Goal: Task Accomplishment & Management: Use online tool/utility

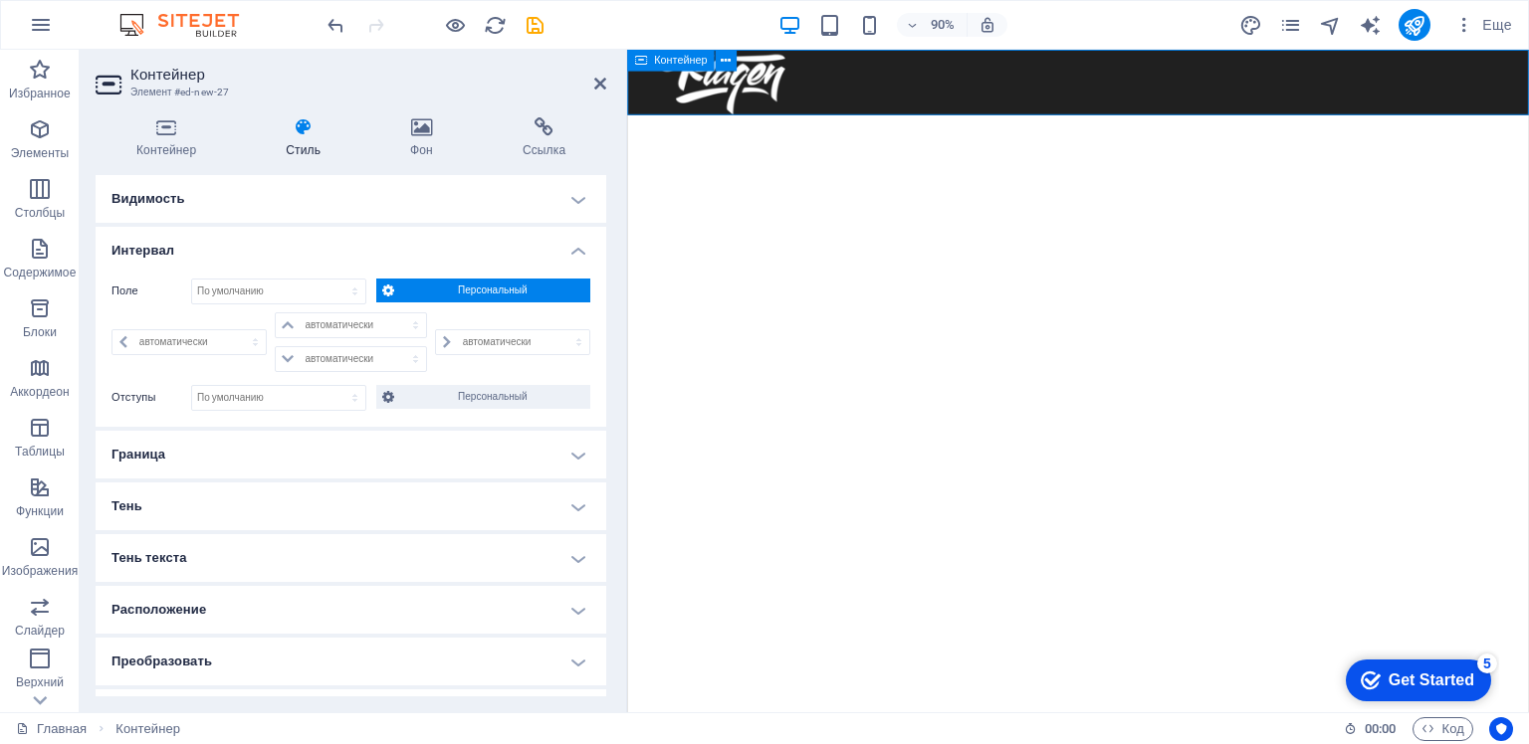
click at [1018, 102] on div at bounding box center [1127, 86] width 1001 height 73
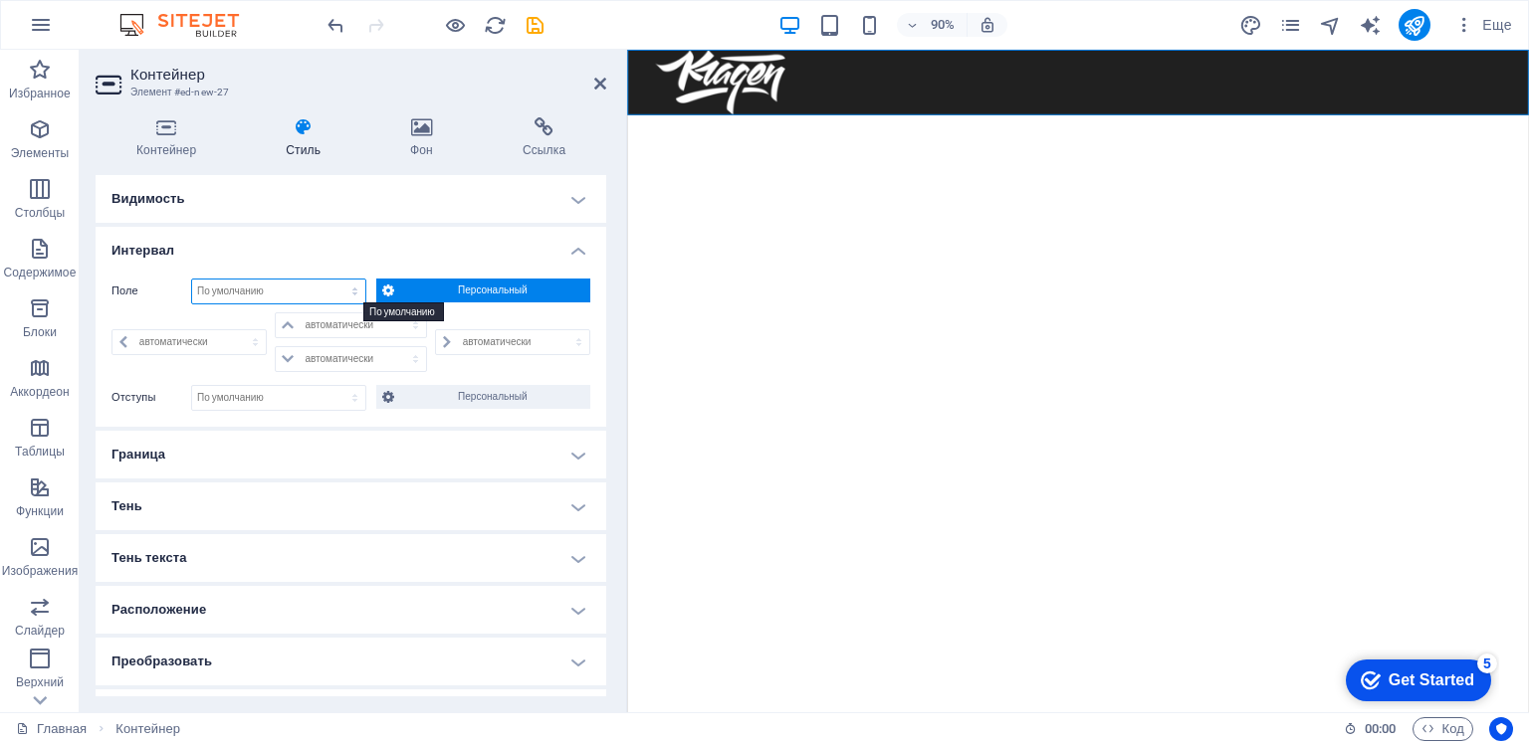
click at [345, 291] on select "По умолчанию автоматически px % rem vw vh Персональный" at bounding box center [278, 292] width 173 height 24
click at [192, 280] on select "По умолчанию автоматически px % rem vw vh Персональный" at bounding box center [278, 292] width 173 height 24
select select "DISABLED_OPTION_VALUE"
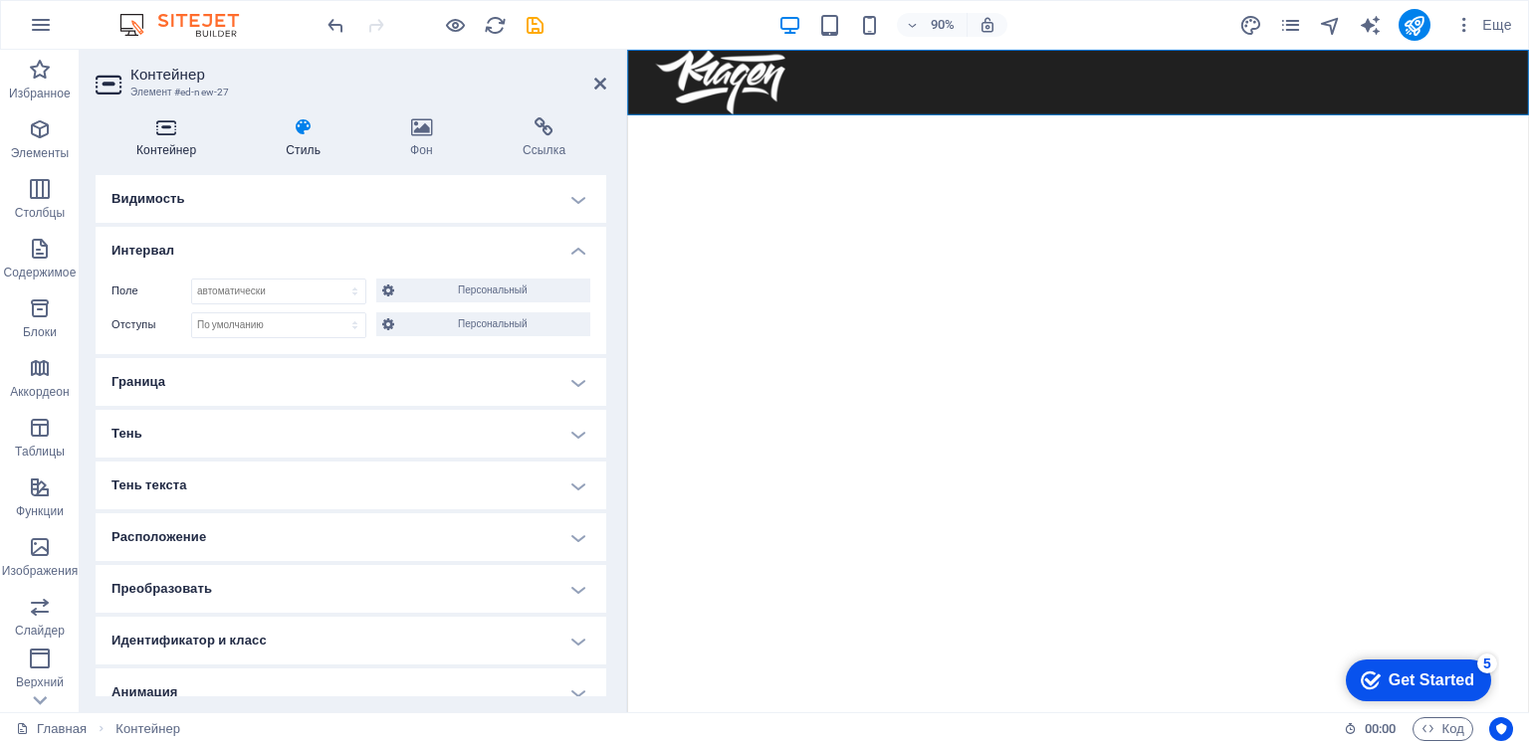
click at [167, 135] on icon at bounding box center [166, 127] width 141 height 20
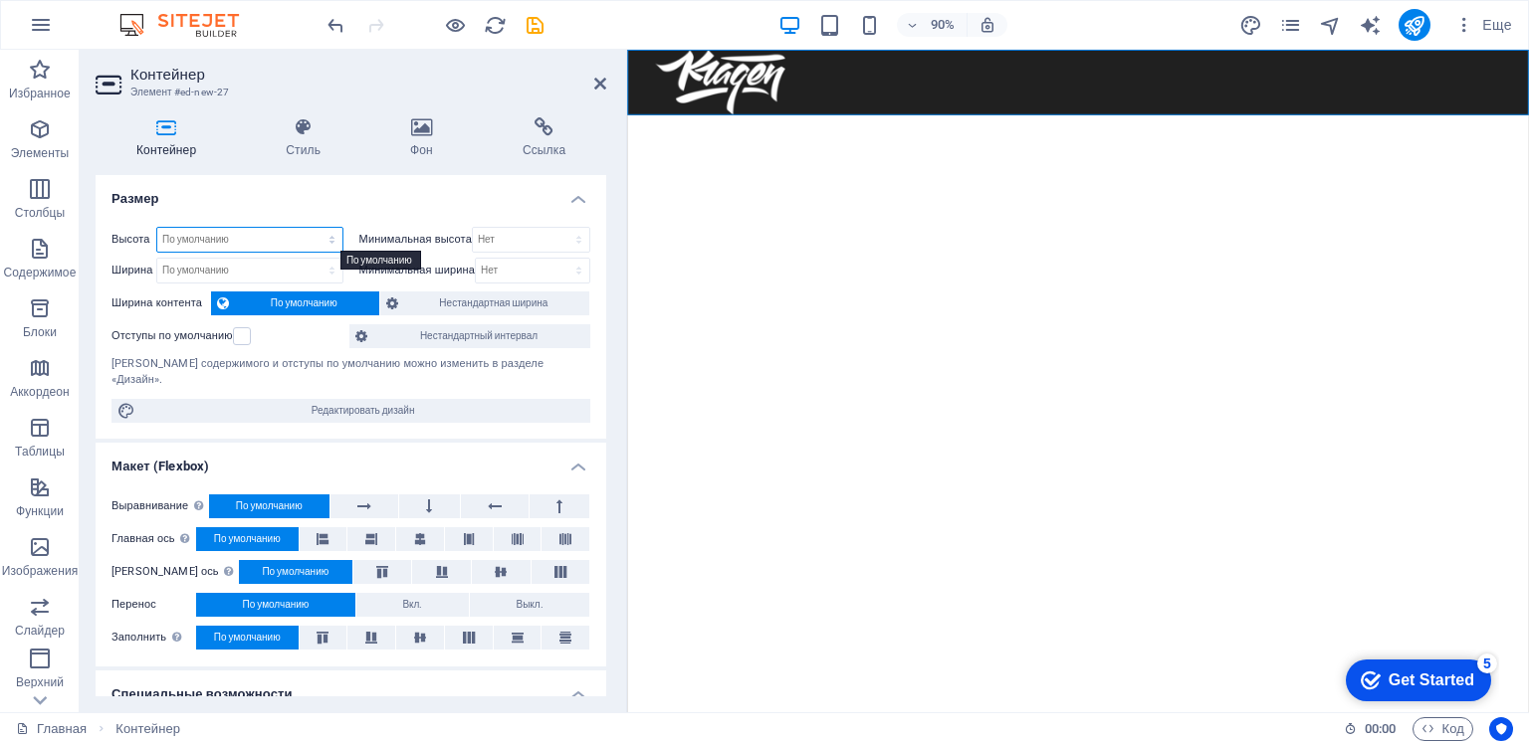
click at [318, 241] on select "По умолчанию px rem % vh vw" at bounding box center [249, 240] width 185 height 24
select select "%"
click at [312, 228] on select "По умолчанию px rem % vh vw" at bounding box center [249, 240] width 185 height 24
type input "100"
click at [339, 194] on h4 "Размер" at bounding box center [351, 193] width 511 height 36
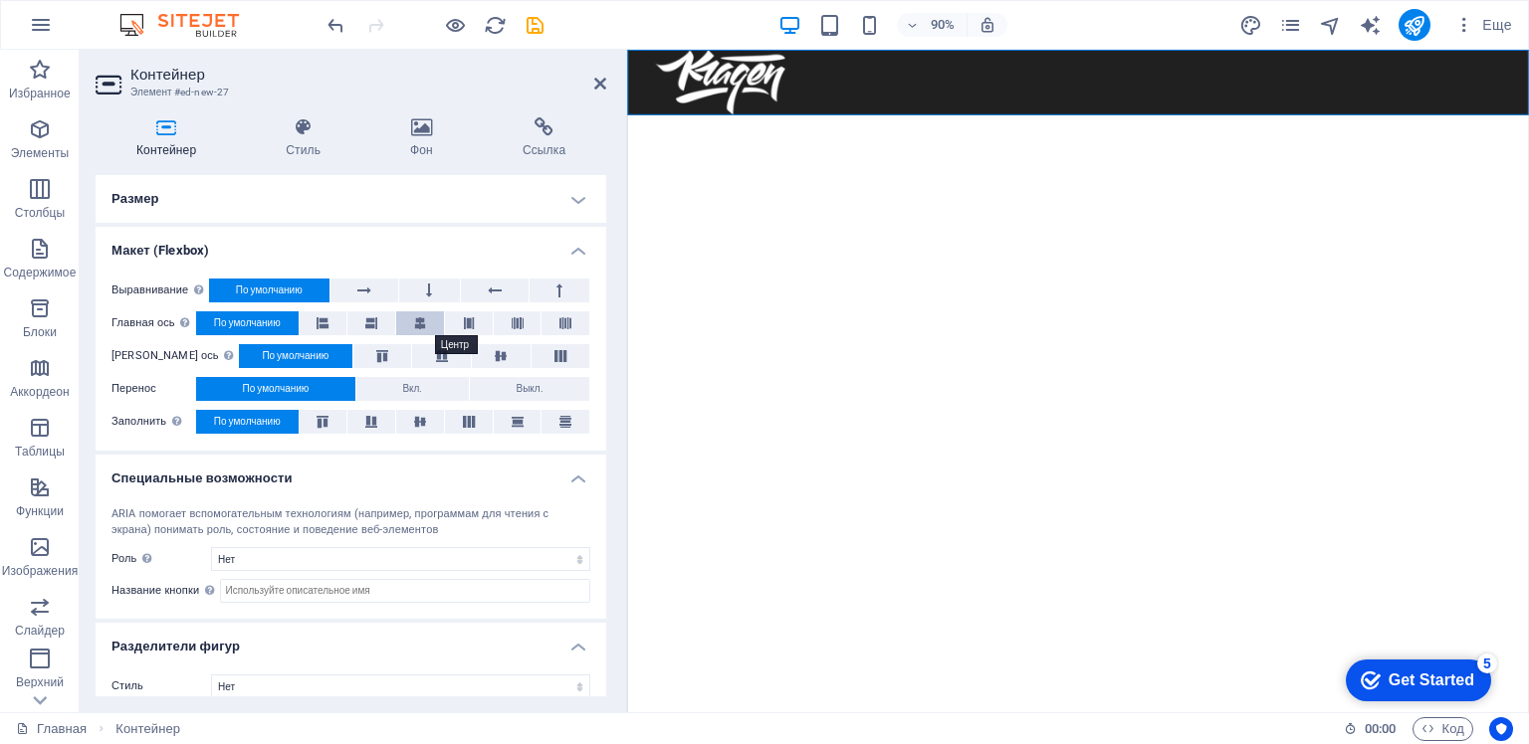
click at [414, 322] on icon at bounding box center [420, 324] width 12 height 24
click at [326, 320] on icon at bounding box center [322, 324] width 12 height 24
click at [469, 322] on icon at bounding box center [469, 324] width 12 height 24
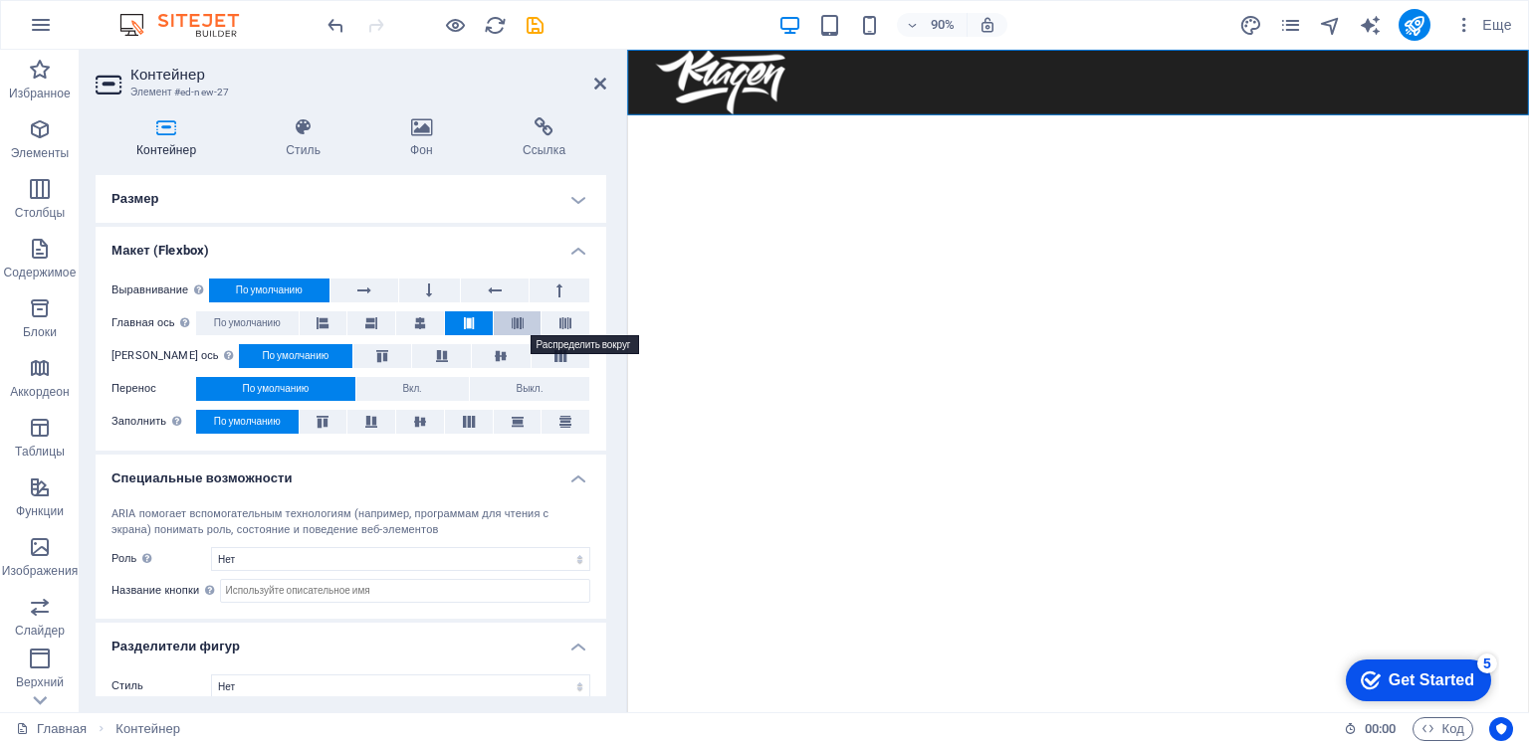
click at [512, 322] on icon at bounding box center [518, 324] width 12 height 24
click at [559, 321] on icon at bounding box center [565, 324] width 12 height 24
click at [325, 322] on icon at bounding box center [322, 324] width 12 height 24
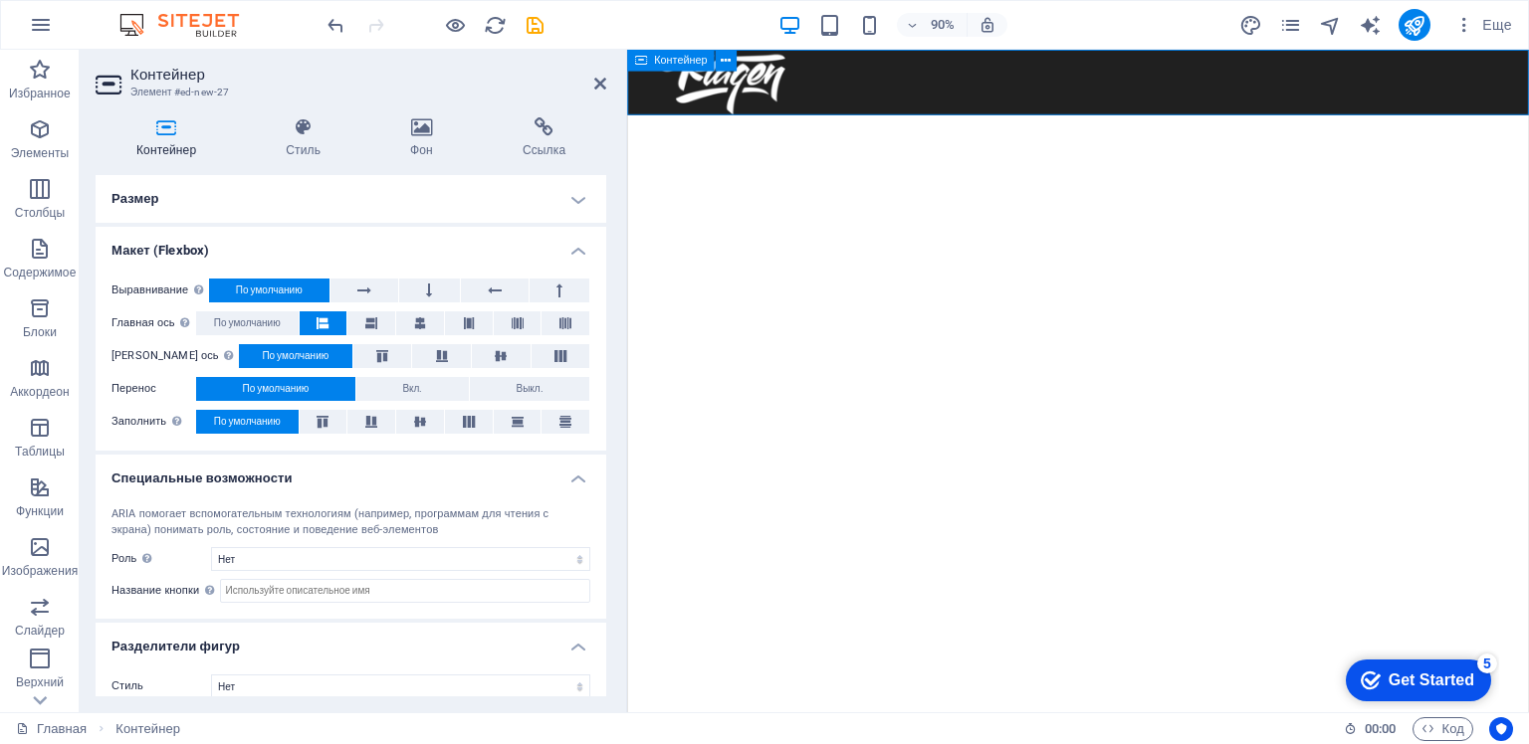
click at [903, 104] on div at bounding box center [1127, 86] width 1001 height 73
click at [768, 60] on button at bounding box center [774, 61] width 22 height 22
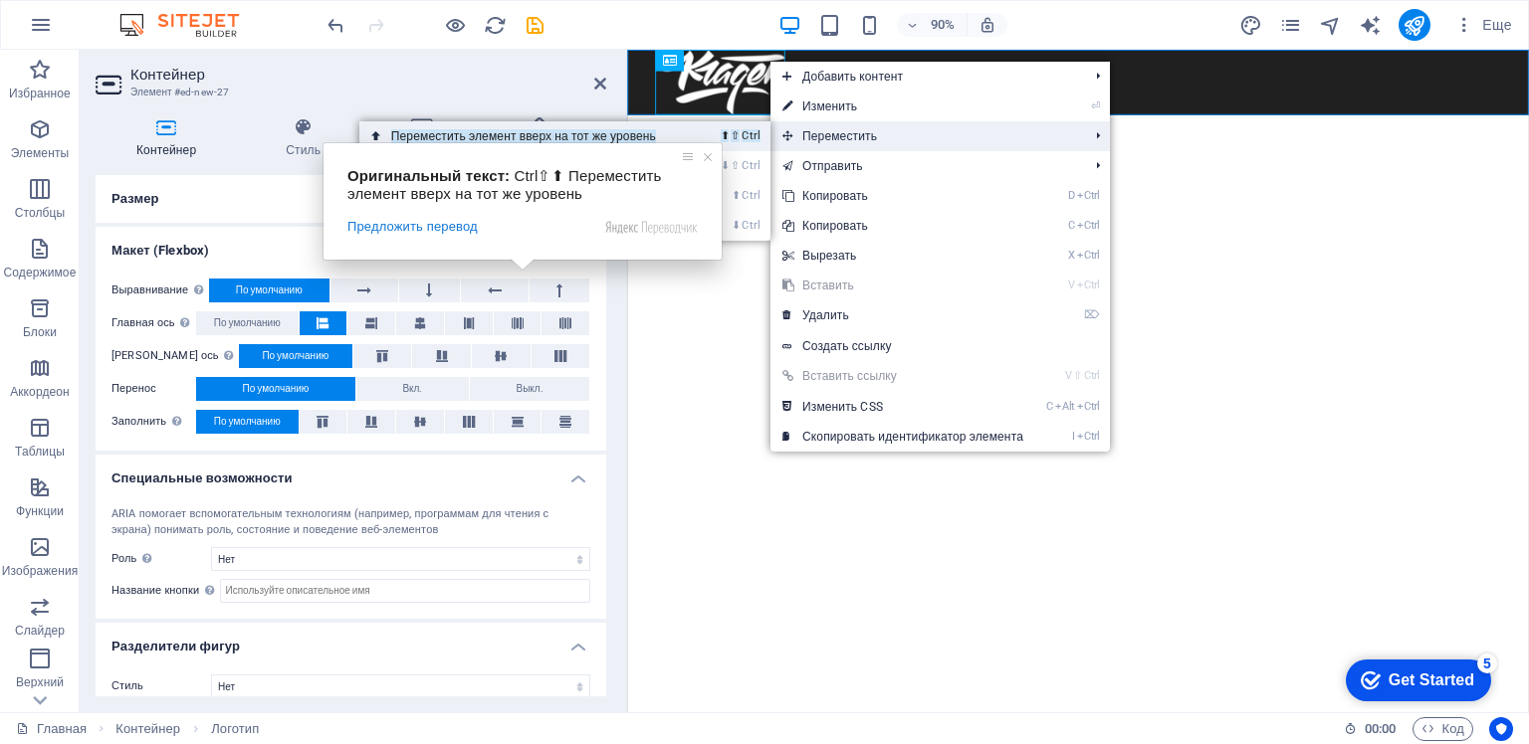
click at [523, 135] on ya-tr-span "Переместить элемент вверх на тот же уровень" at bounding box center [523, 136] width 265 height 14
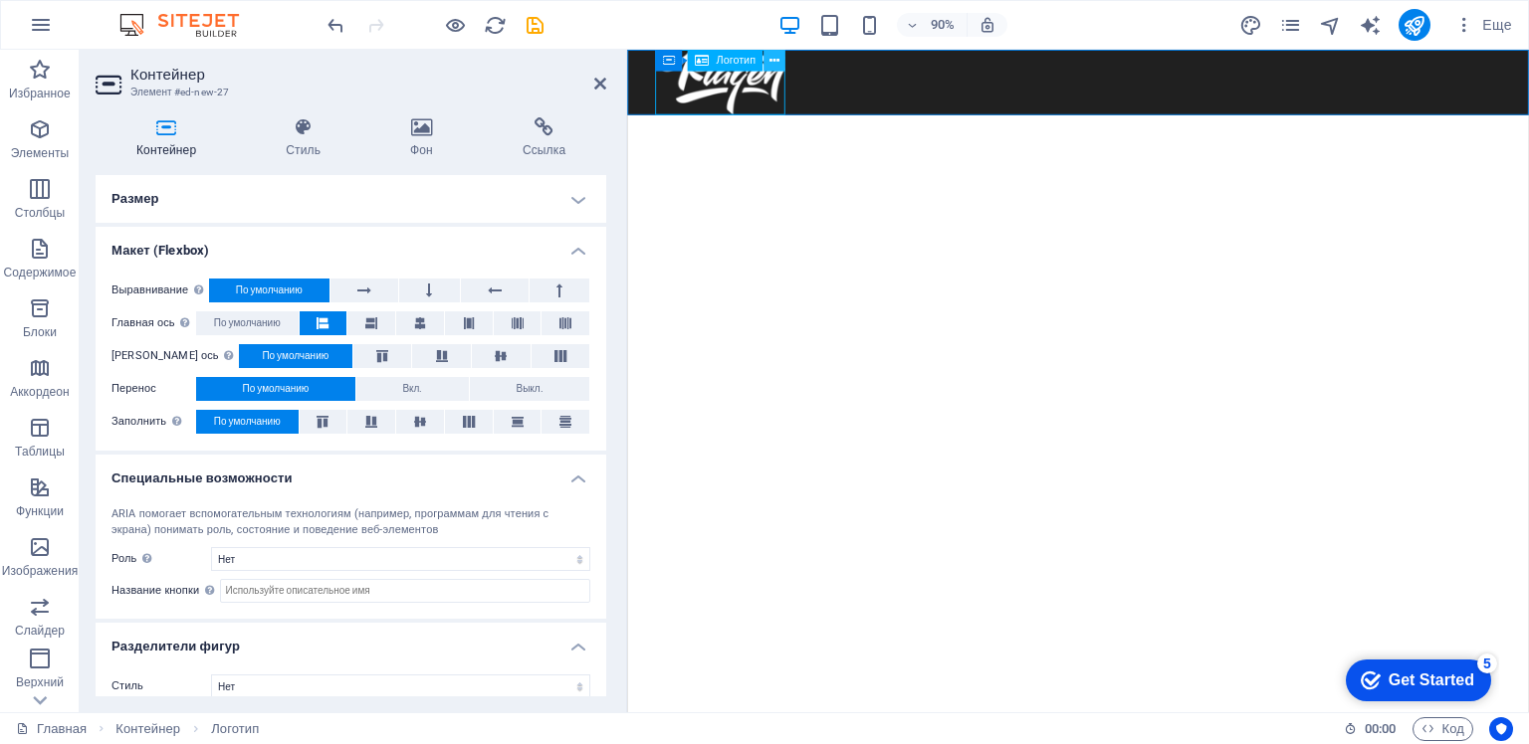
click at [780, 61] on button at bounding box center [774, 61] width 22 height 22
click at [1279, 99] on div at bounding box center [1127, 86] width 1001 height 73
click at [729, 60] on icon at bounding box center [726, 60] width 10 height 19
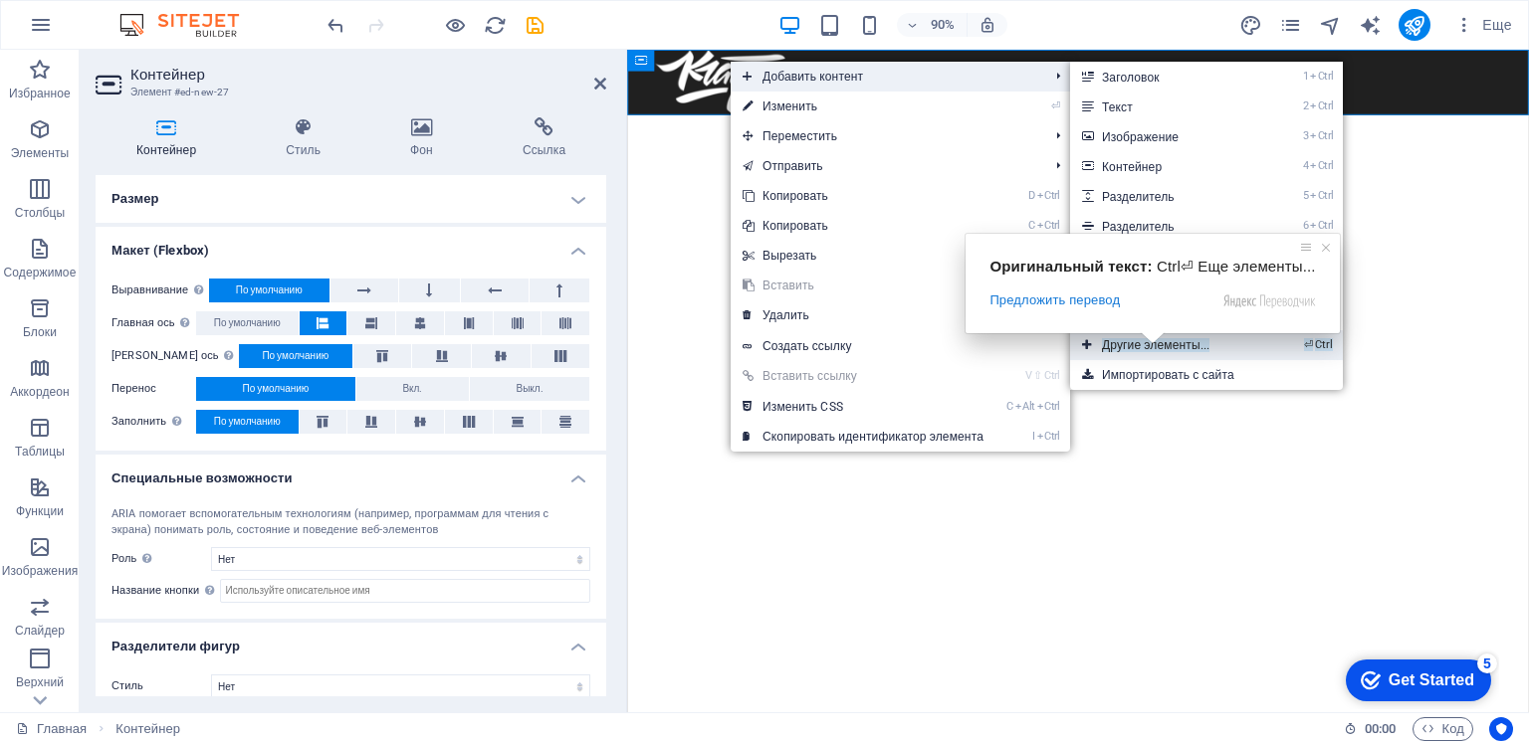
click at [1146, 341] on span at bounding box center [1153, 338] width 26 height 12
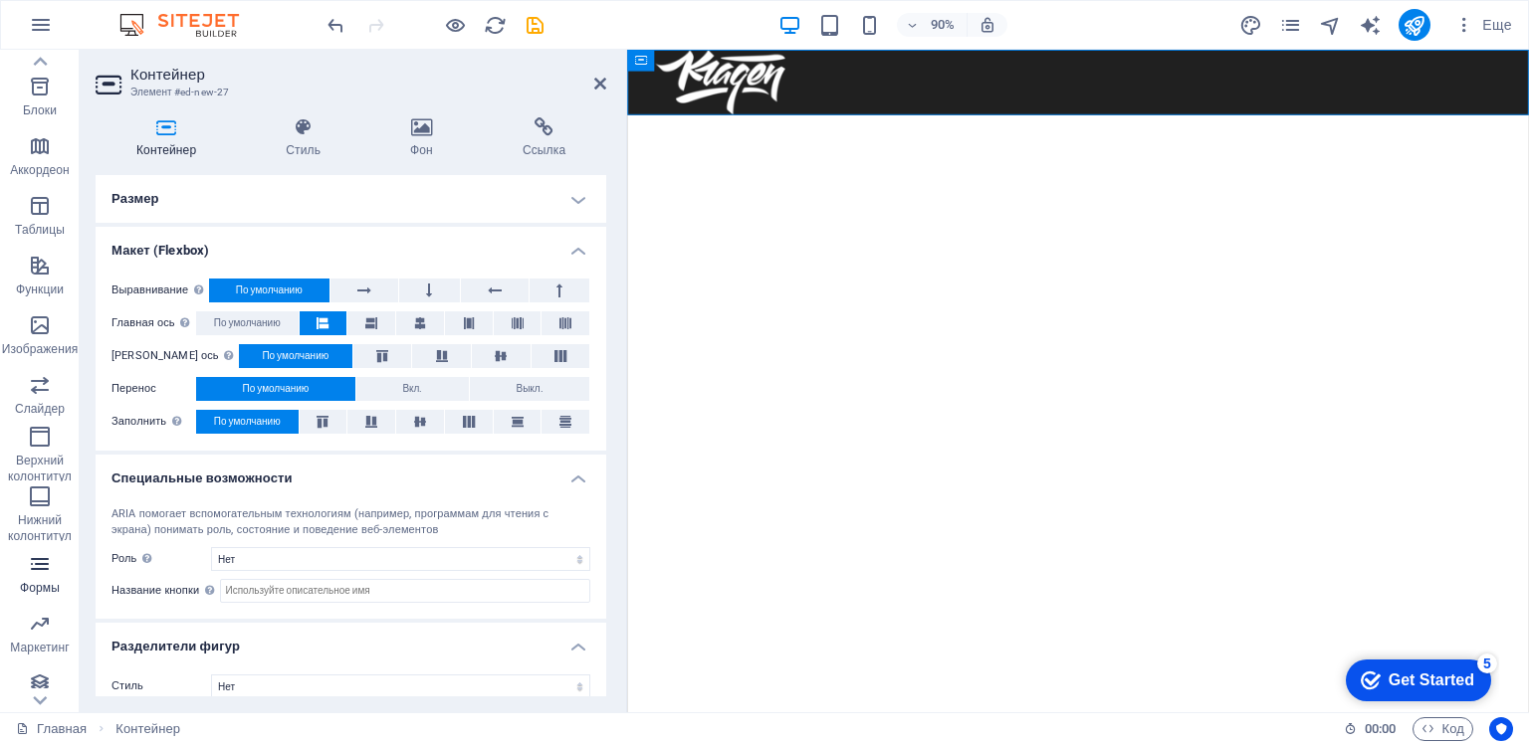
scroll to position [232, 0]
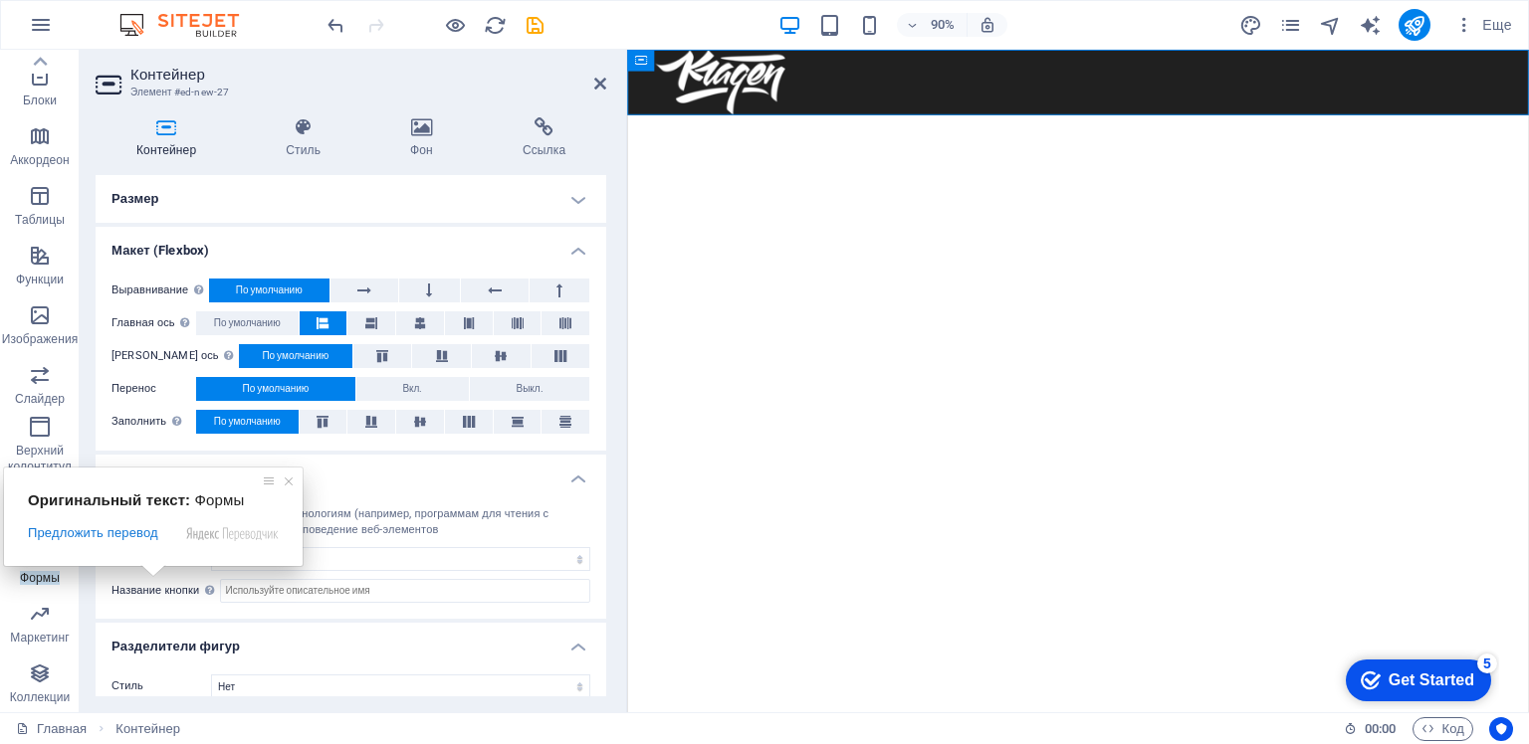
click at [47, 573] on ya-tr-span "Формы" at bounding box center [40, 578] width 40 height 14
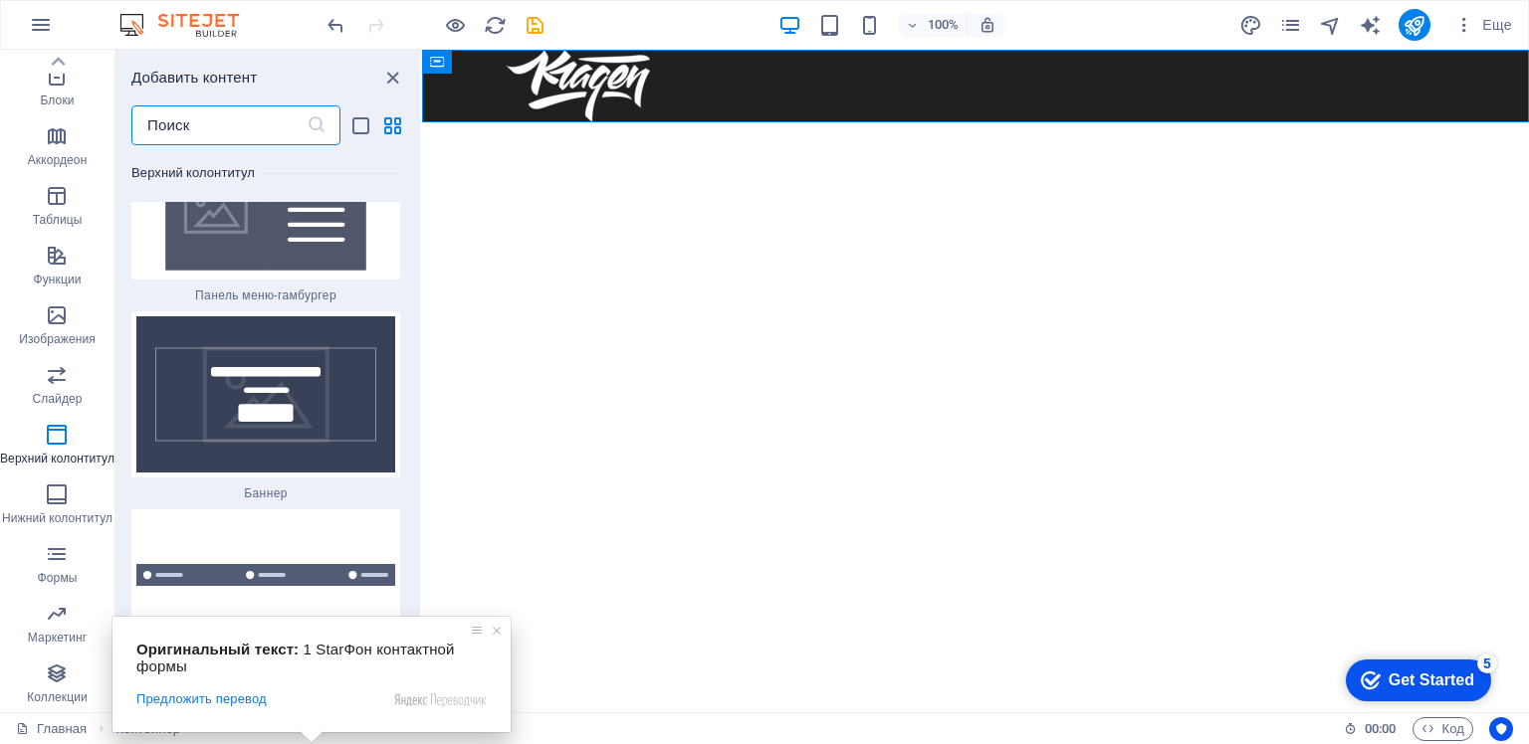
scroll to position [25411, 0]
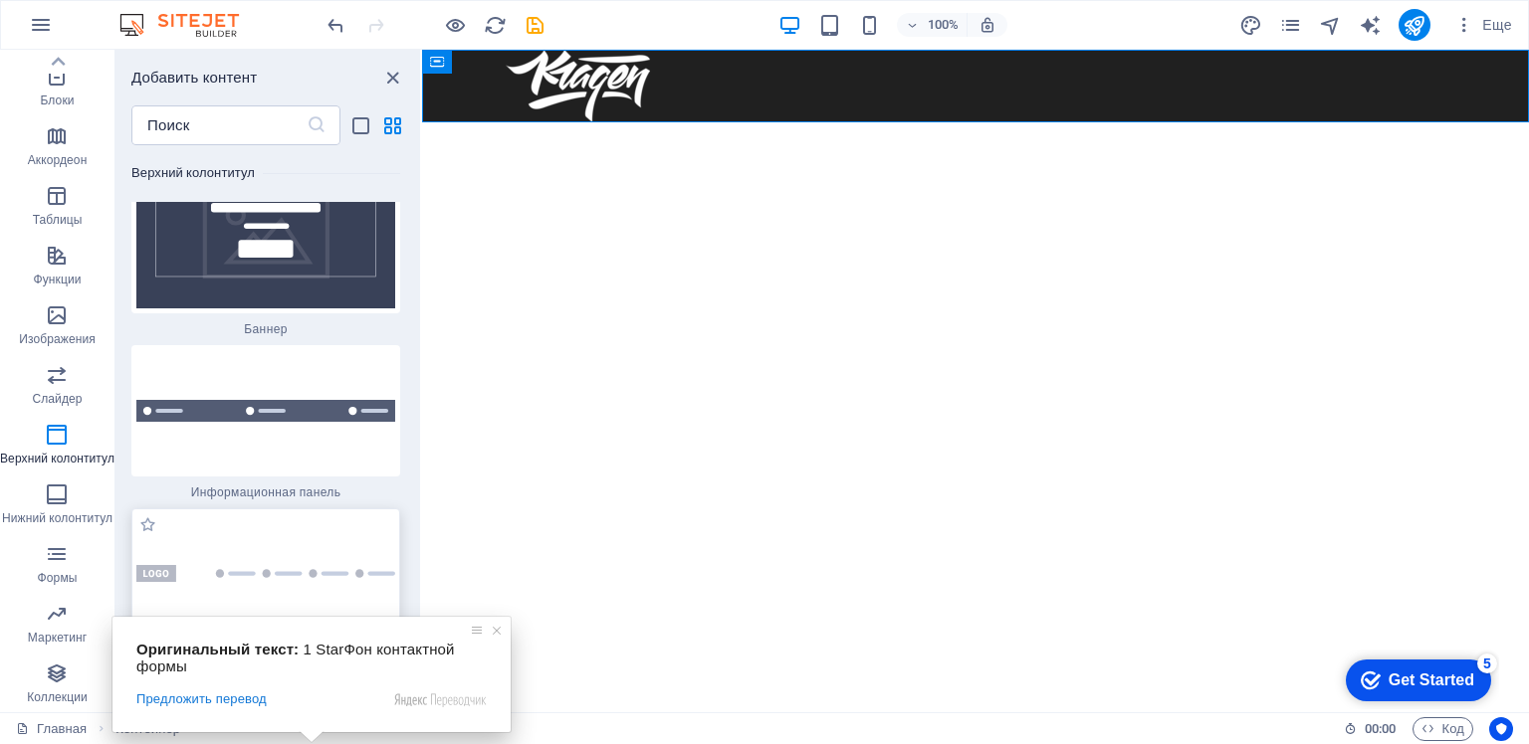
click at [287, 565] on img at bounding box center [265, 573] width 259 height 17
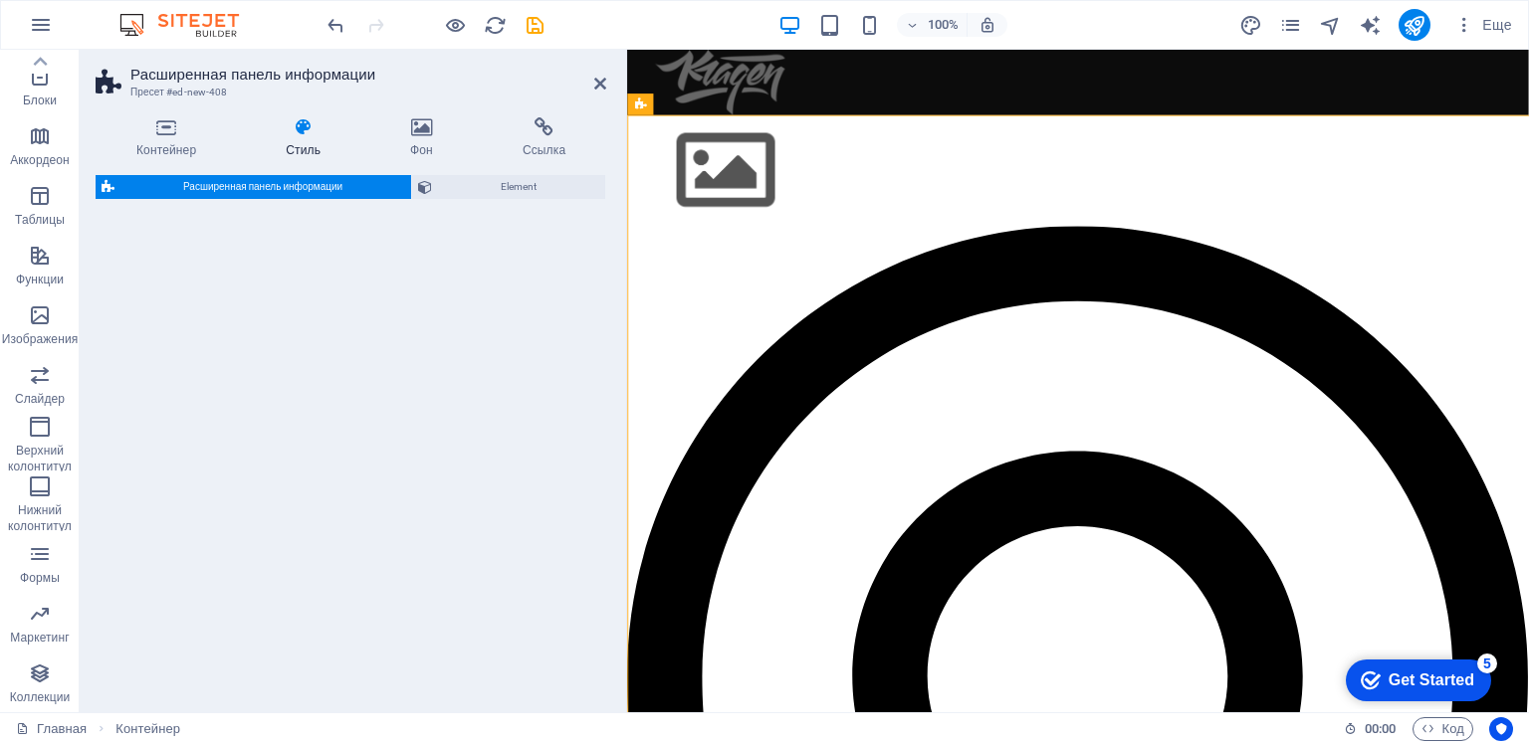
select select "rem"
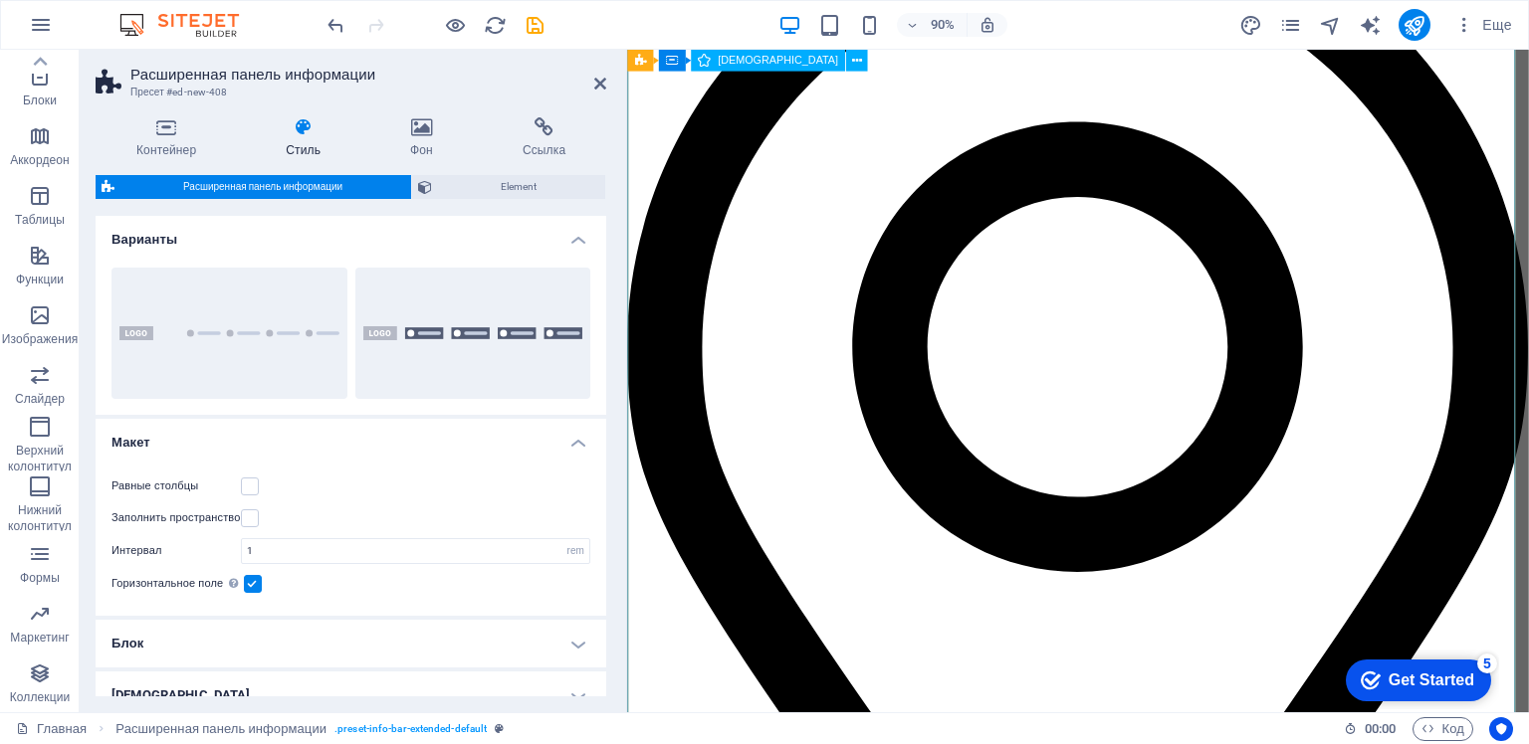
scroll to position [398, 0]
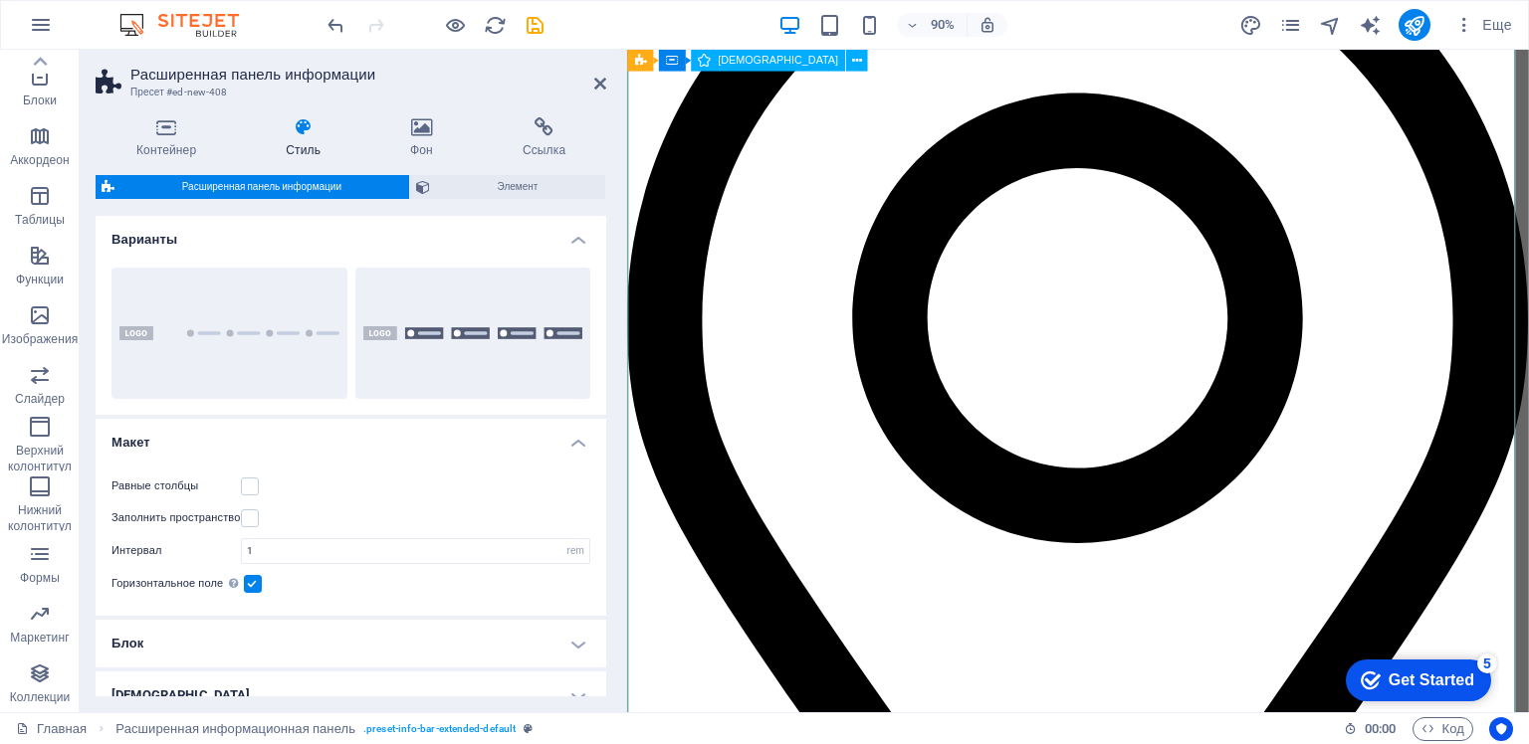
click at [1195, 396] on figure at bounding box center [1127, 518] width 1001 height 1340
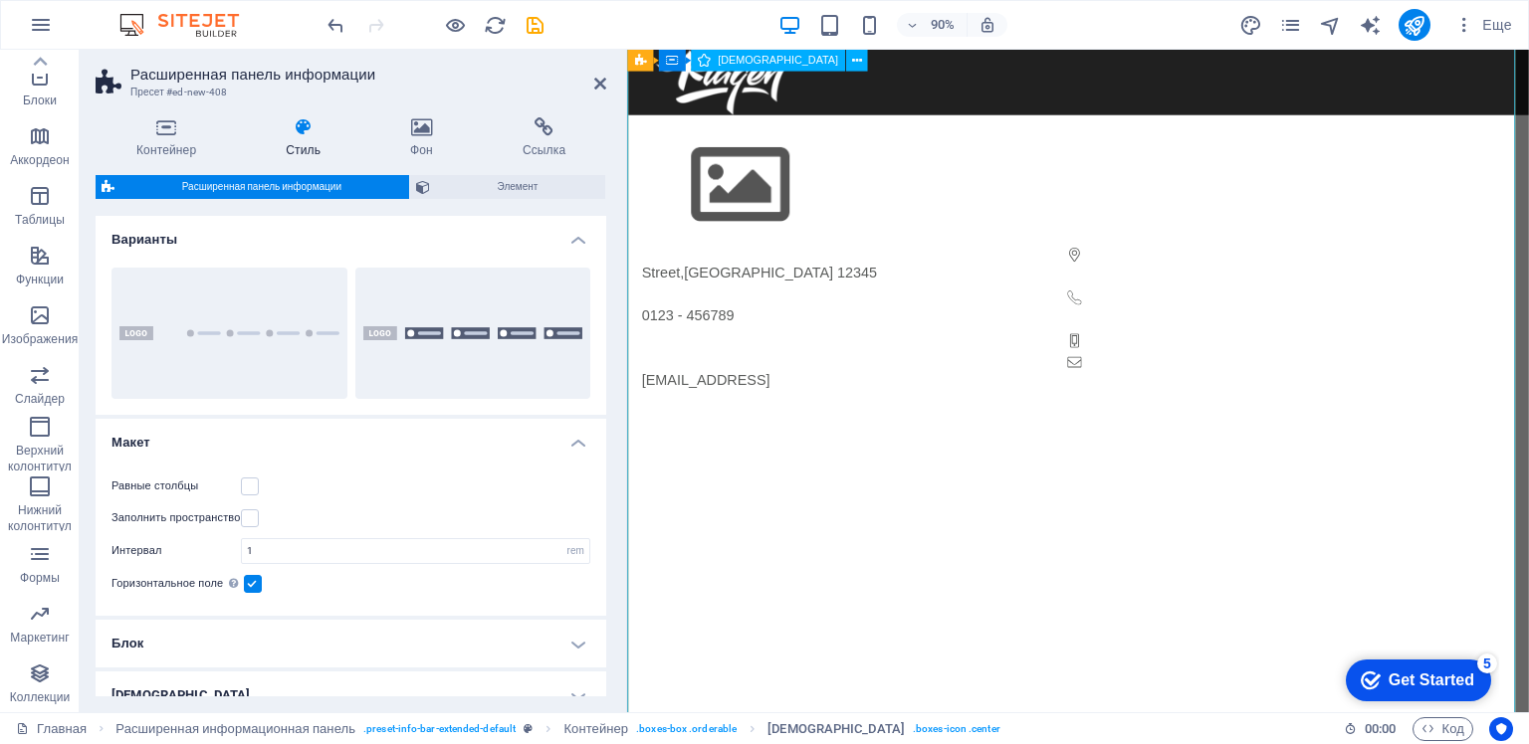
scroll to position [0, 0]
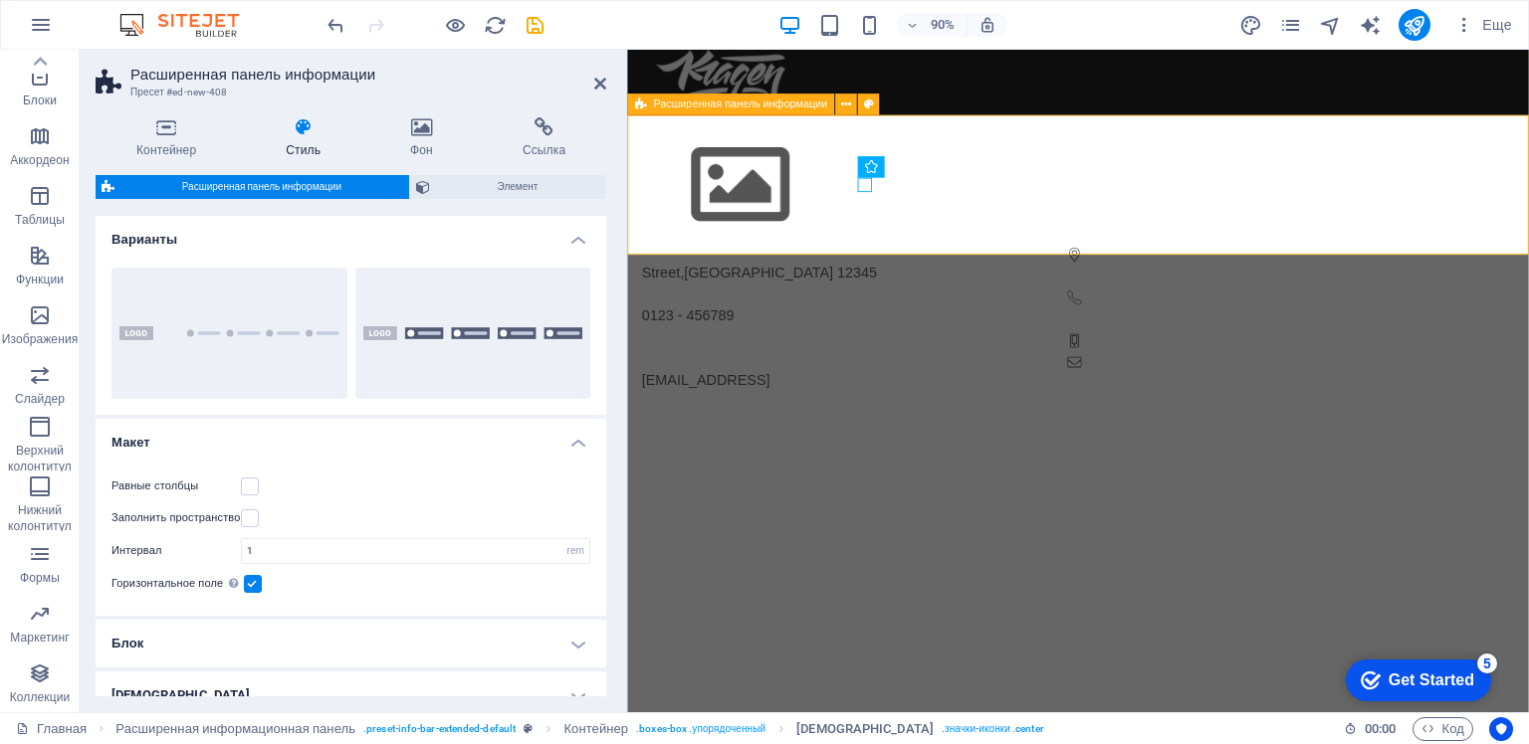
click at [919, 236] on div "Street , Berlin 12345 0123 - 456789 96901e97472fcf8e5f96d0d7fde46f@cpanel.local" at bounding box center [1127, 283] width 1001 height 322
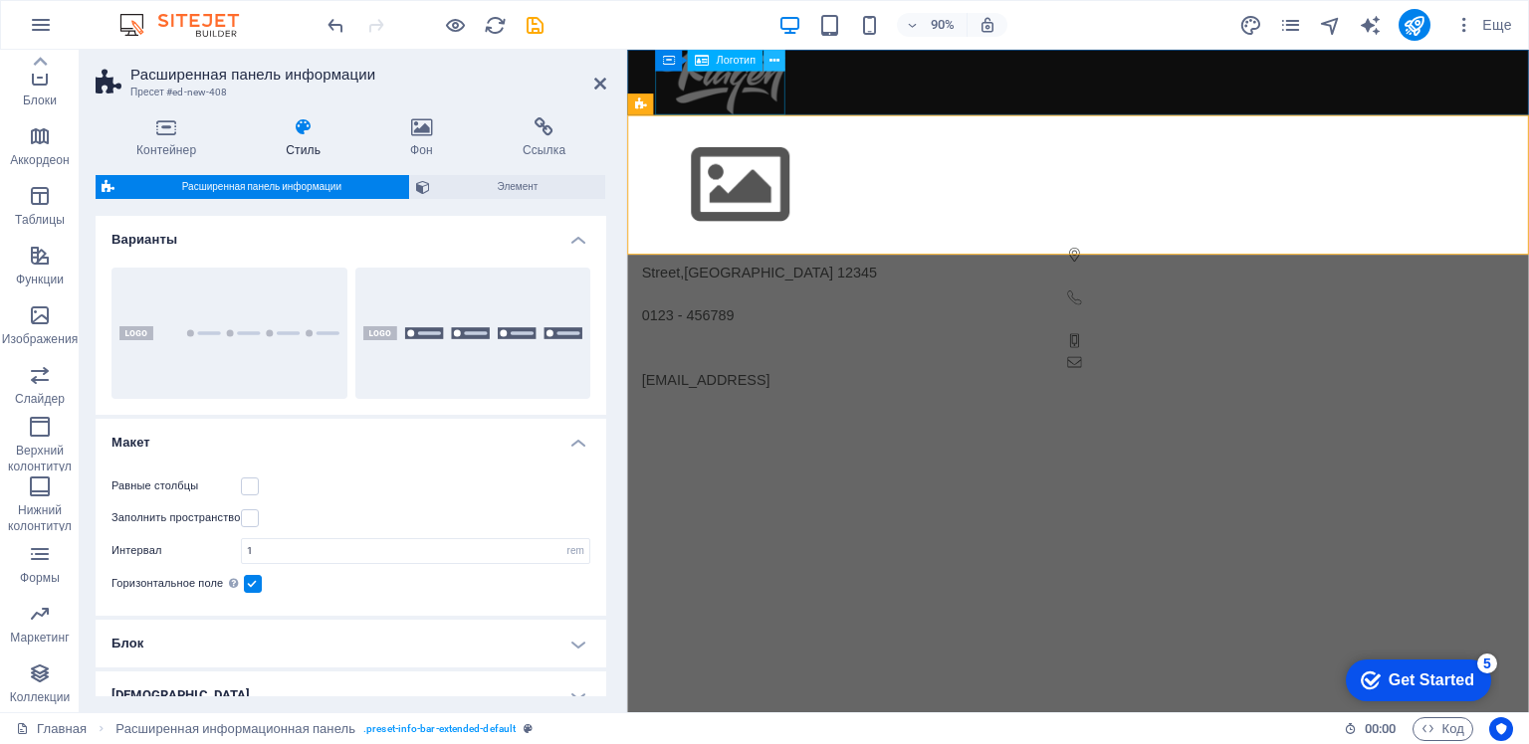
click at [771, 61] on icon at bounding box center [774, 60] width 10 height 19
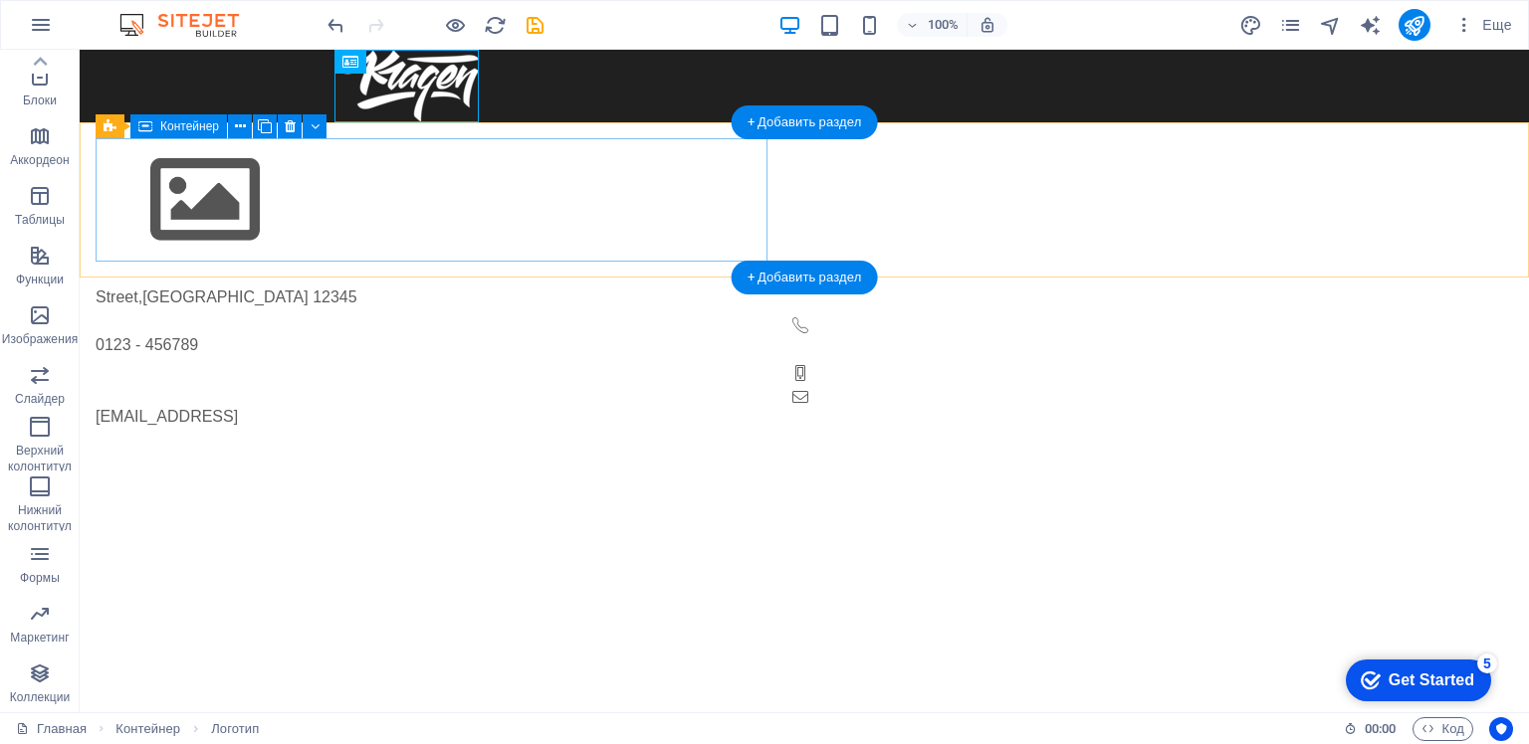
click at [526, 223] on div at bounding box center [804, 199] width 1417 height 123
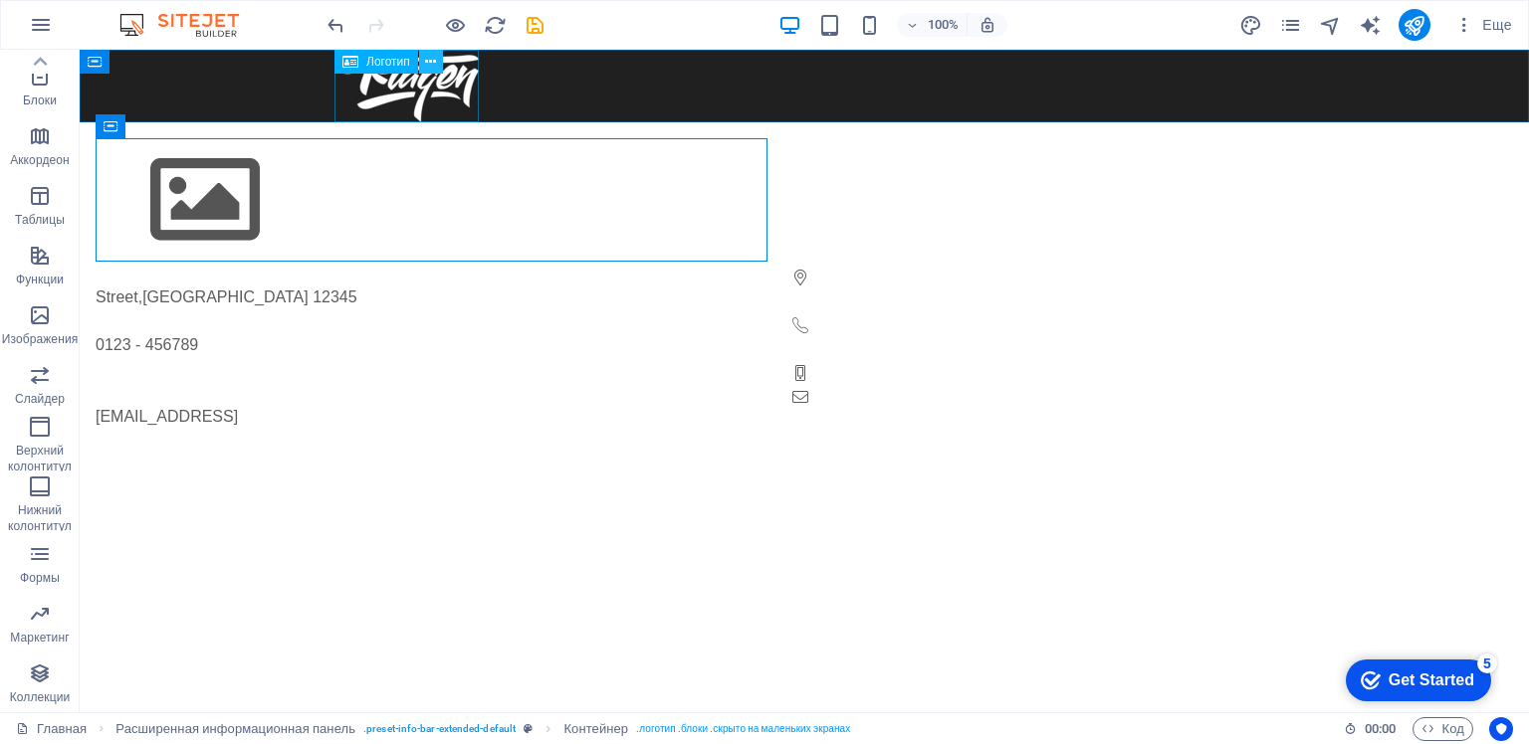
click at [433, 62] on icon at bounding box center [430, 62] width 11 height 21
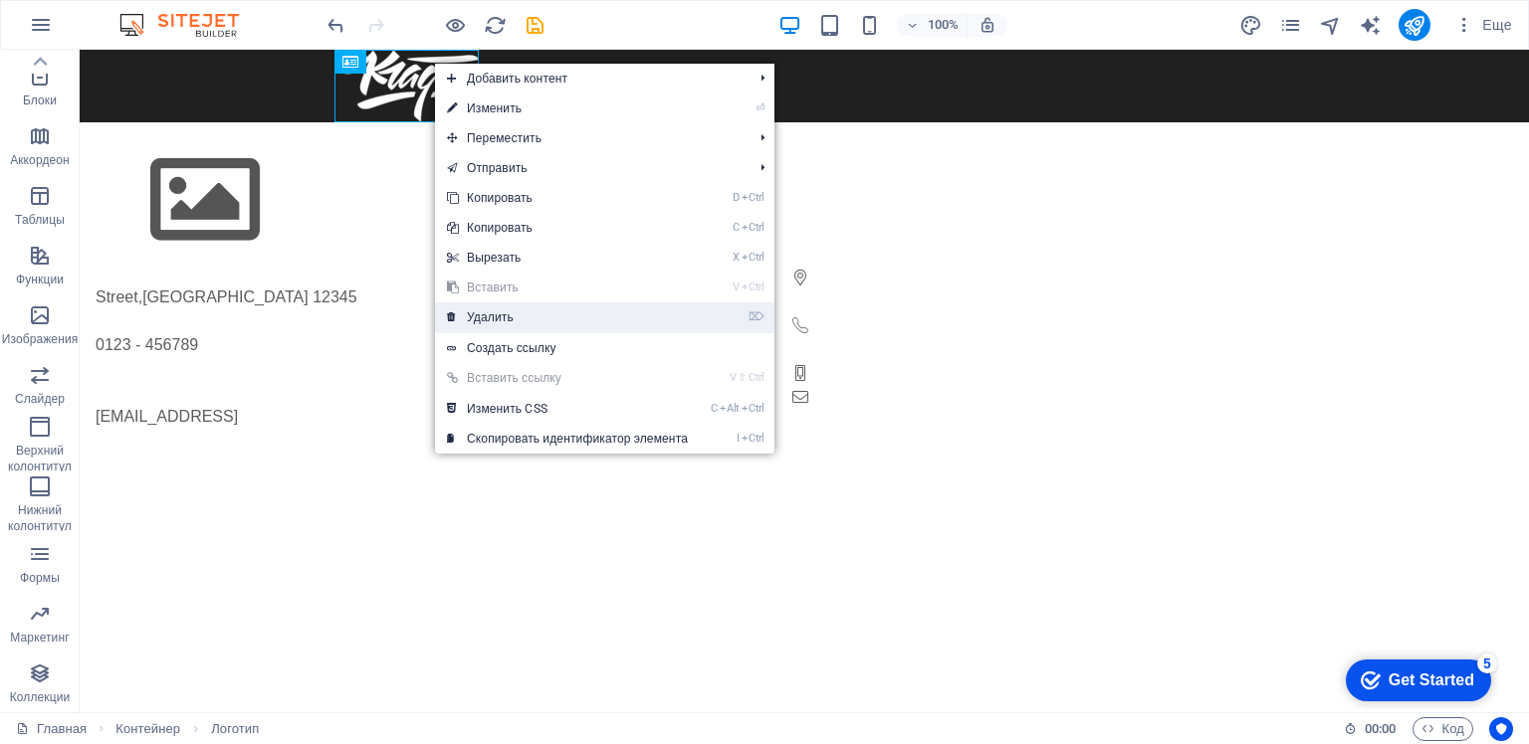
click at [484, 318] on ya-tr-span "Удалить" at bounding box center [490, 318] width 47 height 14
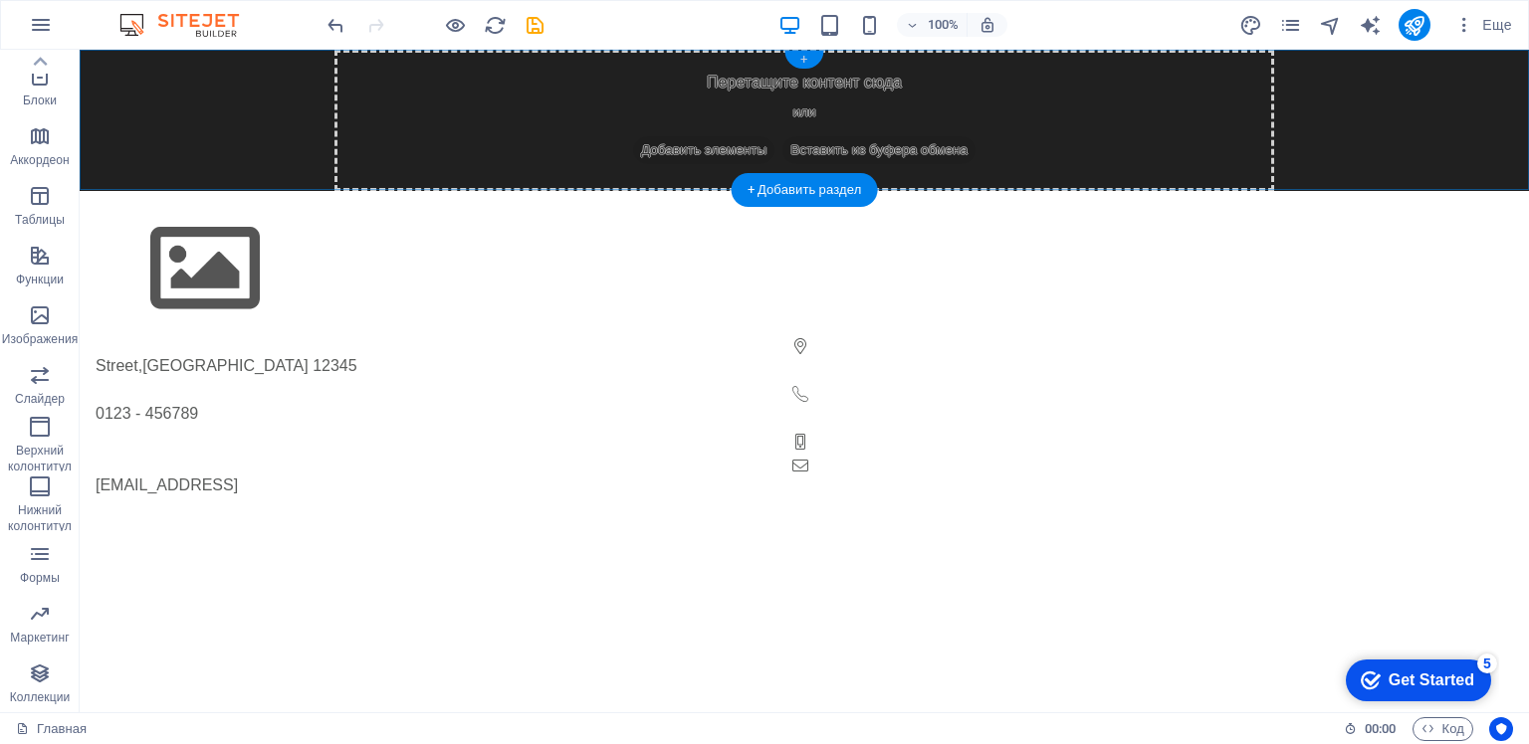
click at [807, 63] on div "+" at bounding box center [803, 60] width 39 height 18
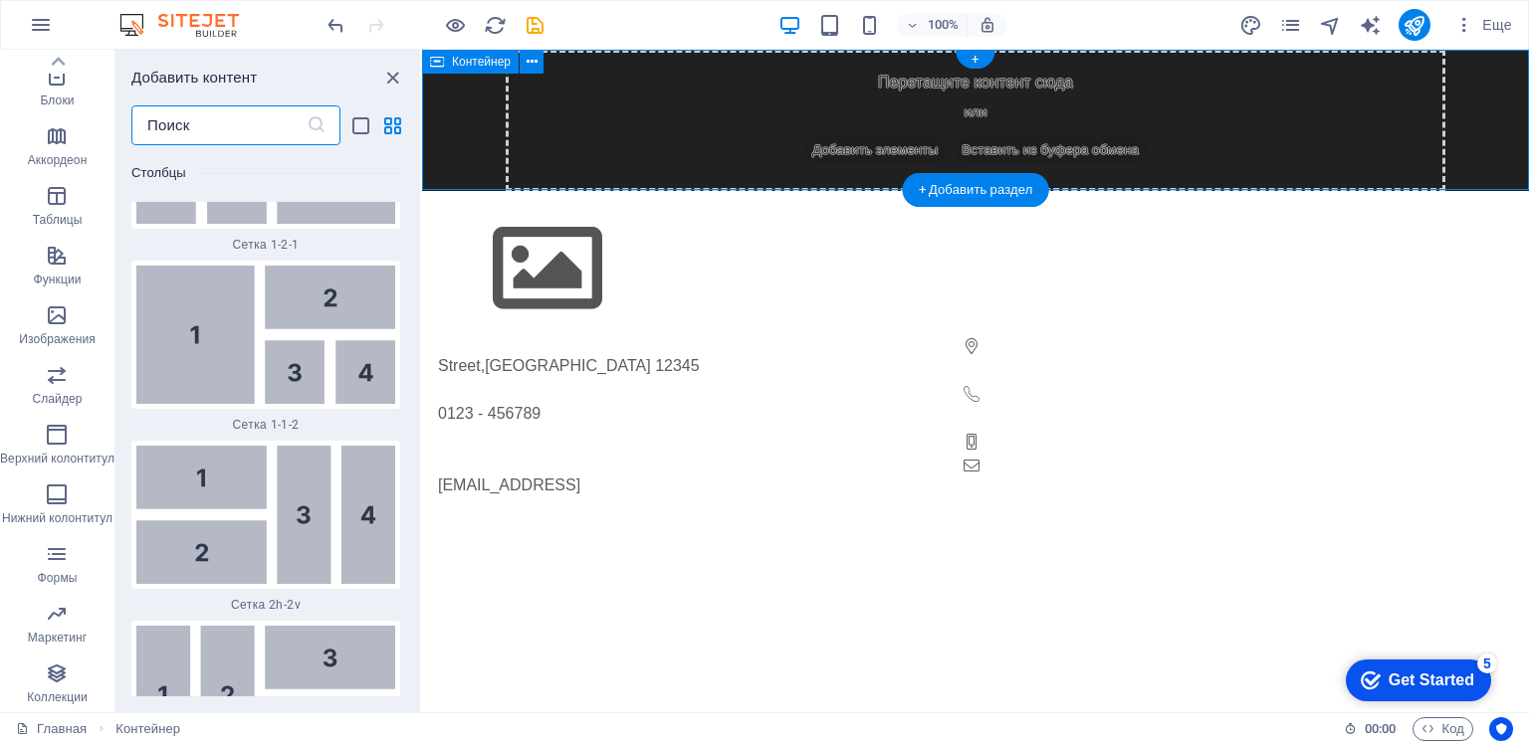
scroll to position [6696, 0]
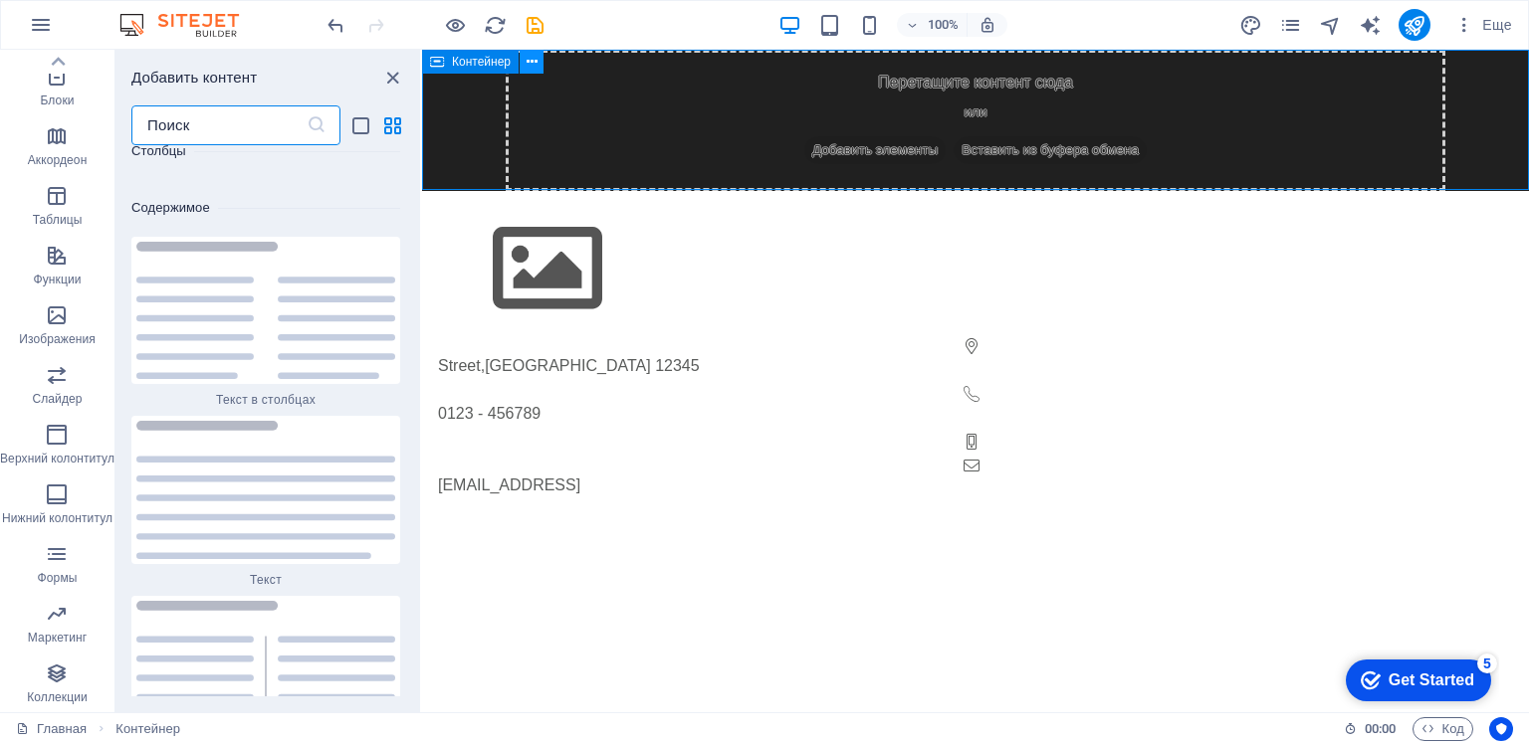
click at [529, 64] on icon at bounding box center [531, 62] width 11 height 21
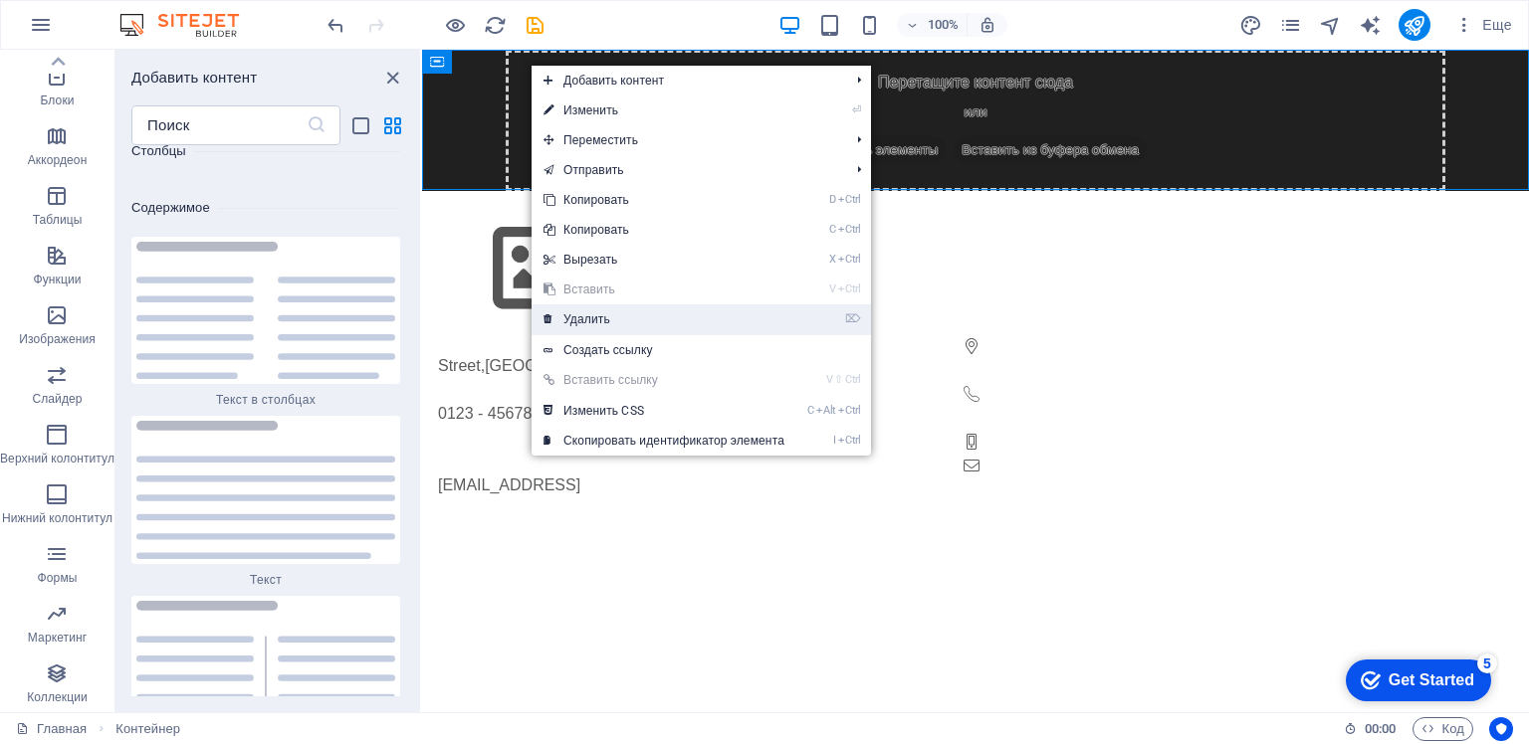
click at [574, 318] on ya-tr-span "Удалить" at bounding box center [586, 320] width 47 height 14
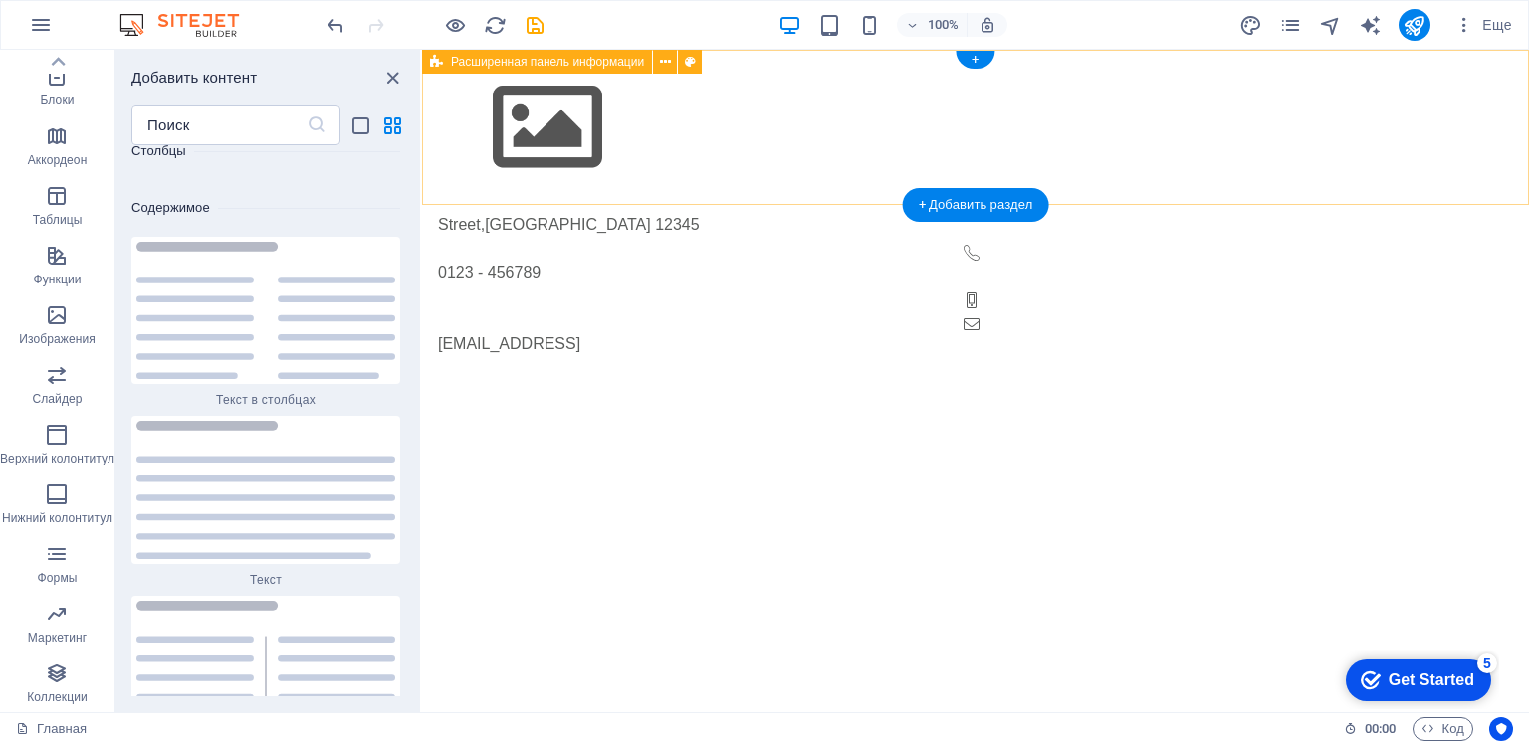
click at [792, 186] on div "Street , Berlin 12345 0123 - 456789 96901e97472fcf8e5f96d0d7fde46f@cpanel.local" at bounding box center [975, 211] width 1107 height 322
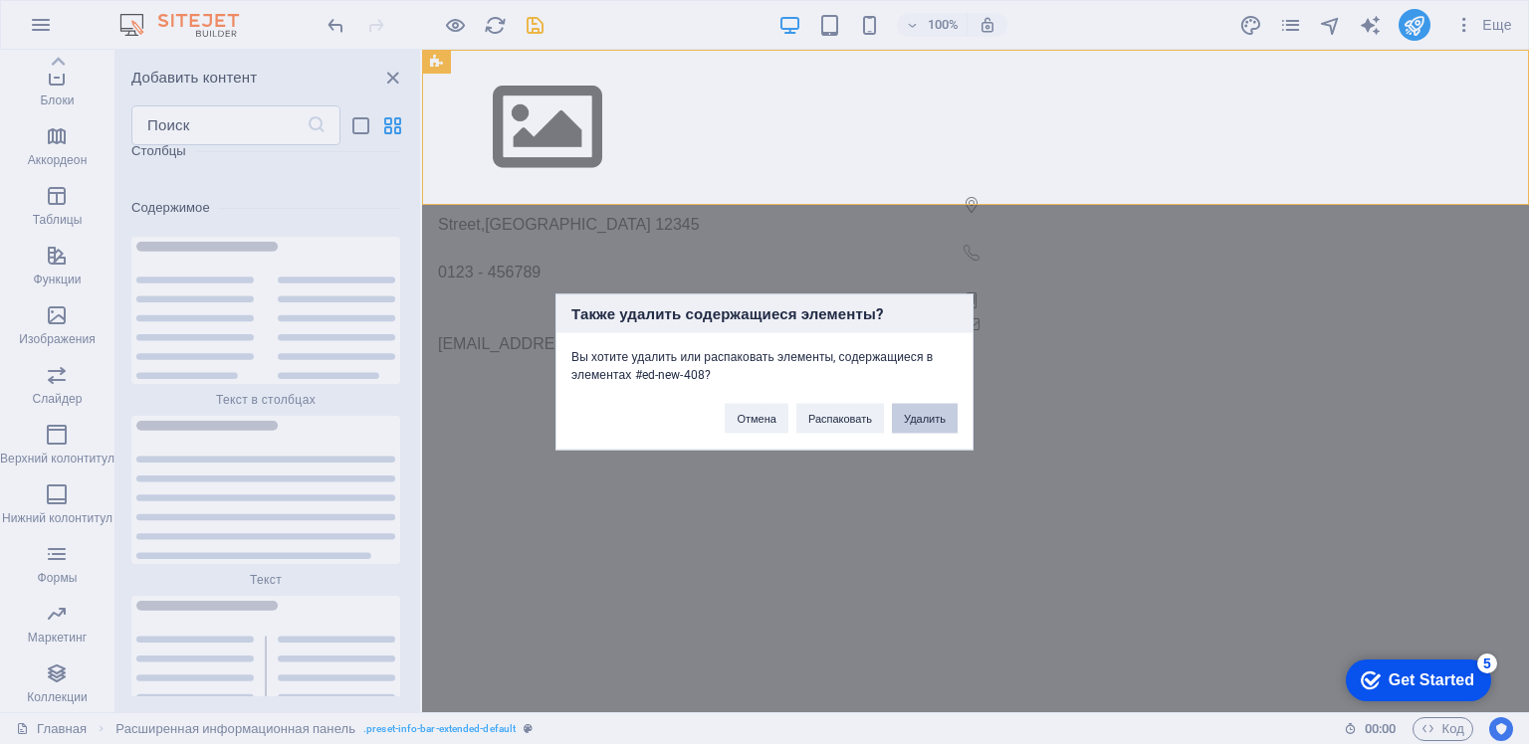
drag, startPoint x: 925, startPoint y: 422, endPoint x: 501, endPoint y: 368, distance: 427.4
click at [925, 422] on ya-tr-span "Удалить" at bounding box center [925, 419] width 42 height 12
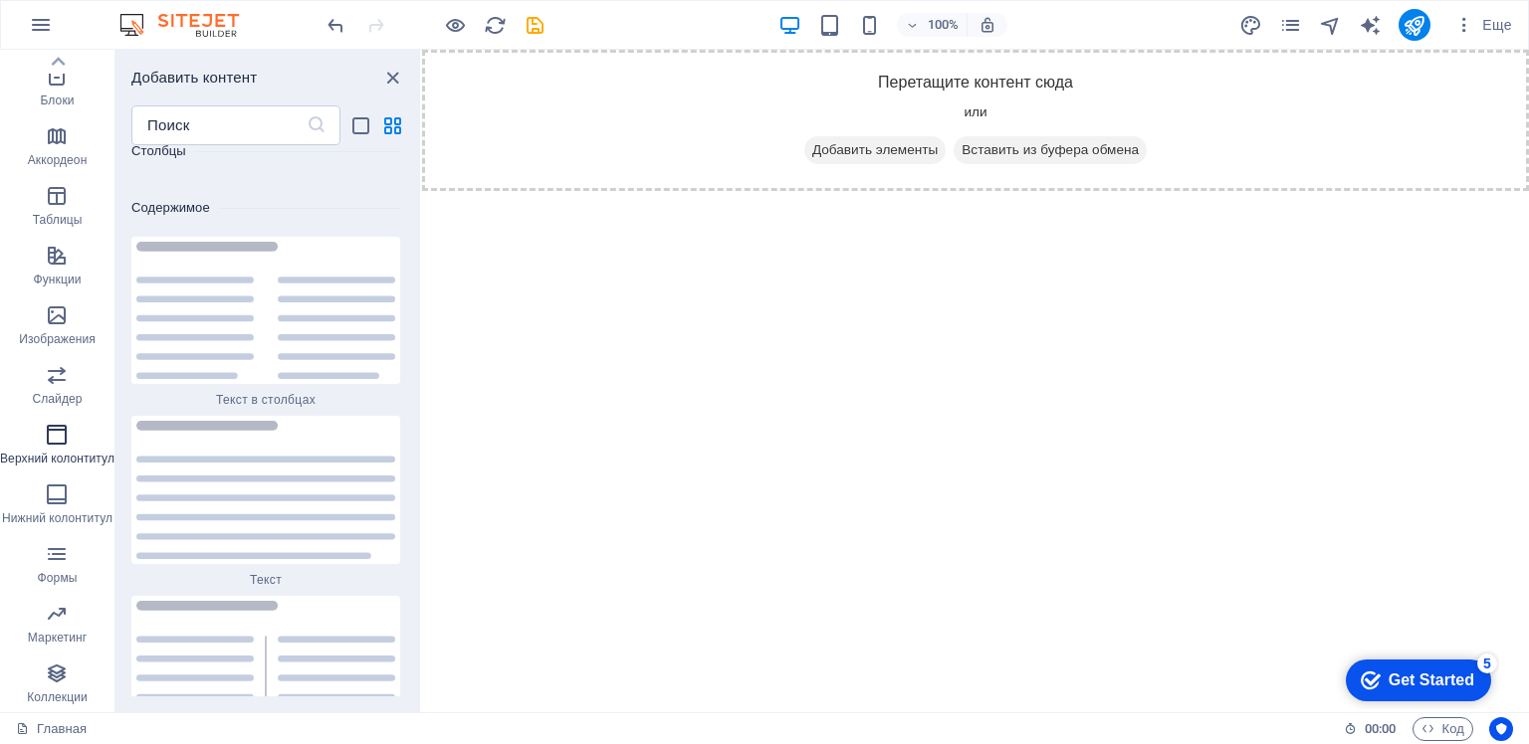
click at [58, 432] on icon "button" at bounding box center [57, 435] width 24 height 24
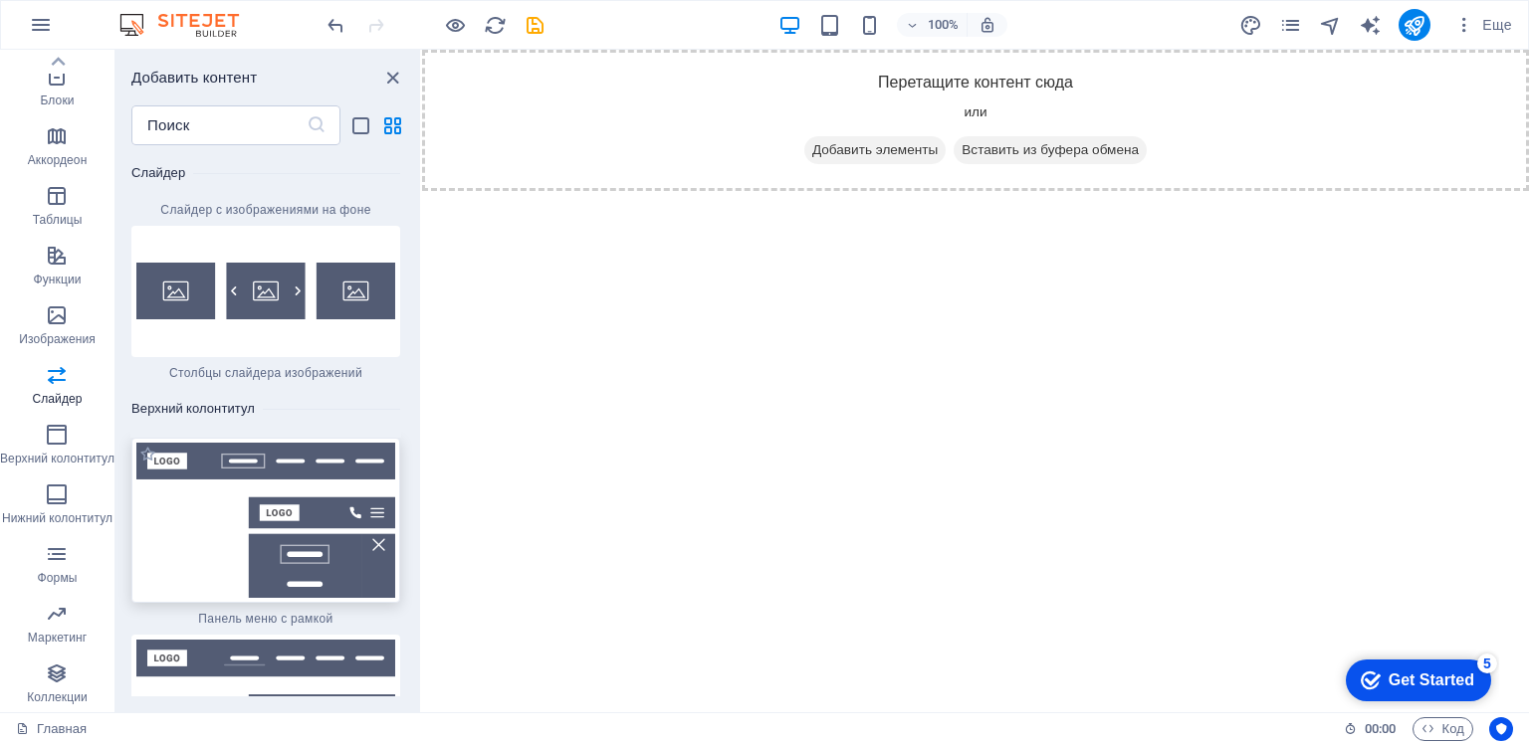
scroll to position [23492, 0]
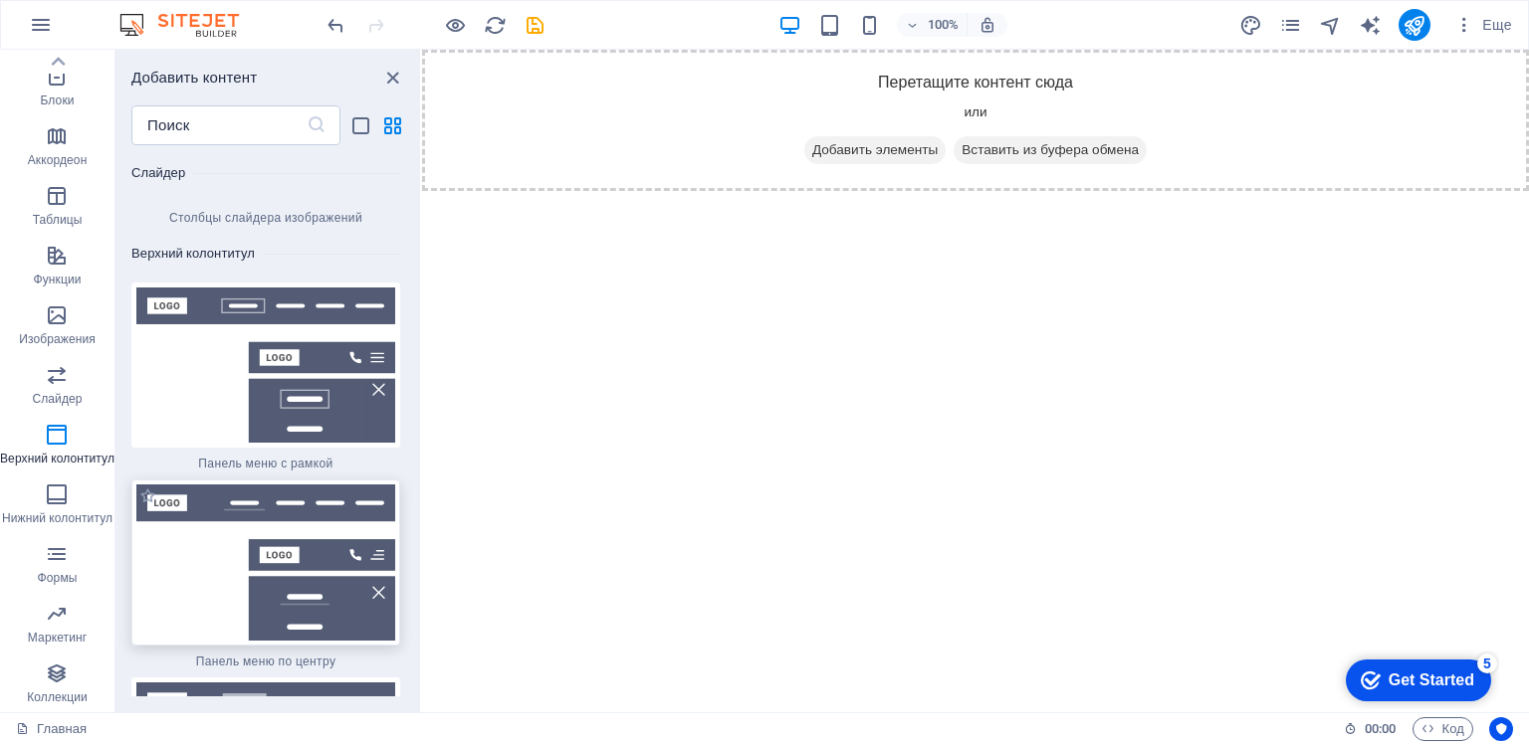
click at [252, 485] on img at bounding box center [265, 563] width 259 height 156
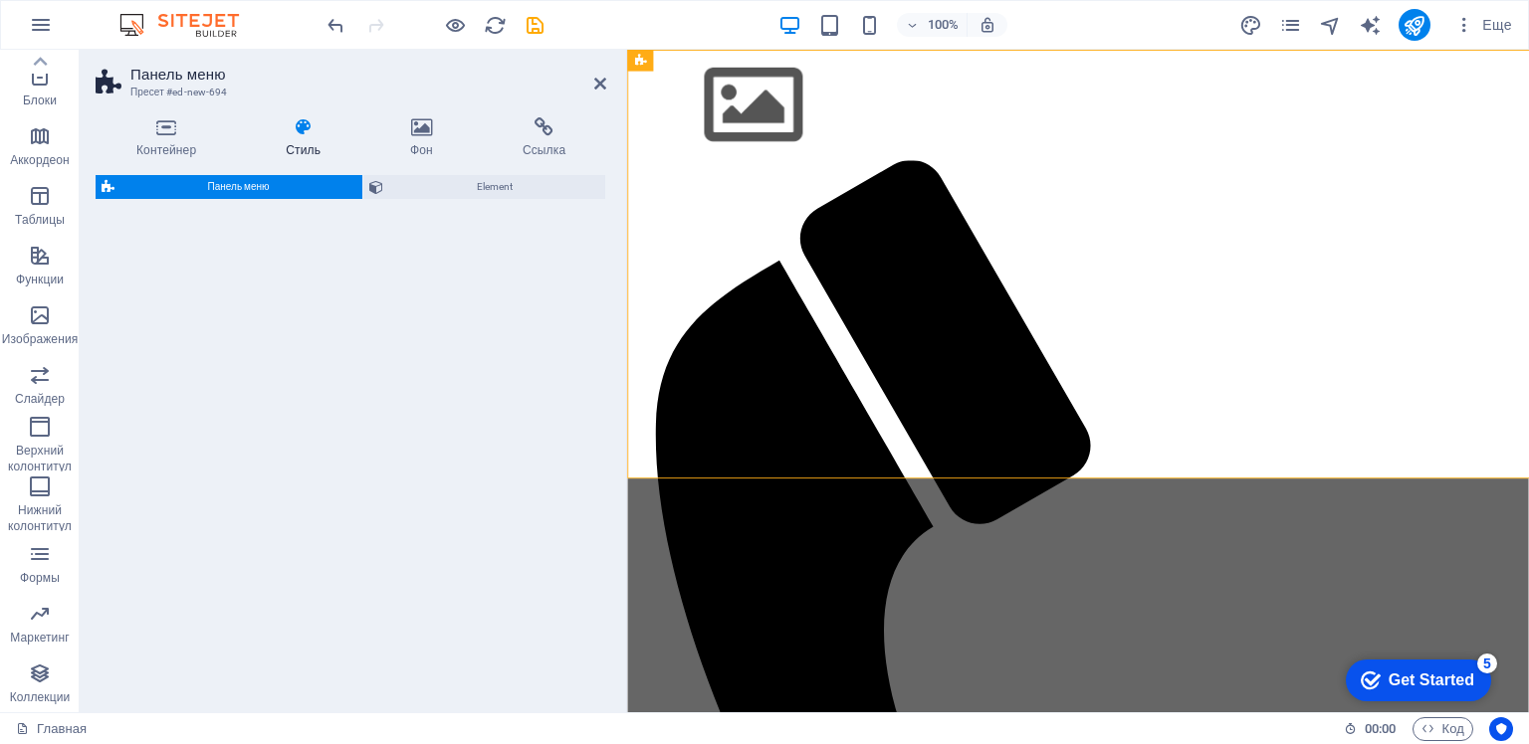
select select "rem"
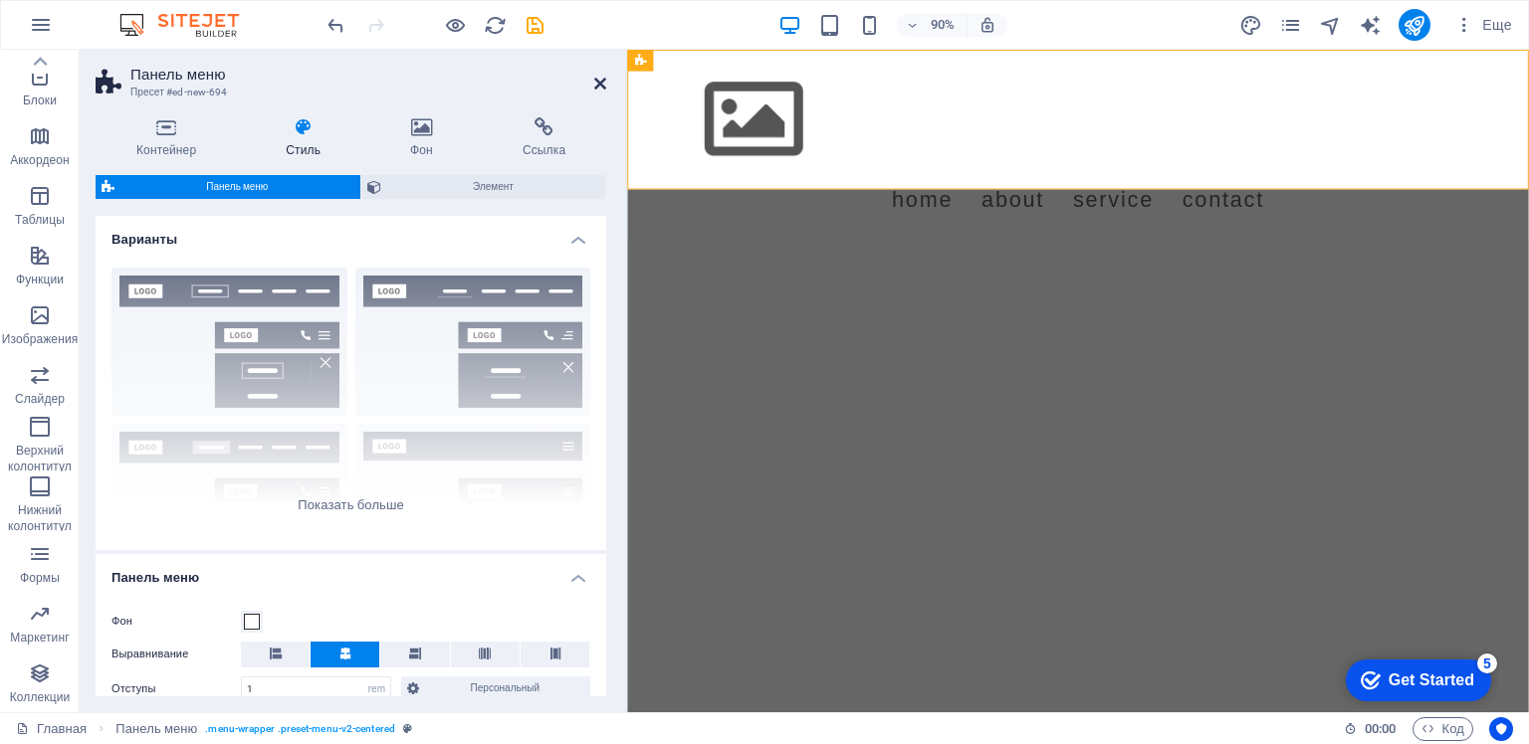
click at [597, 83] on icon at bounding box center [600, 84] width 12 height 16
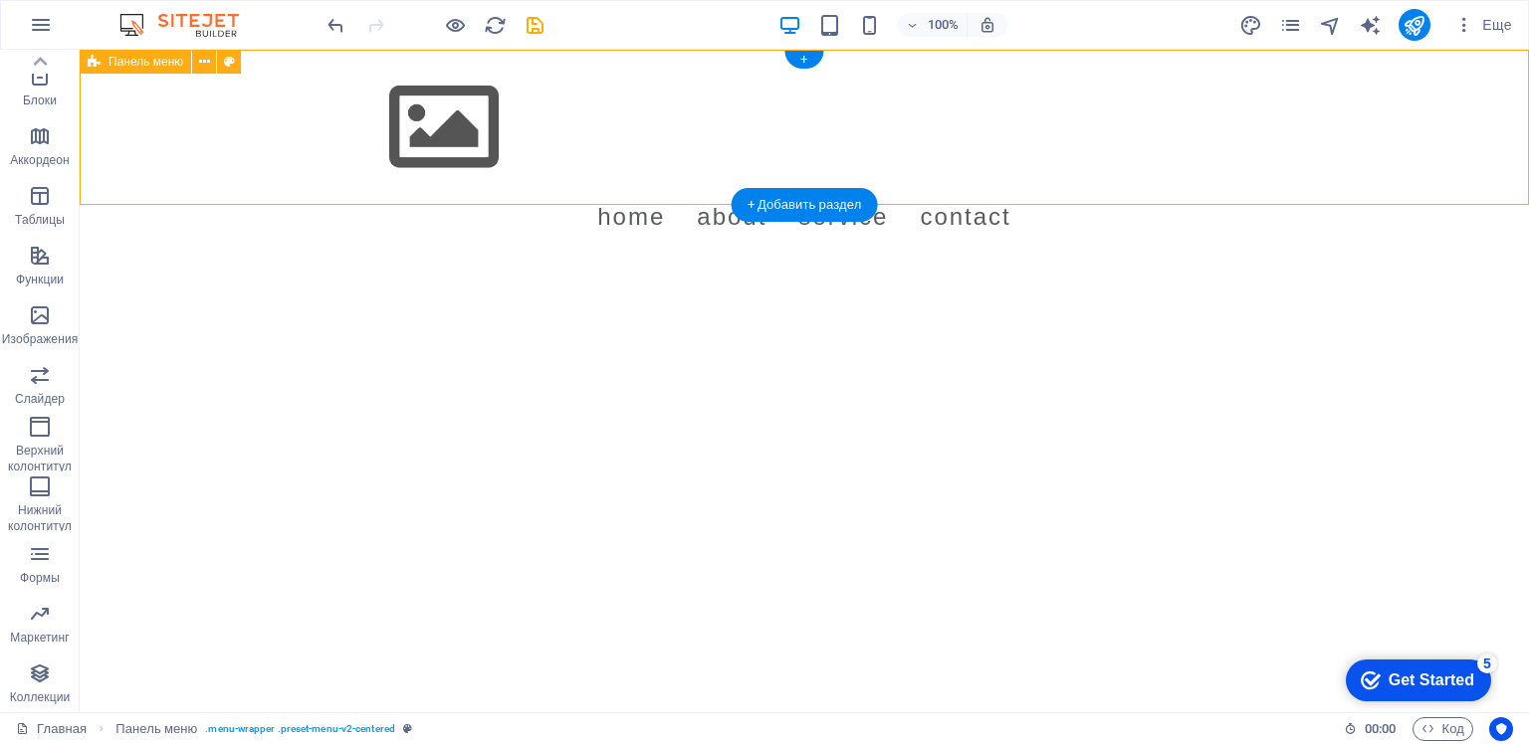
click at [664, 189] on div "Menu Home About Service Contact" at bounding box center [804, 155] width 1449 height 211
click at [689, 183] on div "Menu Home About Service Contact" at bounding box center [804, 155] width 1449 height 211
select select "rem"
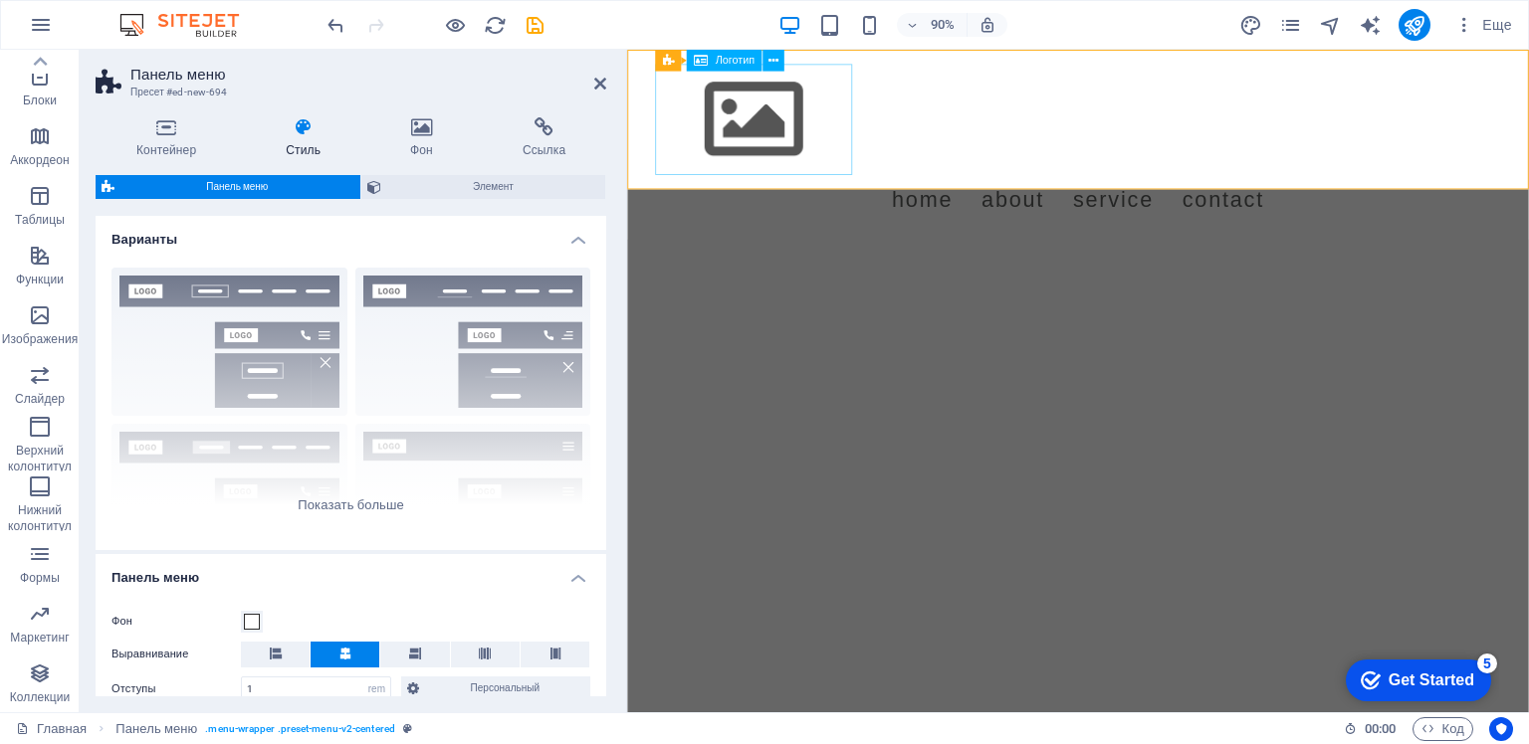
click at [723, 66] on ya-tr-span "Логотип" at bounding box center [735, 61] width 39 height 13
click at [772, 64] on icon at bounding box center [773, 60] width 10 height 19
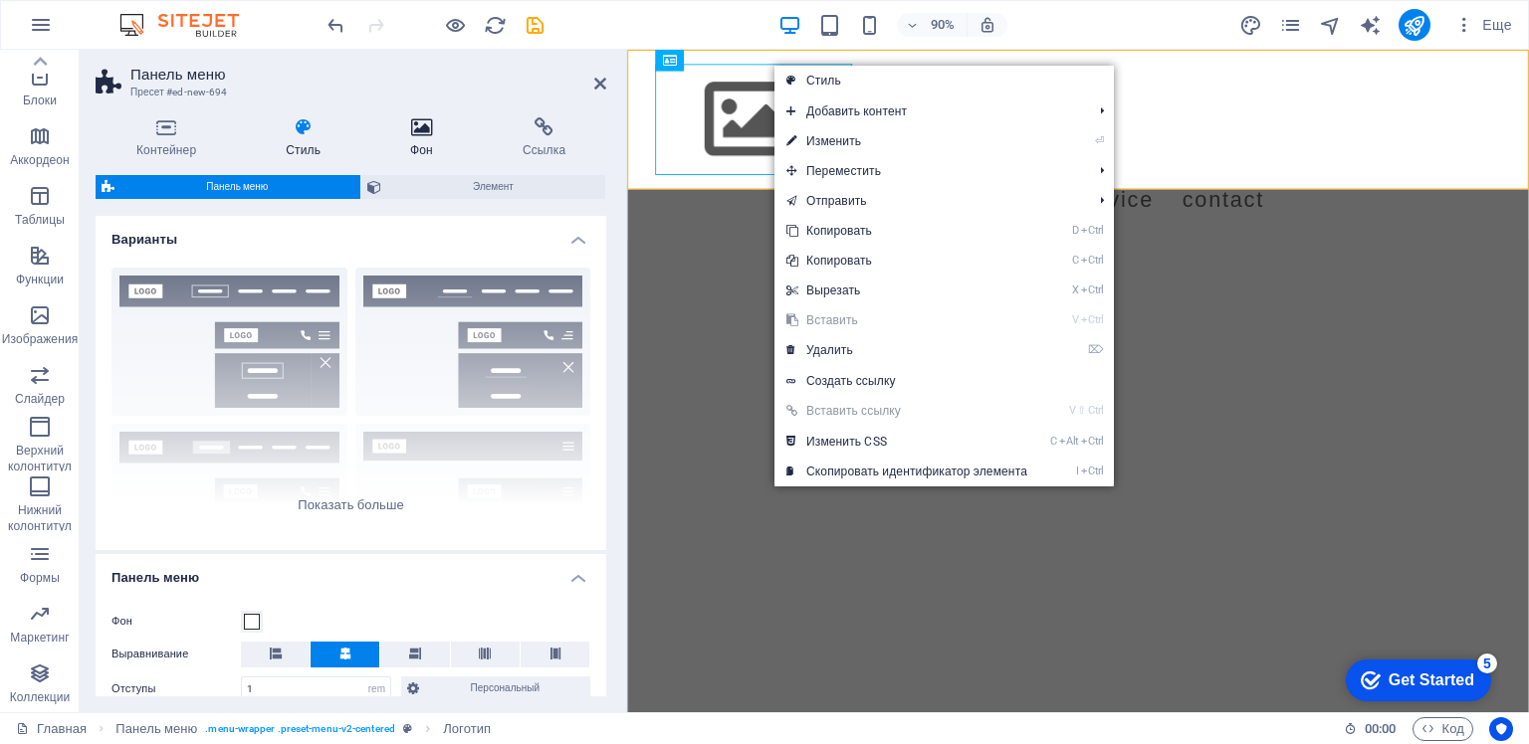
click at [424, 136] on icon at bounding box center [421, 127] width 105 height 20
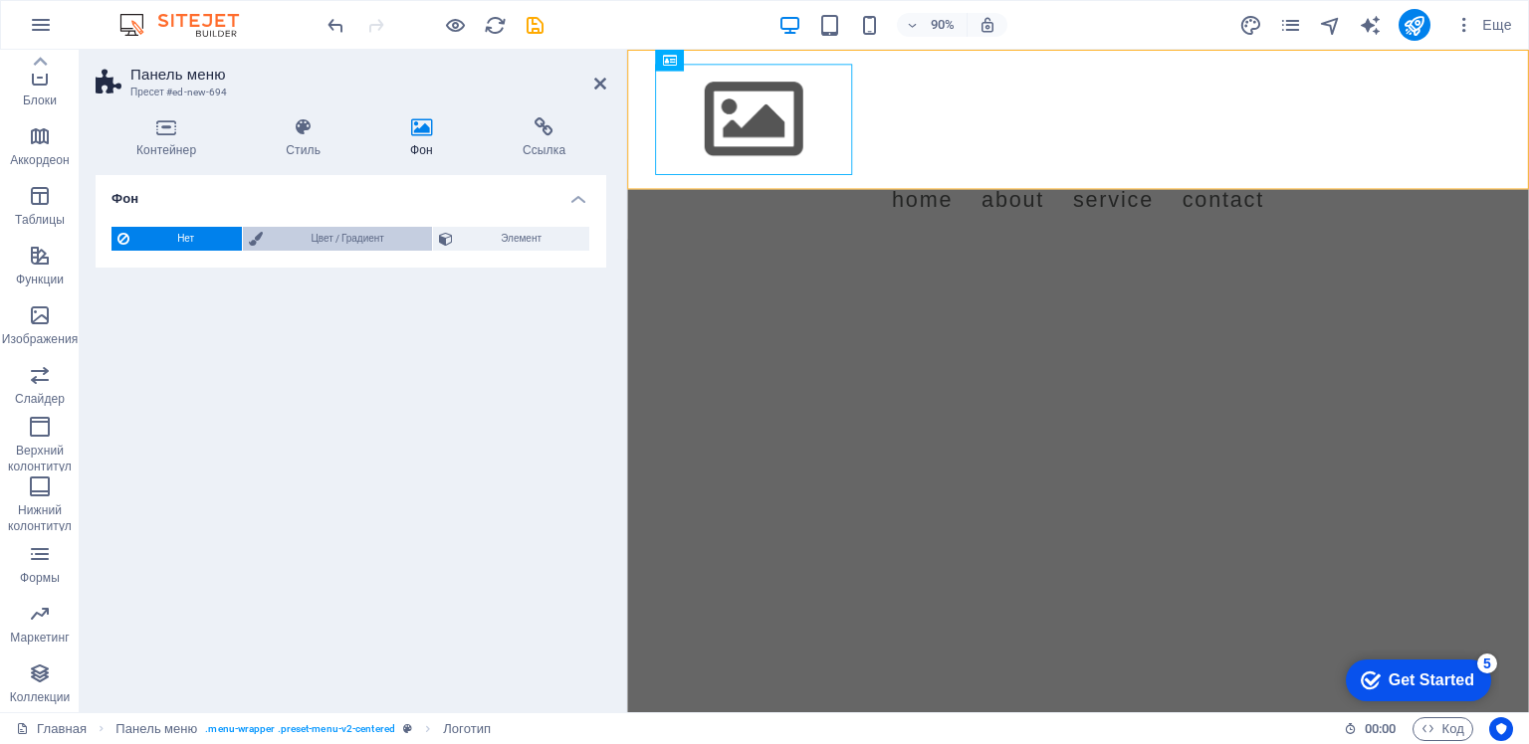
click at [332, 231] on span "Цвет / Градиент" at bounding box center [347, 239] width 157 height 24
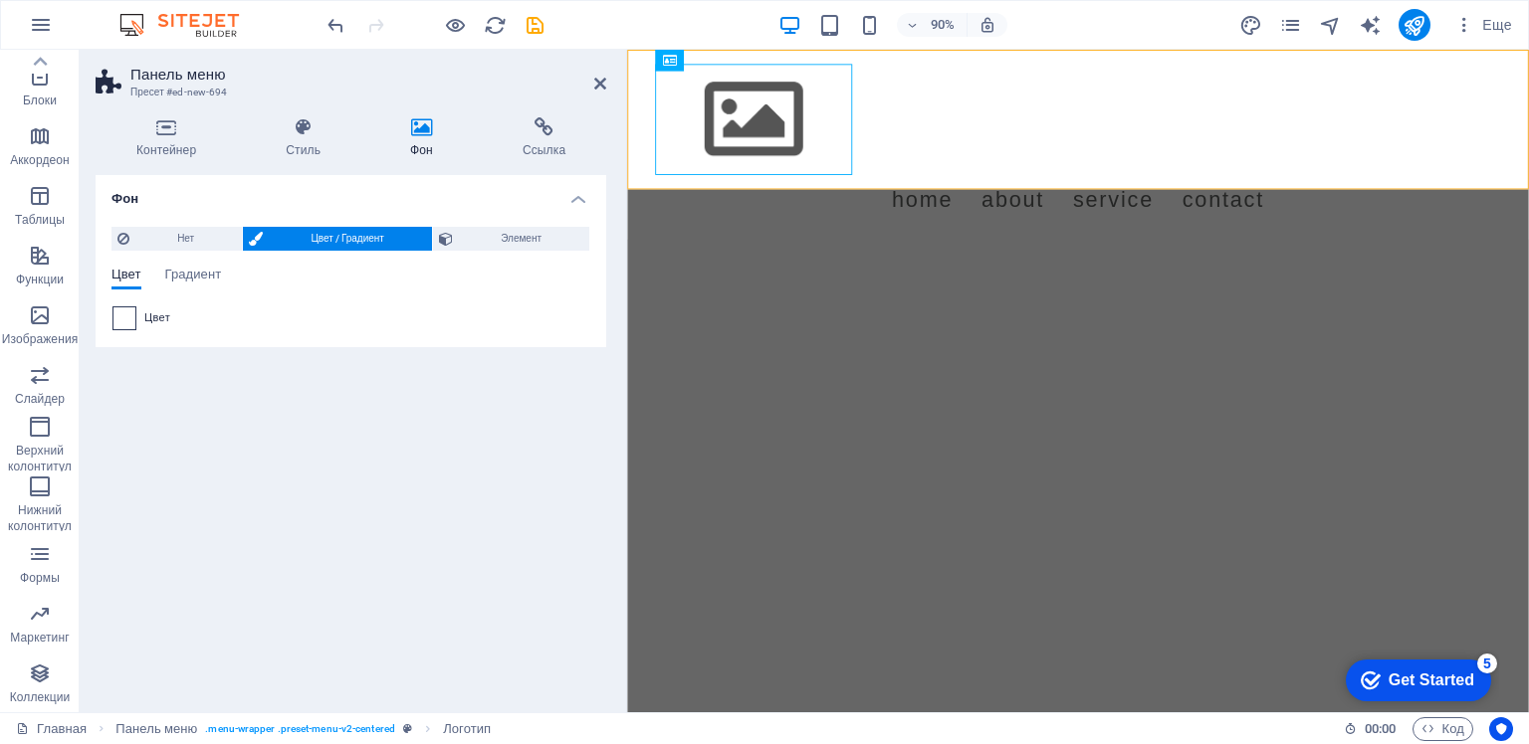
click at [117, 318] on span at bounding box center [124, 319] width 22 height 22
click at [159, 318] on ya-tr-span "Цвет" at bounding box center [157, 318] width 26 height 13
click at [121, 318] on span at bounding box center [124, 319] width 22 height 22
click at [489, 238] on span "Элемент" at bounding box center [521, 239] width 124 height 24
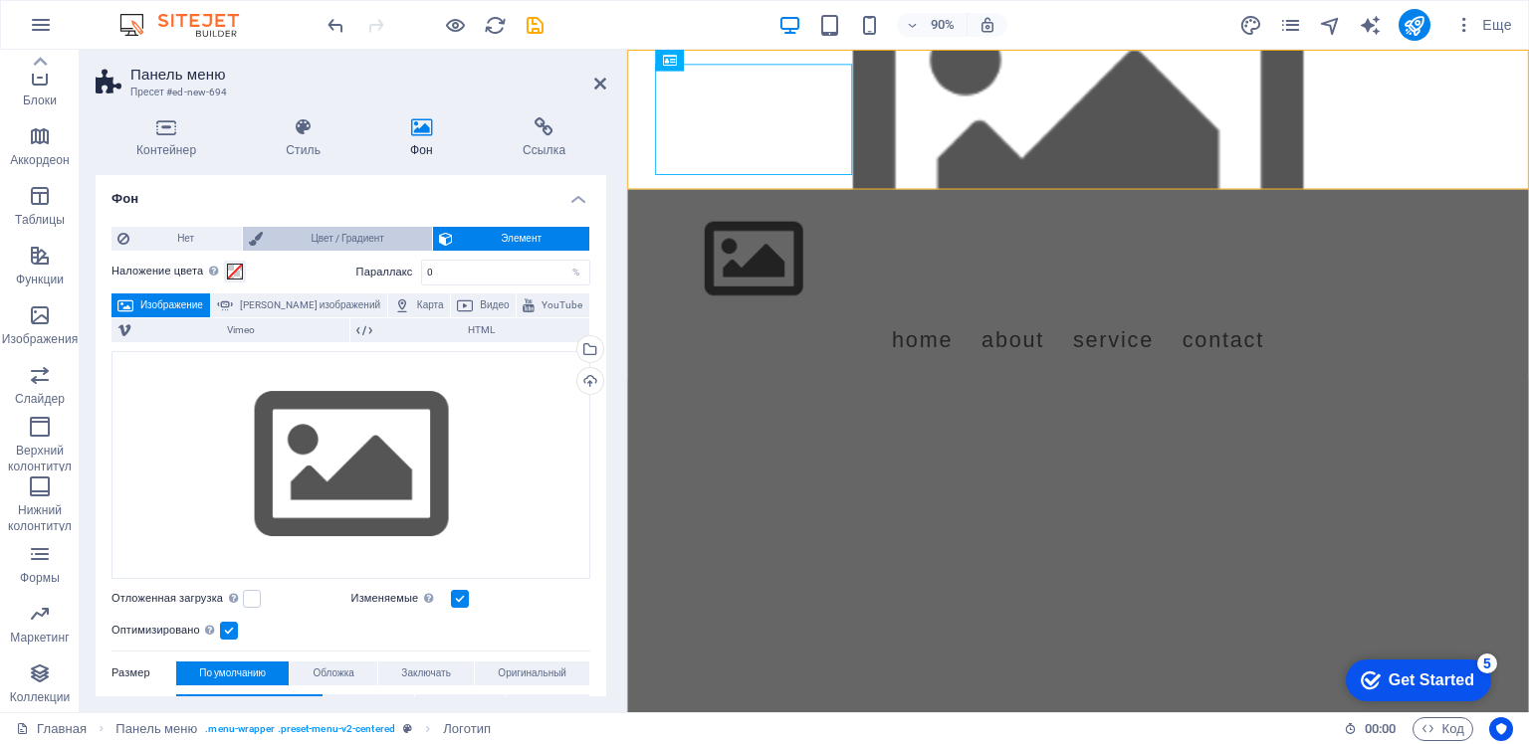
click at [349, 239] on ya-tr-span "Цвет / Градиент" at bounding box center [347, 238] width 73 height 11
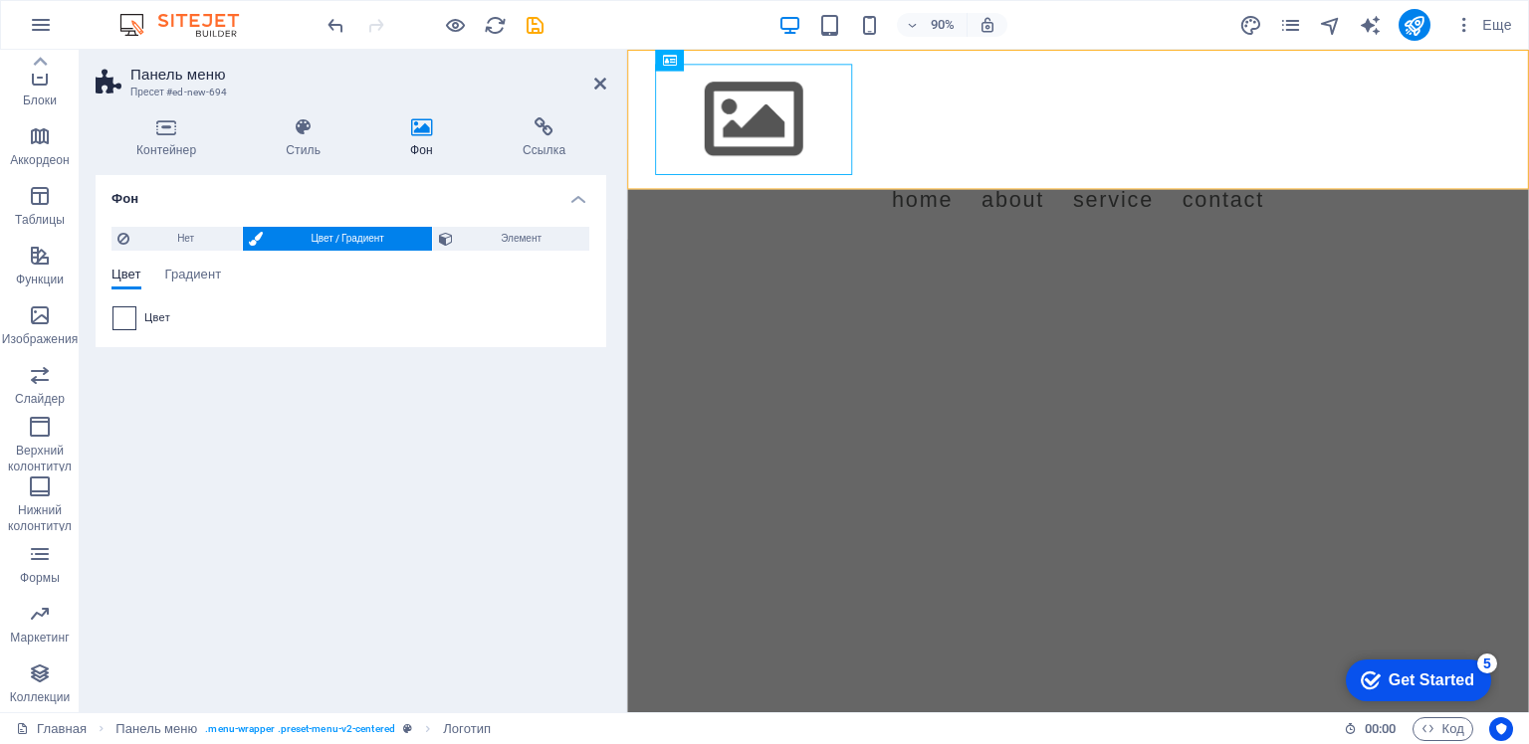
click at [117, 318] on span at bounding box center [124, 319] width 22 height 22
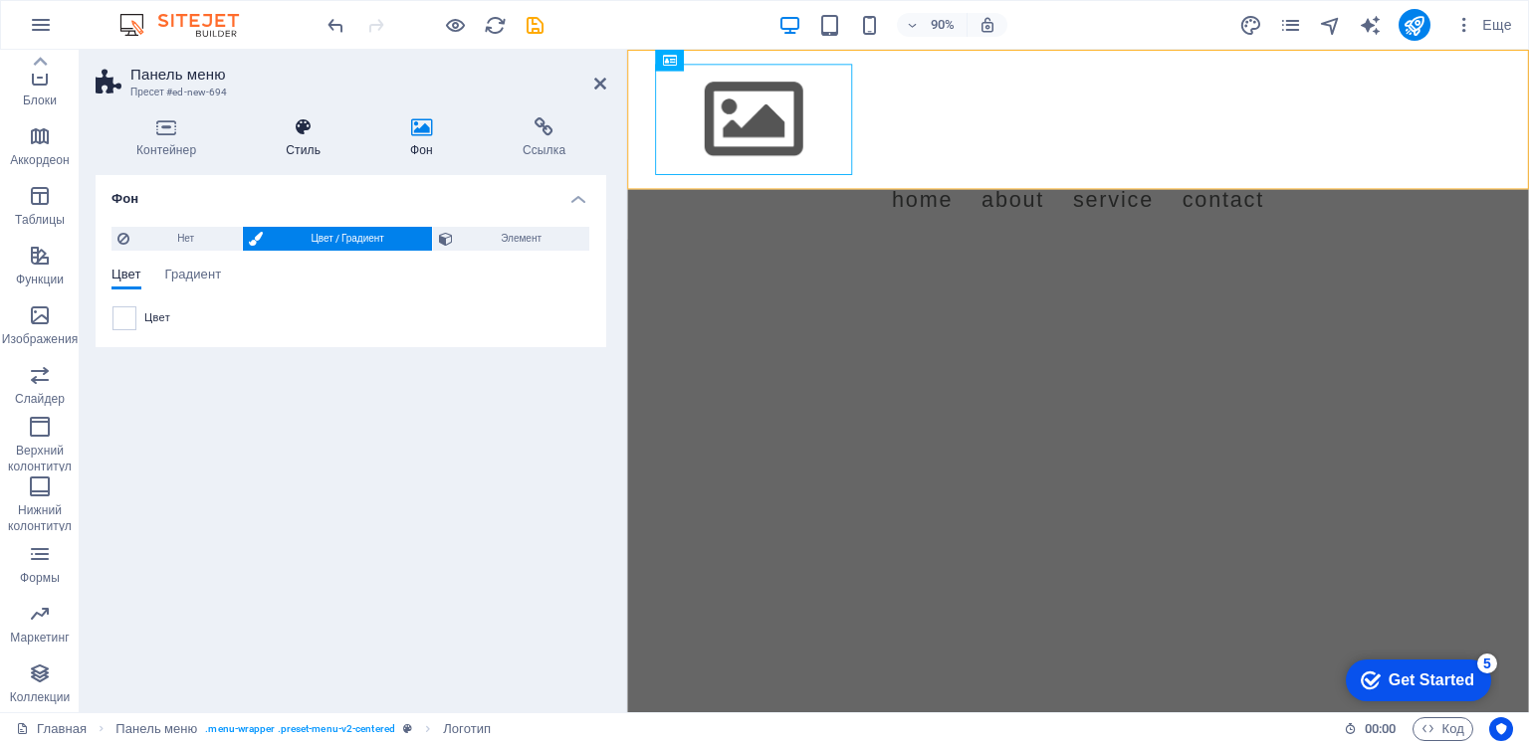
click at [302, 133] on icon at bounding box center [303, 127] width 116 height 20
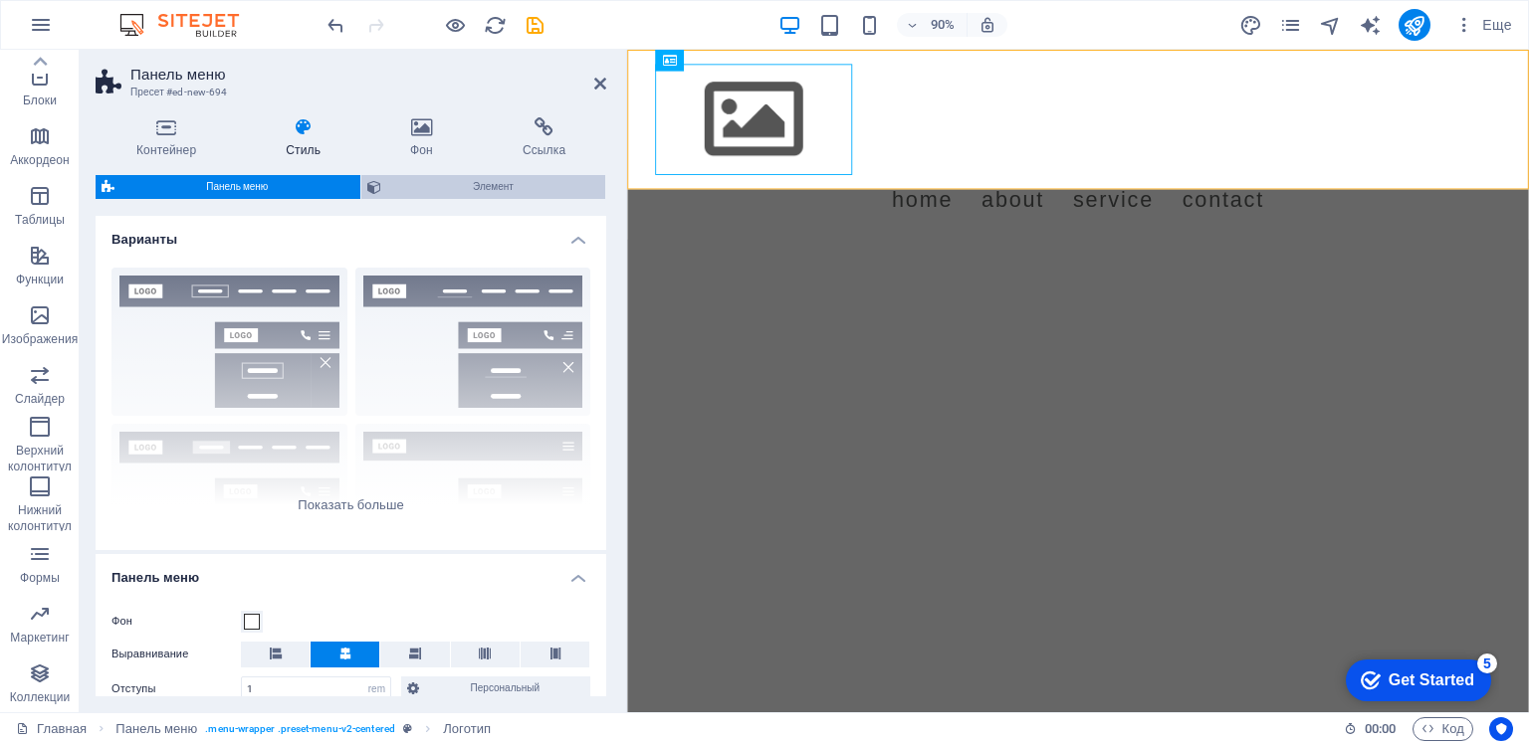
click at [478, 183] on ya-tr-span "Элемент" at bounding box center [493, 186] width 41 height 11
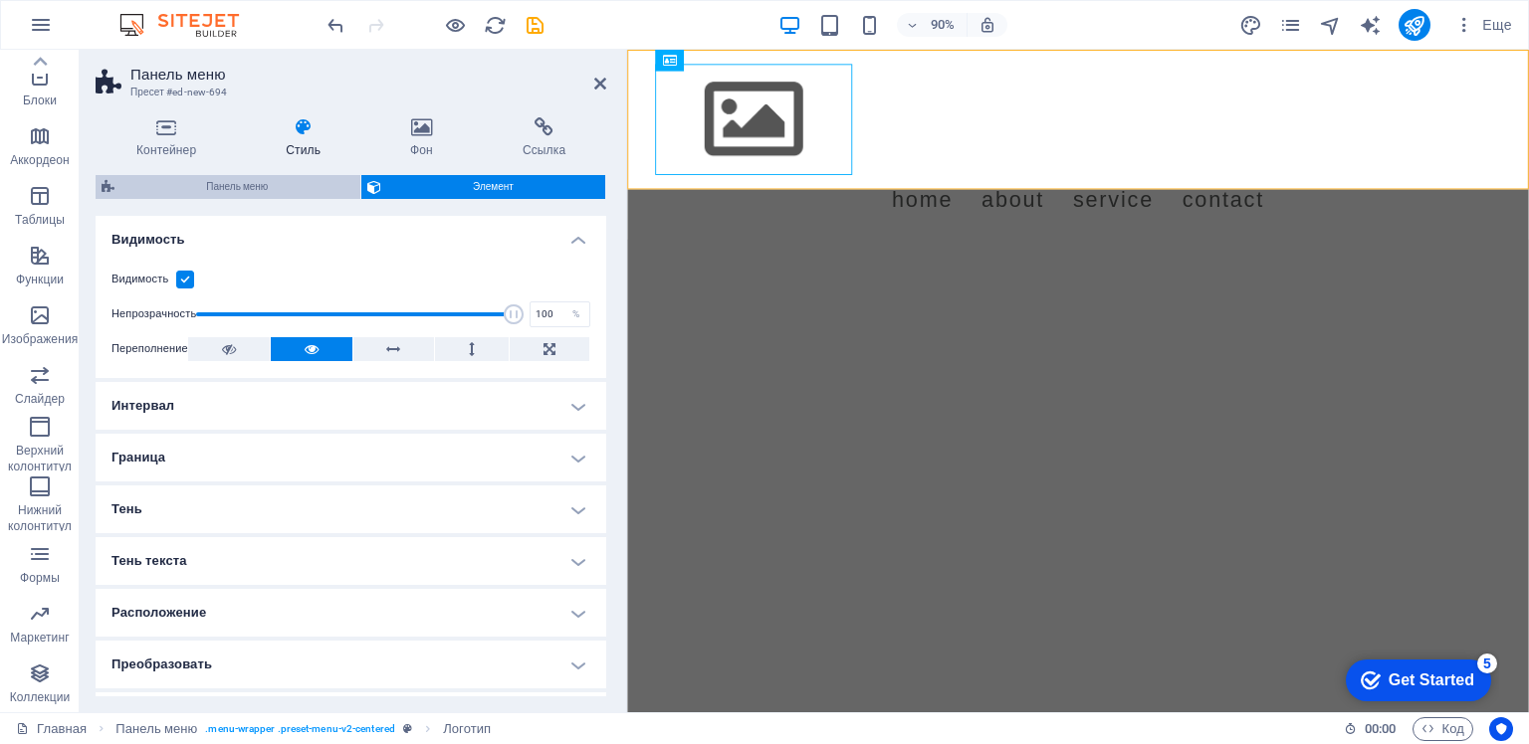
click at [266, 185] on ya-tr-span "Панель меню" at bounding box center [237, 186] width 62 height 11
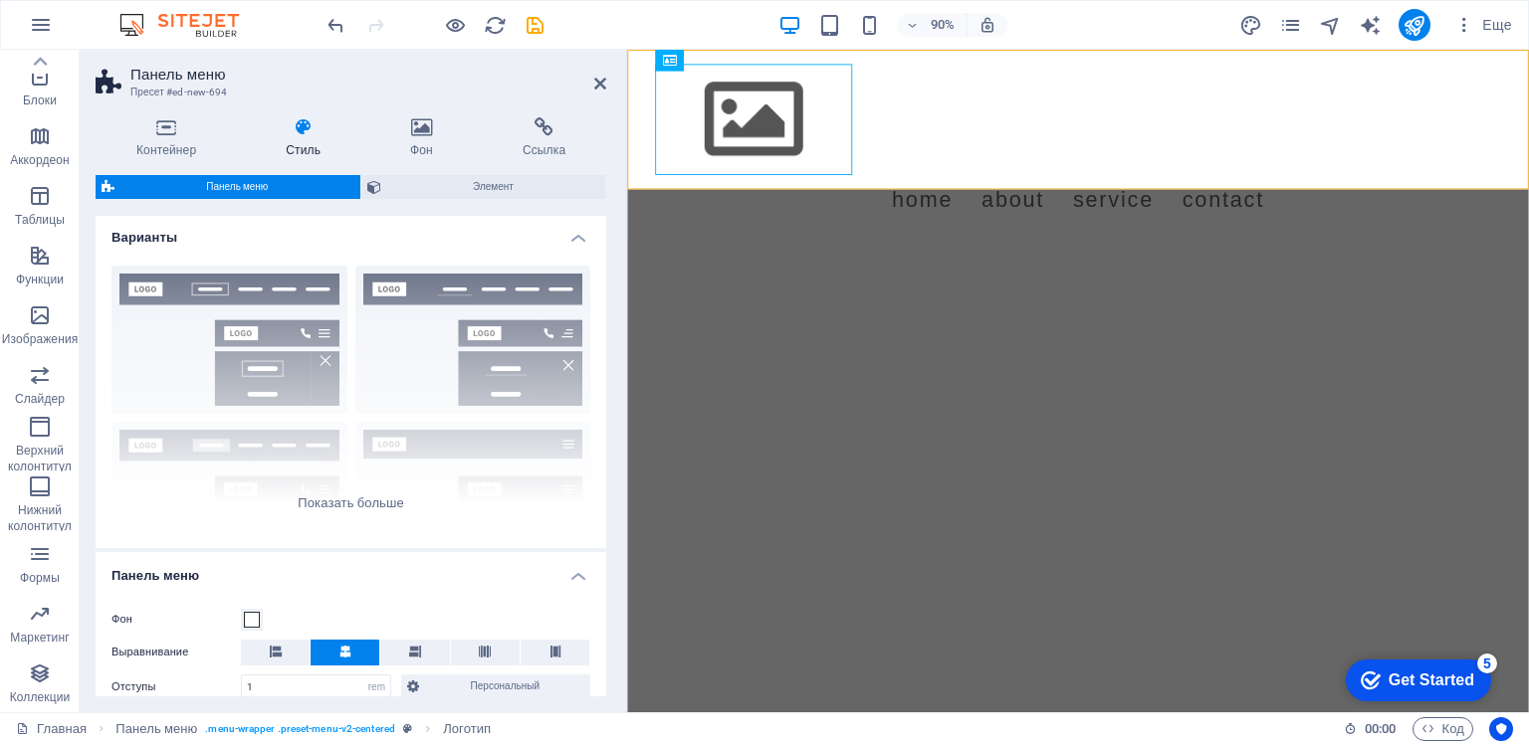
scroll to position [0, 0]
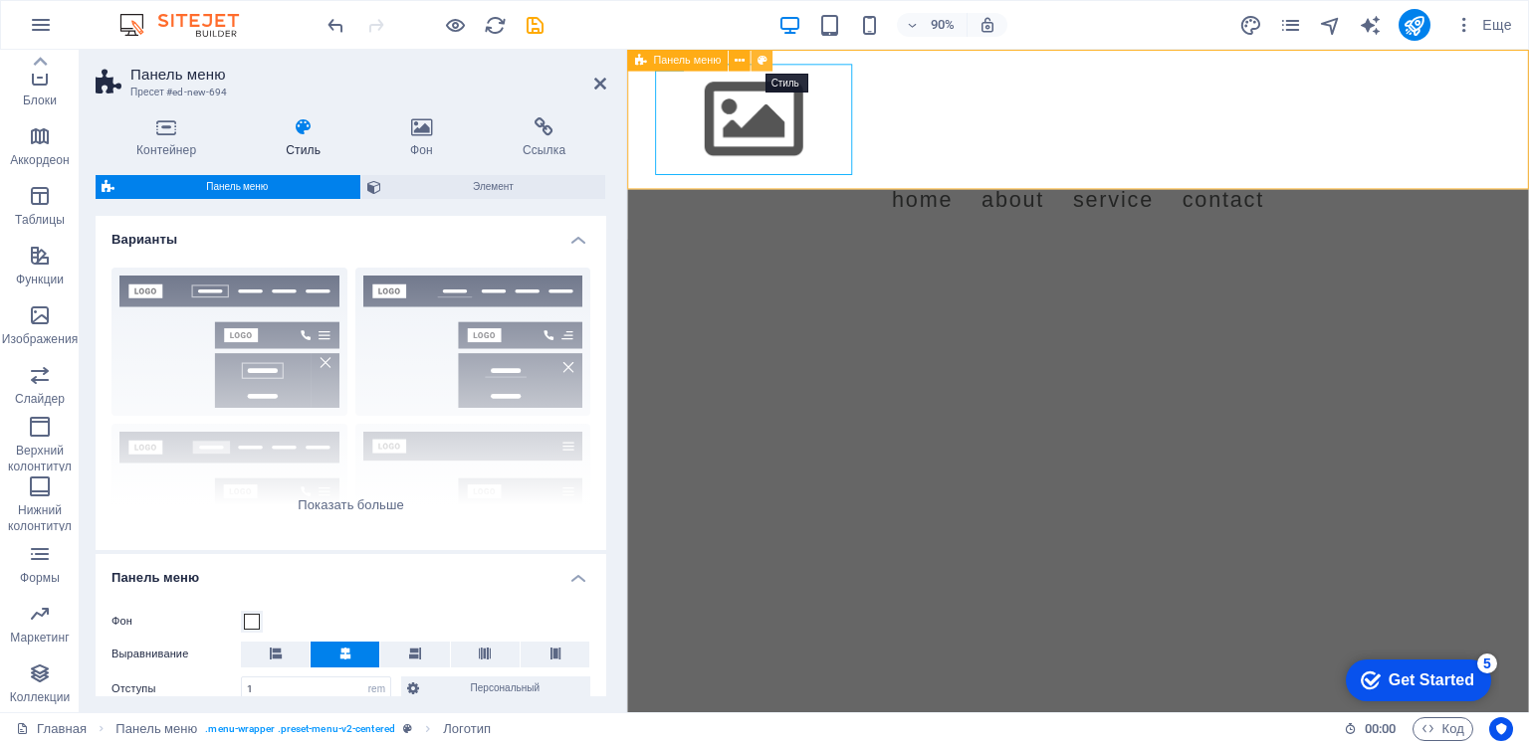
click at [761, 60] on icon at bounding box center [762, 60] width 10 height 19
click at [478, 326] on div "Граница По центру По умолчанию Фиксированный Локи Триггер Широкий XXL" at bounding box center [351, 401] width 511 height 299
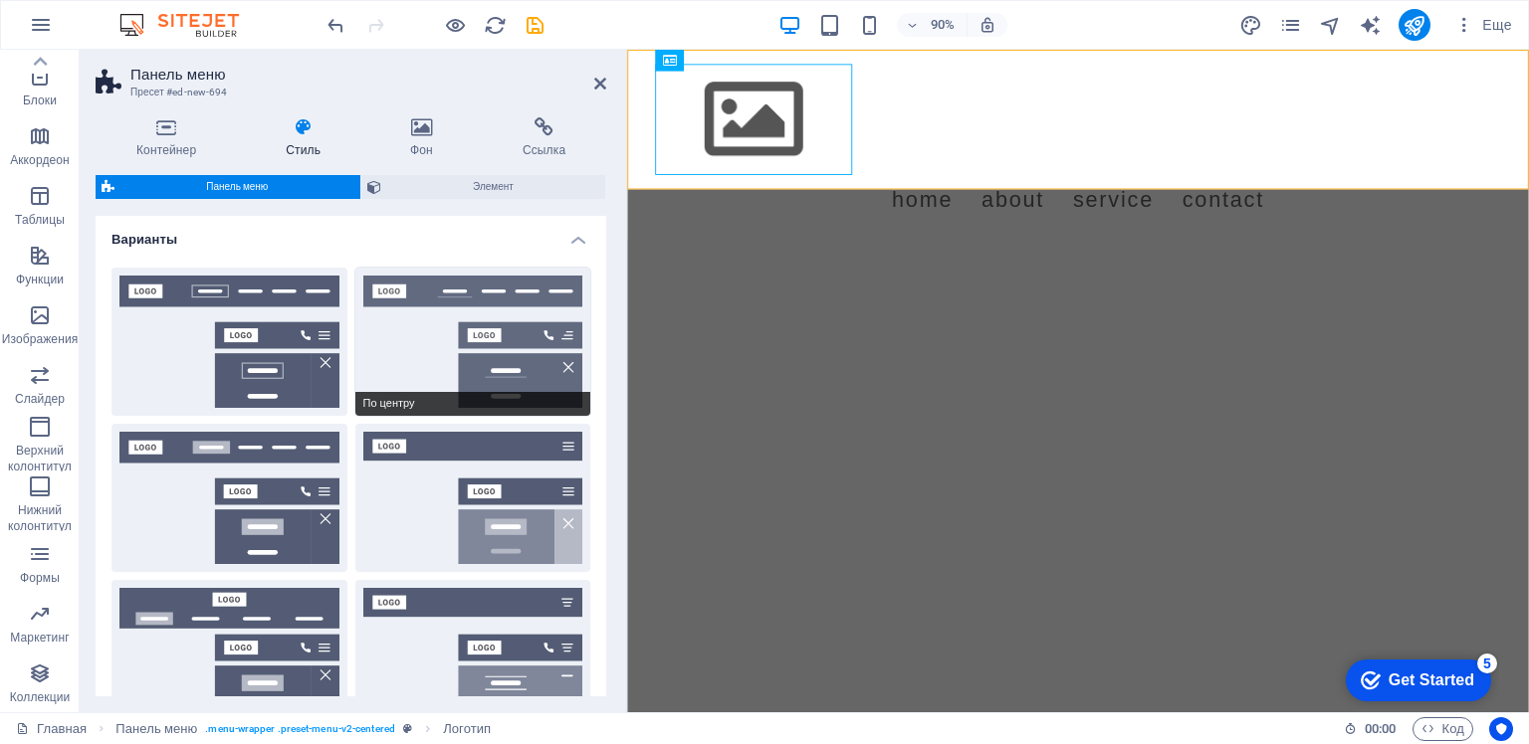
click at [478, 326] on button "По центру" at bounding box center [473, 342] width 236 height 148
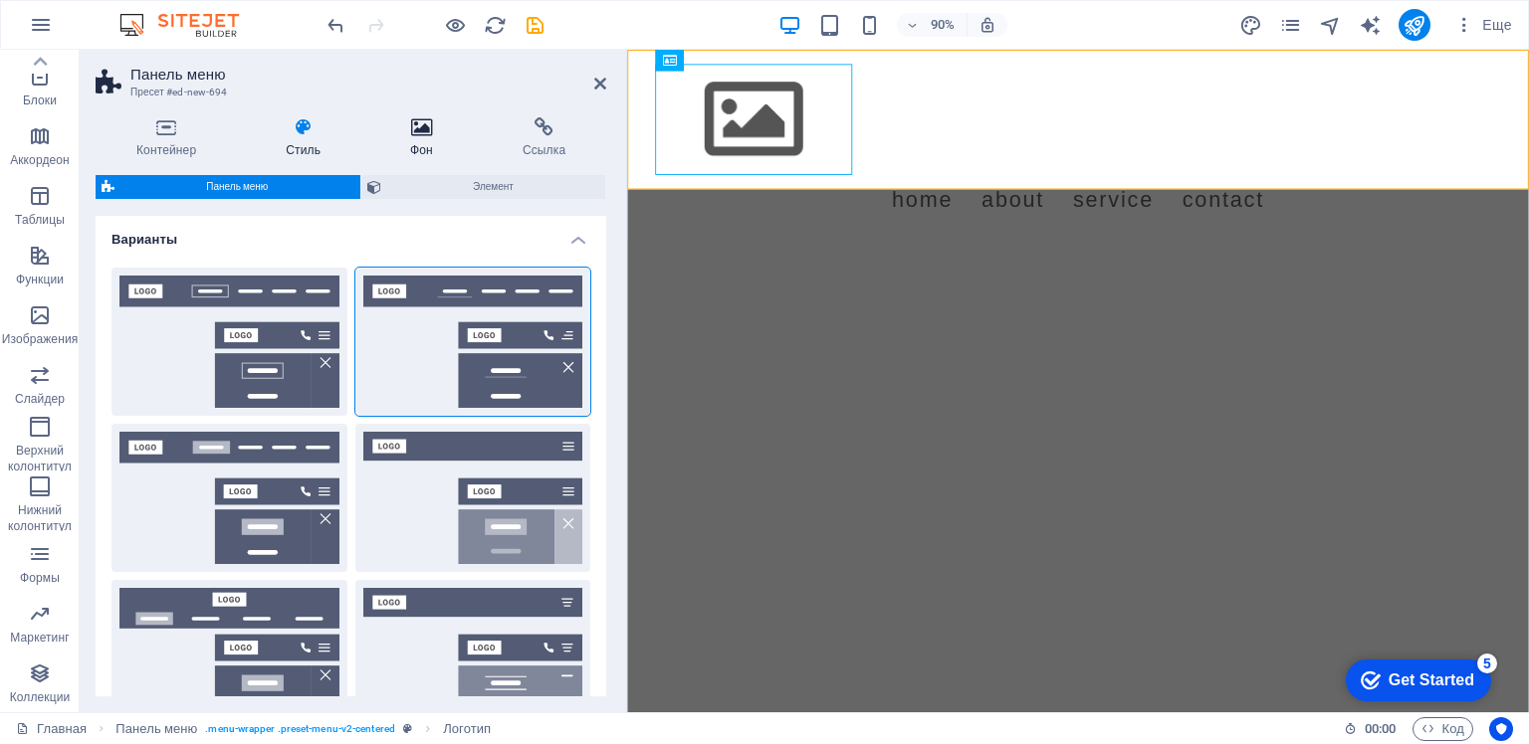
click at [420, 128] on icon at bounding box center [421, 127] width 105 height 20
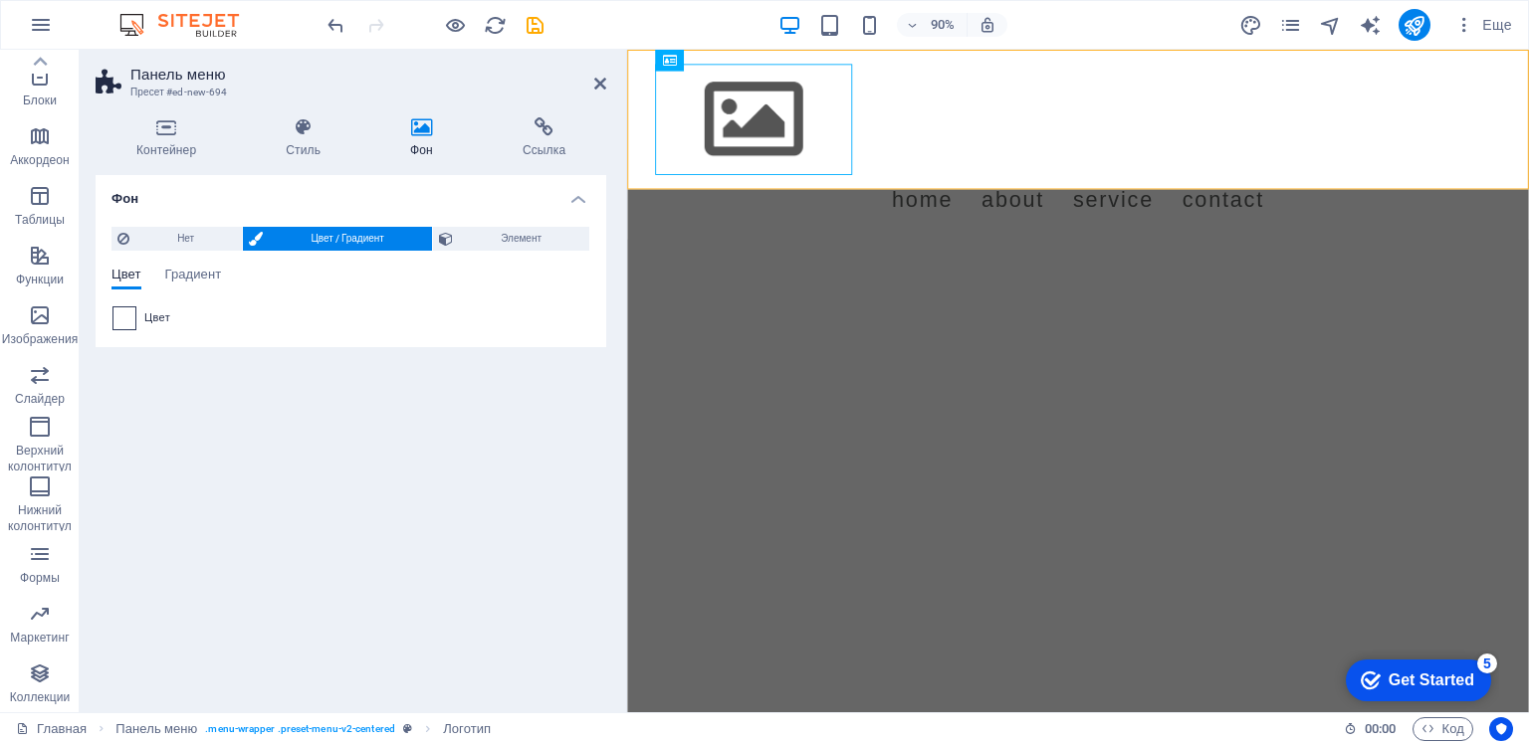
click at [119, 323] on span at bounding box center [124, 319] width 22 height 22
click at [148, 239] on span "Нет" at bounding box center [185, 239] width 101 height 24
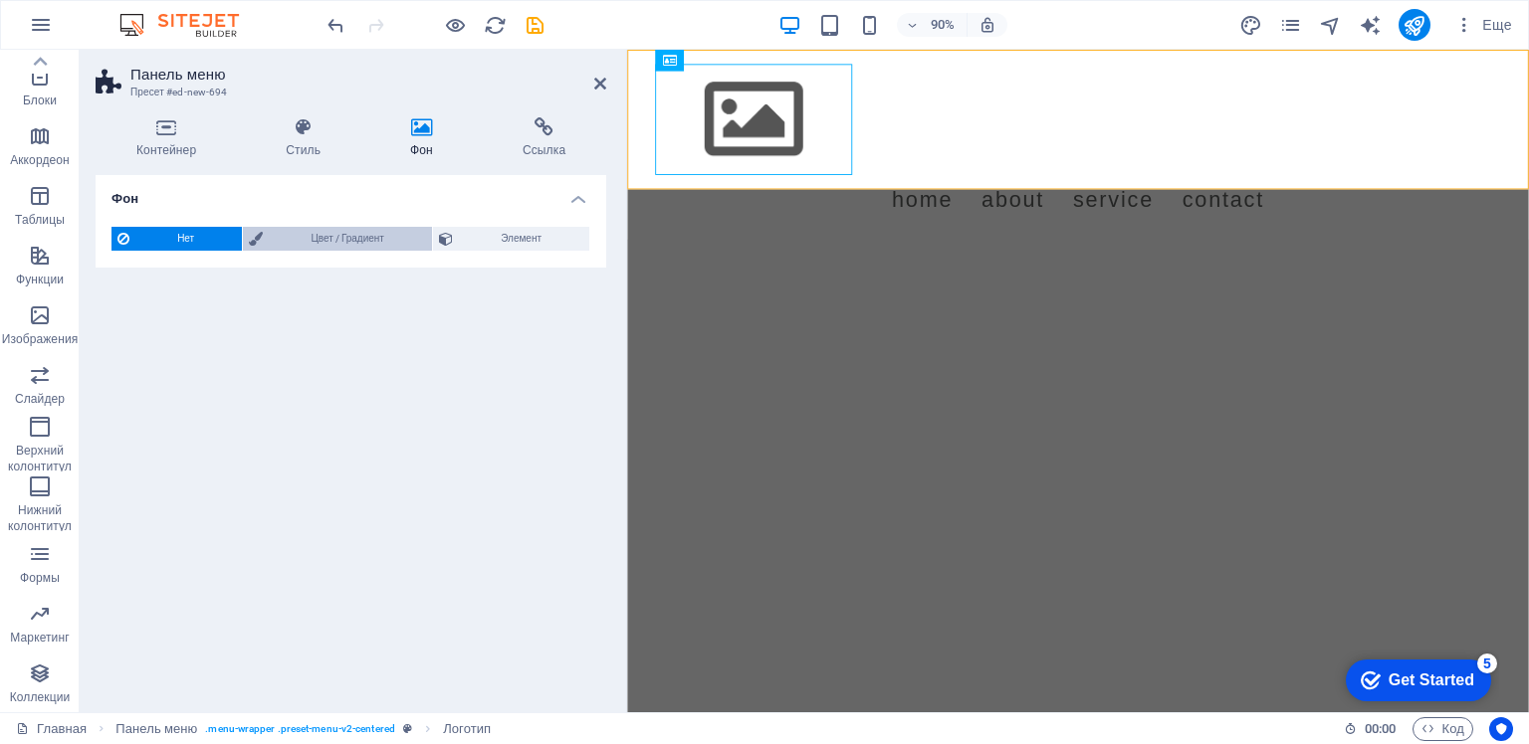
click at [317, 235] on ya-tr-span "Цвет / Градиент" at bounding box center [347, 238] width 73 height 11
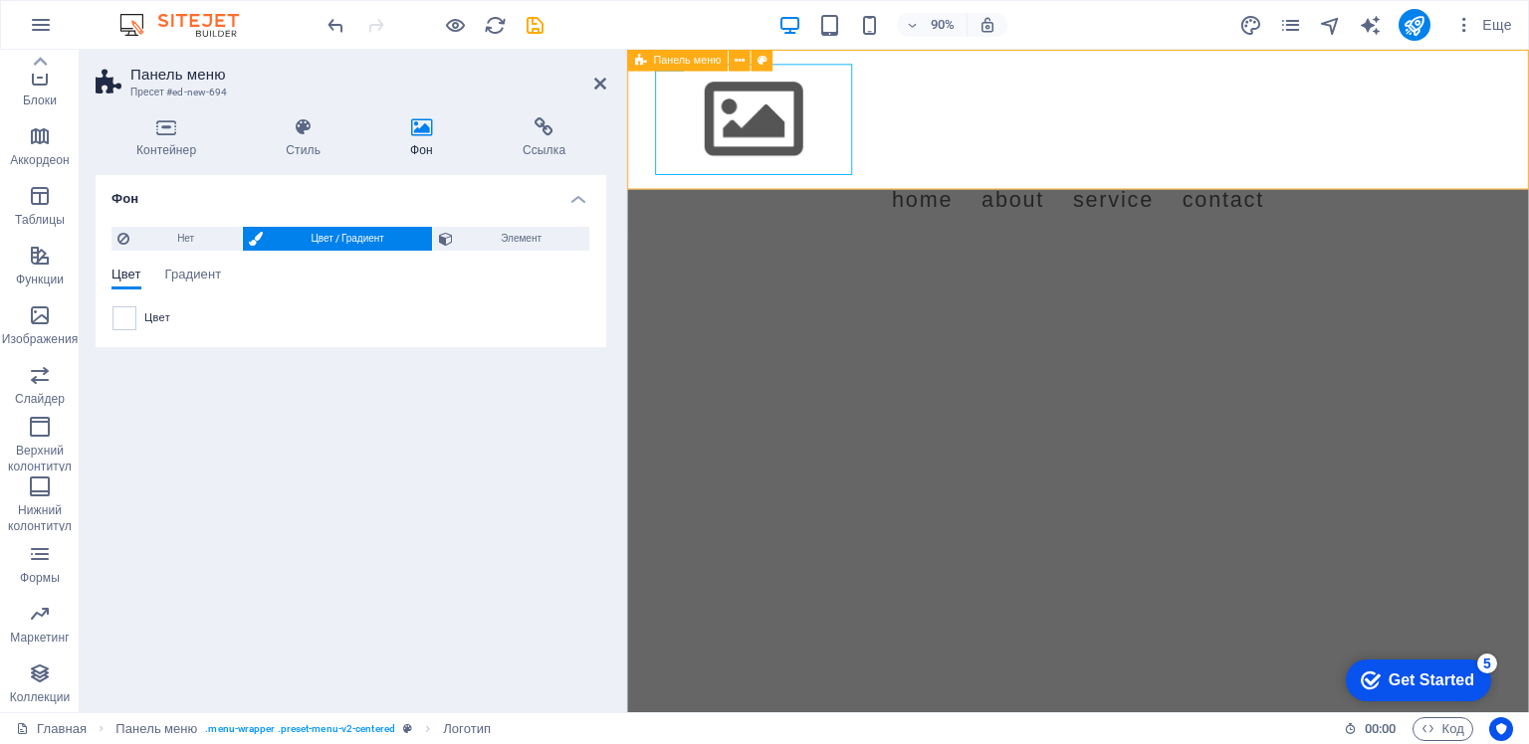
click at [1081, 172] on div "Menu Home About Service Contact" at bounding box center [1127, 155] width 1001 height 211
click at [127, 317] on span at bounding box center [124, 319] width 22 height 22
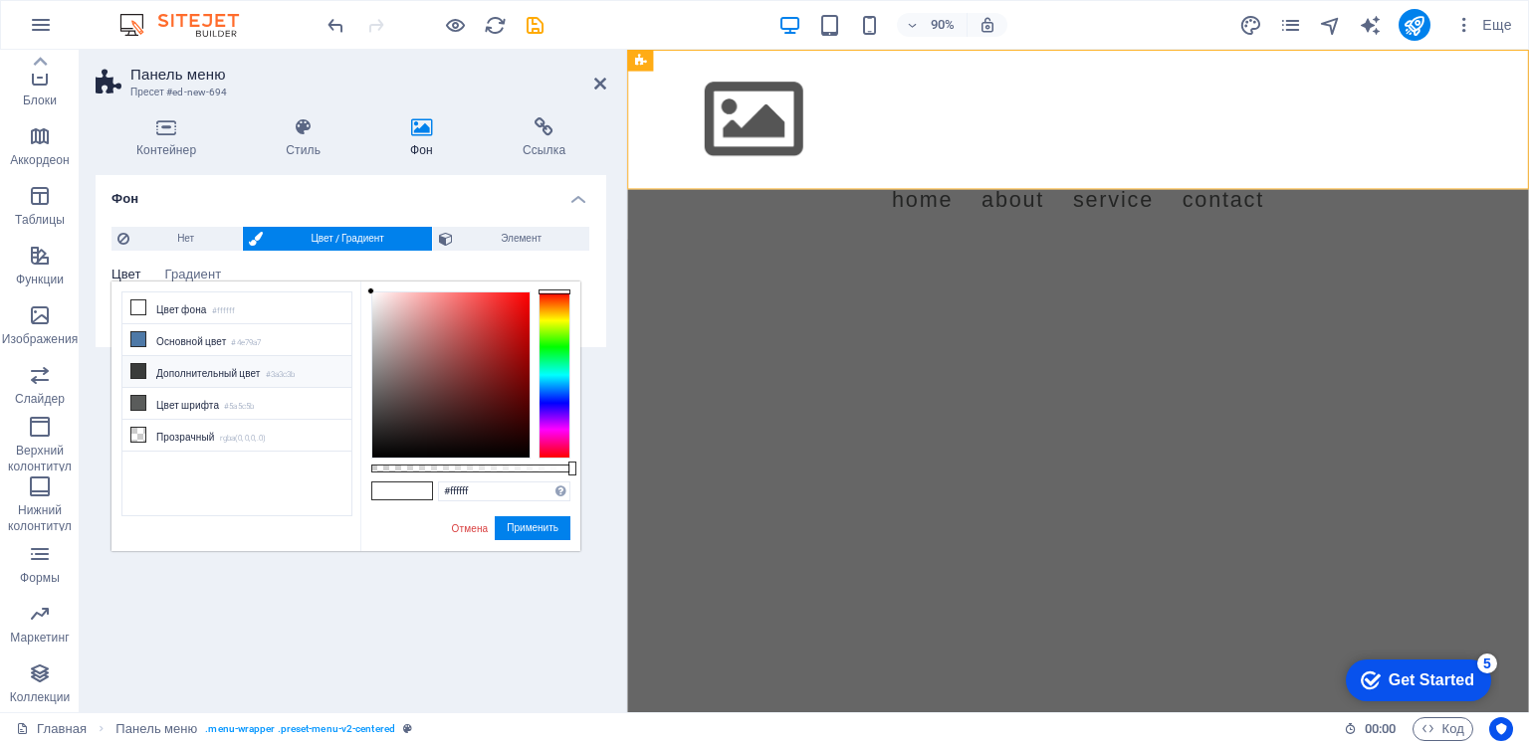
click at [142, 366] on icon at bounding box center [138, 371] width 14 height 14
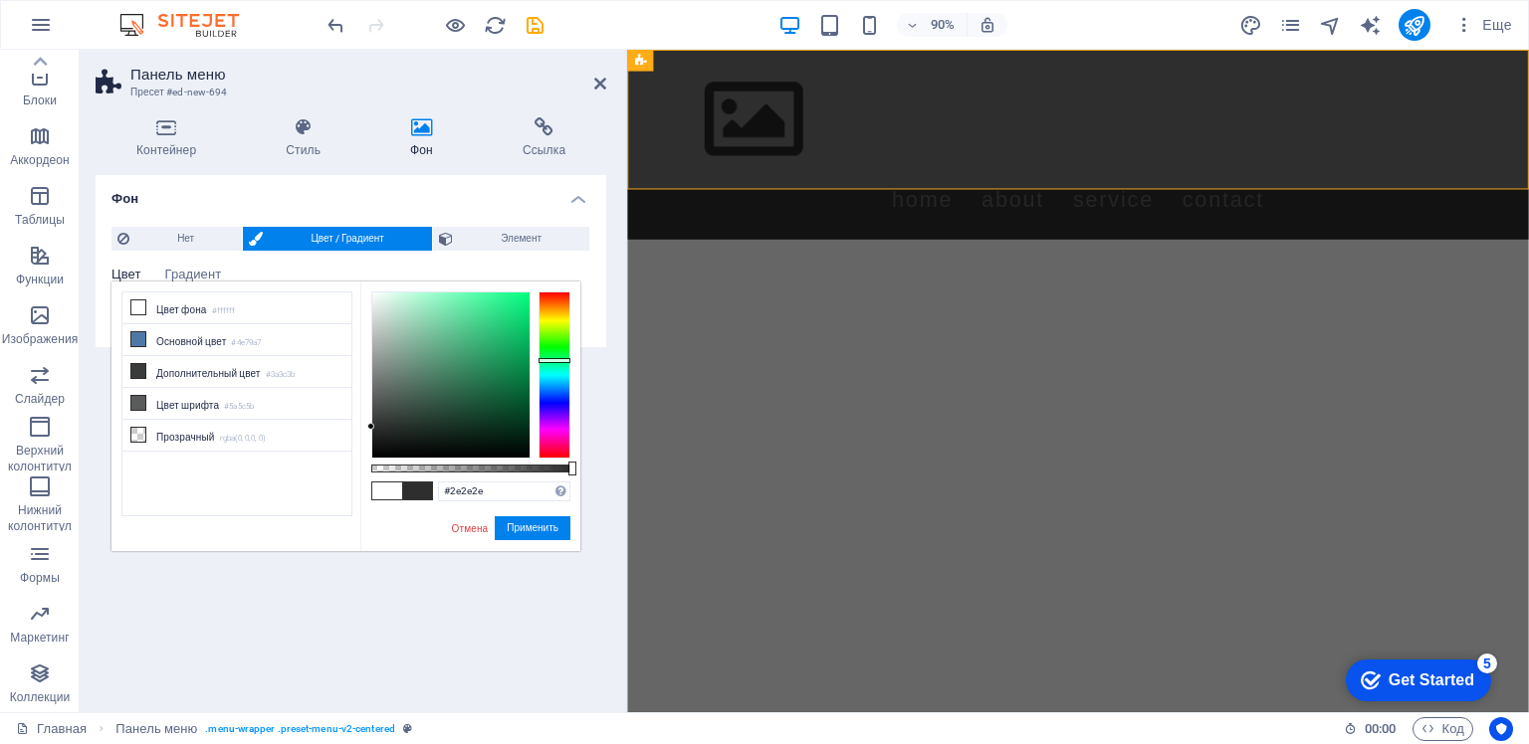
drag, startPoint x: 374, startPoint y: 417, endPoint x: 369, endPoint y: 427, distance: 11.1
click at [369, 427] on div at bounding box center [370, 426] width 7 height 7
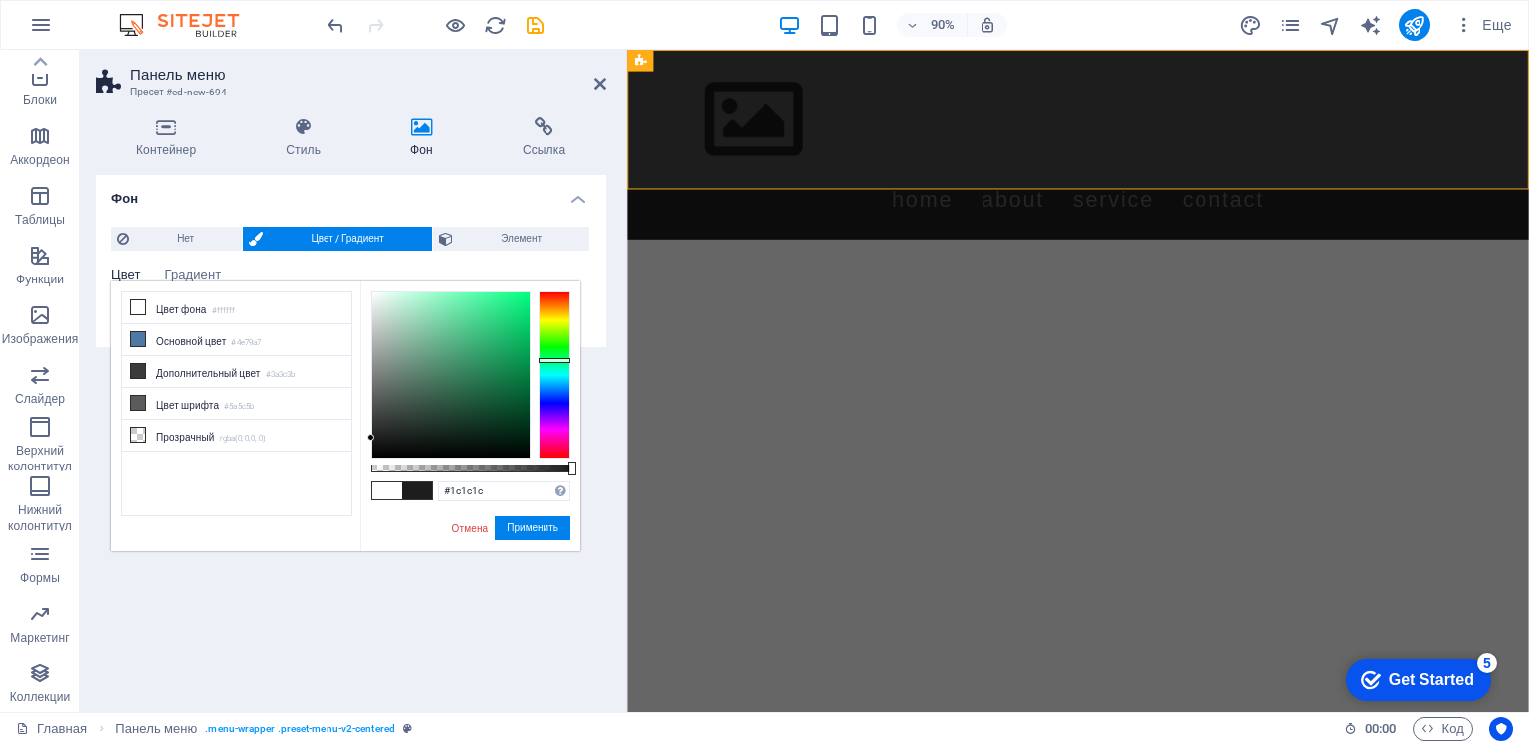
type input "#181918"
drag, startPoint x: 370, startPoint y: 427, endPoint x: 371, endPoint y: 441, distance: 14.0
click at [371, 441] on div at bounding box center [370, 440] width 7 height 7
click at [529, 529] on ya-tr-span "Применить" at bounding box center [533, 528] width 52 height 11
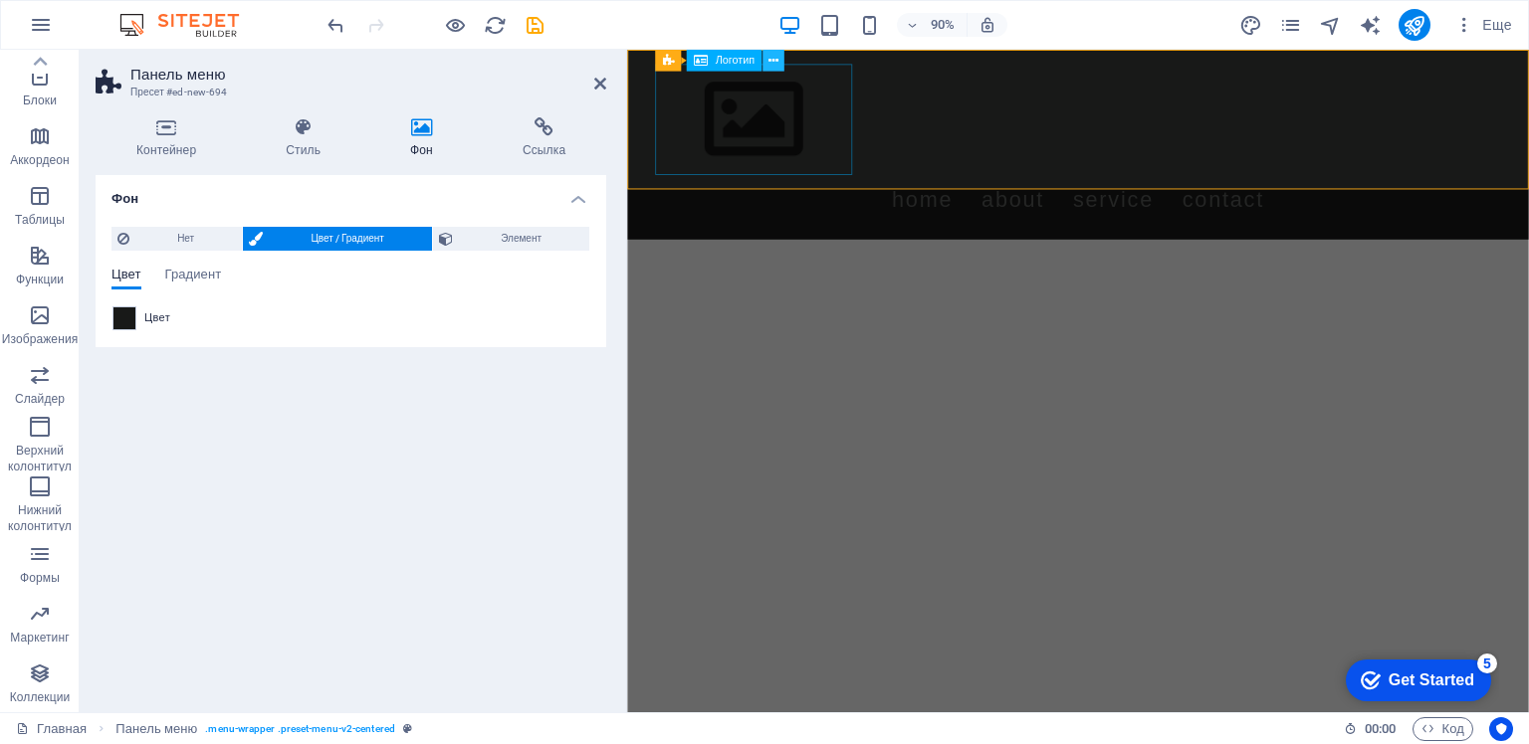
click at [770, 64] on icon at bounding box center [773, 60] width 10 height 19
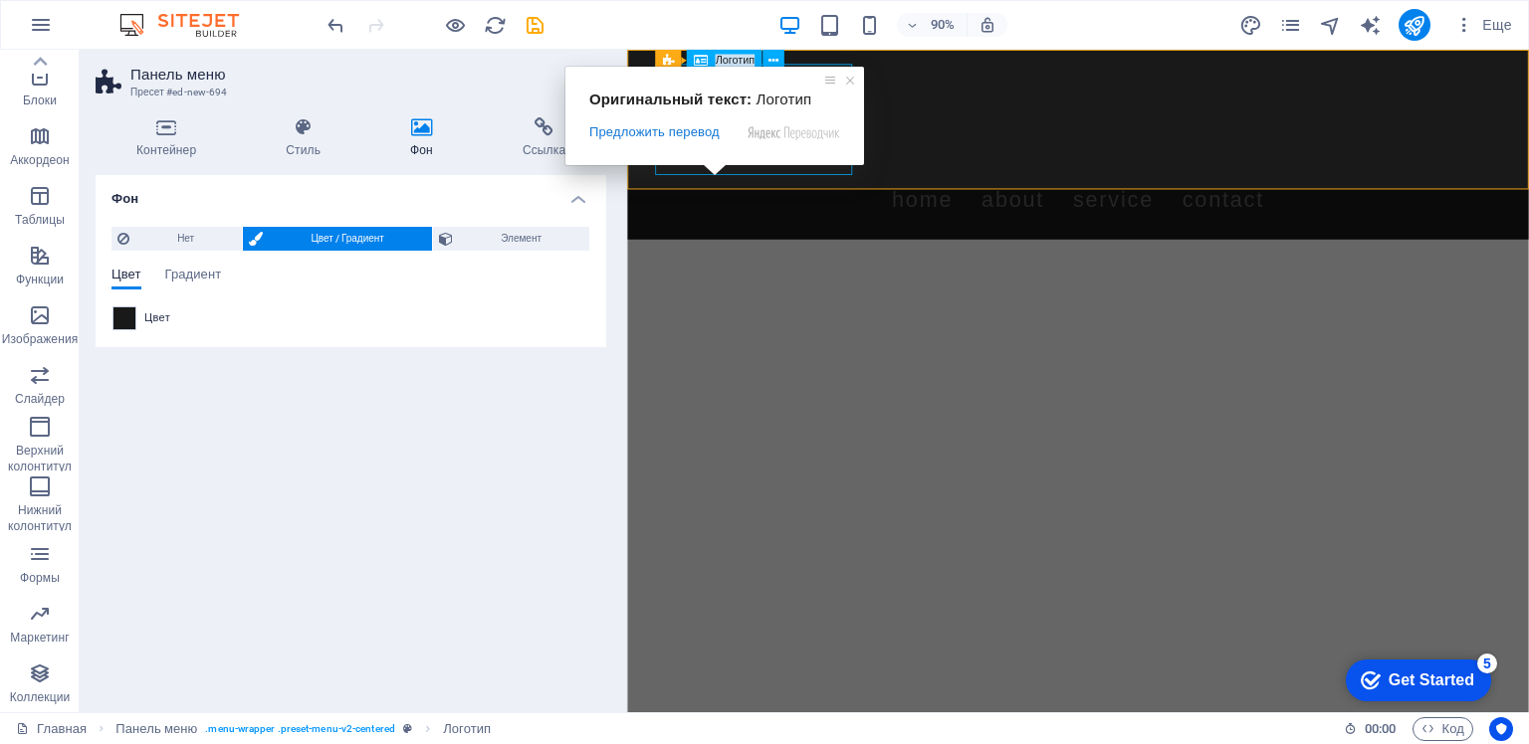
click at [716, 61] on ya-tr-span "Логотип" at bounding box center [735, 61] width 39 height 13
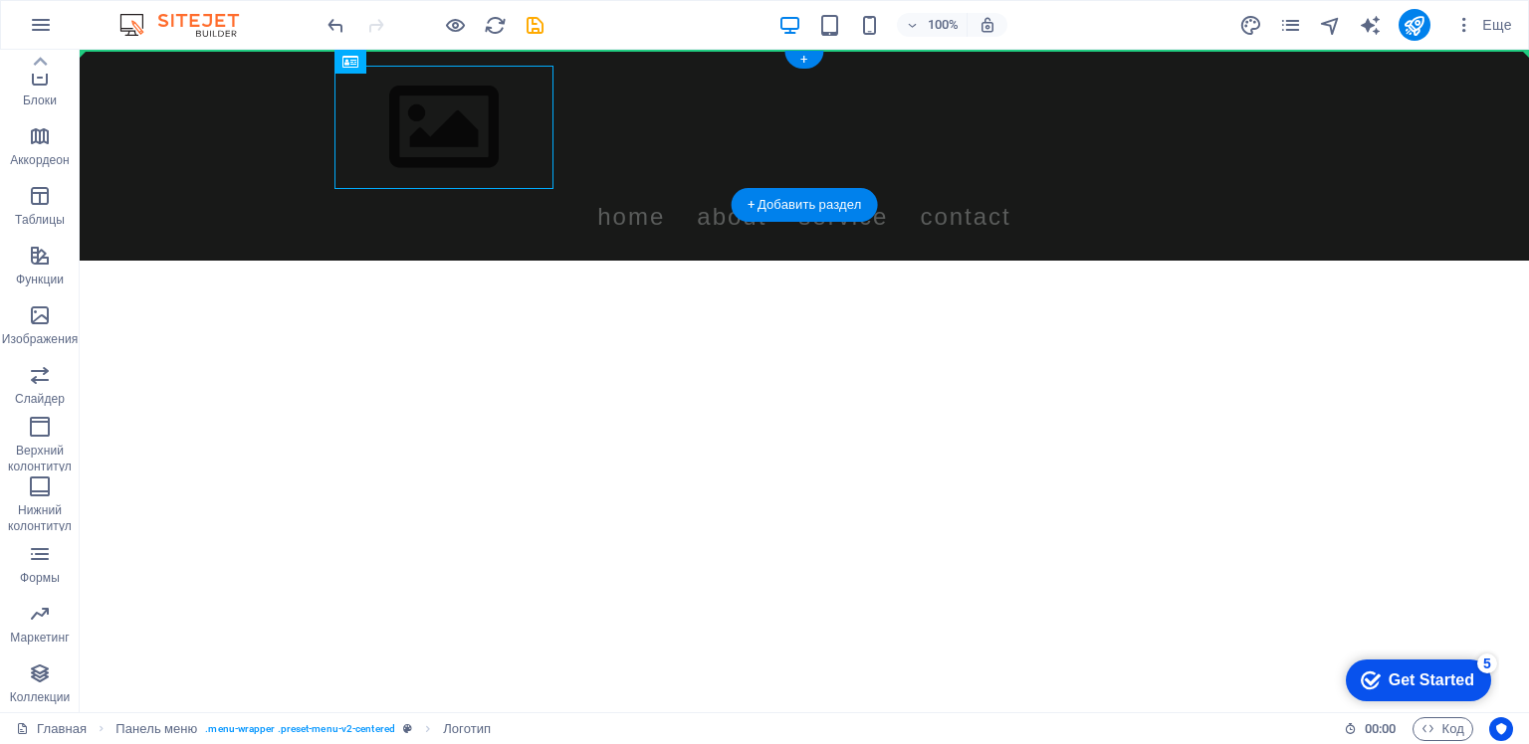
drag, startPoint x: 795, startPoint y: 110, endPoint x: 740, endPoint y: 63, distance: 72.7
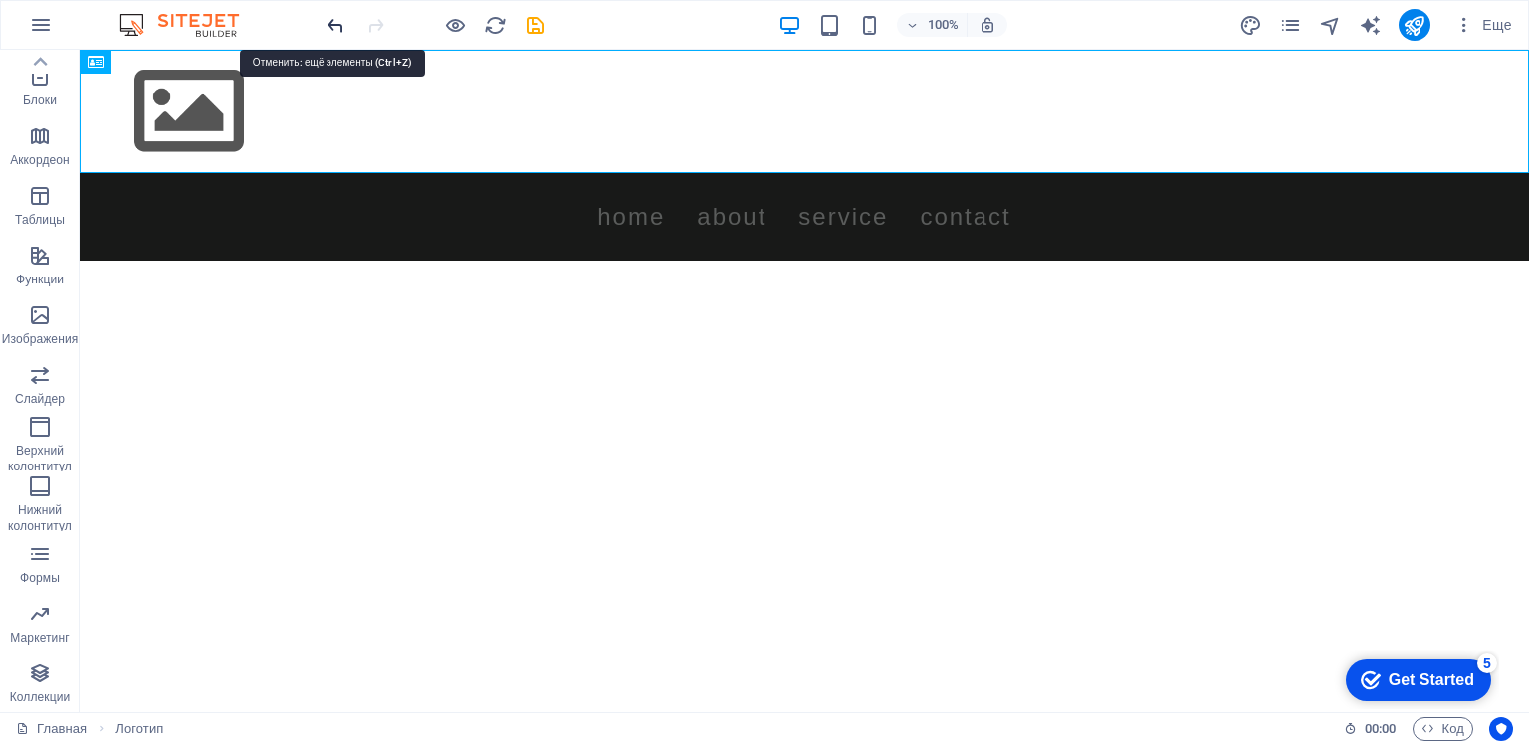
click at [330, 20] on icon "отменить" at bounding box center [335, 25] width 23 height 23
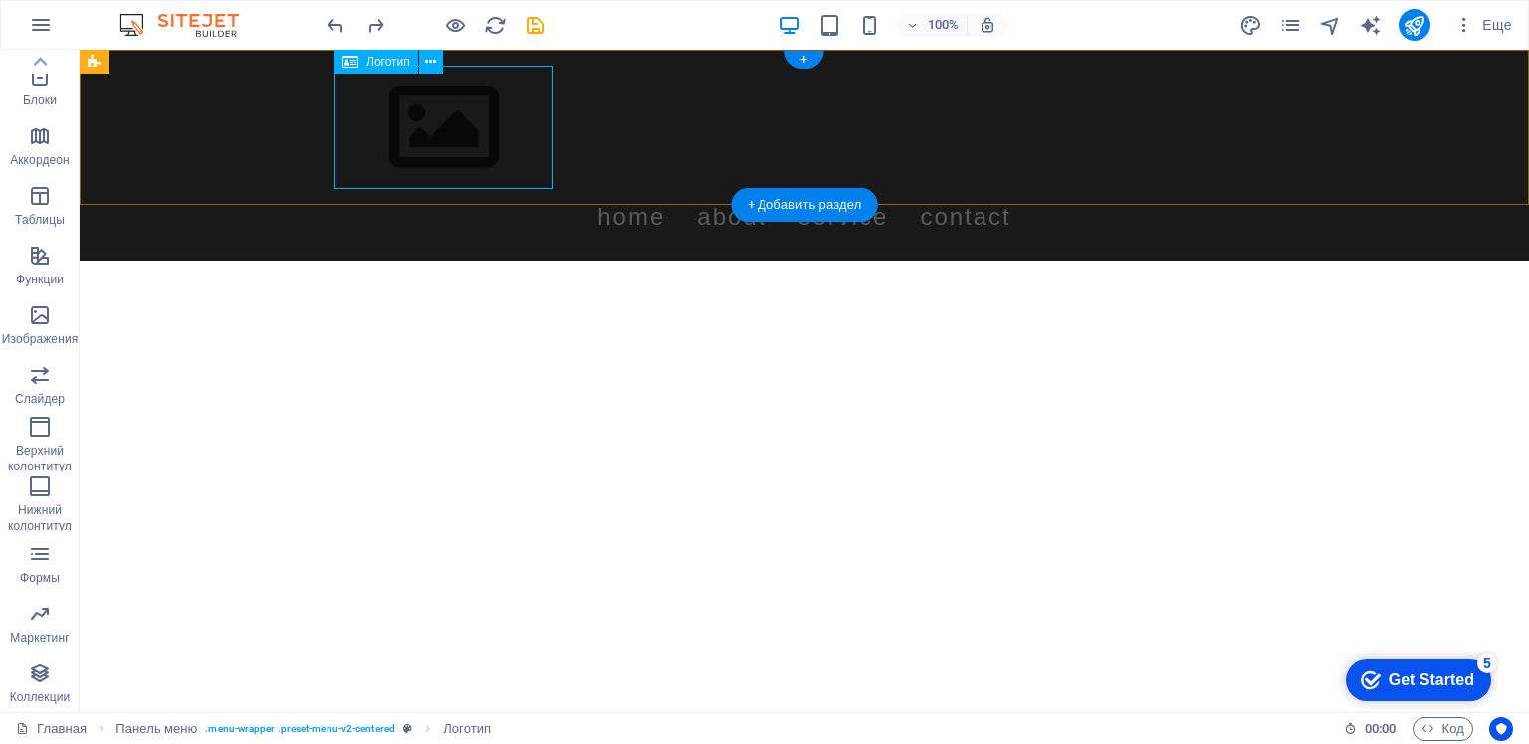
click at [446, 127] on div at bounding box center [804, 127] width 940 height 123
select select "px"
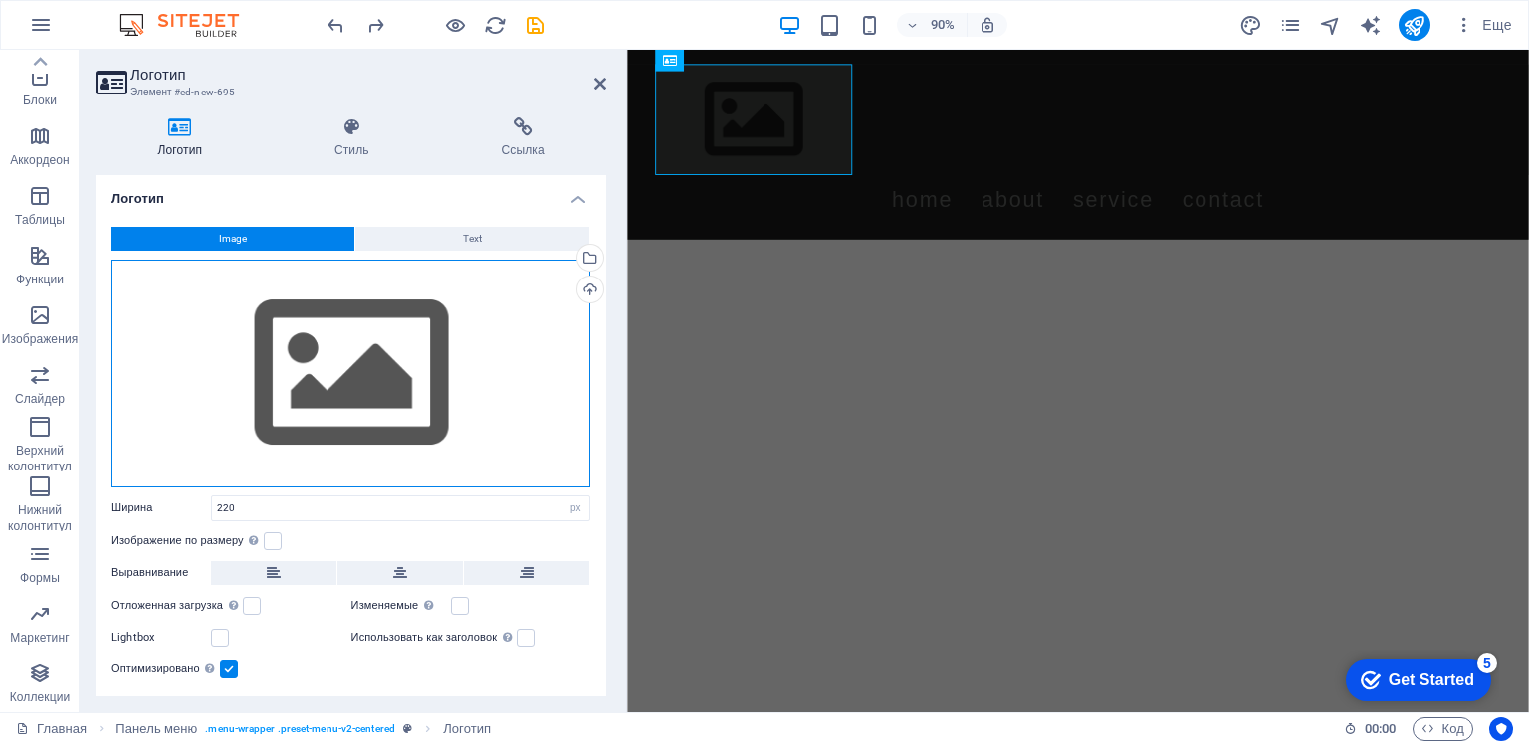
click at [375, 365] on div "Перетащите файлы сюда, нажмите, чтобы выбрать файлы, или выберите файлы из разд…" at bounding box center [350, 374] width 479 height 228
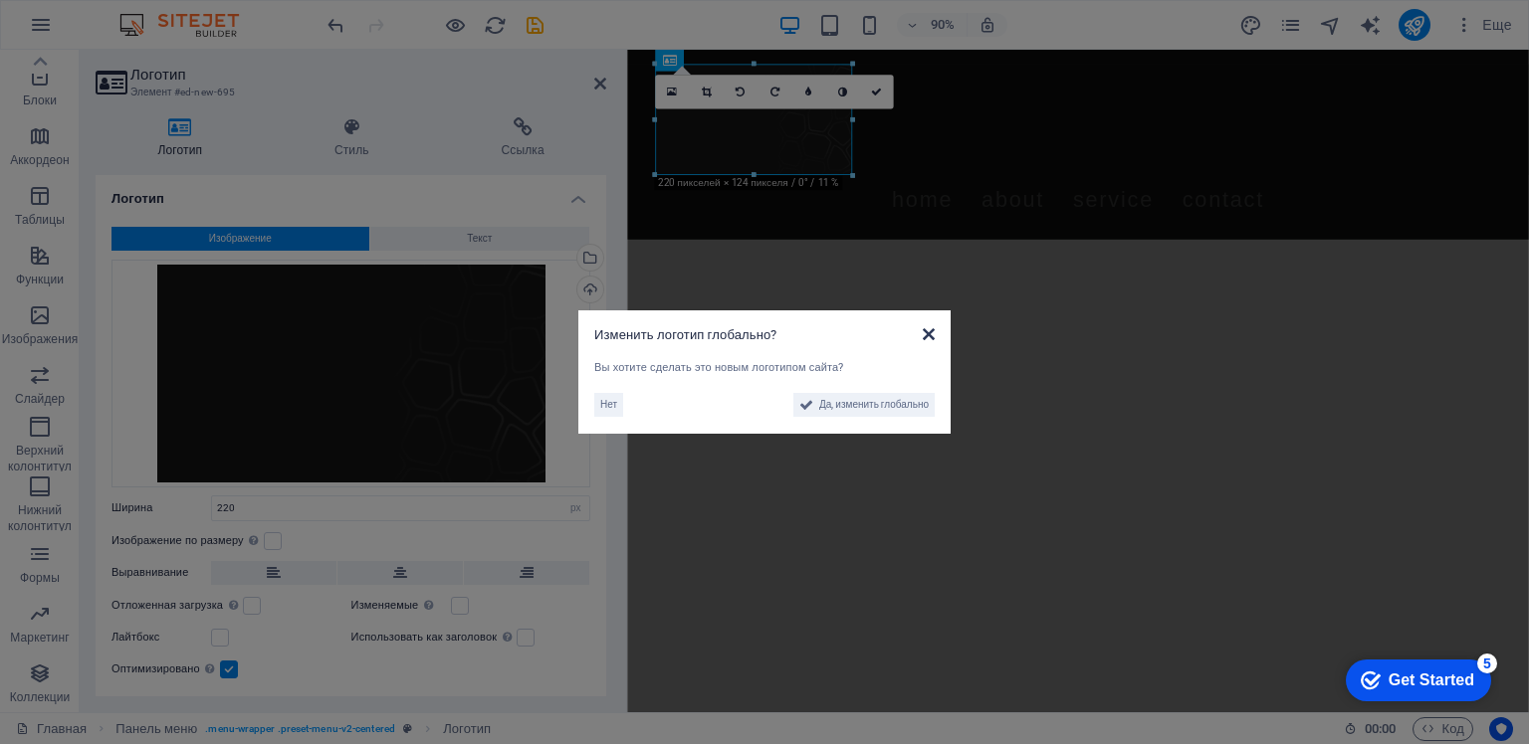
click at [929, 332] on icon at bounding box center [929, 334] width 12 height 16
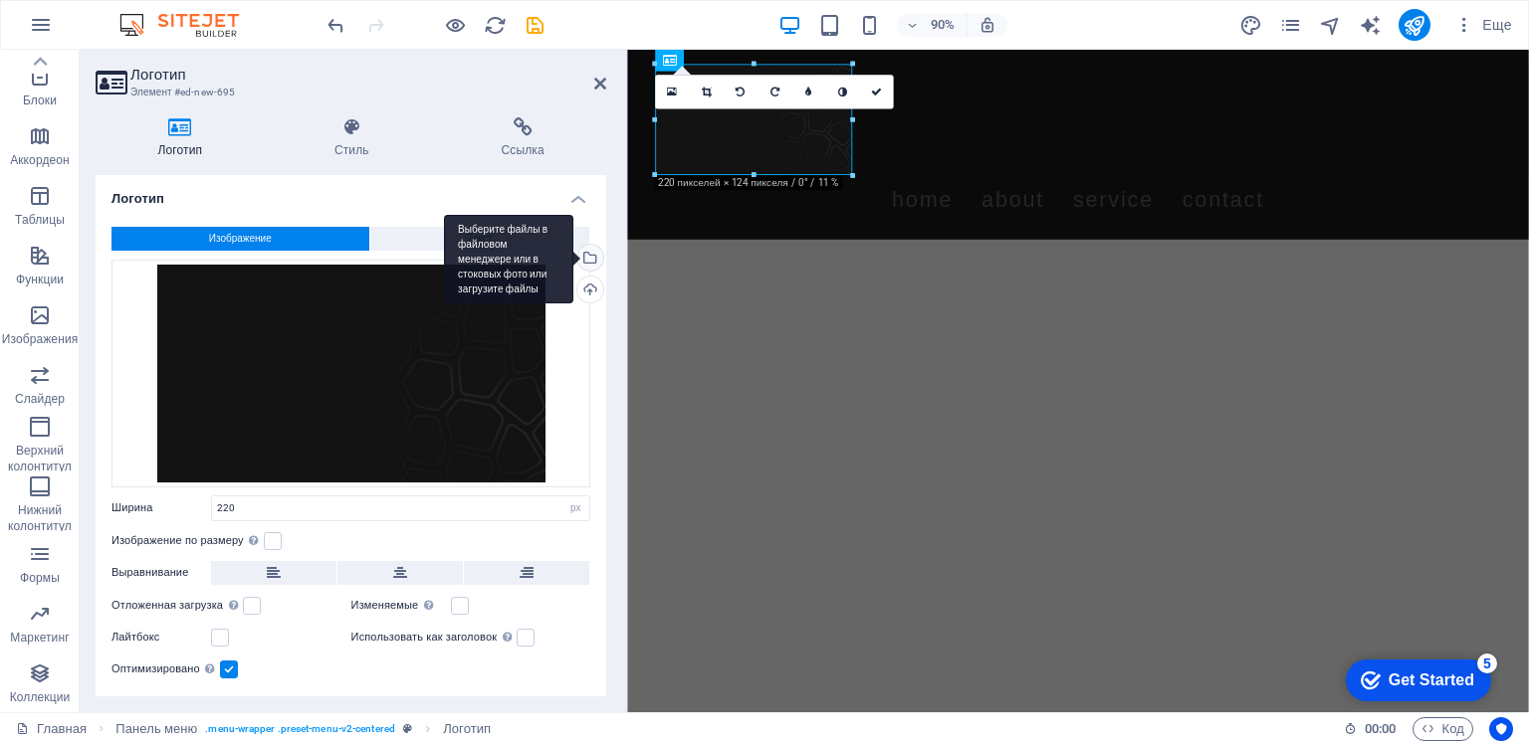
click at [573, 257] on div "Выберите файлы в файловом менеджере или в стоковых фото или загрузите файлы" at bounding box center [508, 260] width 129 height 90
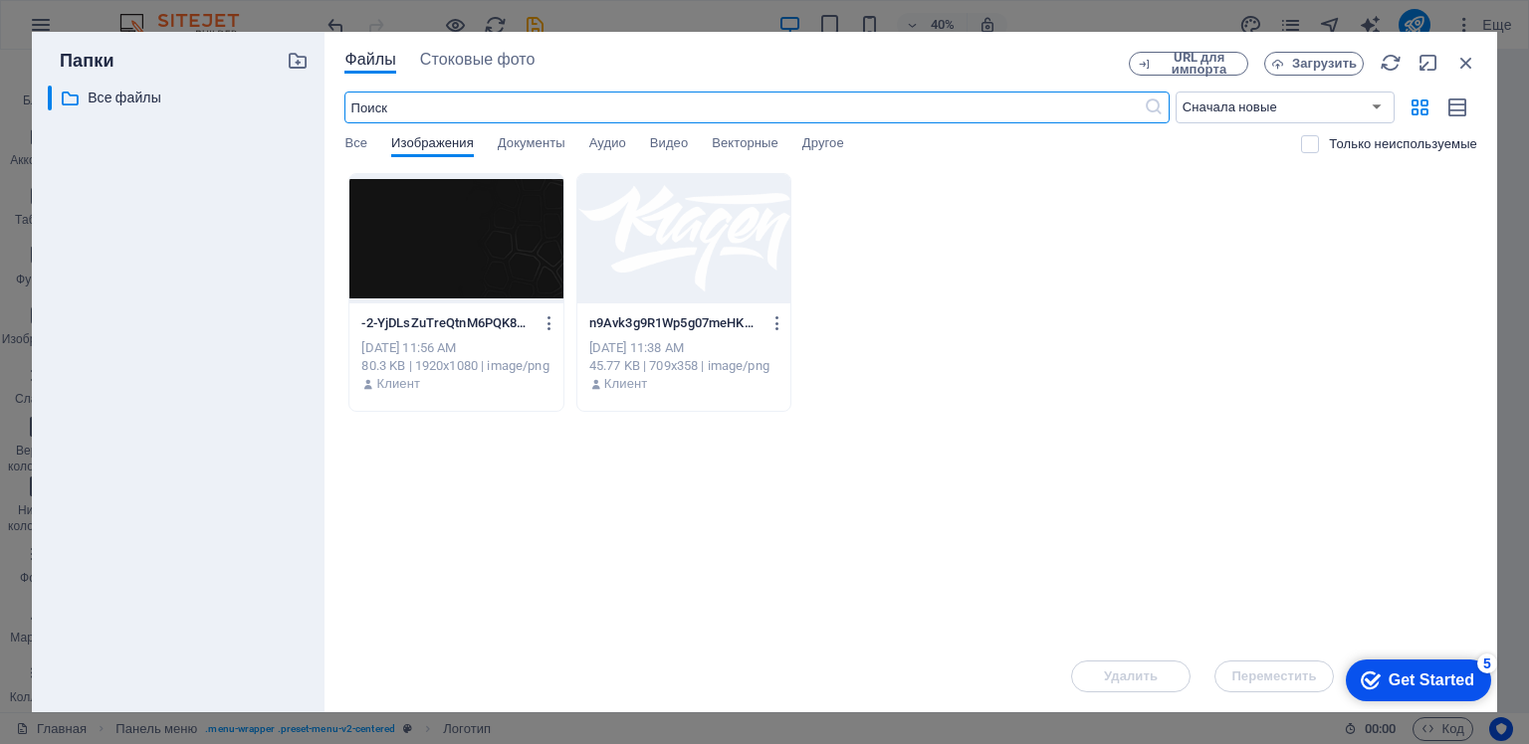
click at [664, 246] on div at bounding box center [683, 238] width 213 height 129
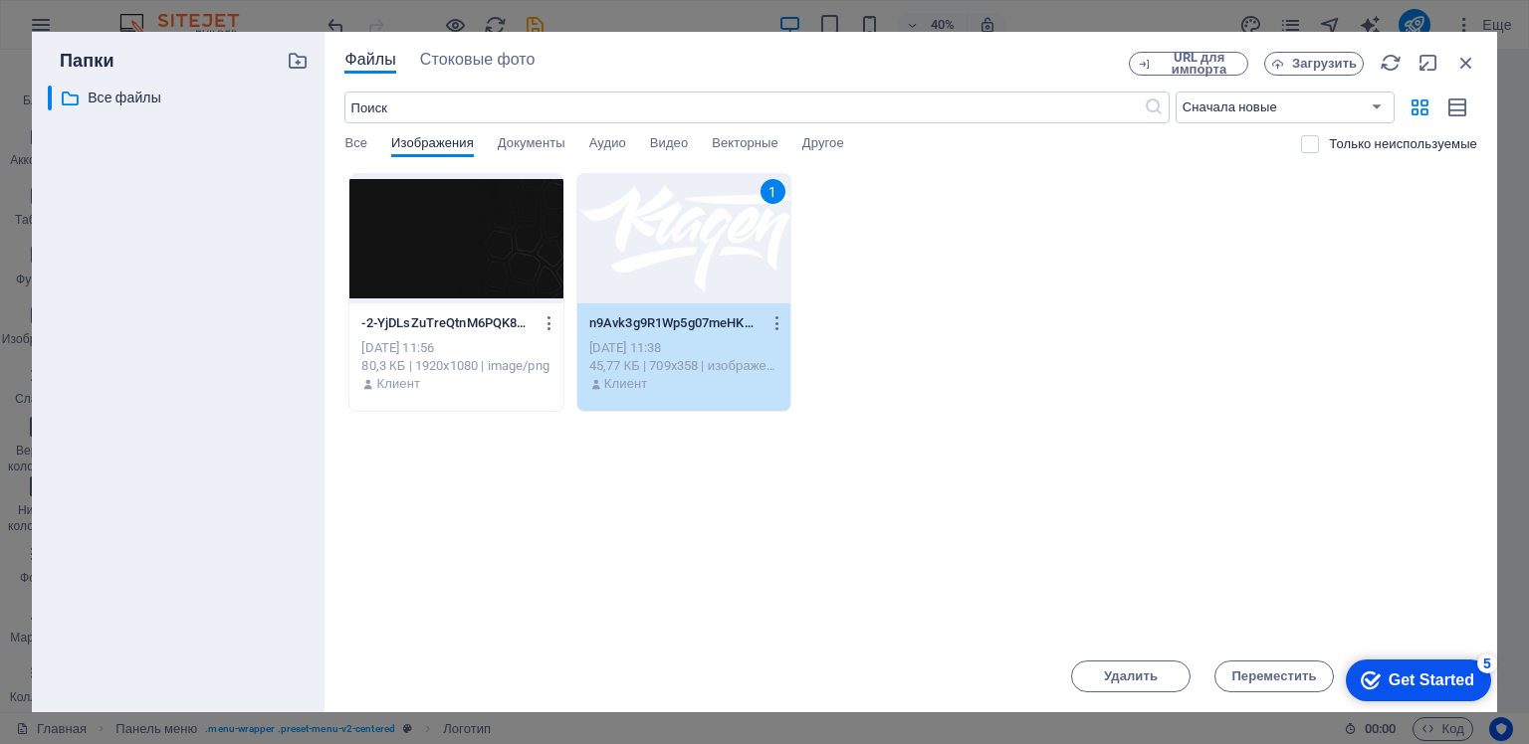
click at [742, 254] on div "1" at bounding box center [683, 238] width 213 height 129
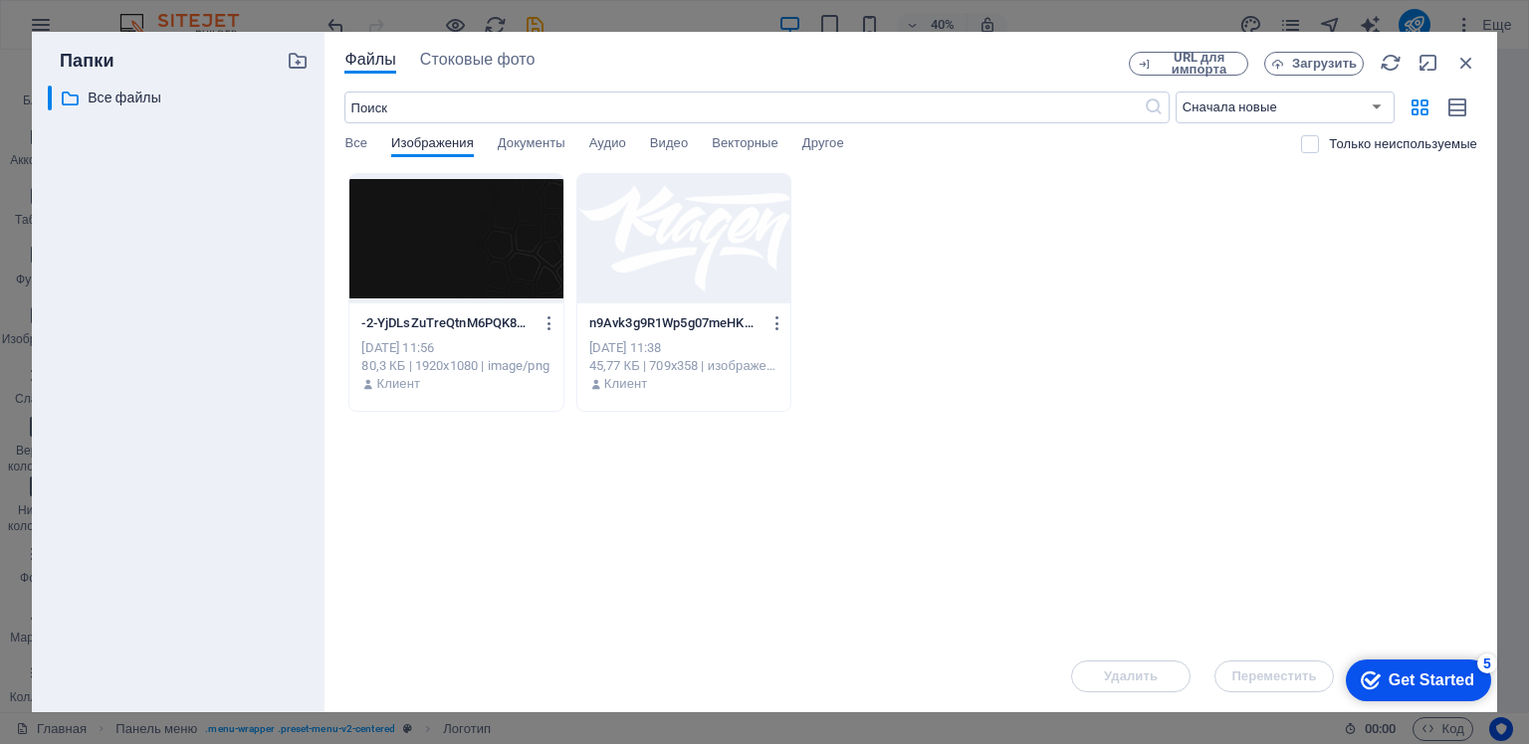
click at [742, 254] on div at bounding box center [683, 238] width 213 height 129
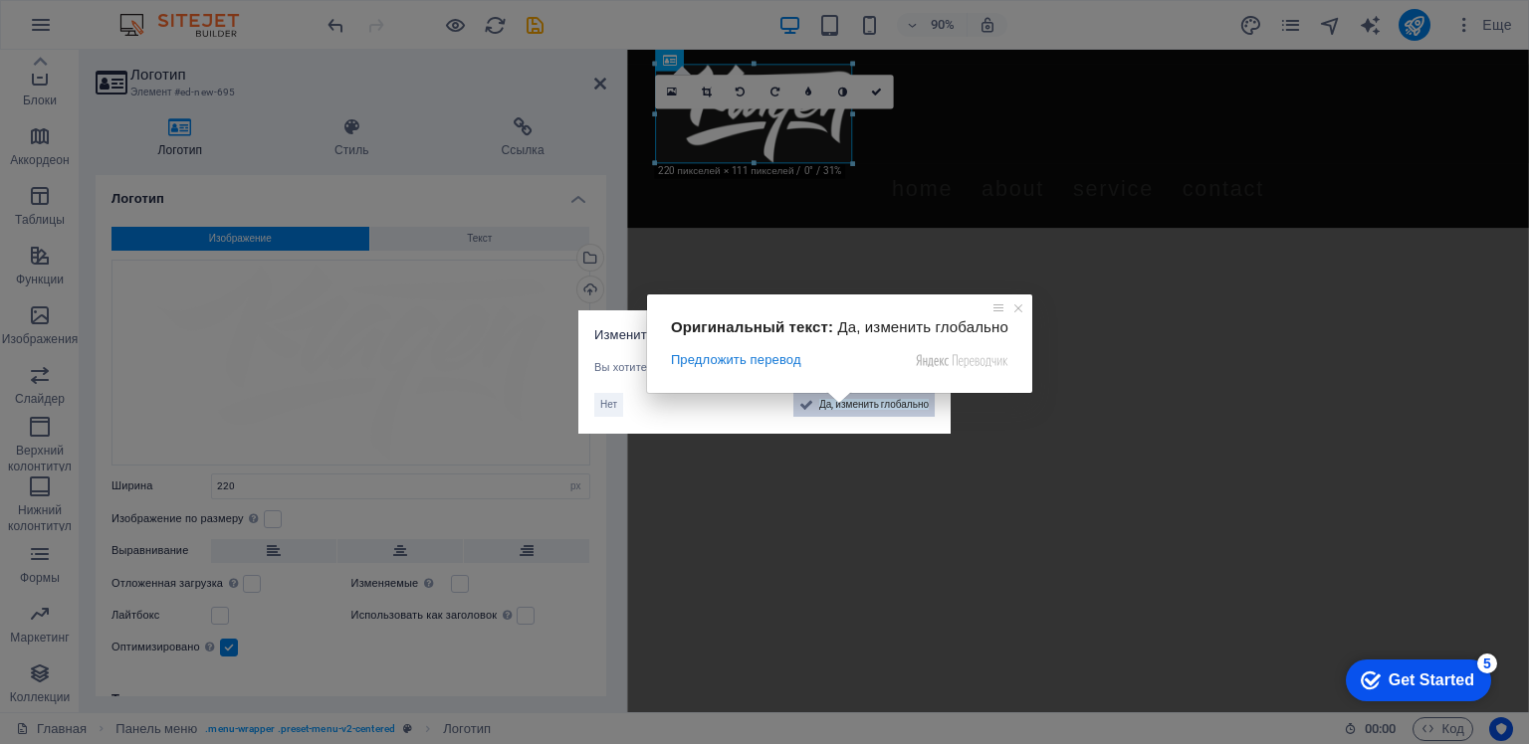
click at [838, 404] on span at bounding box center [839, 398] width 26 height 12
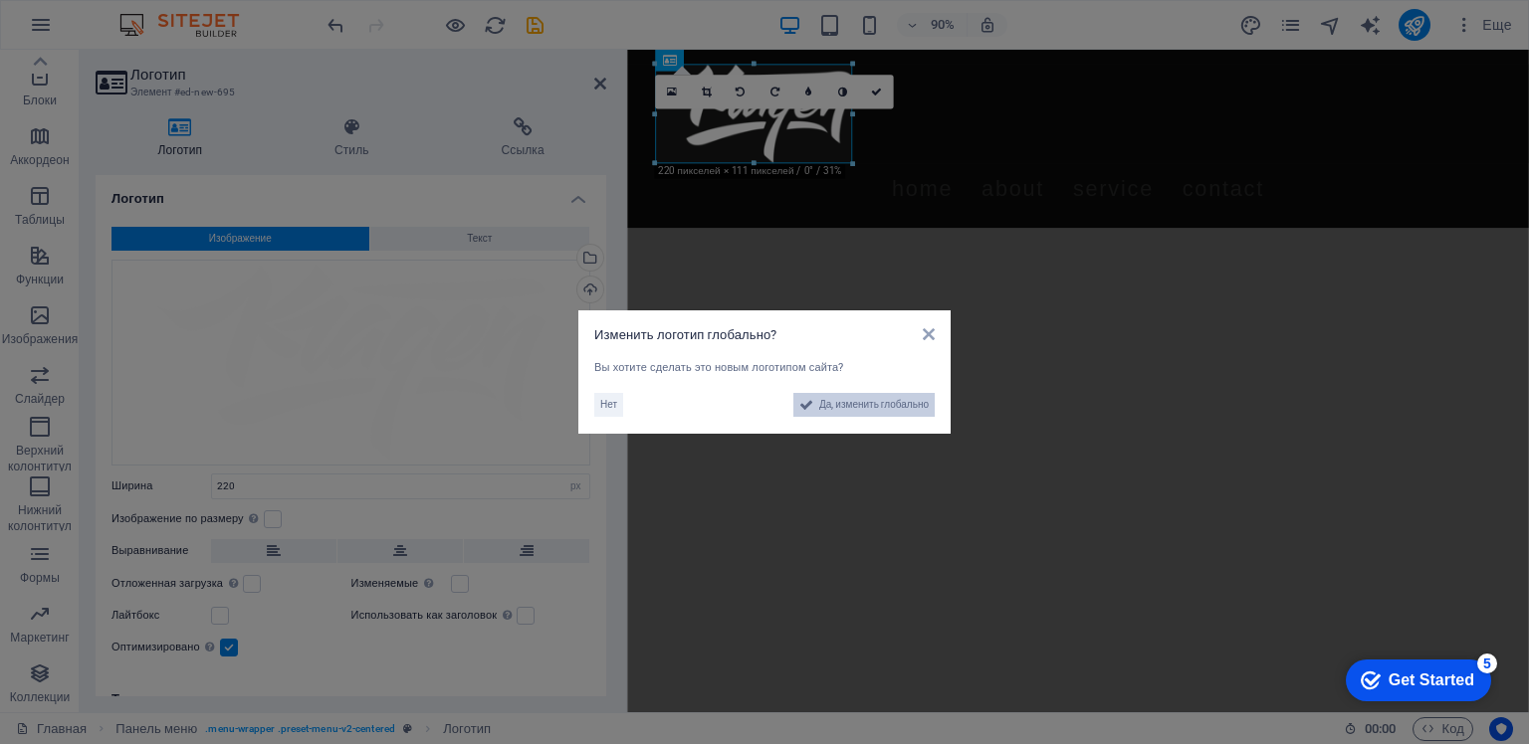
click at [802, 408] on icon at bounding box center [806, 405] width 14 height 24
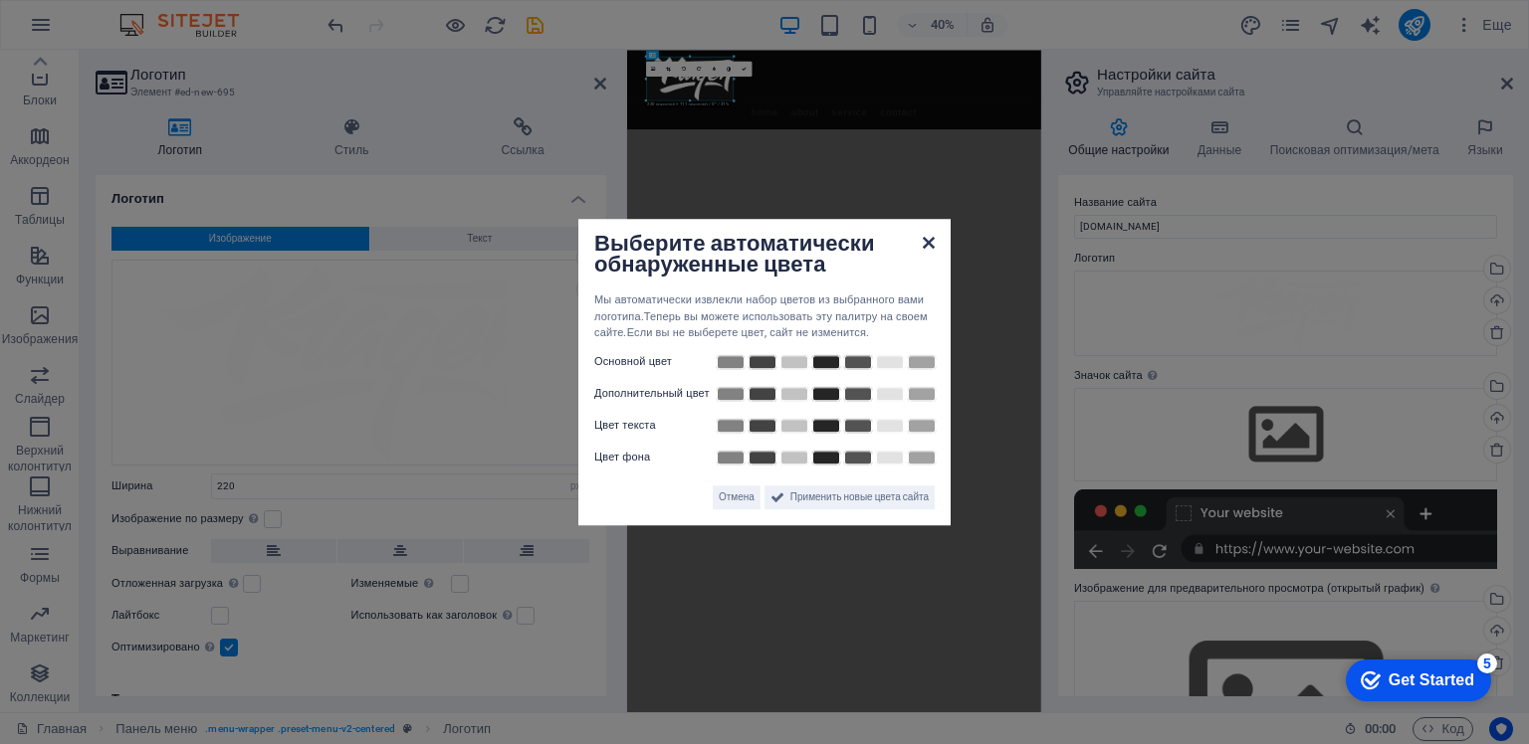
click at [932, 244] on icon at bounding box center [929, 243] width 12 height 16
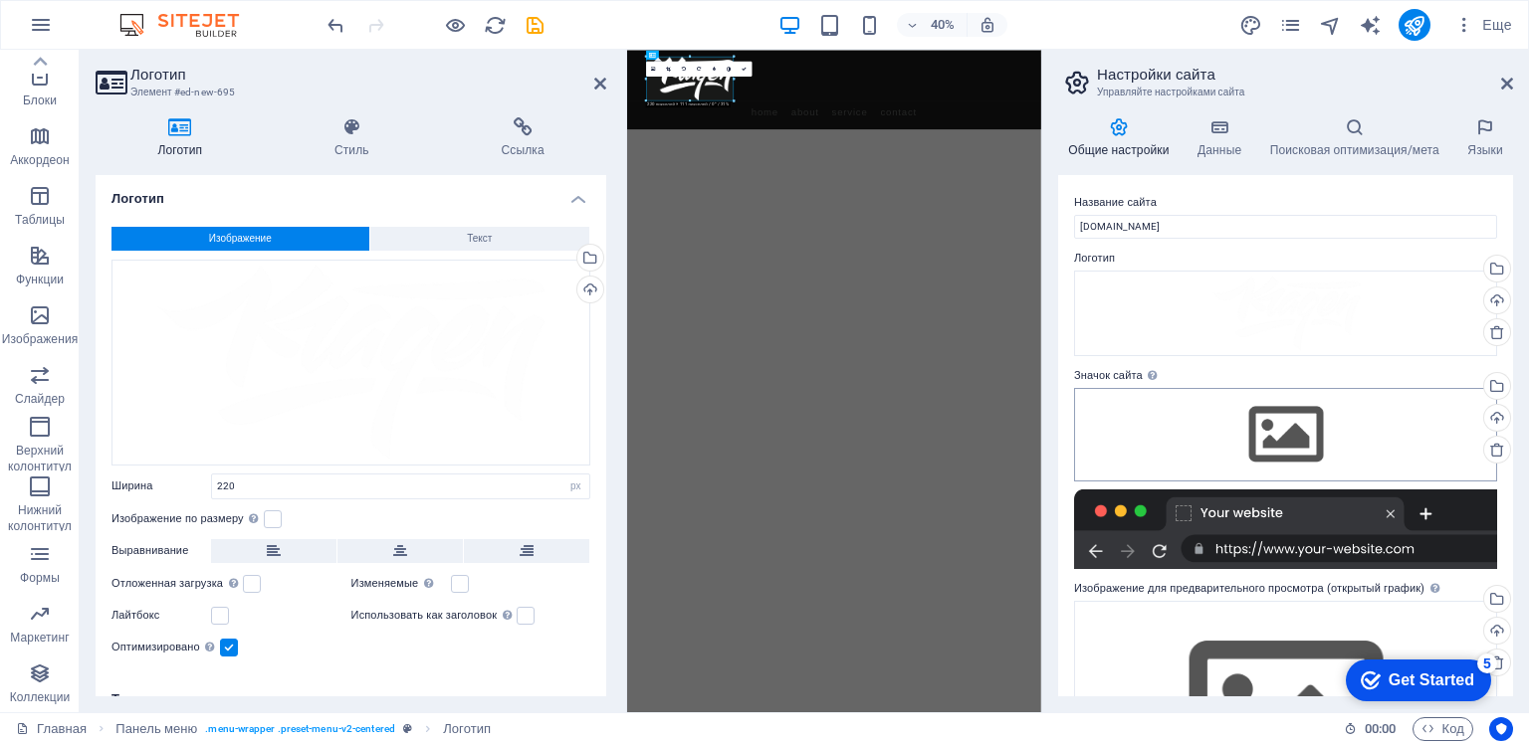
scroll to position [147, 0]
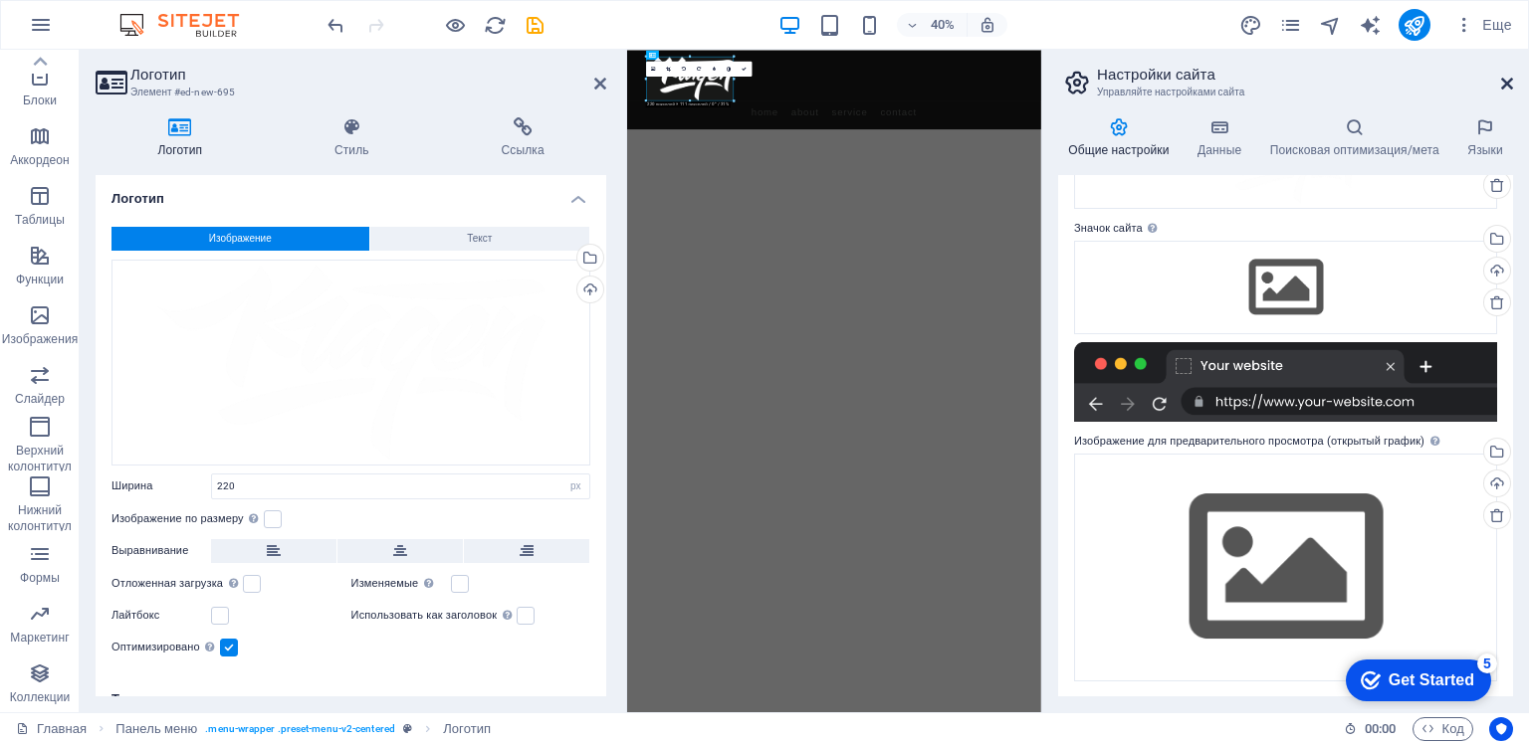
click at [1505, 83] on icon at bounding box center [1507, 84] width 12 height 16
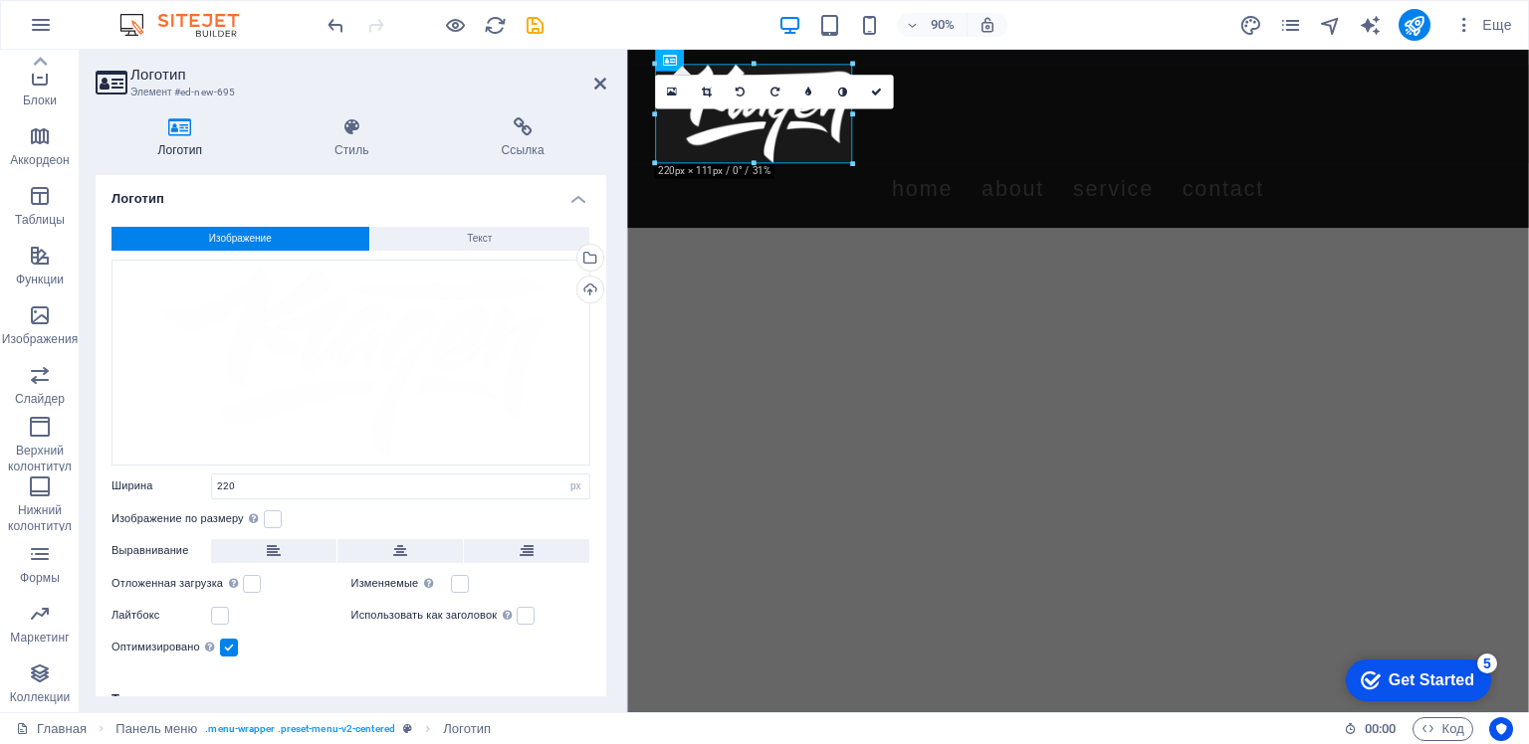
click at [814, 248] on html "Skip to main content Menu Home About Service Contact" at bounding box center [1127, 149] width 1001 height 198
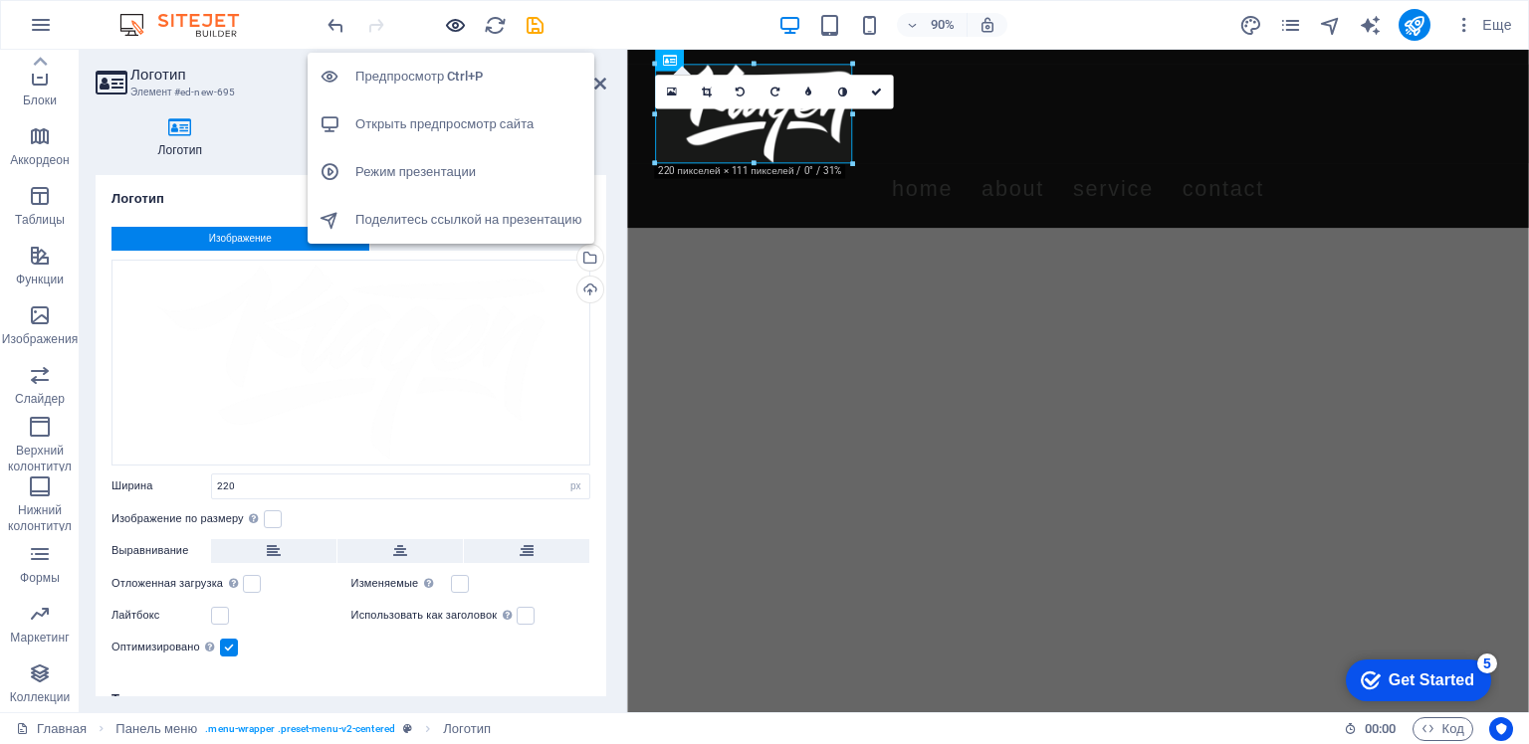
click at [454, 22] on icon "button" at bounding box center [455, 25] width 23 height 23
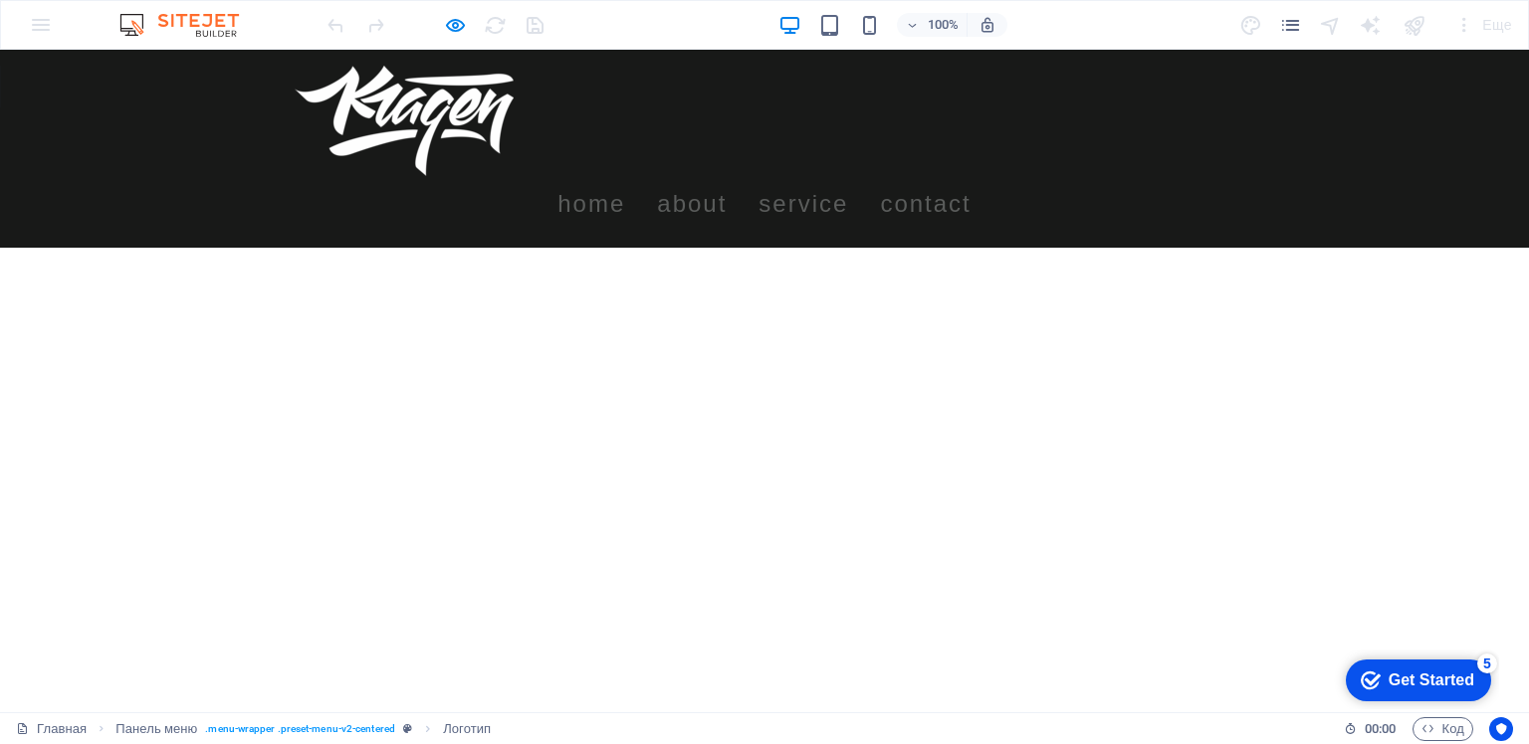
click at [462, 119] on img at bounding box center [404, 121] width 219 height 110
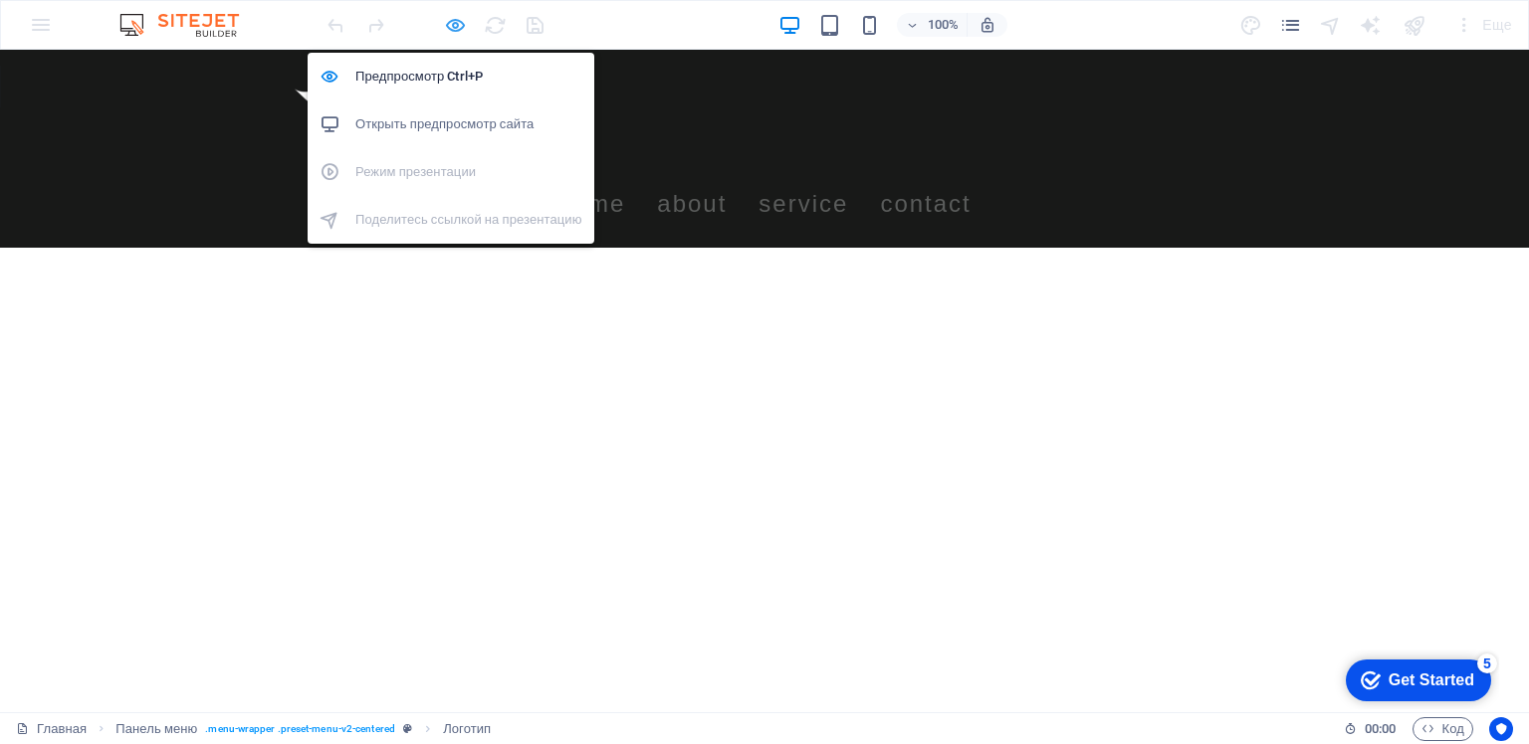
click at [449, 24] on icon "button" at bounding box center [455, 25] width 23 height 23
select select "px"
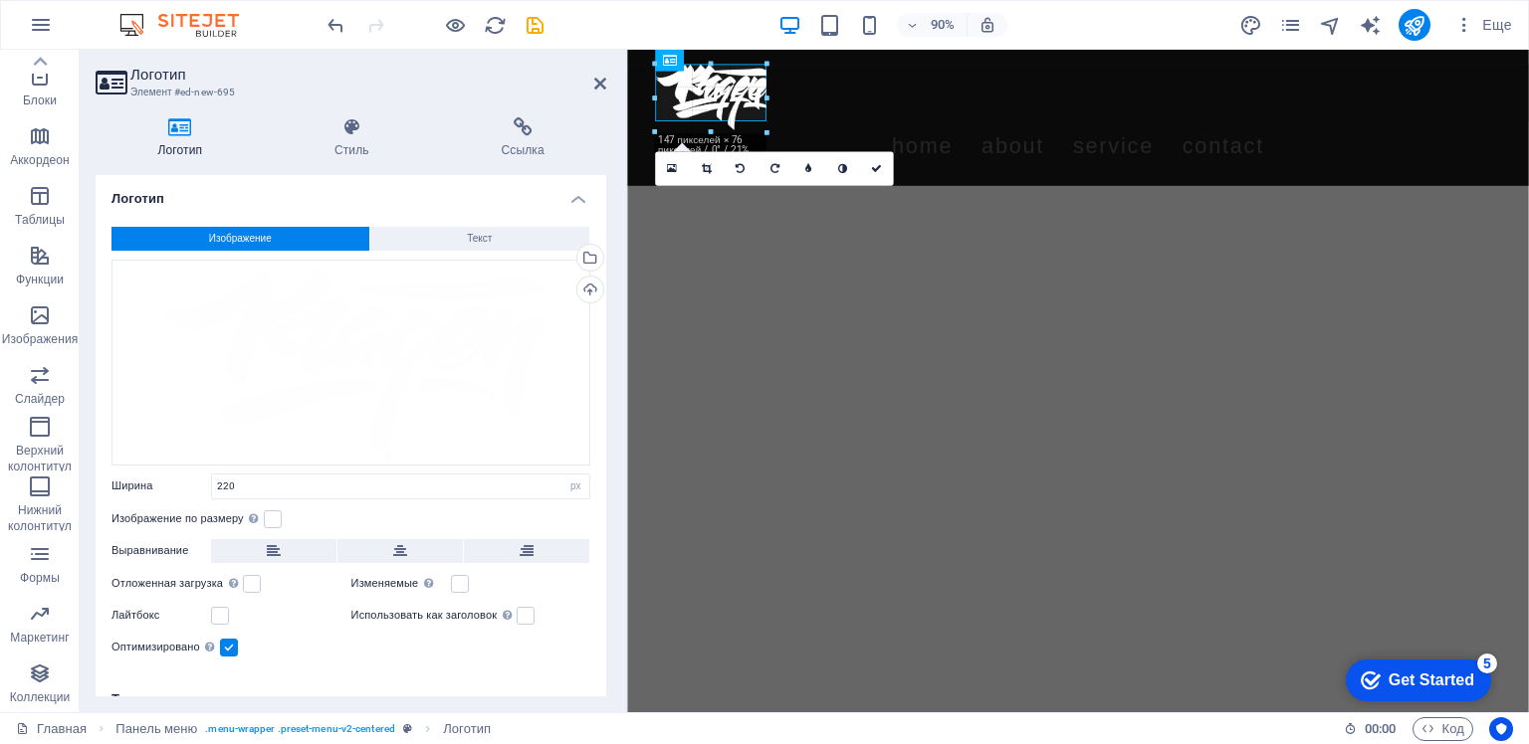
drag, startPoint x: 848, startPoint y: 161, endPoint x: 749, endPoint y: 114, distance: 109.1
type input "123"
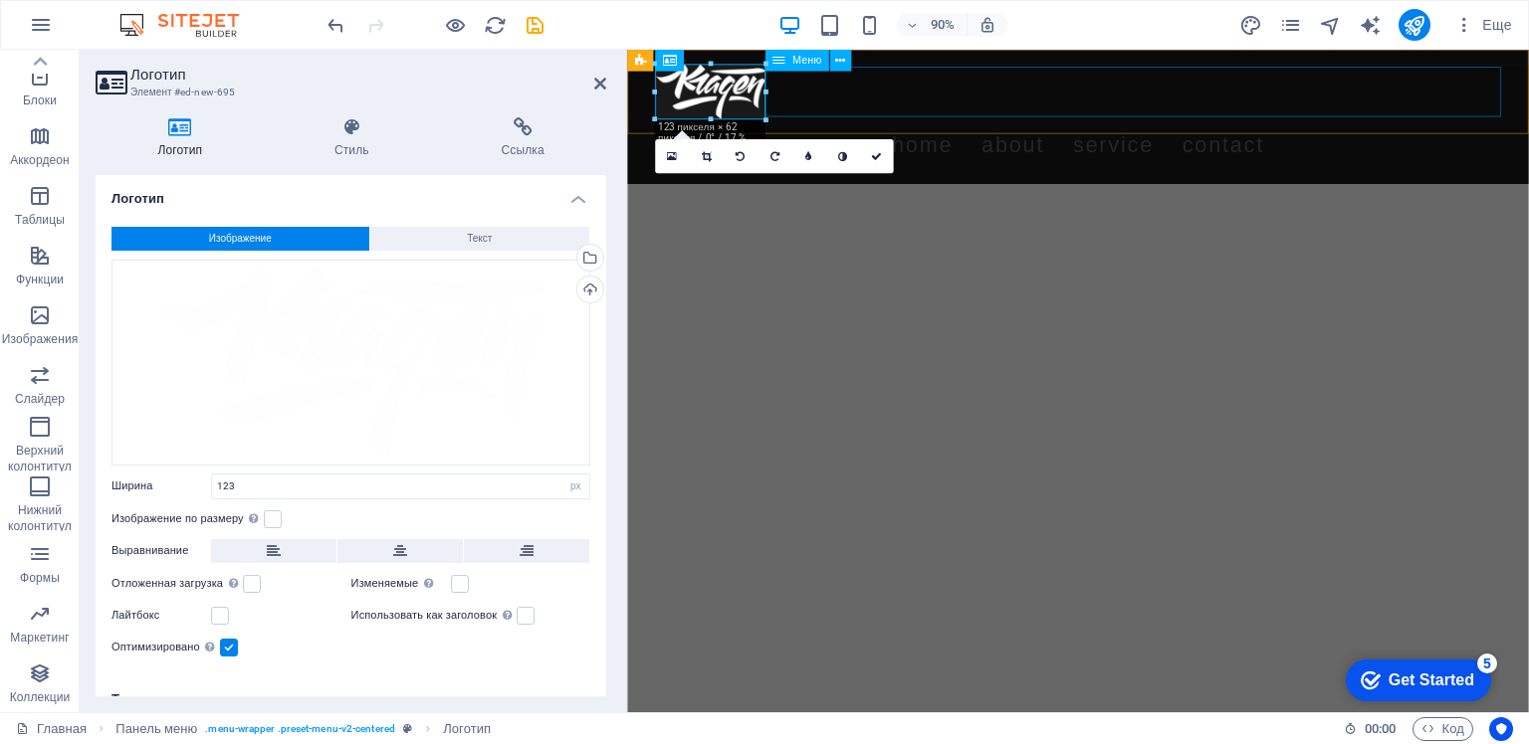
click at [909, 127] on nav "Home About Service Contact" at bounding box center [1128, 155] width 940 height 56
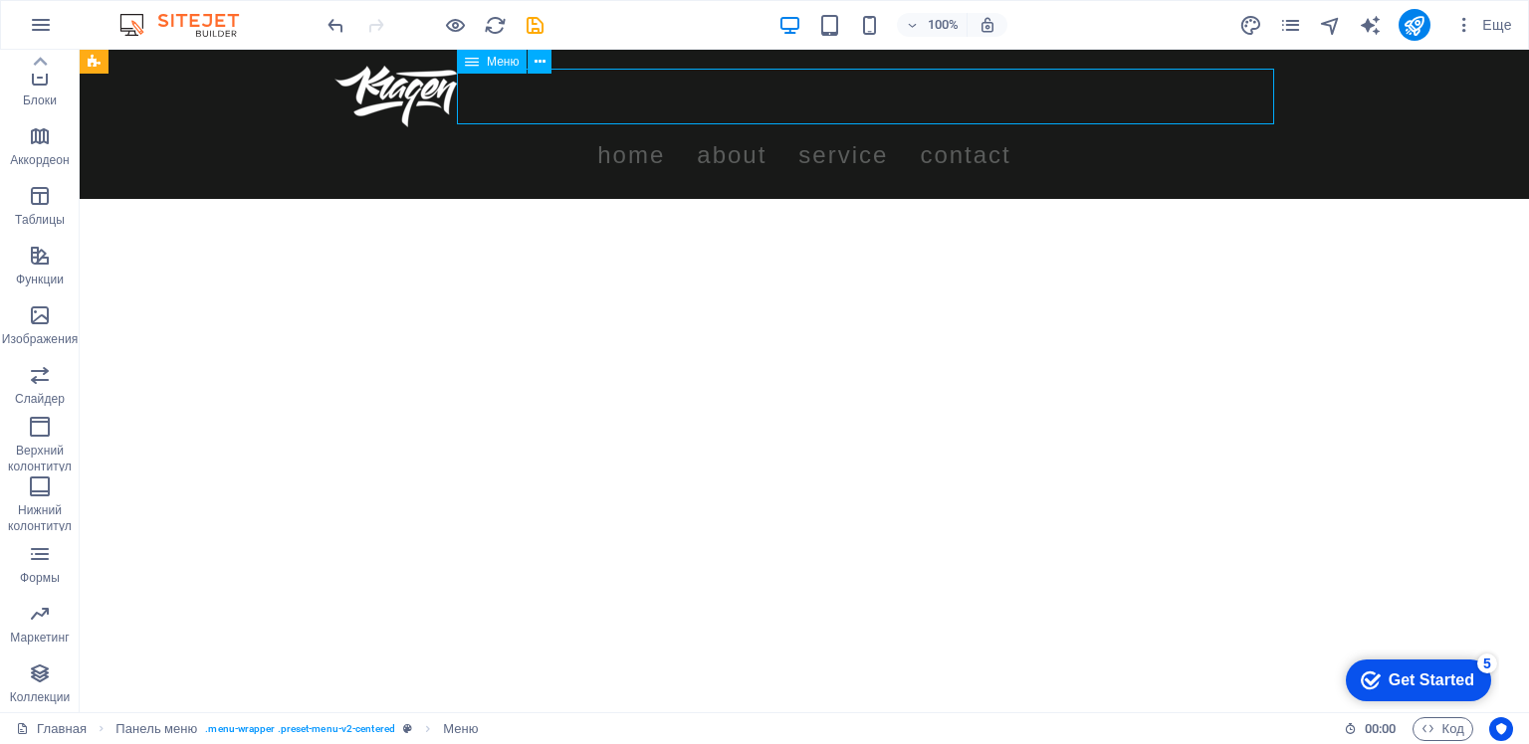
click at [805, 127] on nav "Home About Service Contact" at bounding box center [804, 155] width 940 height 56
click at [538, 60] on icon at bounding box center [539, 62] width 11 height 21
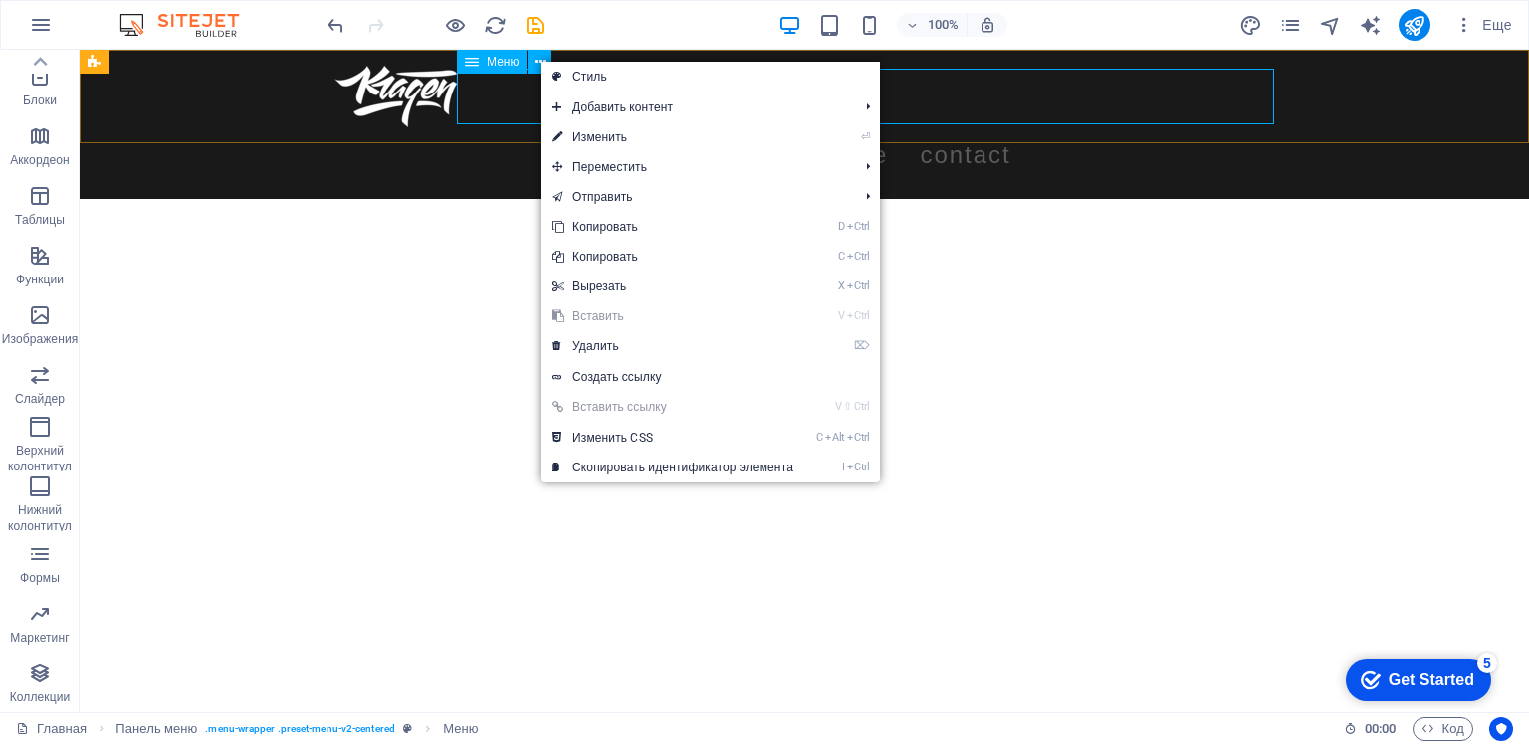
click at [478, 64] on icon at bounding box center [472, 62] width 14 height 24
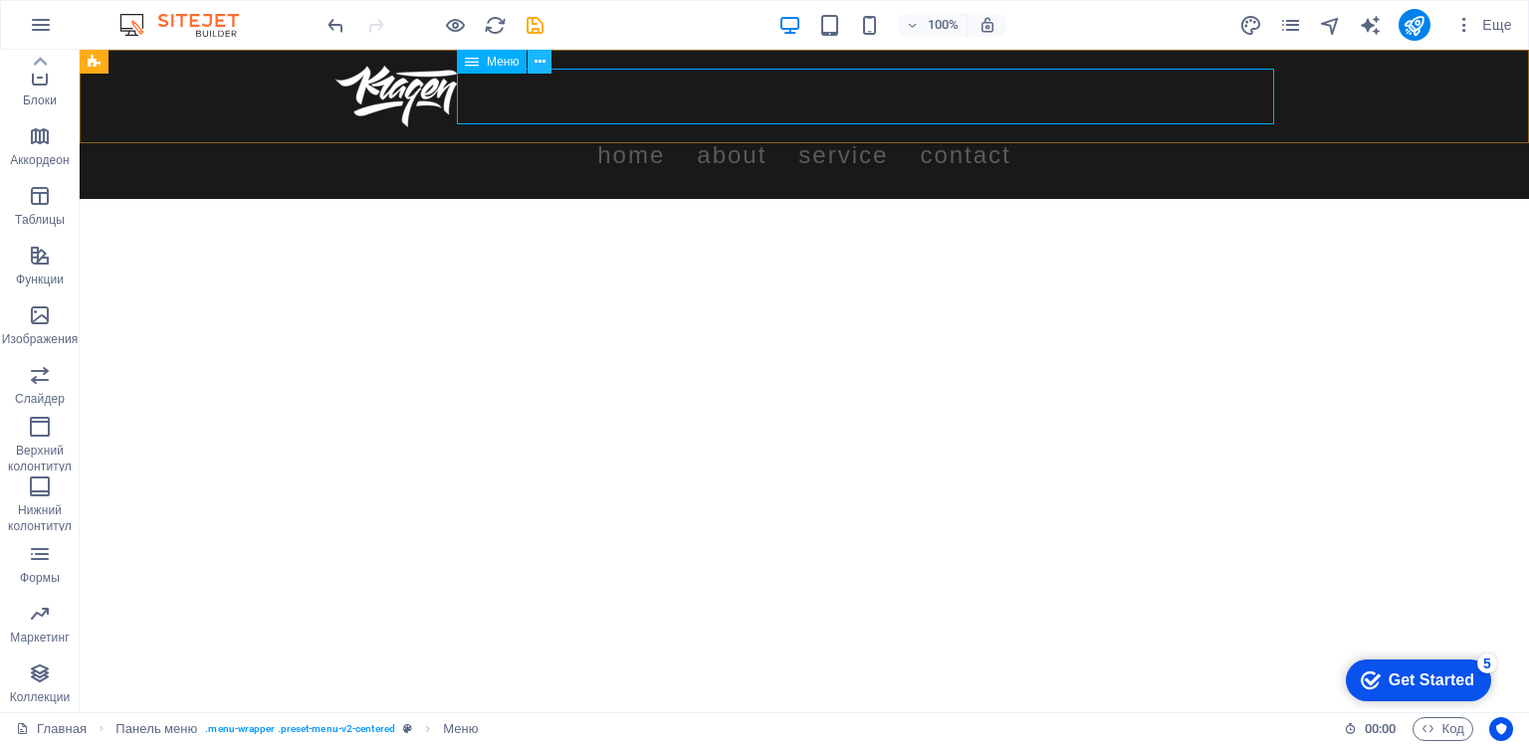
click at [537, 62] on icon at bounding box center [539, 62] width 11 height 21
click at [477, 64] on icon at bounding box center [472, 62] width 14 height 24
click at [543, 64] on icon at bounding box center [539, 62] width 11 height 21
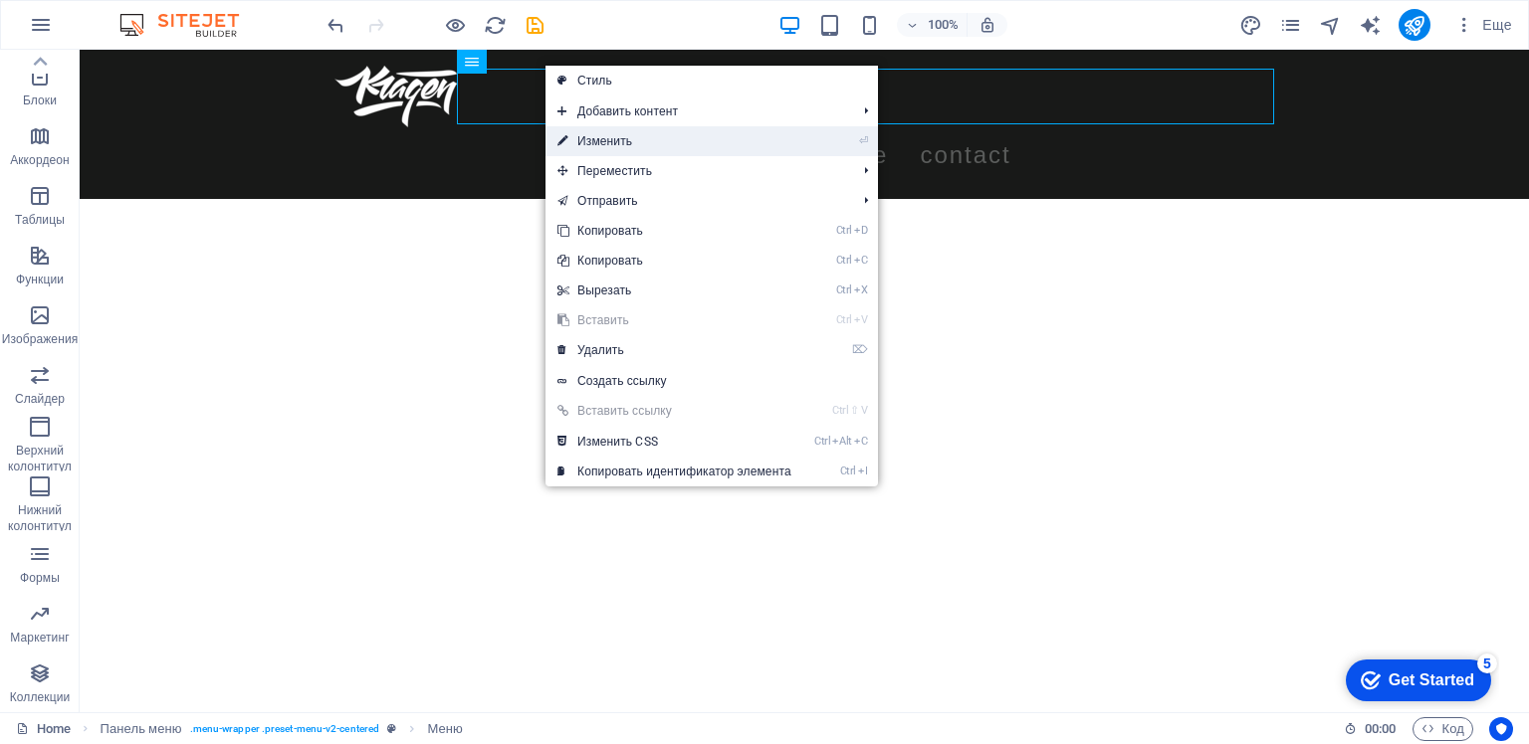
click at [605, 142] on link "⏎ Изменить" at bounding box center [674, 141] width 258 height 30
select select
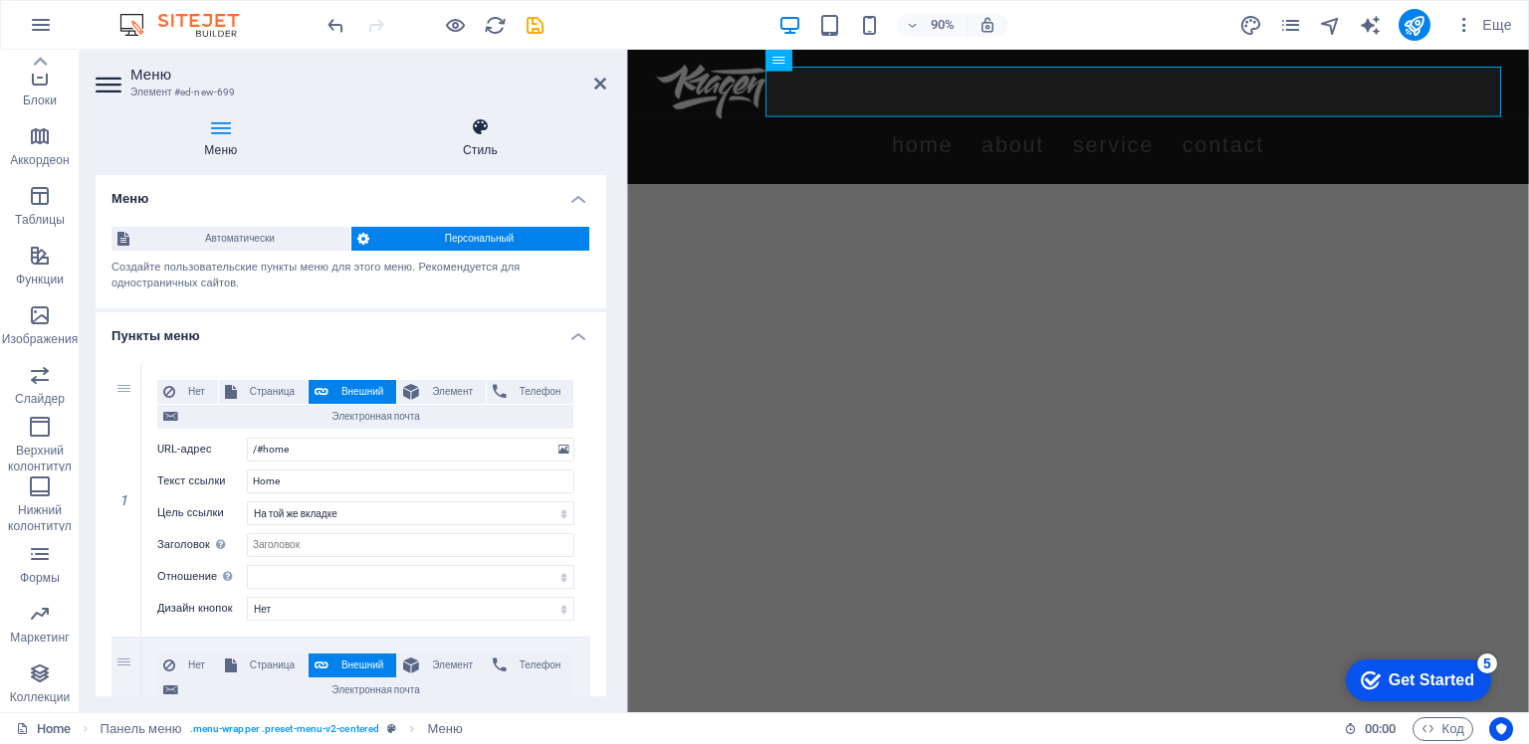
click at [474, 127] on icon at bounding box center [480, 127] width 253 height 20
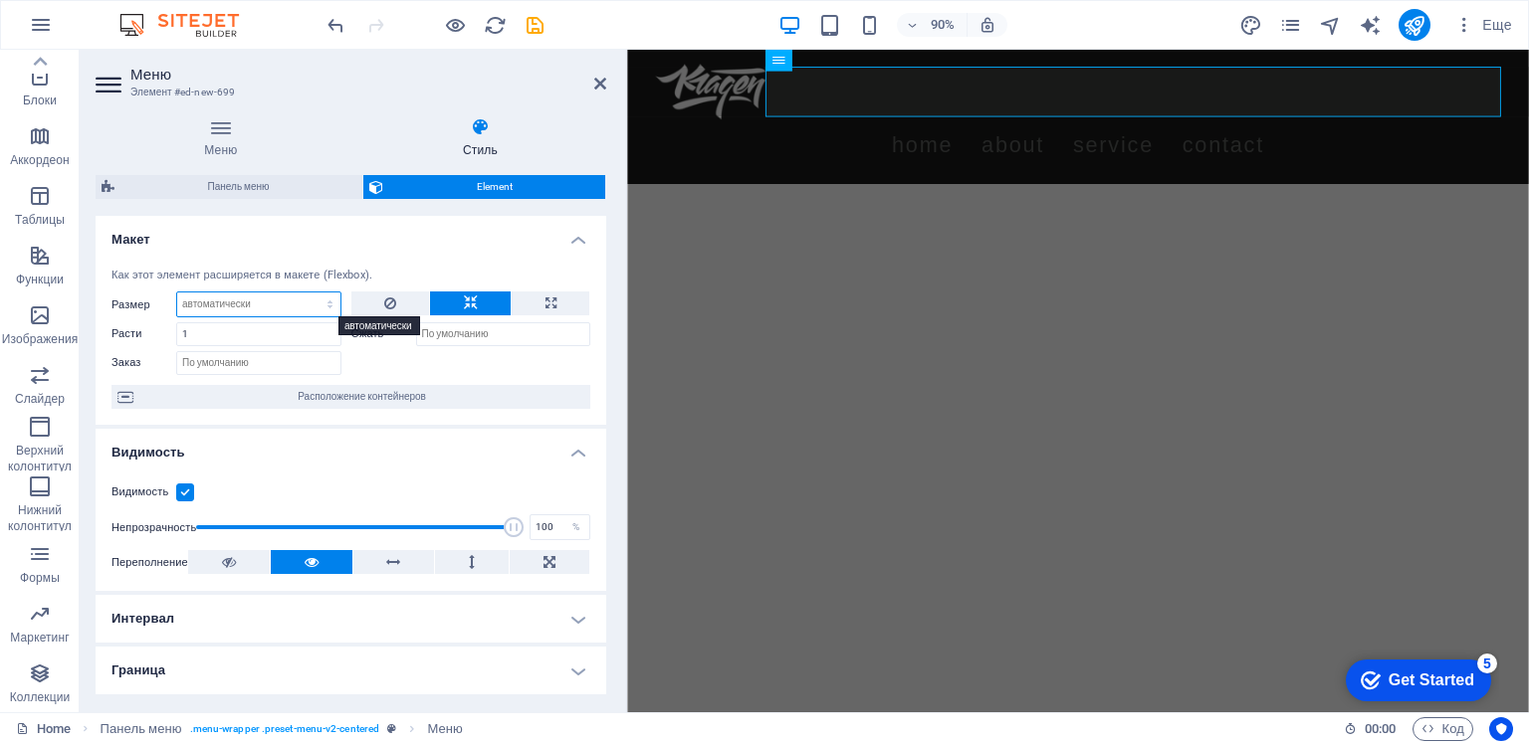
click at [321, 304] on select "По умолчанию автоматически px % 1/1 1/2 1/3 1/4 1/5 1/6 1/7 1/8 1/9 1/10" at bounding box center [258, 305] width 163 height 24
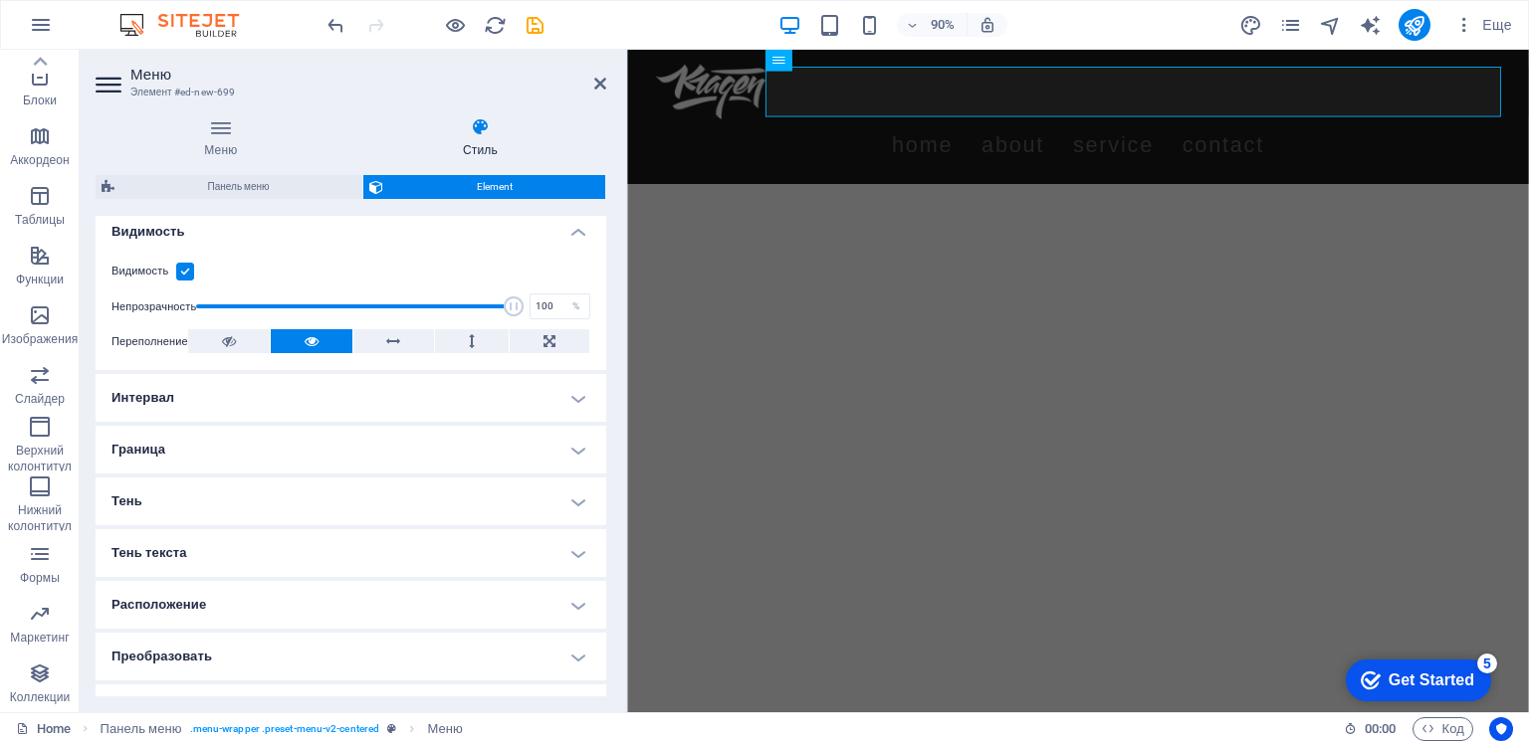
scroll to position [0, 0]
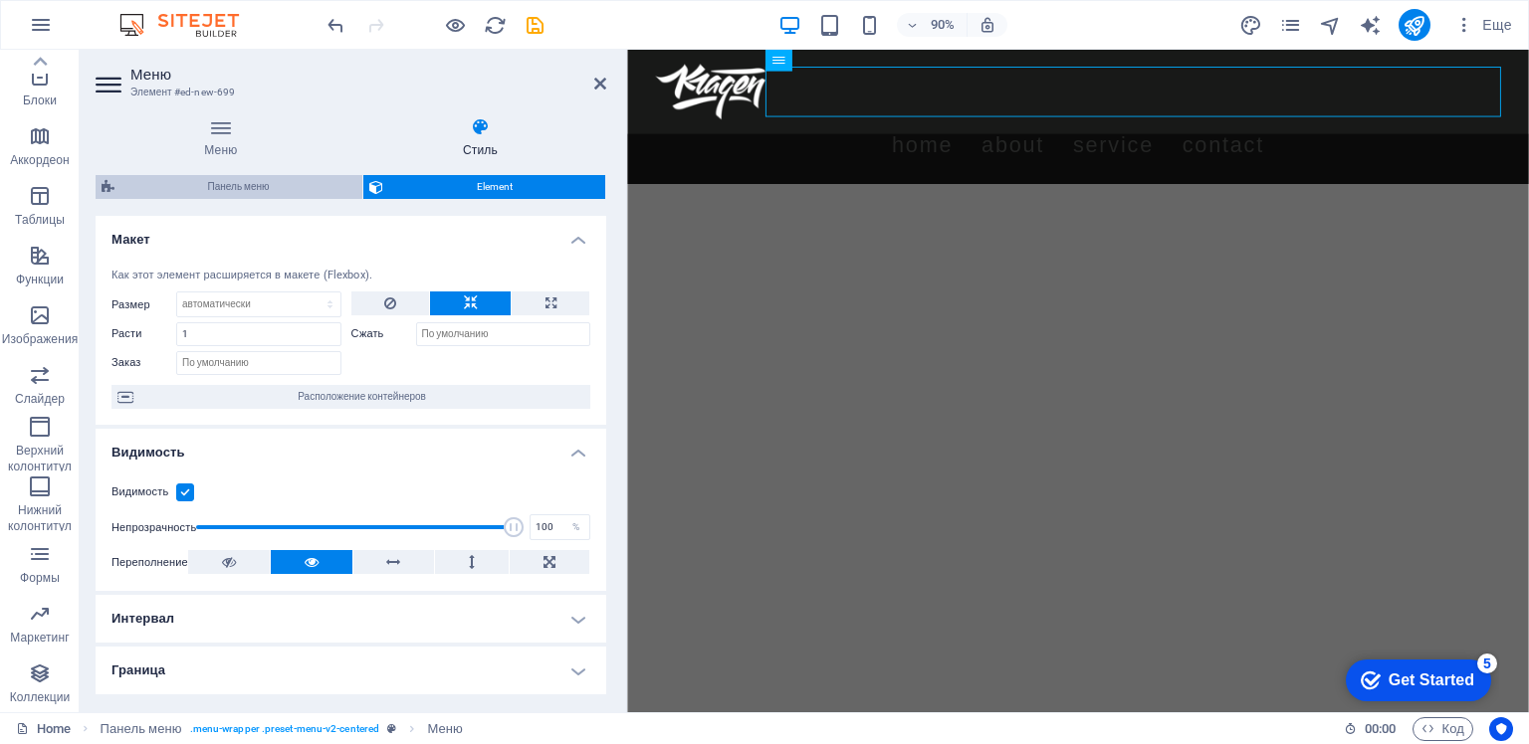
click at [290, 185] on span "Панель меню" at bounding box center [238, 187] width 236 height 24
select select "rem"
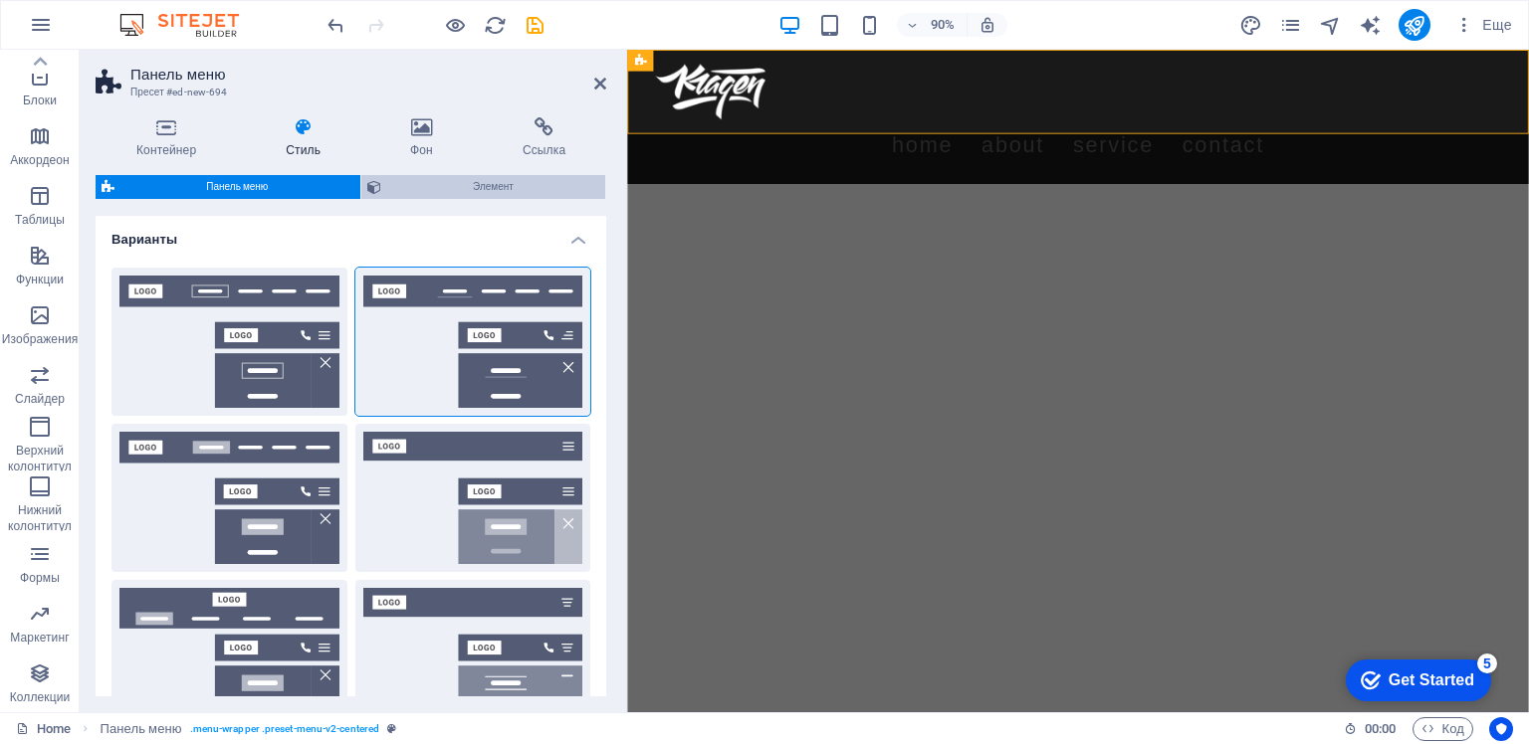
click at [470, 189] on span "Элемент" at bounding box center [493, 187] width 212 height 24
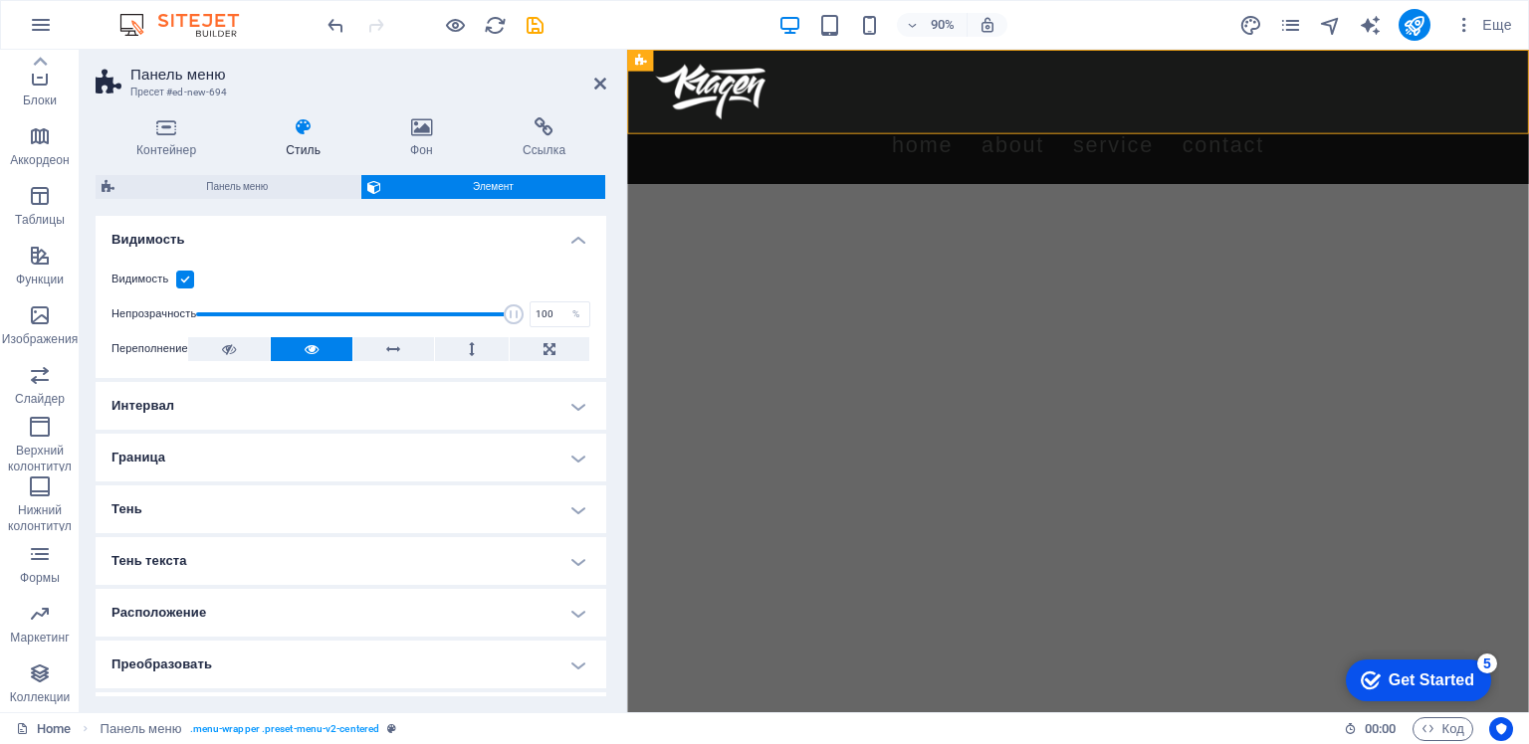
click at [307, 134] on icon at bounding box center [303, 127] width 116 height 20
click at [1010, 127] on nav "Home About Service Contact" at bounding box center [1128, 155] width 940 height 56
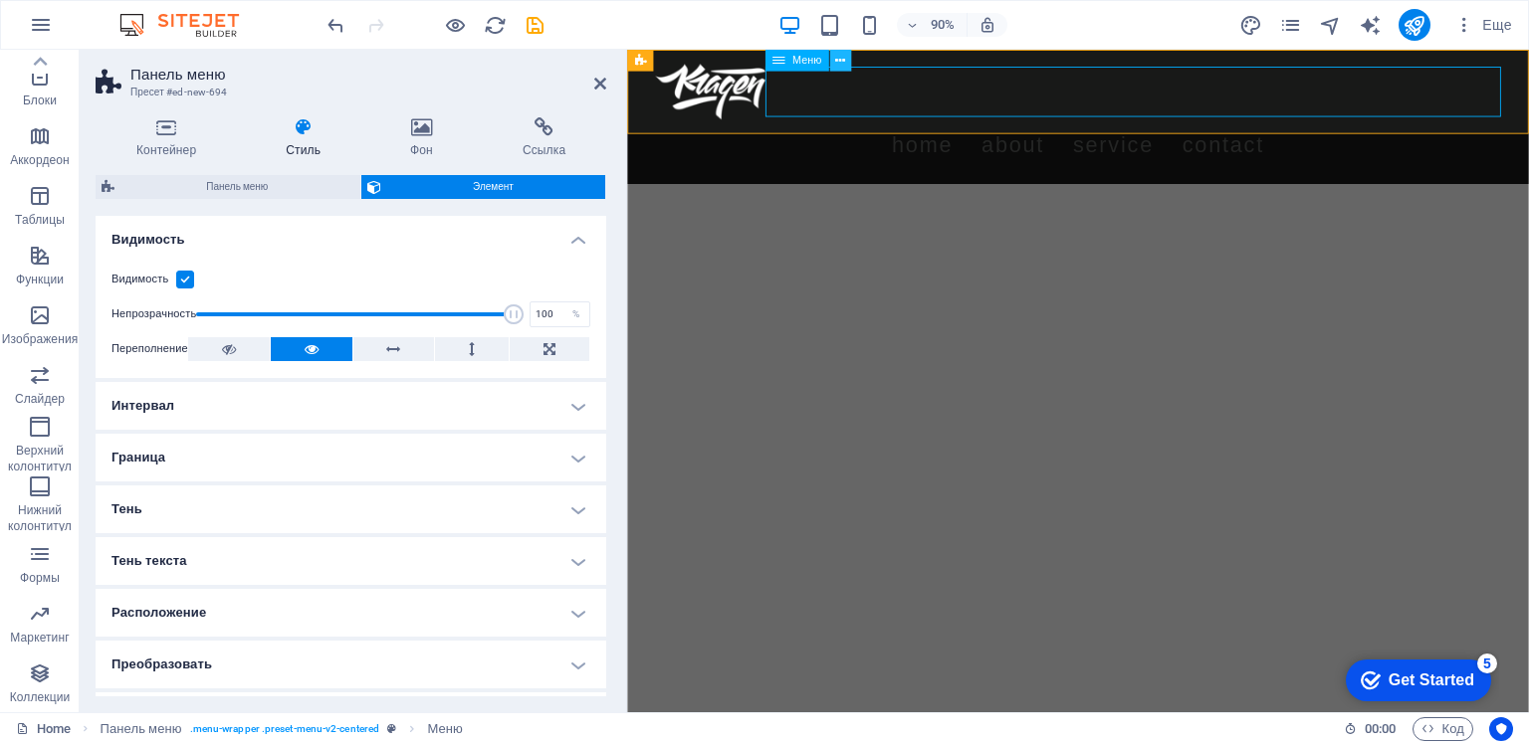
click at [843, 60] on icon at bounding box center [840, 60] width 10 height 19
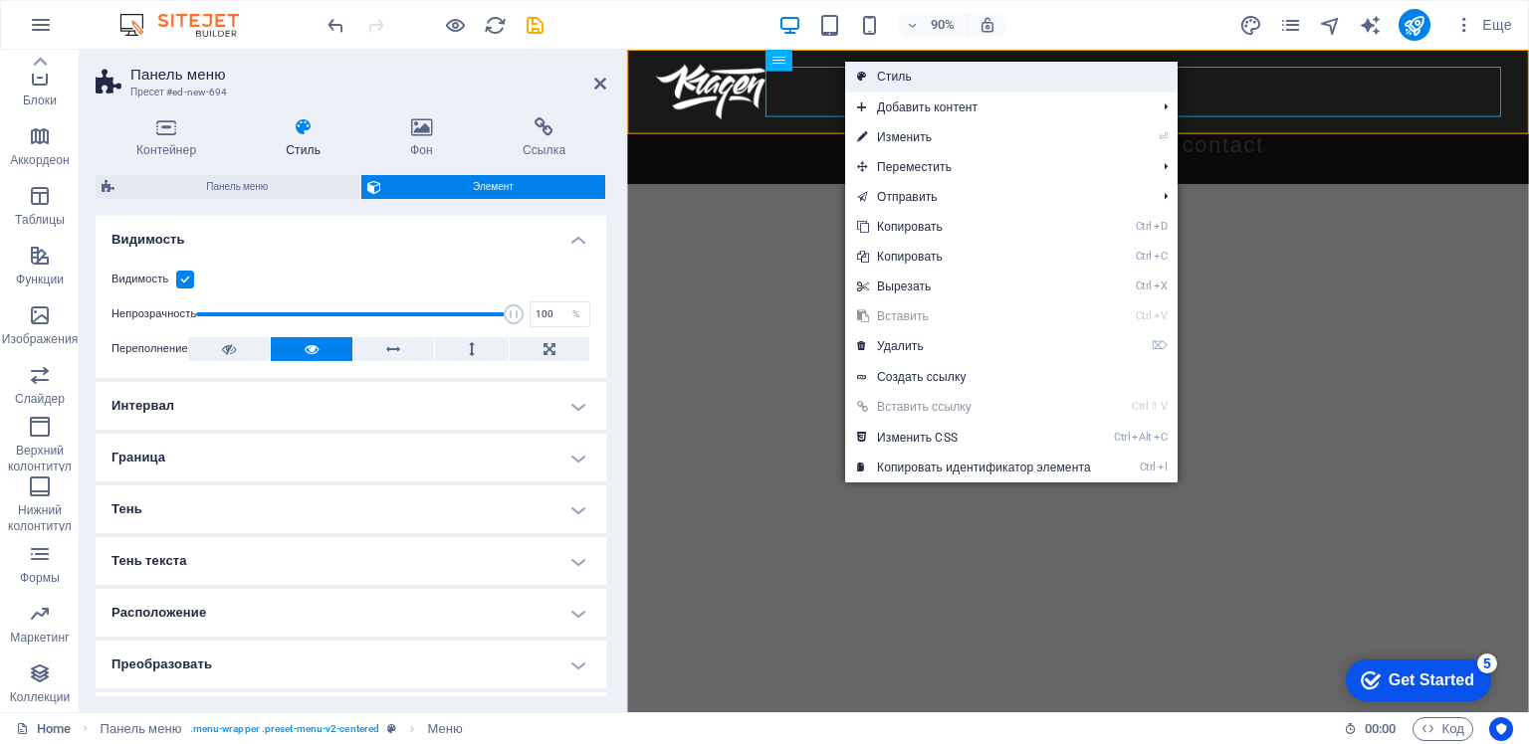
click at [877, 76] on link "Стиль" at bounding box center [1011, 77] width 332 height 30
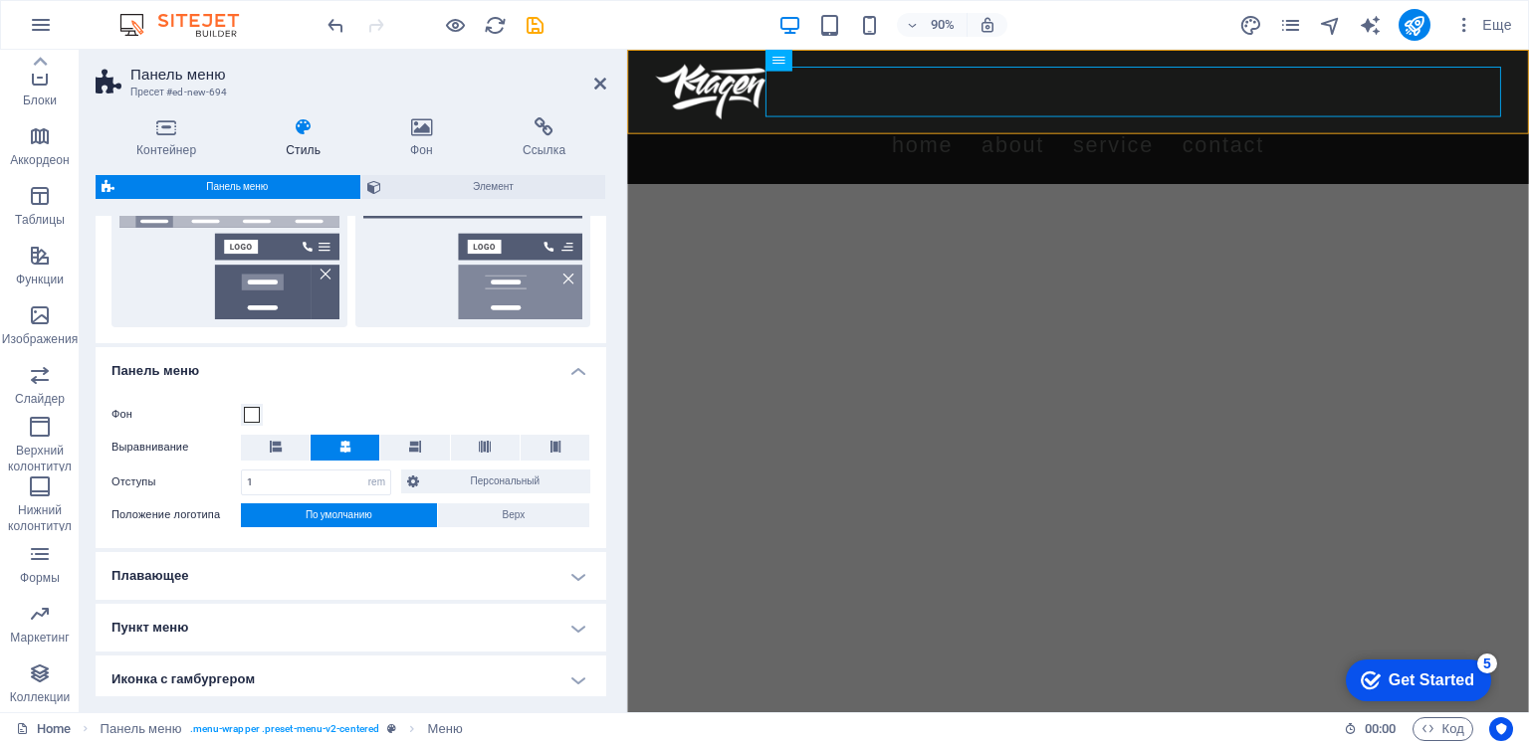
scroll to position [542, 0]
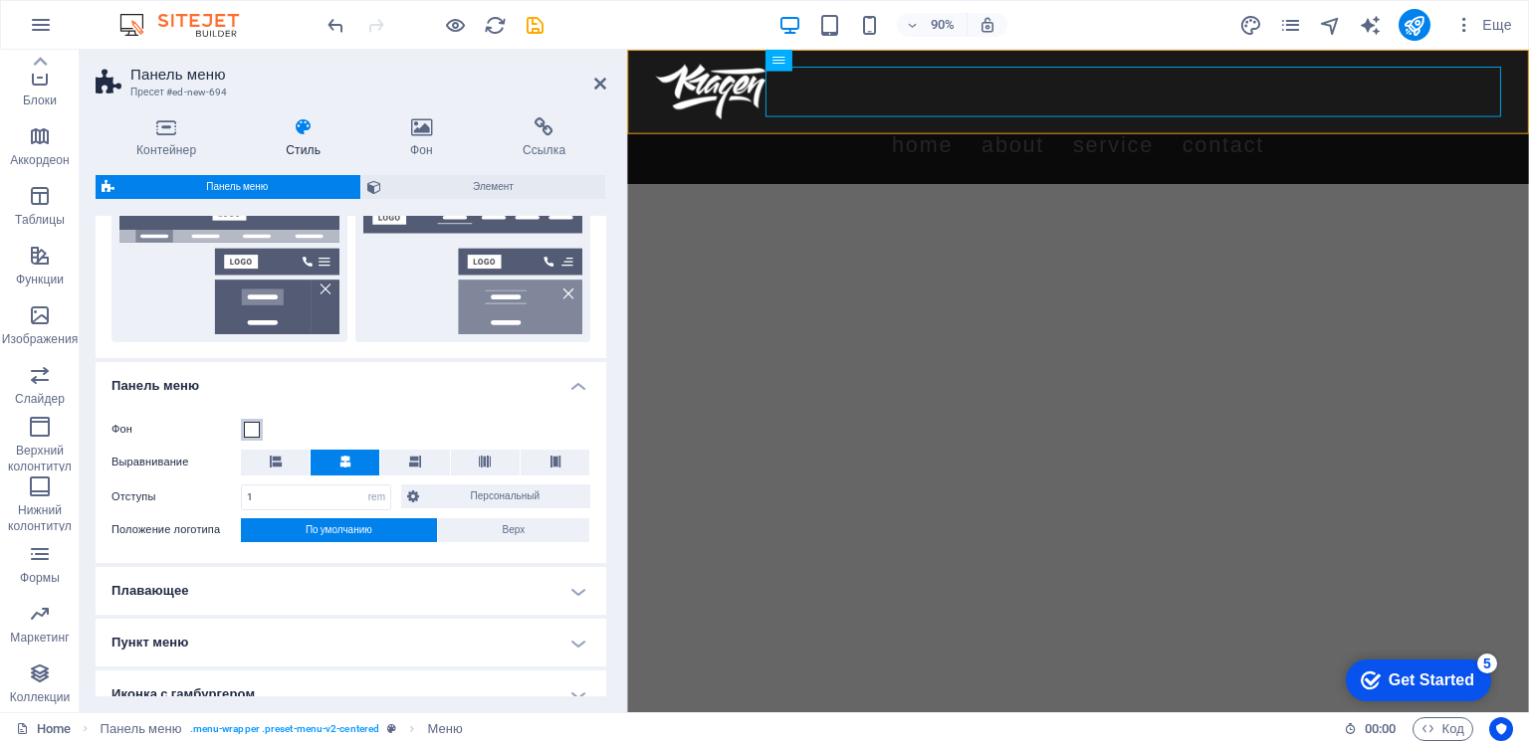
click at [251, 422] on span at bounding box center [252, 430] width 16 height 16
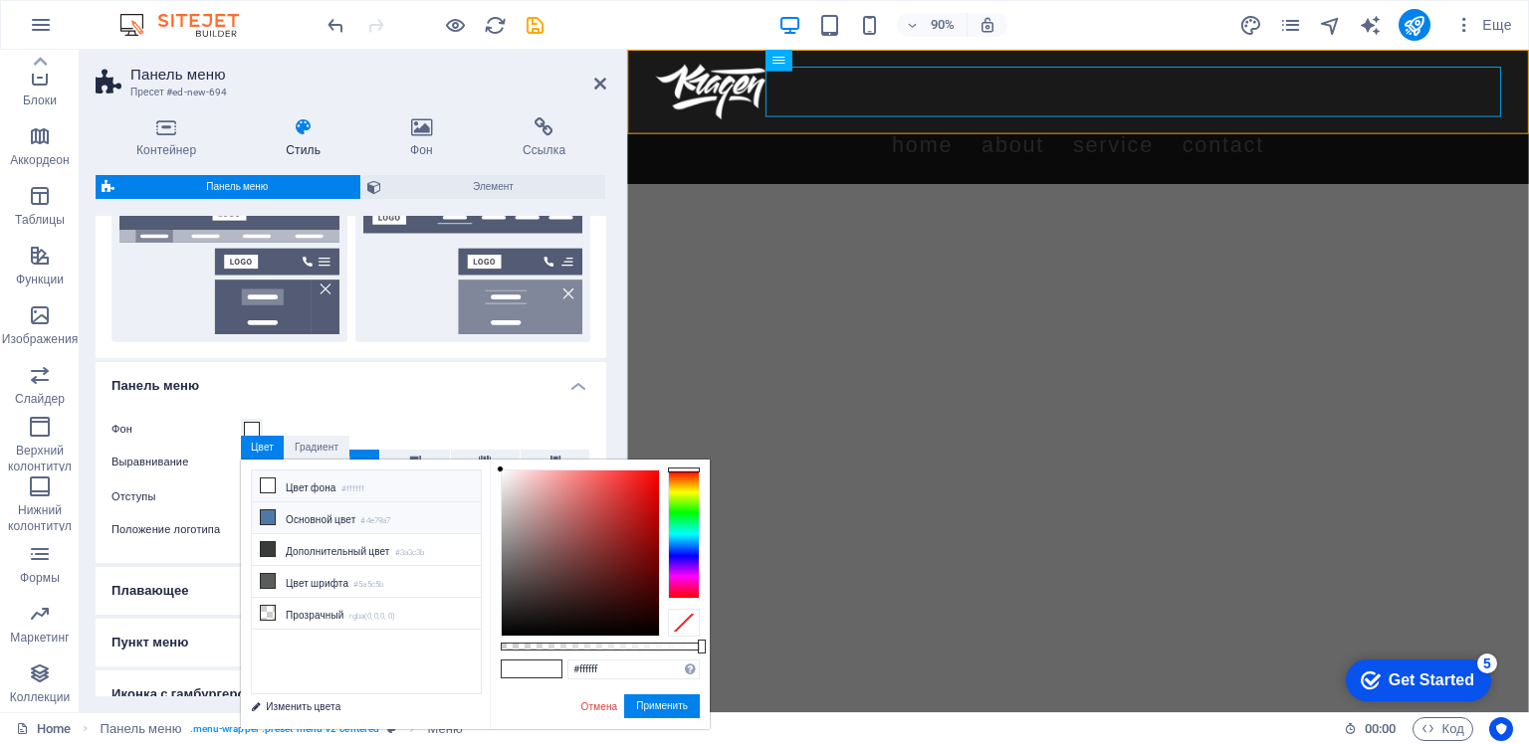
click at [268, 517] on icon at bounding box center [268, 518] width 14 height 14
type input "#4e79a7"
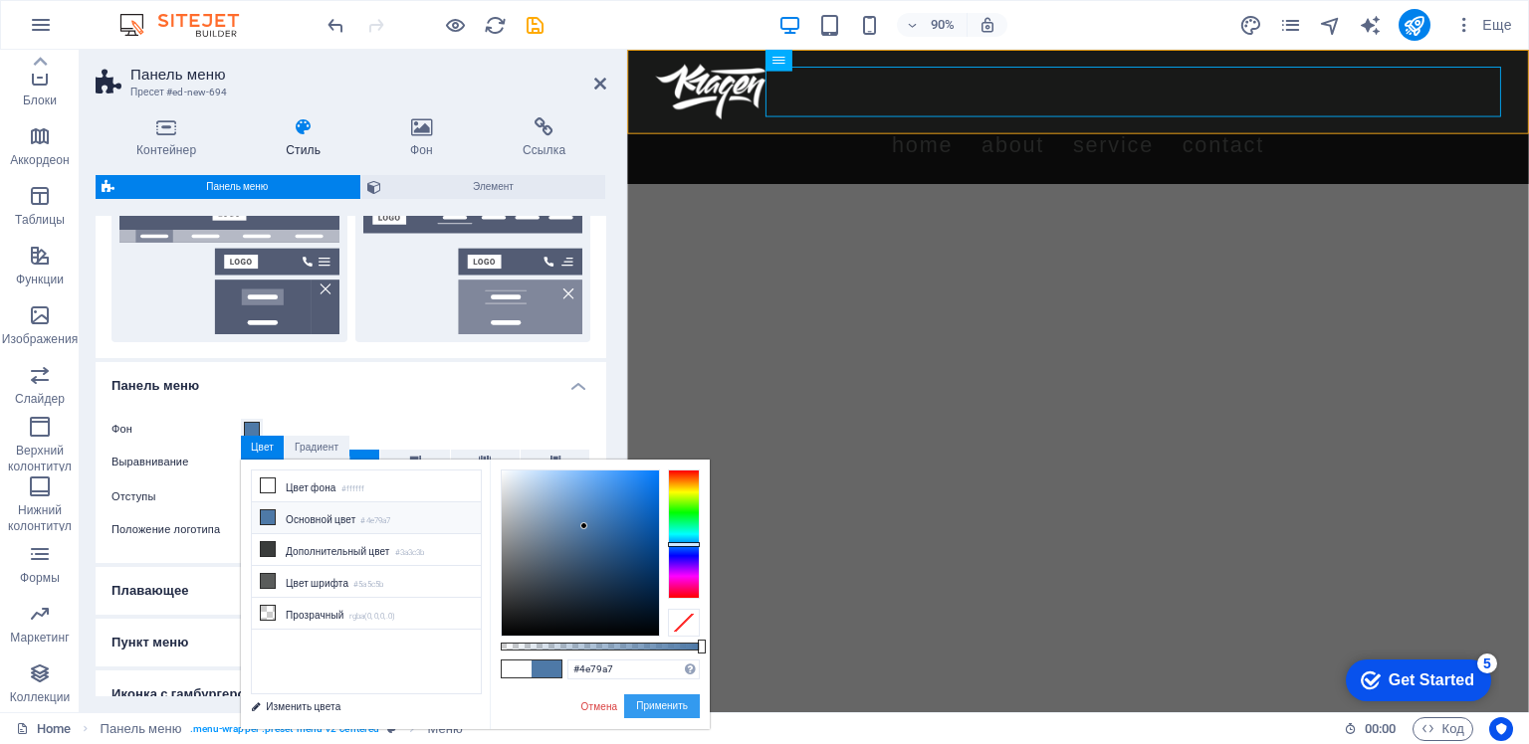
click at [667, 705] on button "Применить" at bounding box center [662, 707] width 76 height 24
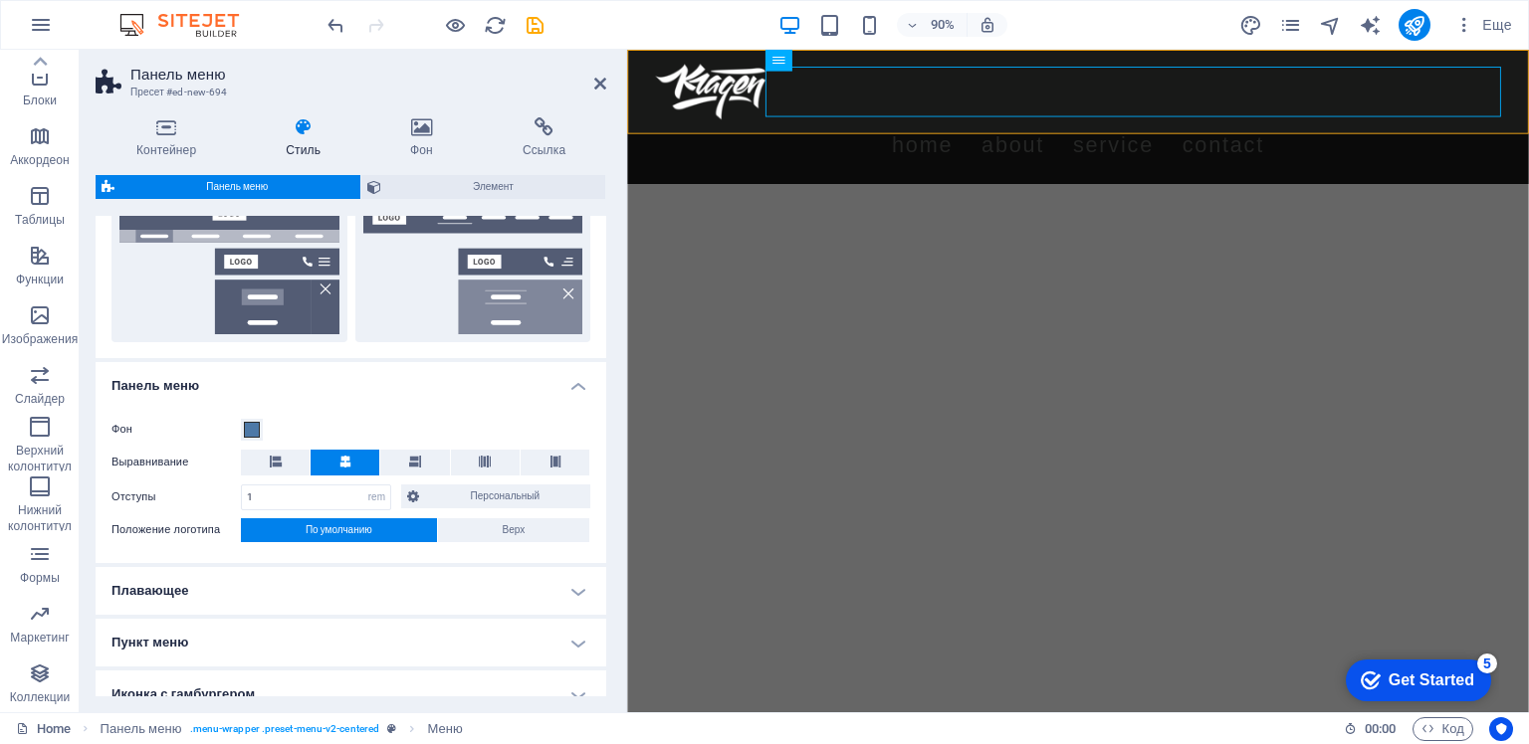
click at [939, 199] on html "Skip to main content Menu Home About Service Contact" at bounding box center [1127, 124] width 1001 height 149
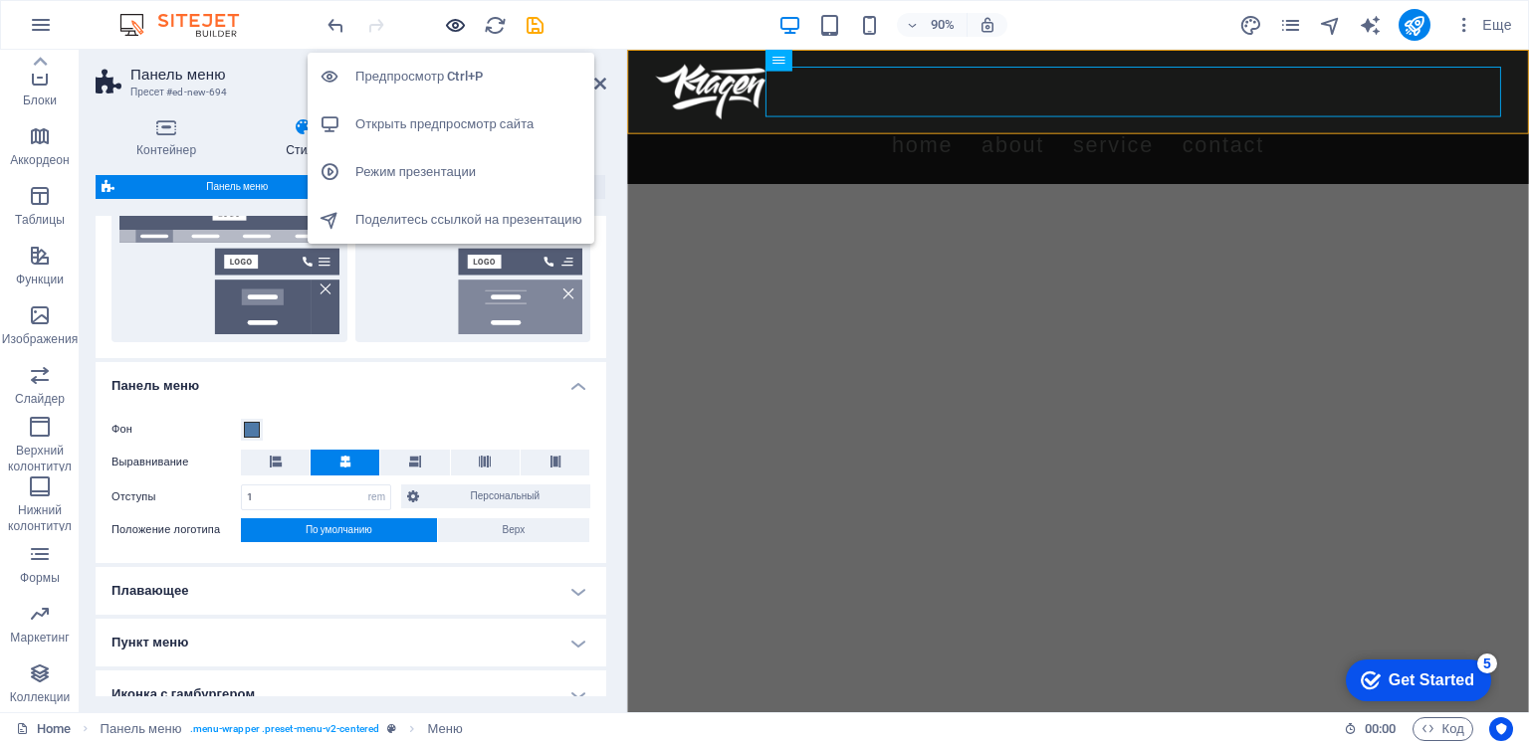
click at [461, 23] on icon "button" at bounding box center [455, 25] width 23 height 23
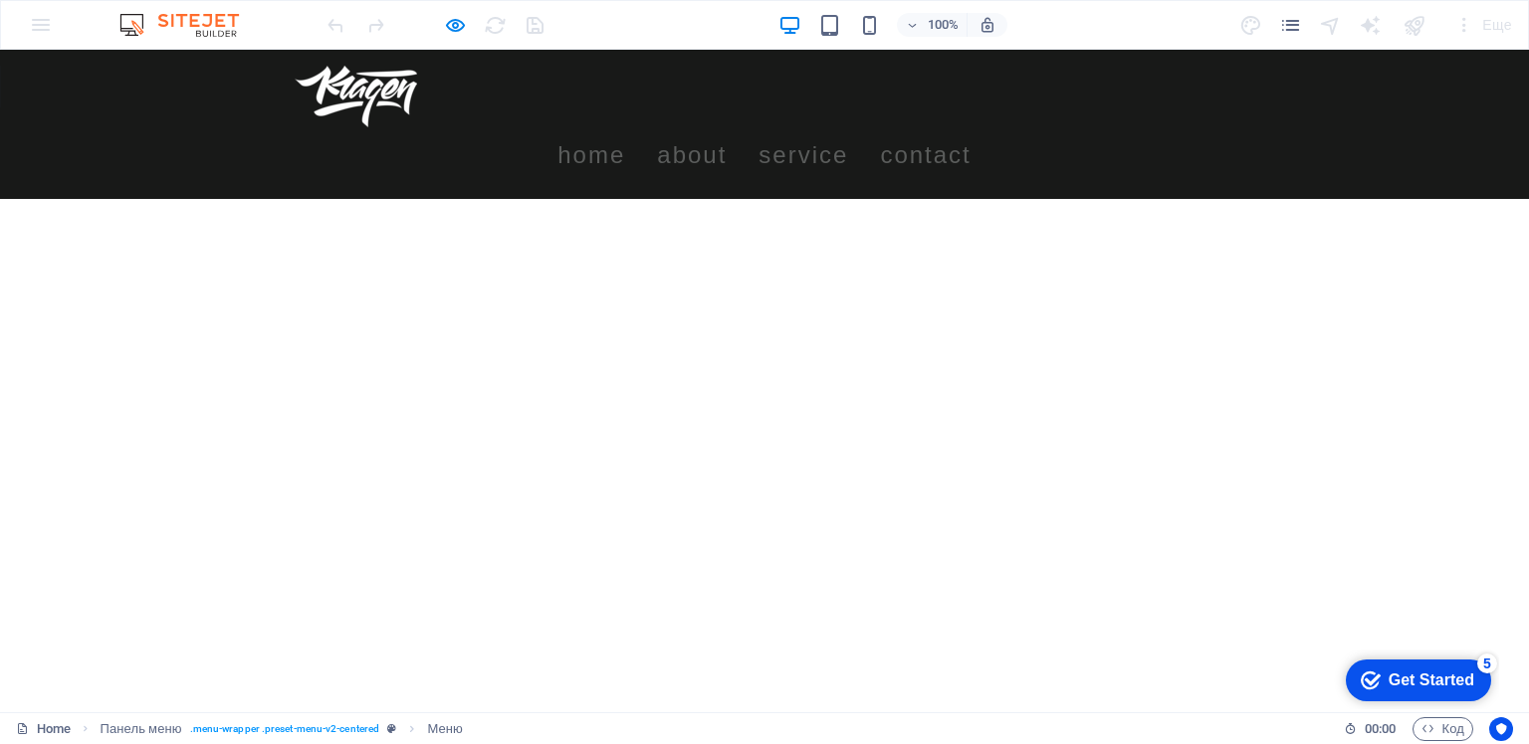
click at [625, 127] on link "Home" at bounding box center [591, 155] width 68 height 56
click at [848, 127] on link "Service" at bounding box center [803, 155] width 90 height 56
click at [625, 127] on link "Home" at bounding box center [591, 155] width 68 height 56
click at [374, 91] on img at bounding box center [356, 97] width 122 height 62
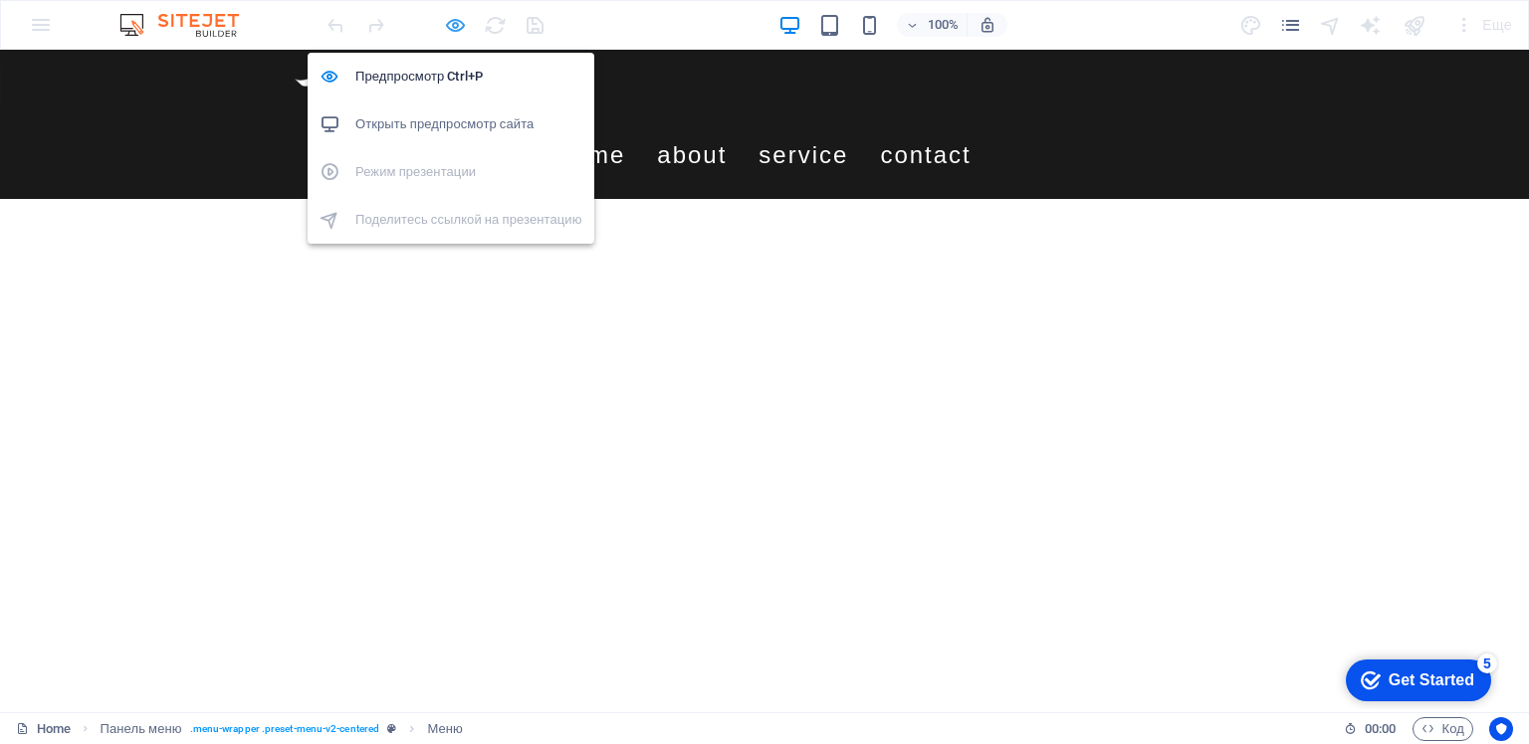
click at [455, 23] on icon "button" at bounding box center [455, 25] width 23 height 23
select select "rem"
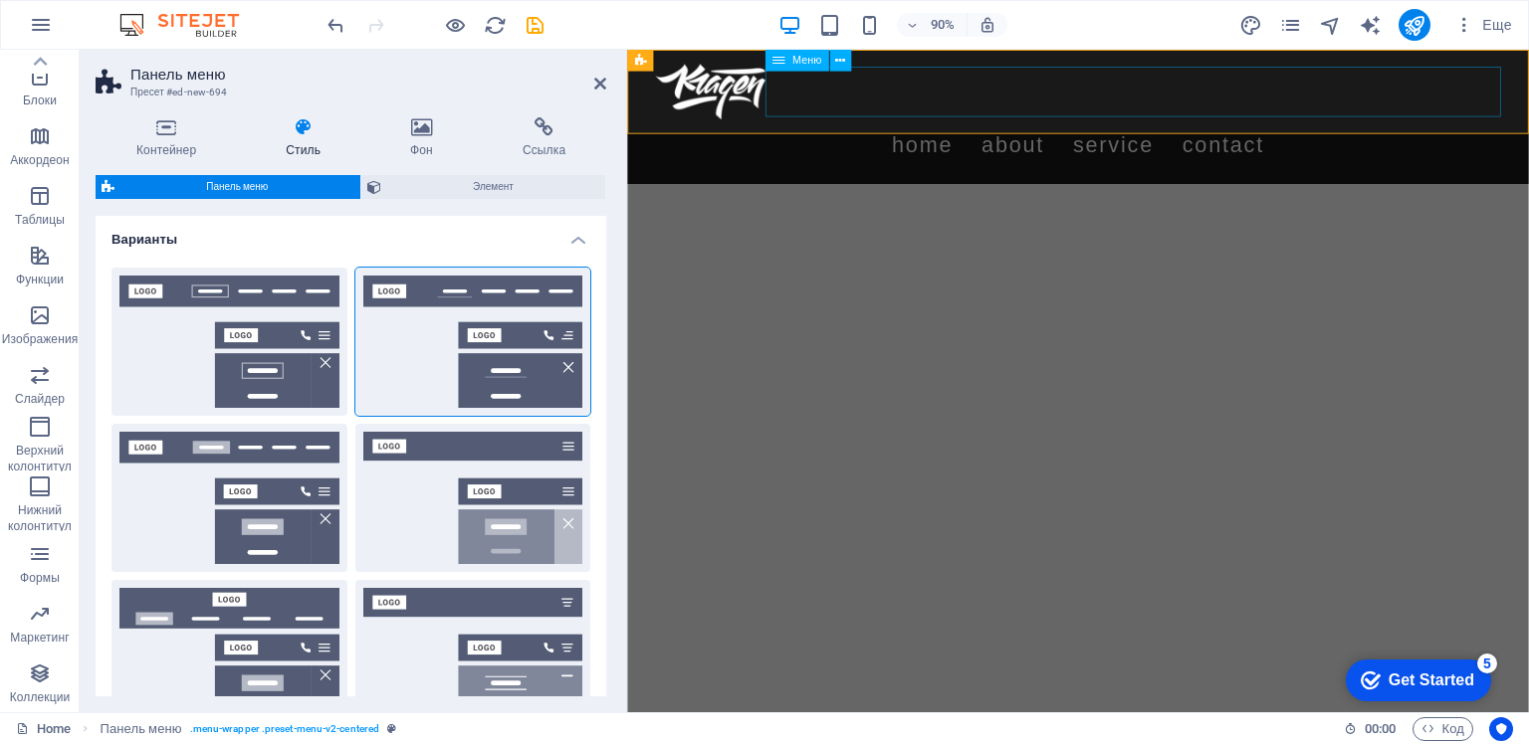
click at [1068, 127] on nav "Home About Service Contact" at bounding box center [1128, 155] width 940 height 56
click at [299, 129] on icon at bounding box center [303, 127] width 116 height 20
click at [482, 184] on ya-tr-span "Элемент" at bounding box center [493, 186] width 41 height 11
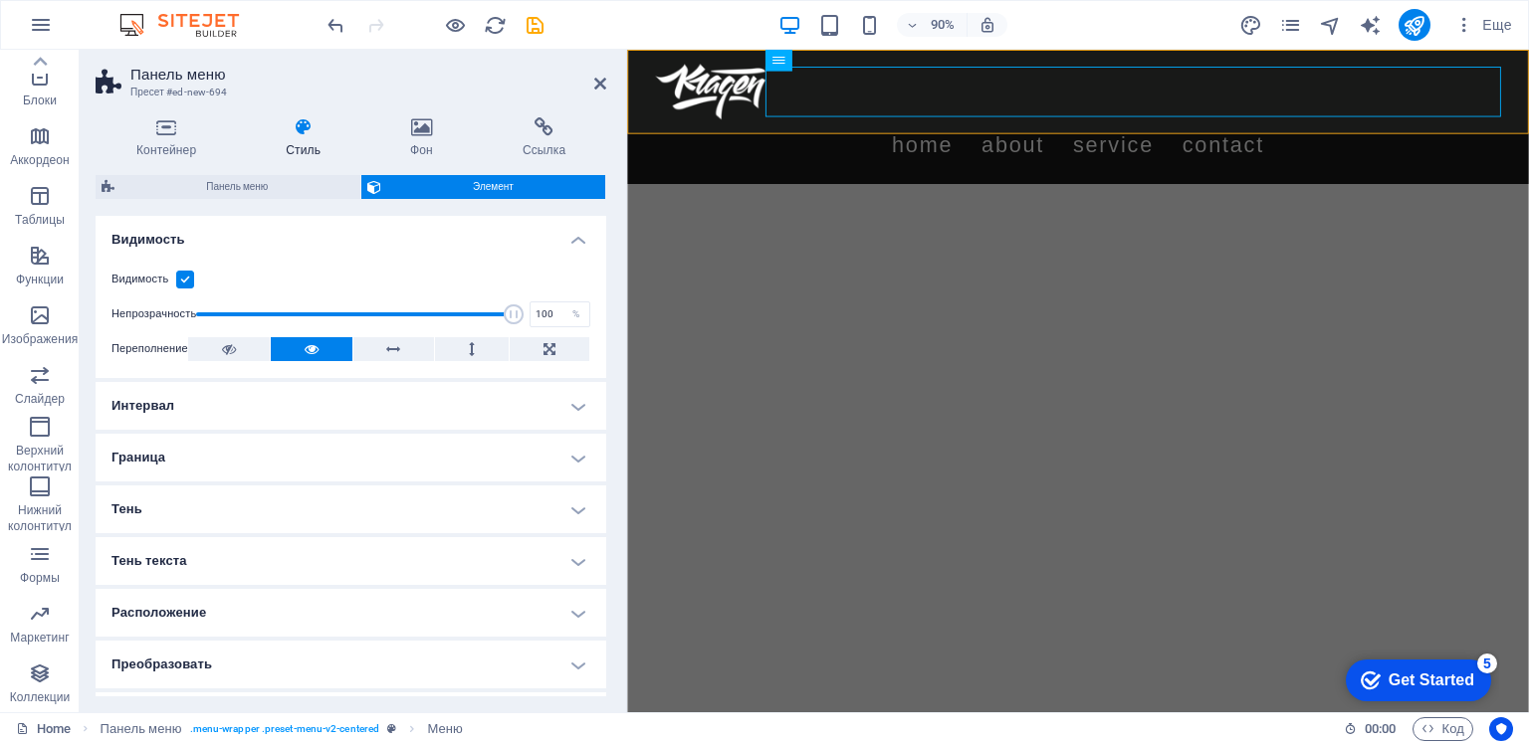
click at [572, 410] on h4 "Интервал" at bounding box center [351, 406] width 511 height 48
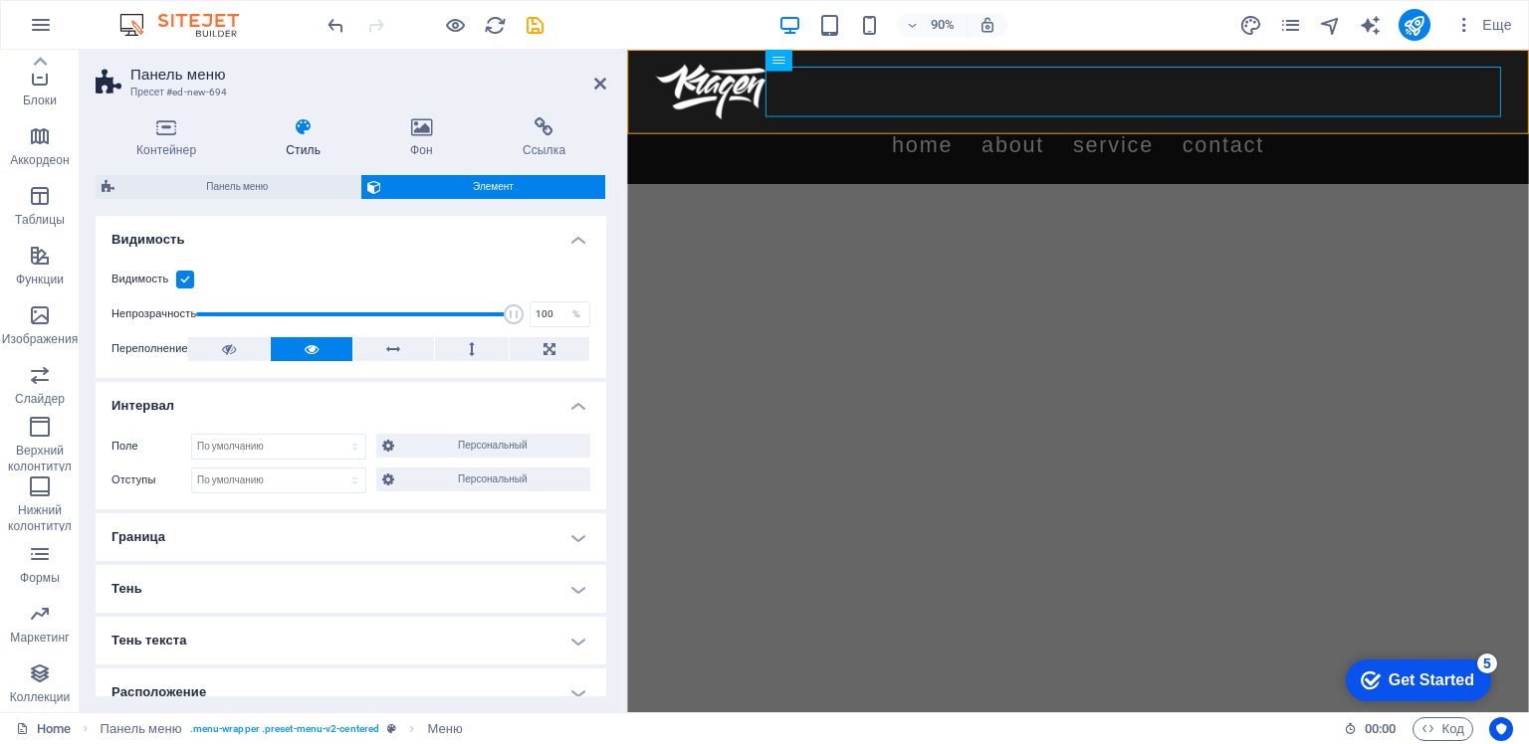
click at [572, 410] on h4 "Интервал" at bounding box center [351, 400] width 511 height 36
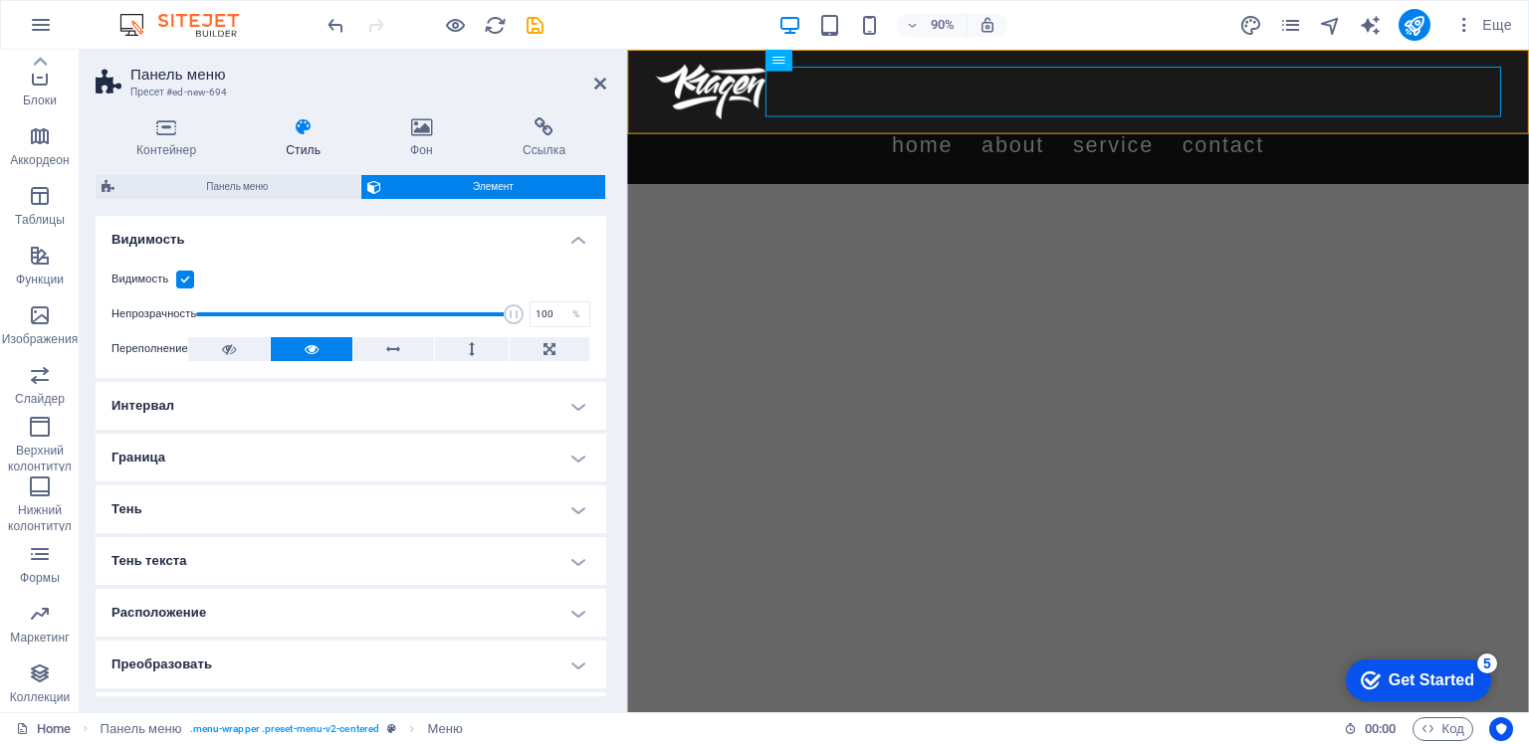
click at [565, 511] on h4 "Тень" at bounding box center [351, 510] width 511 height 48
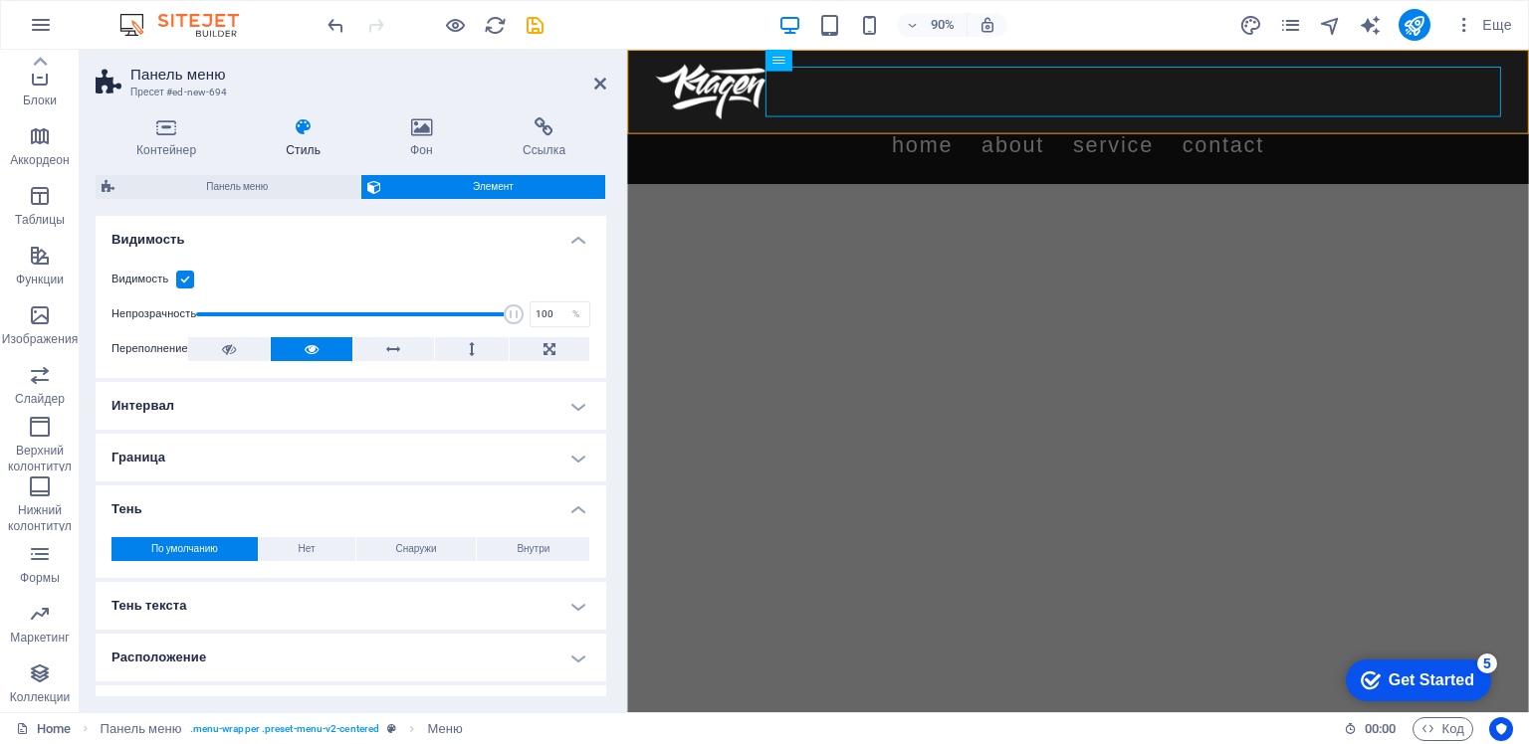
click at [565, 511] on h4 "Тень" at bounding box center [351, 504] width 511 height 36
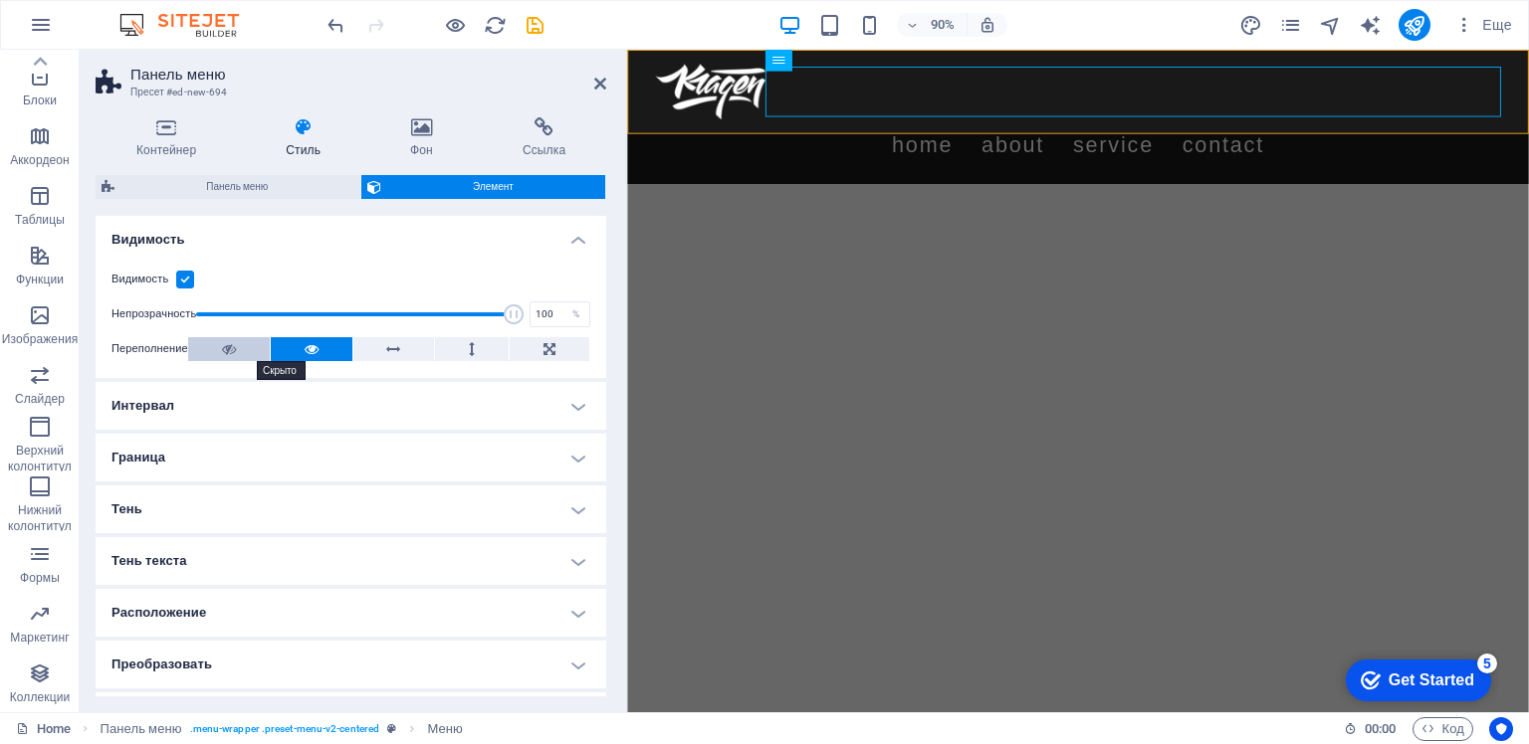
click at [229, 350] on icon at bounding box center [229, 349] width 14 height 24
click at [305, 350] on icon at bounding box center [312, 349] width 14 height 24
click at [303, 124] on icon at bounding box center [303, 127] width 116 height 20
click at [162, 134] on icon at bounding box center [166, 127] width 141 height 20
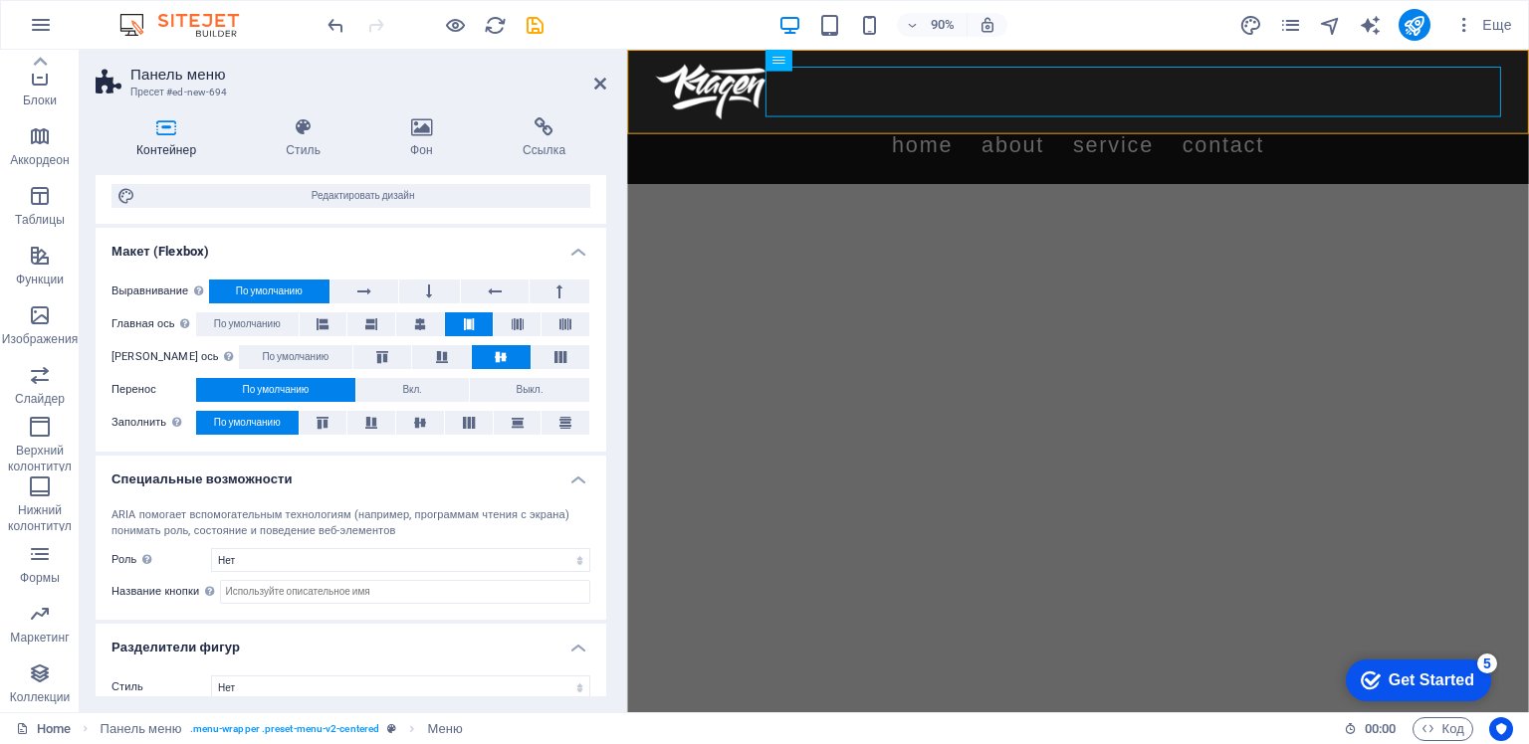
scroll to position [0, 0]
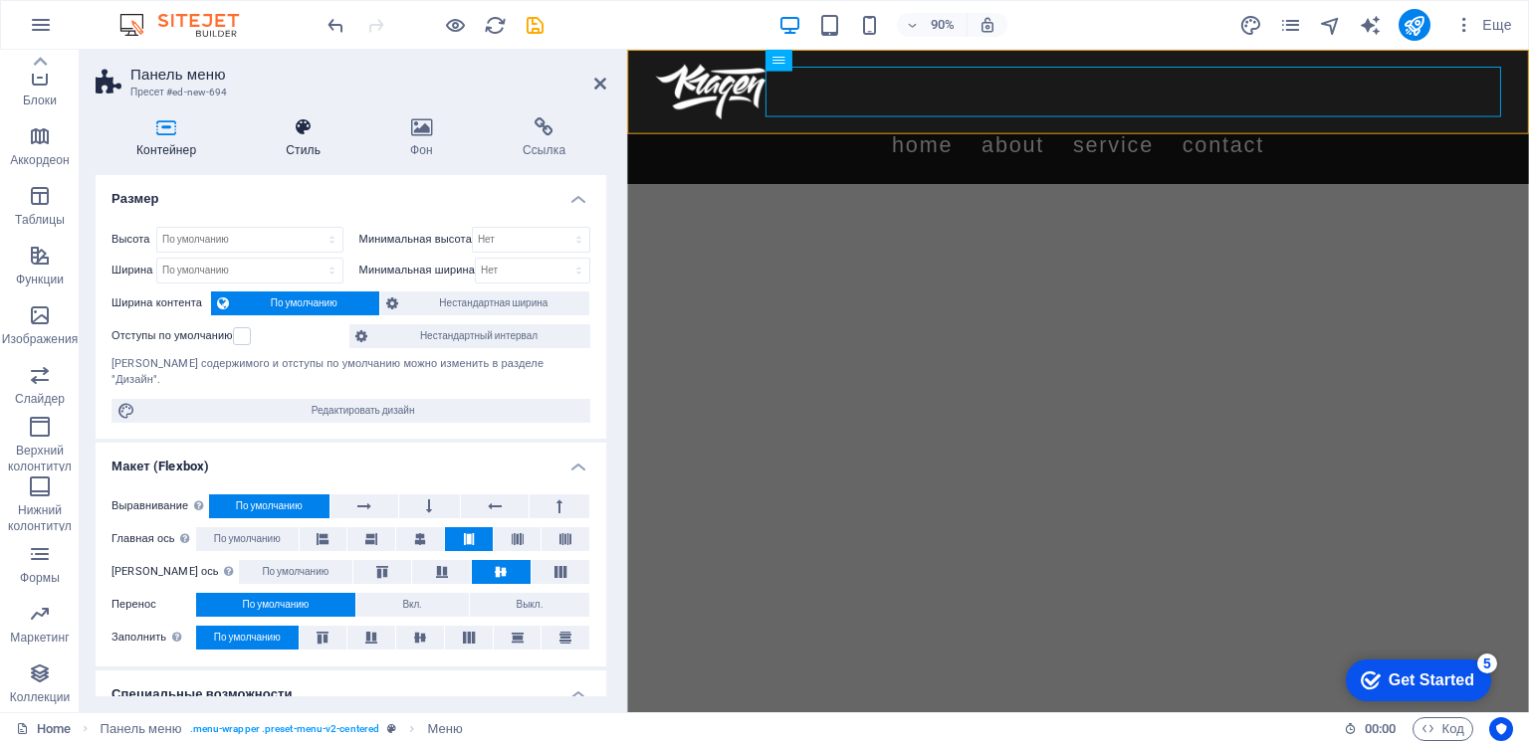
click at [298, 125] on icon at bounding box center [303, 127] width 116 height 20
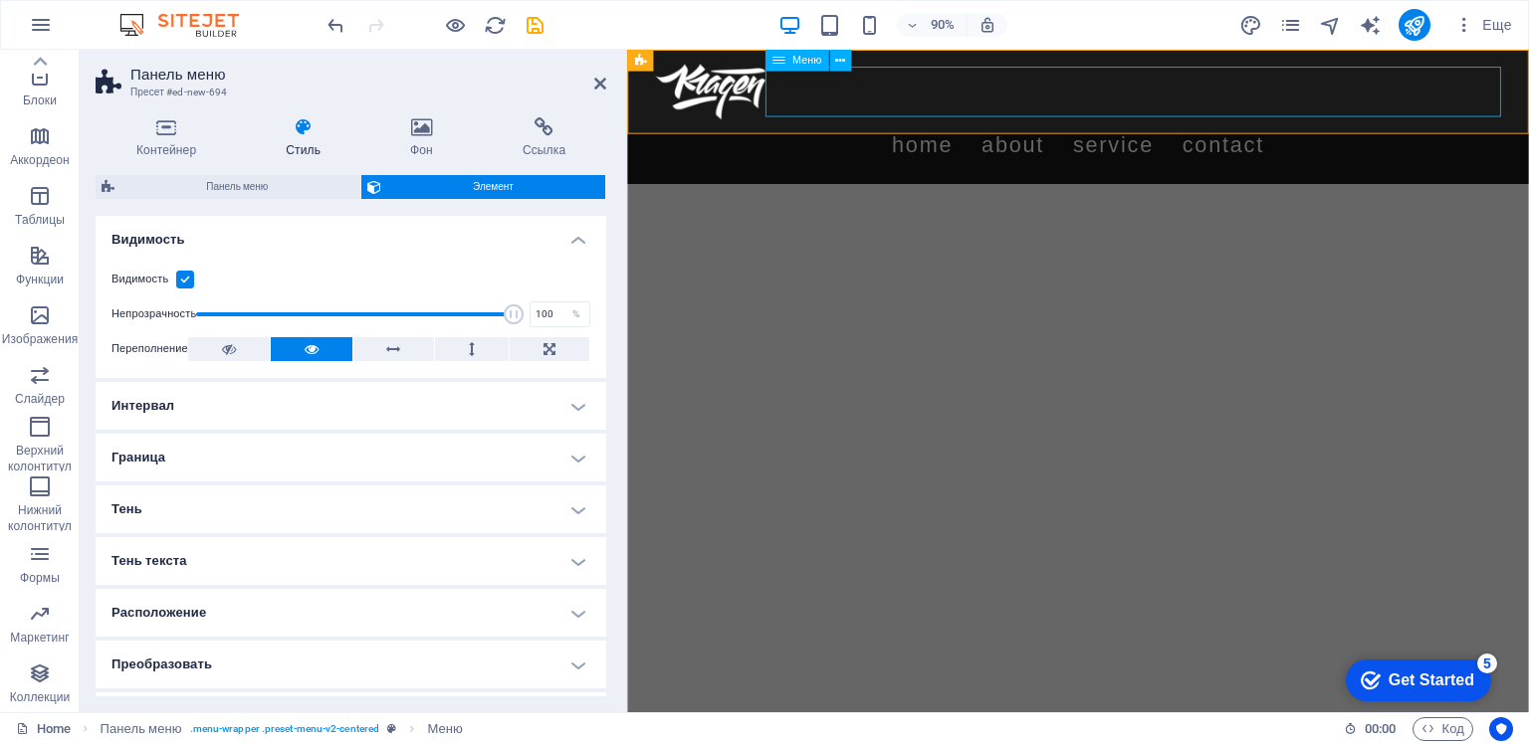
click at [783, 63] on icon at bounding box center [778, 61] width 13 height 22
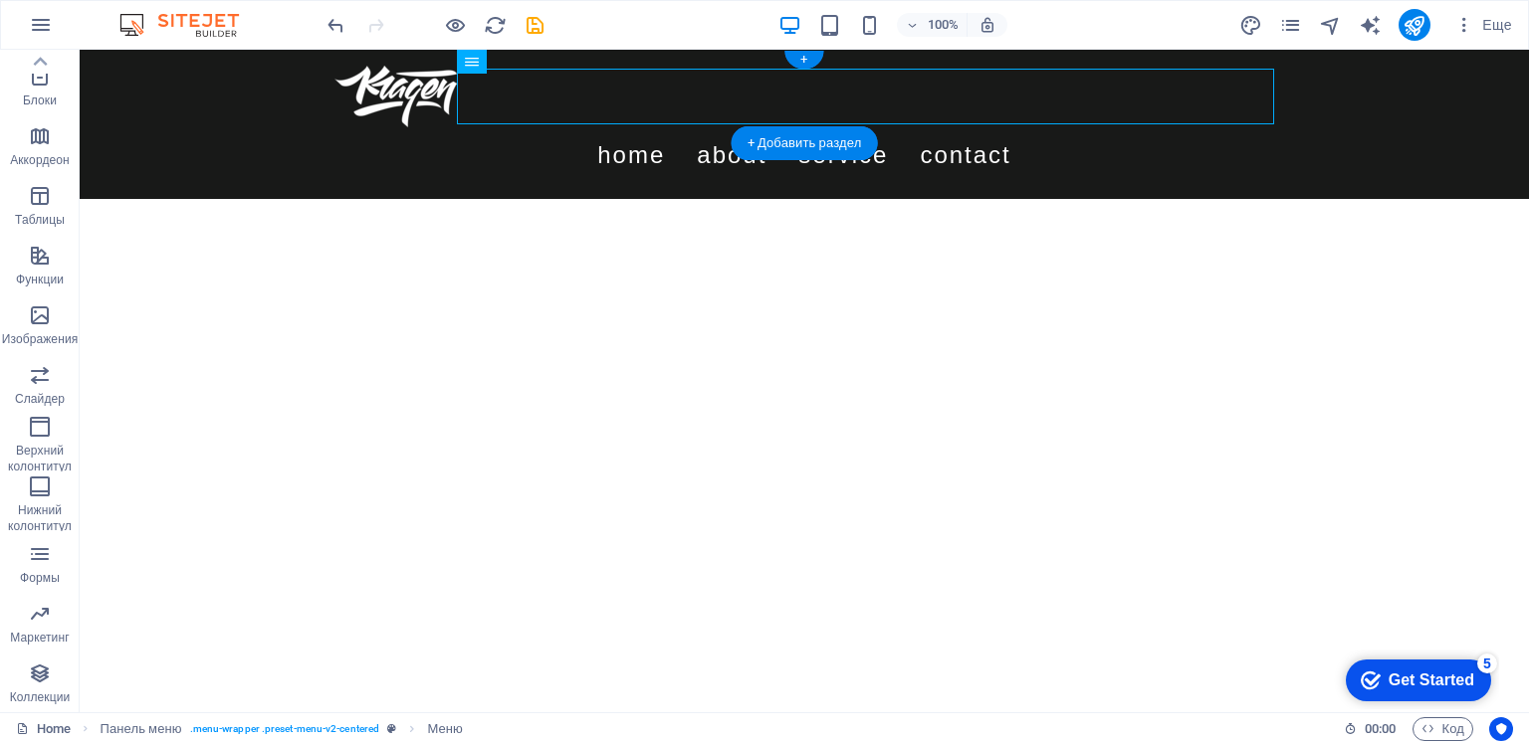
drag, startPoint x: 863, startPoint y: 112, endPoint x: 909, endPoint y: 102, distance: 47.1
click at [888, 127] on nav "Home About Service Contact" at bounding box center [804, 155] width 940 height 56
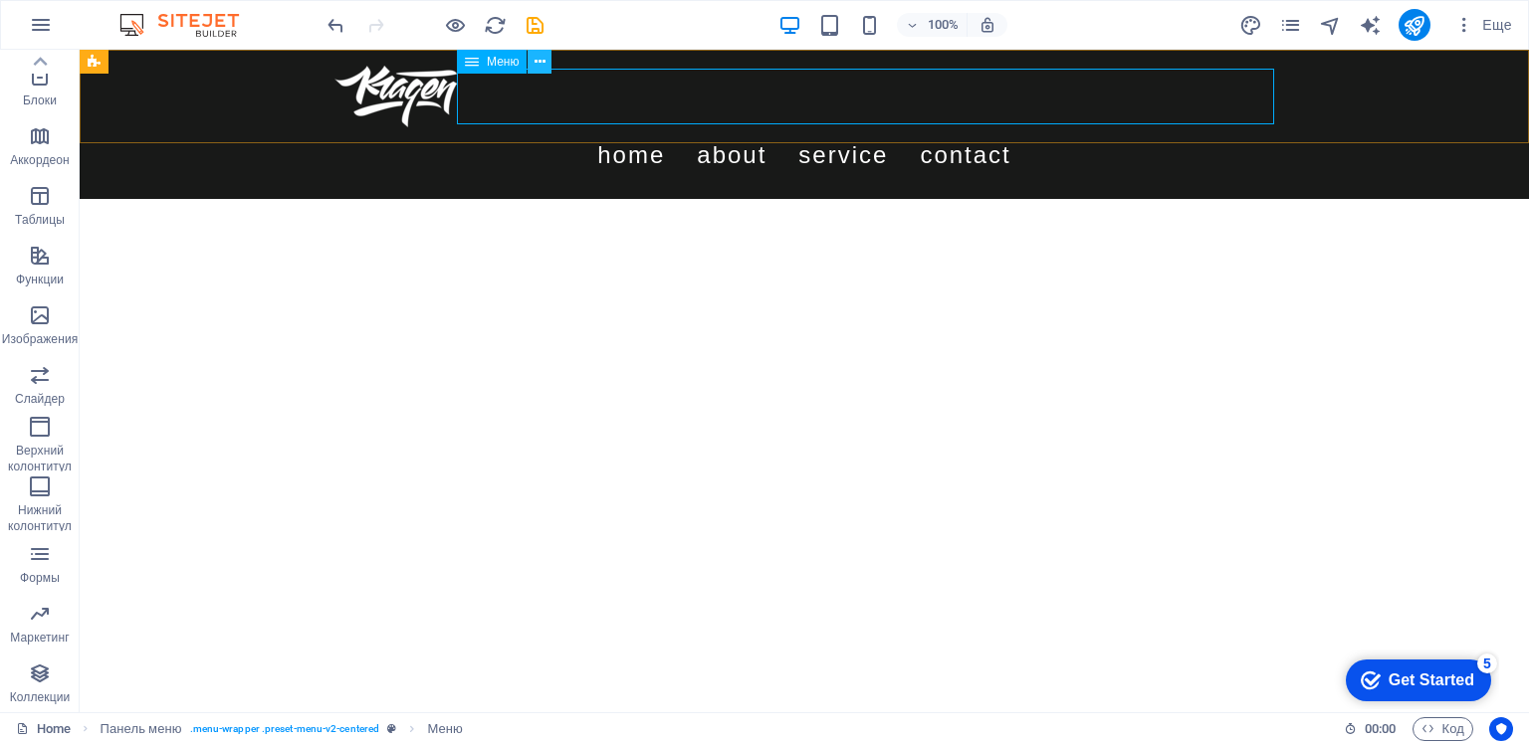
click at [541, 61] on icon at bounding box center [539, 62] width 11 height 21
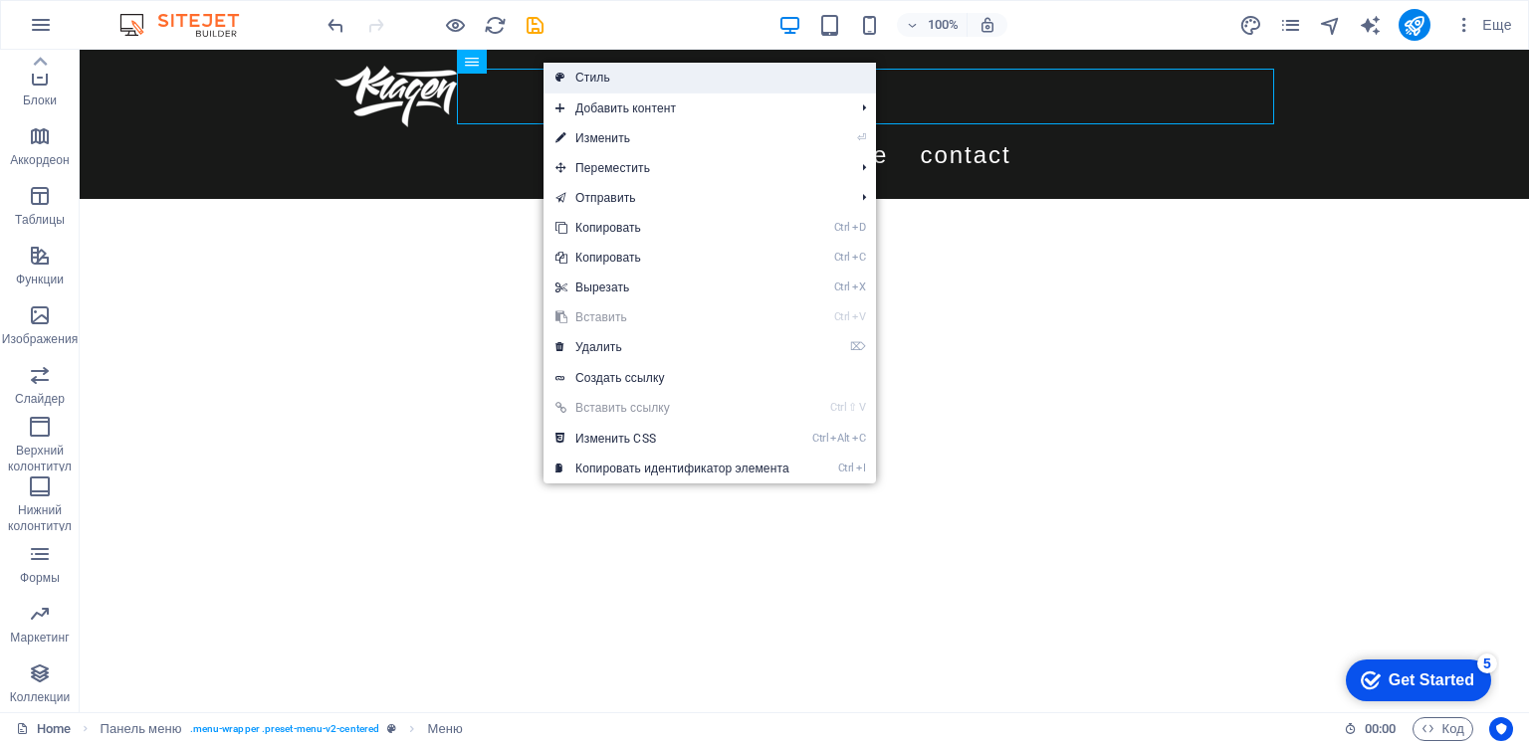
click at [608, 74] on link "Стиль" at bounding box center [709, 78] width 332 height 30
select select "rem"
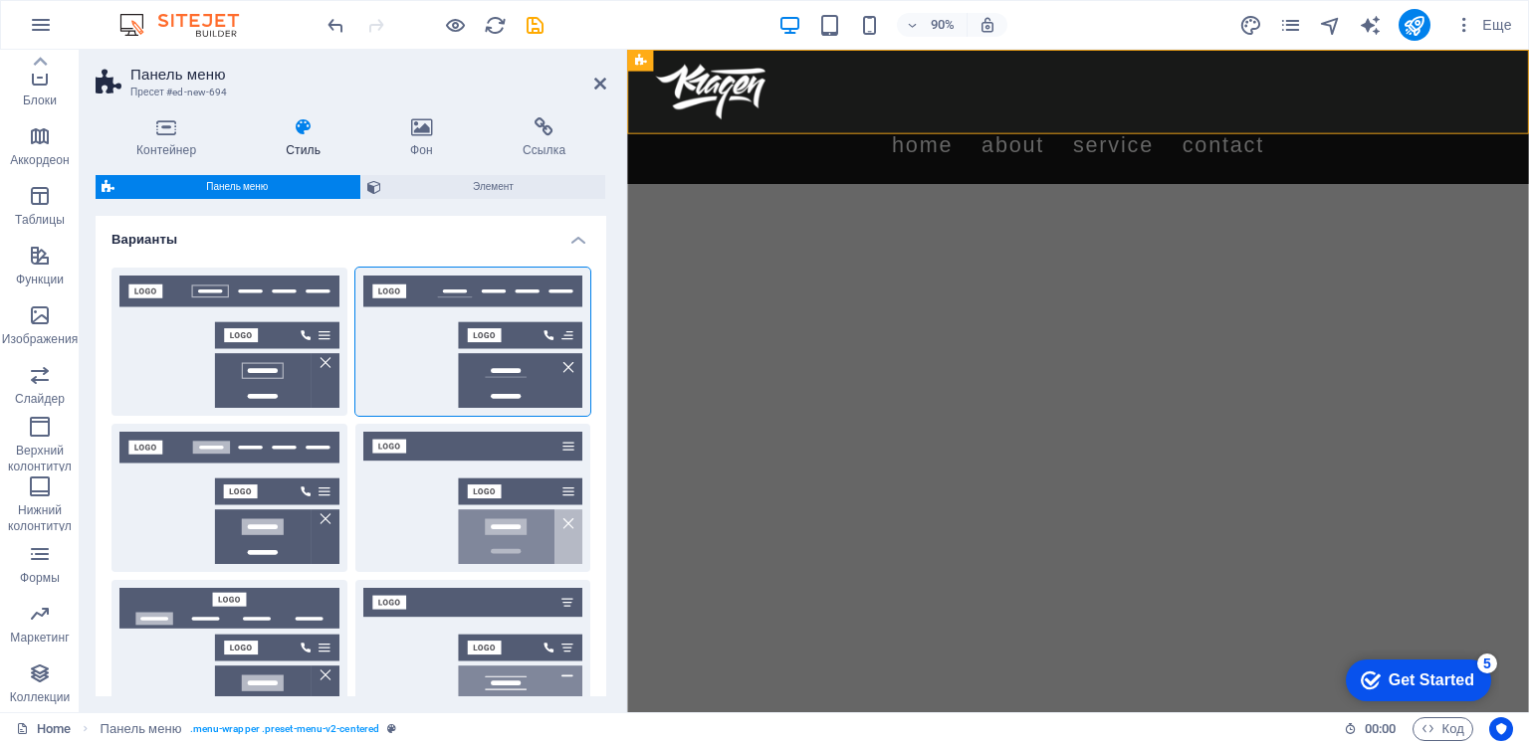
click at [607, 210] on div "Контейнер Стиль Фон Ссылка Размер Высота По умолчанию px rem % vh vw Минимальна…" at bounding box center [351, 407] width 542 height 611
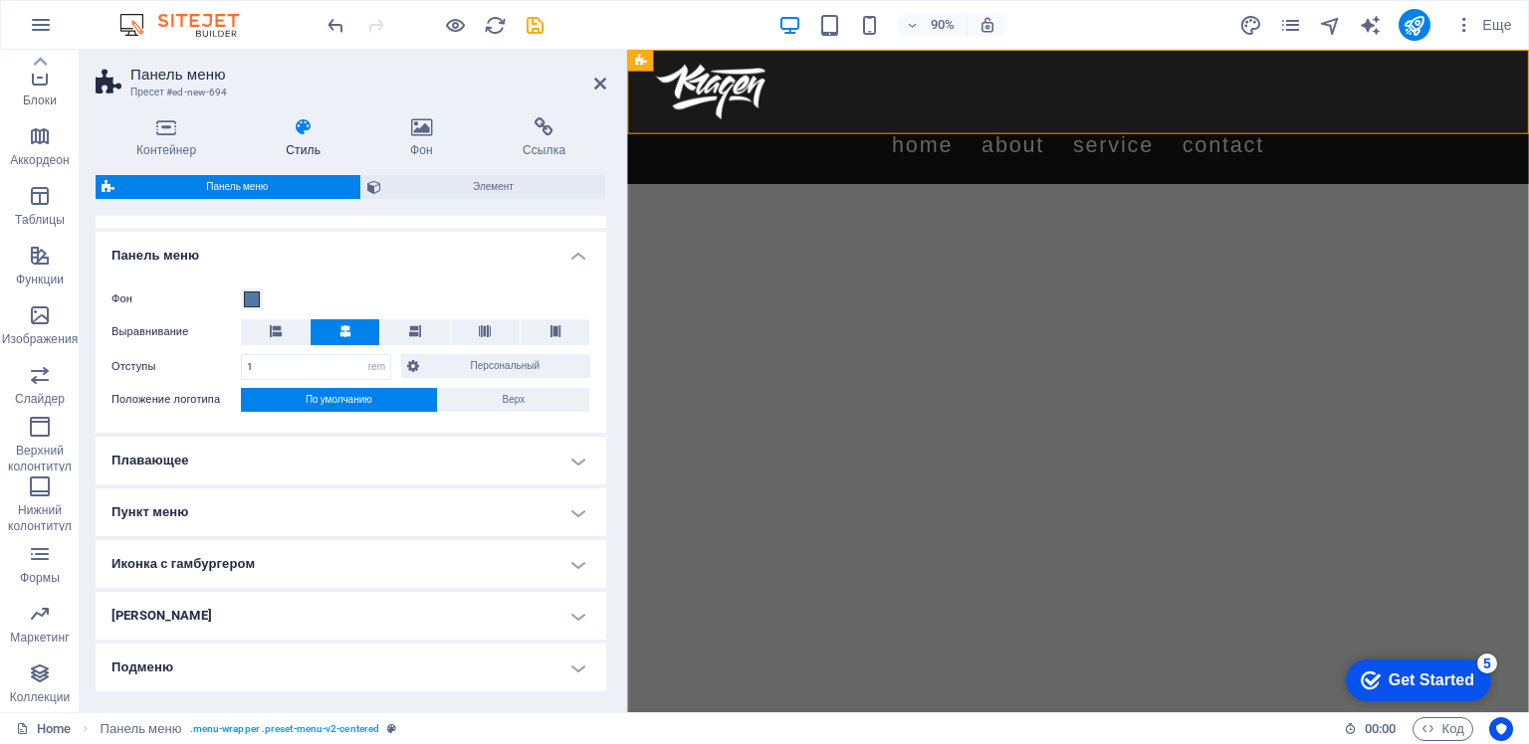
scroll to position [642, 0]
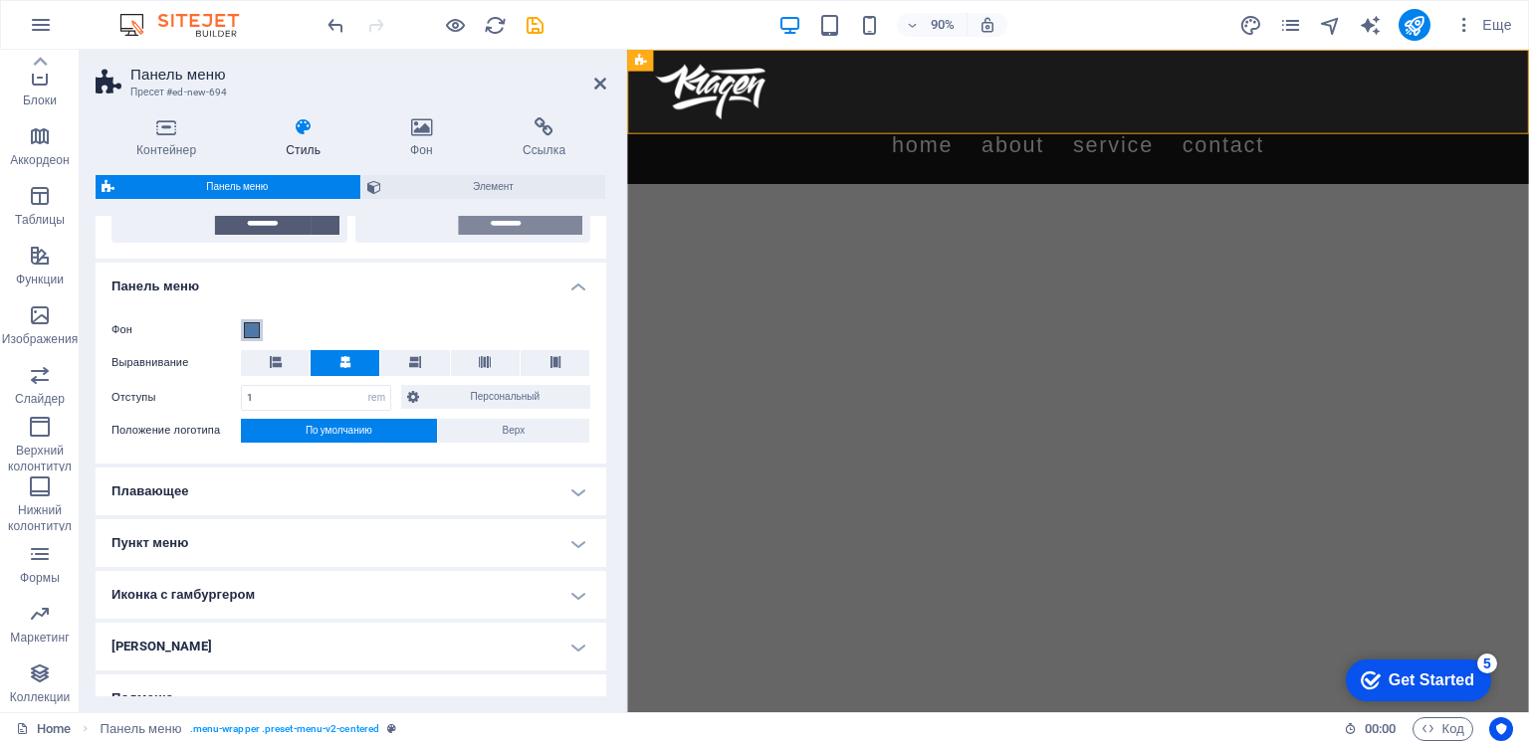
click at [253, 322] on span at bounding box center [252, 330] width 16 height 16
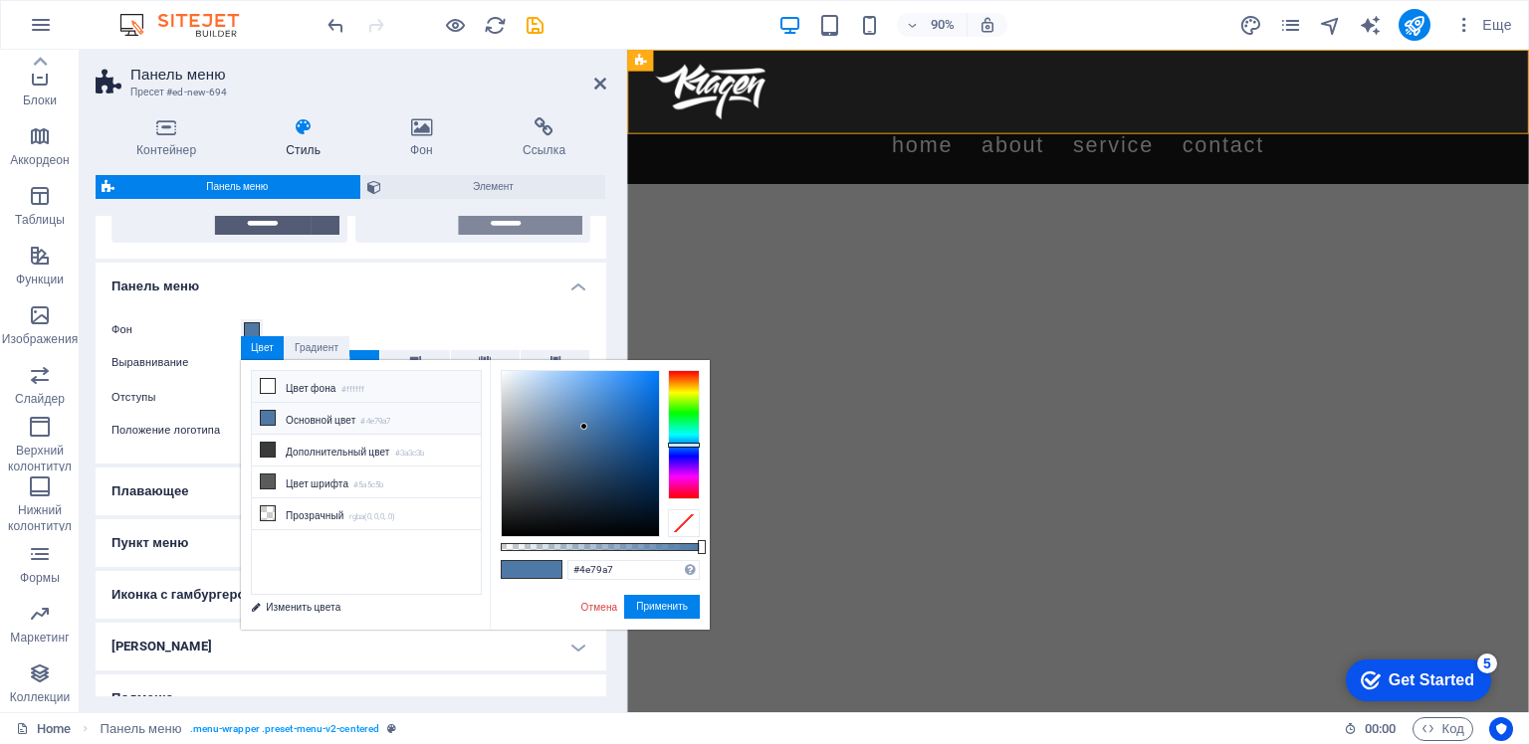
click at [263, 384] on icon at bounding box center [268, 386] width 14 height 14
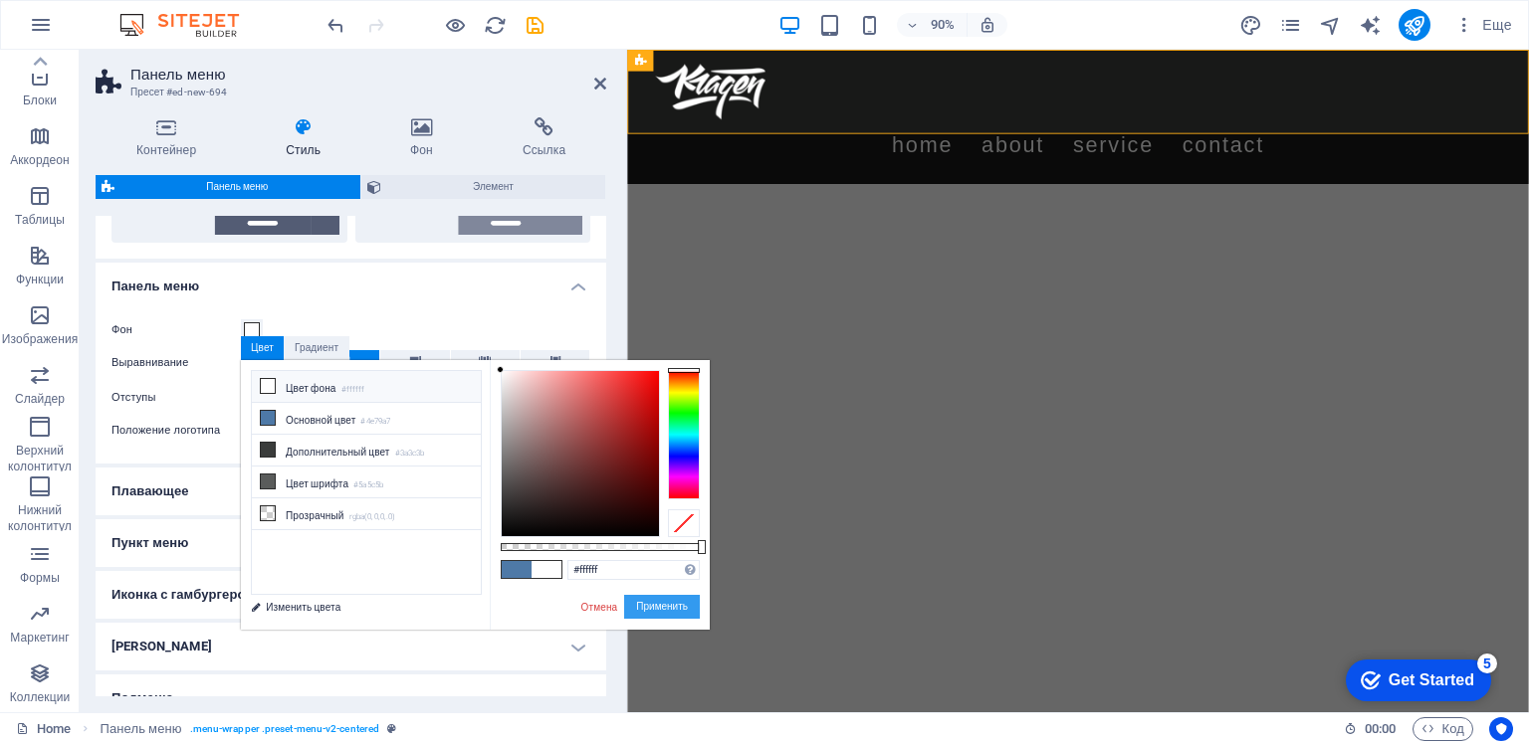
click at [657, 608] on button "Применить" at bounding box center [662, 607] width 76 height 24
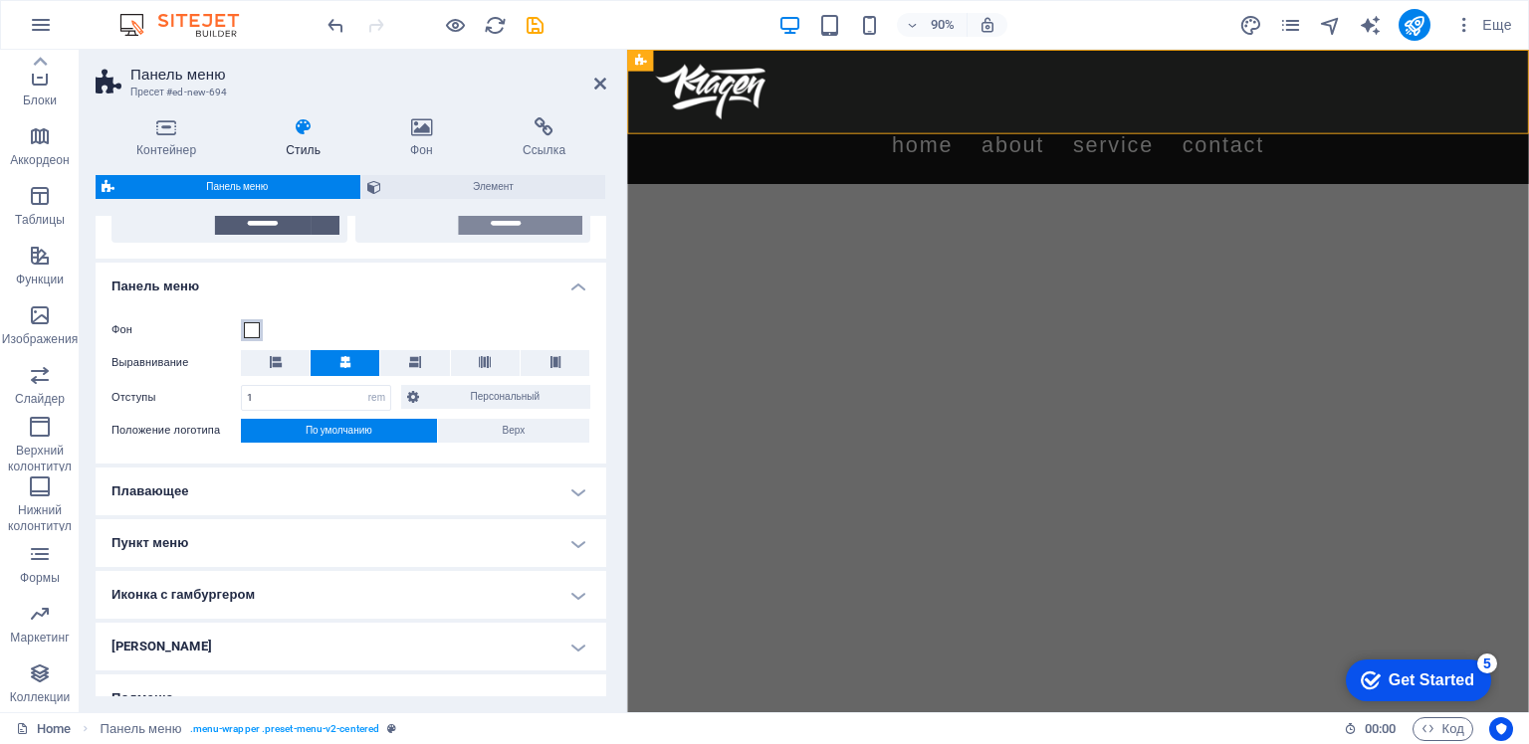
click at [251, 326] on span at bounding box center [252, 330] width 16 height 16
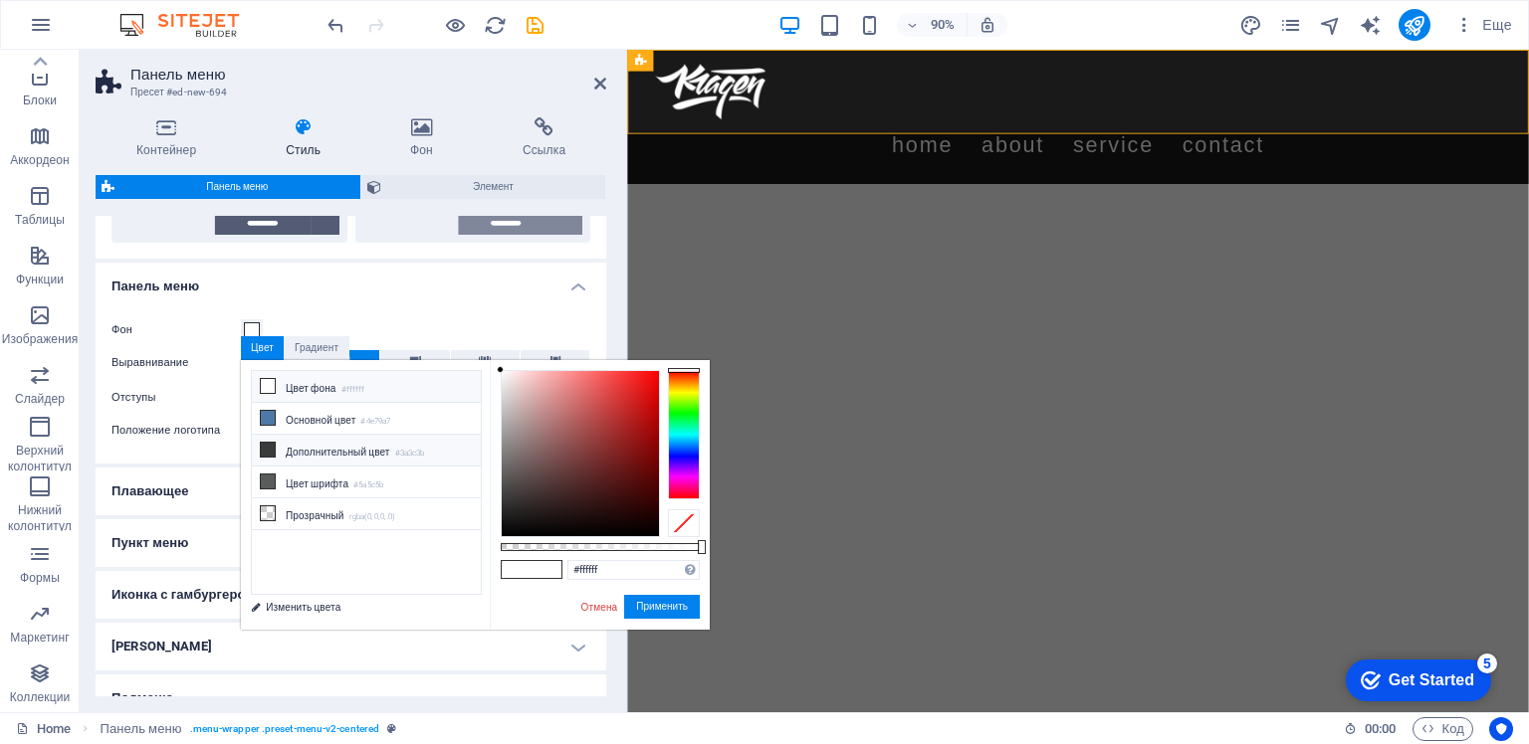
click at [268, 446] on icon at bounding box center [268, 450] width 14 height 14
type input "#3a3c3b"
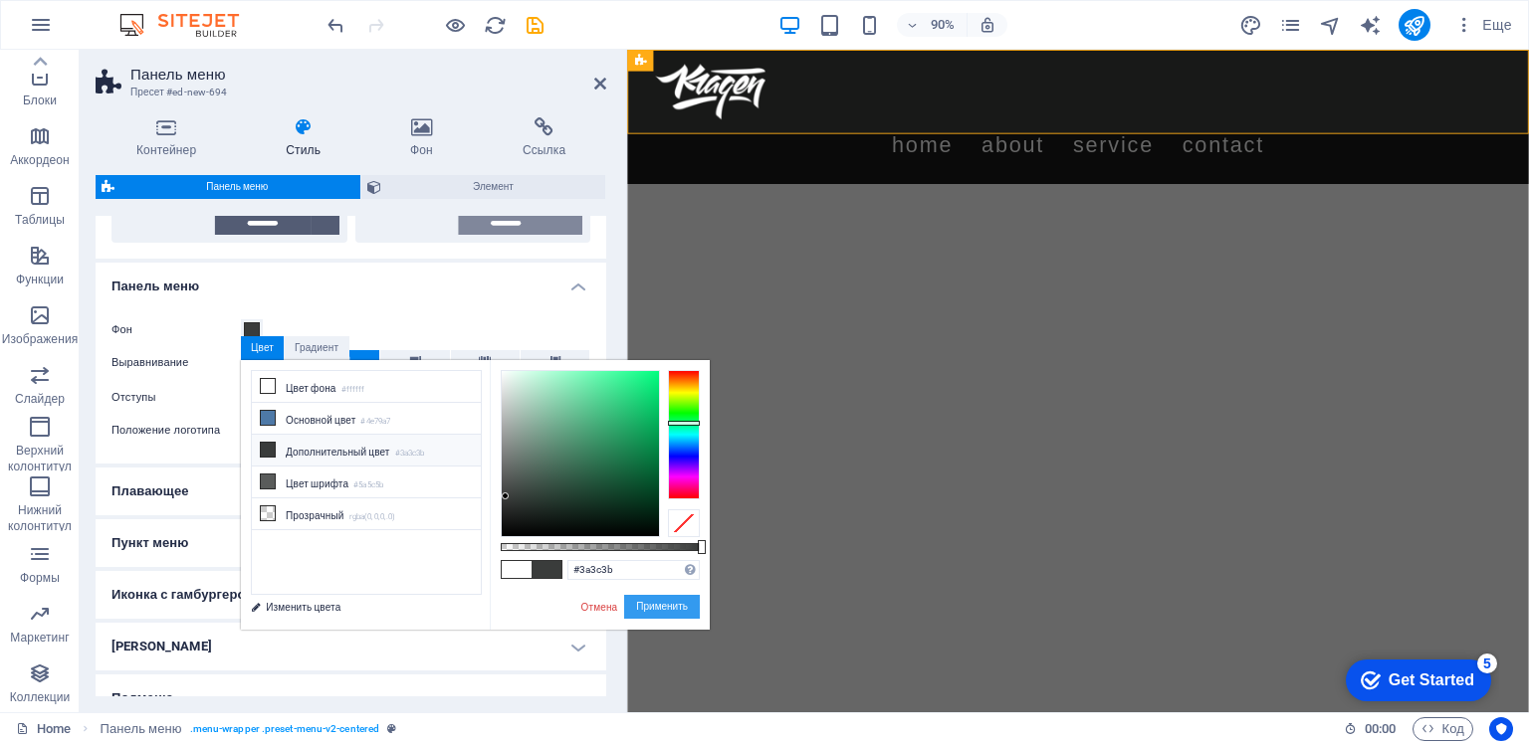
click at [660, 609] on button "Применить" at bounding box center [662, 607] width 76 height 24
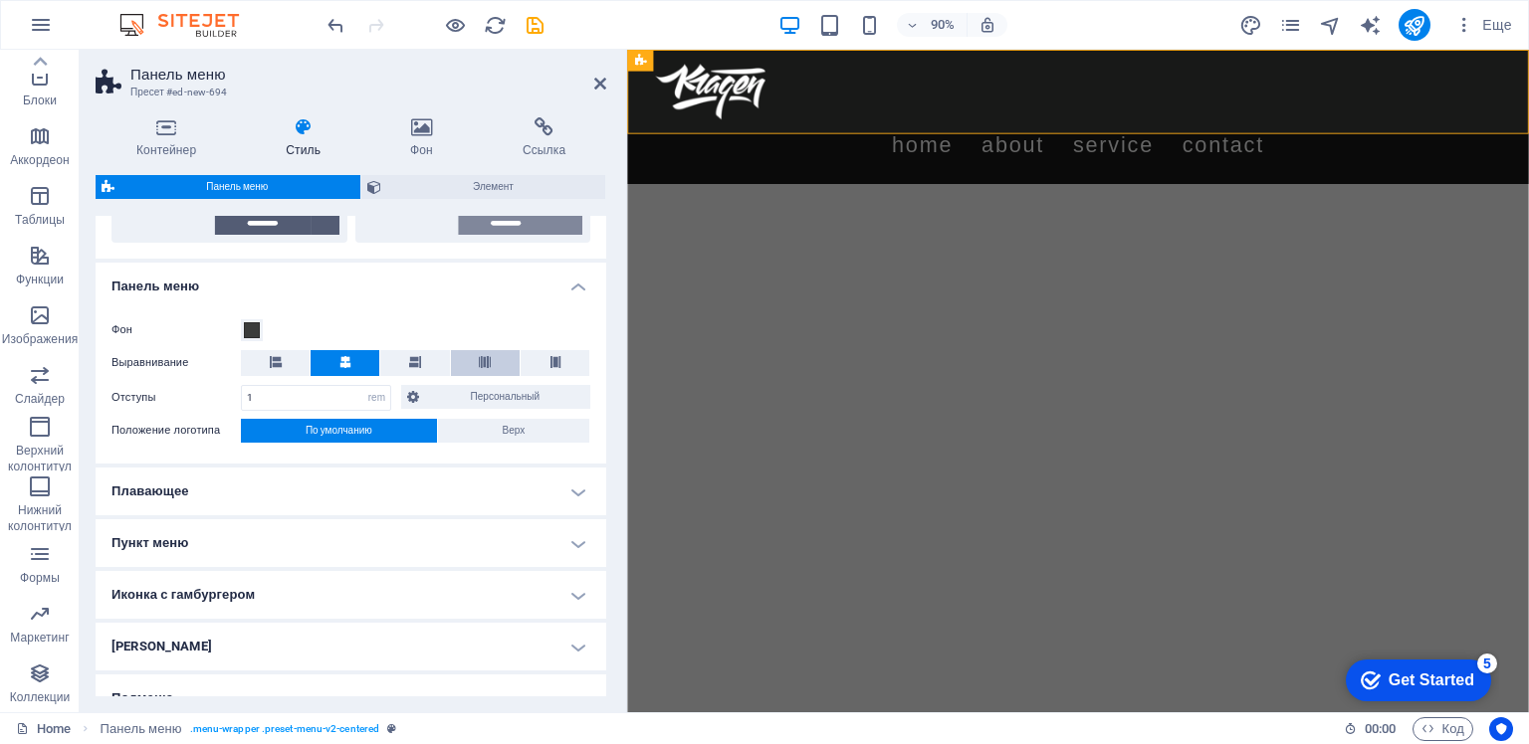
click at [484, 356] on icon at bounding box center [485, 362] width 12 height 12
click at [283, 355] on button at bounding box center [275, 363] width 69 height 26
click at [345, 357] on icon at bounding box center [345, 362] width 12 height 12
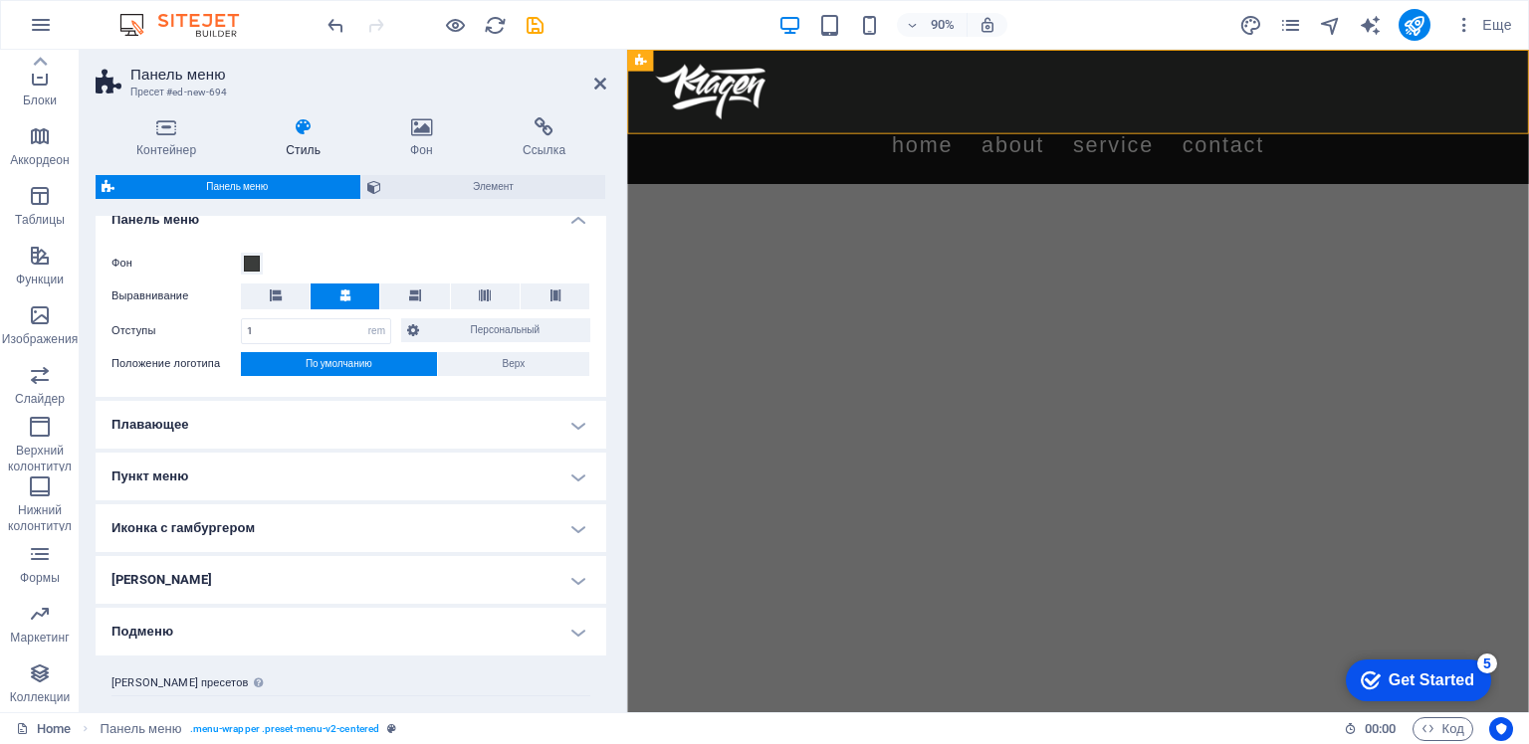
scroll to position [741, 0]
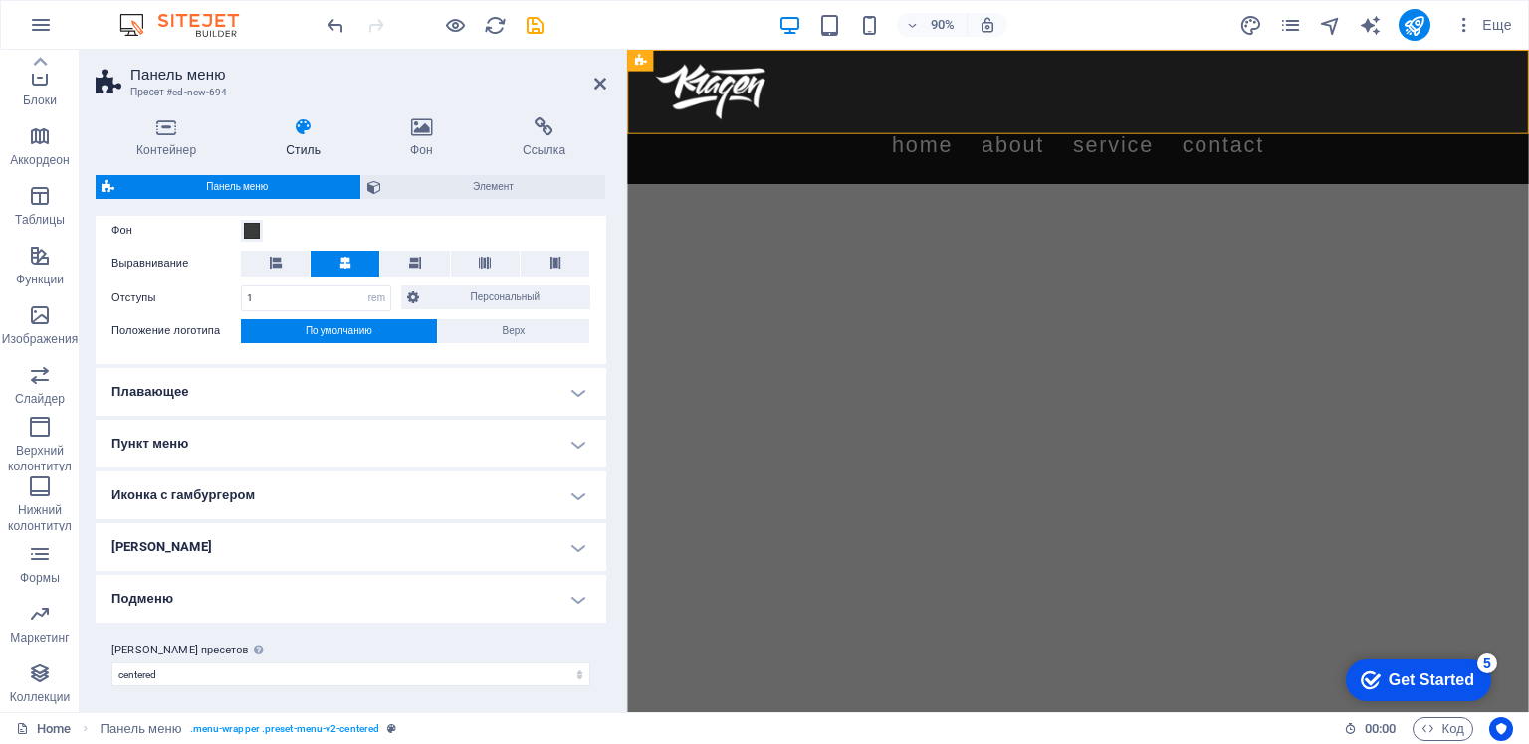
click at [572, 440] on h4 "Пункт меню" at bounding box center [351, 444] width 511 height 48
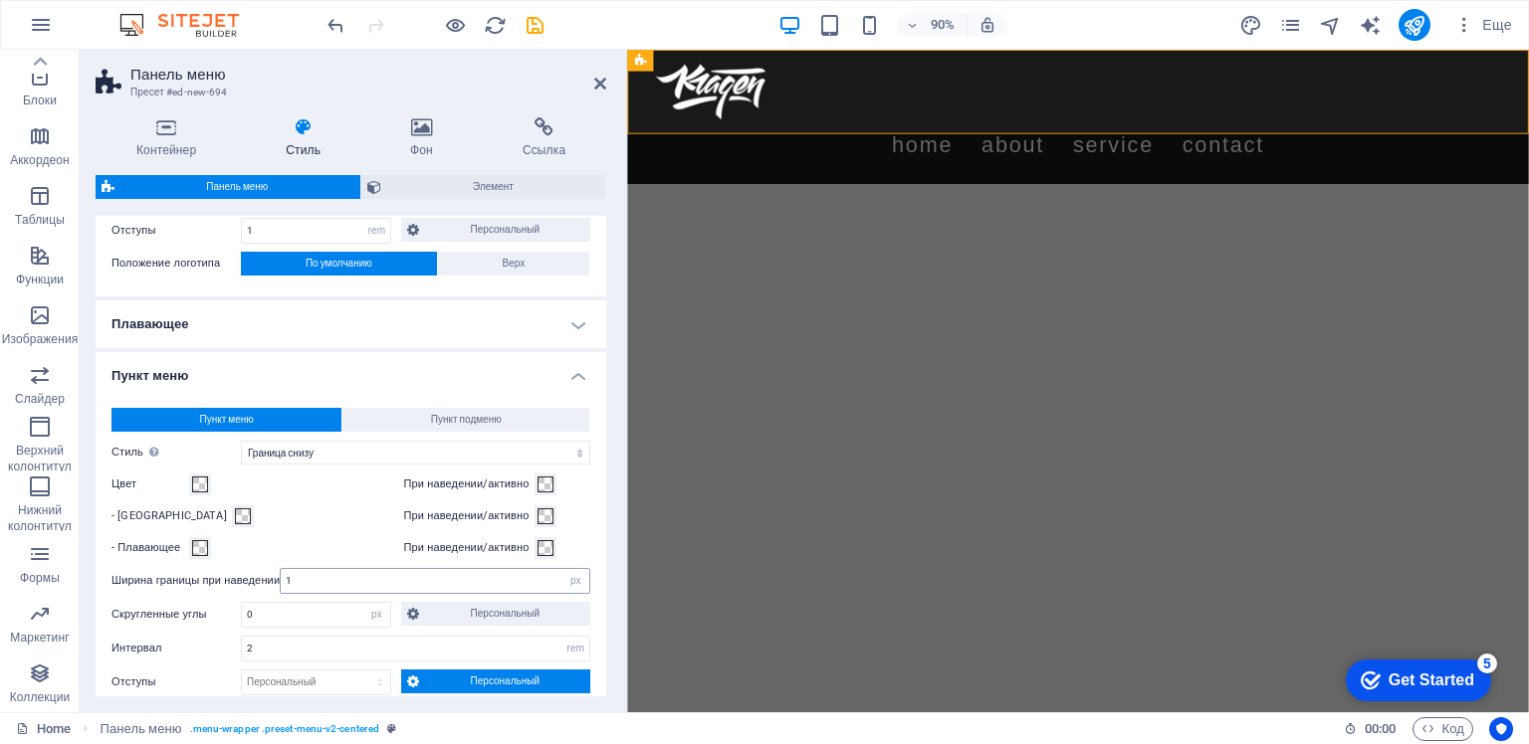
scroll to position [841, 0]
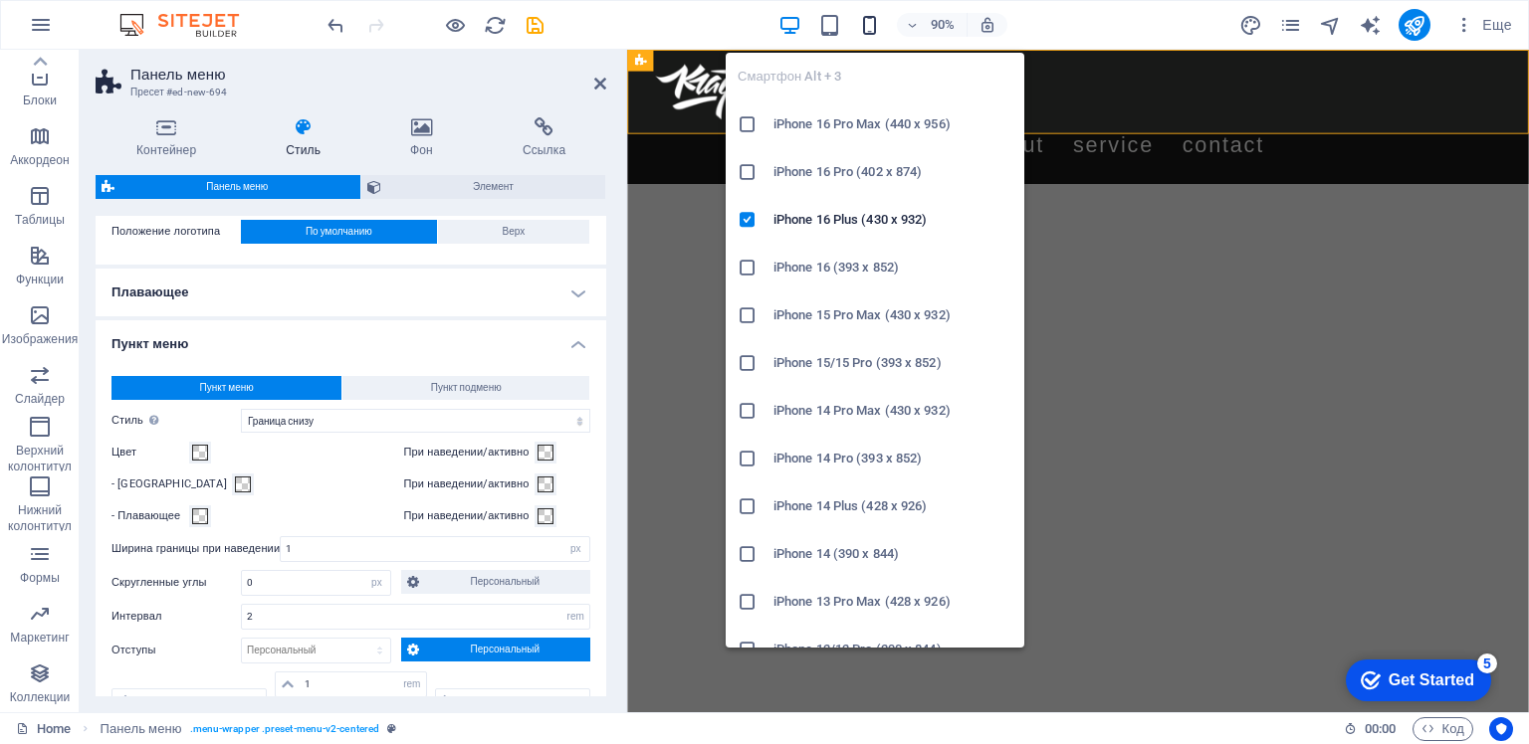
click at [866, 25] on icon "button" at bounding box center [869, 25] width 23 height 23
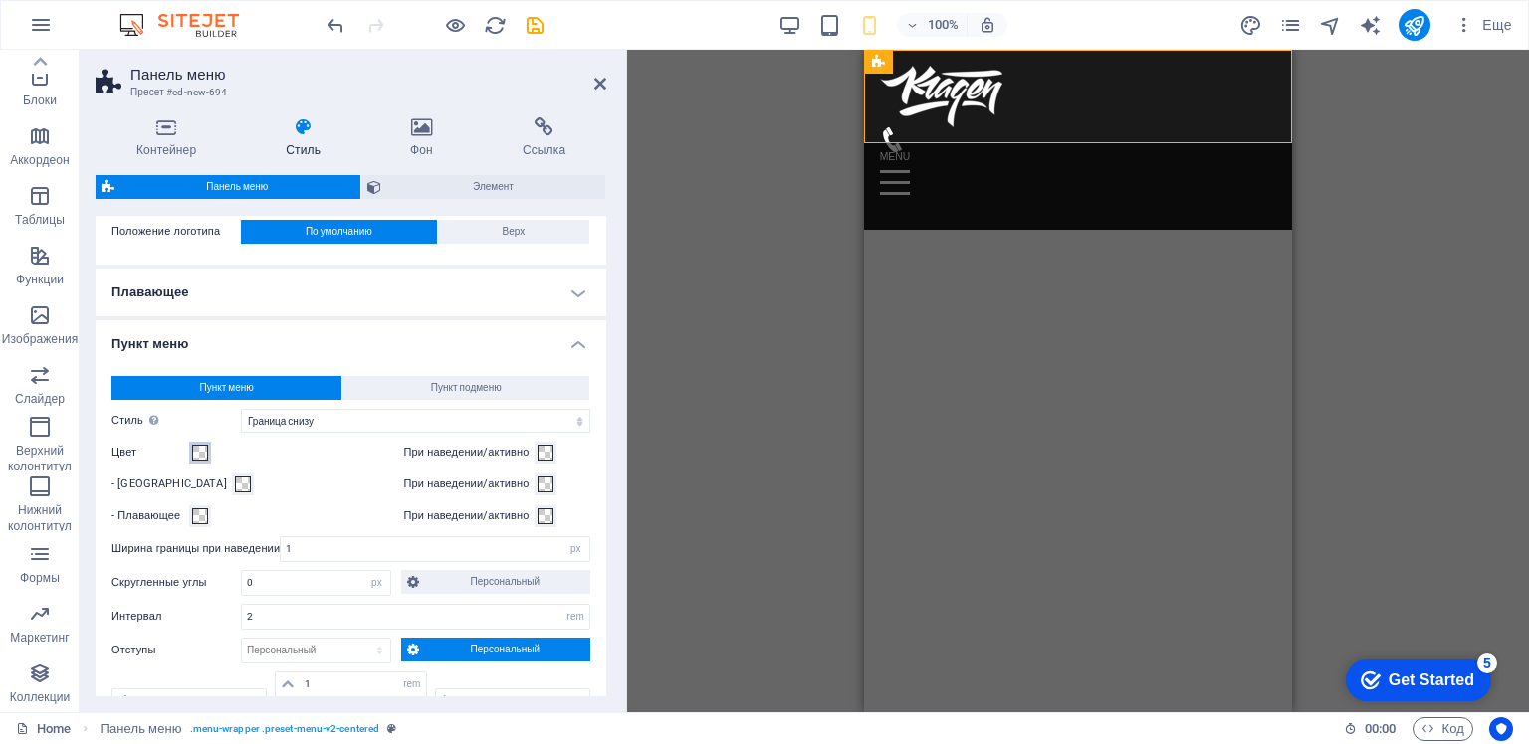
click at [196, 449] on span at bounding box center [200, 453] width 16 height 16
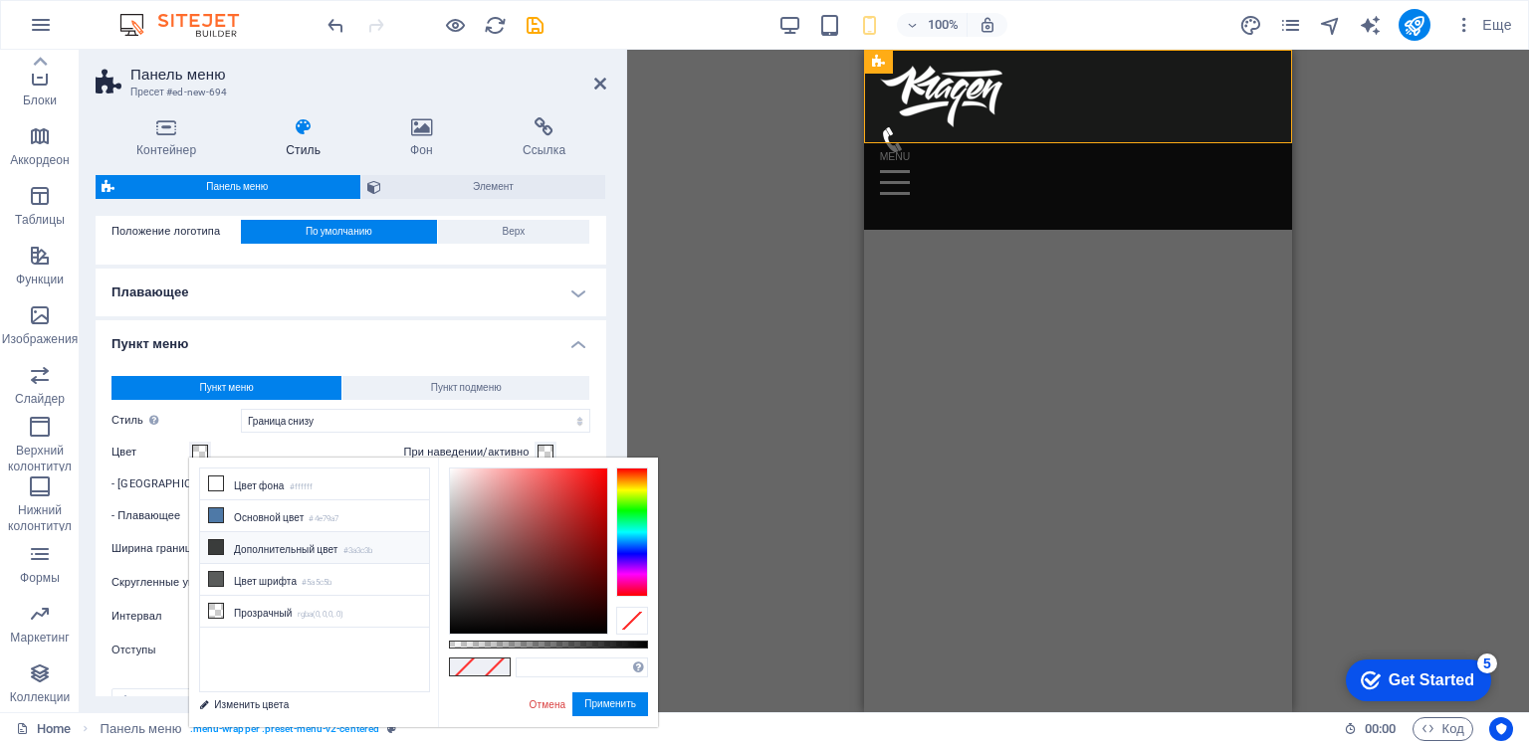
click at [219, 544] on icon at bounding box center [216, 547] width 14 height 14
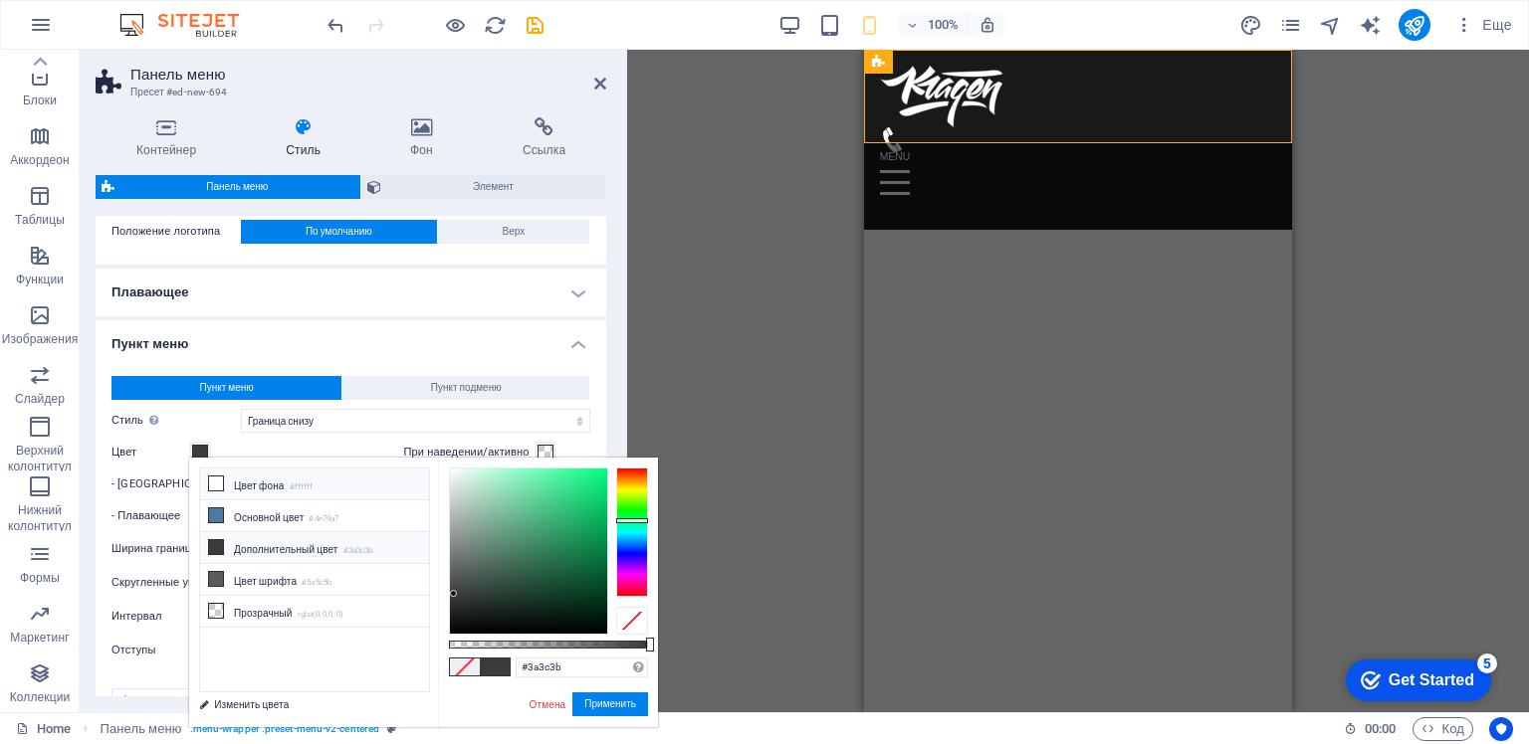
click at [211, 480] on icon at bounding box center [216, 484] width 14 height 14
type input "#ffffff"
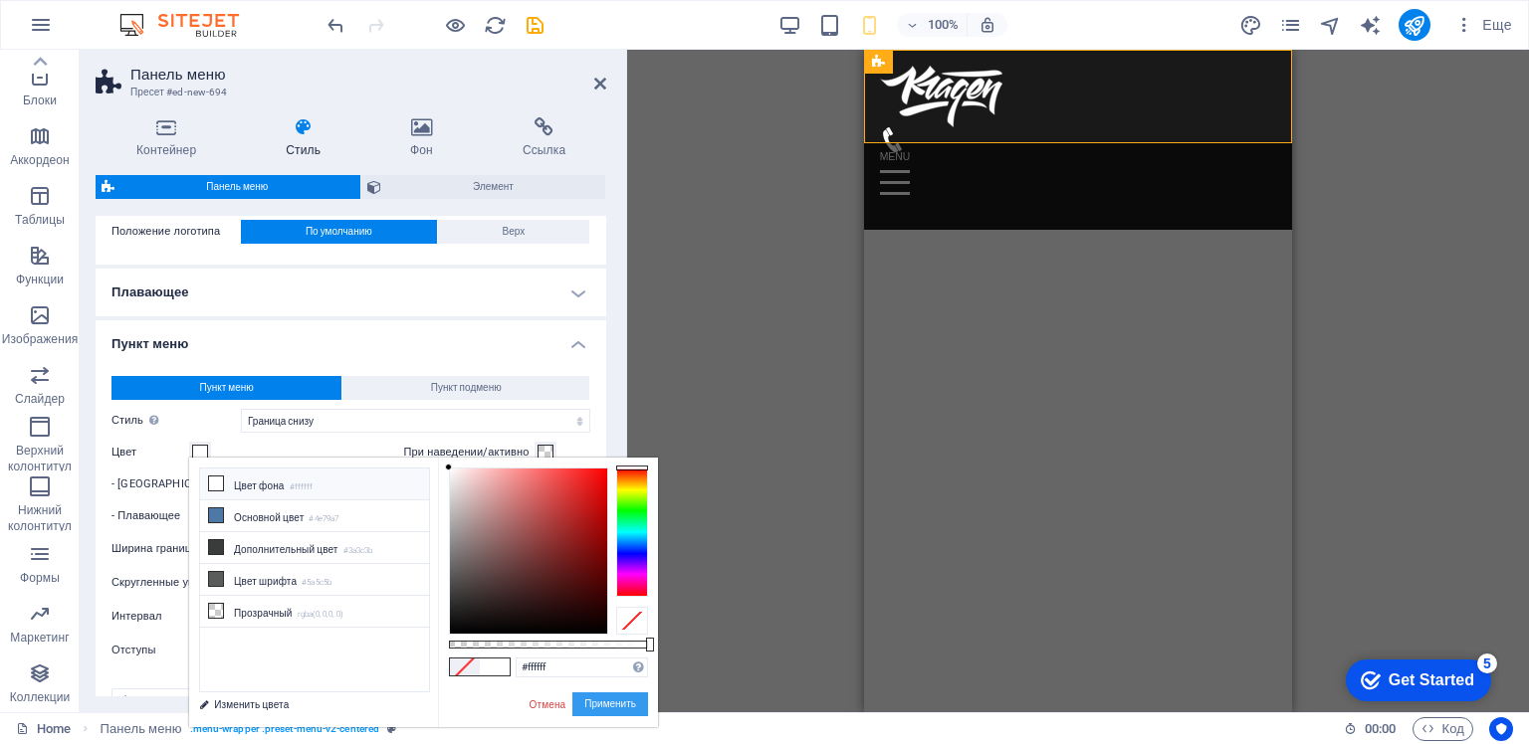
click at [598, 702] on button "Применить" at bounding box center [610, 705] width 76 height 24
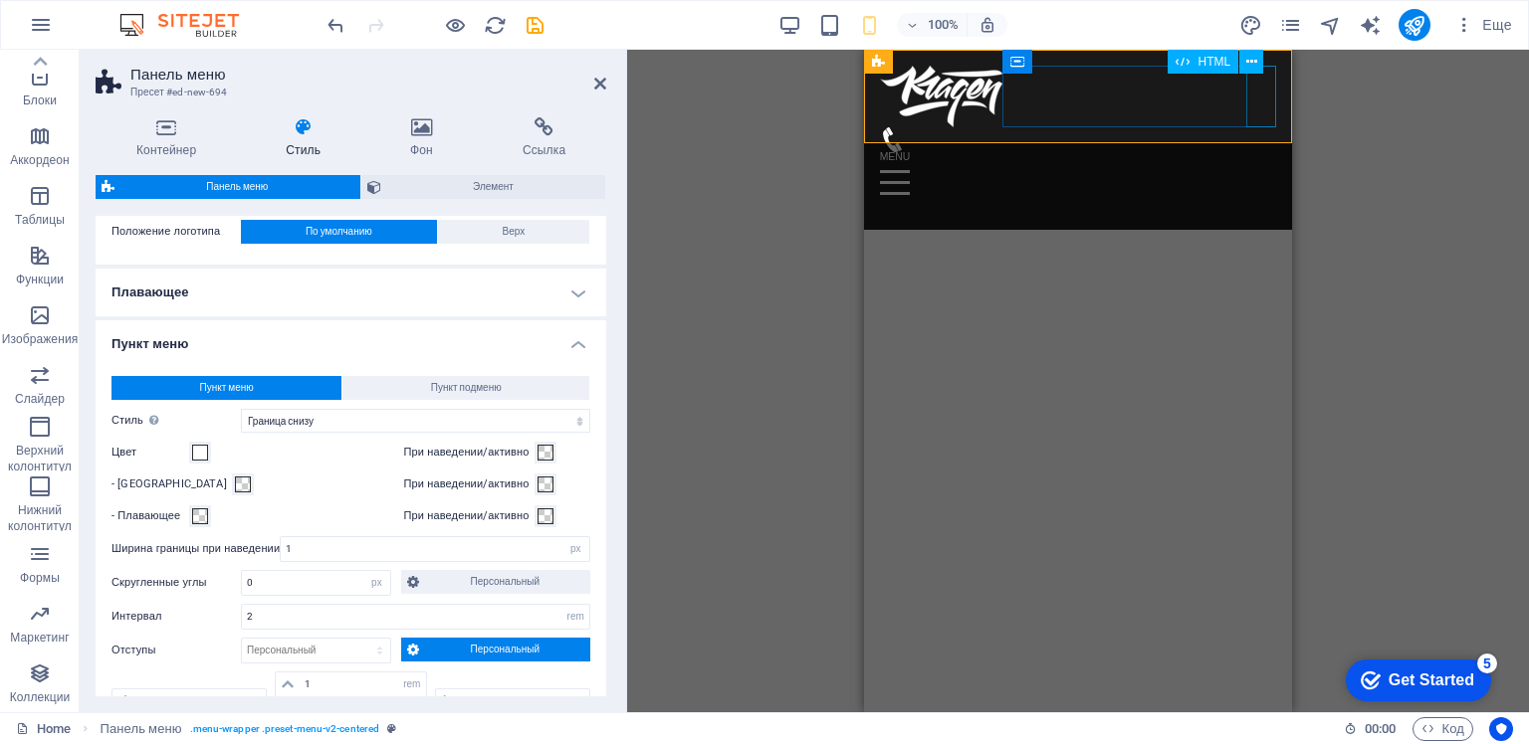
click at [1265, 152] on div "Menu" at bounding box center [1078, 183] width 396 height 62
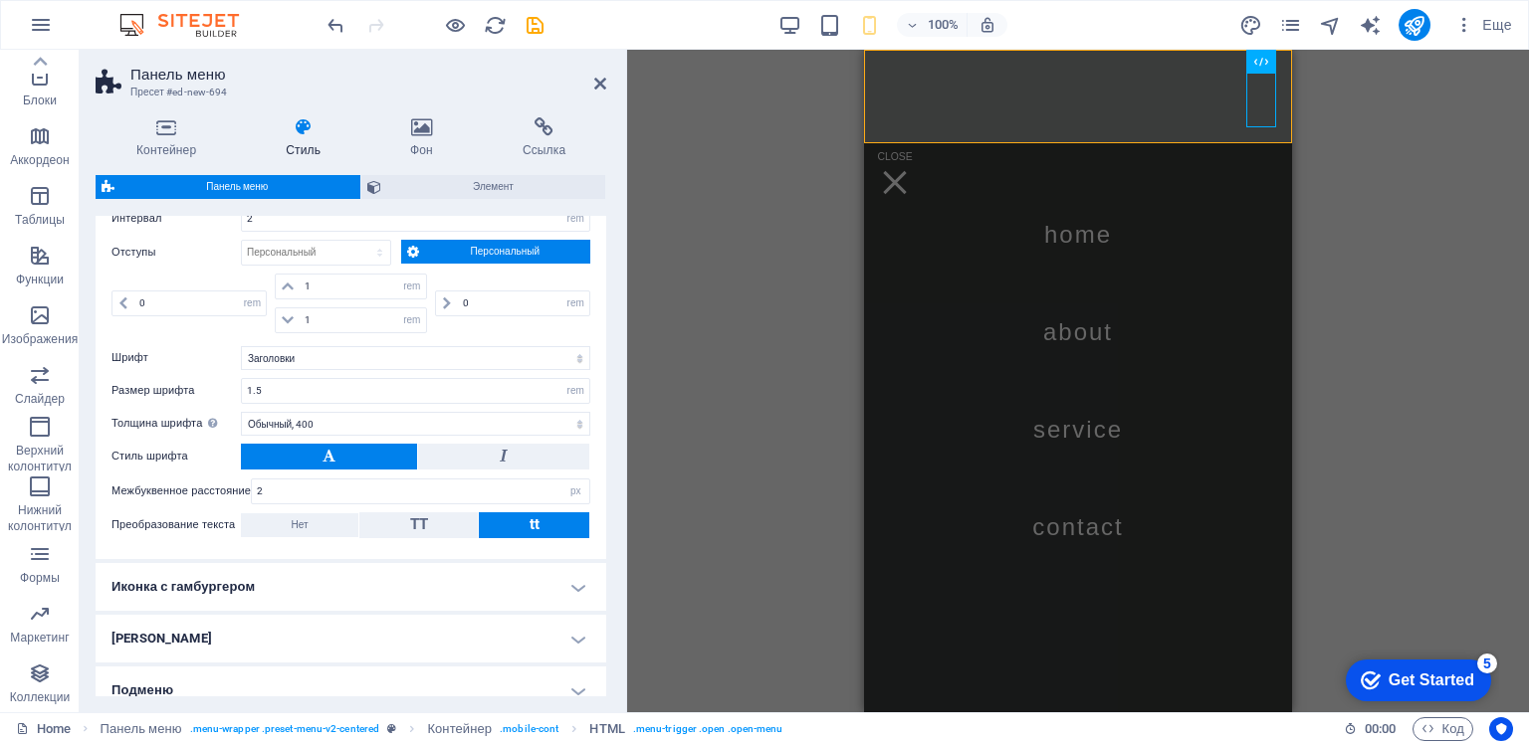
scroll to position [1327, 0]
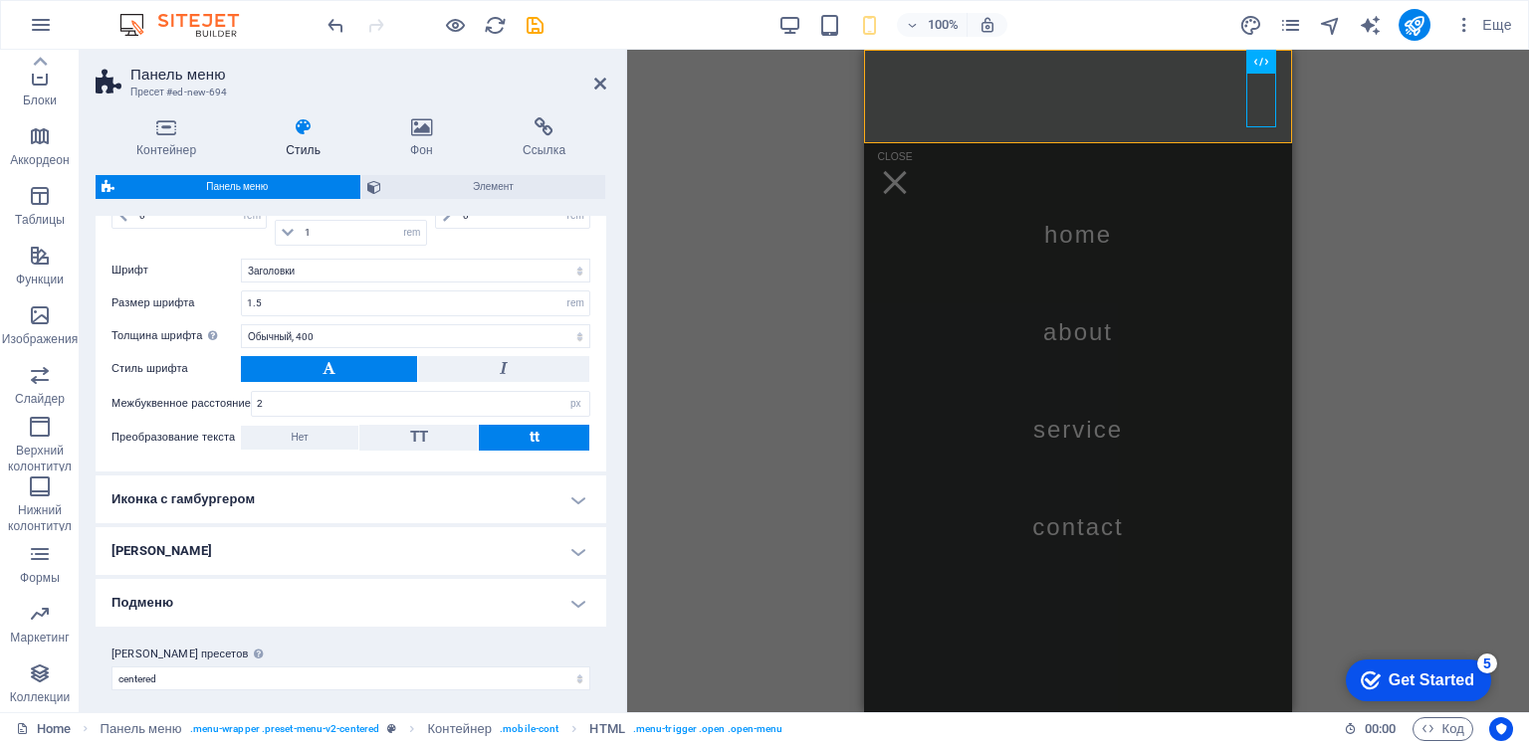
click at [566, 593] on h4 "Подменю" at bounding box center [351, 603] width 511 height 48
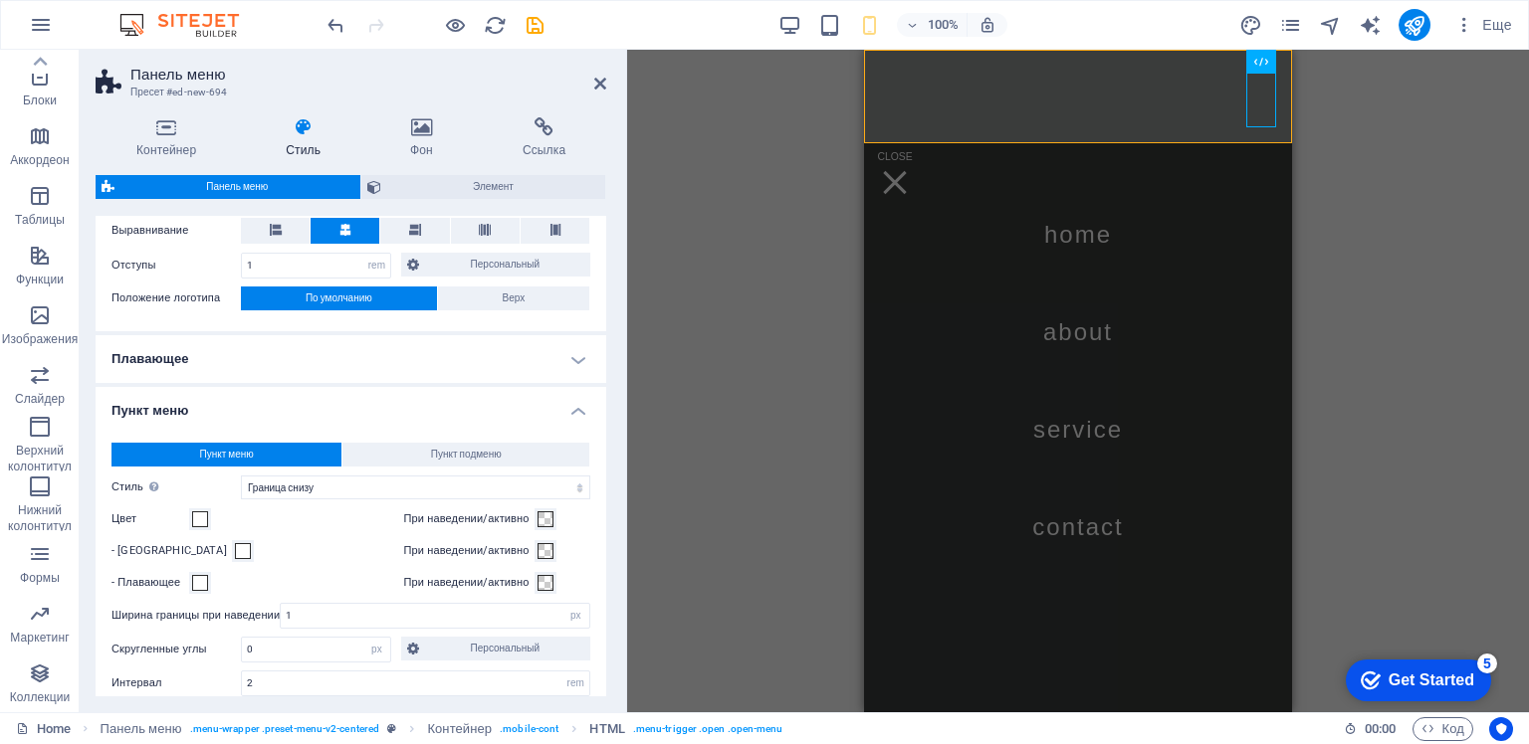
scroll to position [675, 0]
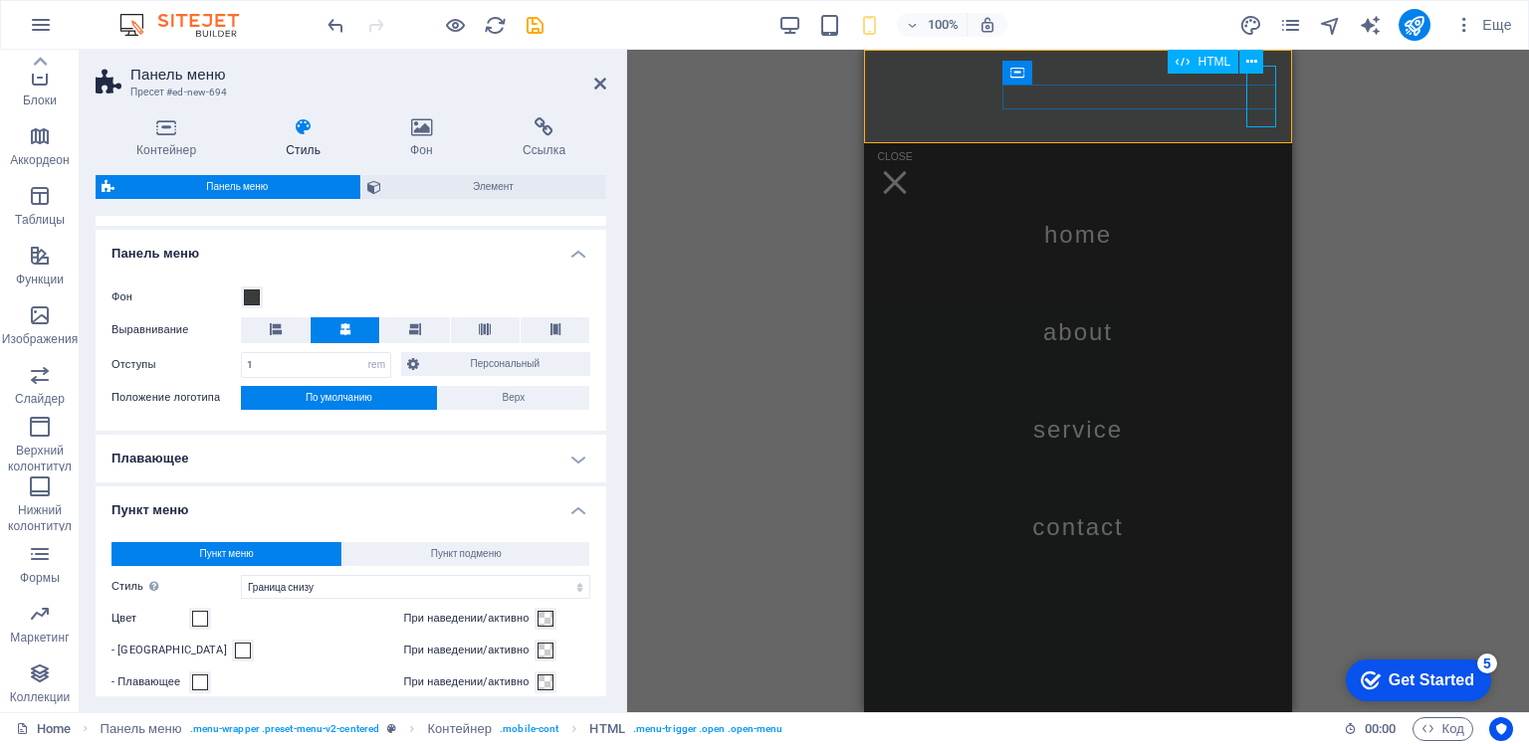
click at [910, 152] on div "Menu" at bounding box center [895, 183] width 30 height 62
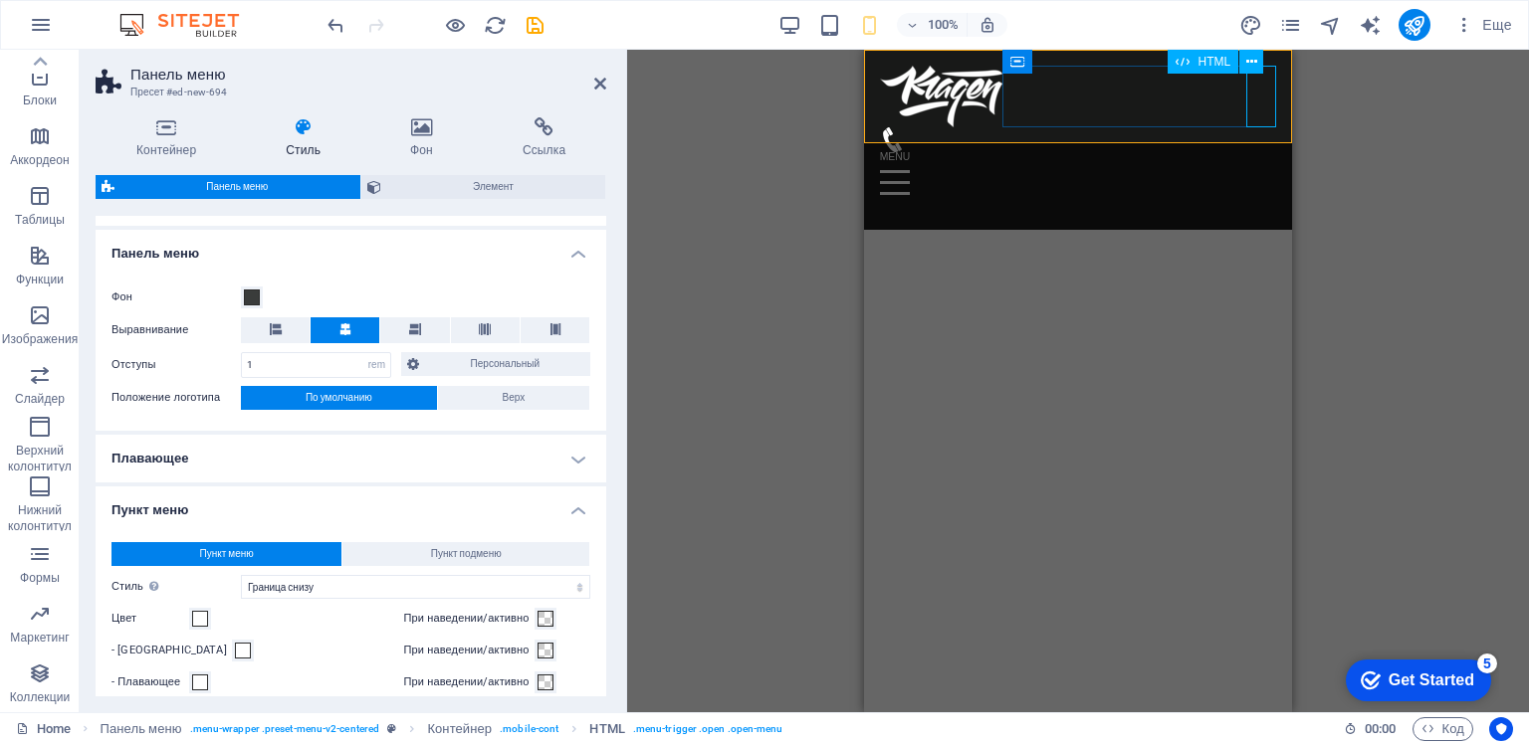
click at [1261, 152] on div "Menu" at bounding box center [1078, 183] width 396 height 62
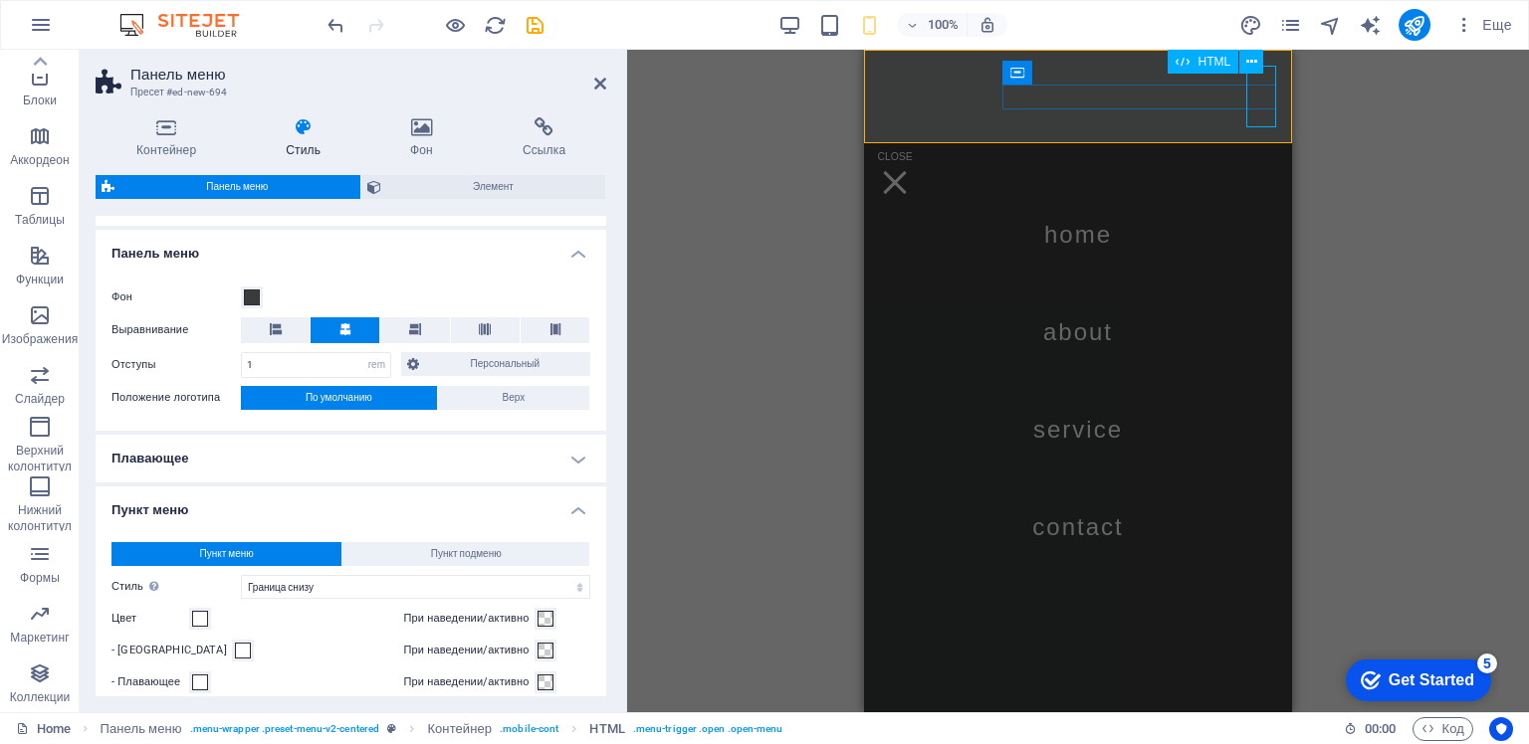
click at [910, 152] on div "Menu" at bounding box center [895, 183] width 30 height 62
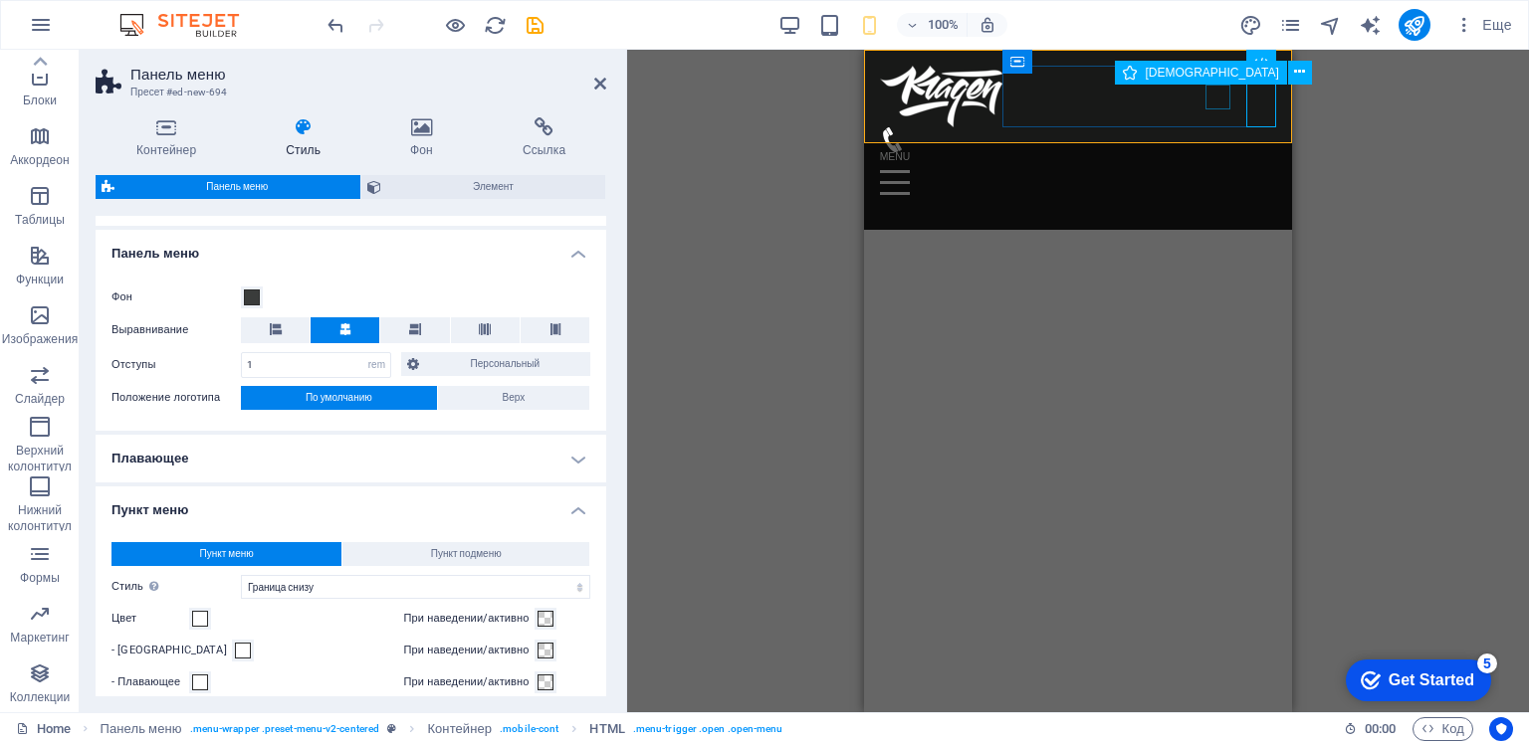
click at [1217, 127] on figure at bounding box center [1070, 139] width 380 height 25
click at [1294, 72] on icon at bounding box center [1299, 72] width 11 height 21
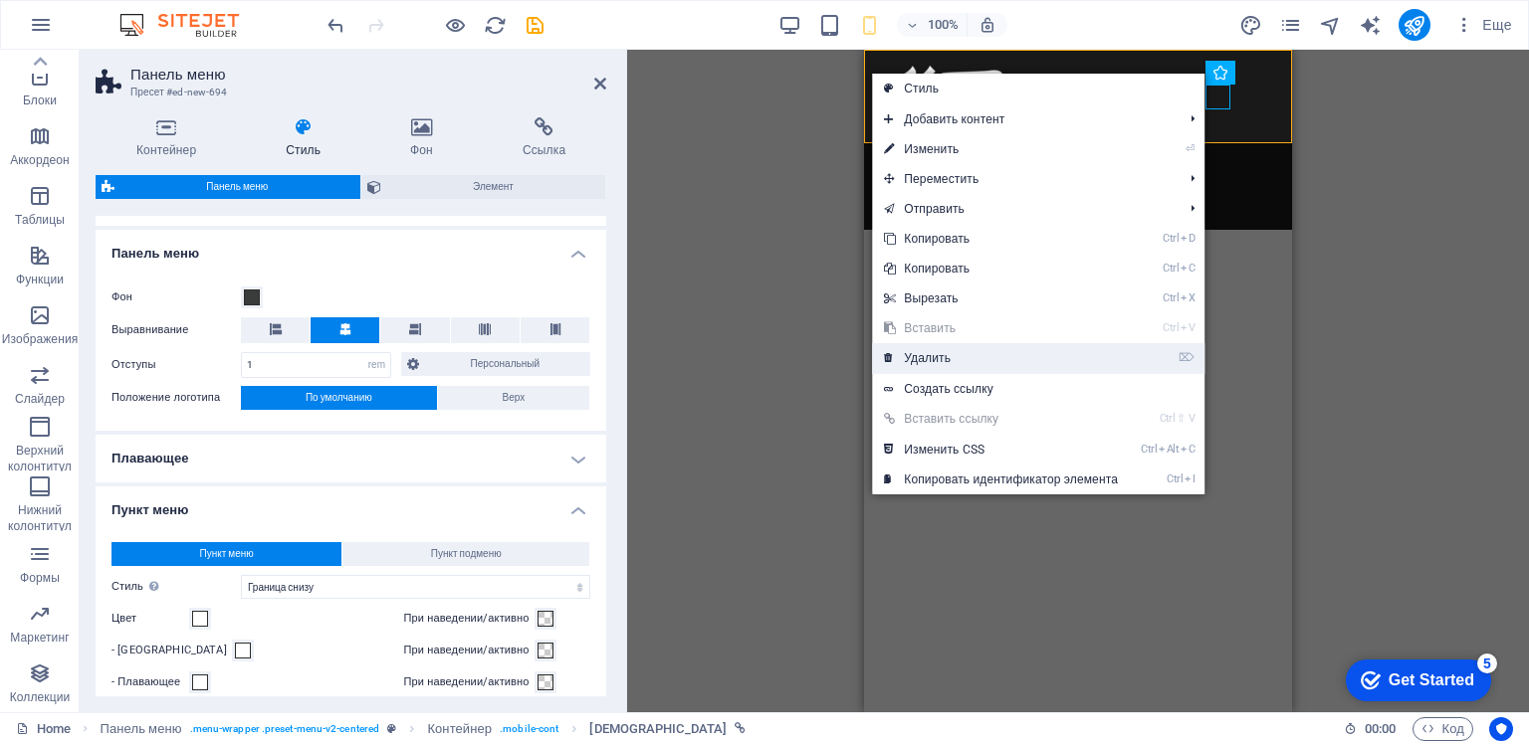
click at [917, 354] on link "⌦ Удалить" at bounding box center [1001, 358] width 258 height 30
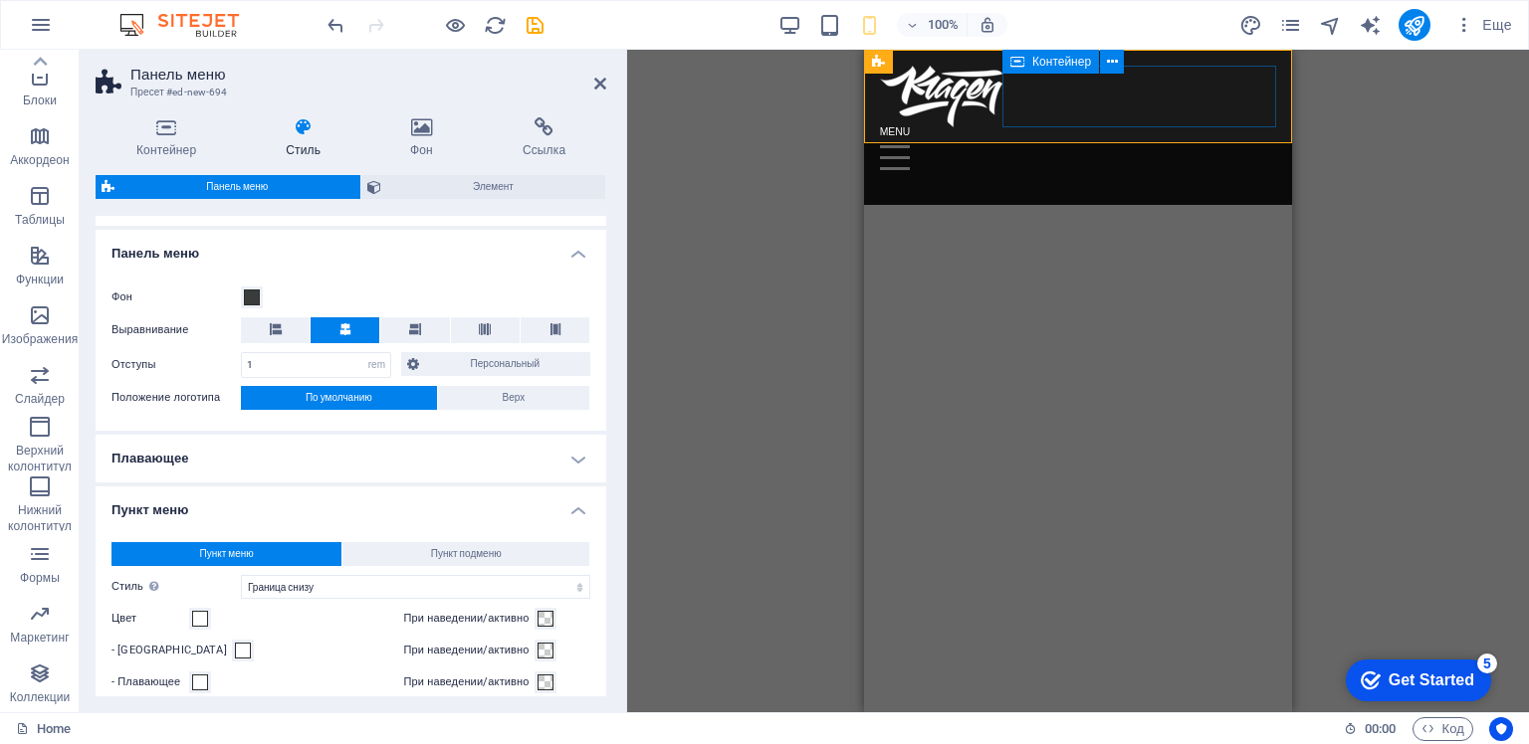
click at [1069, 127] on div "Menu" at bounding box center [1078, 158] width 396 height 62
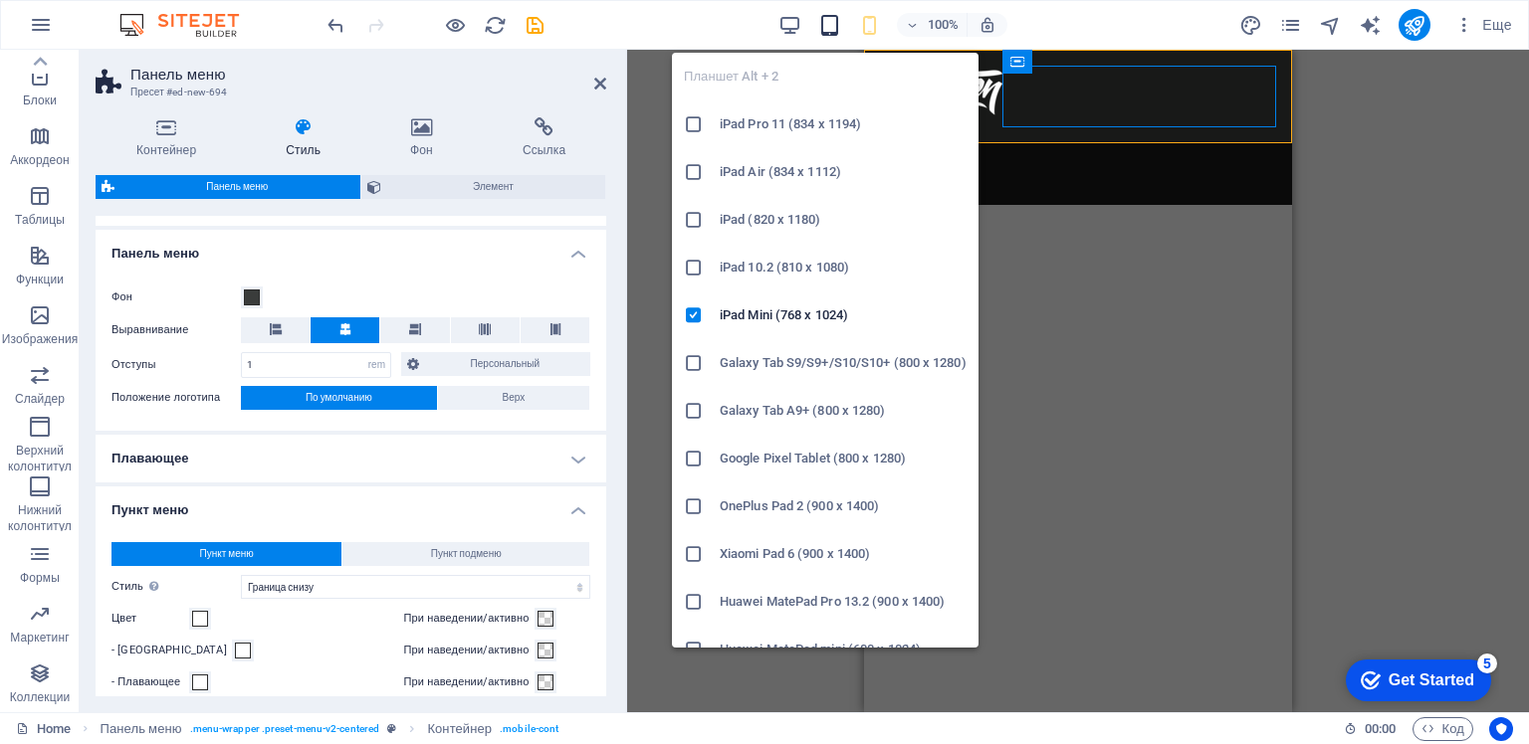
click at [828, 25] on icon "button" at bounding box center [829, 25] width 23 height 23
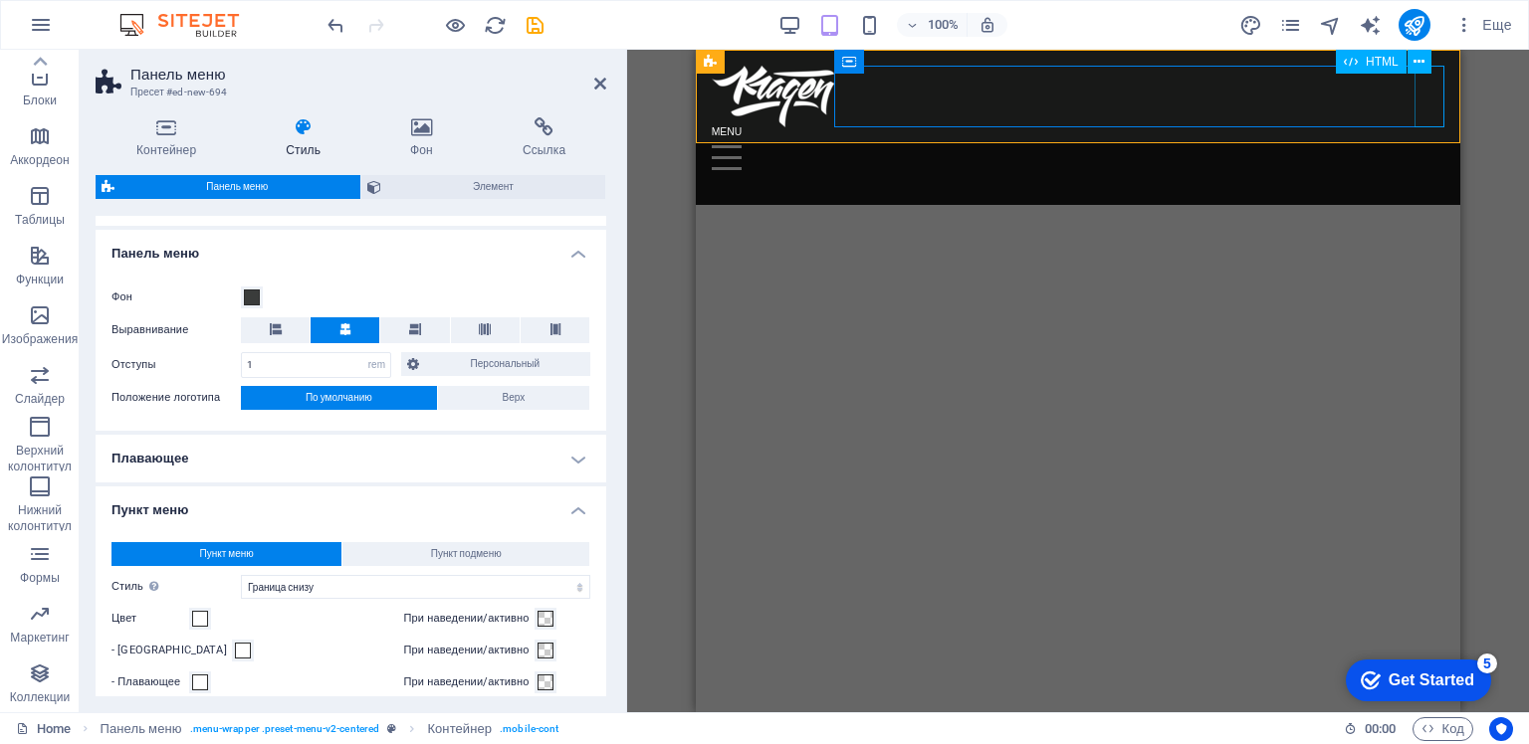
click at [1426, 127] on div "Menu" at bounding box center [1078, 158] width 733 height 62
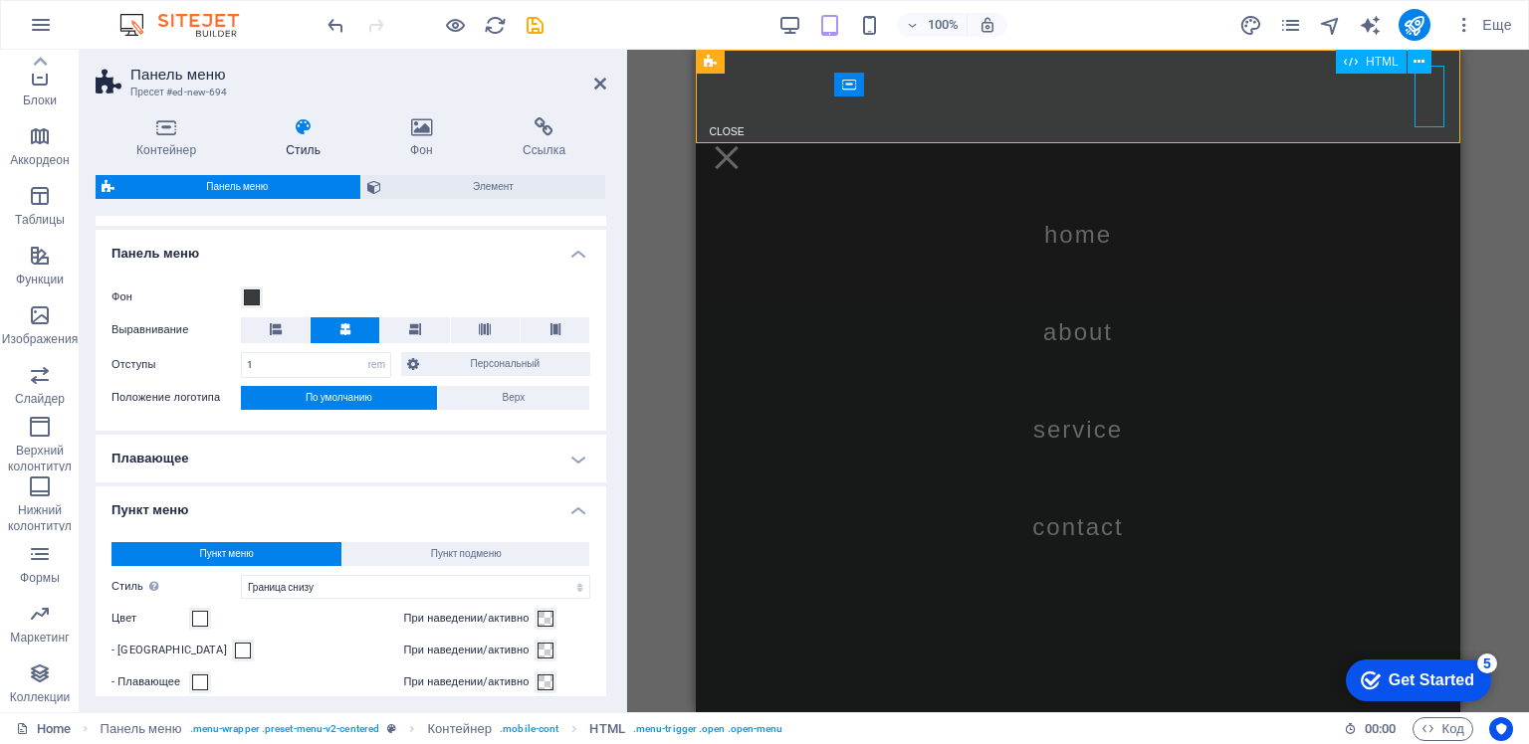
drag, startPoint x: 1428, startPoint y: 87, endPoint x: 2128, endPoint y: 123, distance: 700.6
click at [741, 127] on div "Menu" at bounding box center [727, 158] width 30 height 62
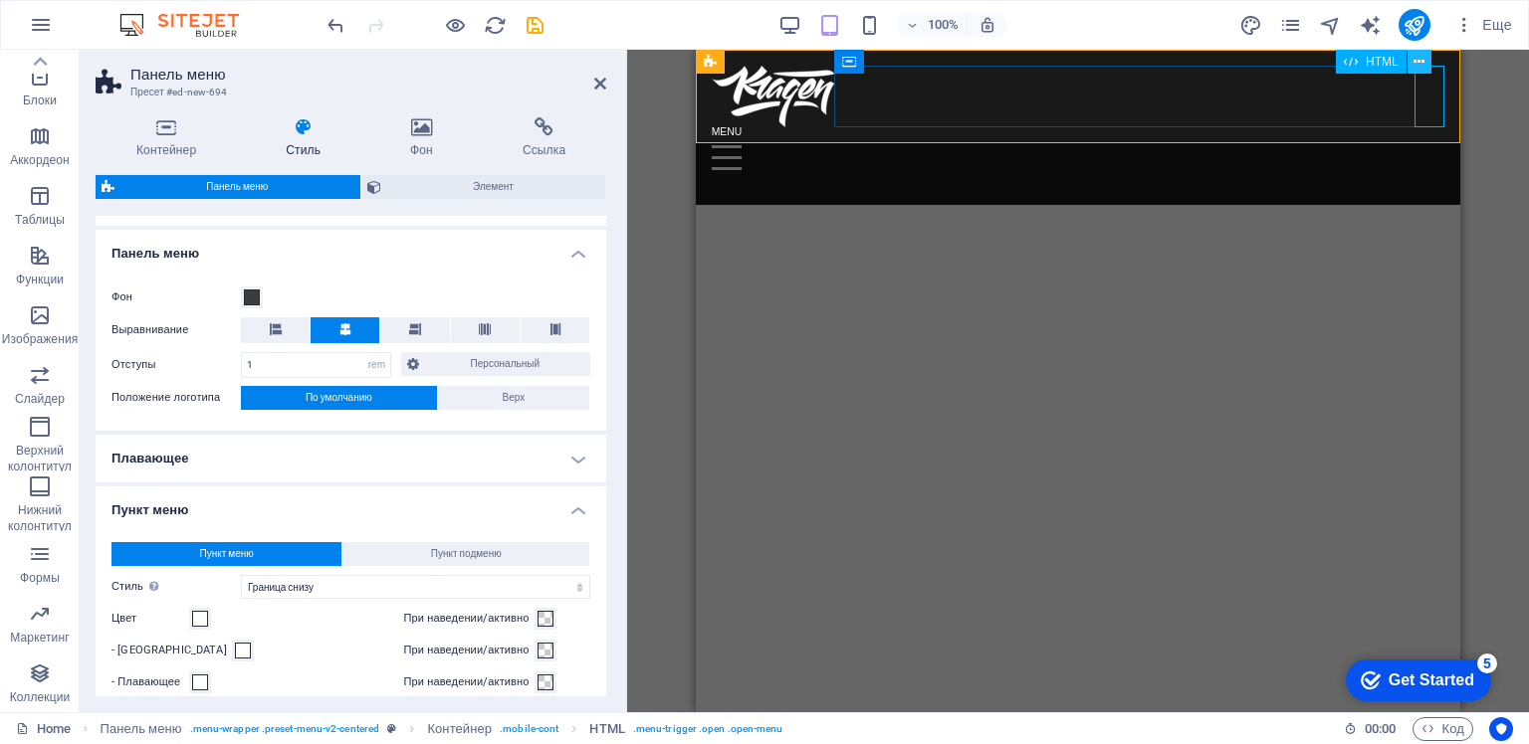
click at [1416, 59] on icon at bounding box center [1418, 62] width 11 height 21
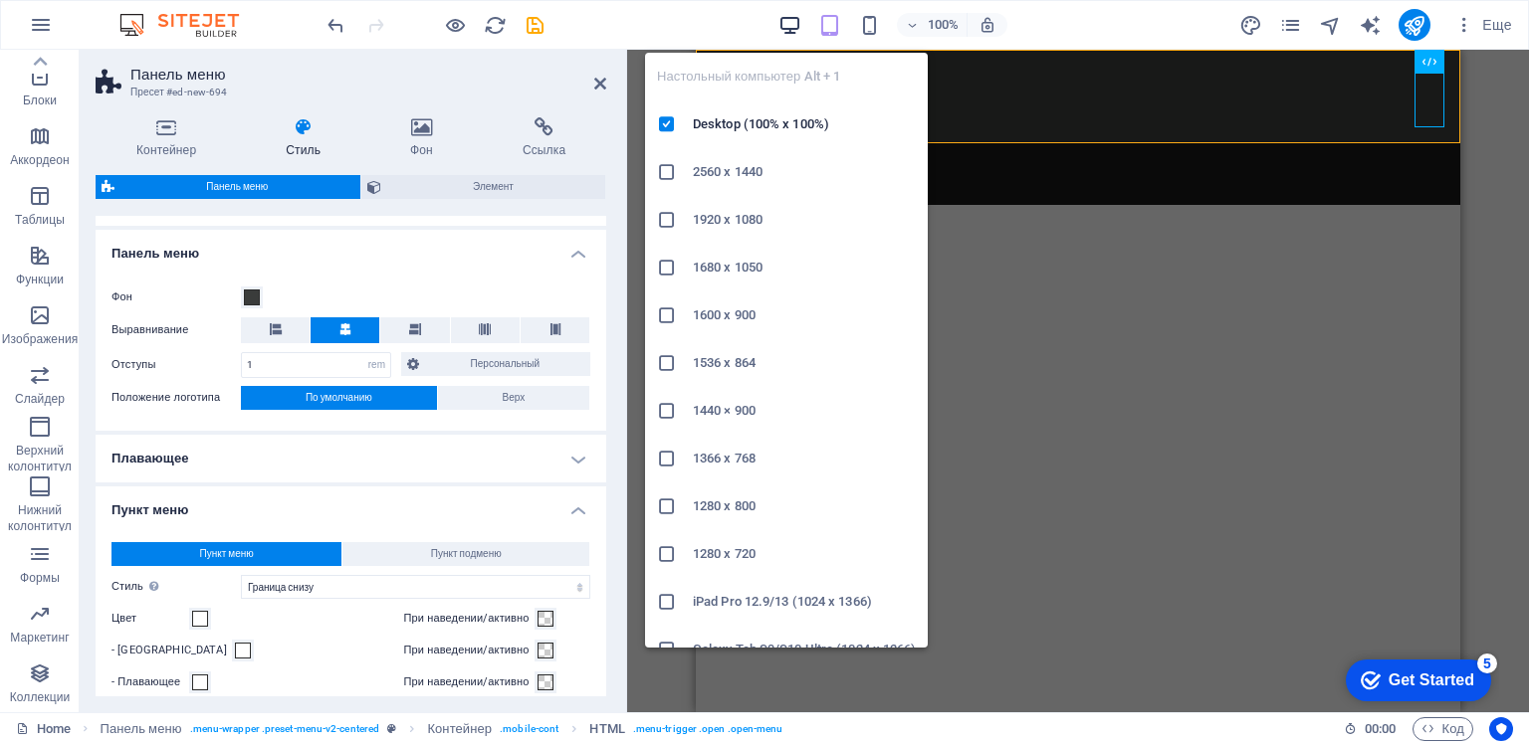
click at [784, 23] on icon "button" at bounding box center [789, 25] width 23 height 23
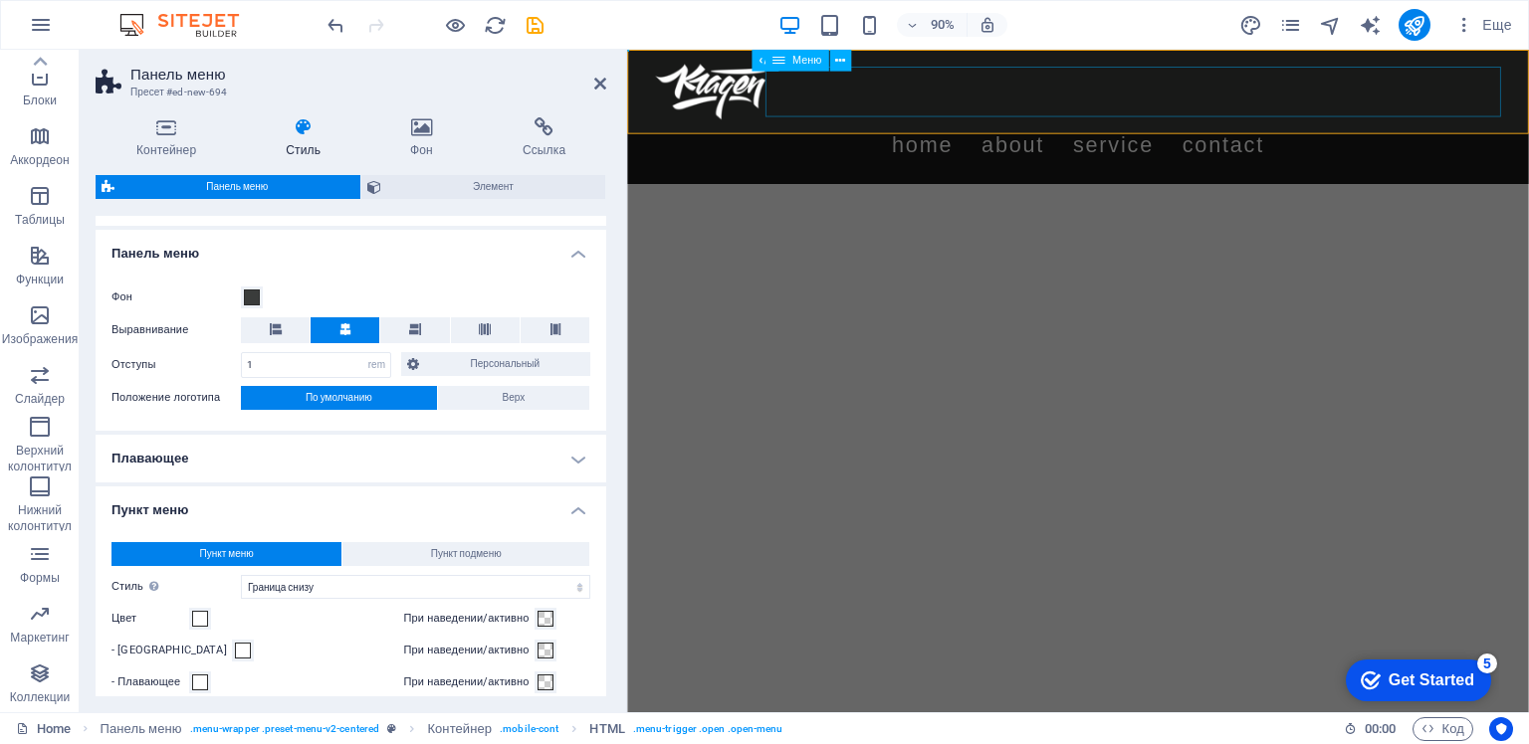
click at [1114, 127] on nav "Home About Service Contact" at bounding box center [1128, 155] width 940 height 56
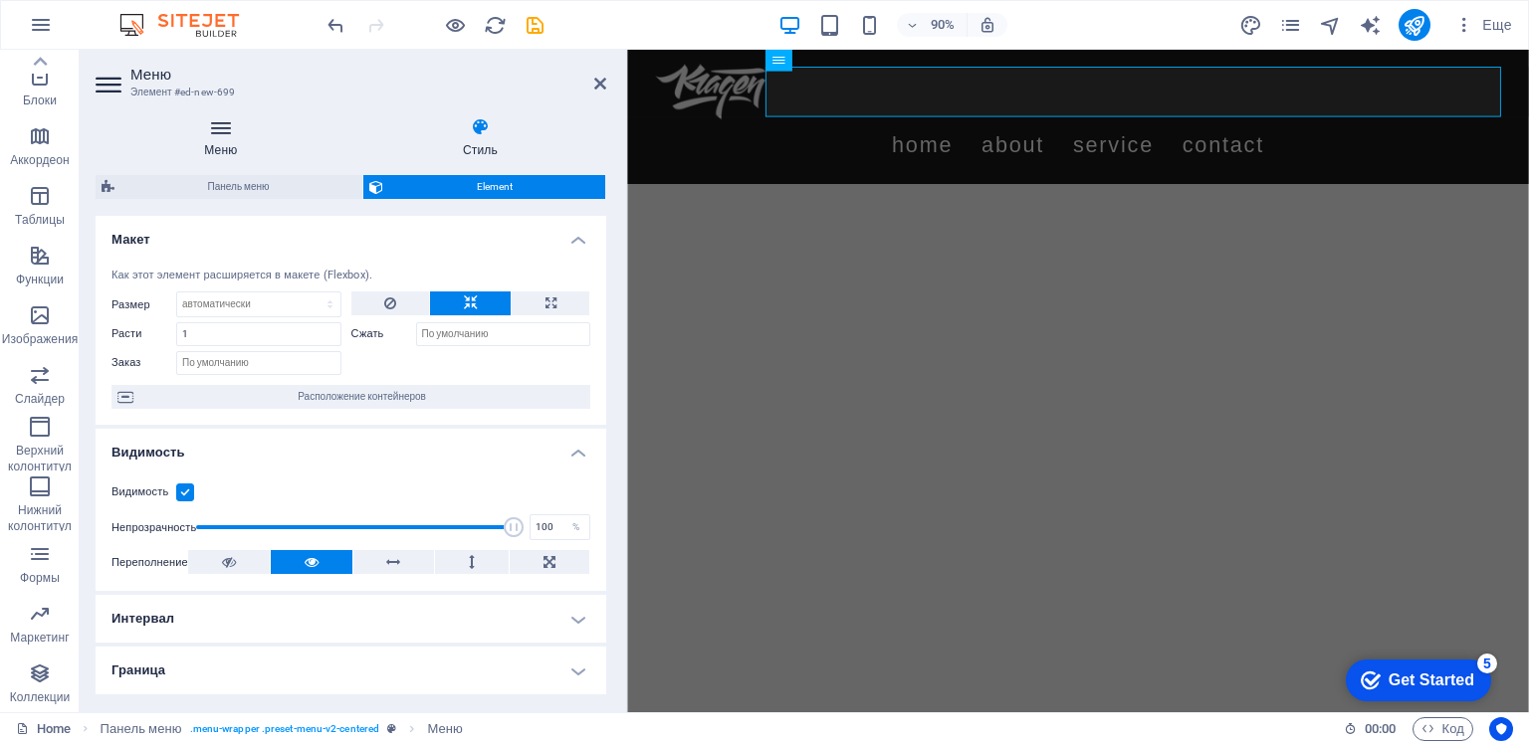
click at [227, 131] on icon at bounding box center [221, 127] width 251 height 20
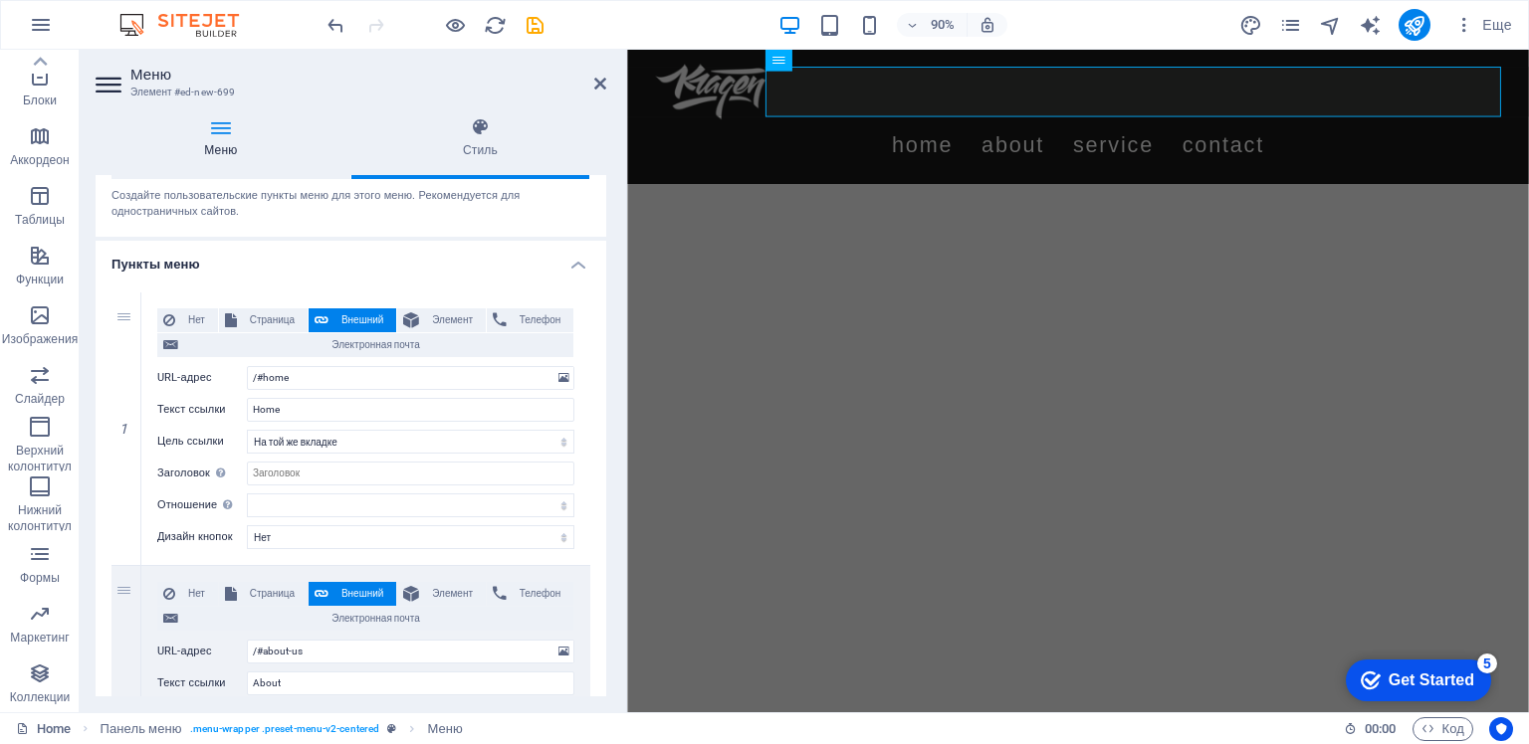
scroll to position [100, 0]
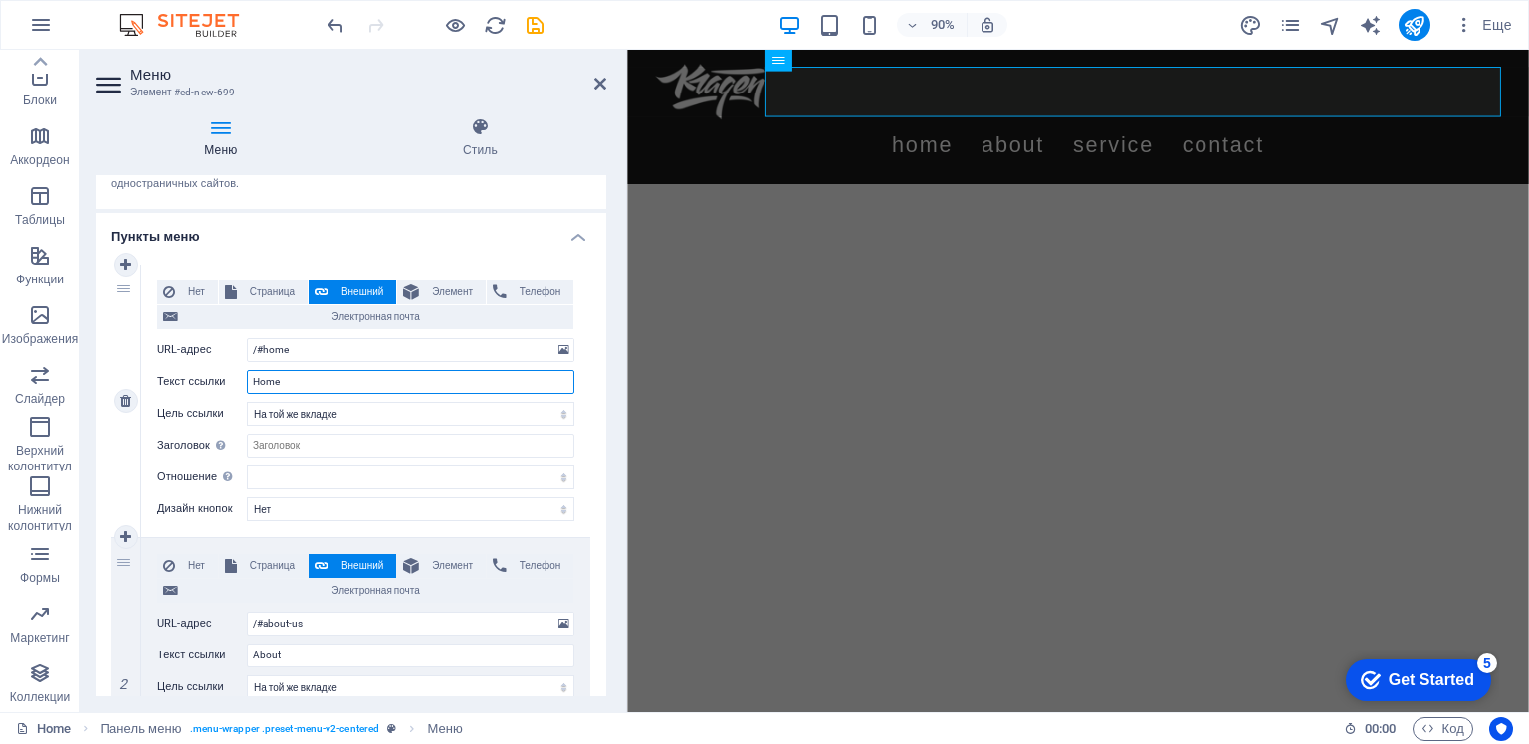
drag, startPoint x: 299, startPoint y: 382, endPoint x: 246, endPoint y: 383, distance: 52.8
click at [246, 383] on div "Текст ссылки Home" at bounding box center [365, 382] width 417 height 24
type input "О"
select select
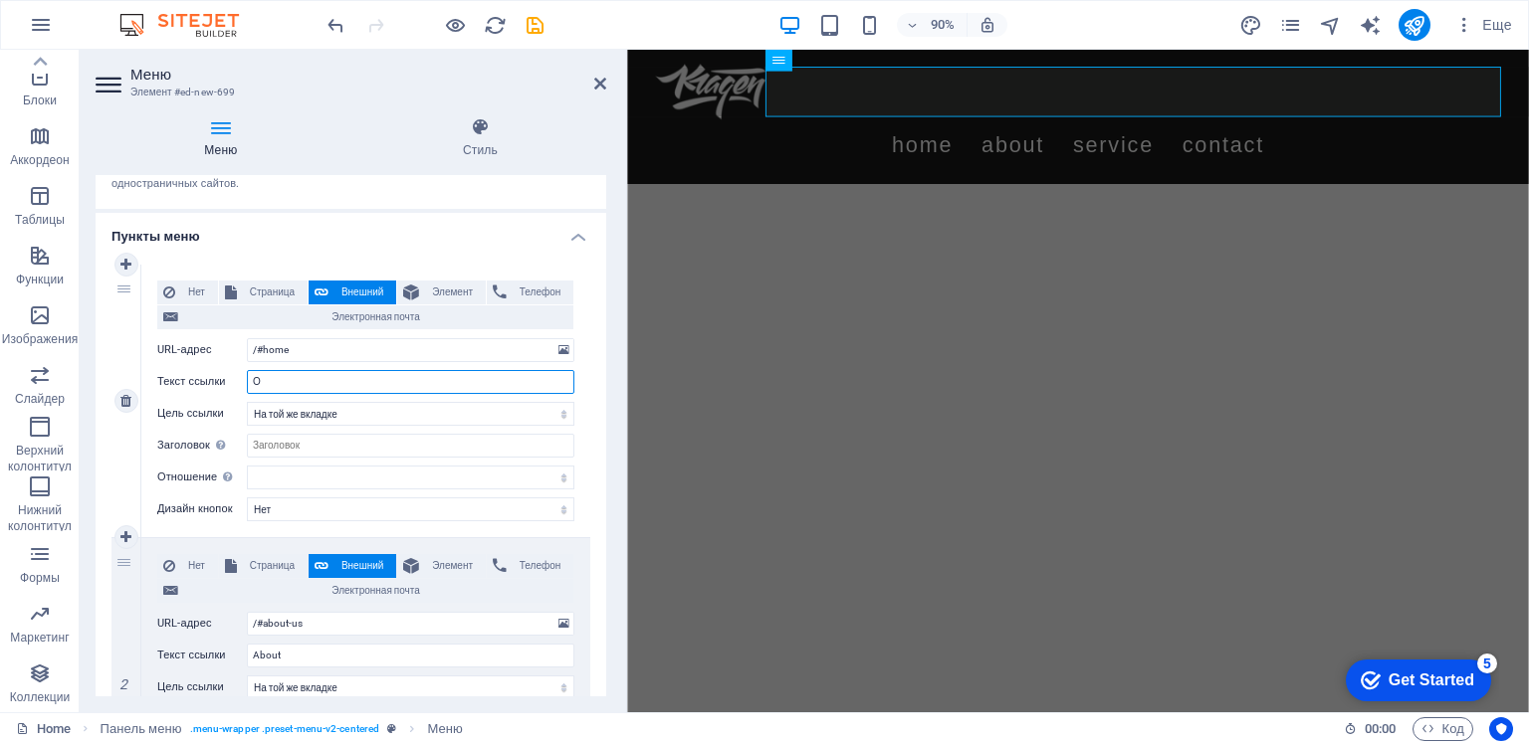
select select
type input "О"
select select
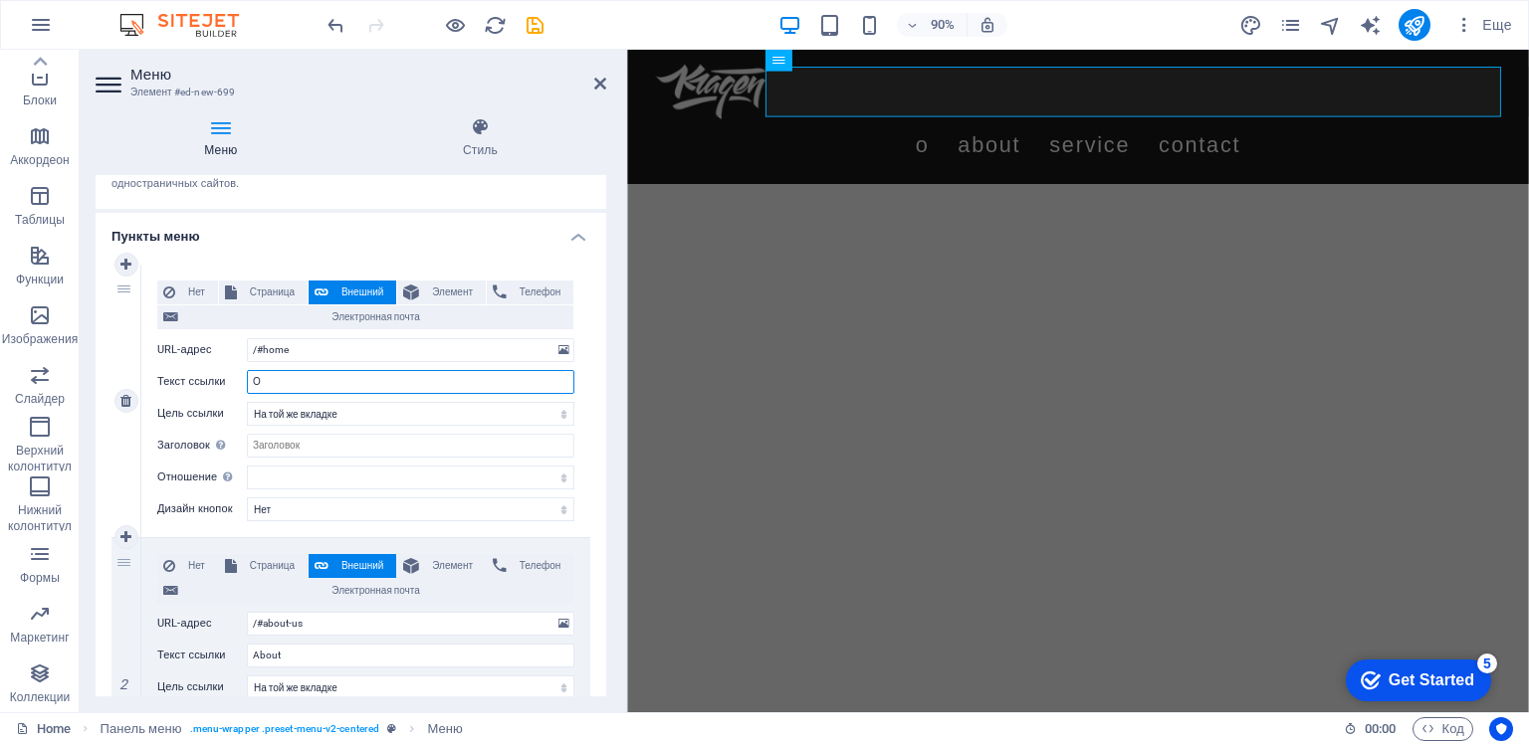
select select
type input "О"
select select
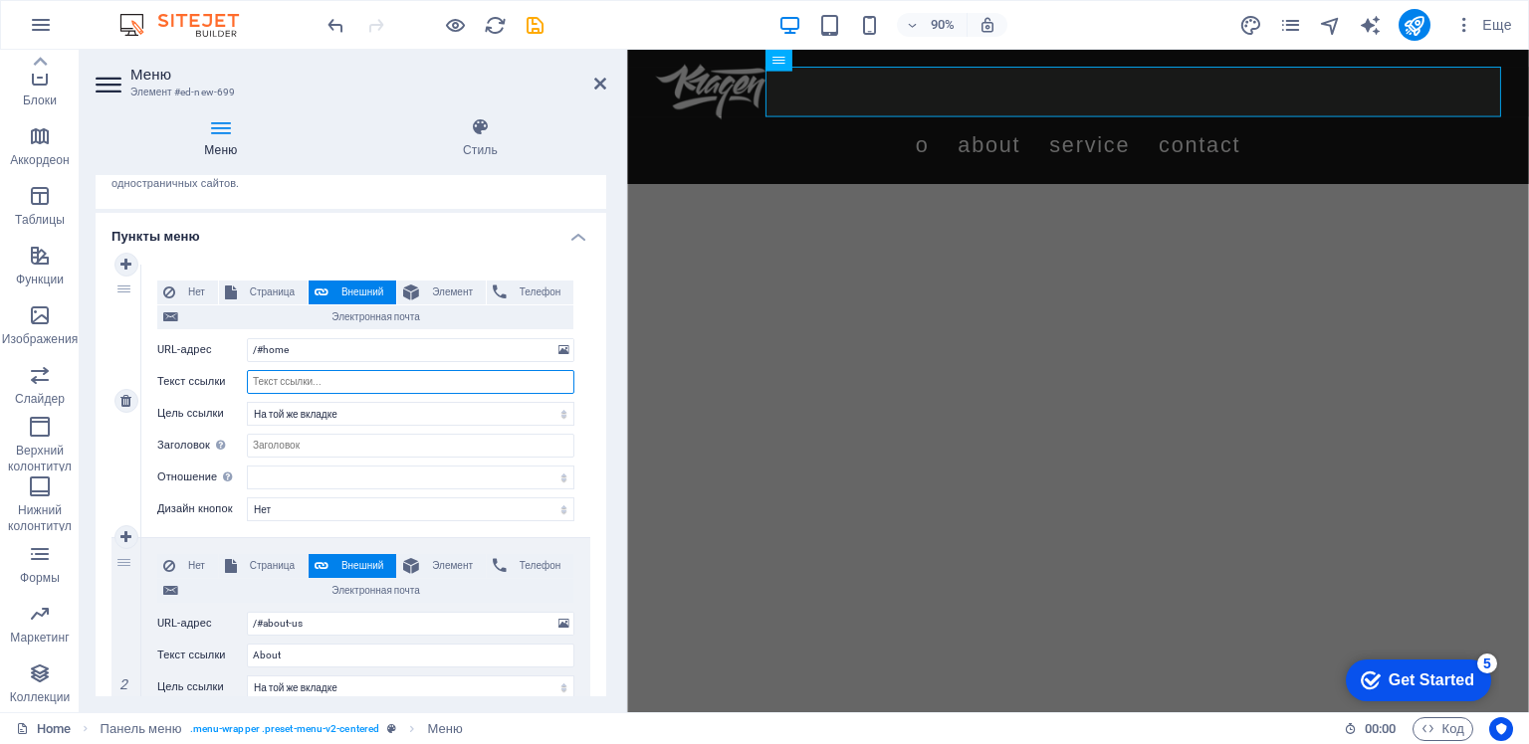
select select
type input "ОК"
select select
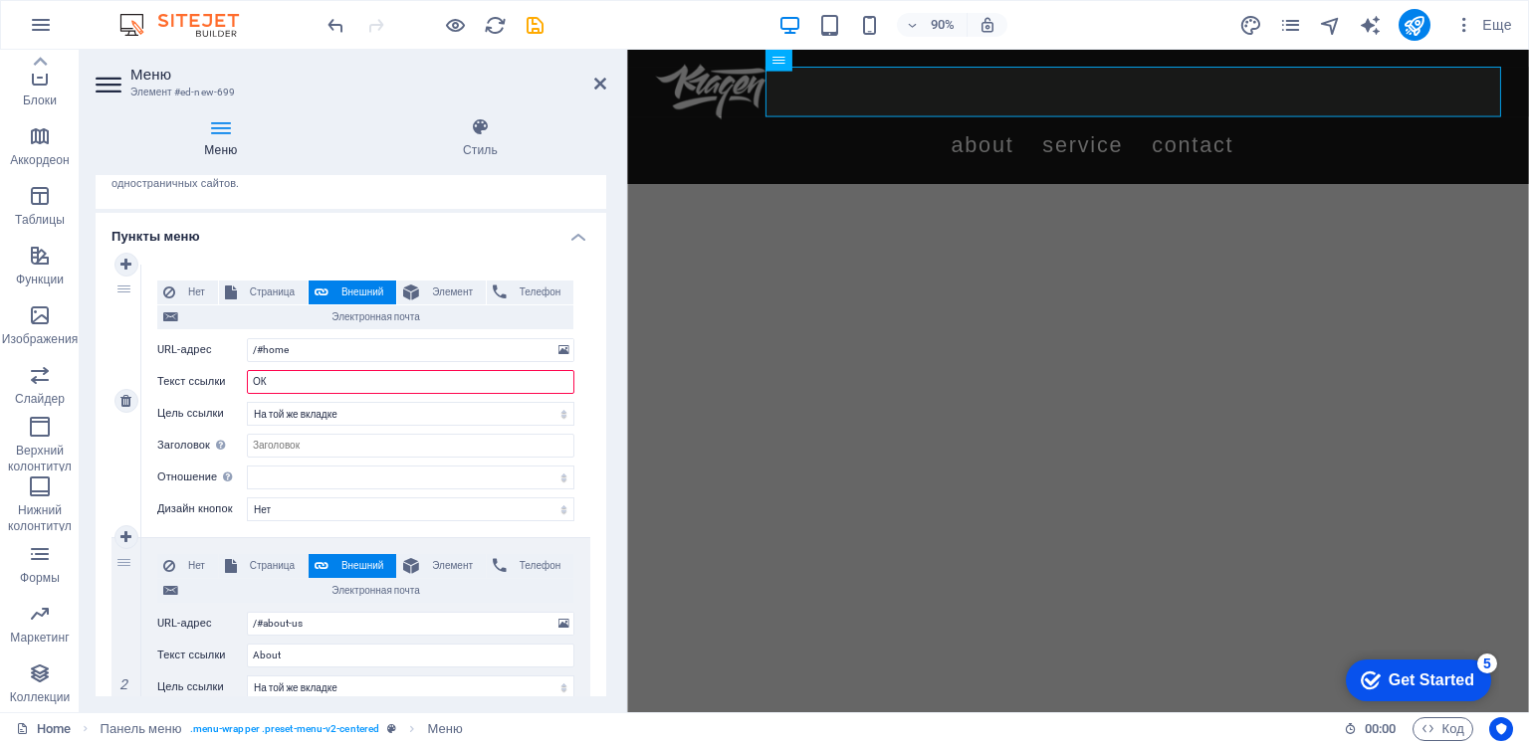
select select
type input "О КОМПАНИИ"
select select
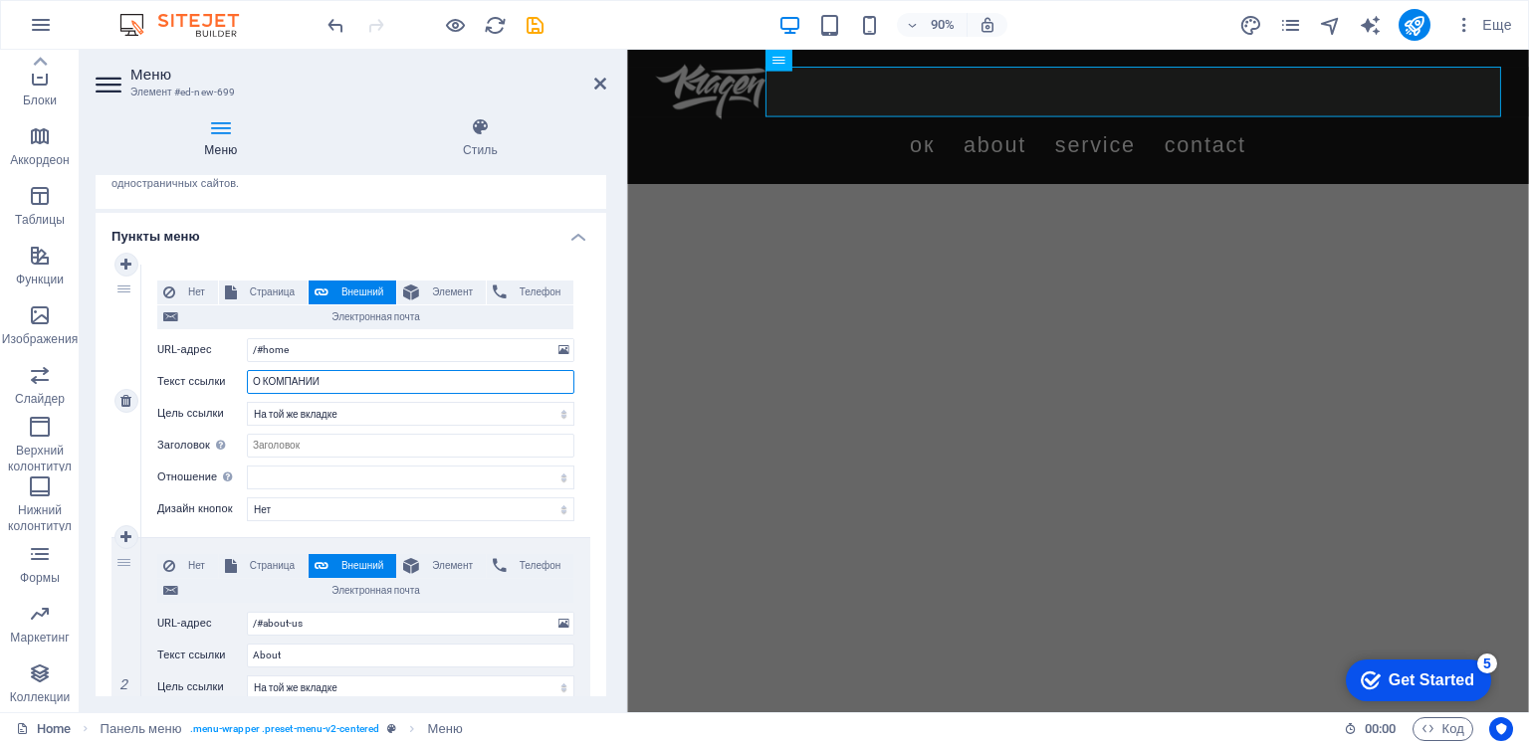
select select
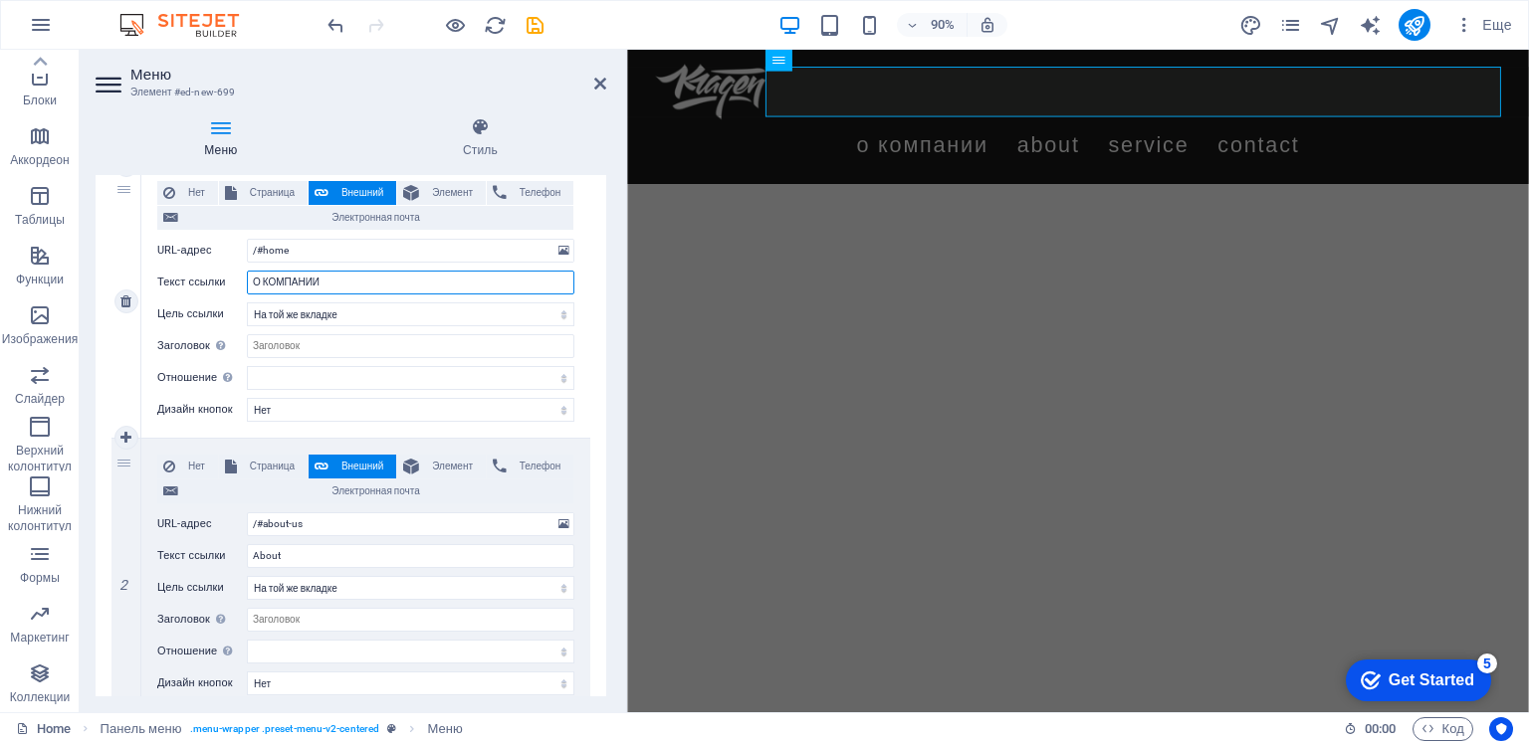
scroll to position [398, 0]
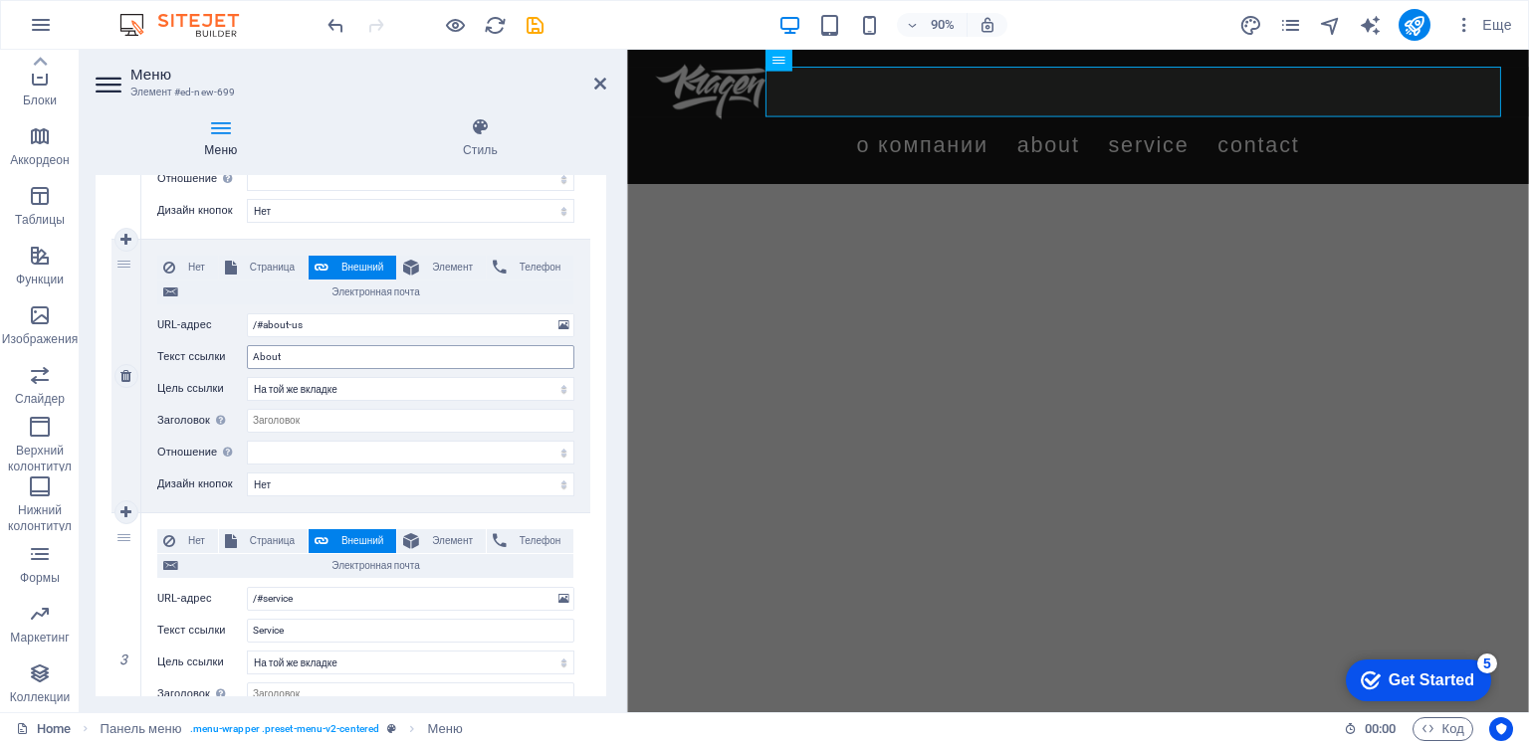
type input "О КОМПАНИИ"
drag, startPoint x: 290, startPoint y: 356, endPoint x: 248, endPoint y: 355, distance: 41.8
click at [248, 355] on input "About" at bounding box center [410, 357] width 327 height 24
type input "ТОВ"
select select
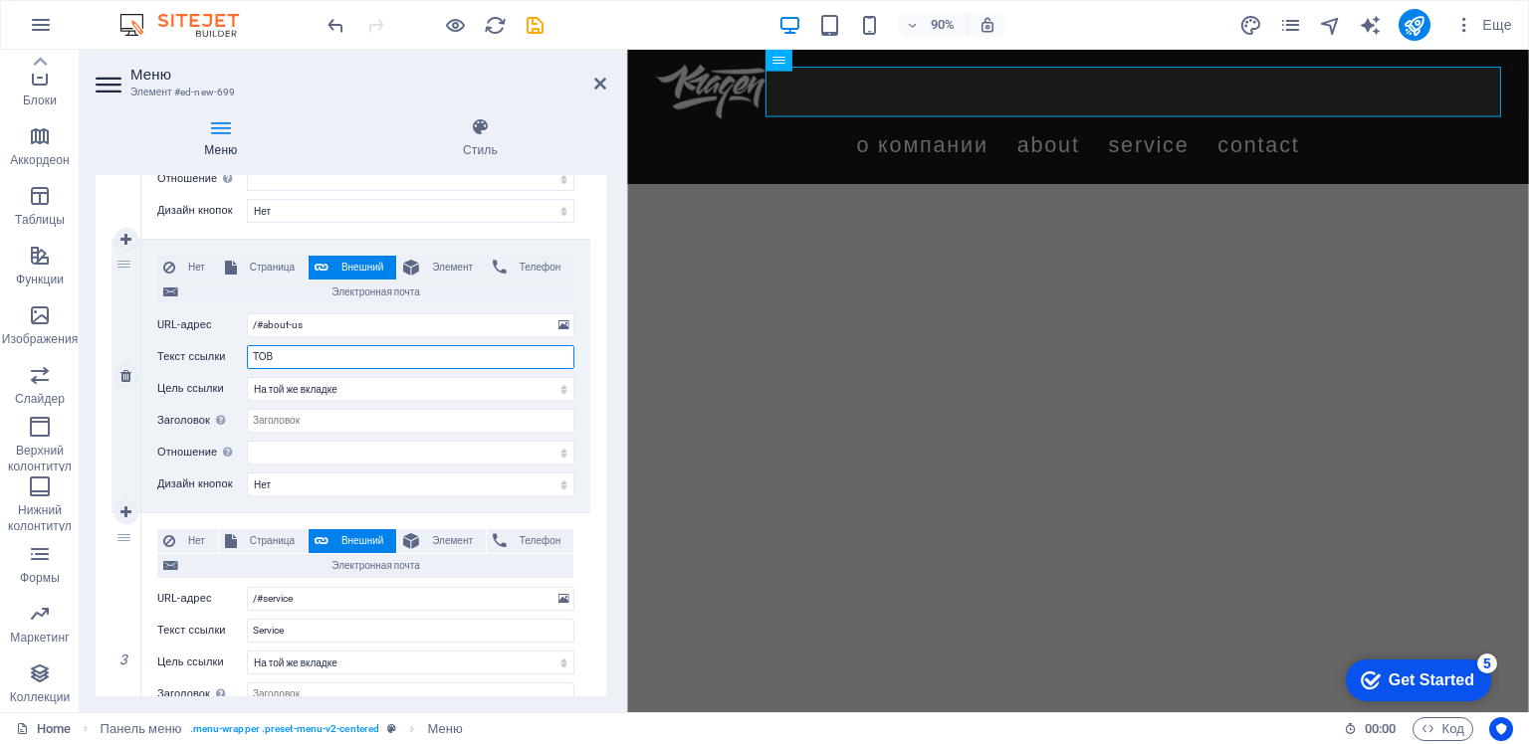
select select
type input "ТОВАР"
select select
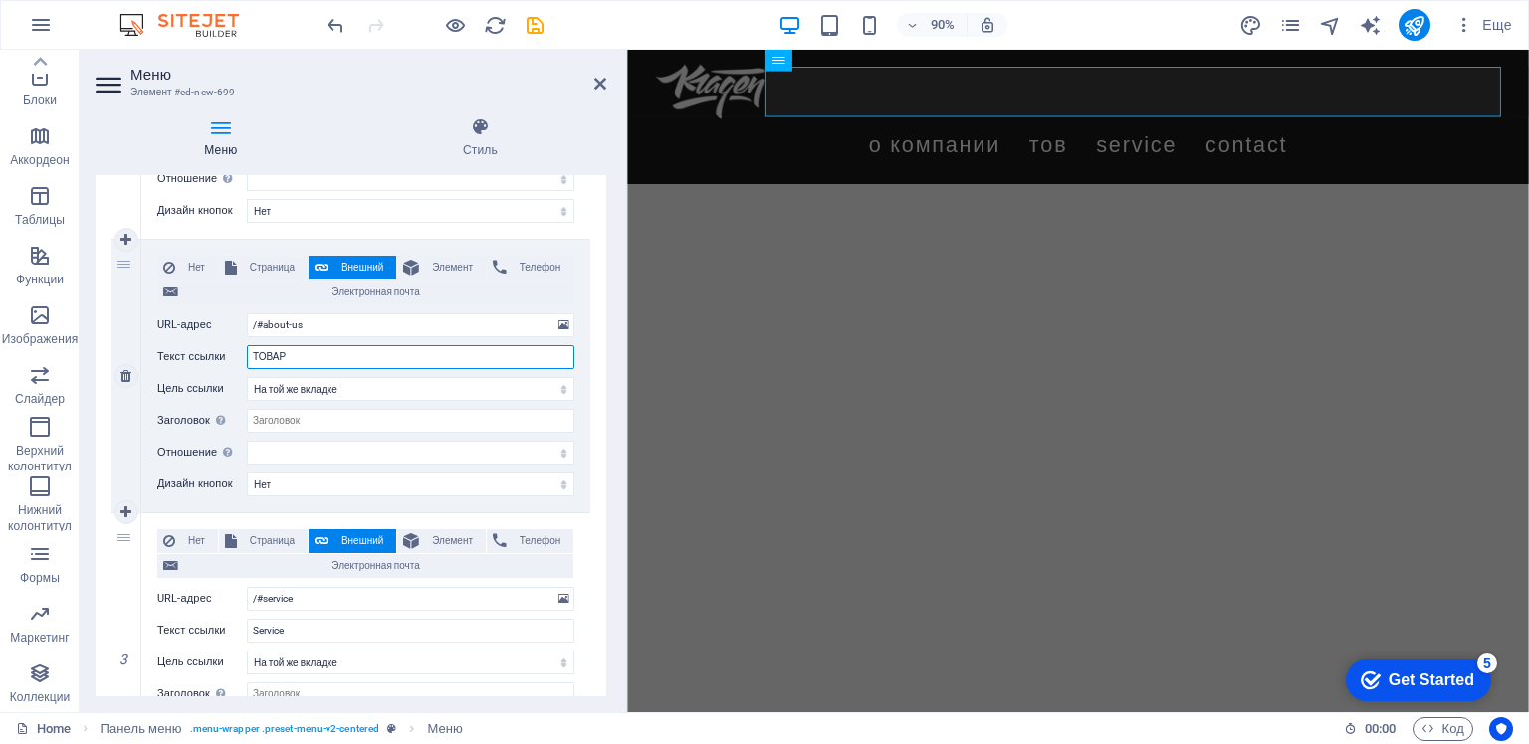
select select
type input "ТОВАРЫ"
select select
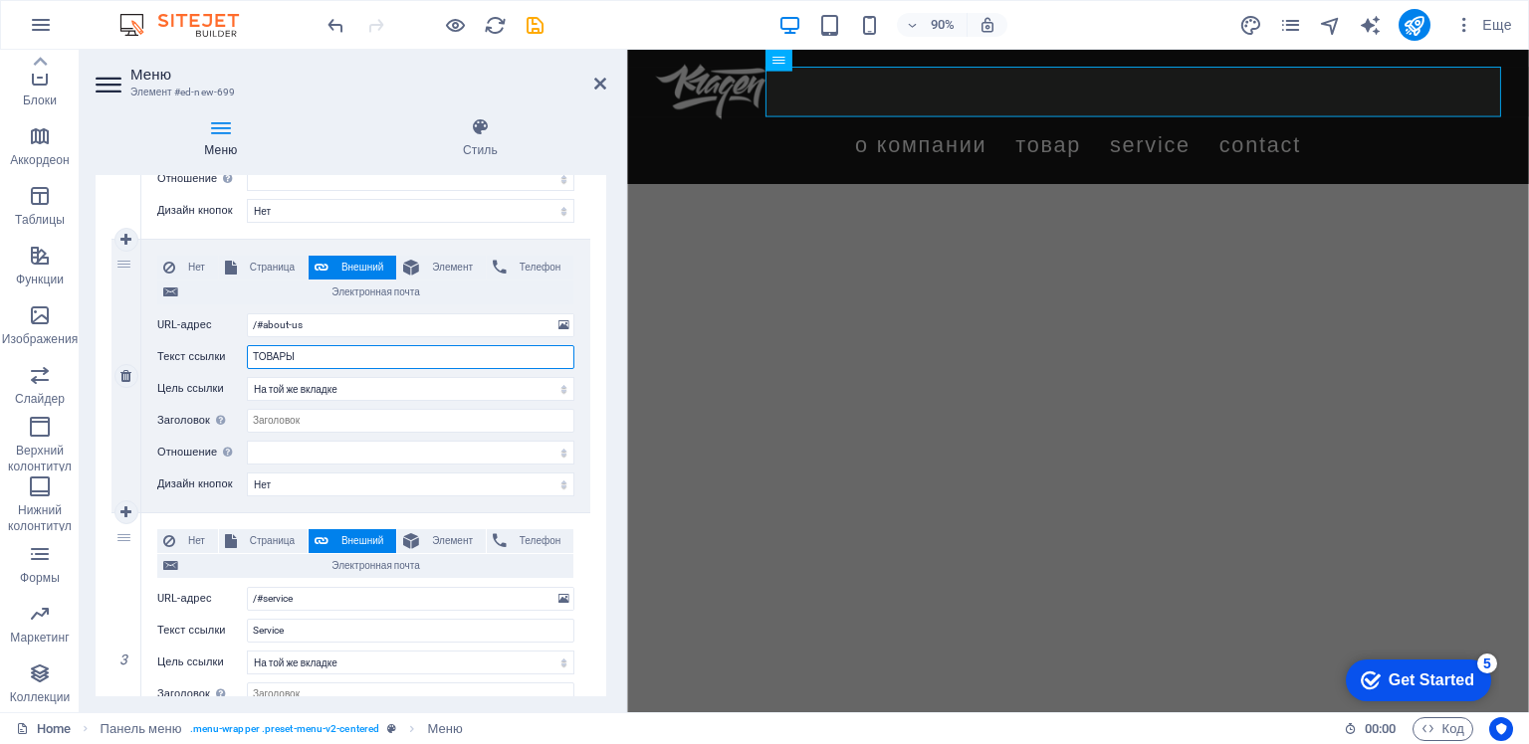
select select
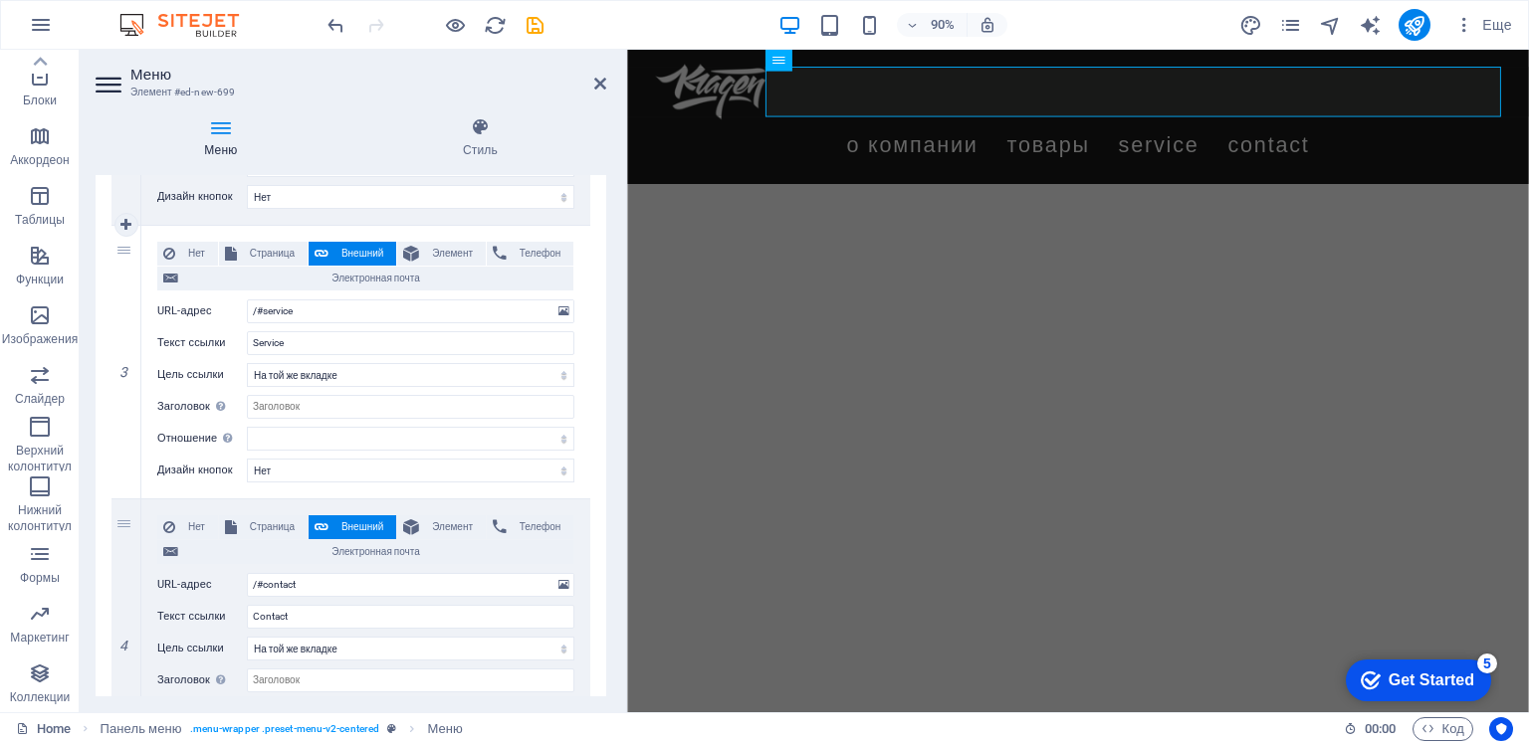
scroll to position [697, 0]
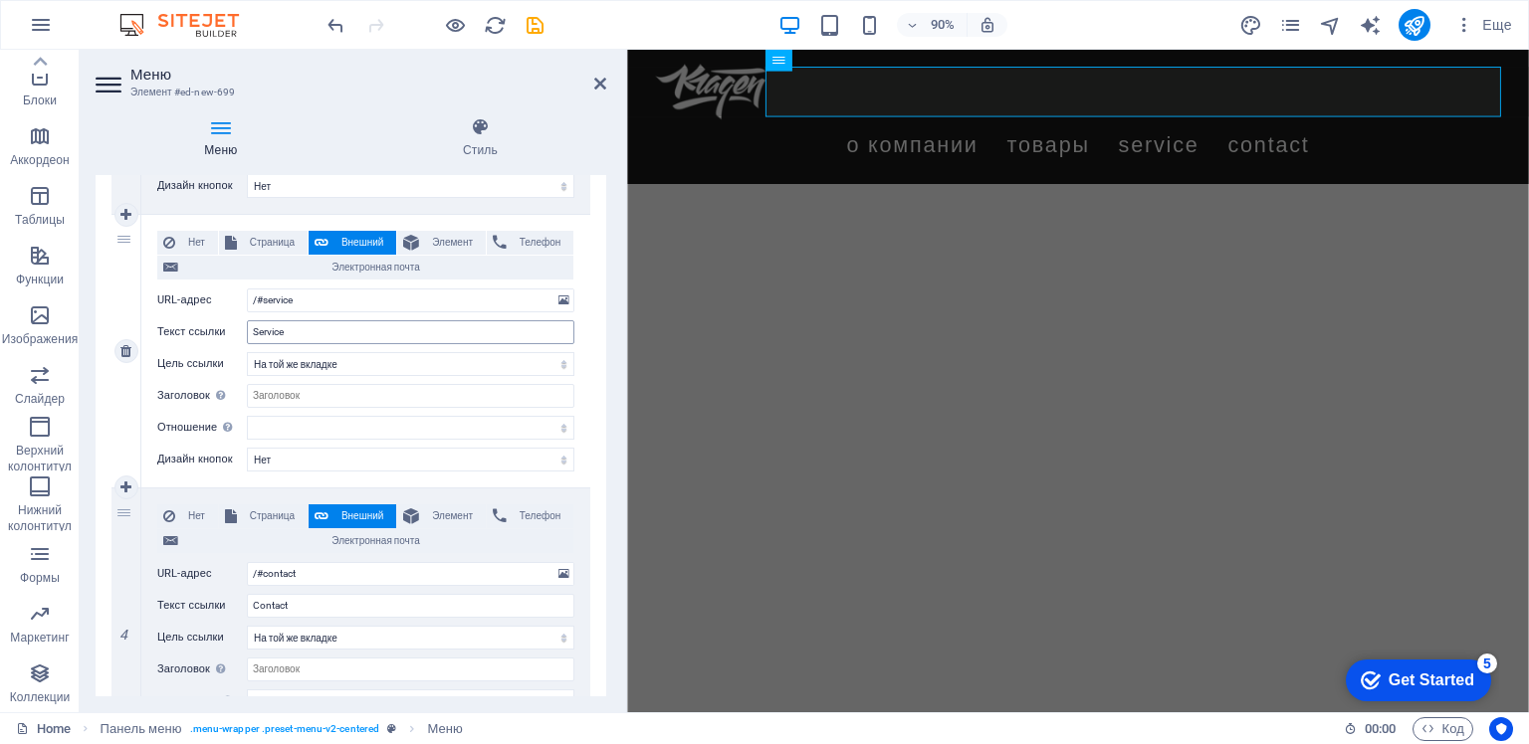
type input "ТОВАРЫ"
drag, startPoint x: 300, startPoint y: 332, endPoint x: 251, endPoint y: 332, distance: 48.8
click at [251, 332] on input "Service" at bounding box center [410, 332] width 327 height 24
type input "СОТРУДНИЧЕСТВО"
select select
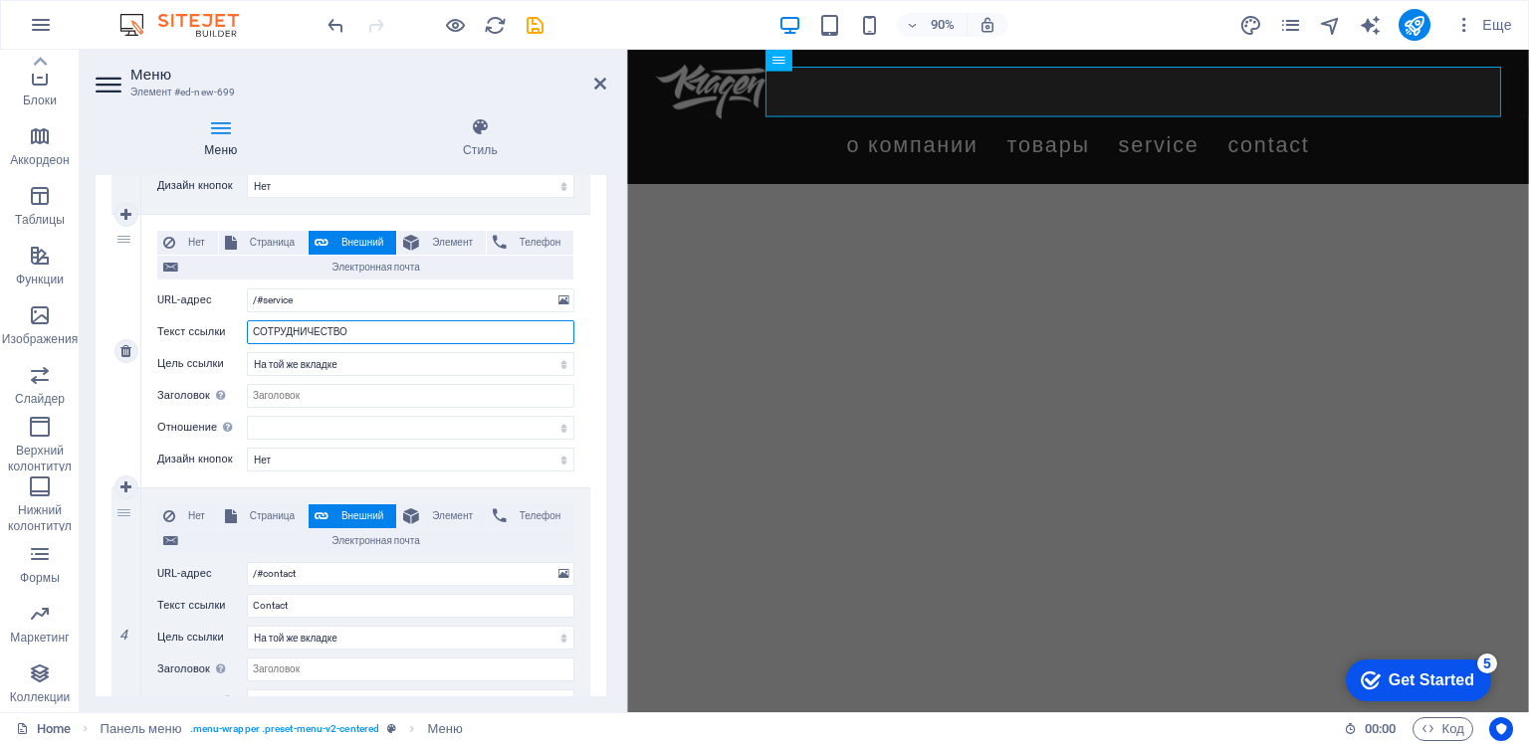
select select
type input "СОТРУДНИЧЕСТВО"
click at [578, 350] on div "Нет Страница Внешний Элемент Телефон Электронная почта Страница Home Legal Noti…" at bounding box center [365, 351] width 449 height 273
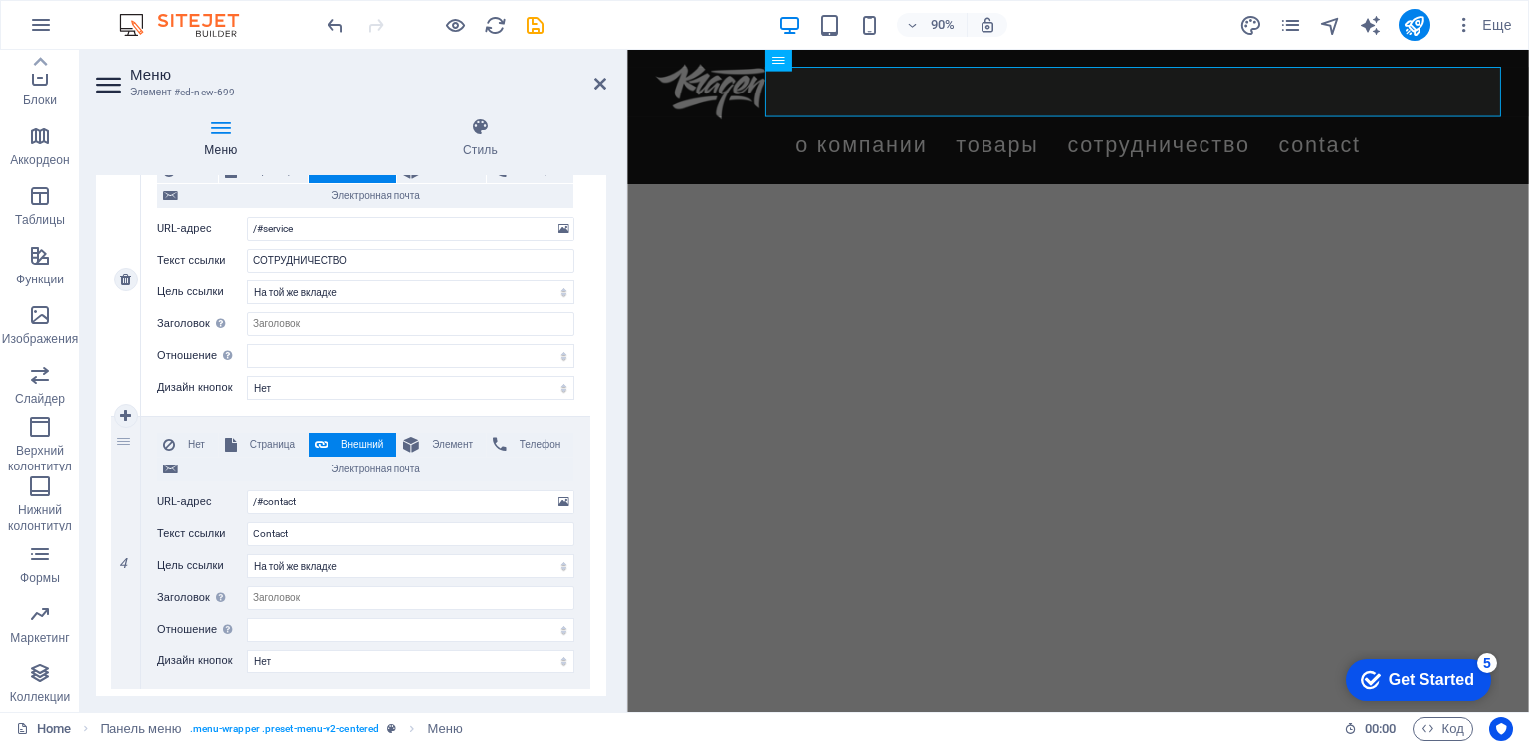
scroll to position [796, 0]
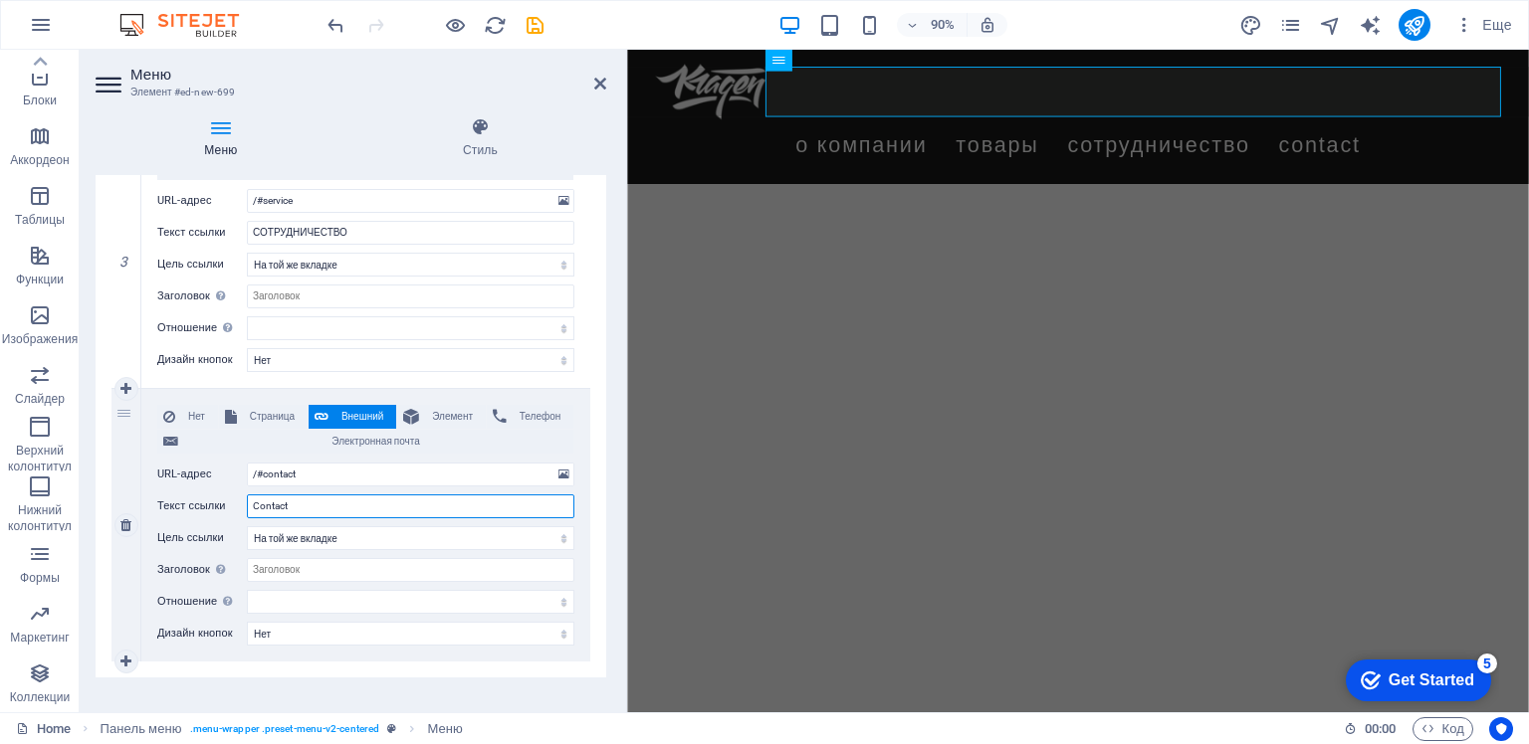
drag, startPoint x: 302, startPoint y: 503, endPoint x: 247, endPoint y: 506, distance: 54.8
click at [247, 506] on input "Contact" at bounding box center [410, 507] width 327 height 24
type input "Кон"
select select
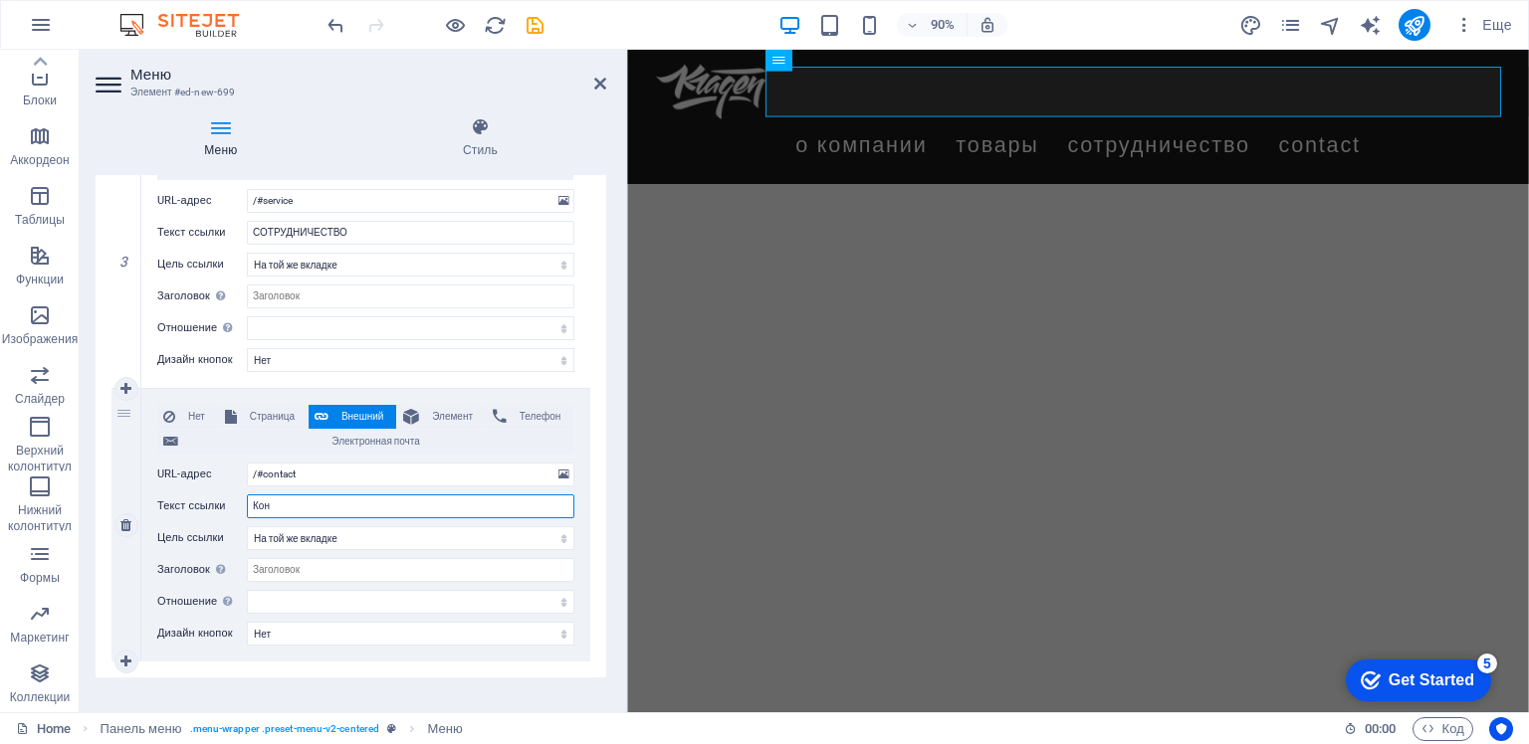
select select
type input "Контакты"
select select
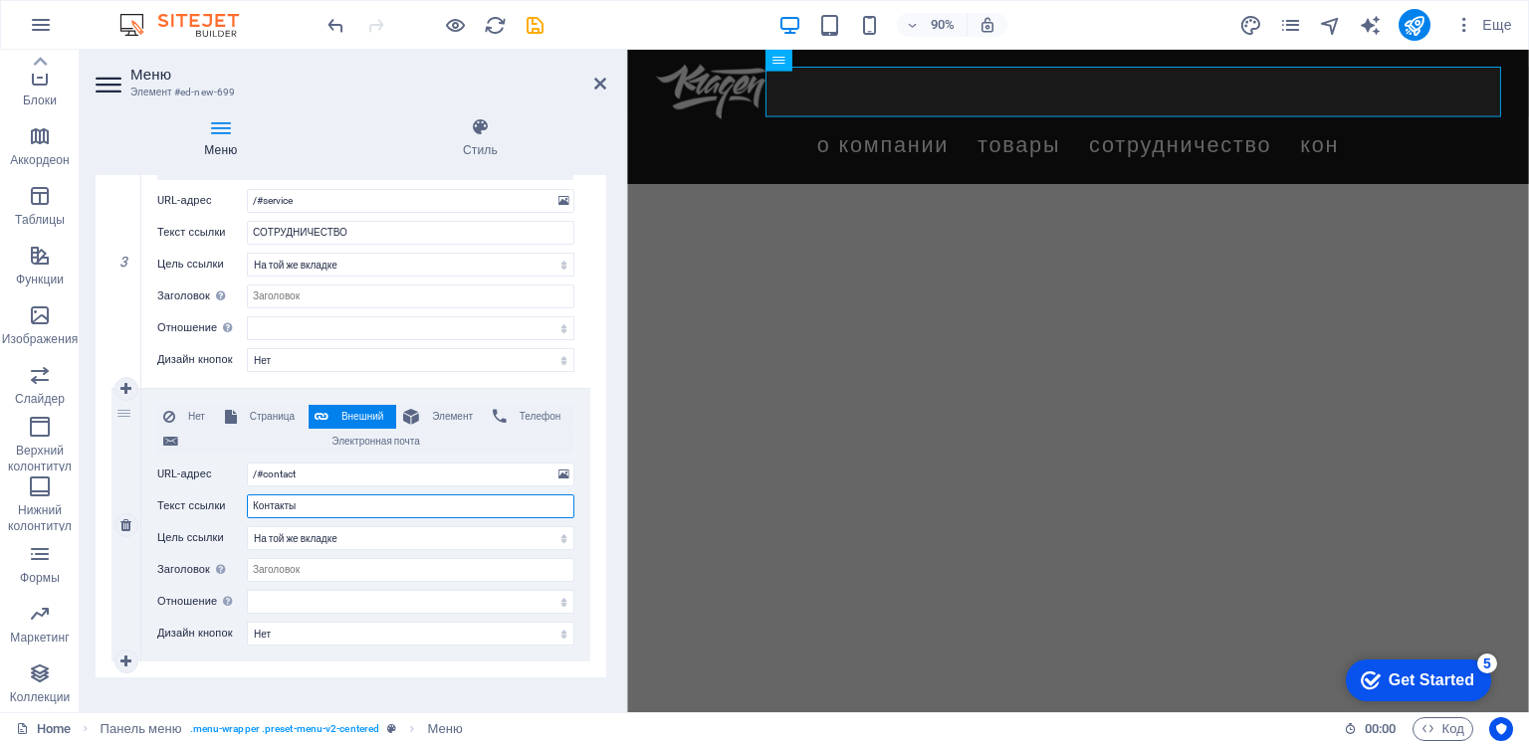
select select
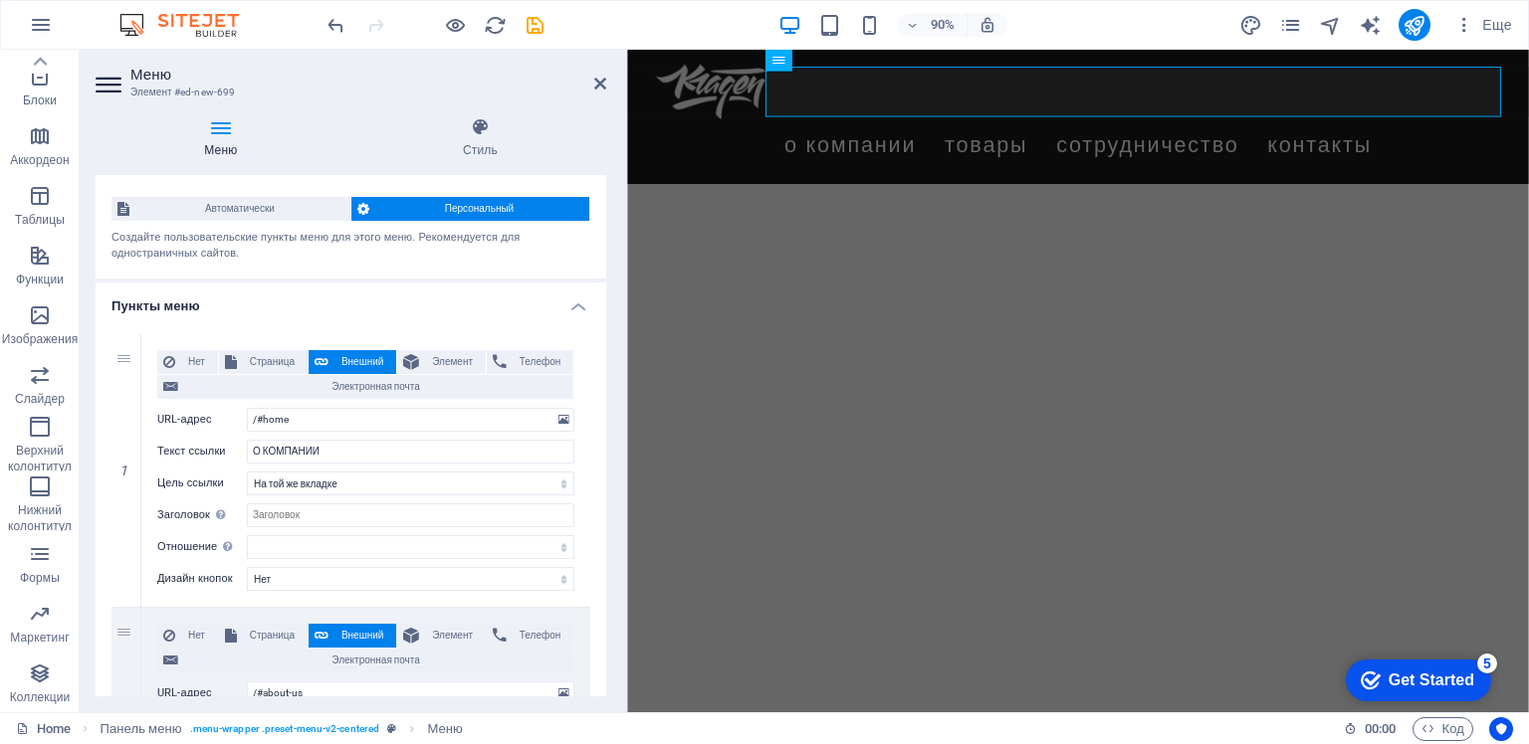
scroll to position [0, 0]
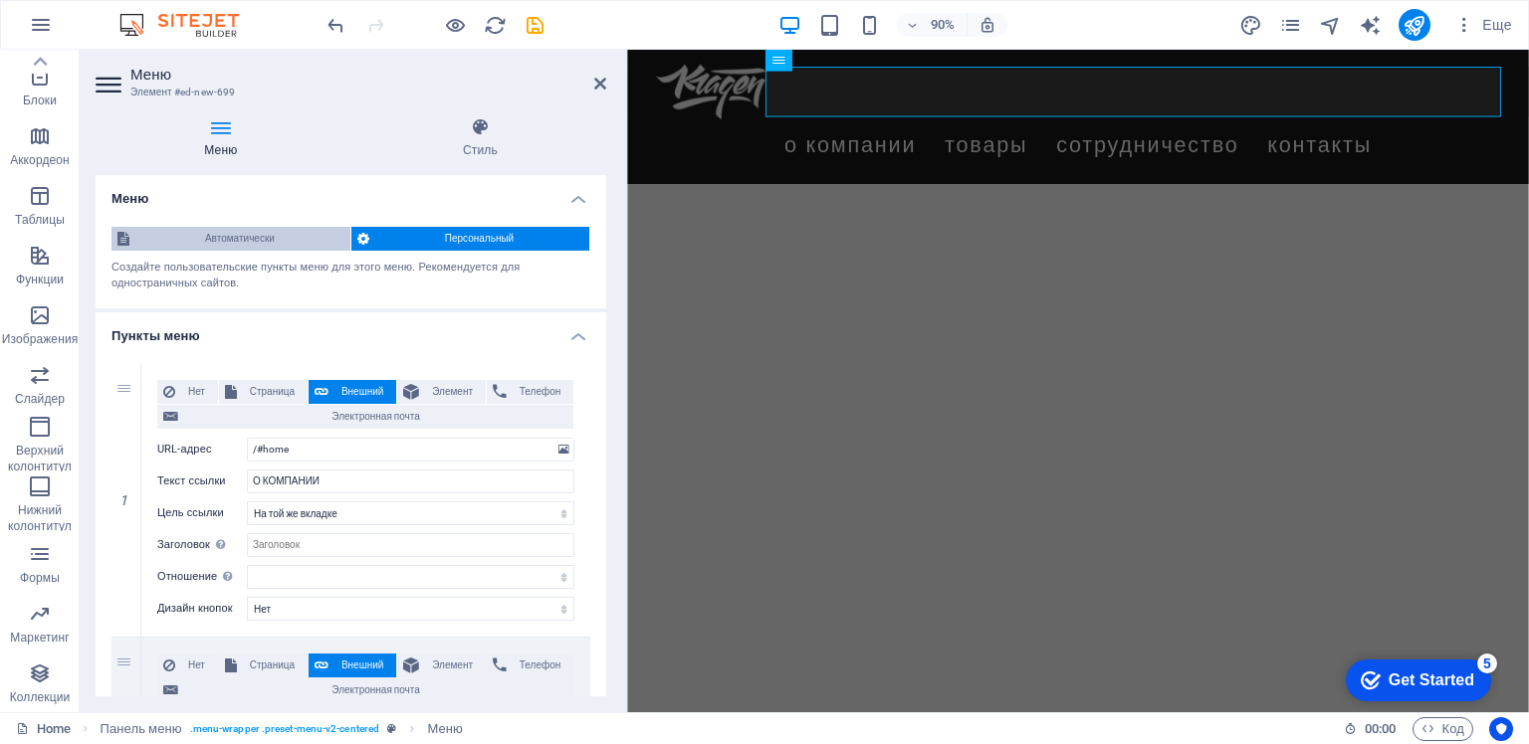
type input "Контакты"
click at [244, 240] on span "Автоматически" at bounding box center [239, 239] width 209 height 24
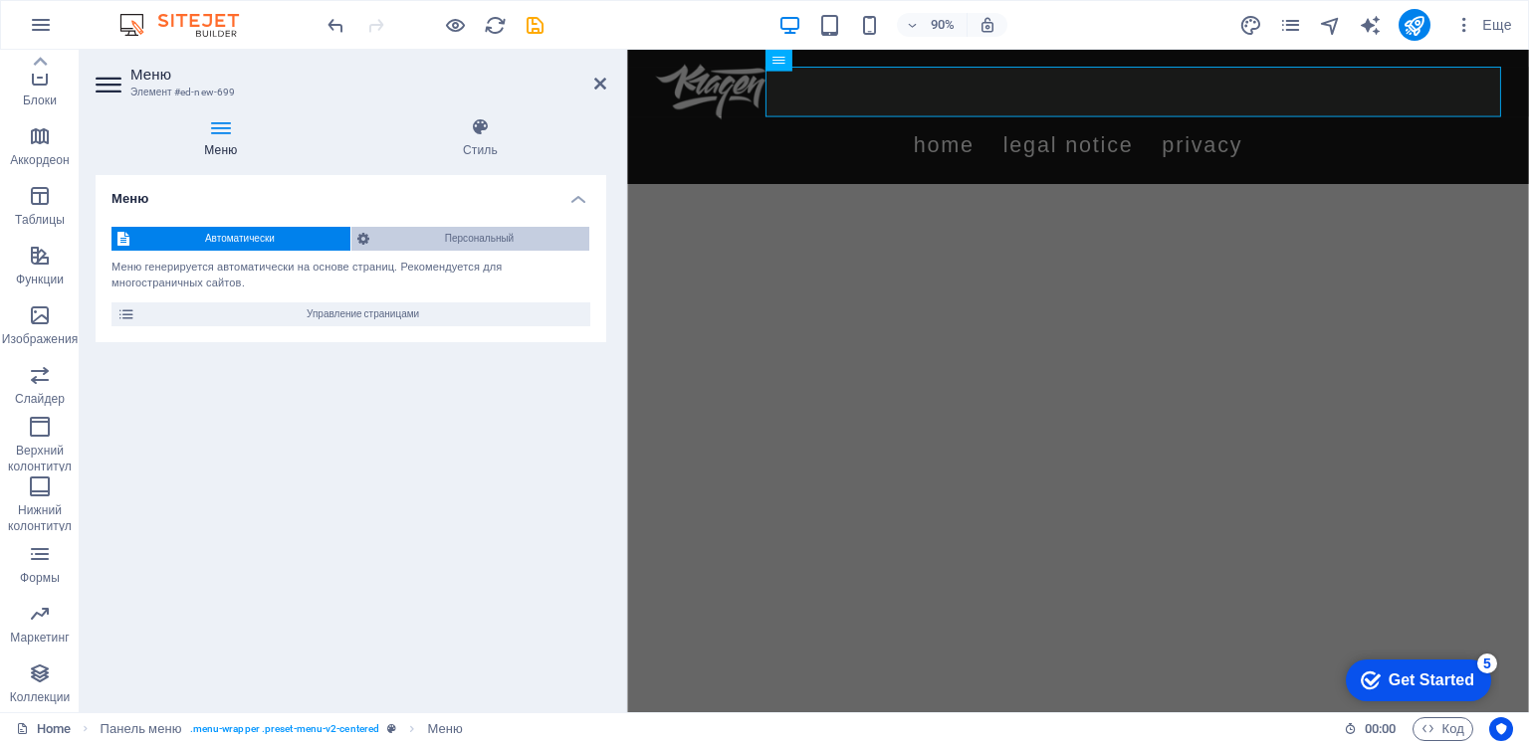
click at [449, 243] on span "Персональный" at bounding box center [479, 239] width 208 height 24
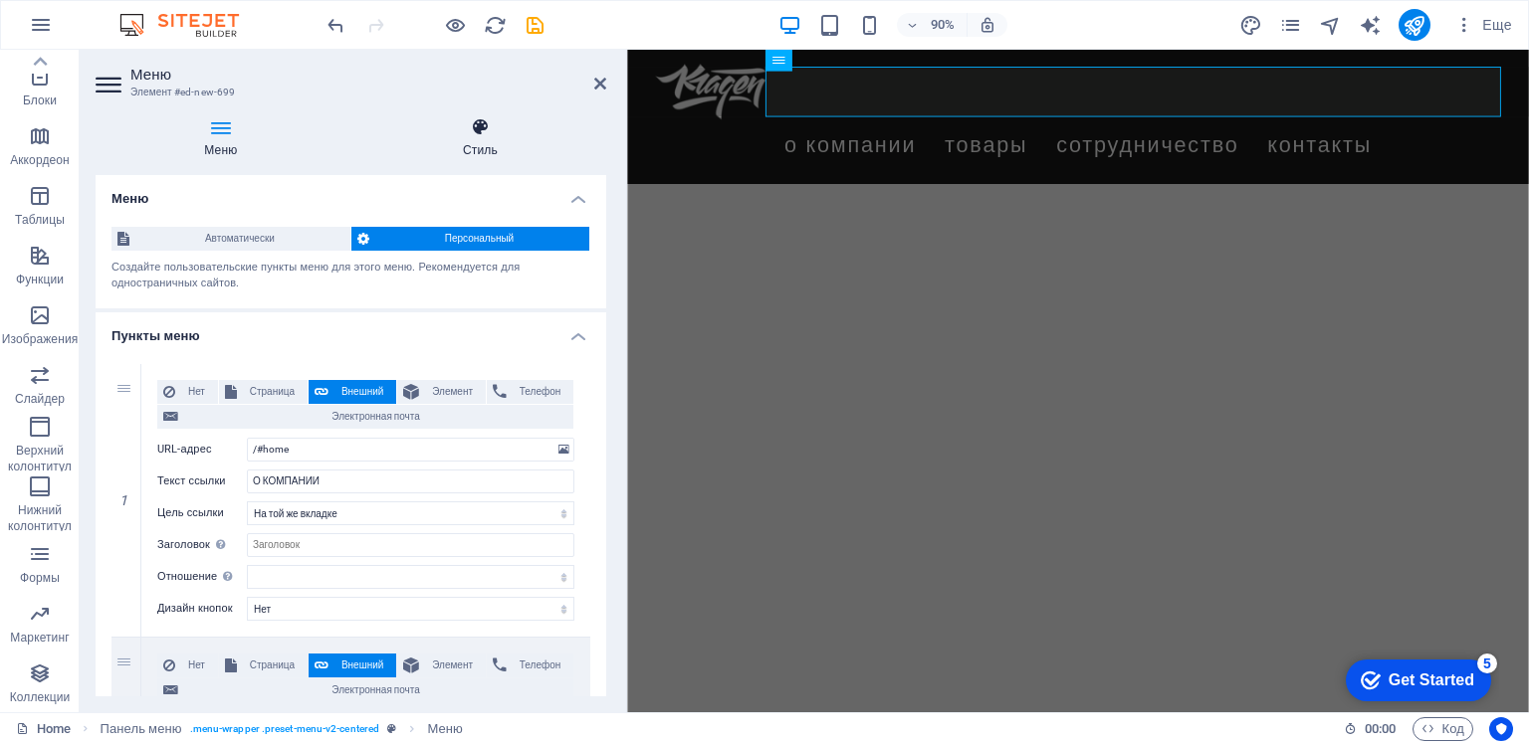
click at [484, 135] on icon at bounding box center [480, 127] width 253 height 20
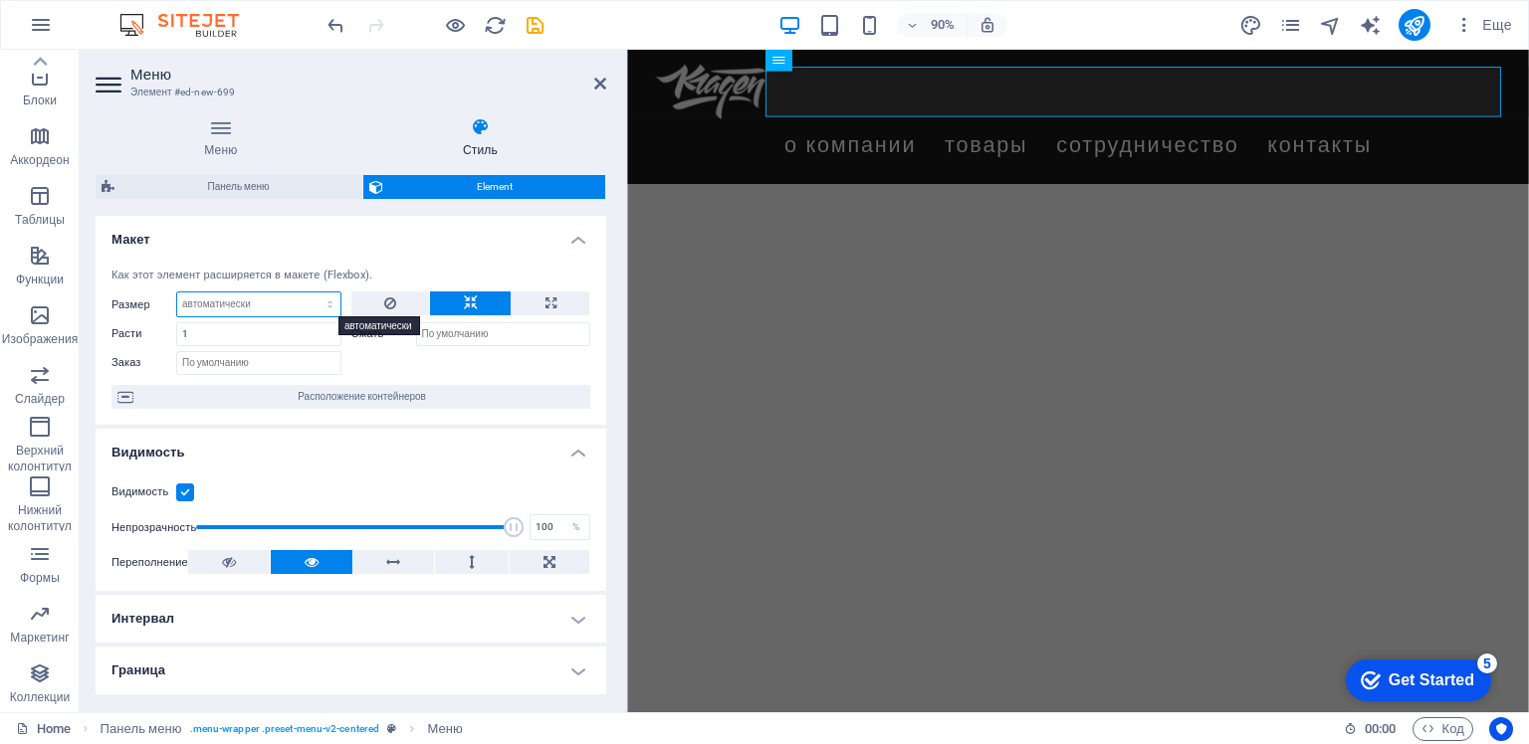
click at [325, 305] on select "По умолчанию автоматически px % 1/1 1/2 1/3 1/4 1/5 1/6 1/7 1/8 1/9 1/10" at bounding box center [258, 305] width 163 height 24
select select "px"
click at [310, 293] on select "По умолчанию автоматически px % 1/1 1/2 1/3 1/4 1/5 1/6 1/7 1/8 1/9 1/10" at bounding box center [258, 305] width 163 height 24
type input "12"
click at [403, 247] on h4 "Макет" at bounding box center [351, 234] width 511 height 36
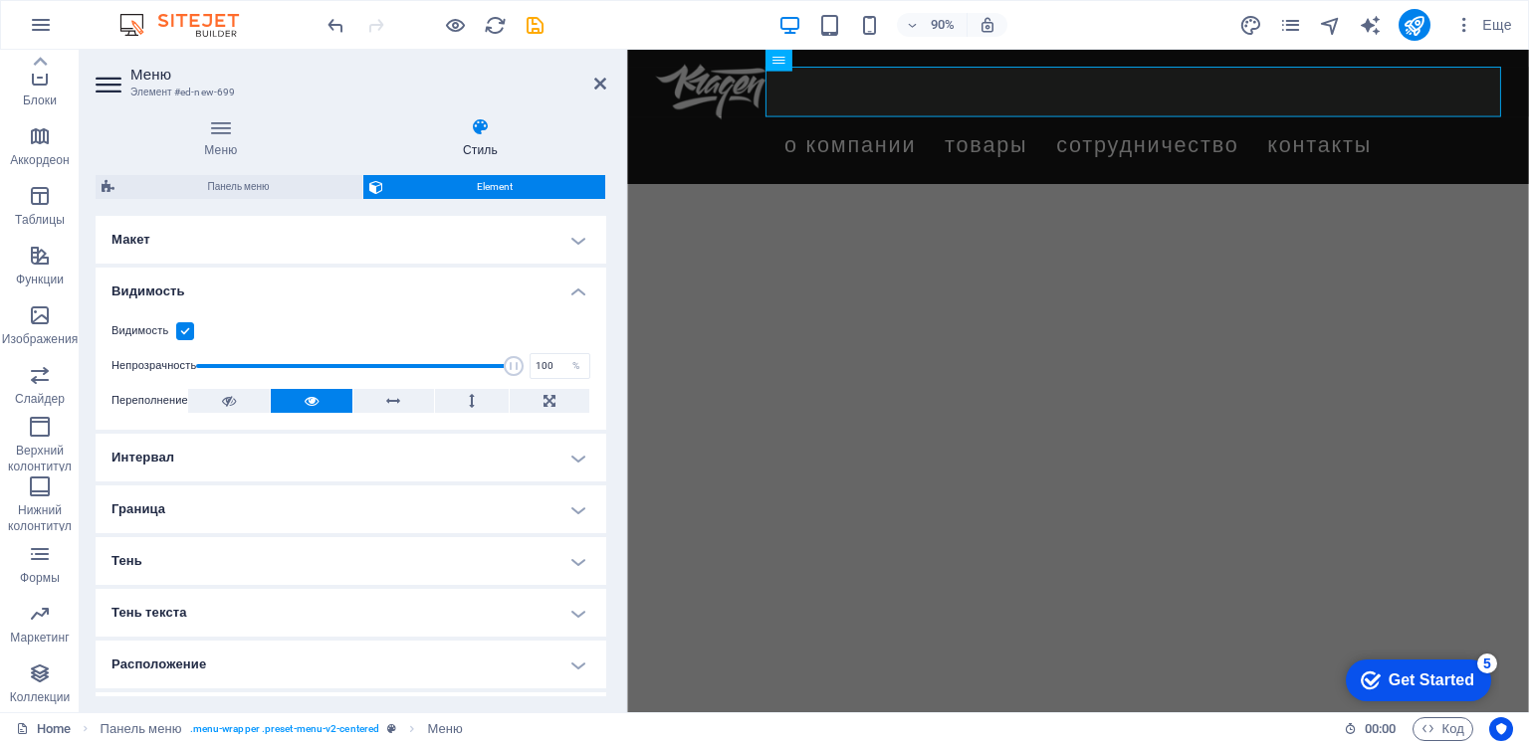
click at [368, 244] on h4 "Макет" at bounding box center [351, 240] width 511 height 48
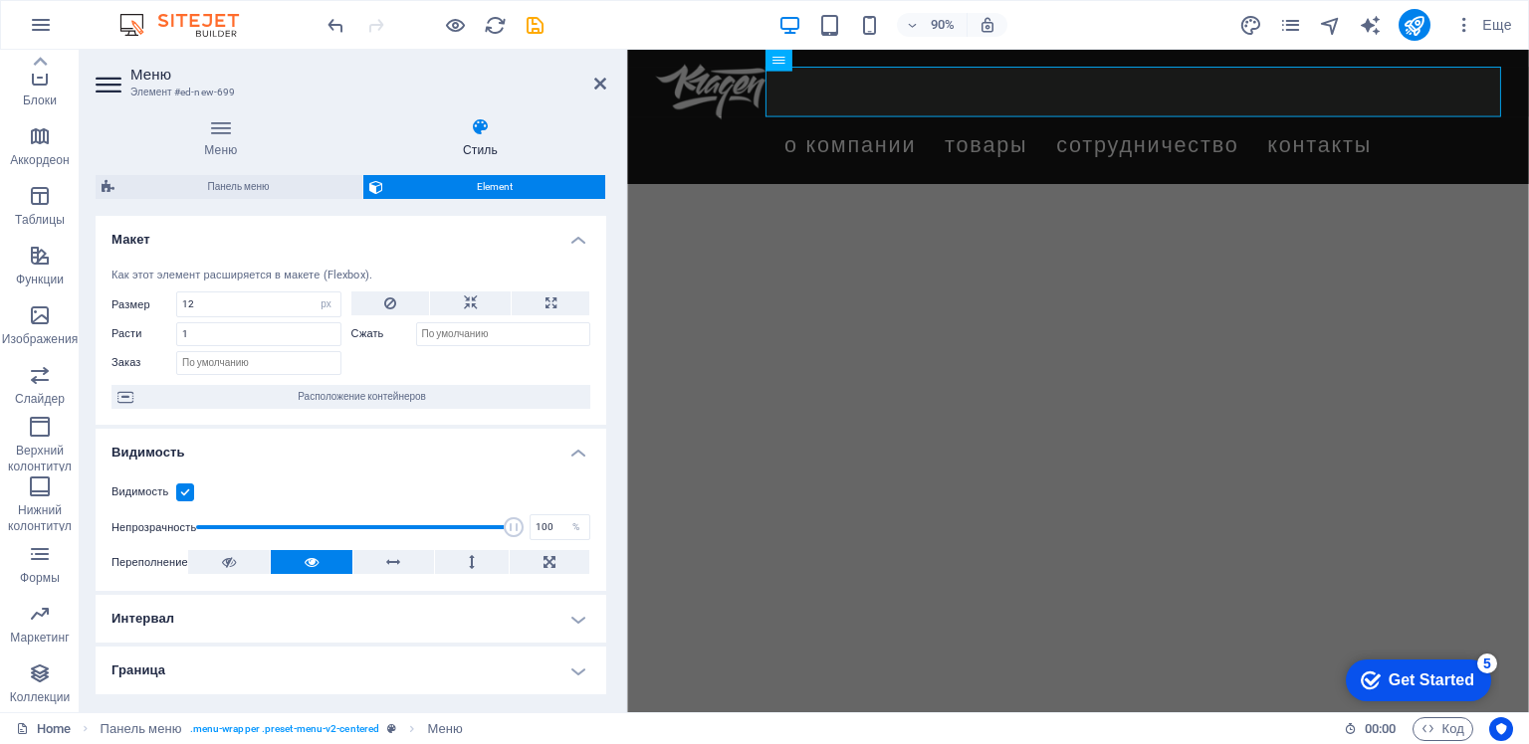
click at [944, 199] on html "Skip to main content Menu О КОМПАНИИ ТОВАРЫ СОТРУДНИЧЕСТВО Контакты" at bounding box center [1127, 124] width 1001 height 149
click at [743, 98] on div at bounding box center [1128, 97] width 940 height 62
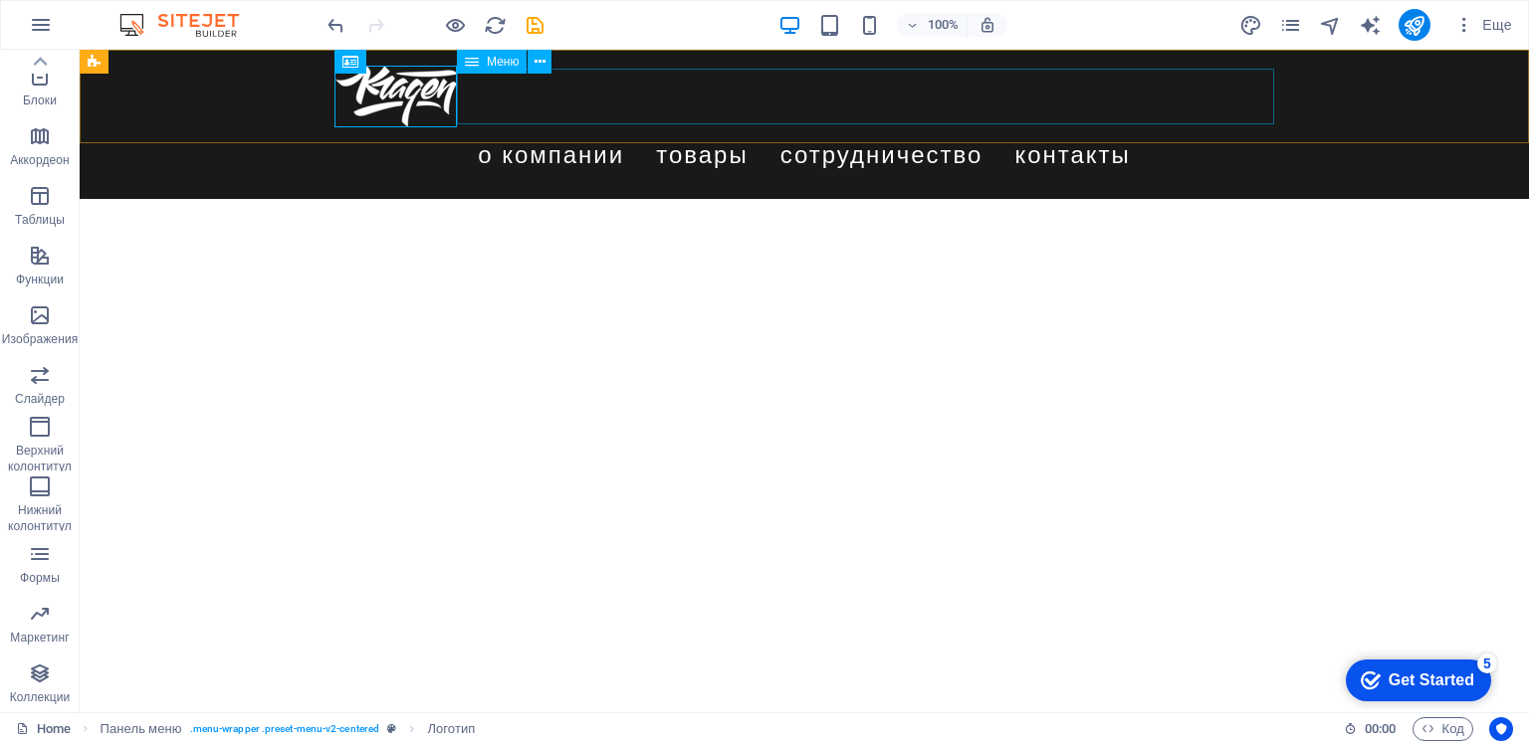
click at [881, 127] on nav "О КОМПАНИИ ТОВАРЫ СОТРУДНИЧЕСТВО Контакты" at bounding box center [804, 155] width 940 height 56
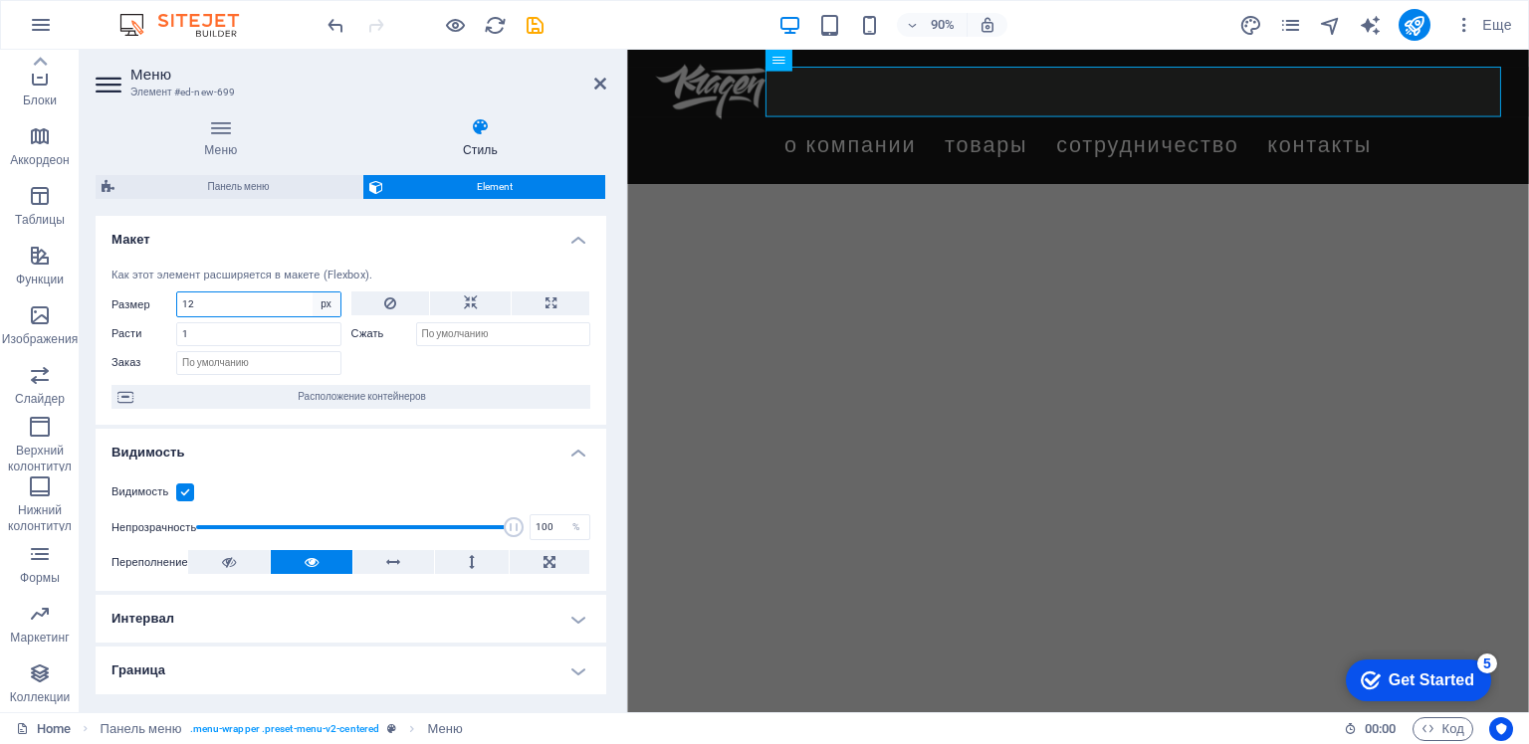
click at [319, 303] on select "По умолчанию автоматически px % 1/1 1/2 1/3 1/4 1/5 1/6 1/7 1/8 1/9 1/10" at bounding box center [327, 305] width 28 height 24
select select "f9f6j4g0fr4"
click at [313, 293] on select "По умолчанию автоматически px % 1/1 1/2 1/3 1/4 1/5 1/6 1/7 1/8 1/9 1/10" at bounding box center [327, 305] width 28 height 24
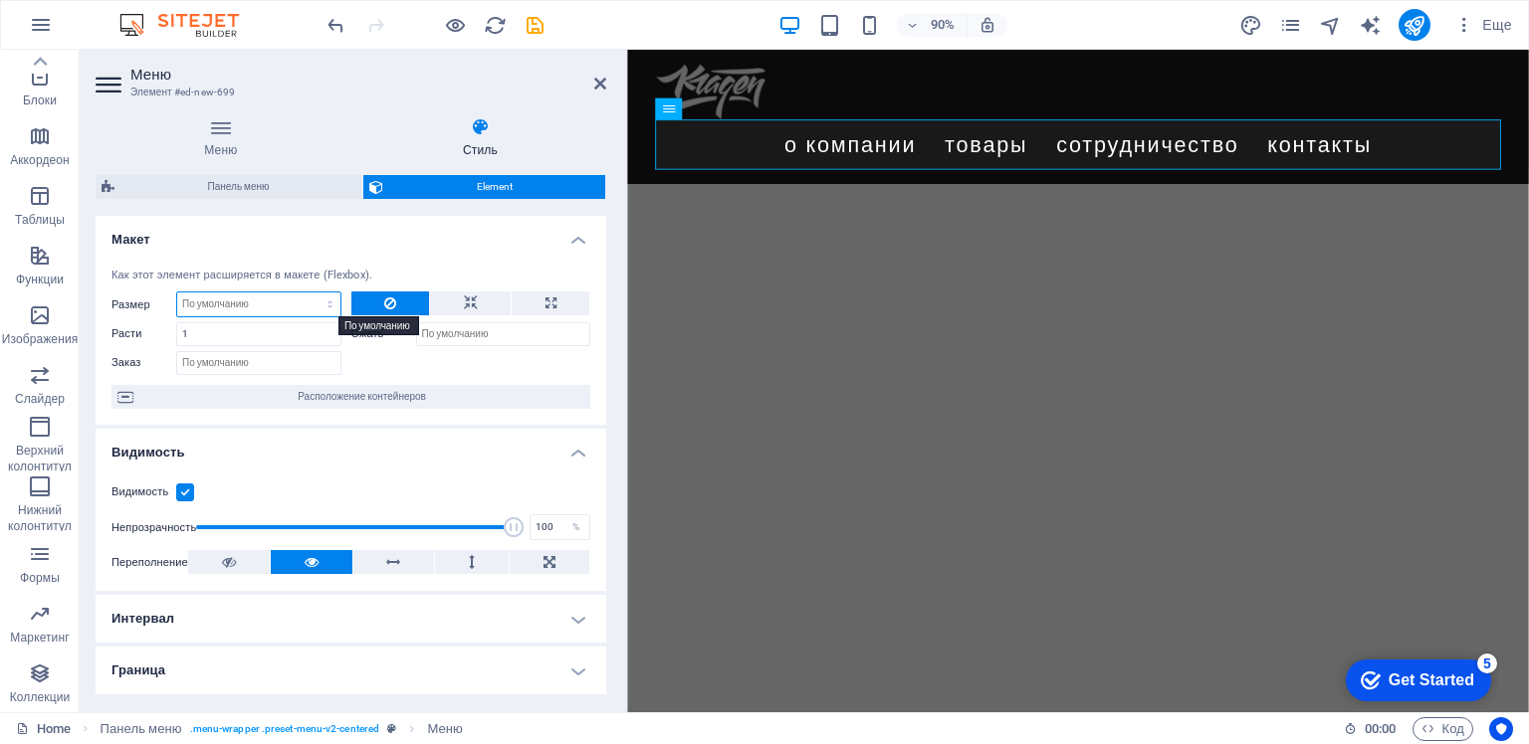
click at [326, 303] on select "По умолчанию автоматически px % 1/1 1/2 1/3 1/4 1/5 1/6 1/7 1/8 1/9 1/10" at bounding box center [258, 305] width 163 height 24
click at [177, 293] on select "По умолчанию автоматически px % 1/1 1/2 1/3 1/4 1/5 1/6 1/7 1/8 1/9 1/10" at bounding box center [258, 305] width 163 height 24
select select "DISABLED_OPTION_VALUE"
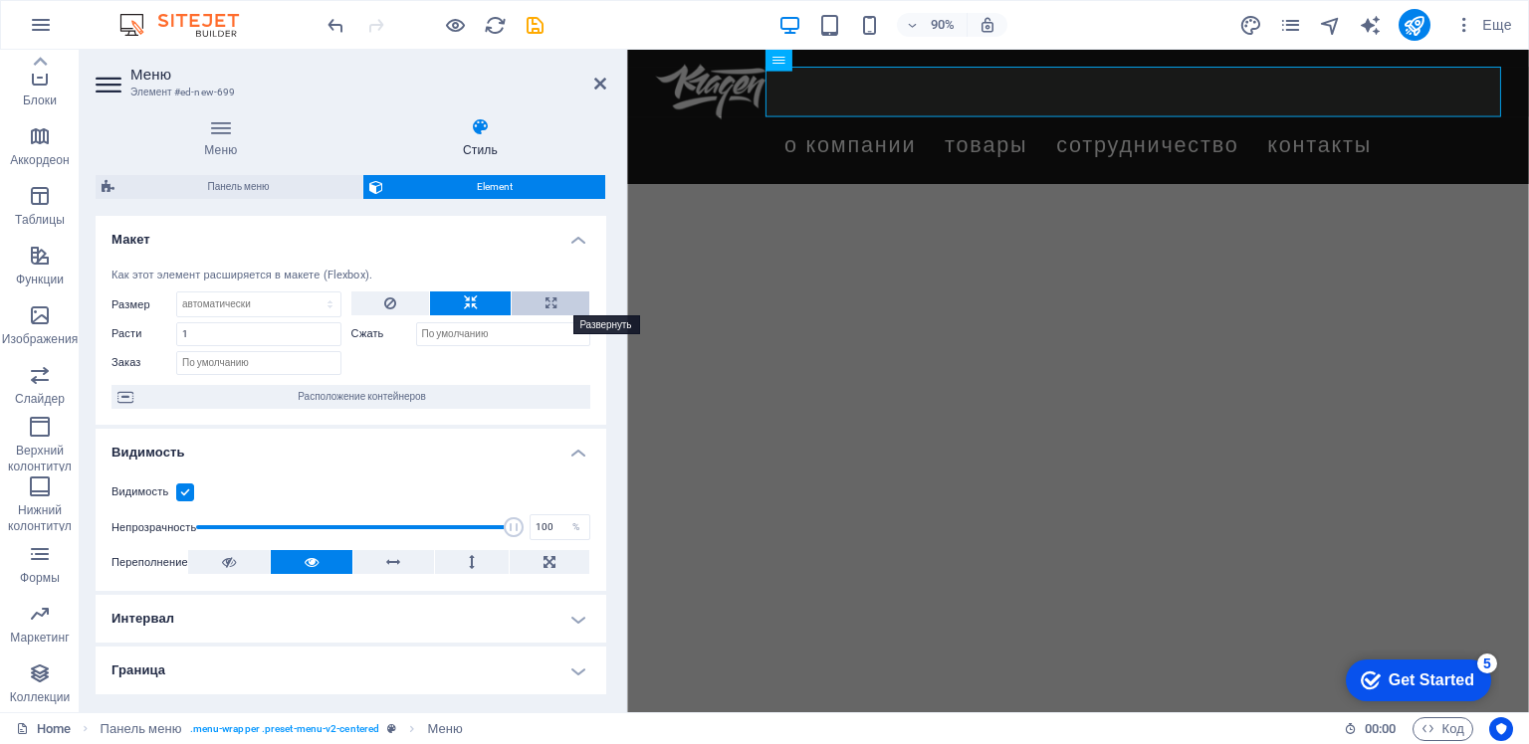
click at [545, 302] on icon at bounding box center [550, 304] width 11 height 24
type input "100"
select select "%"
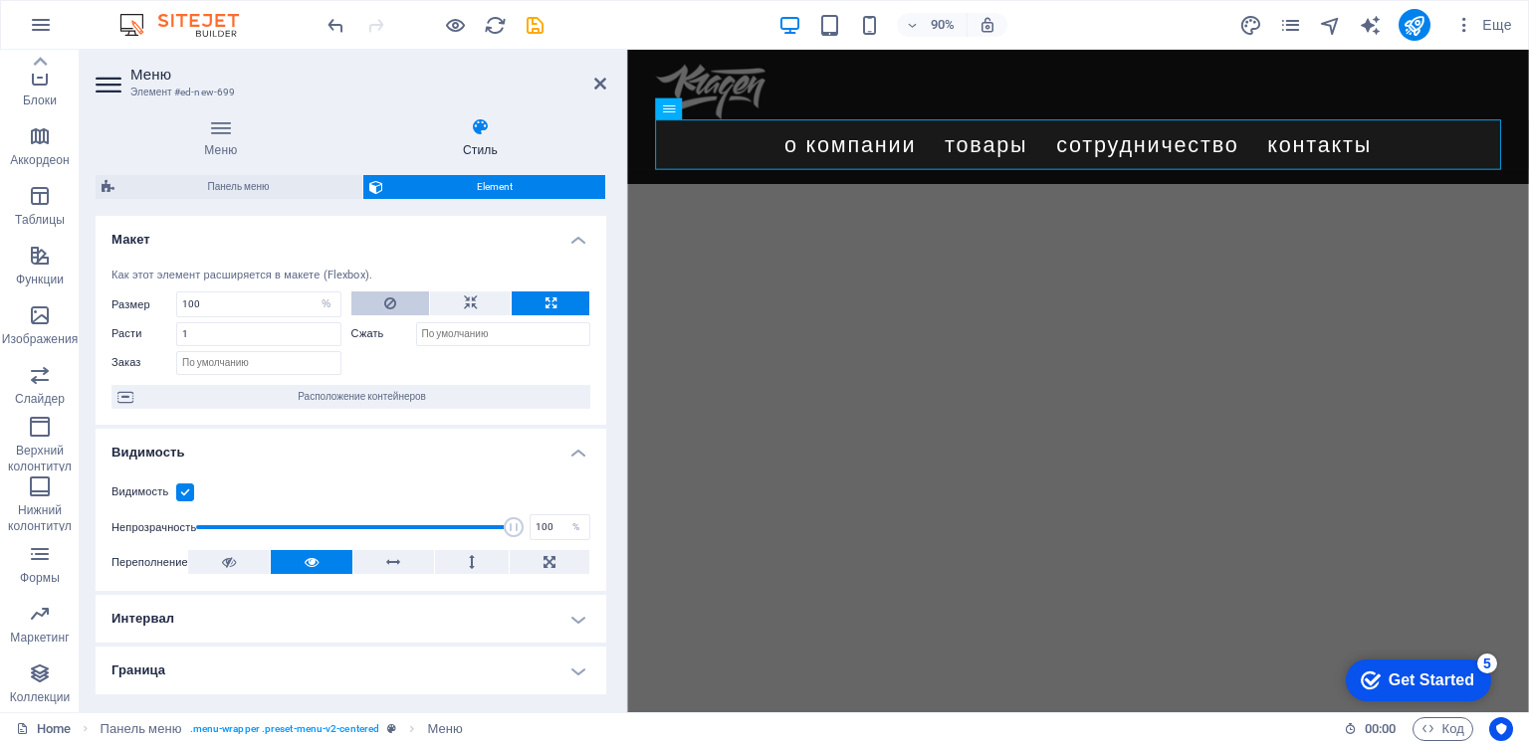
click at [394, 296] on button at bounding box center [390, 304] width 79 height 24
select select "DISABLED_OPTION_VALUE"
click at [475, 305] on button at bounding box center [470, 304] width 81 height 24
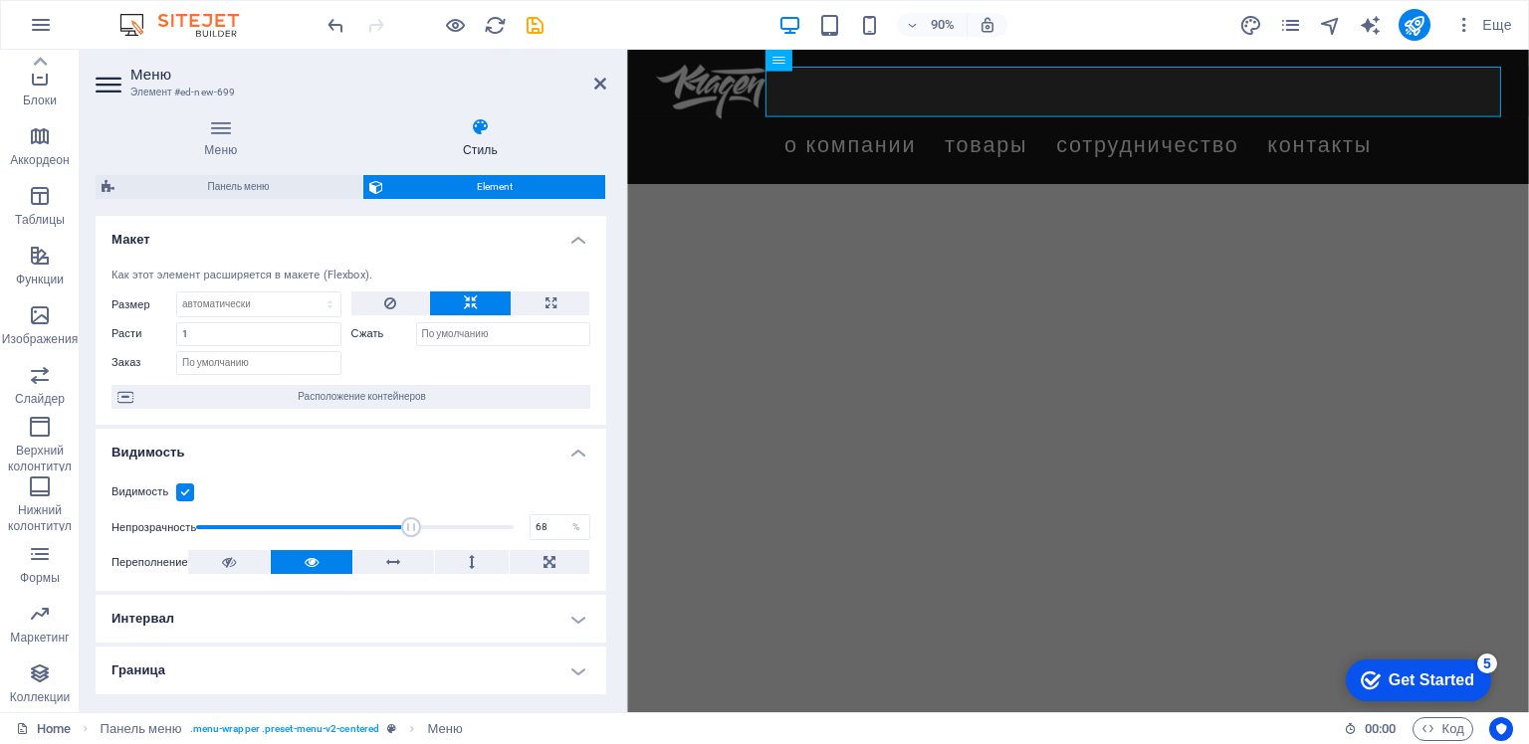
drag, startPoint x: 507, startPoint y: 527, endPoint x: 408, endPoint y: 527, distance: 98.5
click at [408, 527] on span at bounding box center [411, 528] width 20 height 20
drag, startPoint x: 407, startPoint y: 525, endPoint x: 502, endPoint y: 524, distance: 94.6
click at [502, 524] on span at bounding box center [505, 528] width 20 height 20
type input "100"
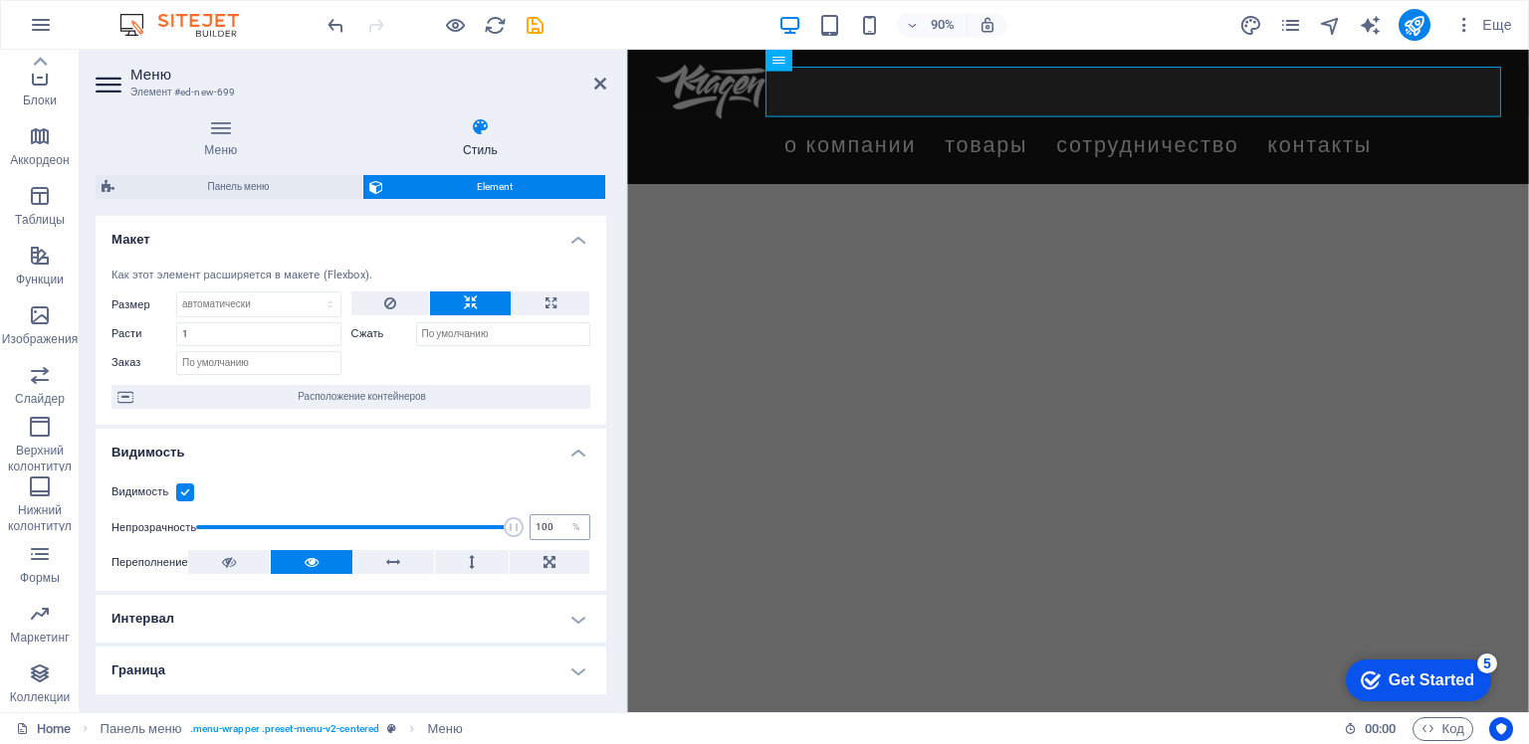
drag, startPoint x: 502, startPoint y: 524, endPoint x: 526, endPoint y: 524, distance: 24.9
click at [526, 524] on div "Непрозрачность 100 %" at bounding box center [350, 528] width 479 height 30
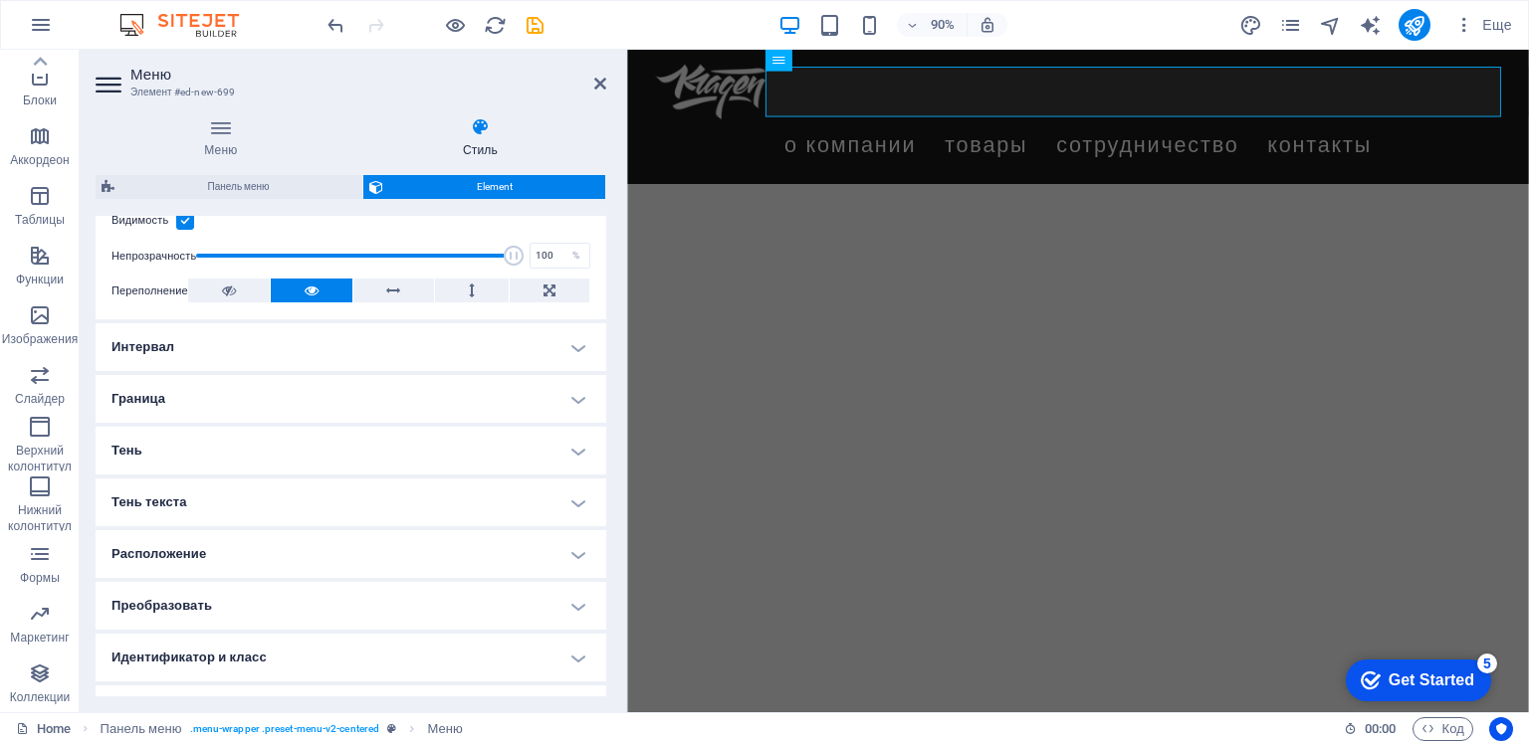
scroll to position [359, 0]
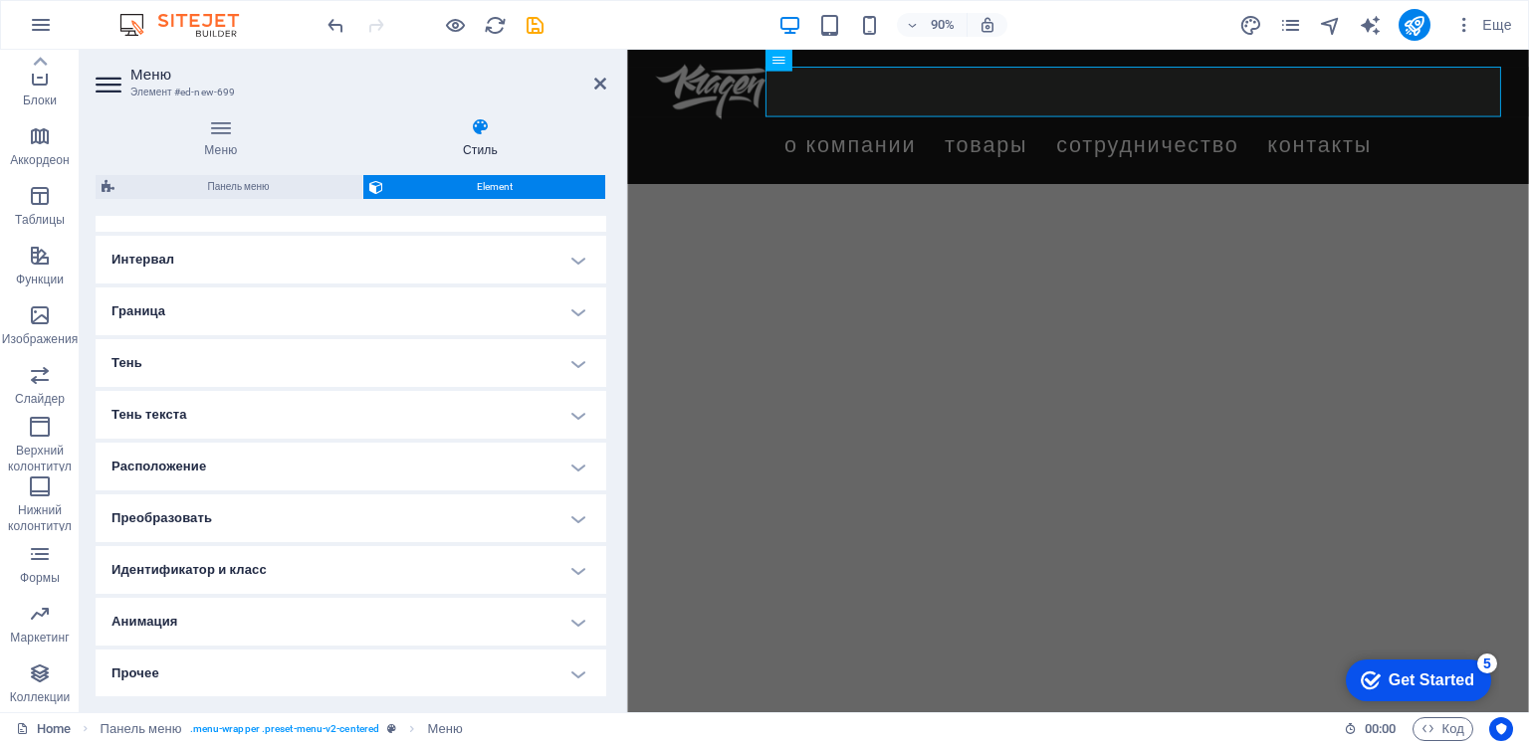
click at [575, 470] on h4 "Расположение" at bounding box center [351, 467] width 511 height 48
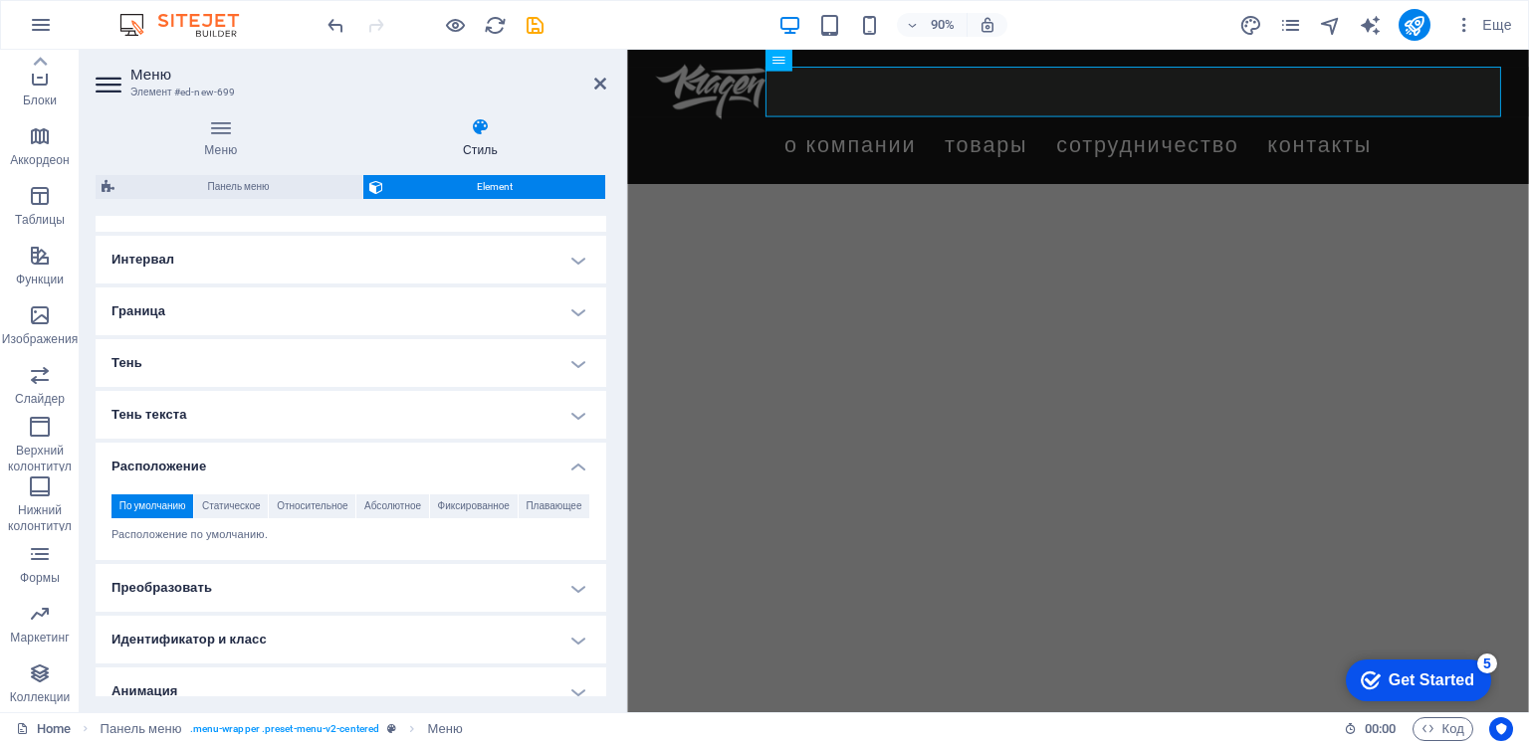
click at [575, 470] on h4 "Расположение" at bounding box center [351, 461] width 511 height 36
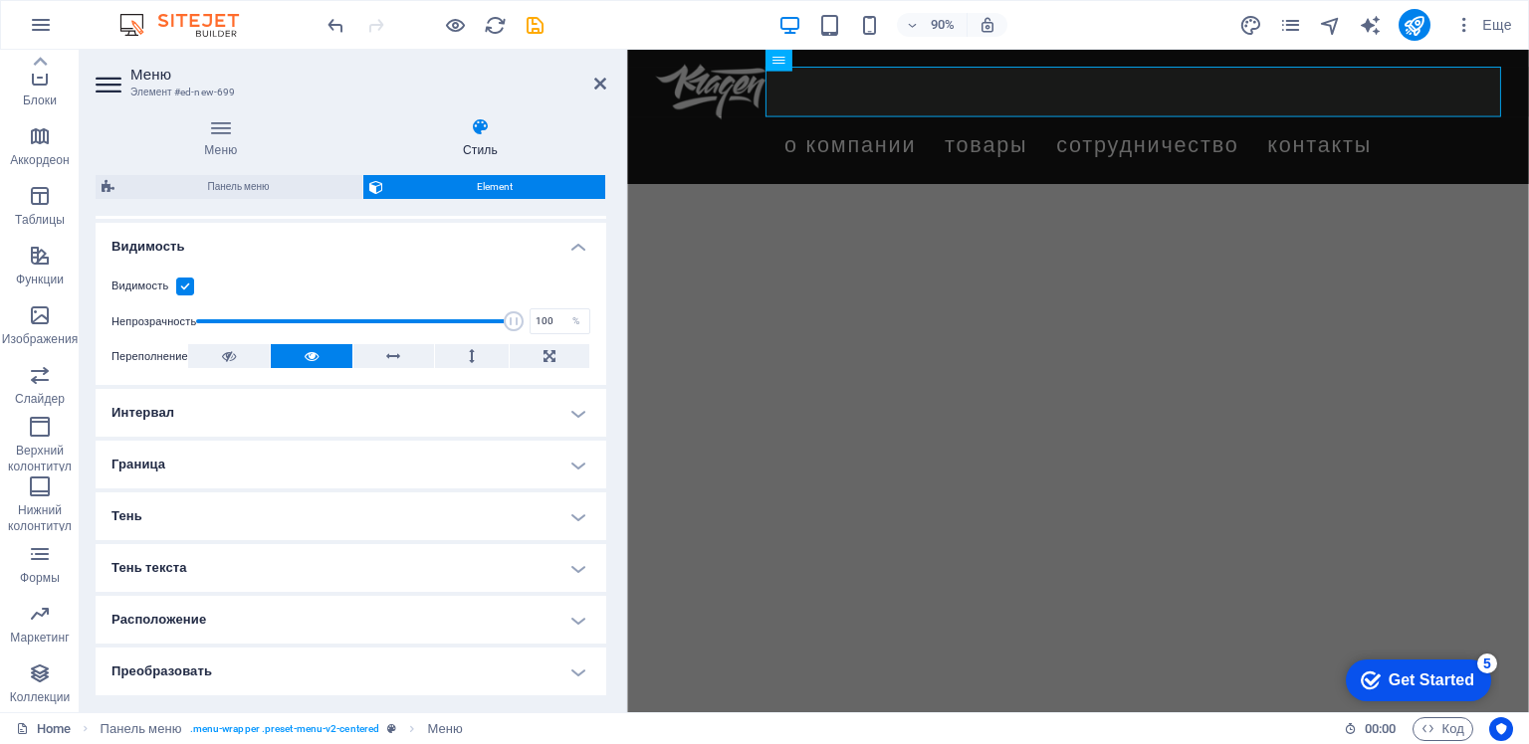
scroll to position [0, 0]
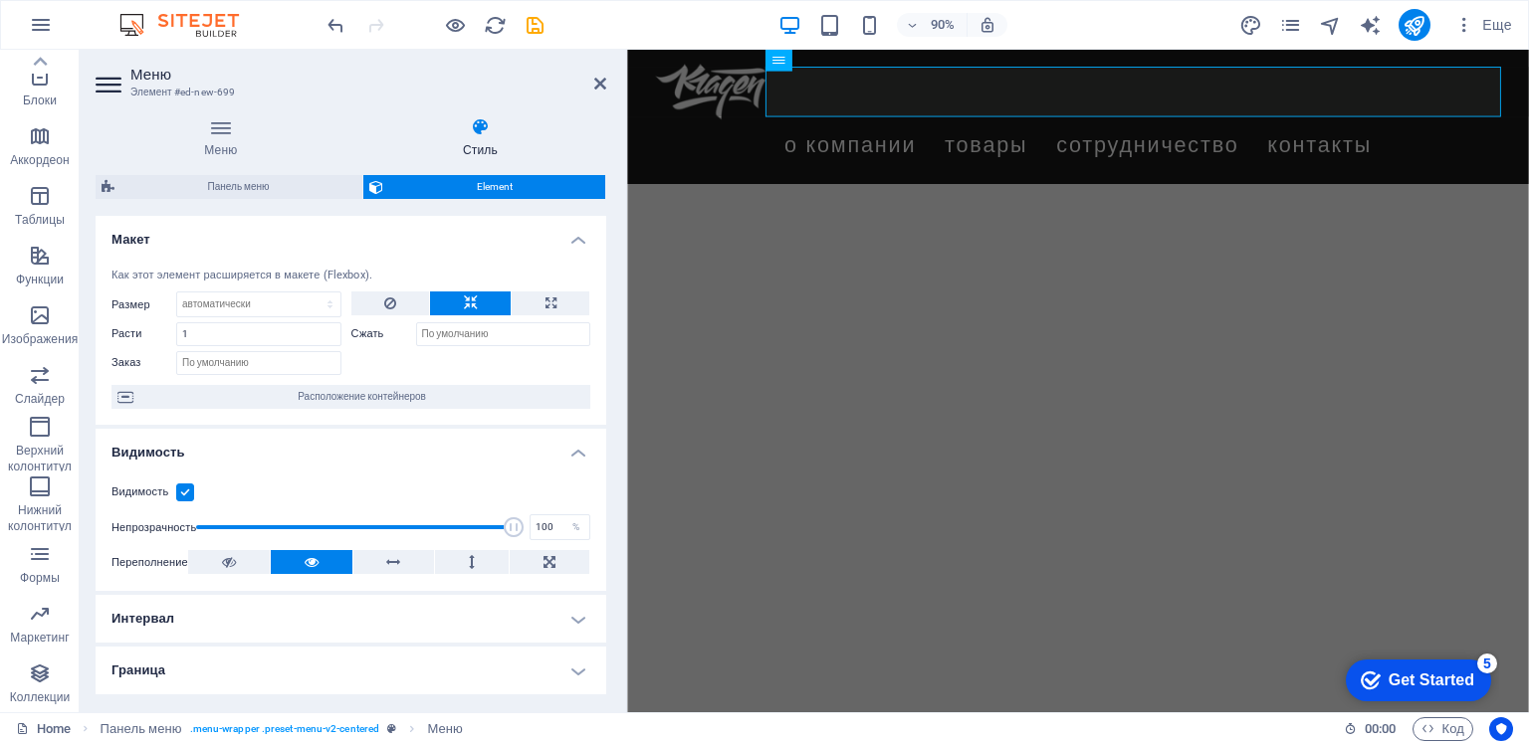
click at [327, 277] on div "Как этот элемент расширяется в макете (Flexbox)." at bounding box center [350, 276] width 479 height 17
click at [269, 362] on input "Заказ" at bounding box center [258, 363] width 165 height 24
click at [260, 333] on input "1" at bounding box center [258, 334] width 165 height 24
click at [387, 252] on div "Как этот элемент расширяется в макете (Flexbox). Размер По умолчанию автоматиче…" at bounding box center [351, 339] width 511 height 174
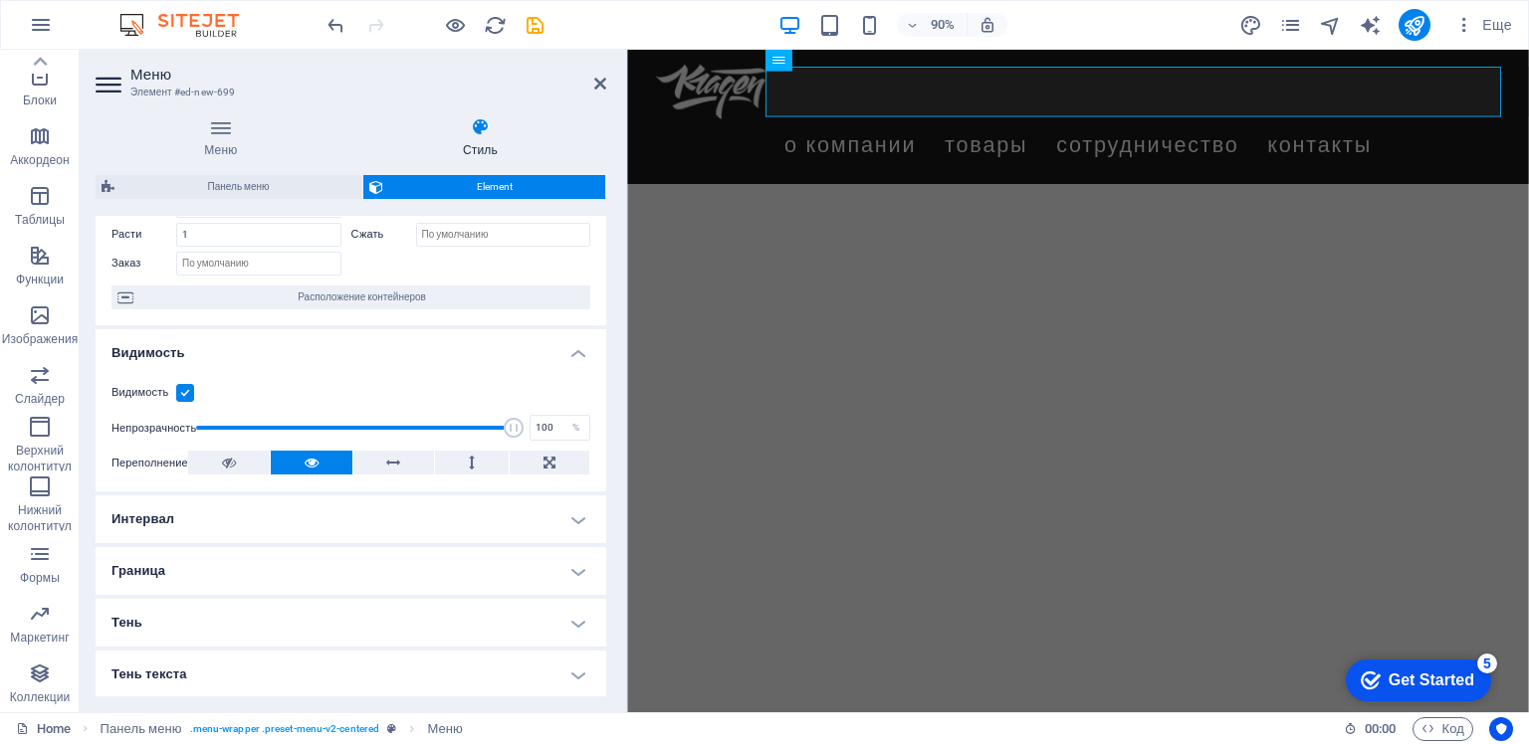
click at [574, 350] on h4 "Видимость" at bounding box center [351, 347] width 511 height 36
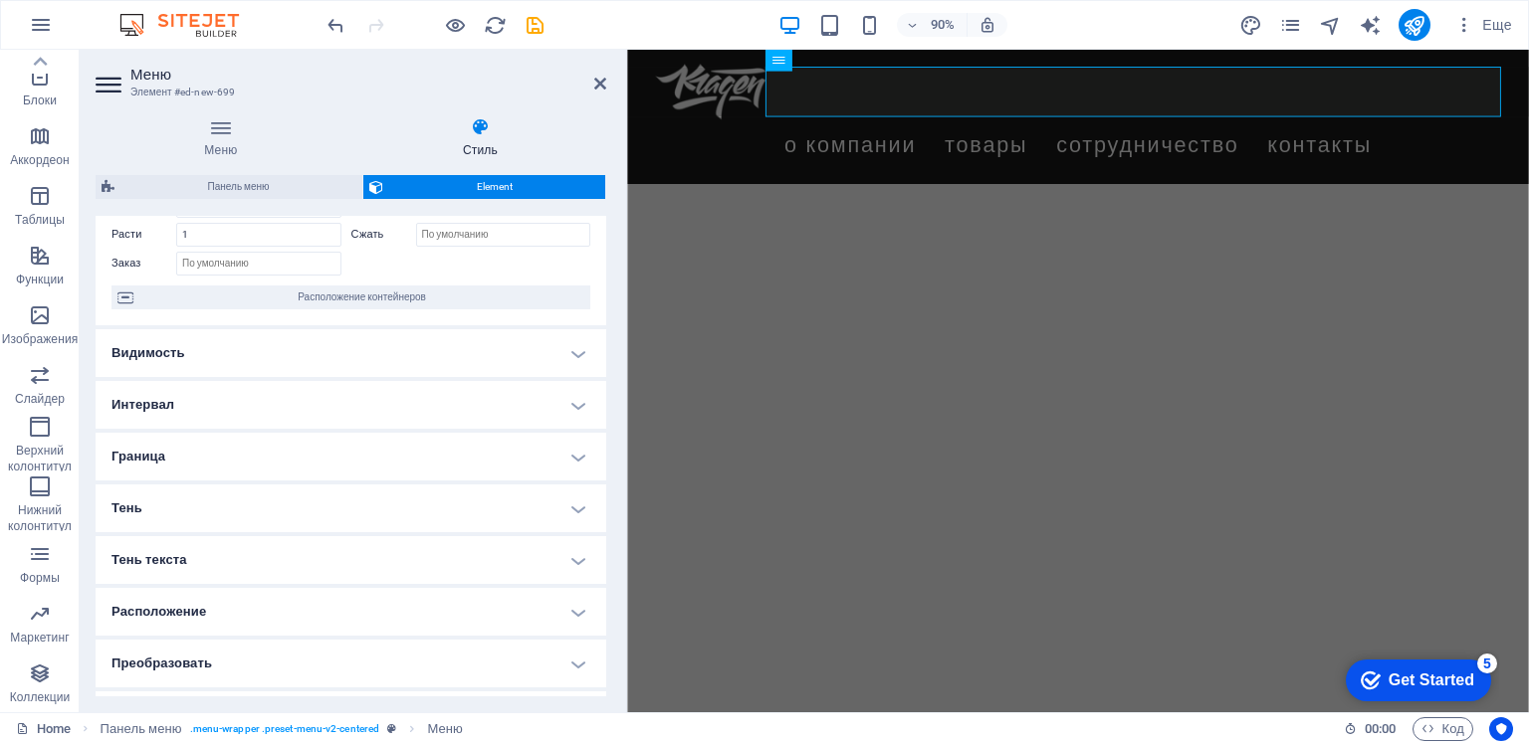
click at [573, 398] on h4 "Интервал" at bounding box center [351, 405] width 511 height 48
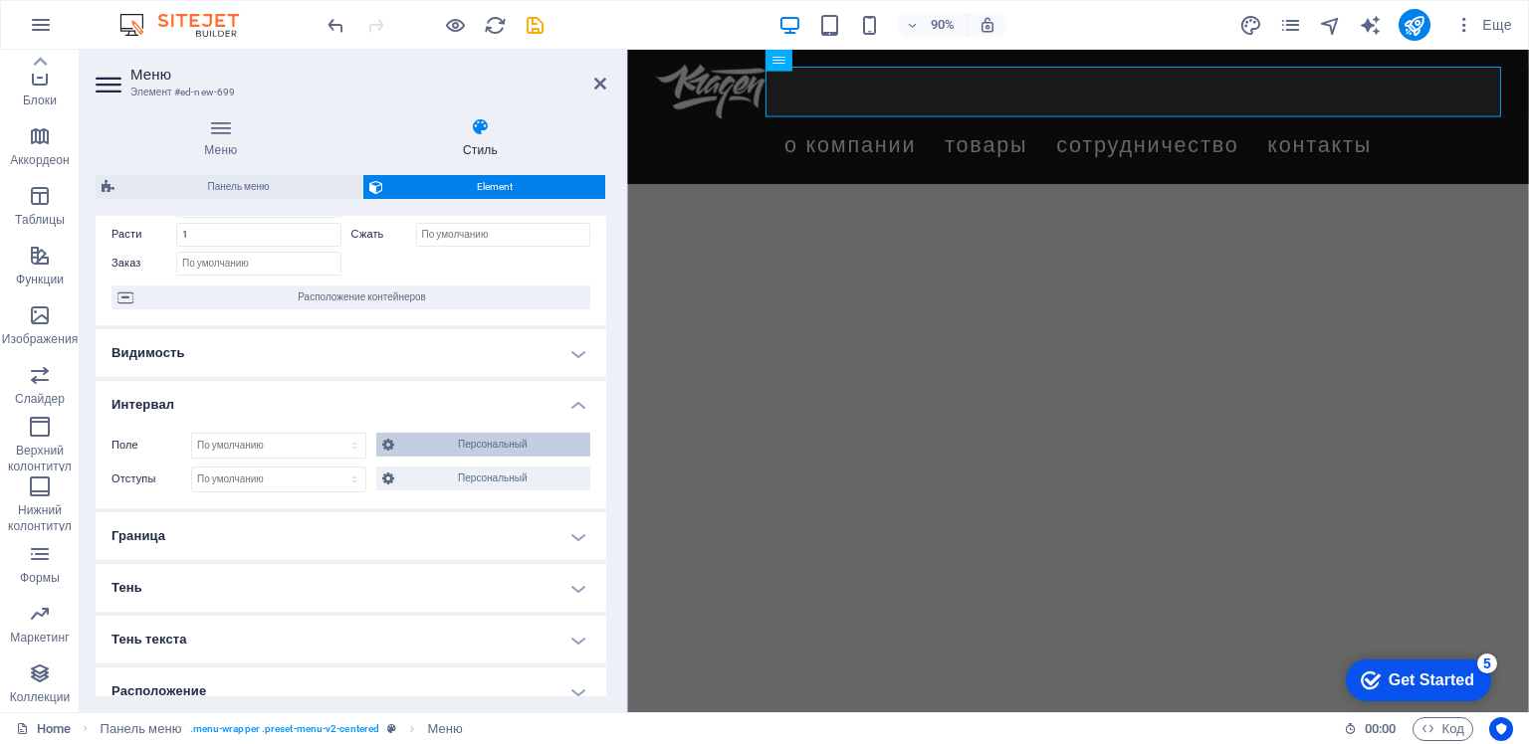
click at [490, 446] on span "Персональный" at bounding box center [492, 445] width 184 height 24
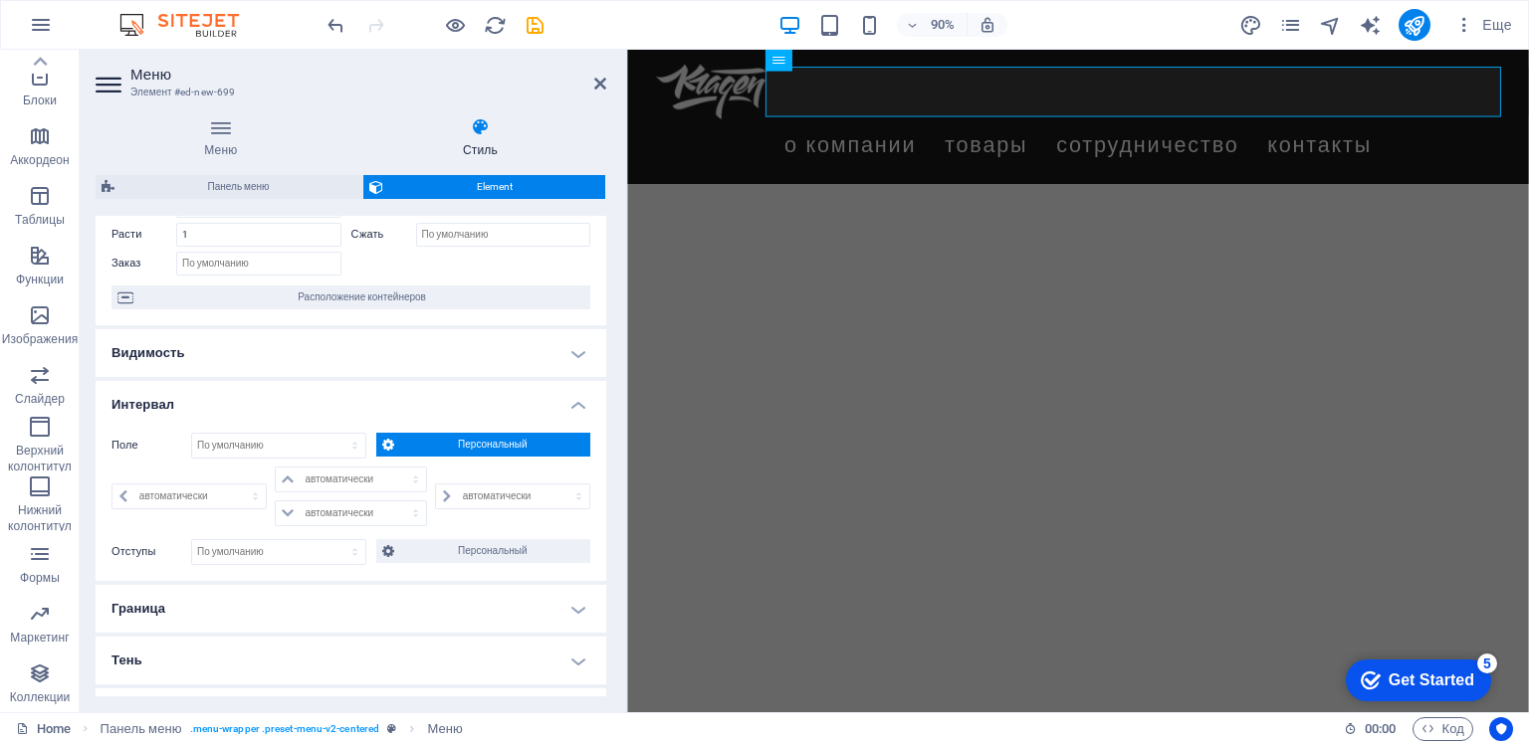
click at [490, 446] on span "Персональный" at bounding box center [492, 445] width 184 height 24
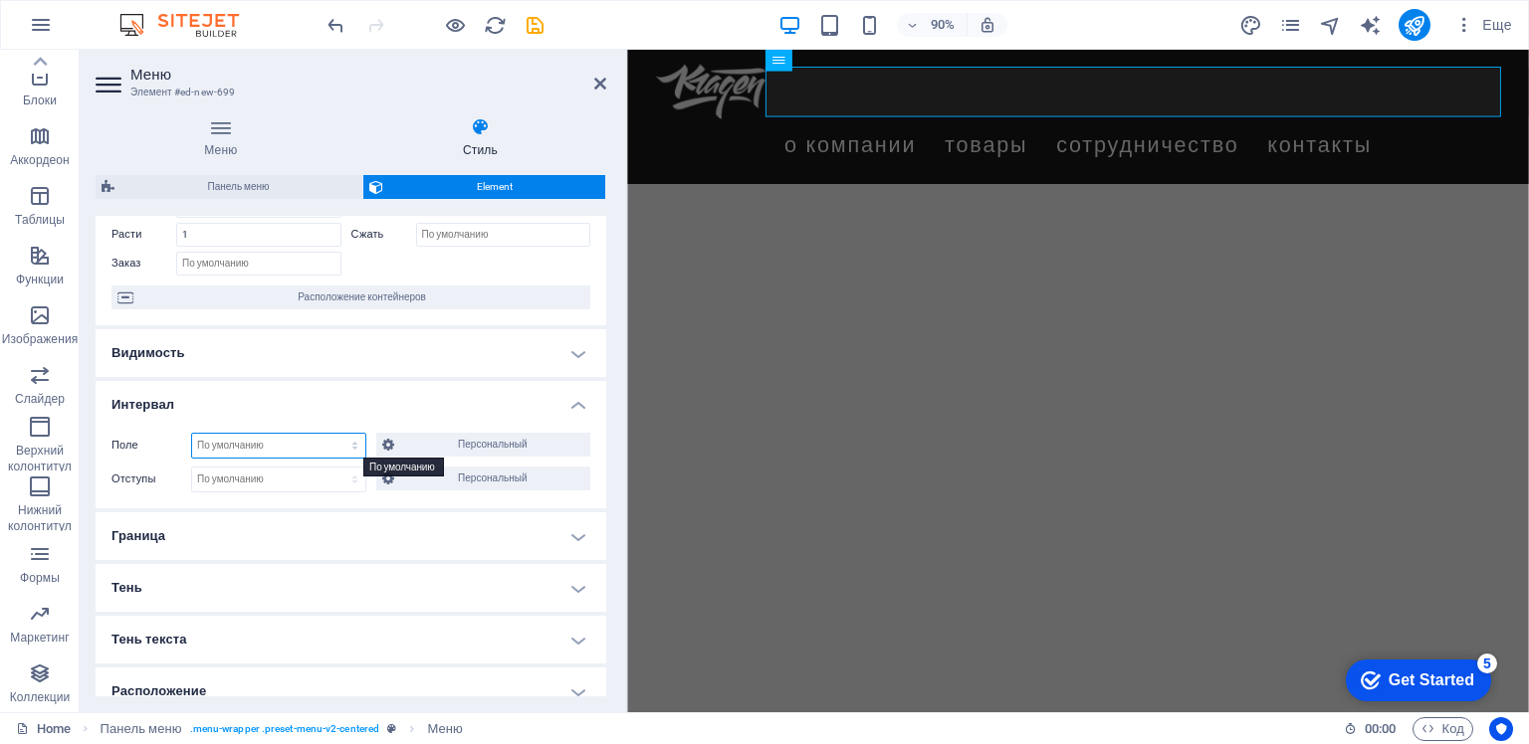
click at [306, 449] on select "По умолчанию автоматически px % rem vw vh Персональный" at bounding box center [278, 446] width 173 height 24
click at [192, 434] on select "По умолчанию автоматически px % rem vw vh Персональный" at bounding box center [278, 446] width 173 height 24
click at [282, 448] on select "По умолчанию автоматически px % rem vw vh Персональный" at bounding box center [278, 446] width 173 height 24
click at [192, 434] on select "По умолчанию автоматически px % rem vw vh Персональный" at bounding box center [278, 446] width 173 height 24
click at [276, 443] on select "По умолчанию автоматически px % rem vw vh Персональный" at bounding box center [278, 446] width 173 height 24
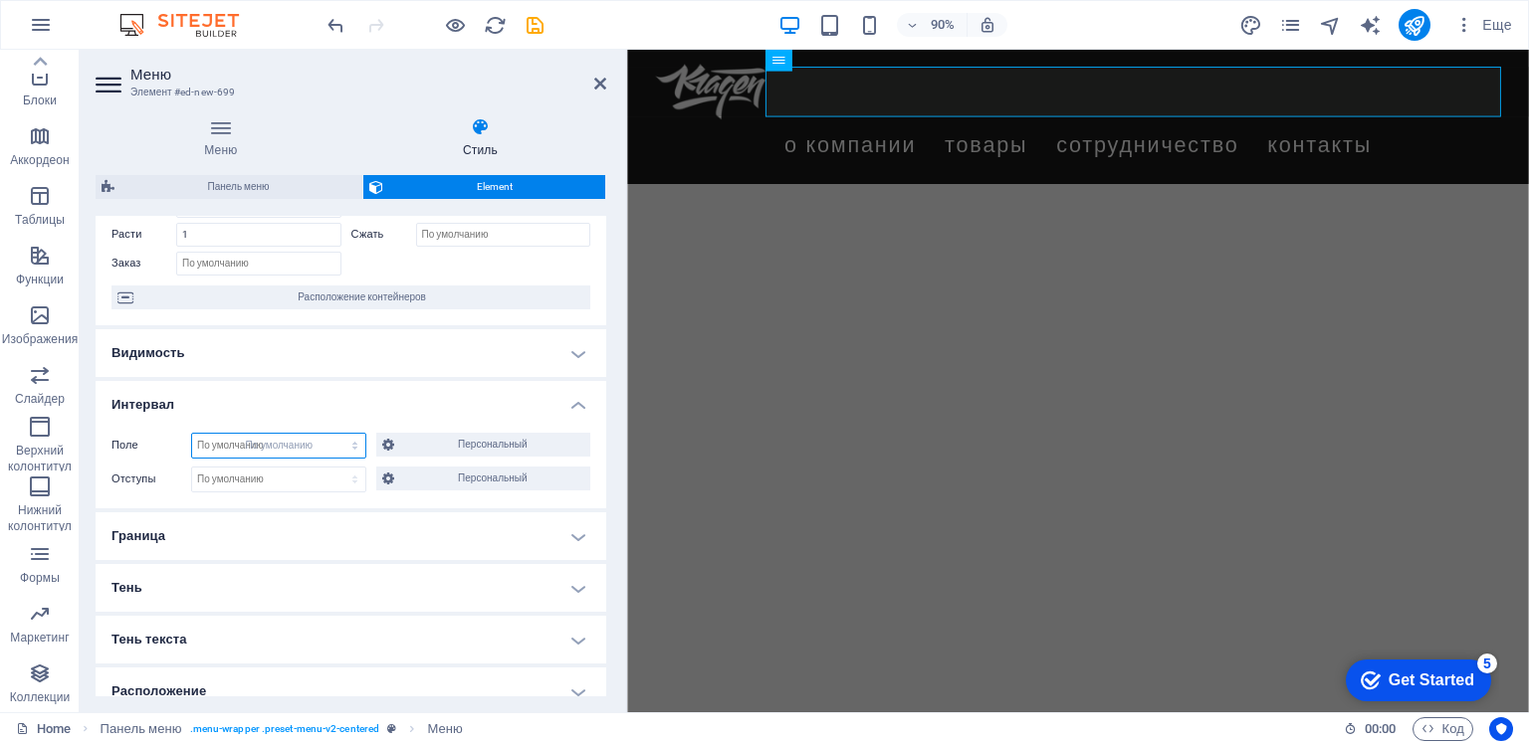
click at [192, 434] on select "По умолчанию автоматически px % rem vw vh Персональный" at bounding box center [278, 446] width 173 height 24
select select "DISABLED_OPTION_VALUE"
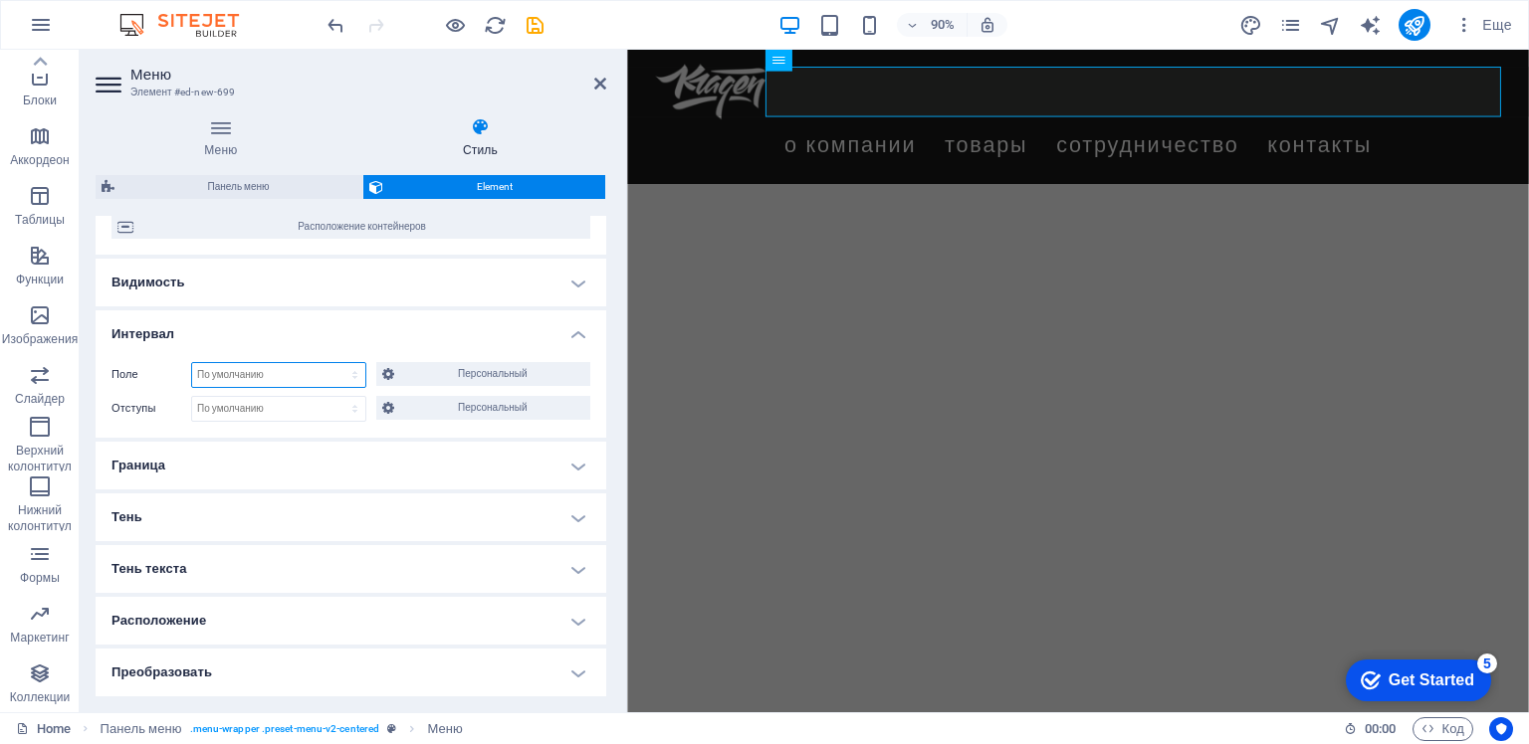
scroll to position [199, 0]
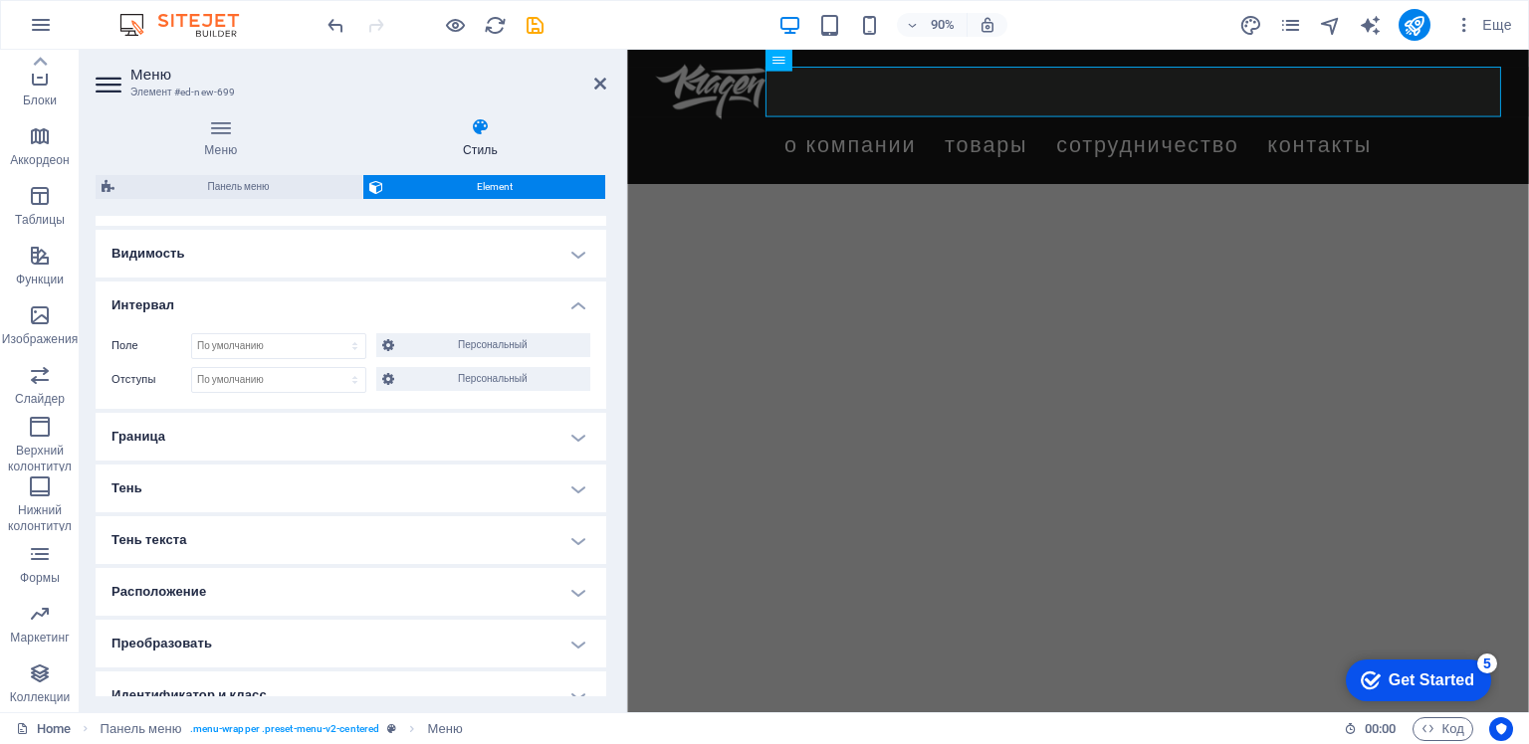
click at [543, 436] on h4 "Граница" at bounding box center [351, 437] width 511 height 48
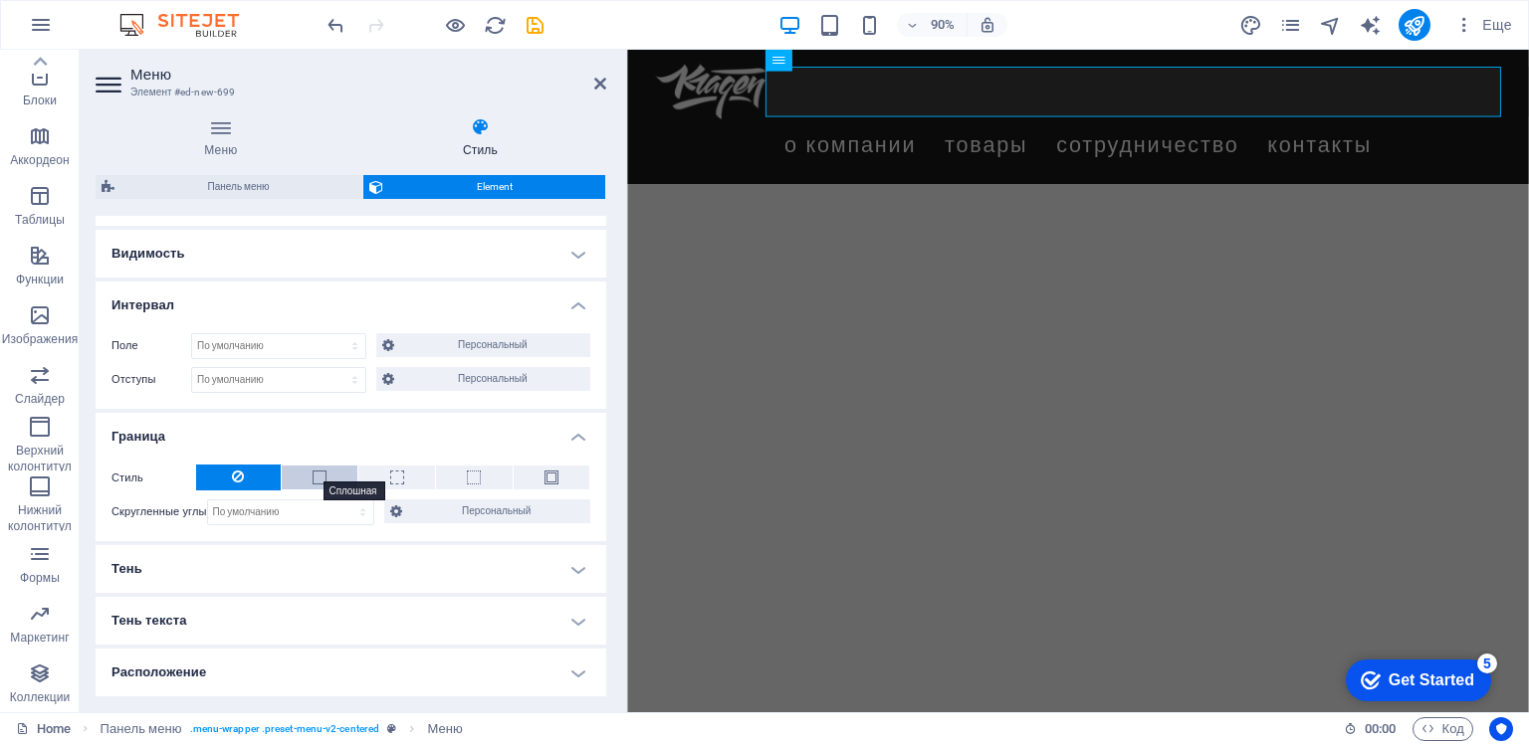
click at [315, 478] on span at bounding box center [320, 478] width 14 height 14
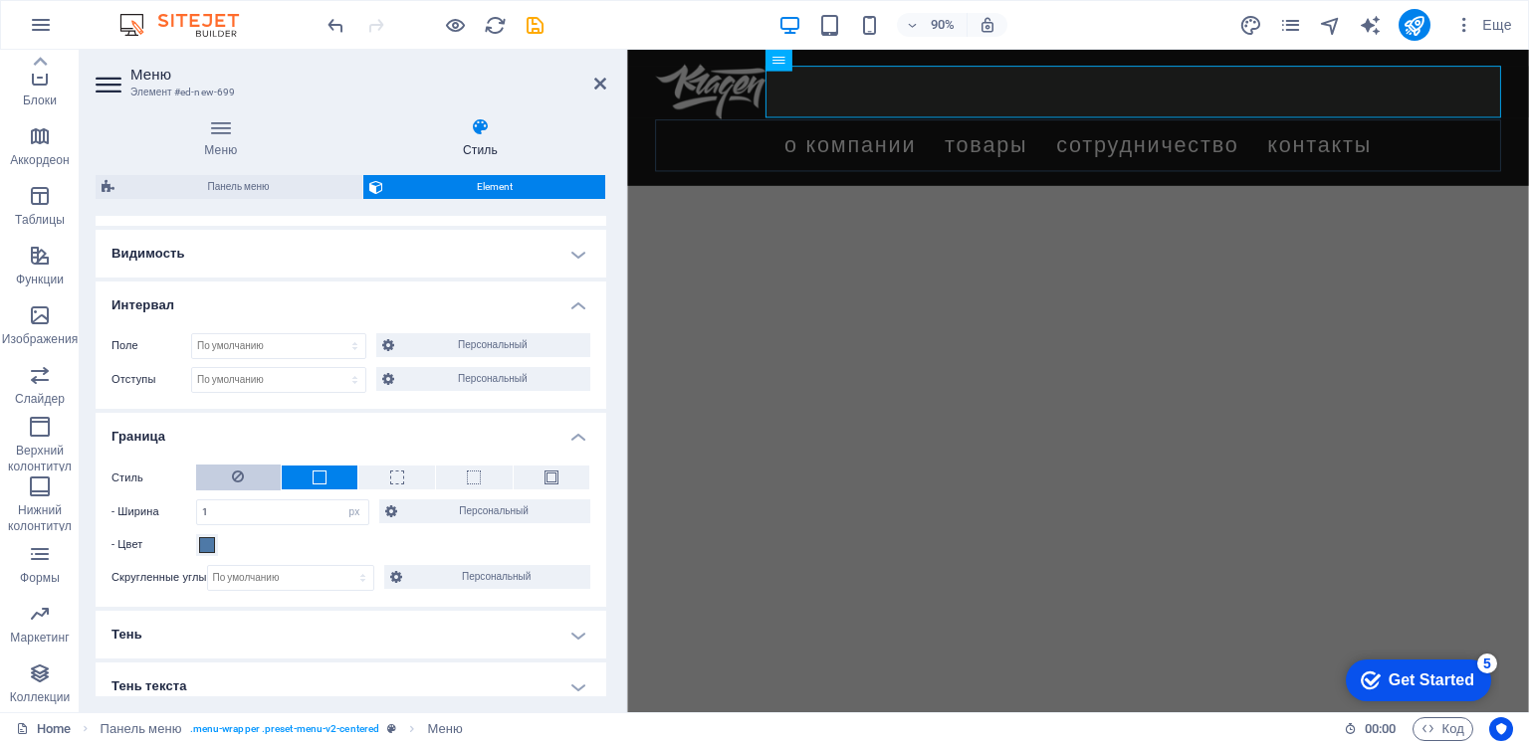
click at [245, 479] on button at bounding box center [238, 478] width 85 height 26
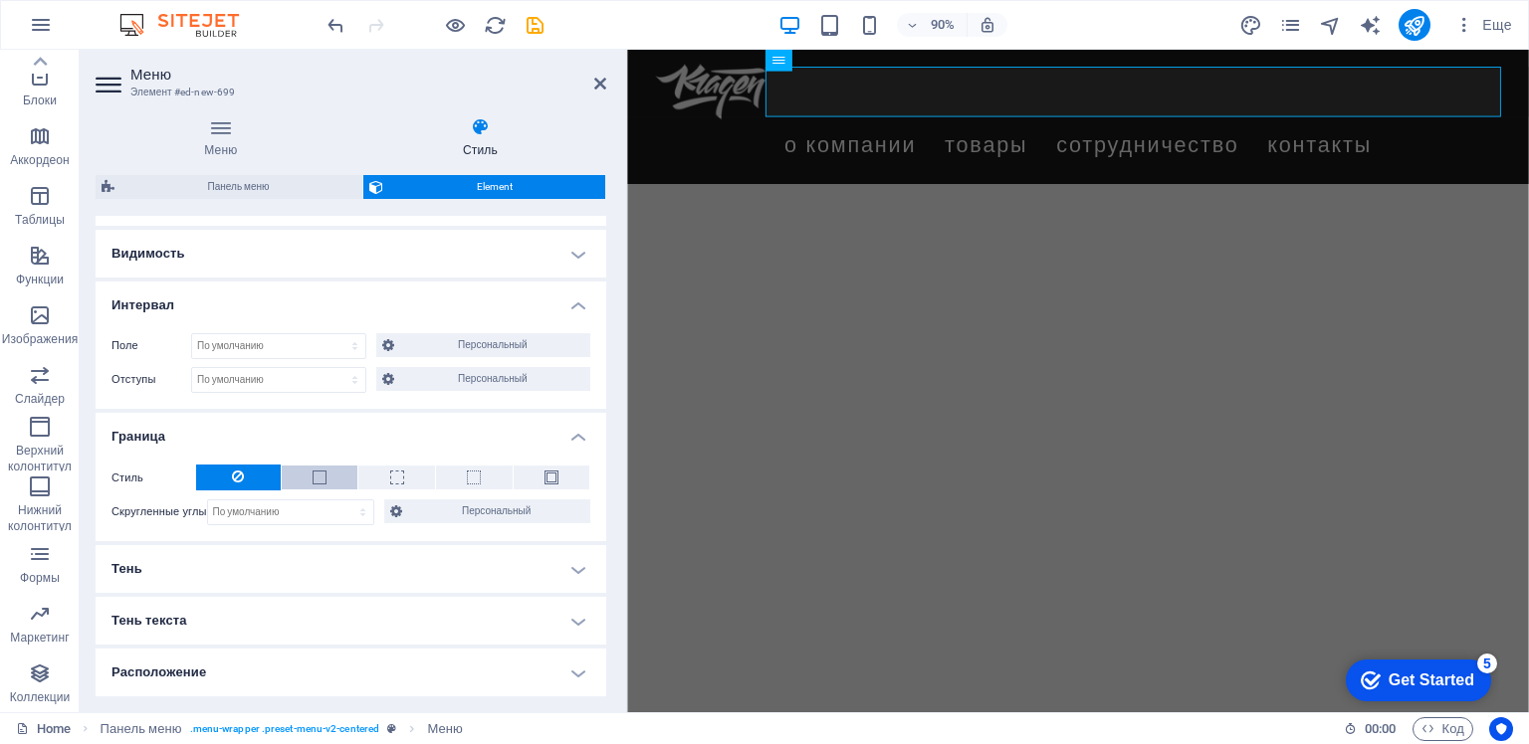
click at [315, 478] on span at bounding box center [320, 478] width 14 height 14
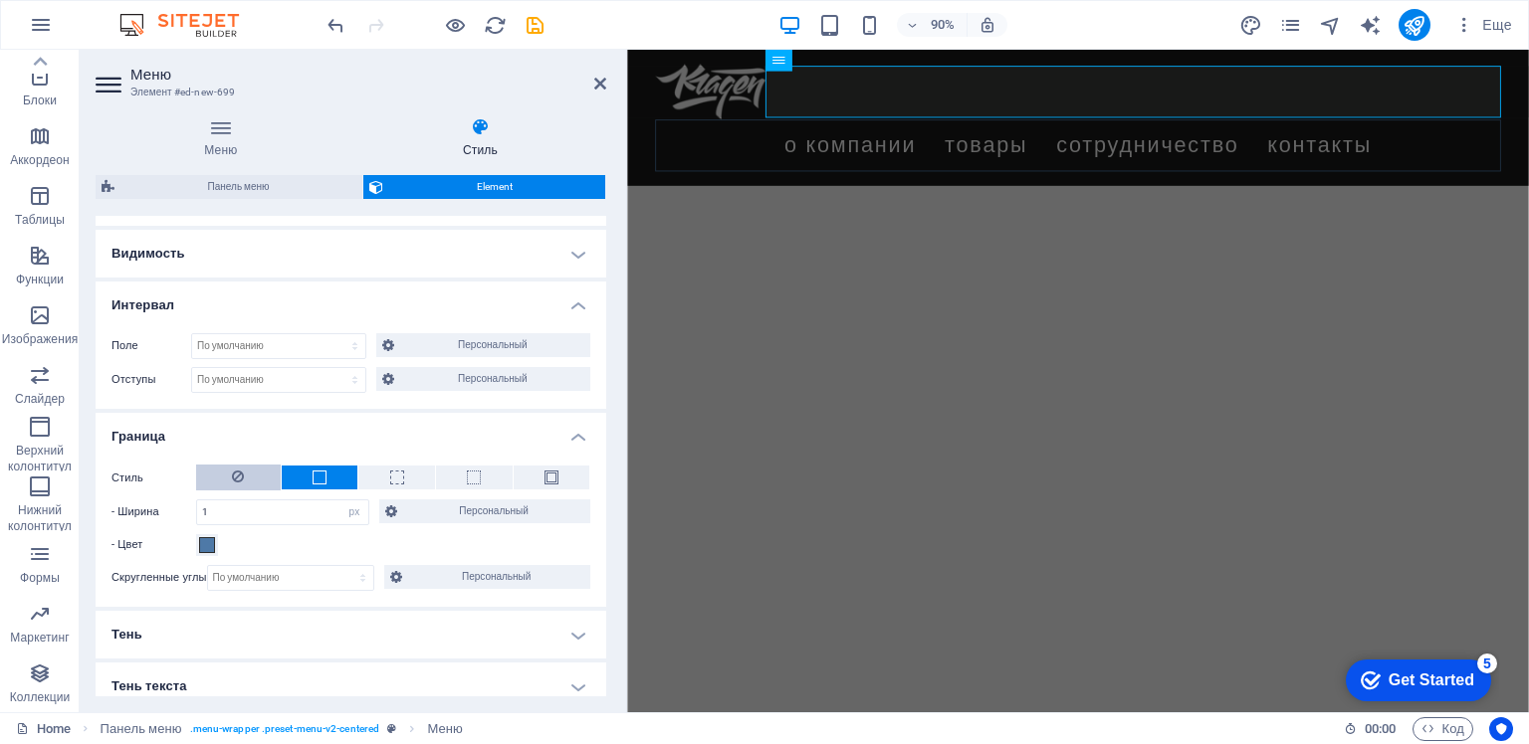
click at [242, 471] on icon at bounding box center [238, 477] width 12 height 24
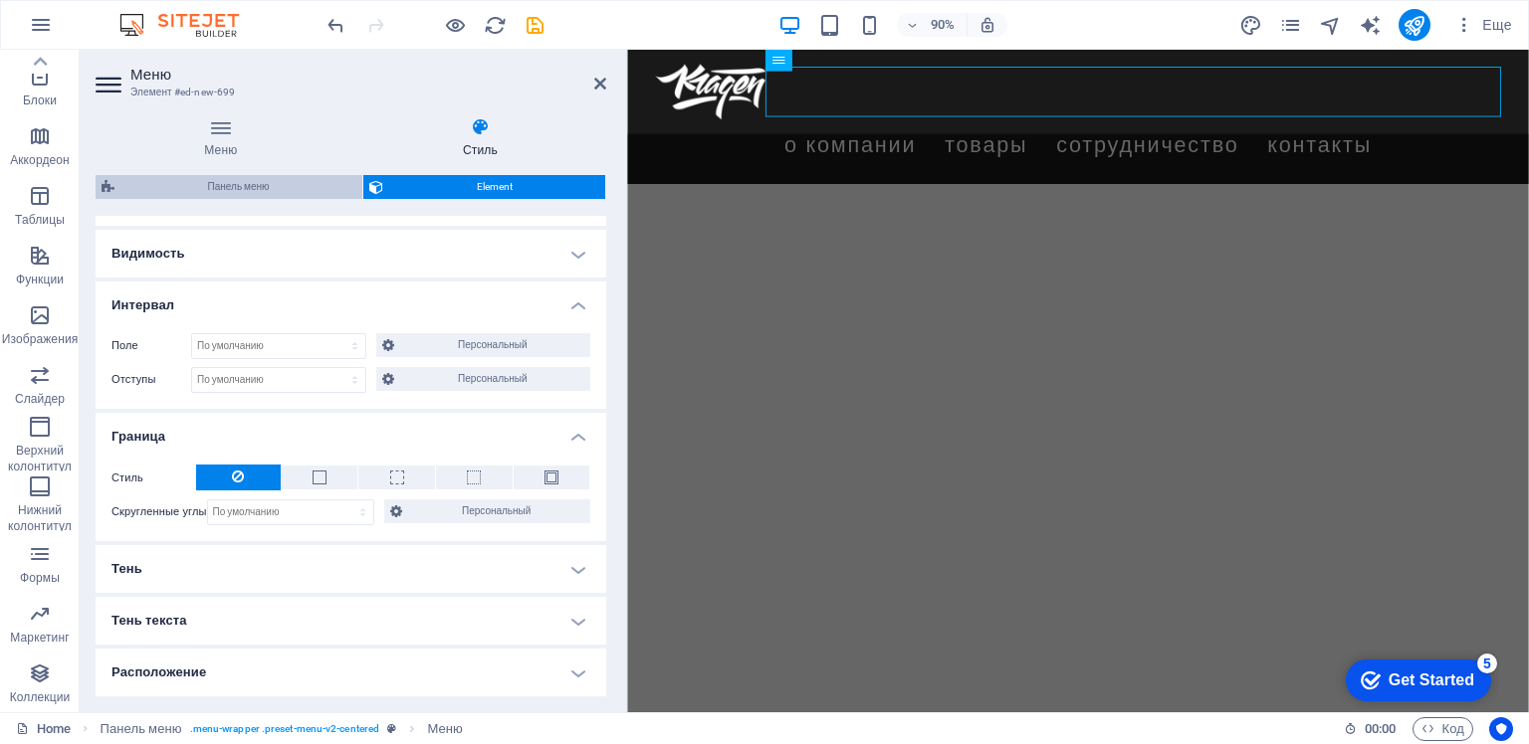
click at [239, 189] on span "Панель меню" at bounding box center [238, 187] width 236 height 24
select select "rem"
select select "hover_border_bottom"
select select "px"
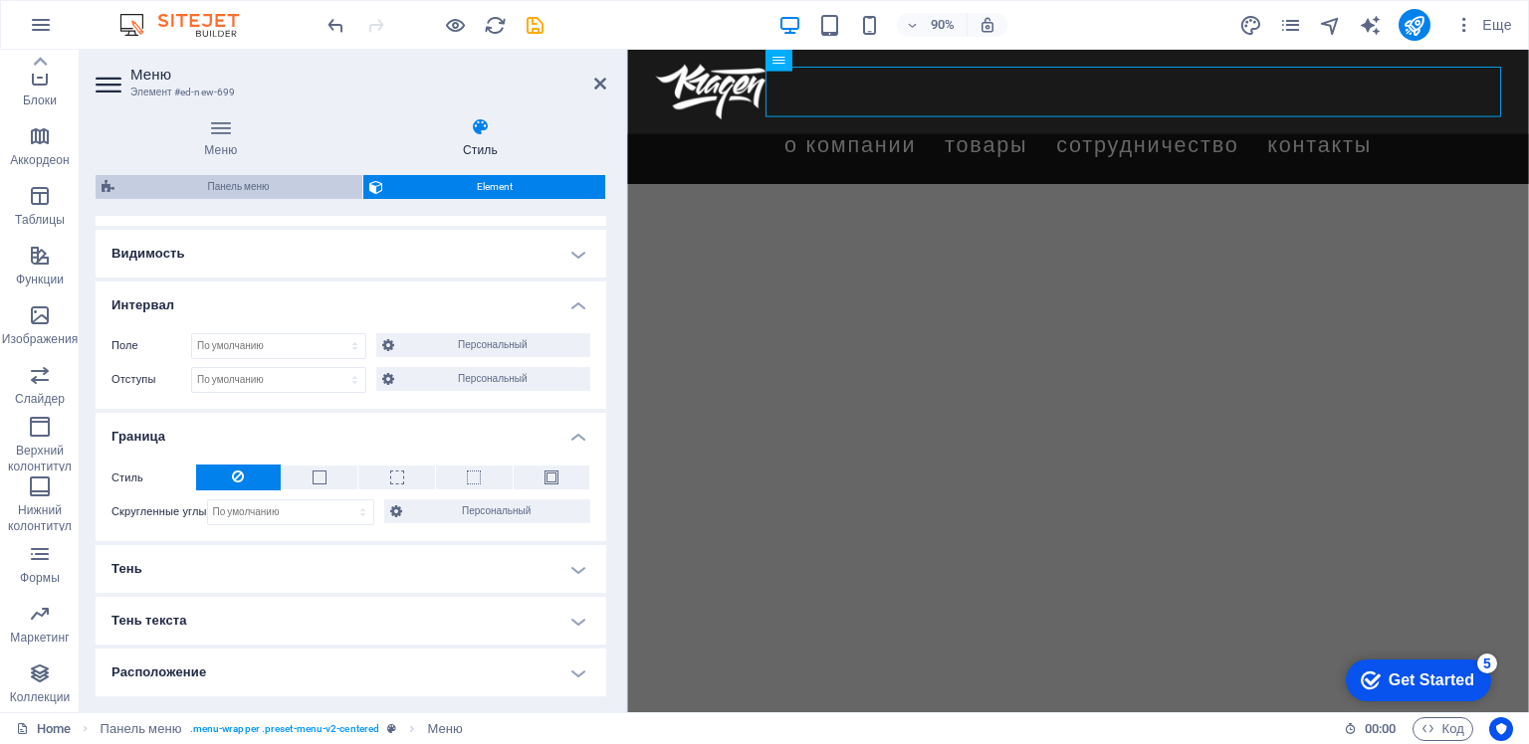
select select "rem"
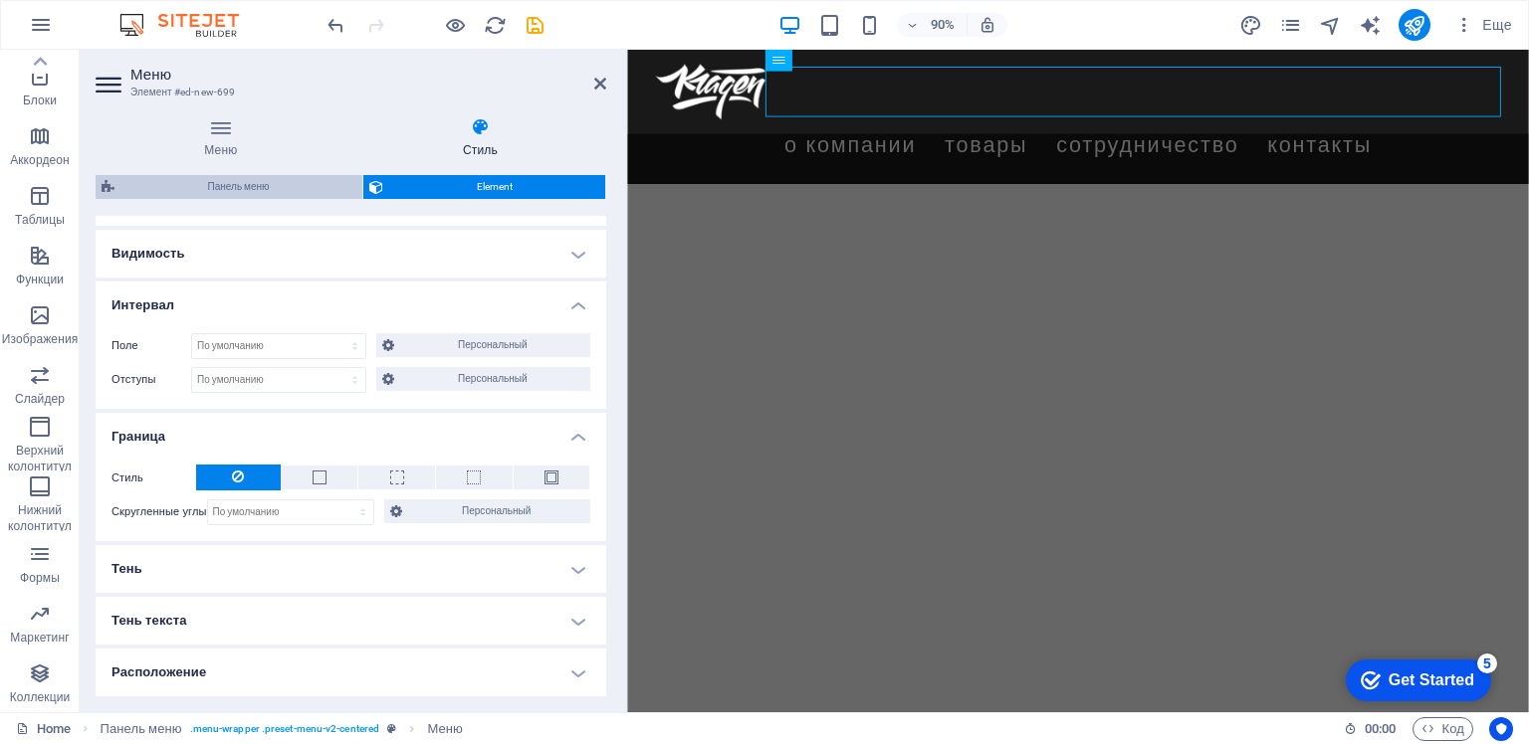
select select "link-special-font"
select select "rem"
select select "400"
select select "px"
select select "rem"
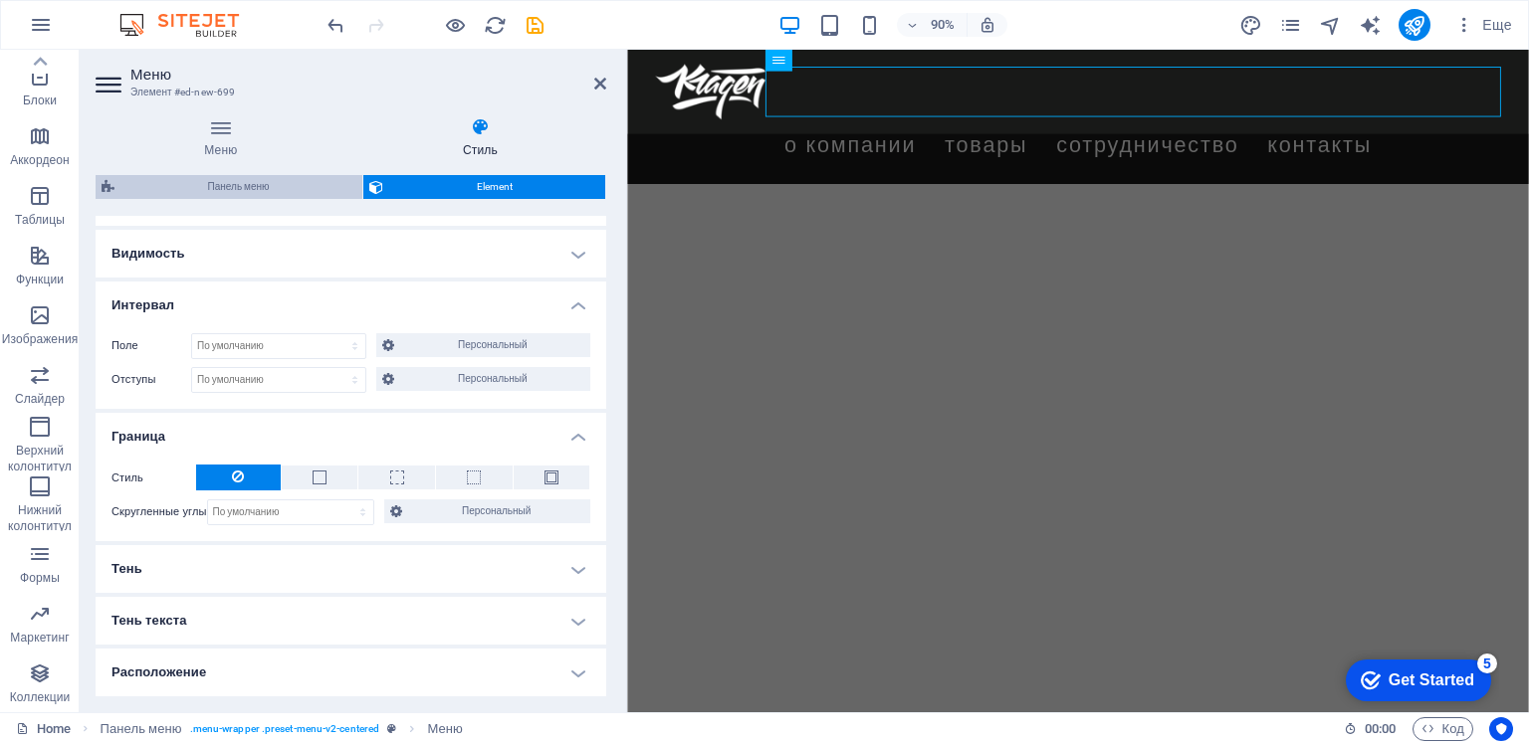
select select "px"
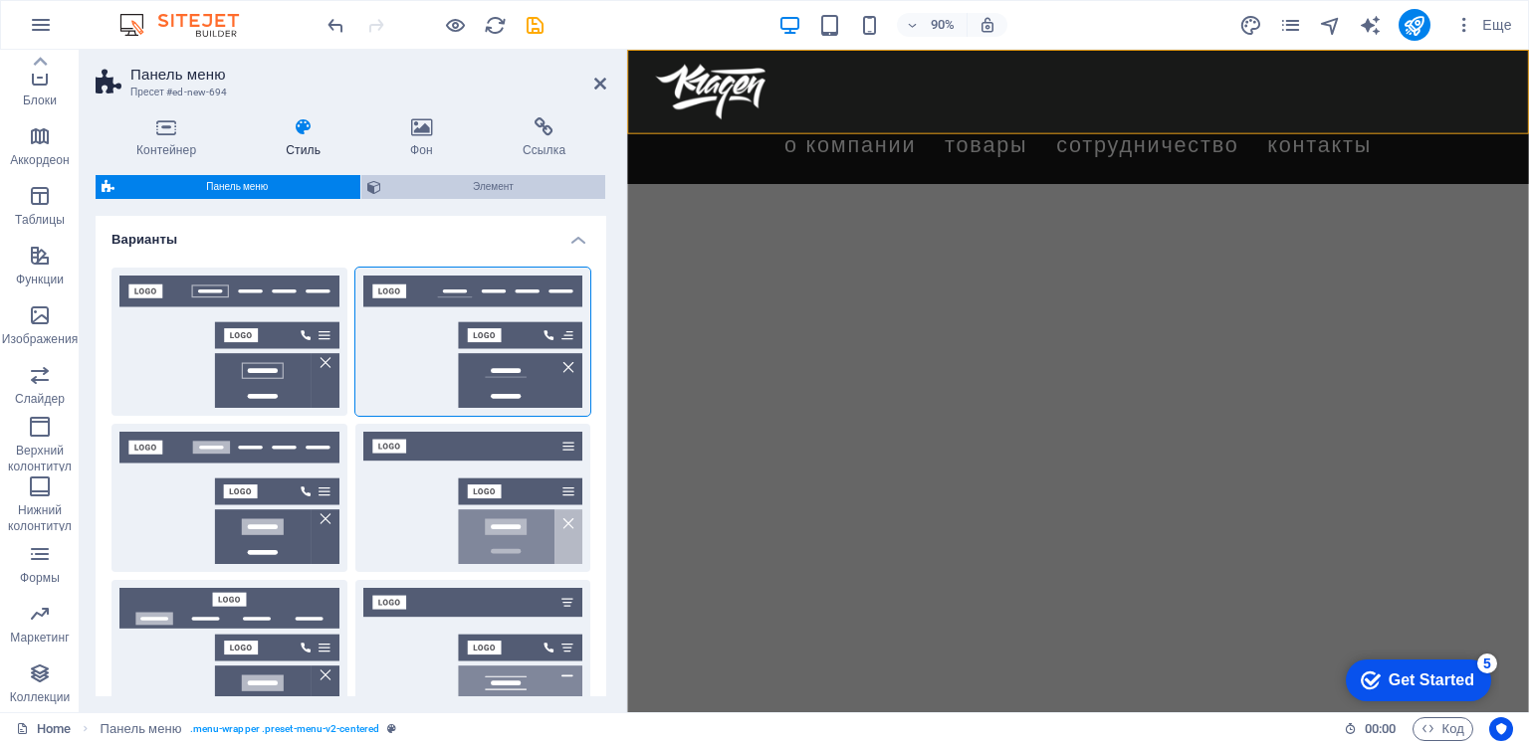
click at [458, 187] on span "Элемент" at bounding box center [493, 187] width 212 height 24
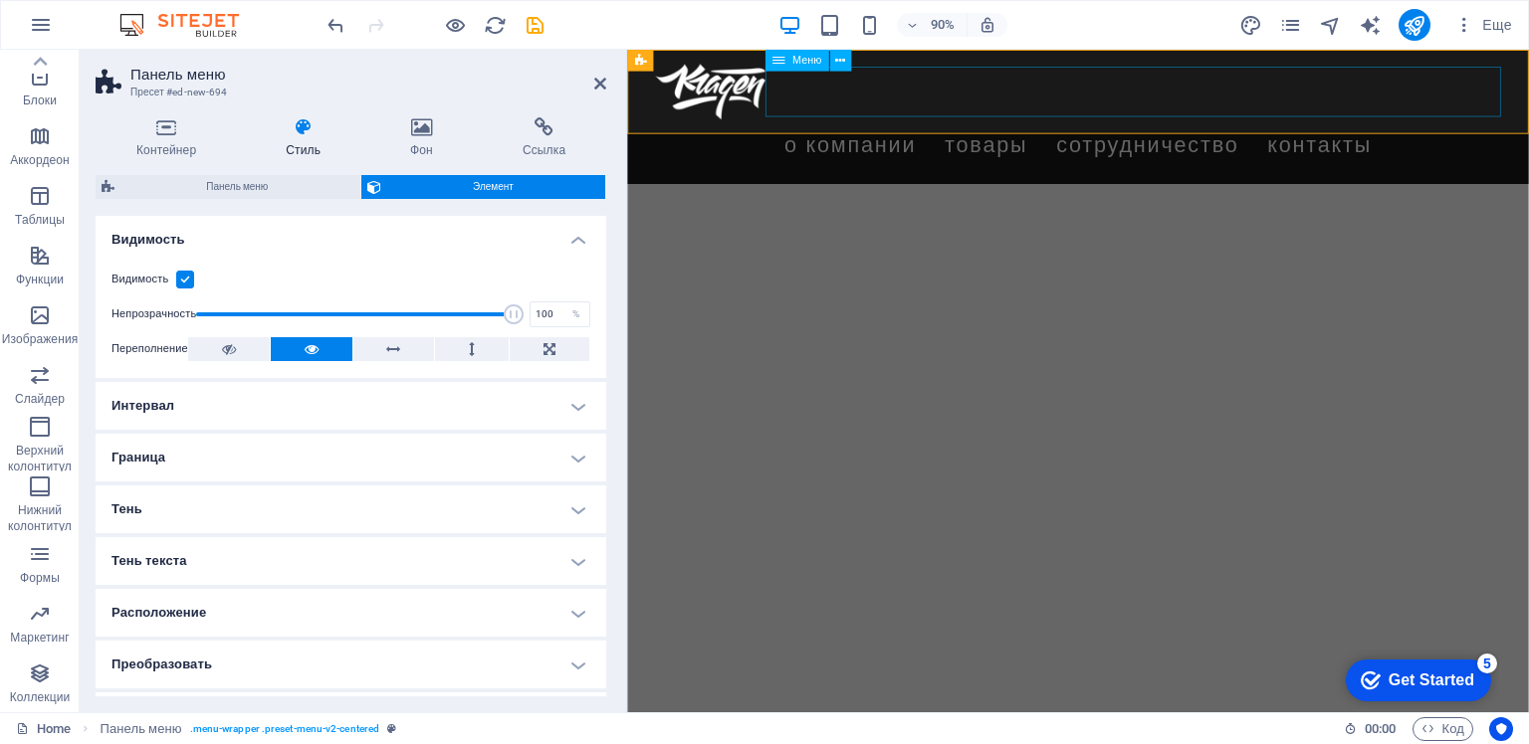
click at [962, 127] on nav "О КОМПАНИИ ТОВАРЫ СОТРУДНИЧЕСТВО Контакты" at bounding box center [1128, 155] width 940 height 56
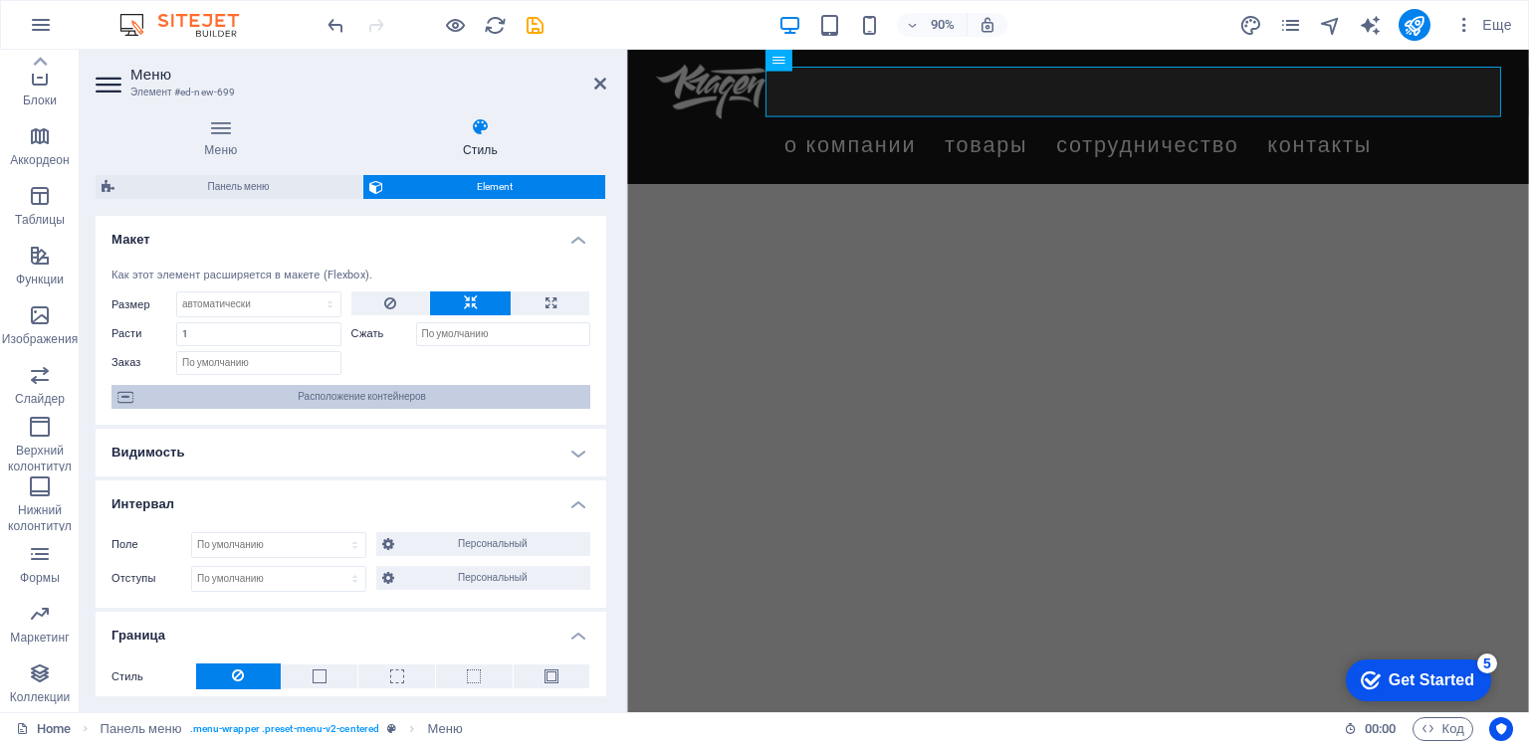
click at [121, 398] on icon at bounding box center [125, 397] width 16 height 24
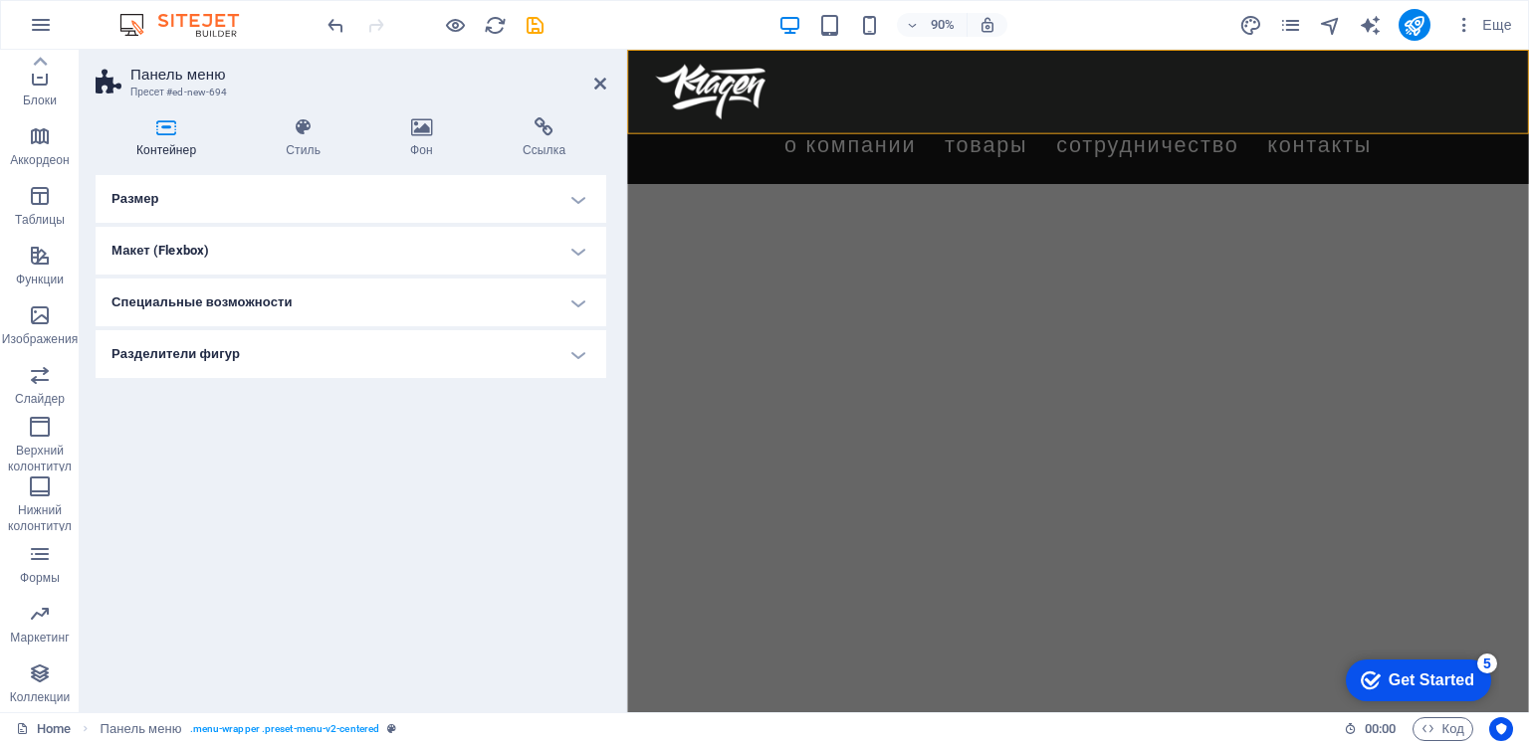
click at [575, 255] on h4 "Макет (Flexbox)" at bounding box center [351, 251] width 511 height 48
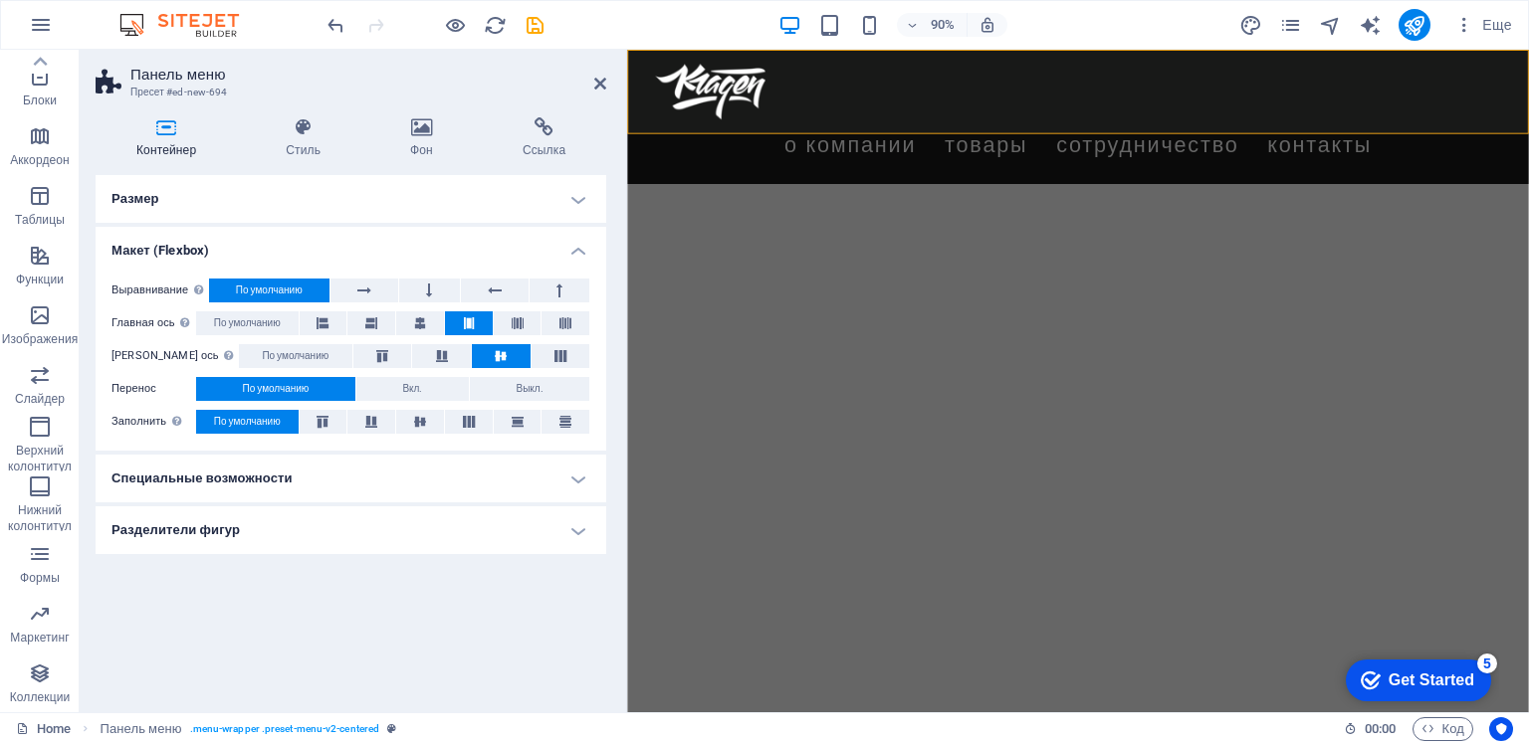
click at [575, 255] on h4 "Макет (Flexbox)" at bounding box center [351, 245] width 511 height 36
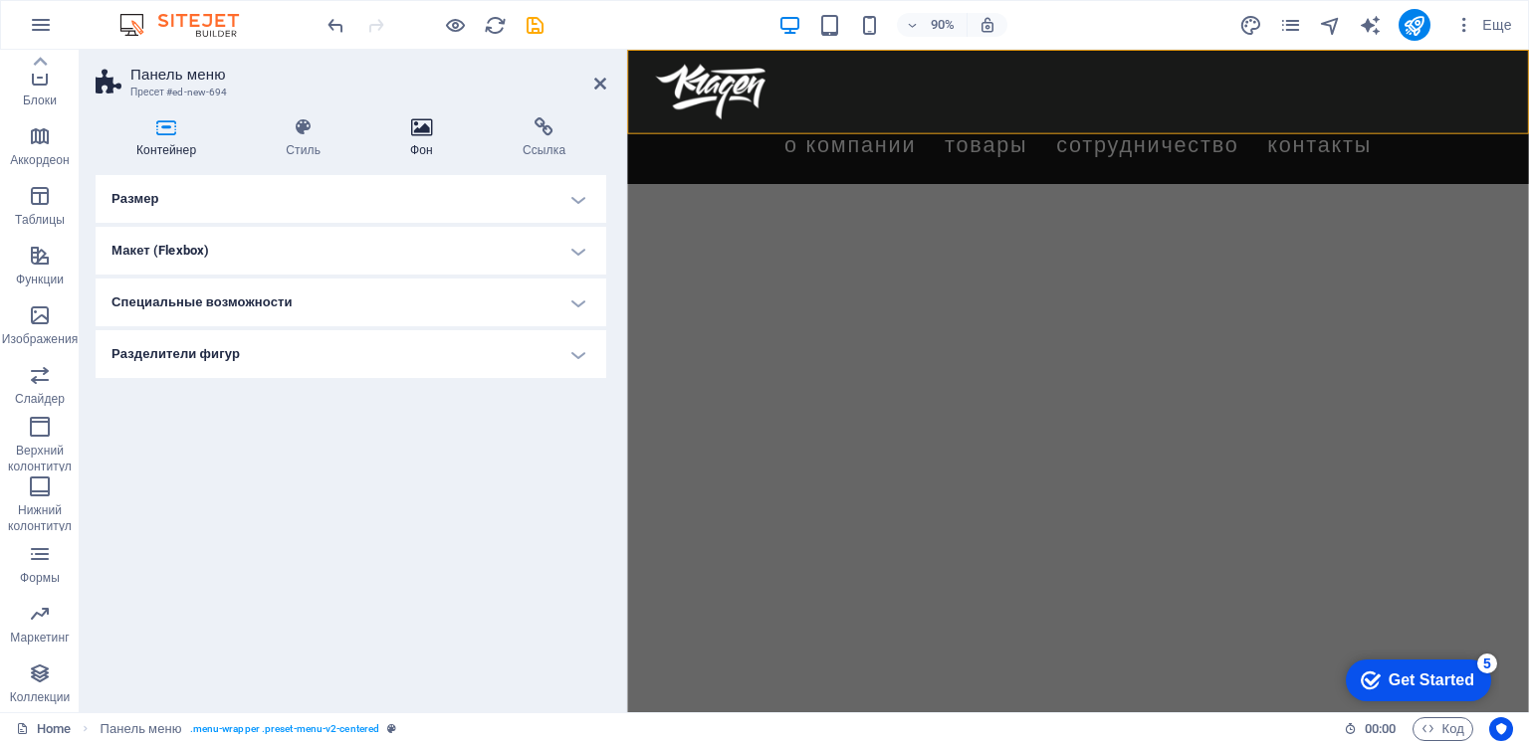
click at [426, 134] on icon at bounding box center [421, 127] width 105 height 20
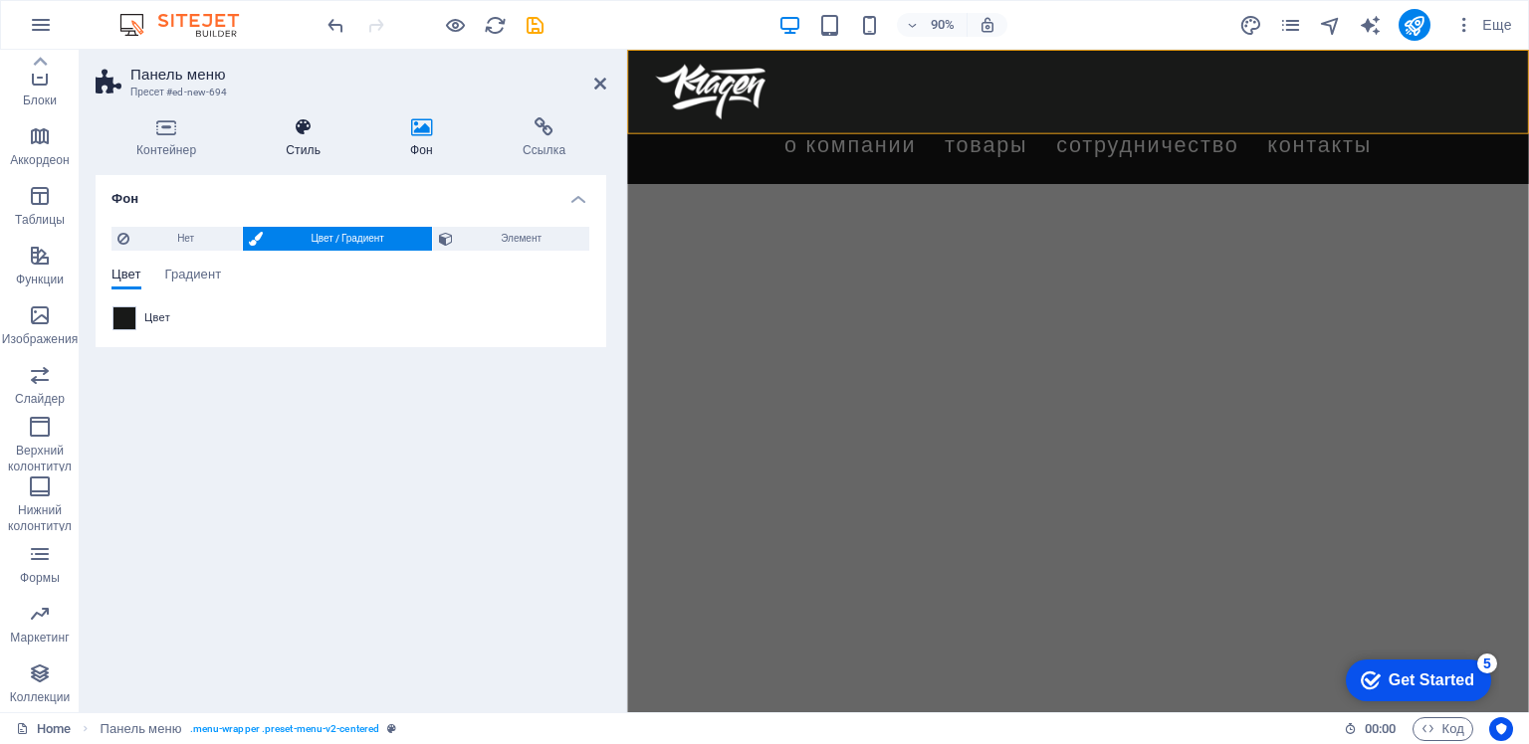
click at [298, 134] on icon at bounding box center [303, 127] width 116 height 20
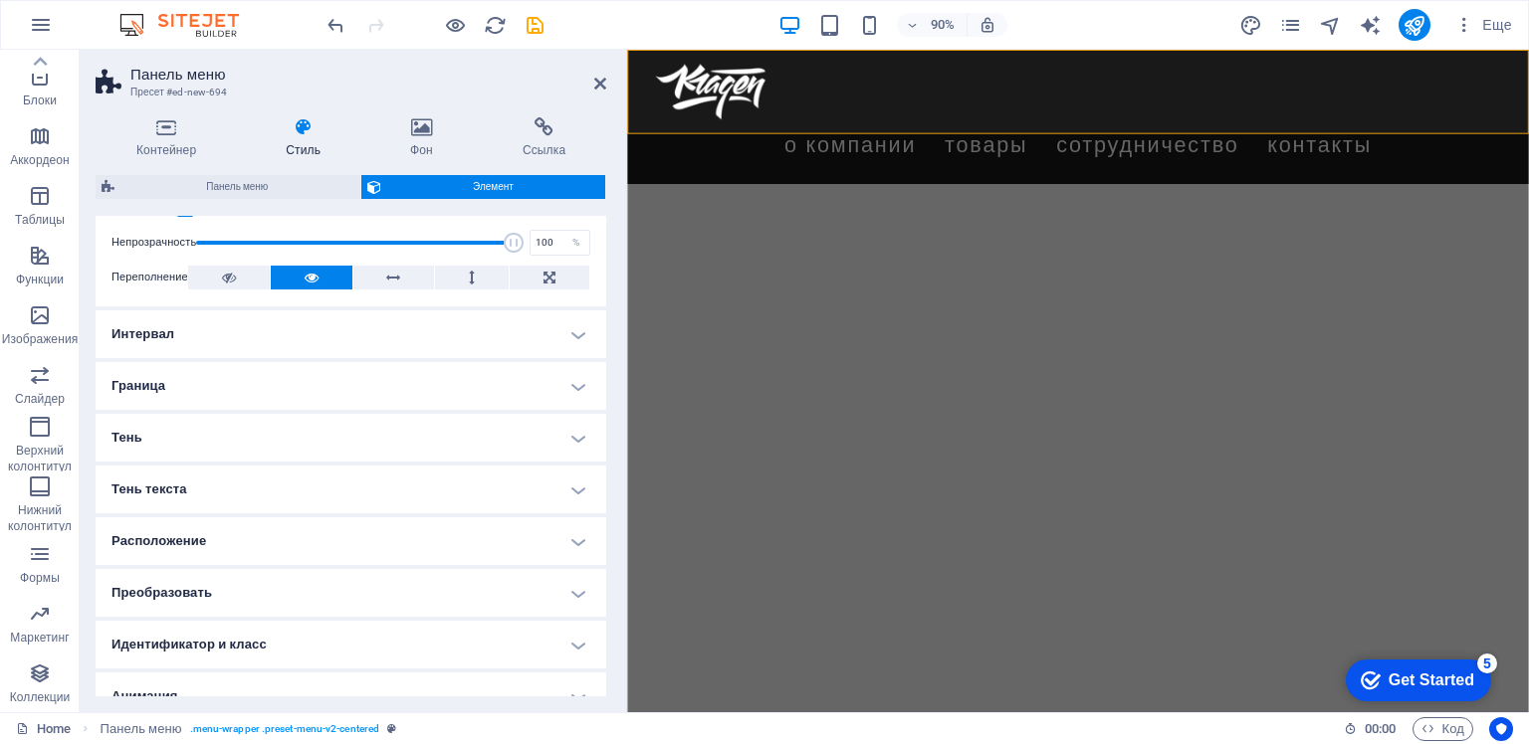
scroll to position [100, 0]
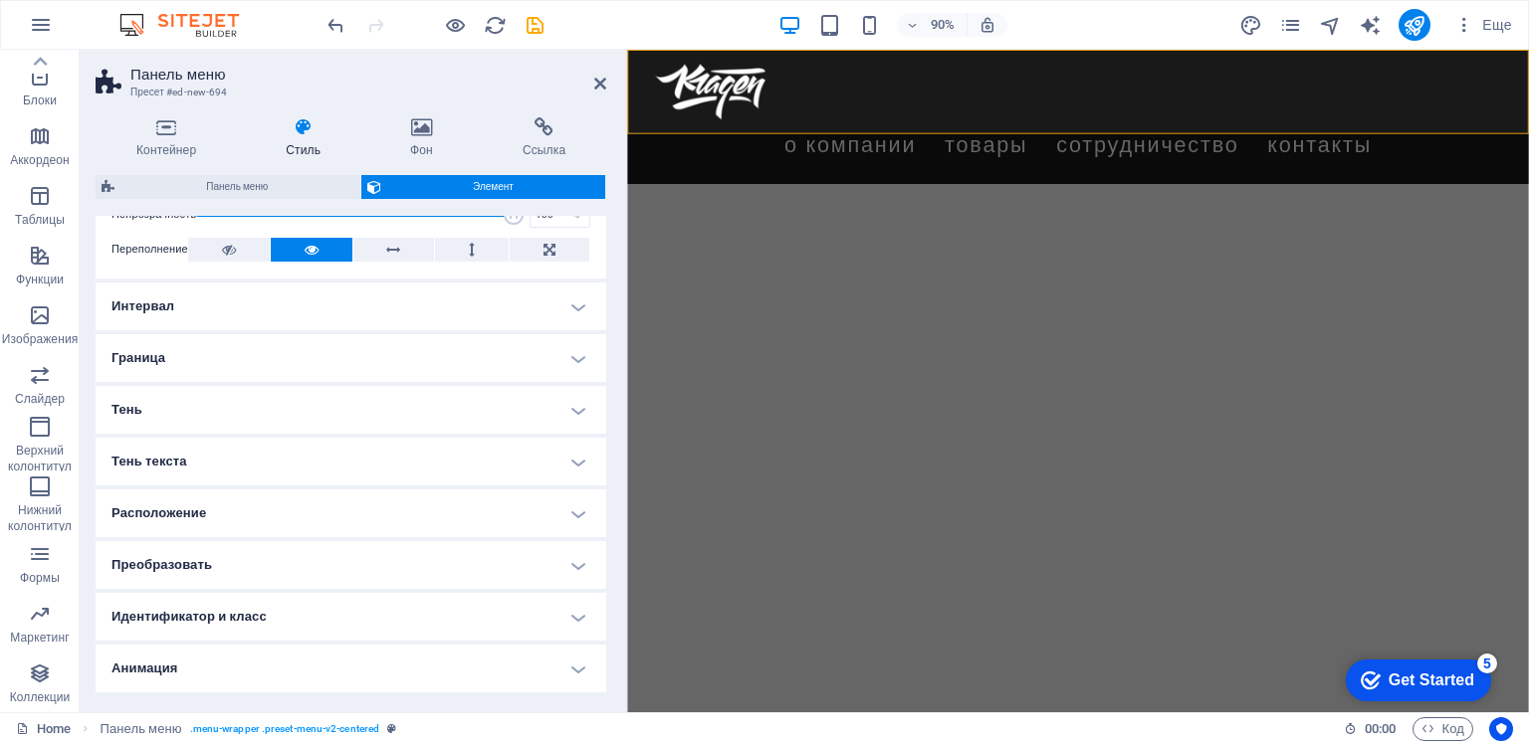
click at [575, 464] on h4 "Тень текста" at bounding box center [351, 462] width 511 height 48
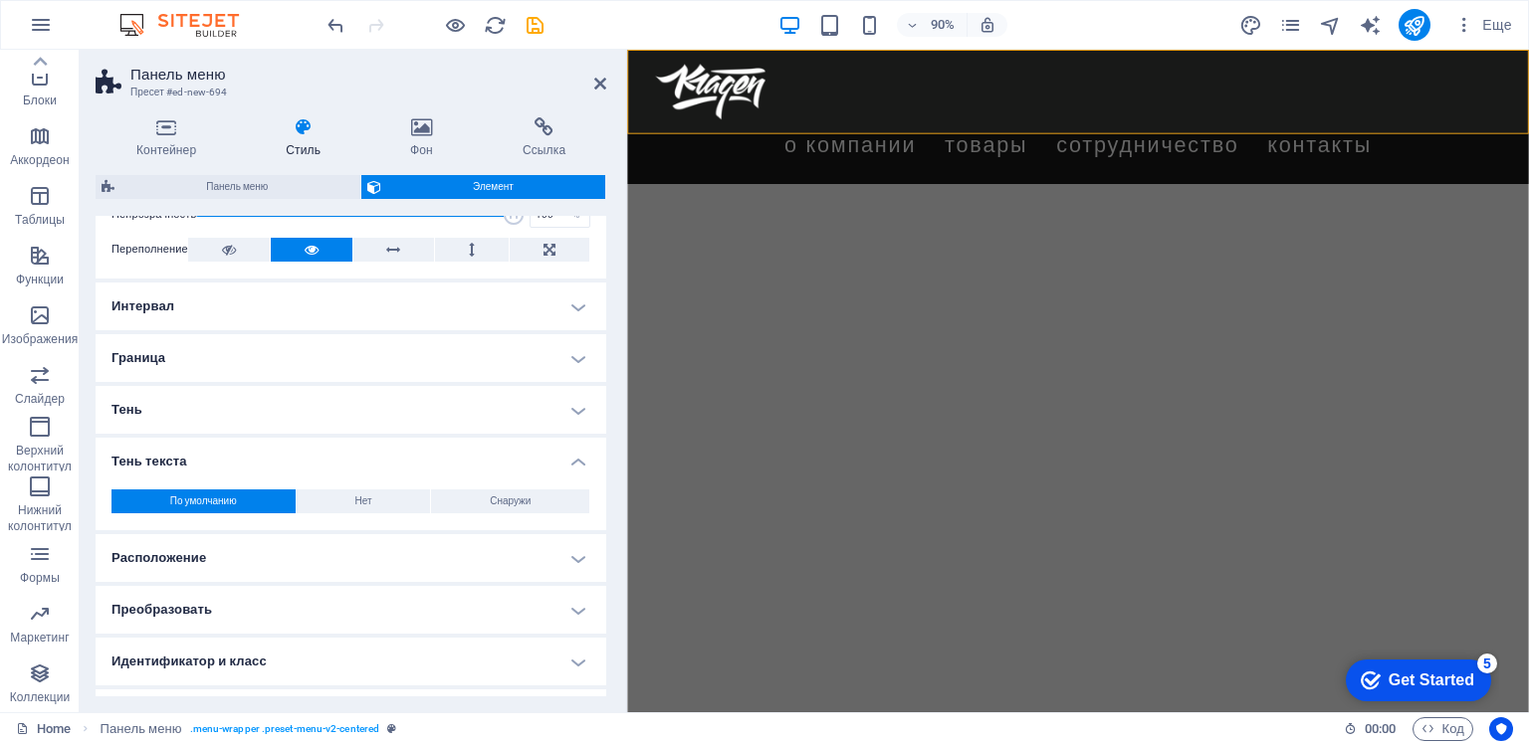
click at [575, 464] on h4 "Тень текста" at bounding box center [351, 456] width 511 height 36
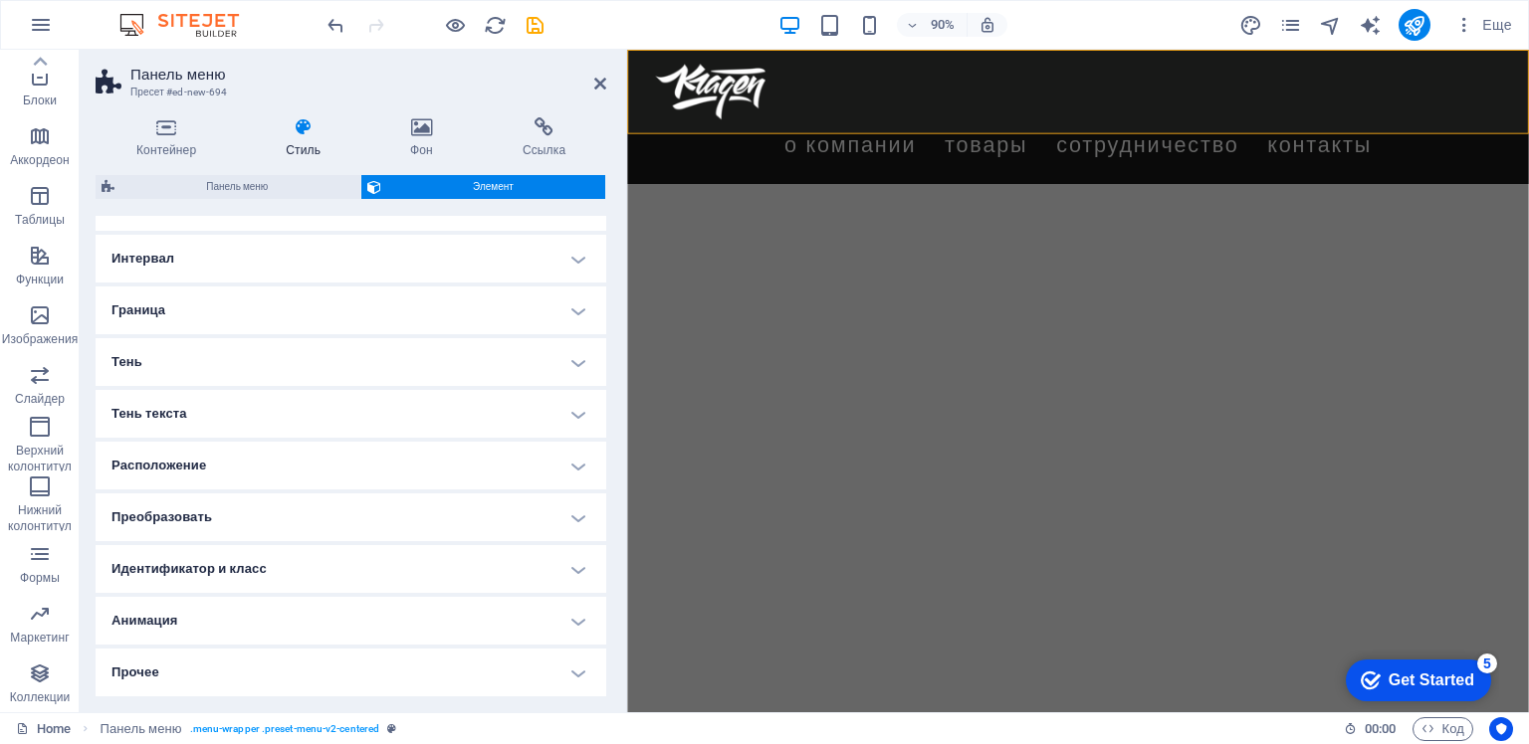
scroll to position [0, 0]
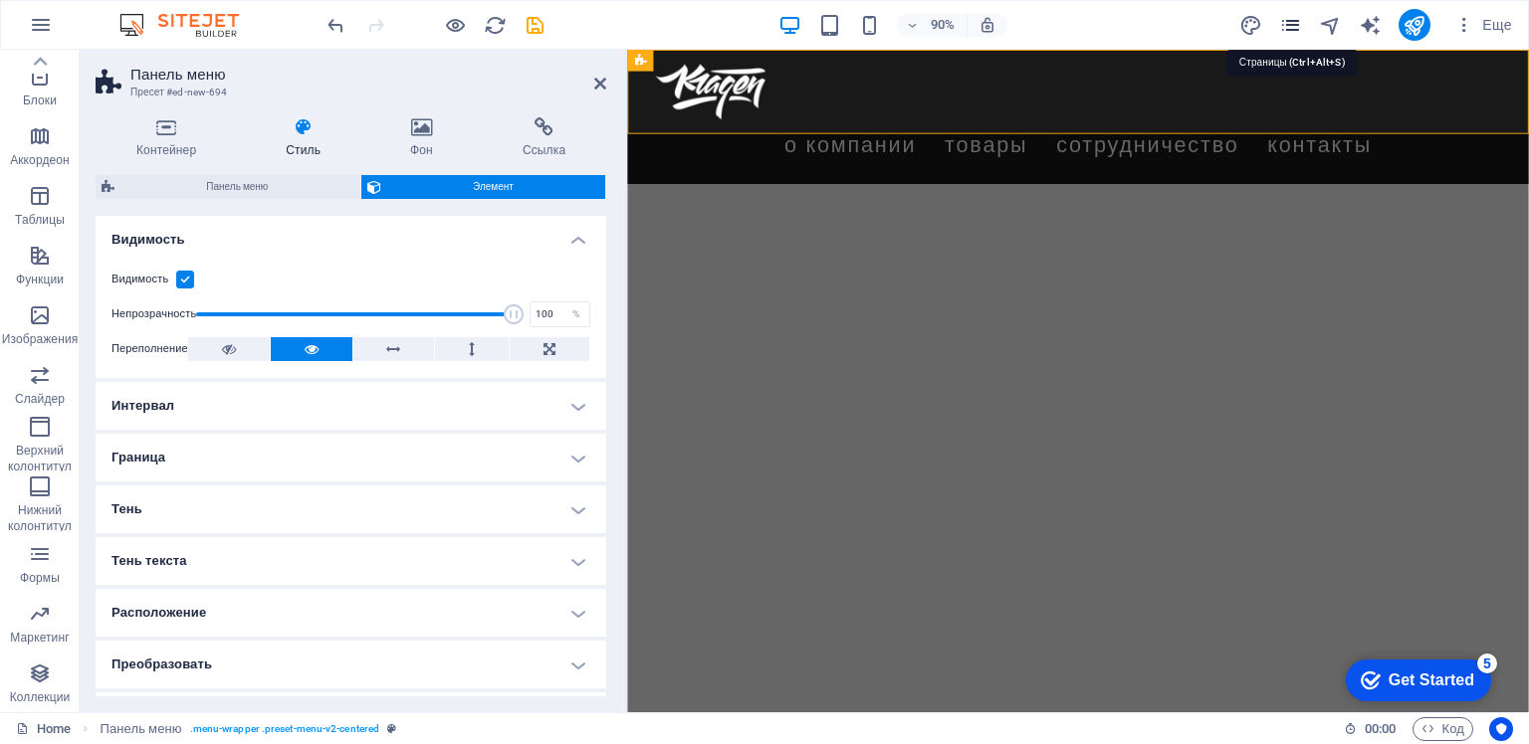
click at [1290, 24] on icon "pages" at bounding box center [1290, 25] width 23 height 23
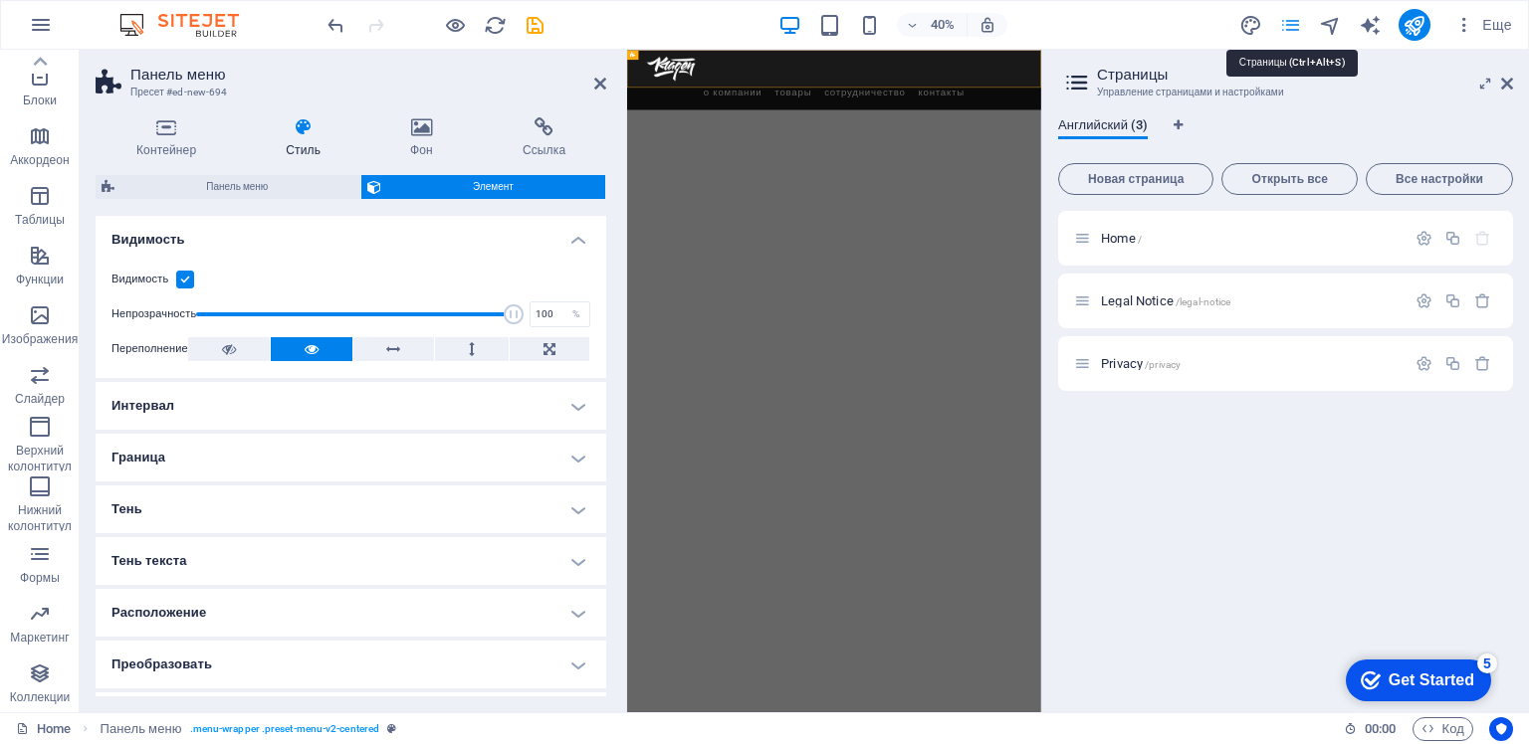
click at [1290, 24] on icon "pages" at bounding box center [1290, 25] width 23 height 23
click at [1136, 126] on span "Английский (3)" at bounding box center [1103, 127] width 90 height 28
click at [1177, 125] on icon "Языковые вкладки" at bounding box center [1177, 125] width 9 height 12
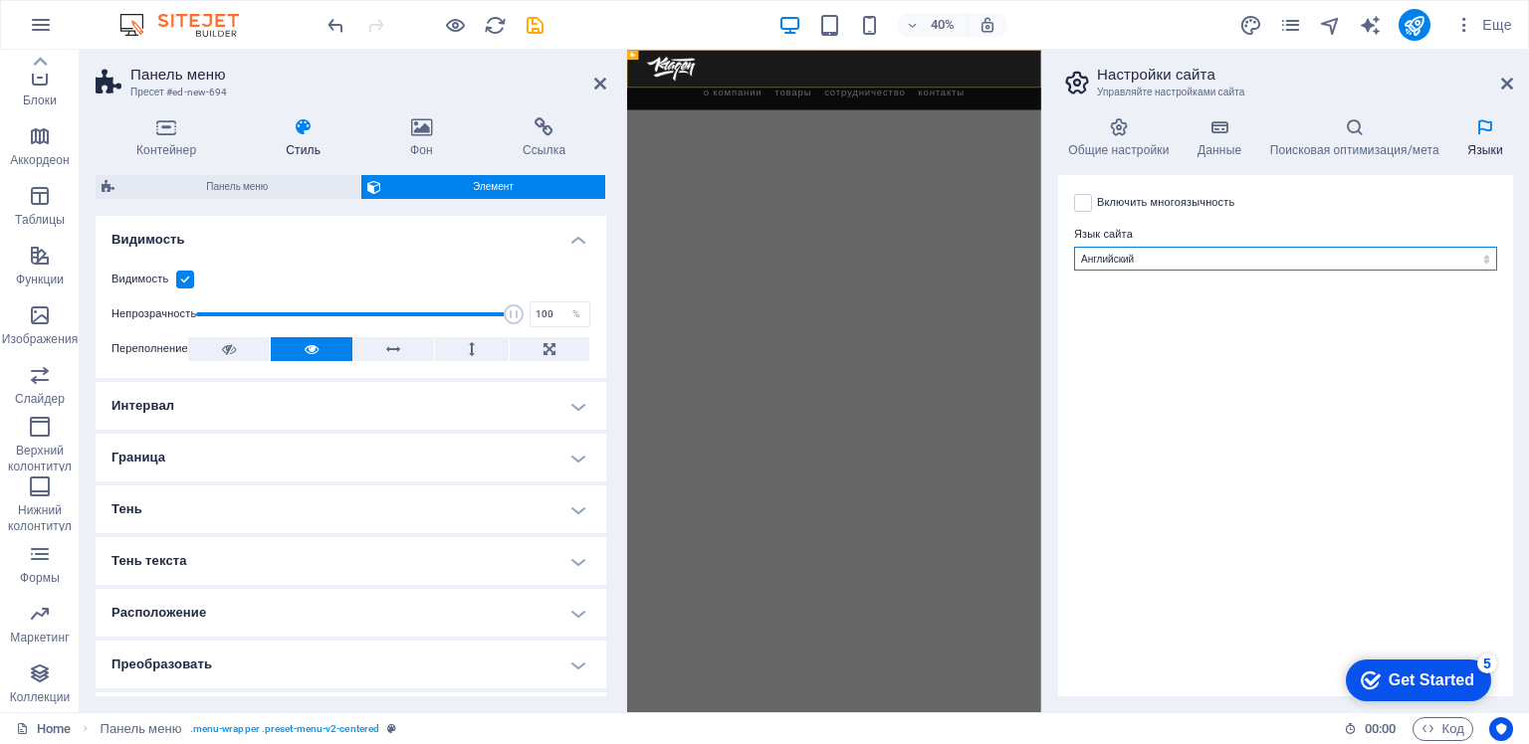
click at [1137, 261] on select "Албанский Английский Арабский Бенгальский Болгарский Венгерский Вьетнамский Гол…" at bounding box center [1285, 259] width 423 height 24
select select "29"
click at [1074, 247] on select "Албанский Английский Арабский Бенгальский Болгарский Венгерский Вьетнамский Гол…" at bounding box center [1285, 259] width 423 height 24
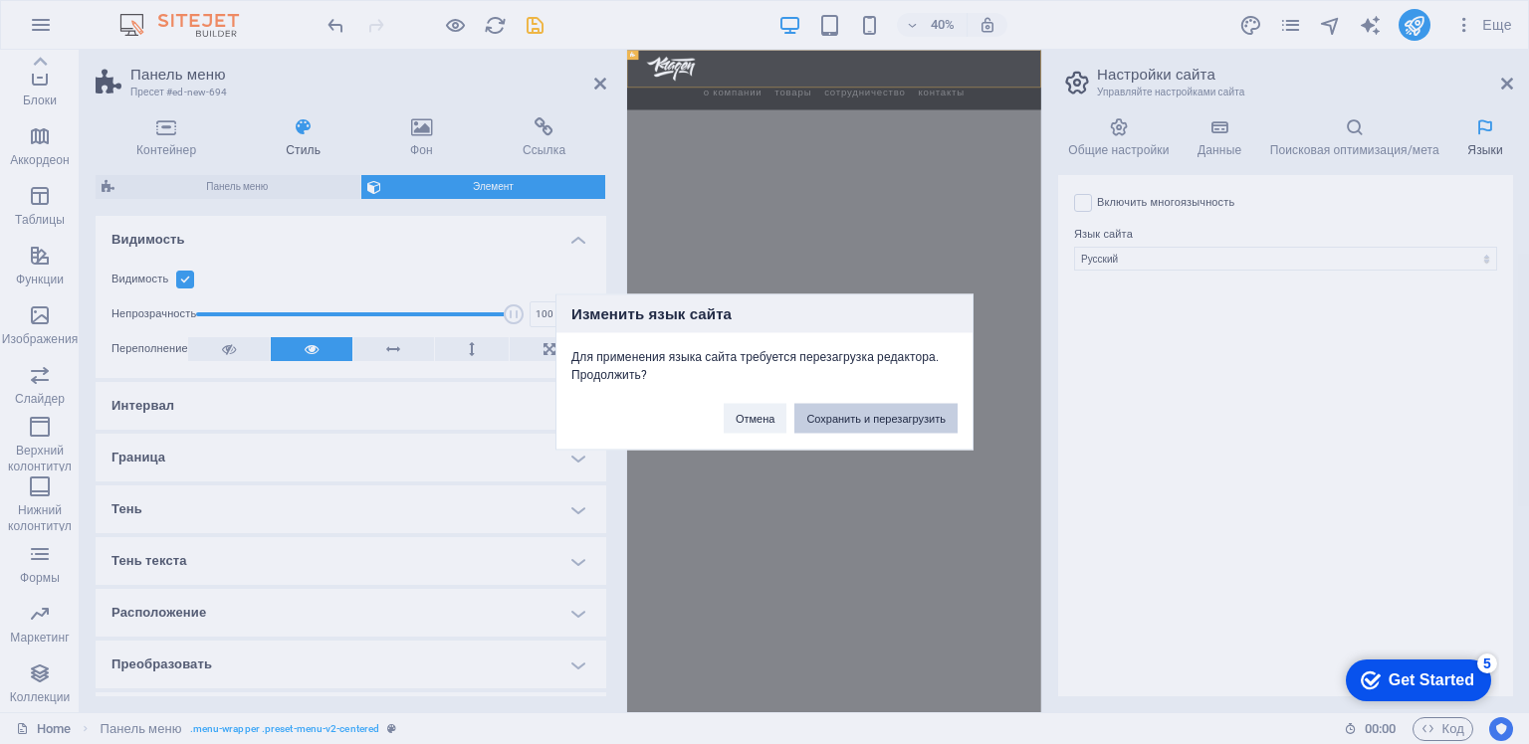
click at [880, 419] on button "Сохранить и перезагрузить" at bounding box center [875, 419] width 163 height 30
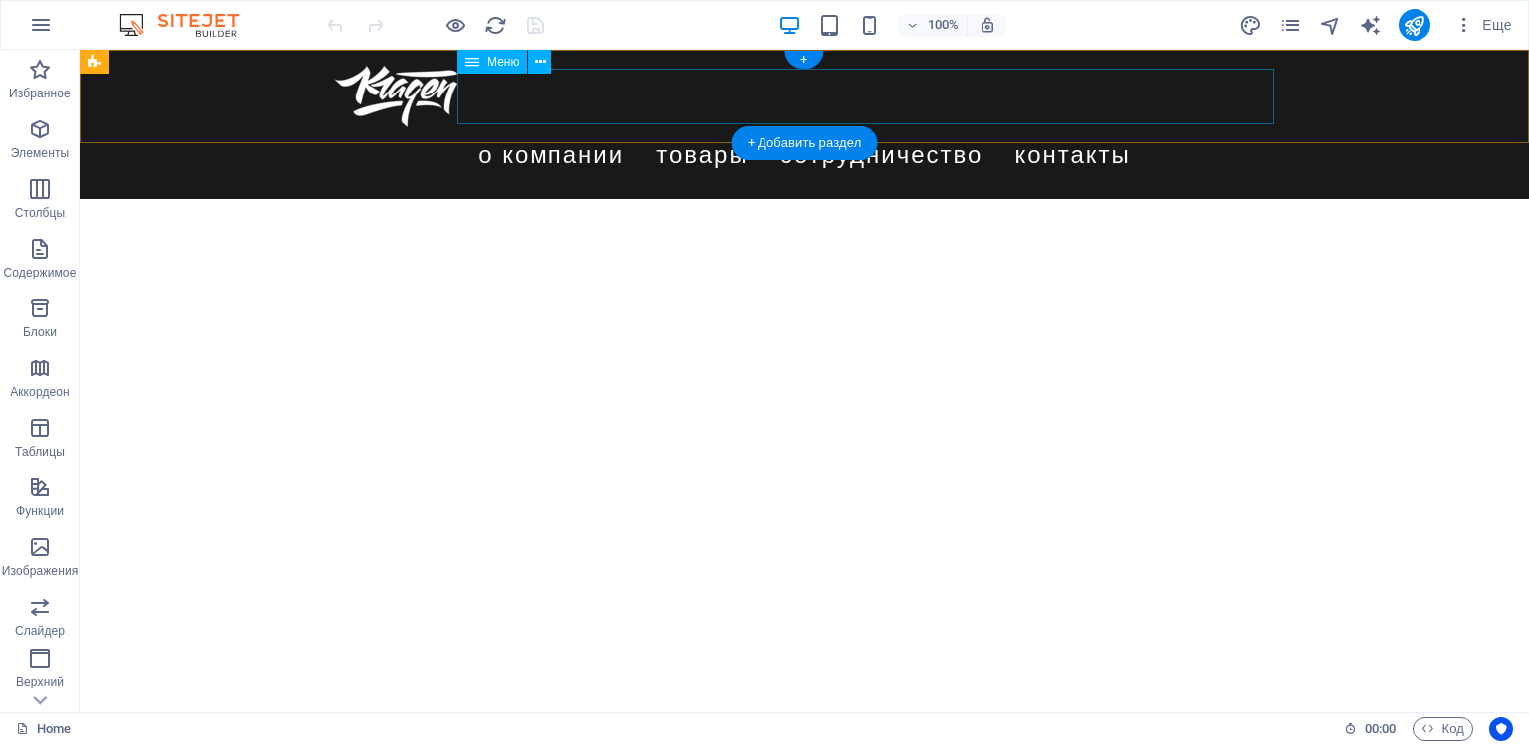
click at [908, 127] on nav "О КОМПАНИИ ТОВАРЫ СОТРУДНИЧЕСТВО Контакты" at bounding box center [804, 155] width 940 height 56
select select
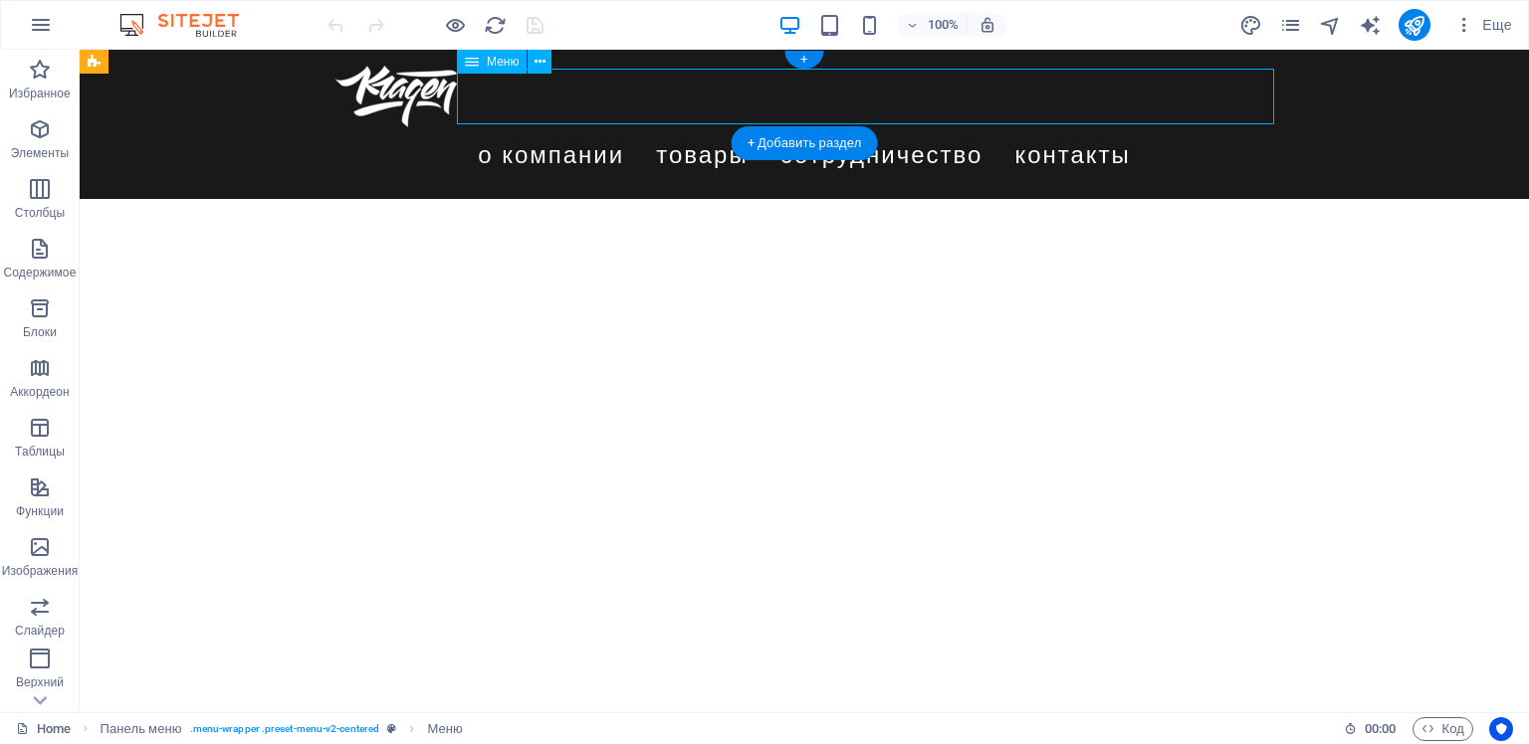
select select
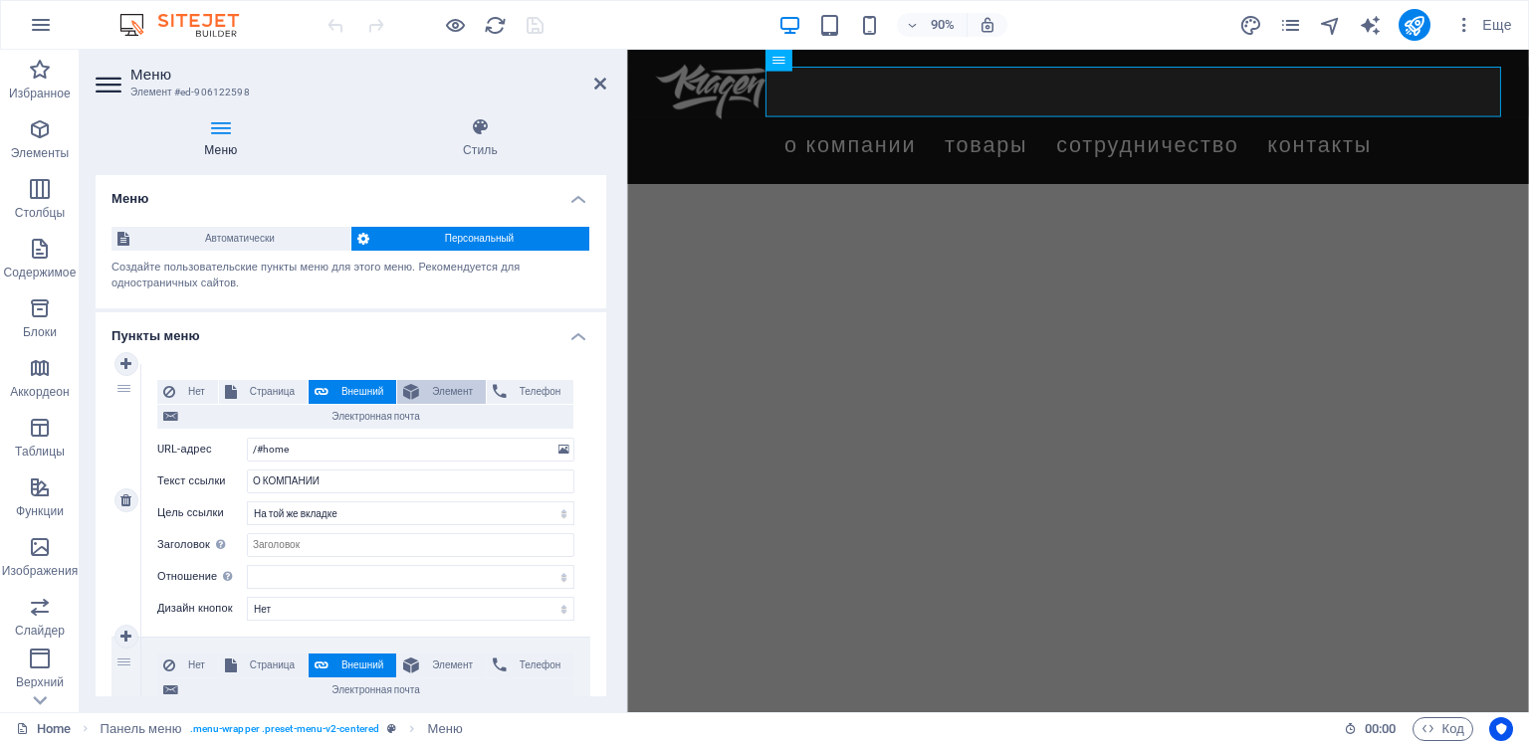
click at [425, 391] on span "Элемент" at bounding box center [452, 392] width 55 height 24
select select
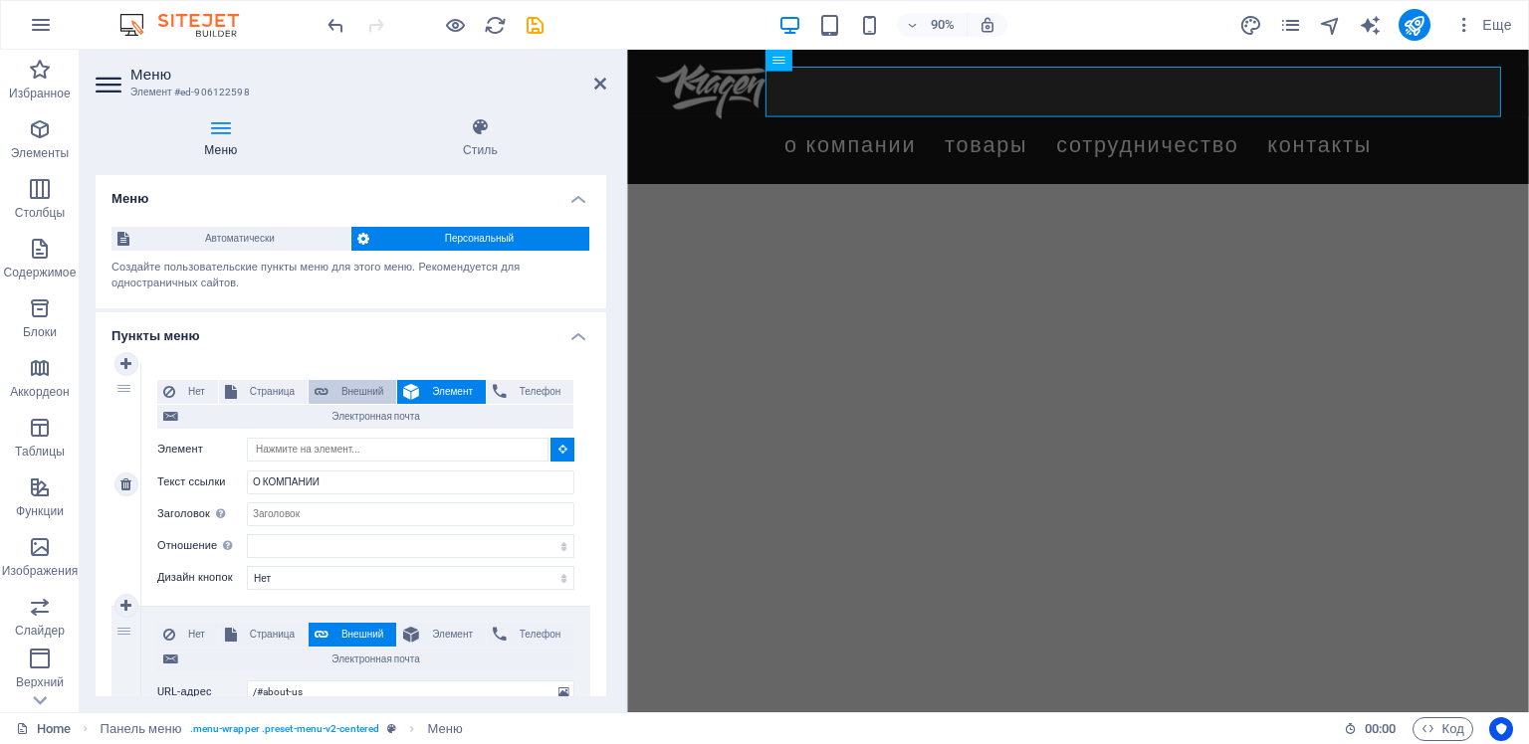
click at [343, 390] on span "Внешний" at bounding box center [362, 392] width 56 height 24
select select "blank"
select select
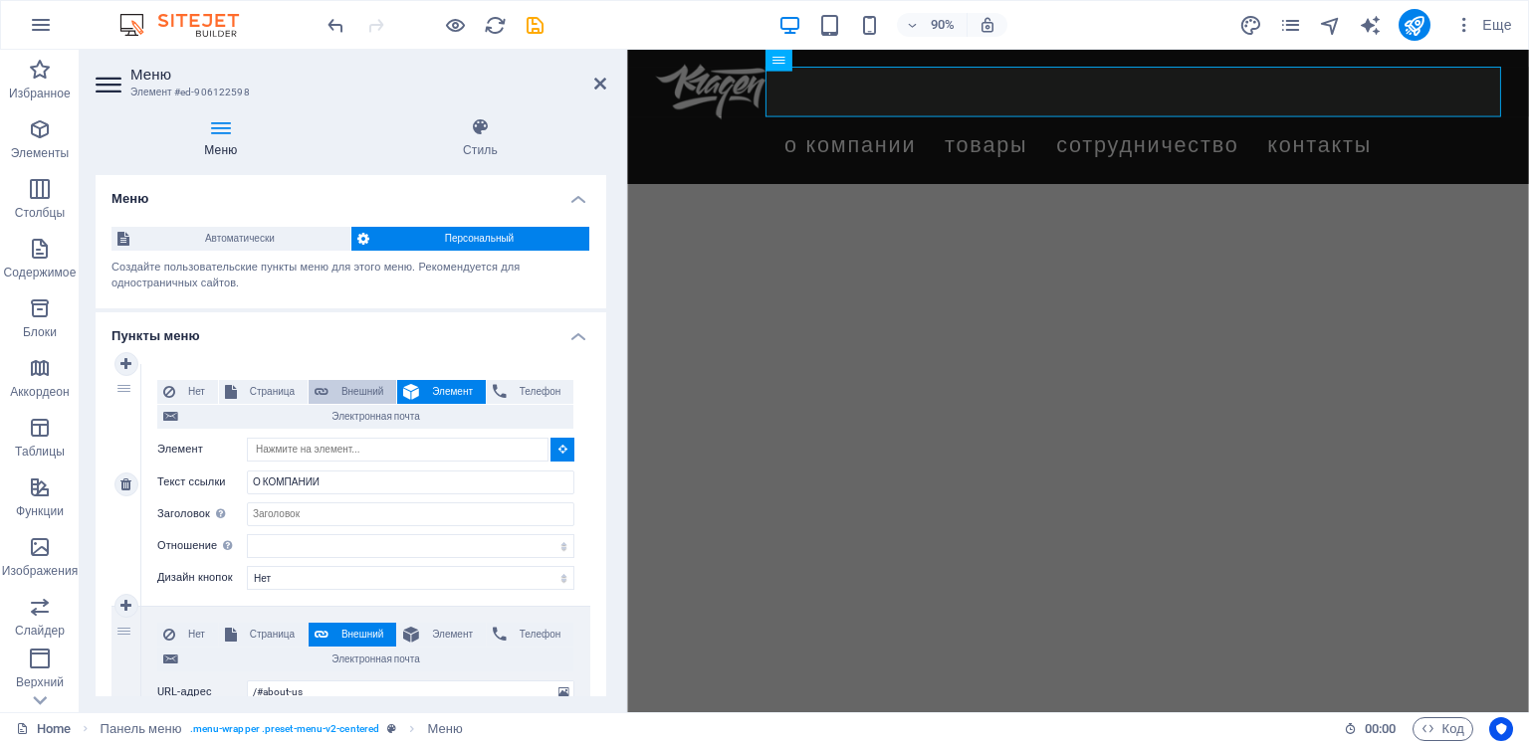
select select
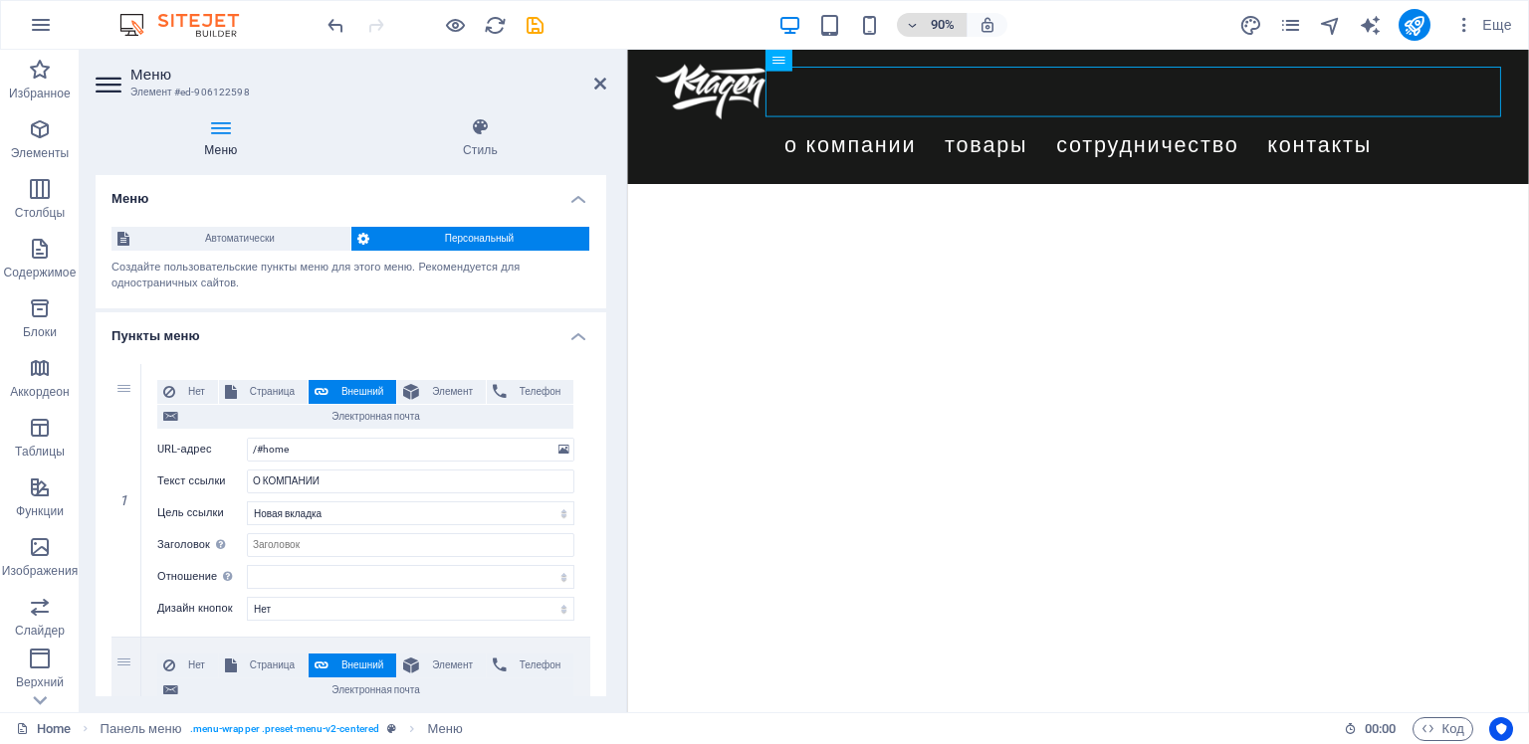
click at [915, 22] on icon "button" at bounding box center [912, 25] width 14 height 13
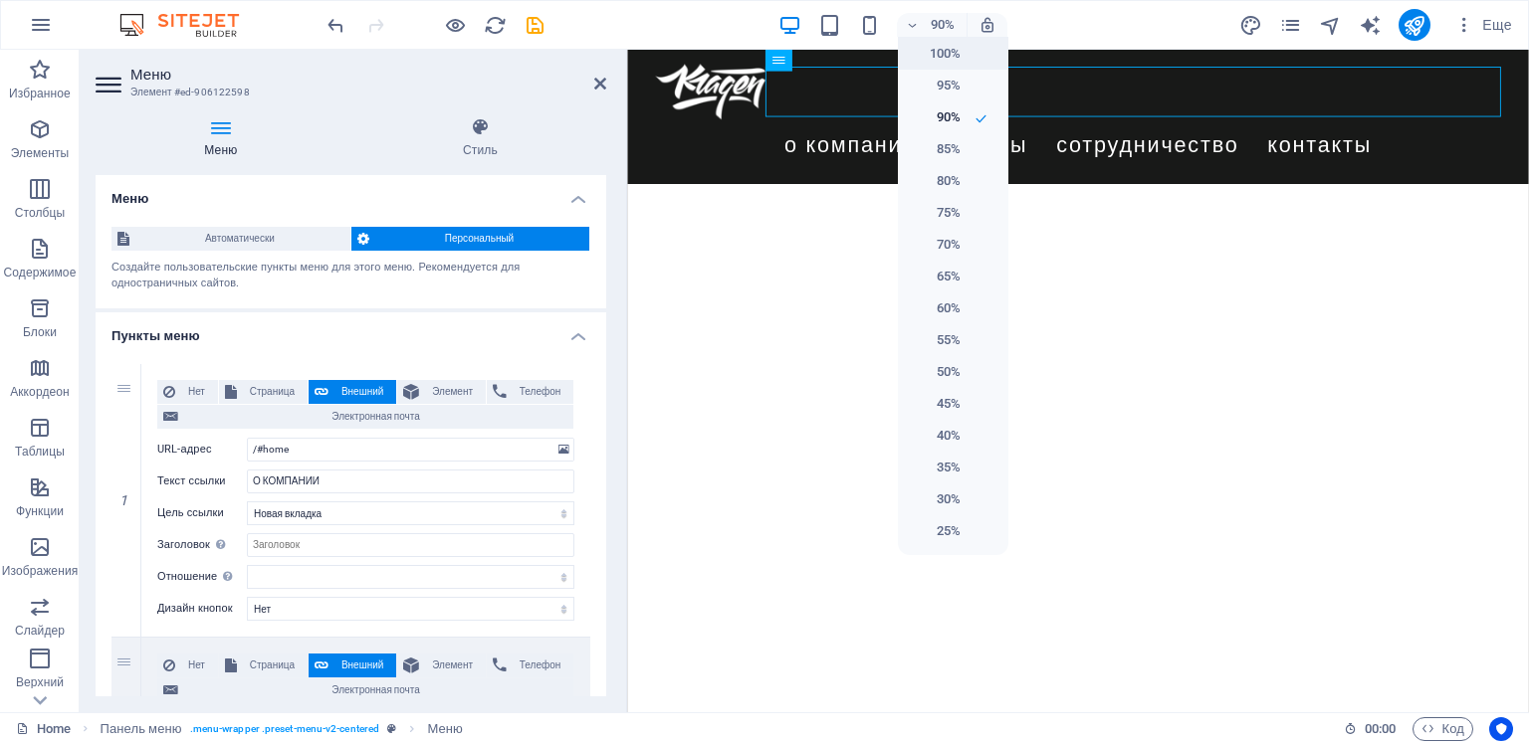
click at [944, 56] on h6 "100%" at bounding box center [935, 54] width 51 height 24
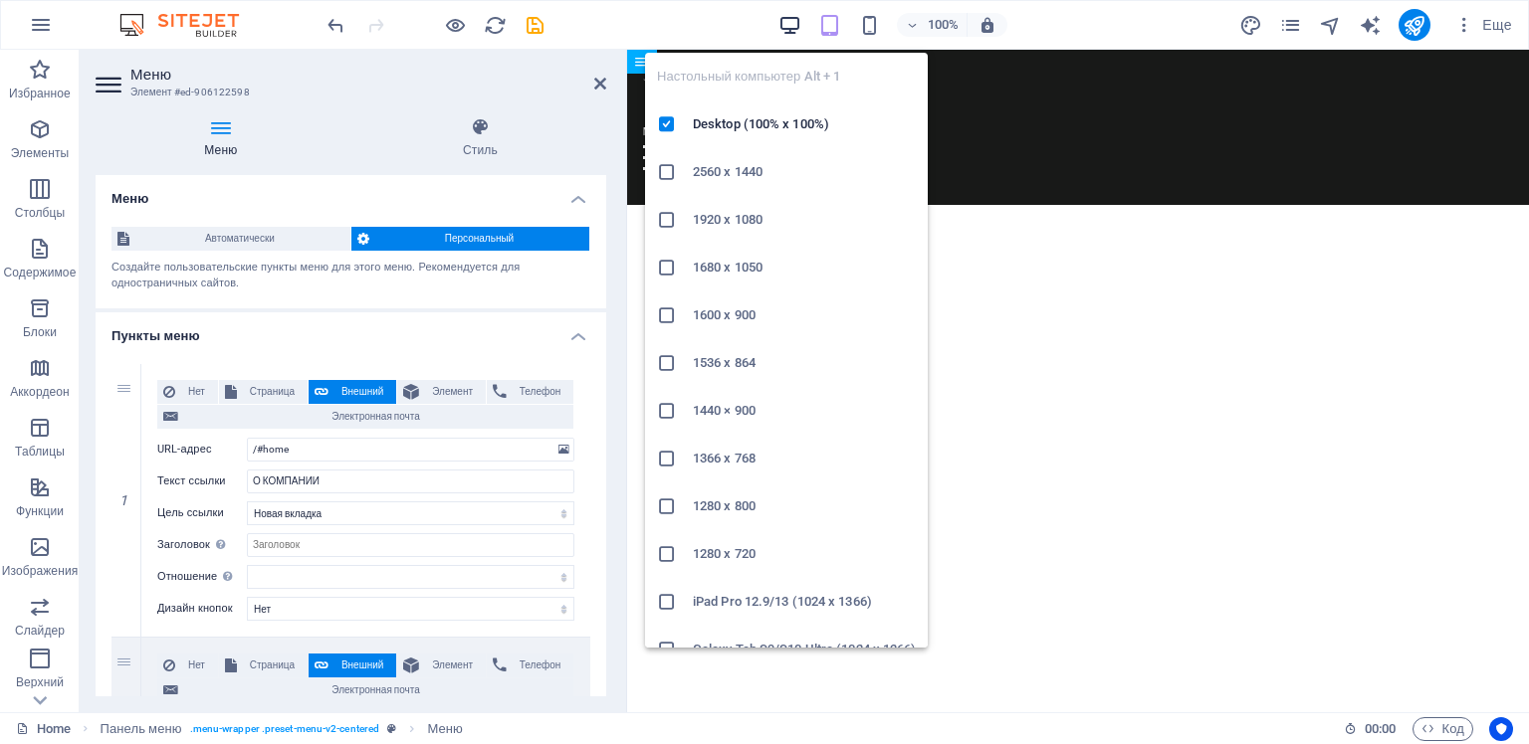
click at [786, 22] on icon "button" at bounding box center [789, 25] width 23 height 23
click at [792, 24] on icon "button" at bounding box center [789, 25] width 23 height 23
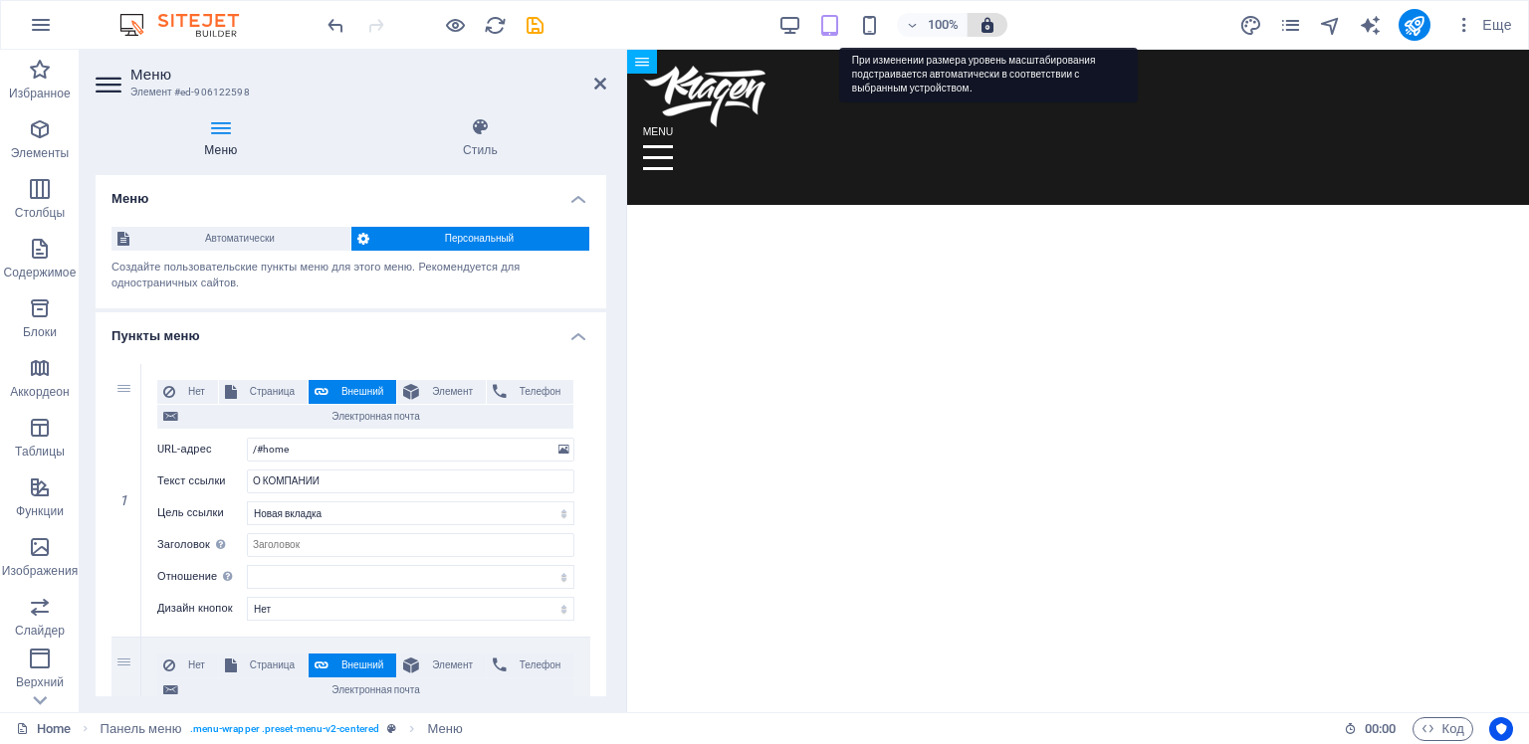
click at [987, 24] on icon "button" at bounding box center [987, 25] width 18 height 18
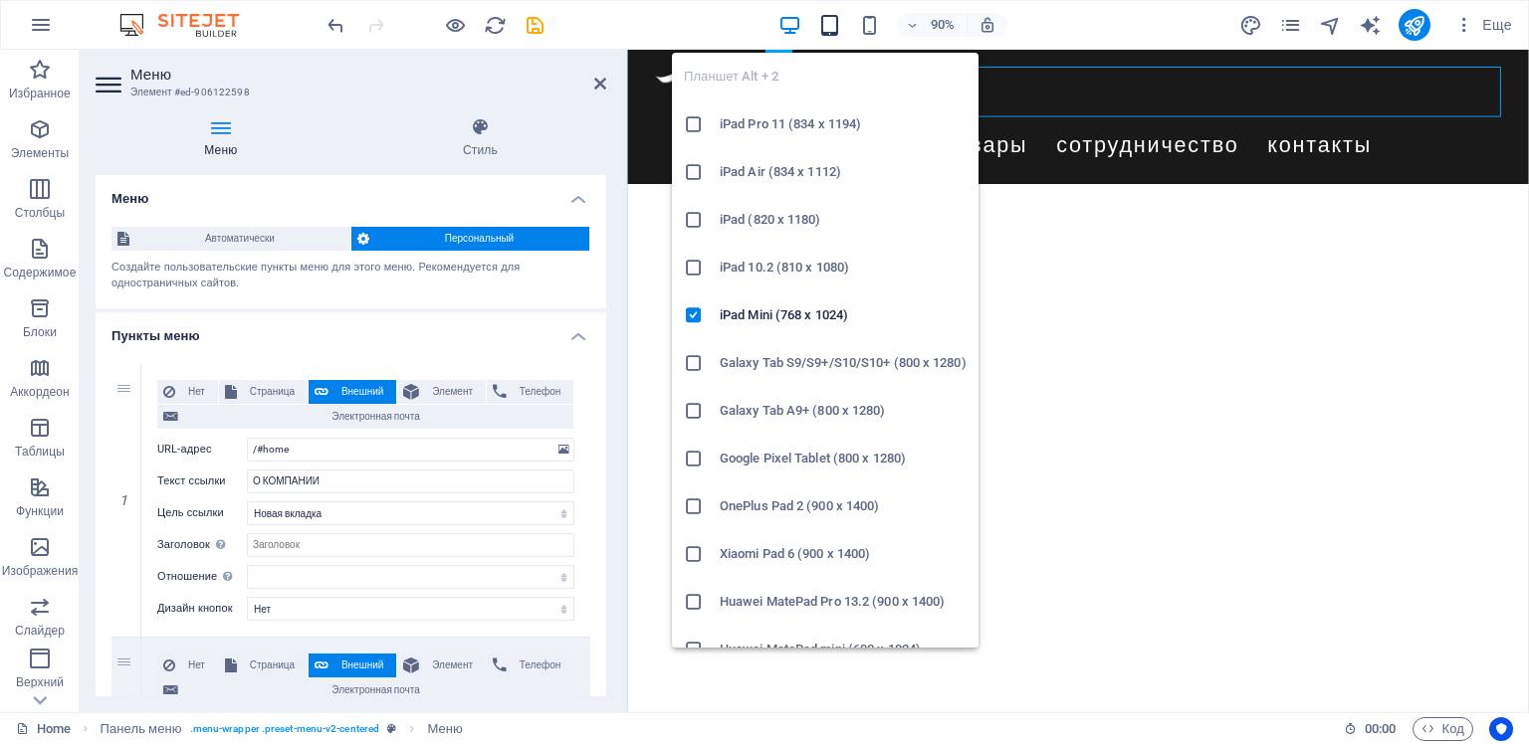
click at [832, 24] on icon "button" at bounding box center [829, 25] width 23 height 23
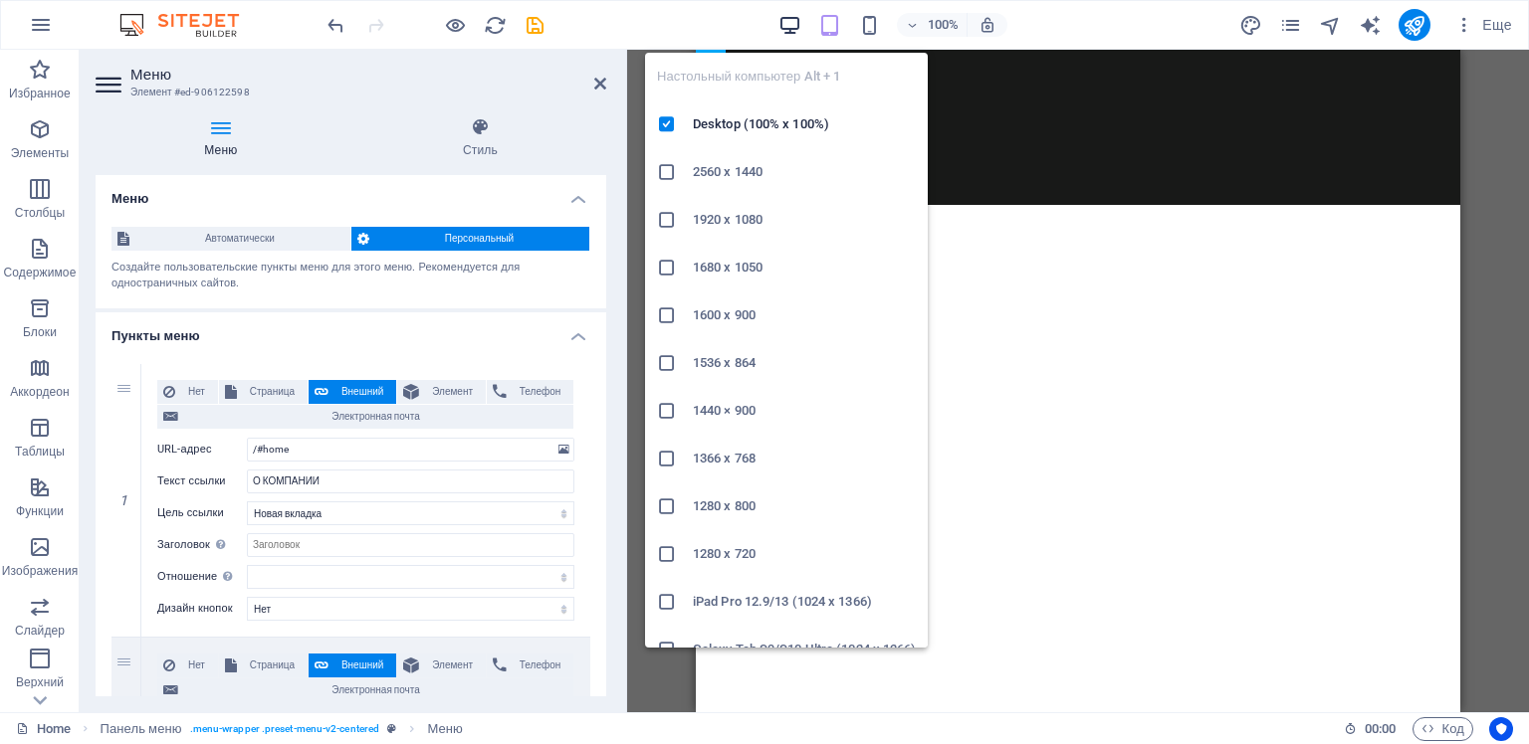
click at [791, 23] on icon "button" at bounding box center [789, 25] width 23 height 23
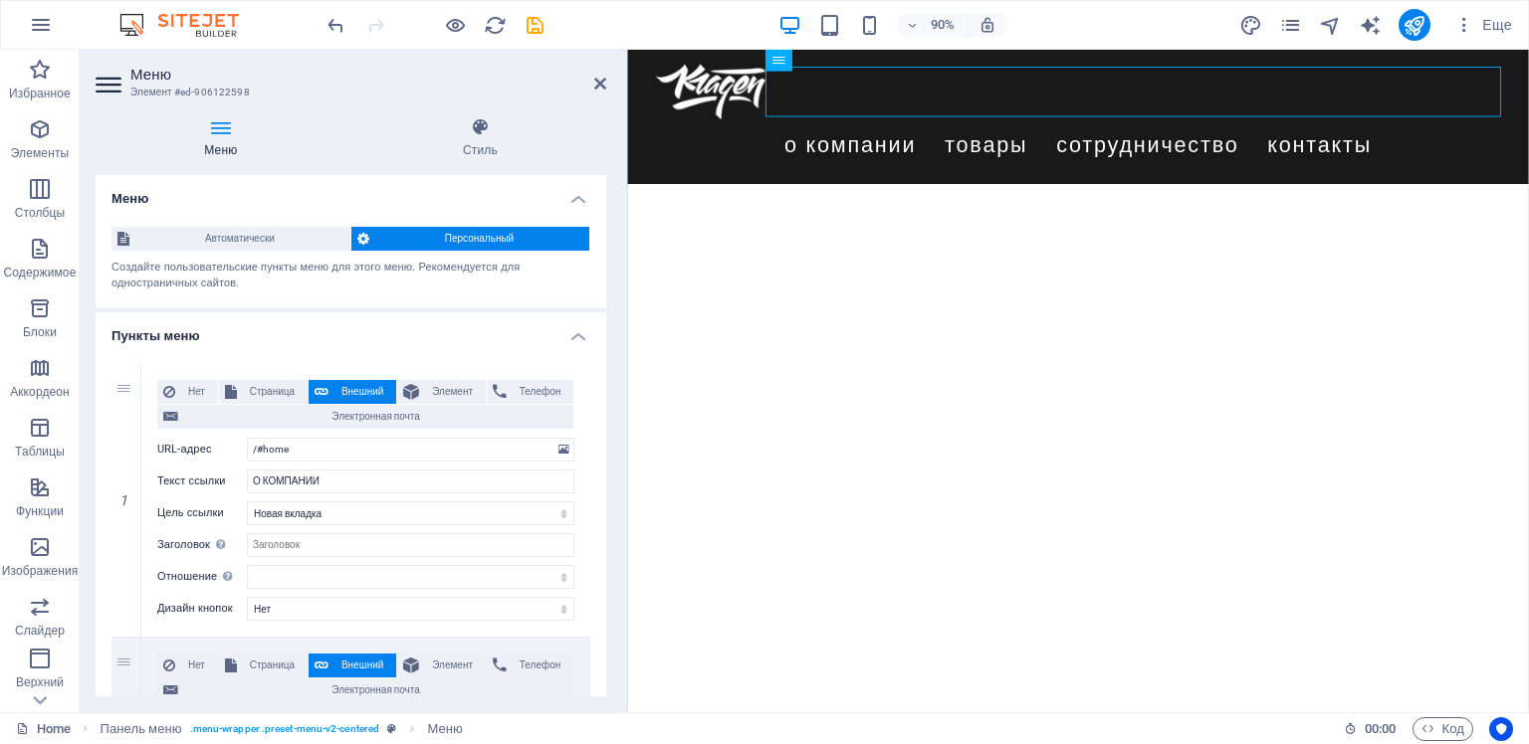
click at [1224, 199] on html "Skip to main content Menu О КОМПАНИИ ТОВАРЫ СОТРУДНИЧЕСТВО Контакты" at bounding box center [1127, 124] width 1001 height 149
click at [1356, 127] on nav "О КОМПАНИИ ТОВАРЫ СОТРУДНИЧЕСТВО Контакты" at bounding box center [1128, 155] width 940 height 56
click at [299, 543] on input "Заголовок Дополнительное описание ссылки не должно совпадать с текстом ссылки. …" at bounding box center [410, 545] width 327 height 24
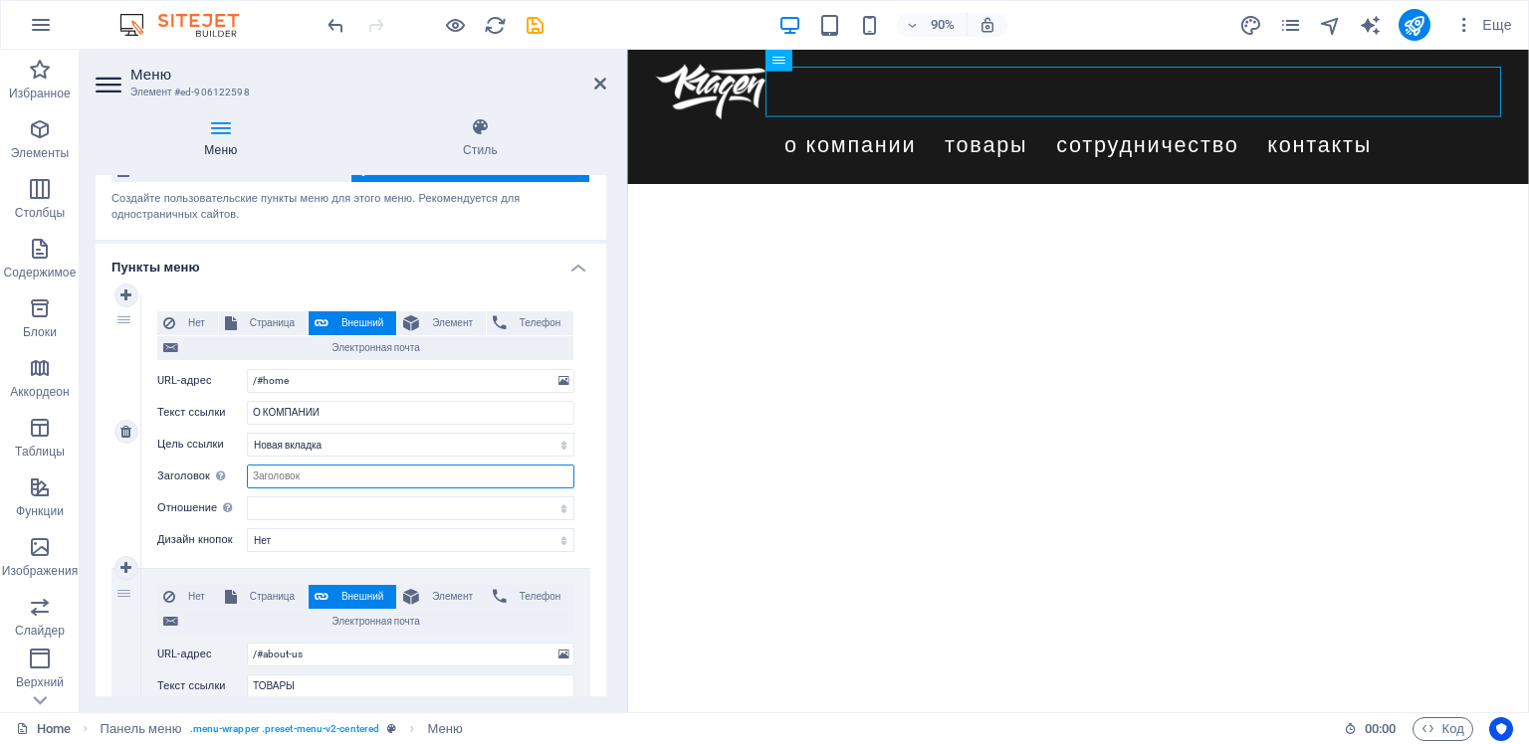
scroll to position [100, 0]
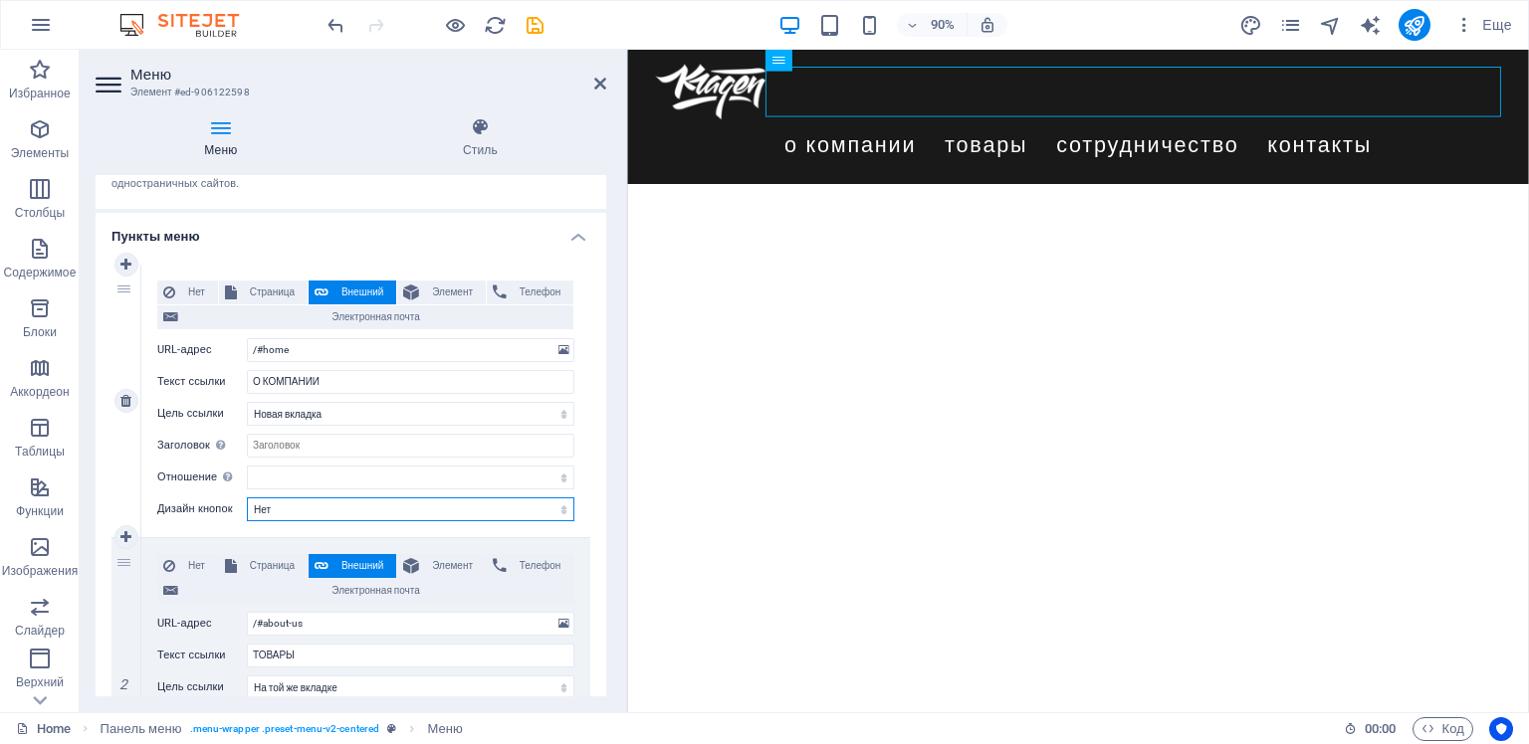
click at [523, 512] on select "[PERSON_NAME] умолчанию Первичная Вторичная" at bounding box center [410, 510] width 327 height 24
click at [573, 235] on h4 "Пункты меню" at bounding box center [351, 231] width 511 height 36
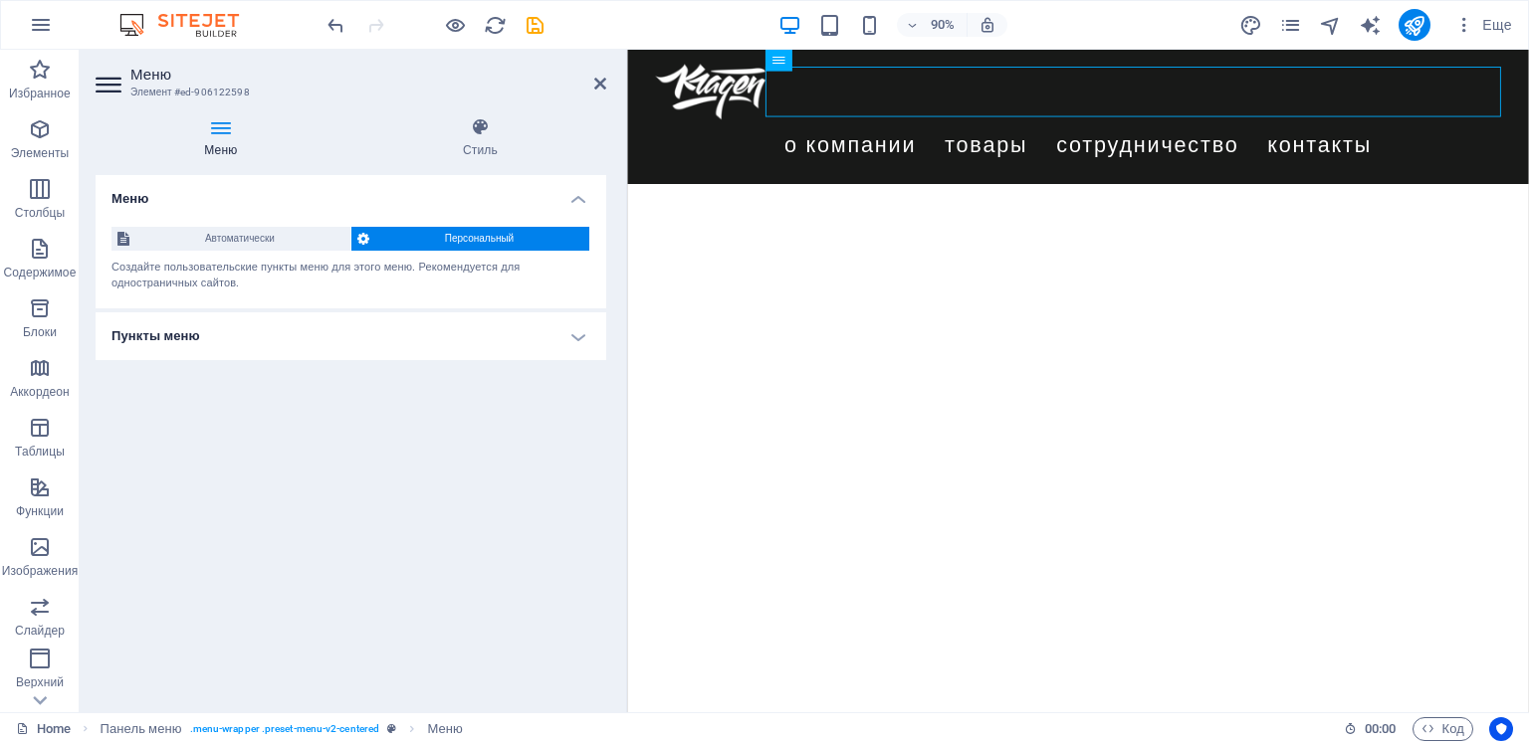
click at [579, 335] on h4 "Пункты меню" at bounding box center [351, 337] width 511 height 48
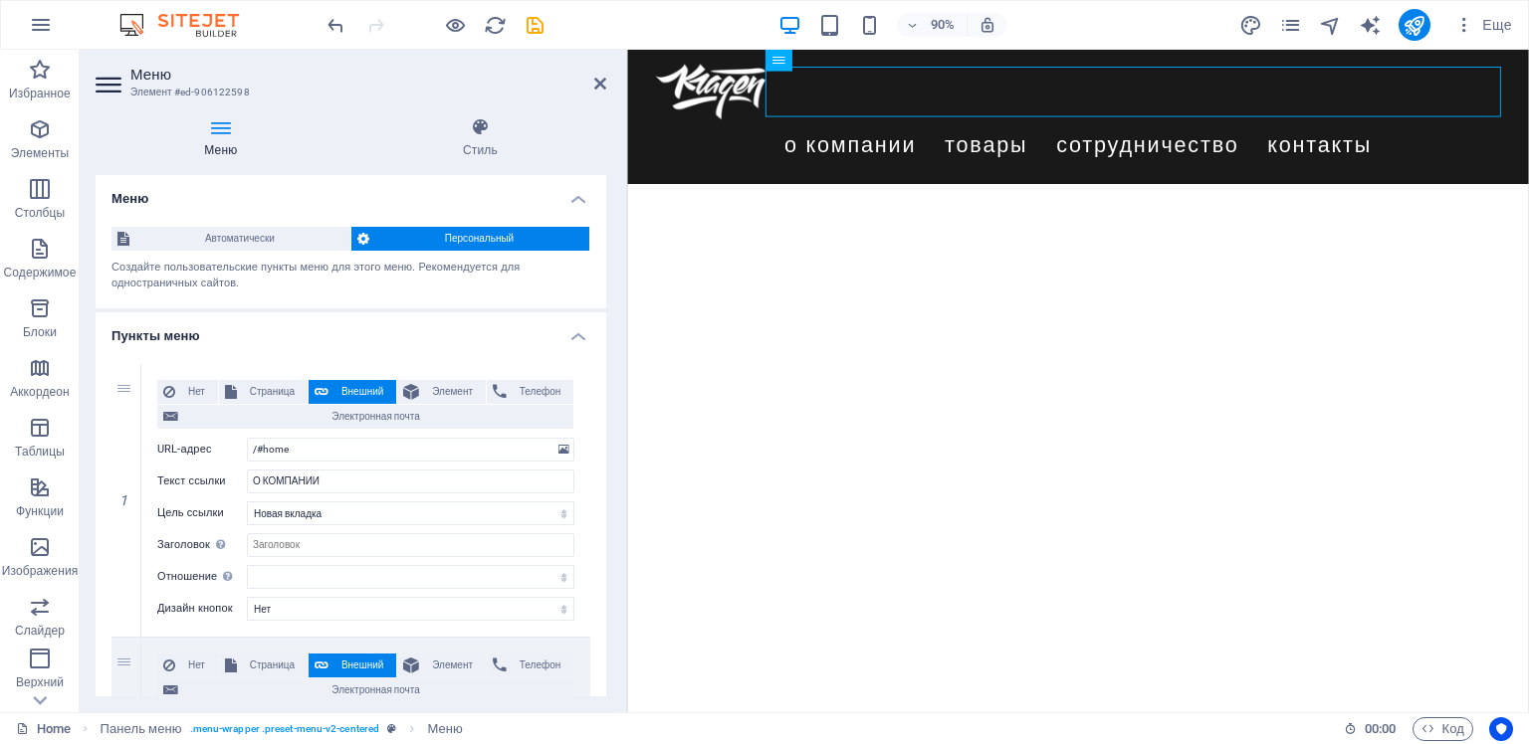
click at [458, 236] on span "Персональный" at bounding box center [479, 239] width 208 height 24
click at [276, 238] on span "Автоматически" at bounding box center [239, 239] width 209 height 24
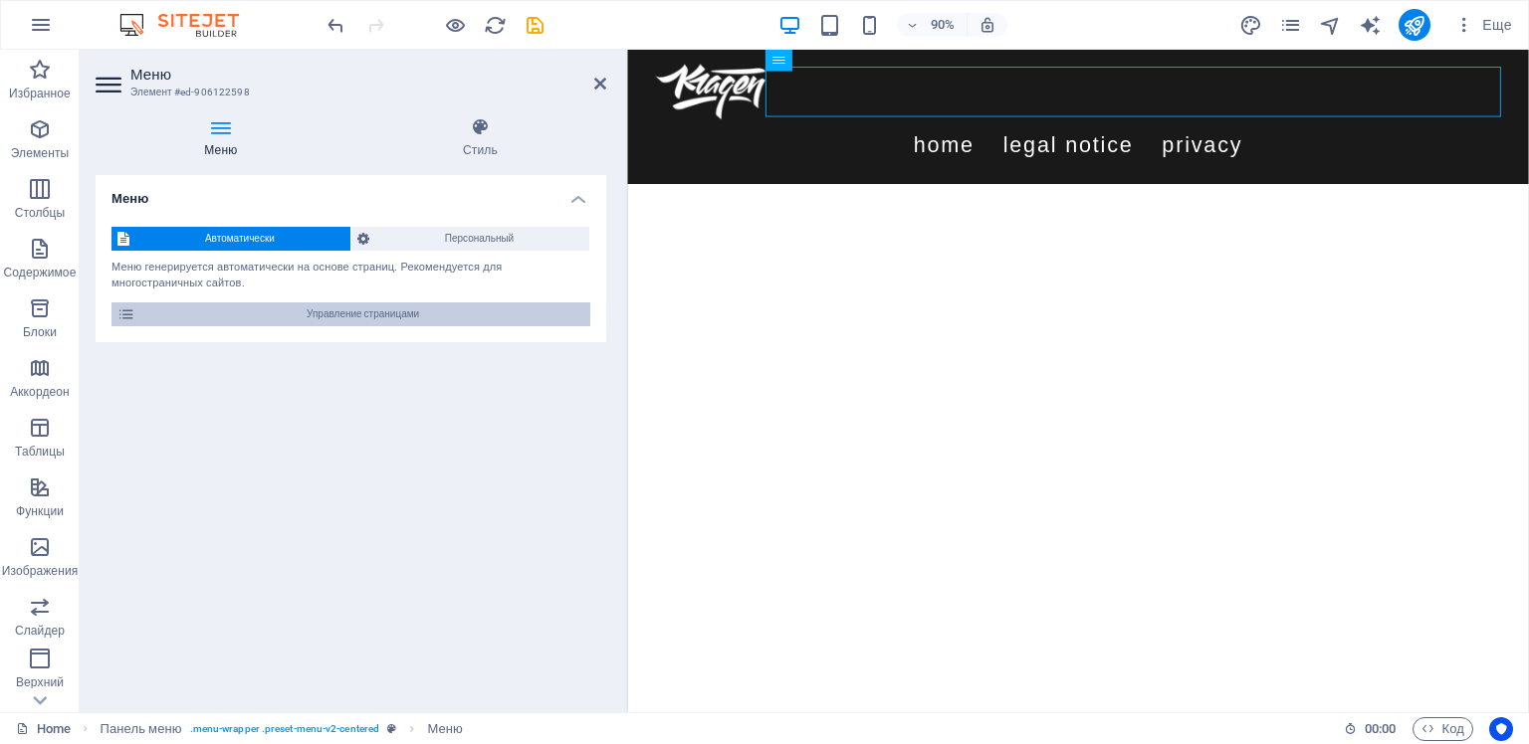
click at [316, 310] on span "Управление страницами" at bounding box center [362, 315] width 443 height 24
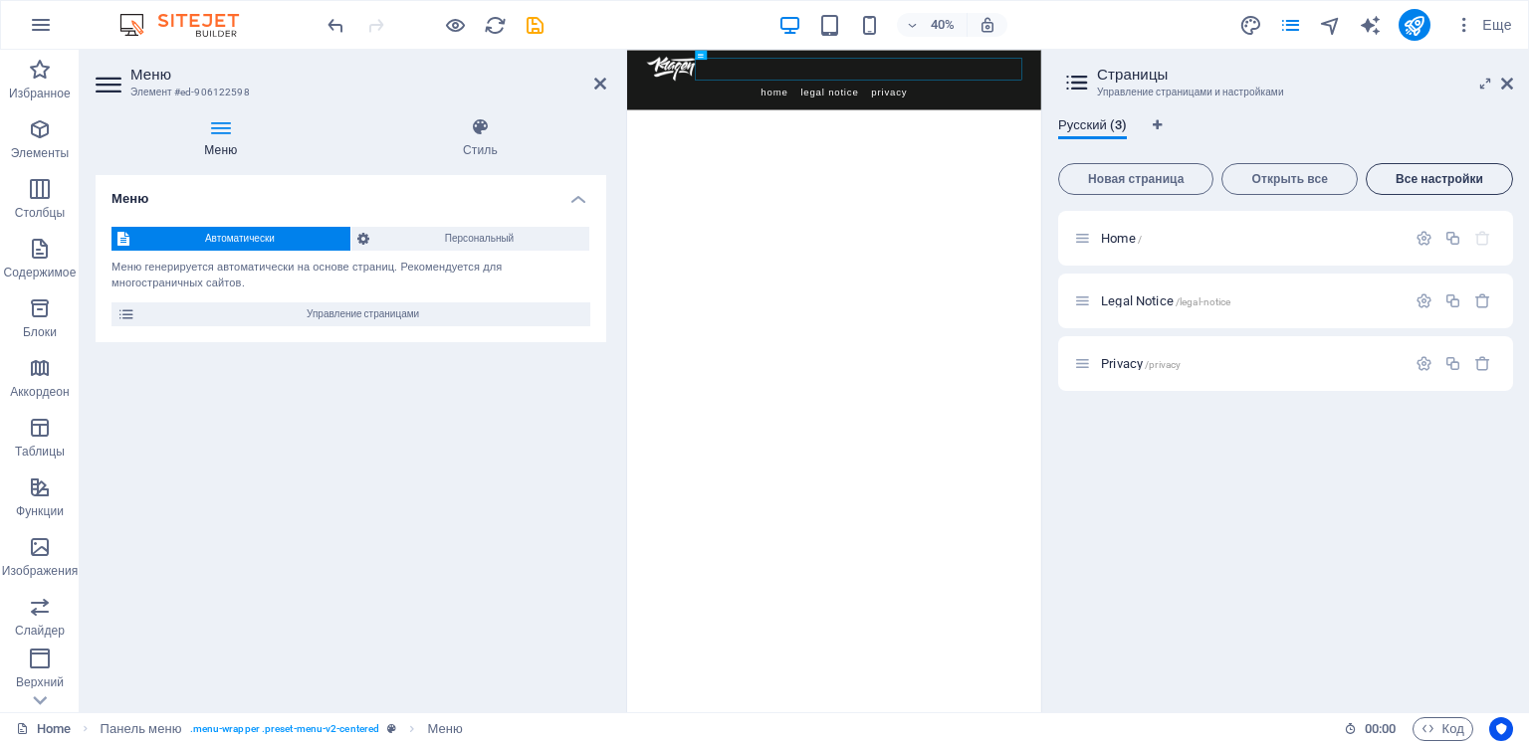
click at [1425, 175] on span "Все настройки" at bounding box center [1438, 179] width 129 height 12
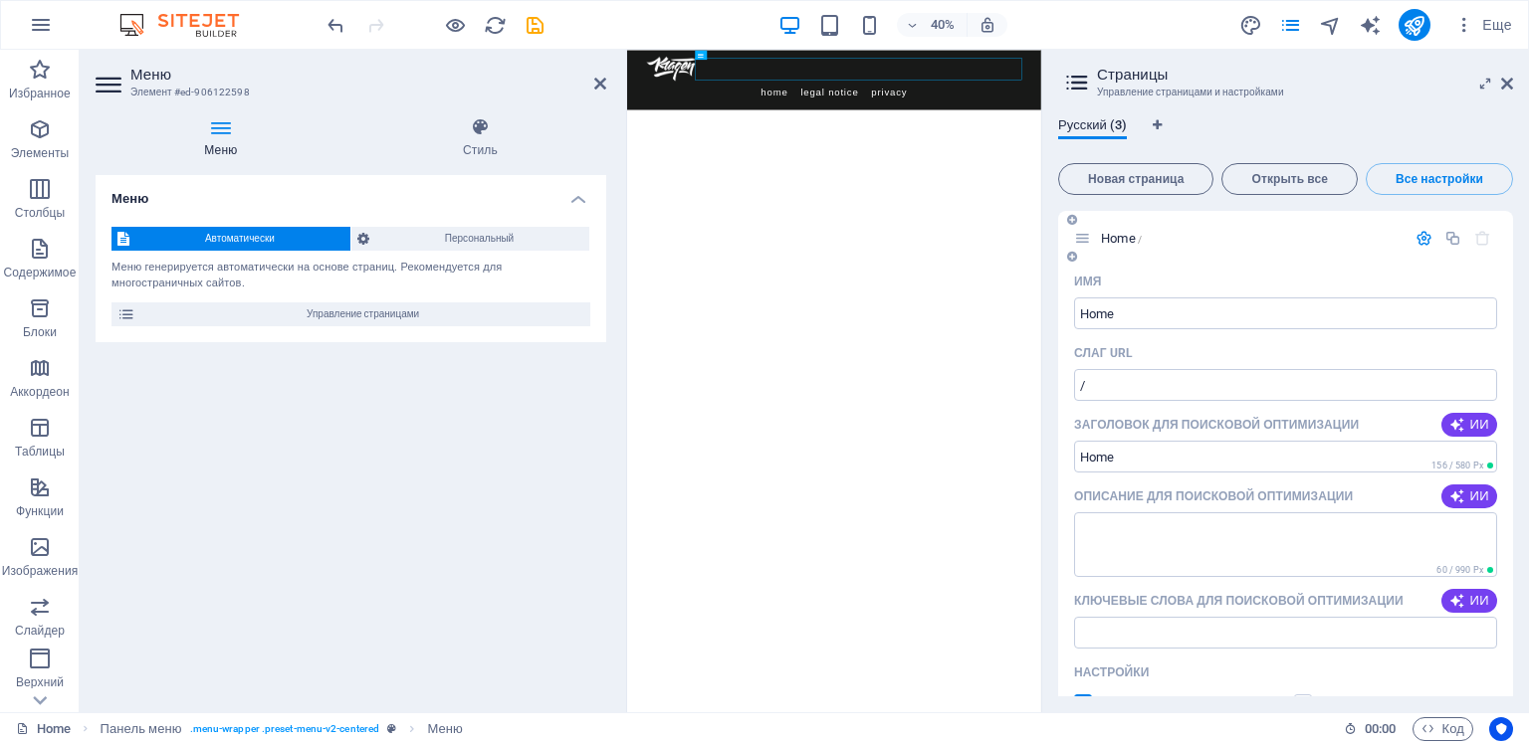
click at [1416, 237] on icon "button" at bounding box center [1423, 238] width 17 height 17
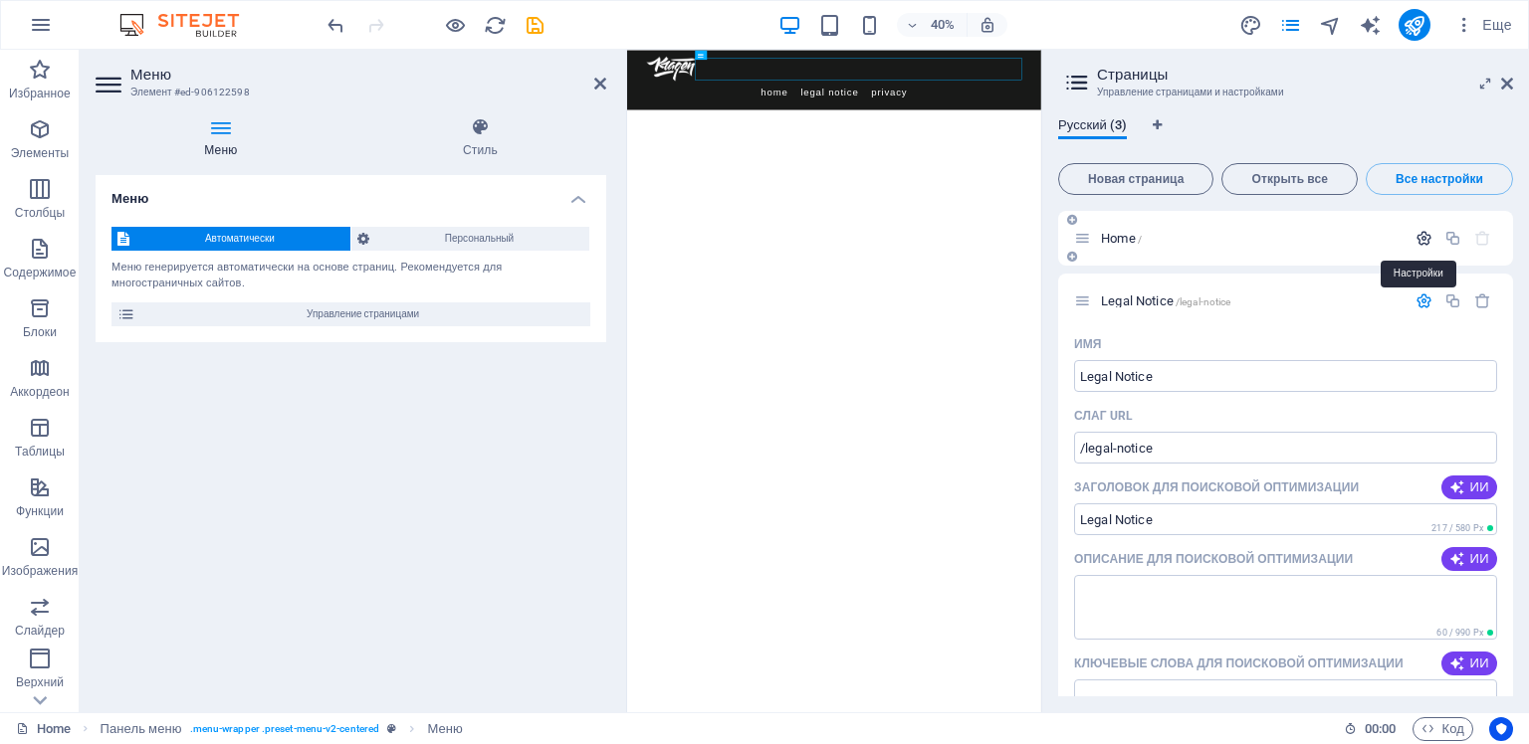
click at [1416, 237] on icon "button" at bounding box center [1423, 238] width 17 height 17
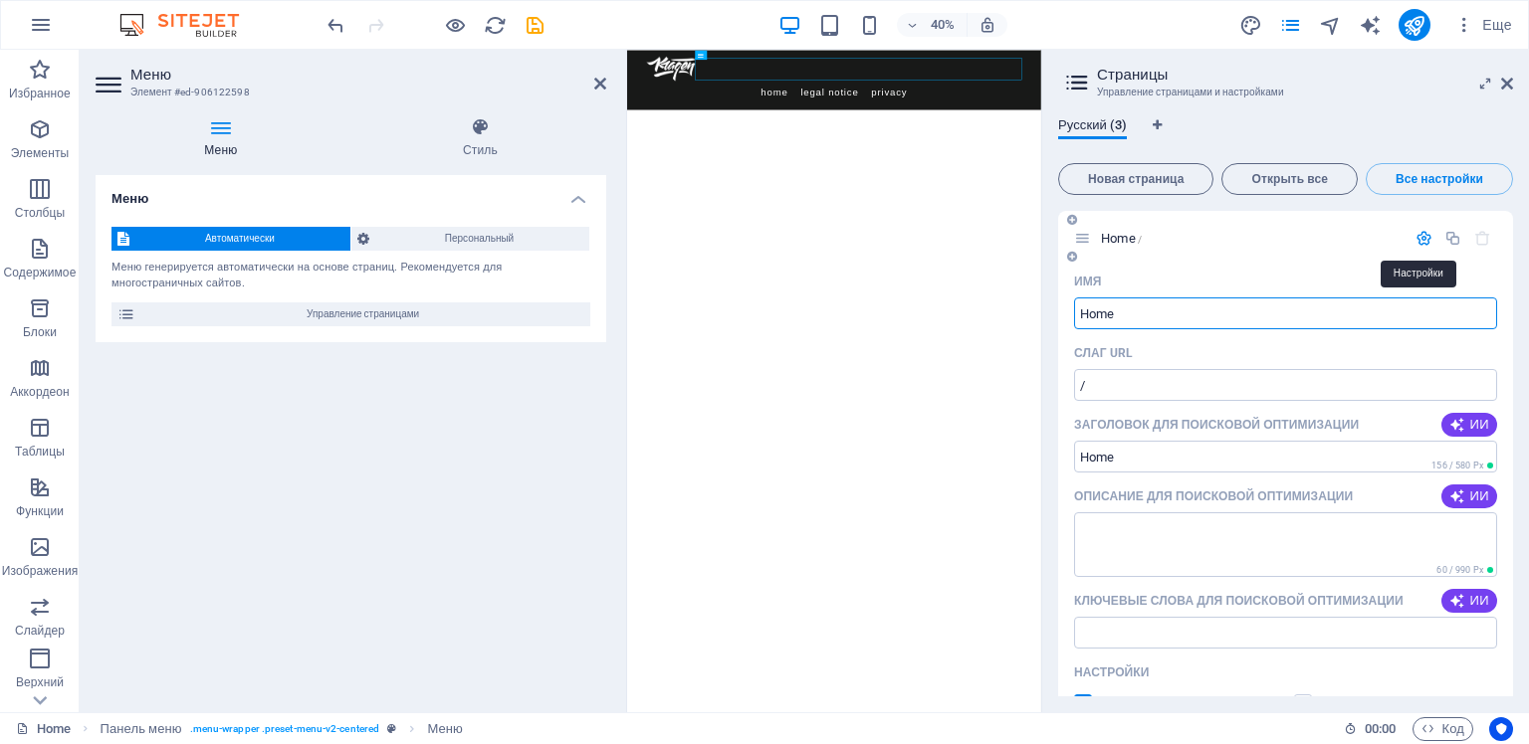
click at [1416, 237] on icon "button" at bounding box center [1423, 238] width 17 height 17
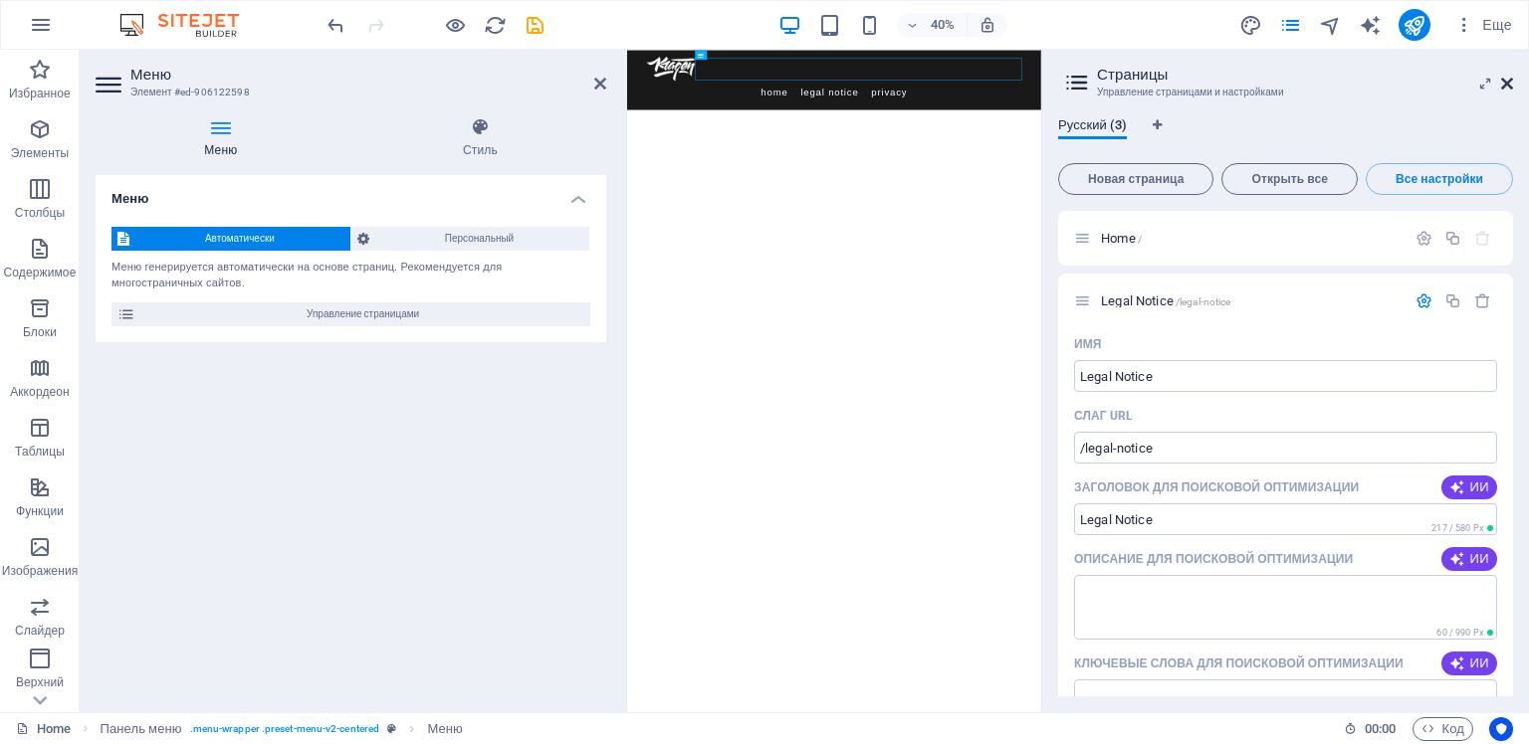
click at [1505, 81] on icon at bounding box center [1507, 84] width 12 height 16
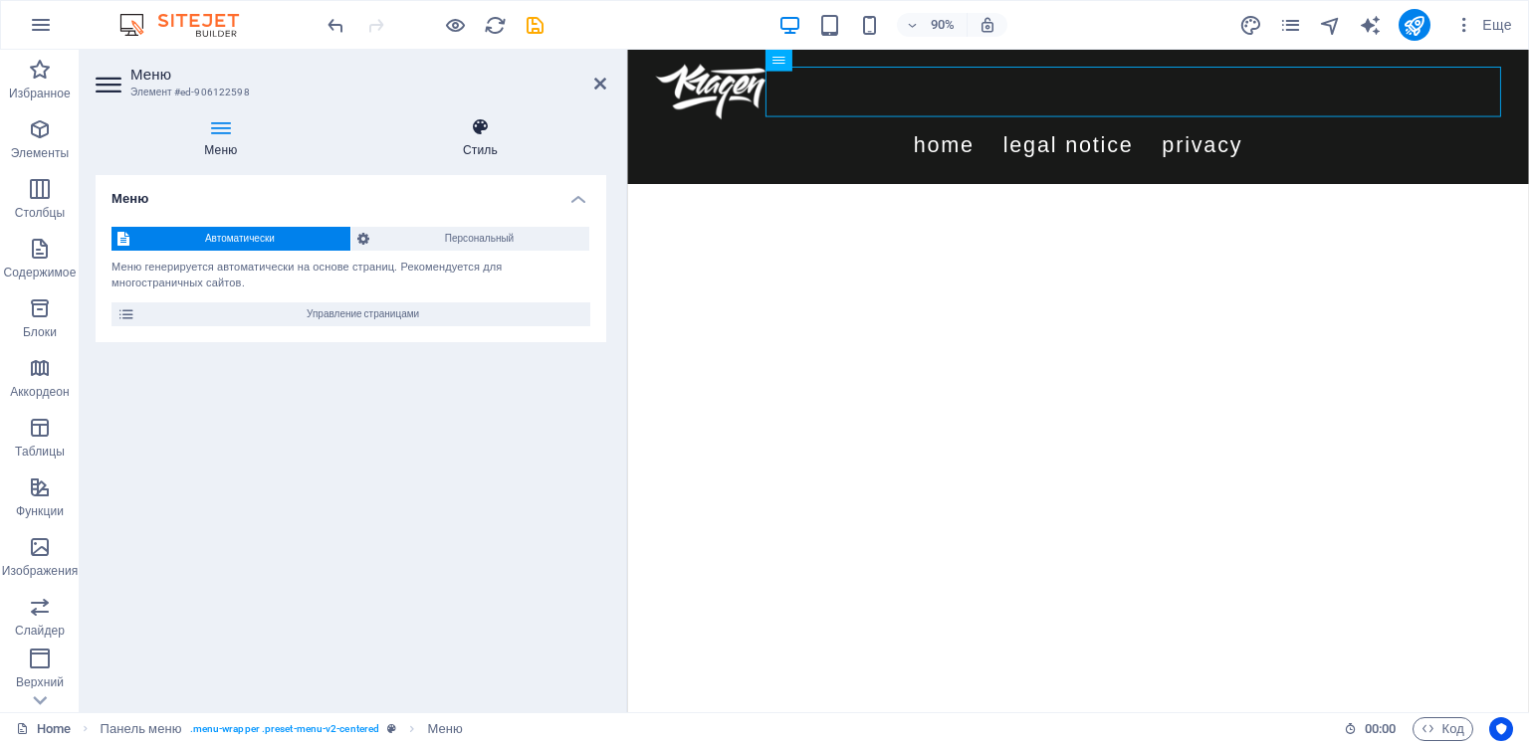
click at [471, 129] on icon at bounding box center [480, 127] width 253 height 20
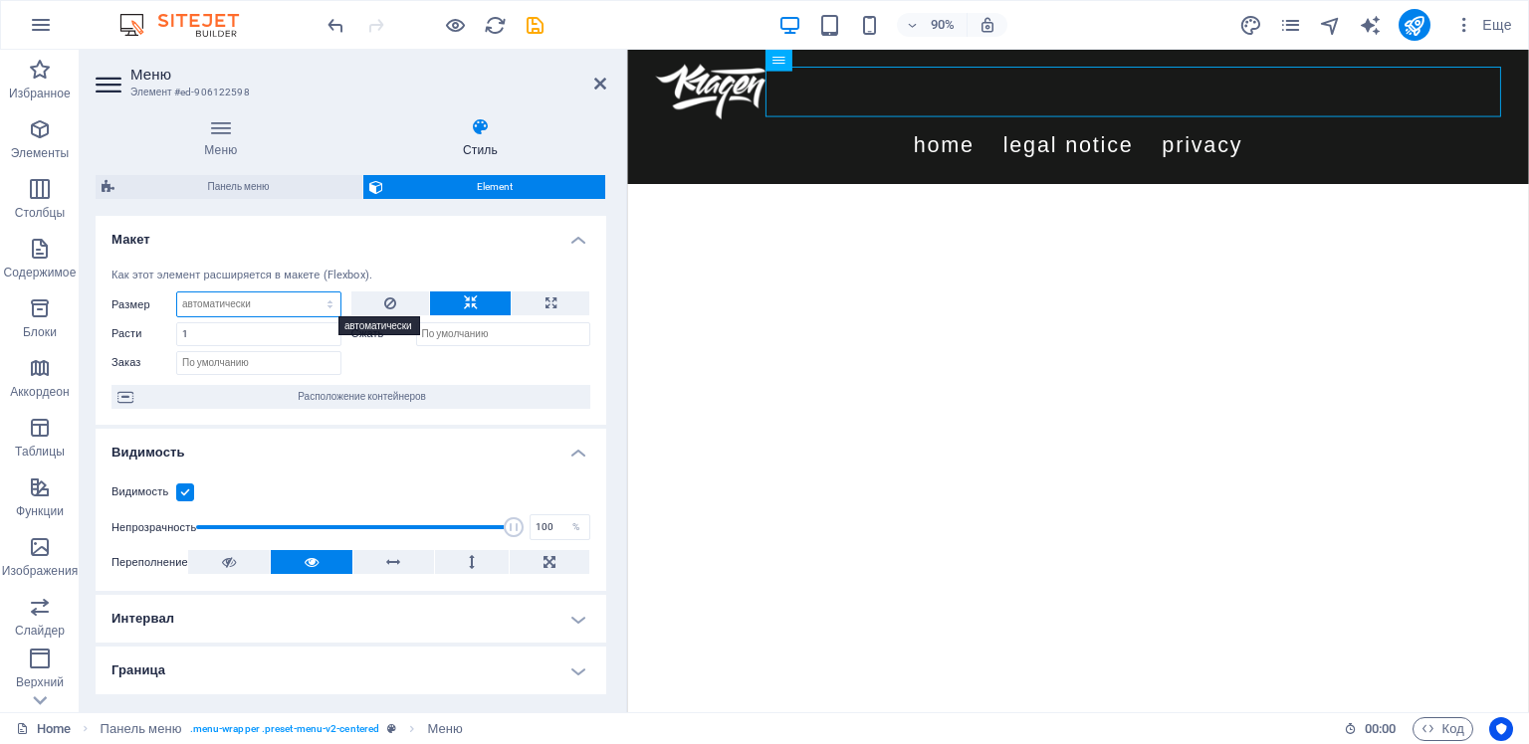
click at [302, 307] on select "По умолчанию автоматически px % 1/1 1/2 1/3 1/4 1/5 1/6 1/7 1/8 1/9 1/10" at bounding box center [258, 305] width 163 height 24
click at [177, 293] on select "По умолчанию автоматически px % 1/1 1/2 1/3 1/4 1/5 1/6 1/7 1/8 1/9 1/10" at bounding box center [258, 305] width 163 height 24
click at [270, 307] on select "По умолчанию автоматически px % 1/1 1/2 1/3 1/4 1/5 1/6 1/7 1/8 1/9 1/10" at bounding box center [258, 305] width 163 height 24
select select "1/1"
click at [310, 293] on select "По умолчанию автоматически px % 1/1 1/2 1/3 1/4 1/5 1/6 1/7 1/8 1/9 1/10" at bounding box center [258, 305] width 163 height 24
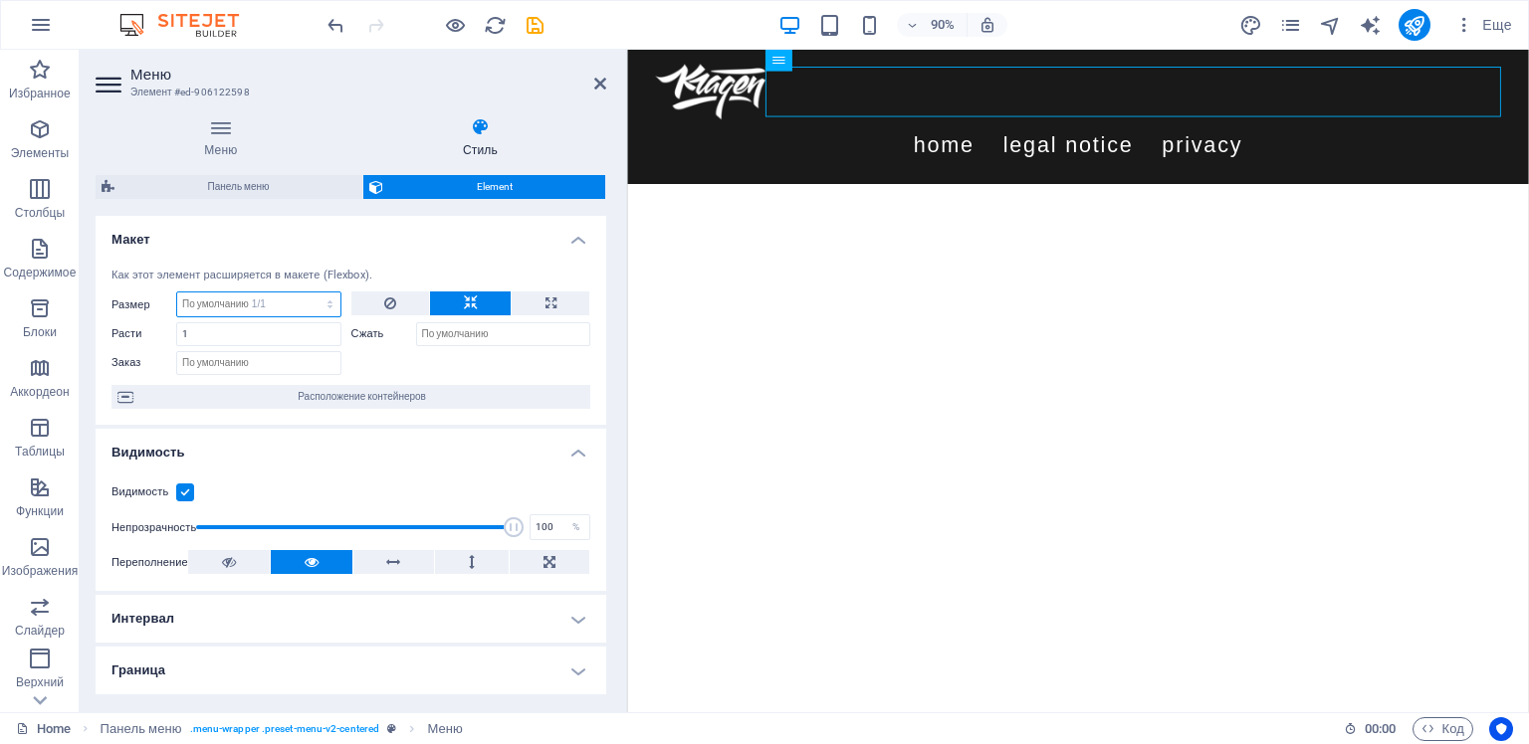
type input "100"
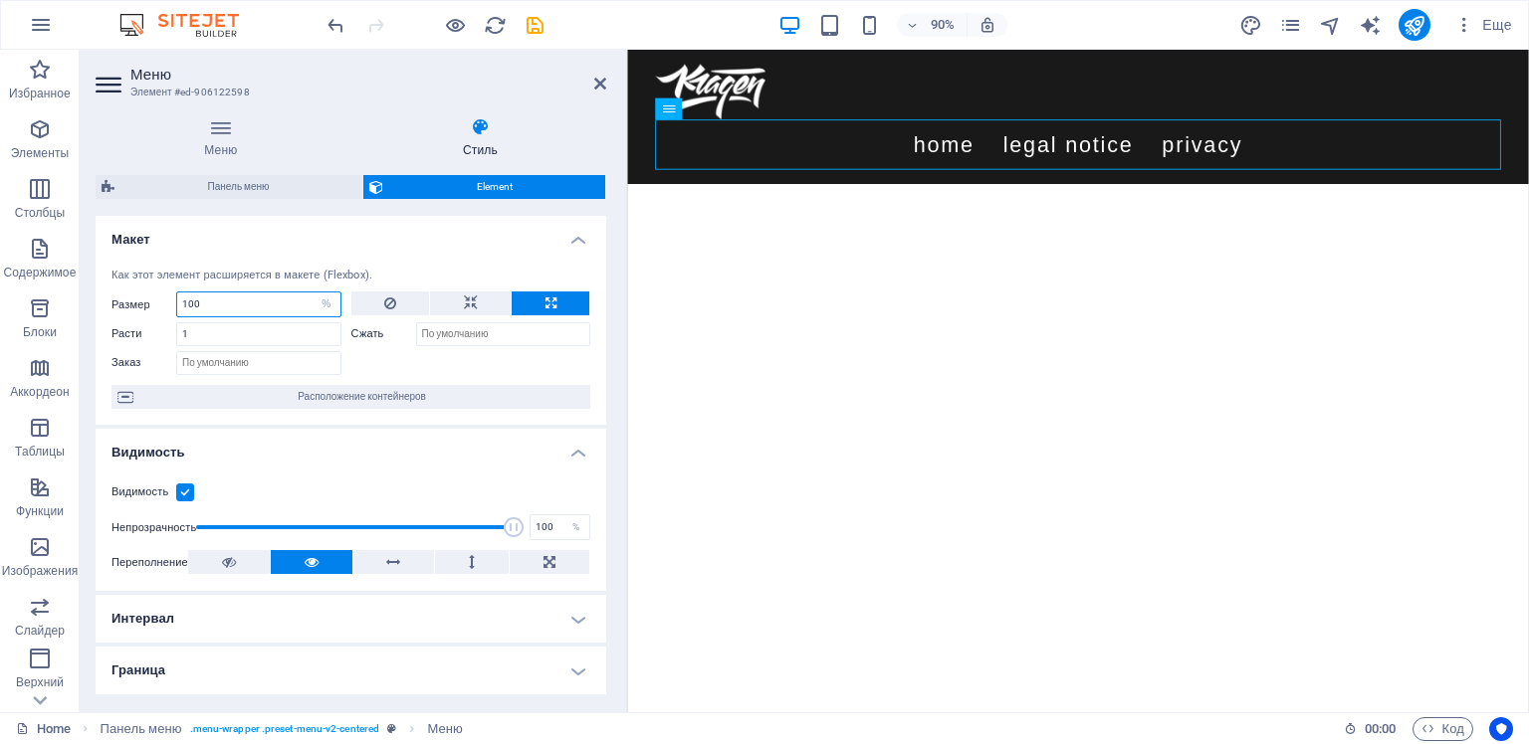
click at [303, 303] on input "100" at bounding box center [258, 305] width 163 height 24
click at [252, 301] on input "100" at bounding box center [258, 305] width 163 height 24
click at [326, 302] on select "По умолчанию автоматически px % 1/1 1/2 1/3 1/4 1/5 1/6 1/7 1/8 1/9 1/10" at bounding box center [327, 305] width 28 height 24
select select "1/7"
click at [313, 293] on select "По умолчанию автоматически px % 1/1 1/2 1/3 1/4 1/5 1/6 1/7 1/8 1/9 1/10" at bounding box center [327, 305] width 28 height 24
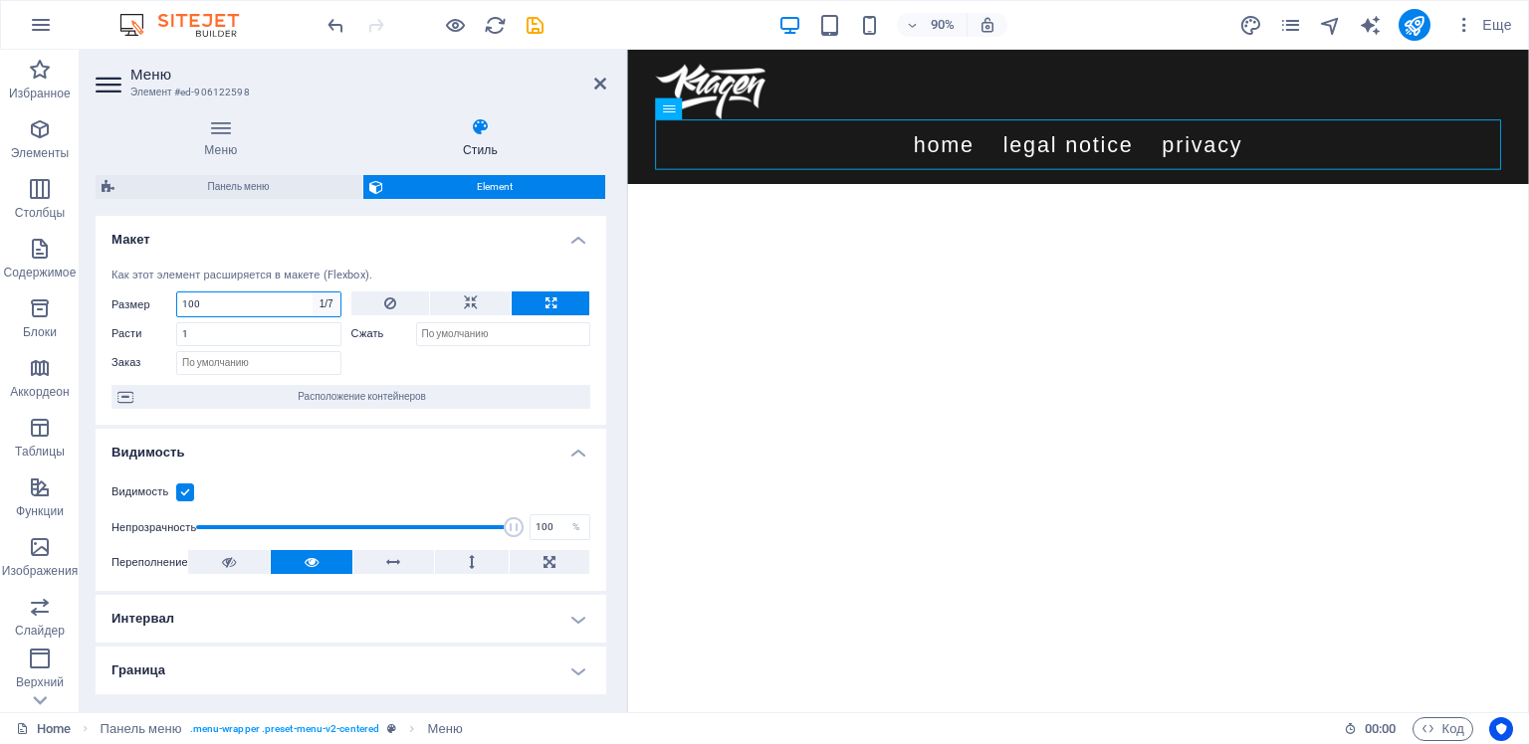
type input "14.28"
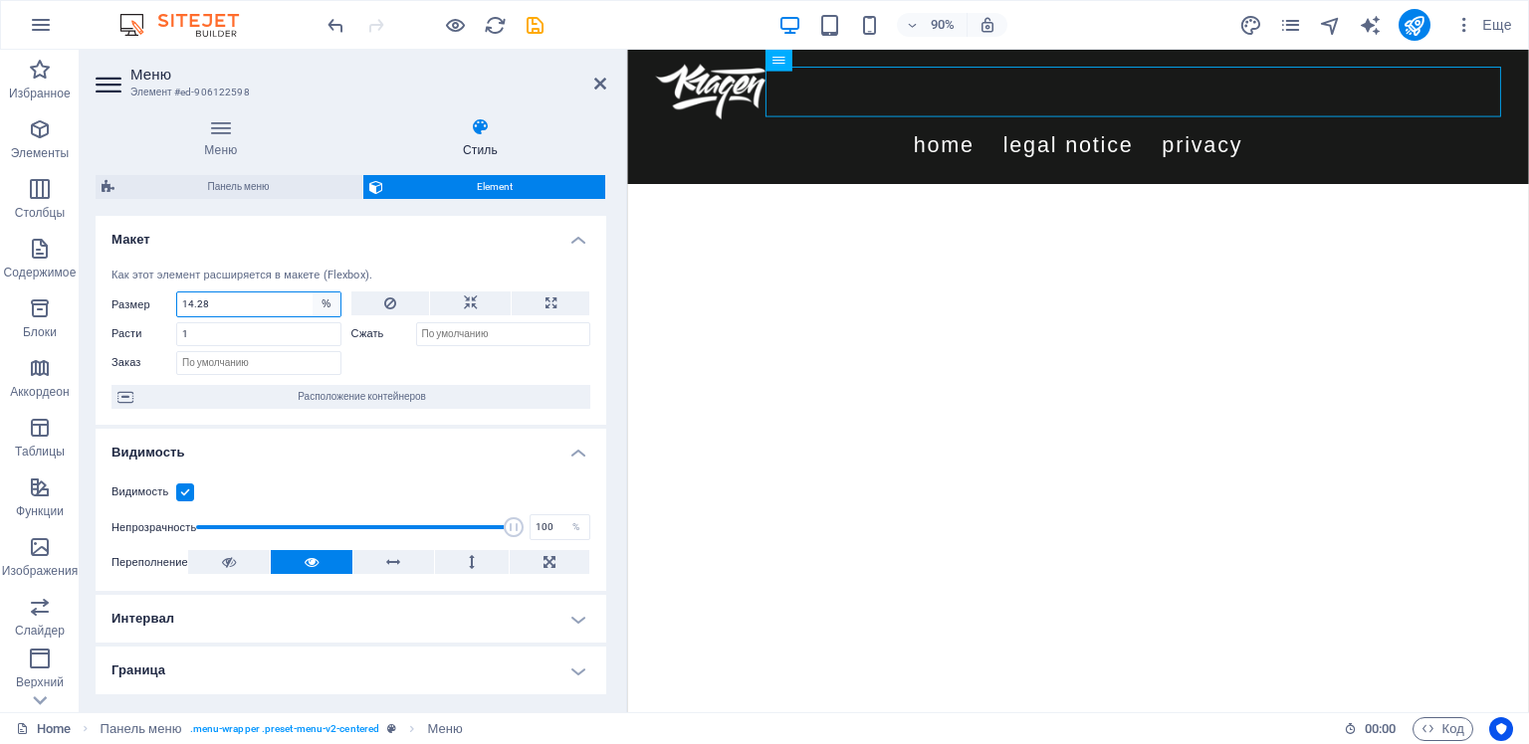
click at [320, 302] on select "По умолчанию автоматически px % 1/1 1/2 1/3 1/4 1/5 1/6 1/7 1/8 1/9 1/10" at bounding box center [327, 305] width 28 height 24
select select "px"
click at [313, 293] on select "По умолчанию автоматически px % 1/1 1/2 1/3 1/4 1/5 1/6 1/7 1/8 1/9 1/10" at bounding box center [327, 305] width 28 height 24
click at [383, 260] on div "Как этот элемент расширяется в макете (Flexbox). Размер 10 По умолчанию автомат…" at bounding box center [351, 339] width 511 height 174
click at [211, 305] on input "10" at bounding box center [258, 305] width 163 height 24
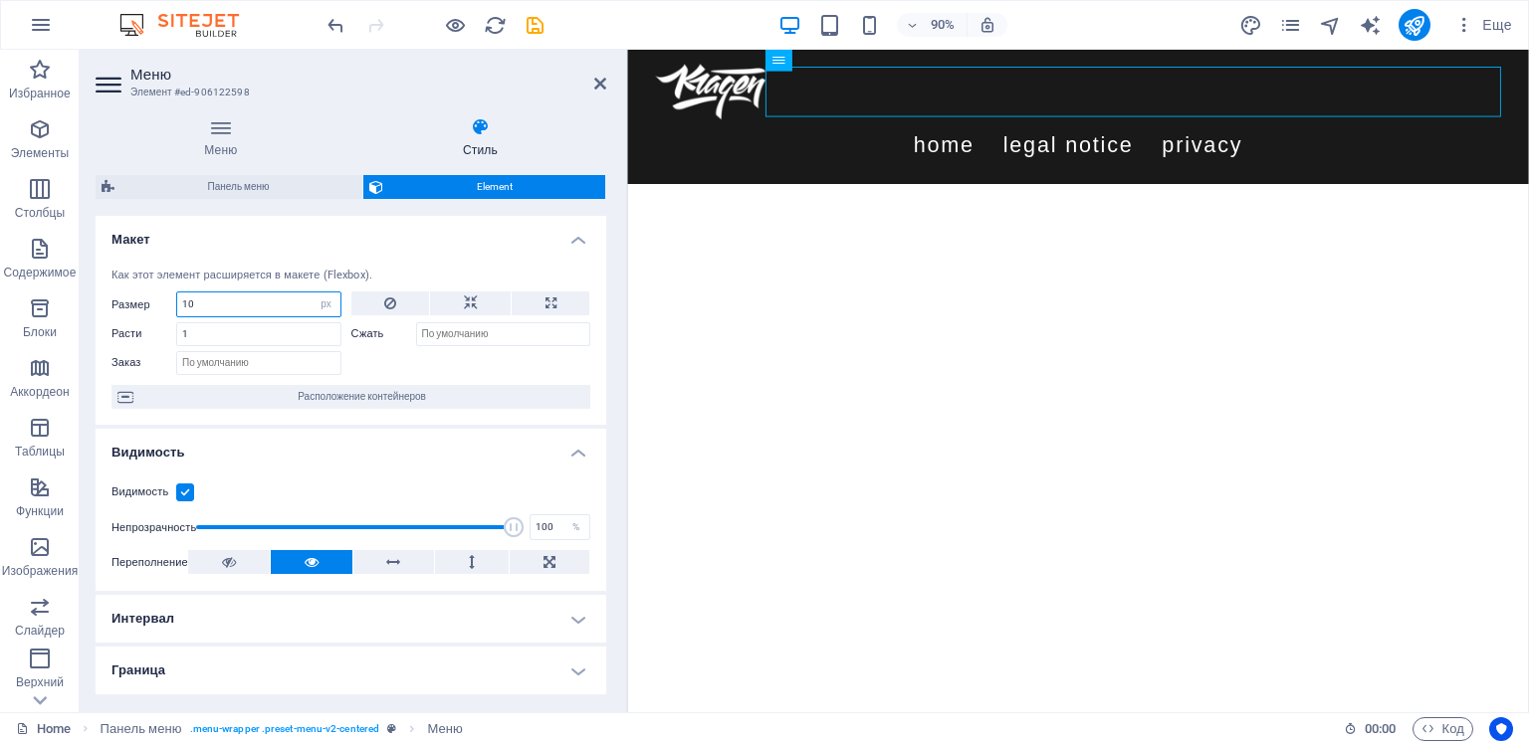
drag, startPoint x: 211, startPoint y: 305, endPoint x: 174, endPoint y: 301, distance: 37.0
click at [171, 302] on div "Размер 10 По умолчанию автоматически px % 1/1 1/2 1/3 1/4 1/5 1/6 1/7 1/8 1/9 1…" at bounding box center [226, 305] width 230 height 26
type input "8"
click at [789, 199] on html "Skip to main content Menu Home Legal Notice Privacy" at bounding box center [1127, 124] width 1001 height 149
click at [1093, 199] on html "Skip to main content Menu Home Legal Notice Privacy" at bounding box center [1127, 124] width 1001 height 149
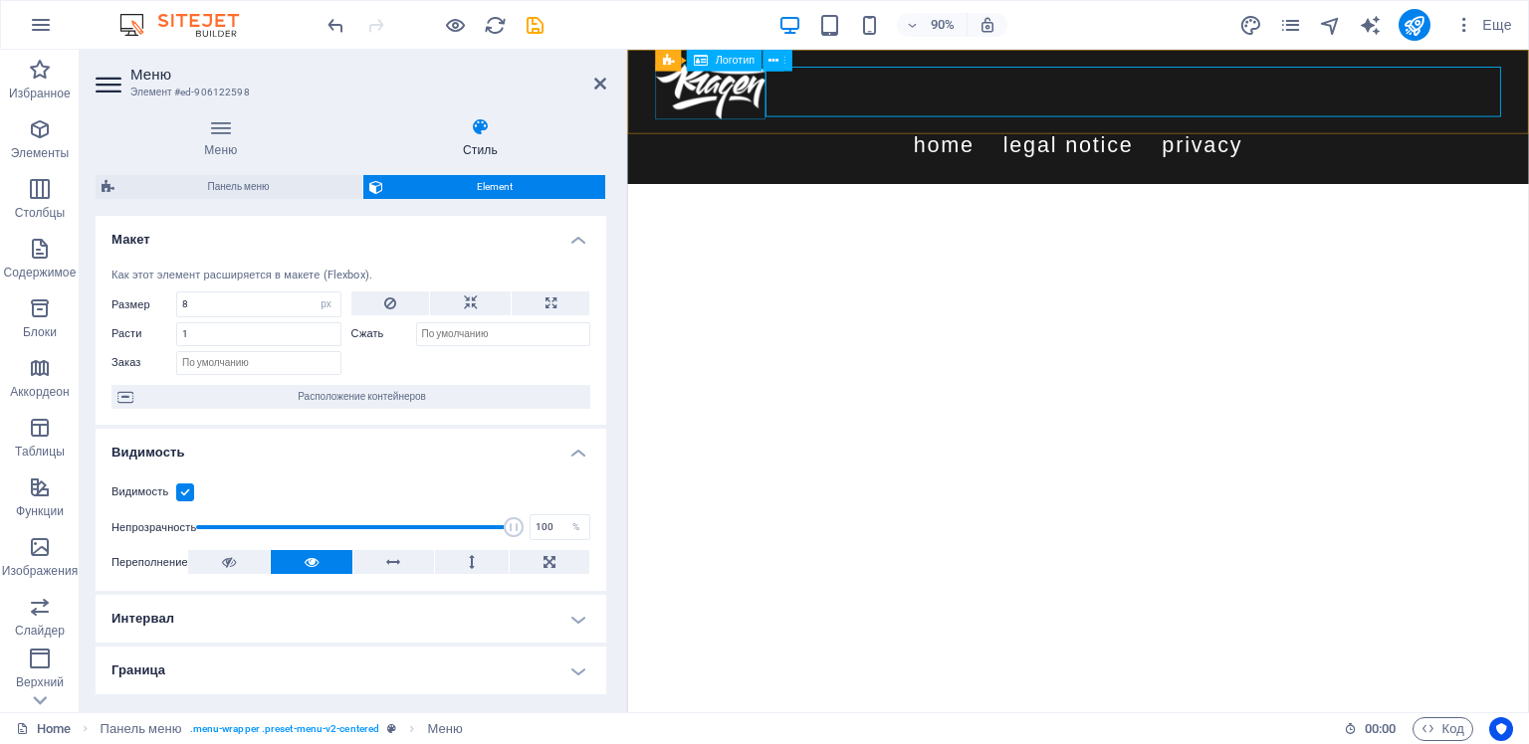
click at [732, 98] on div at bounding box center [1128, 97] width 940 height 62
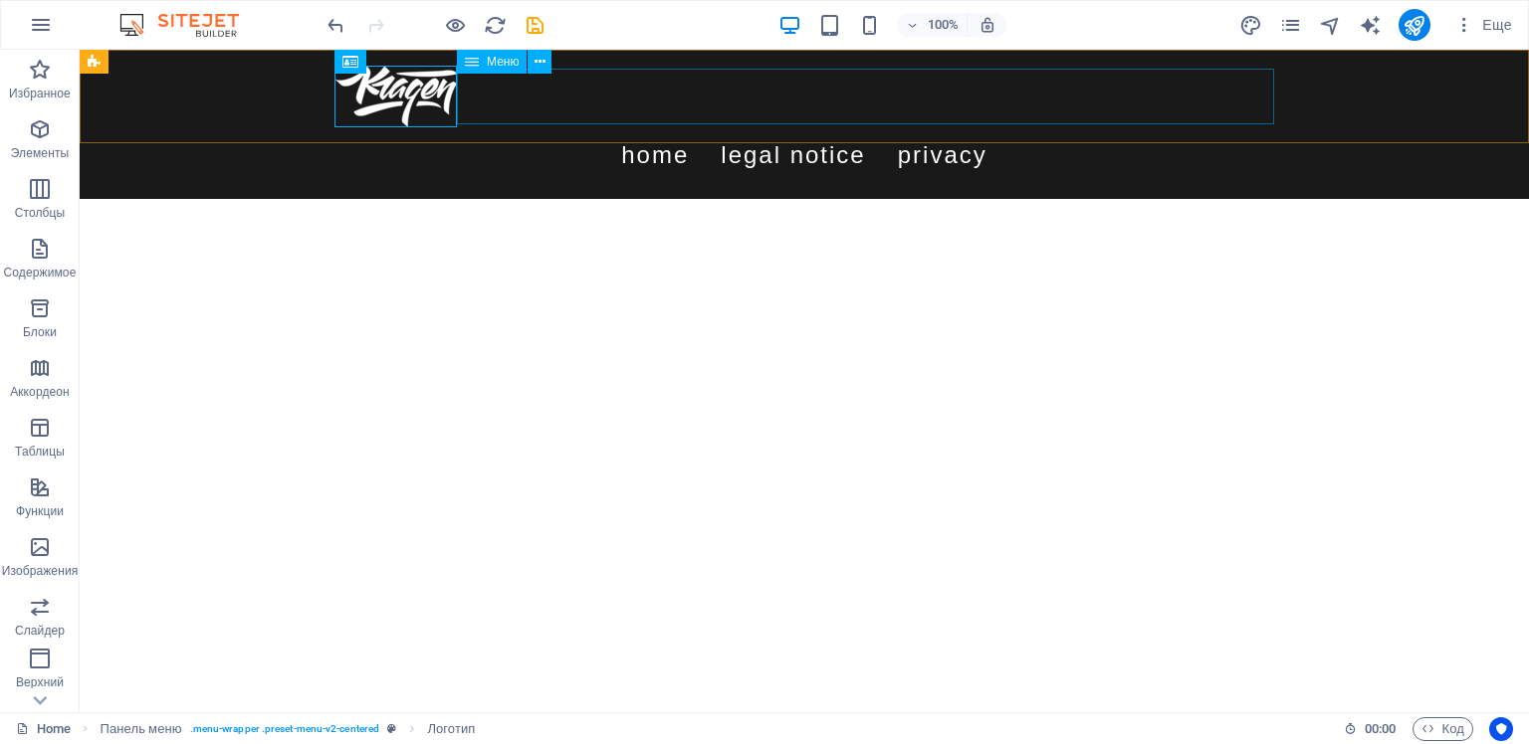
click at [873, 127] on nav "Home Legal Notice Privacy" at bounding box center [804, 155] width 940 height 56
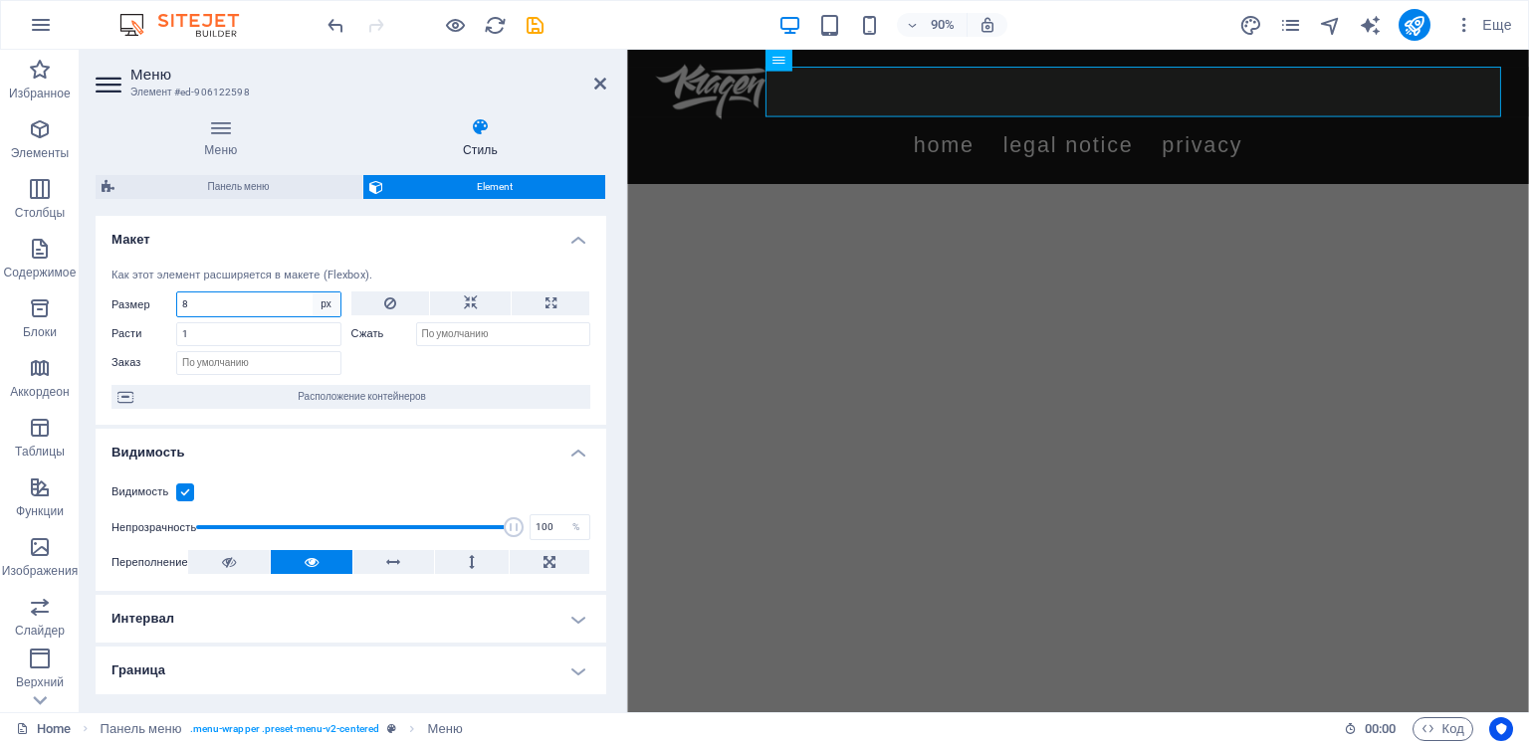
click at [328, 299] on select "По умолчанию автоматически px % 1/1 1/2 1/3 1/4 1/5 1/6 1/7 1/8 1/9 1/10" at bounding box center [327, 305] width 28 height 24
select select "auto"
click at [313, 293] on select "По умолчанию автоматически px % 1/1 1/2 1/3 1/4 1/5 1/6 1/7 1/8 1/9 1/10" at bounding box center [327, 305] width 28 height 24
select select "DISABLED_OPTION_VALUE"
click at [381, 256] on div "Как этот элемент расширяется в макете (Flexbox). Размер По умолчанию автоматиче…" at bounding box center [351, 339] width 511 height 174
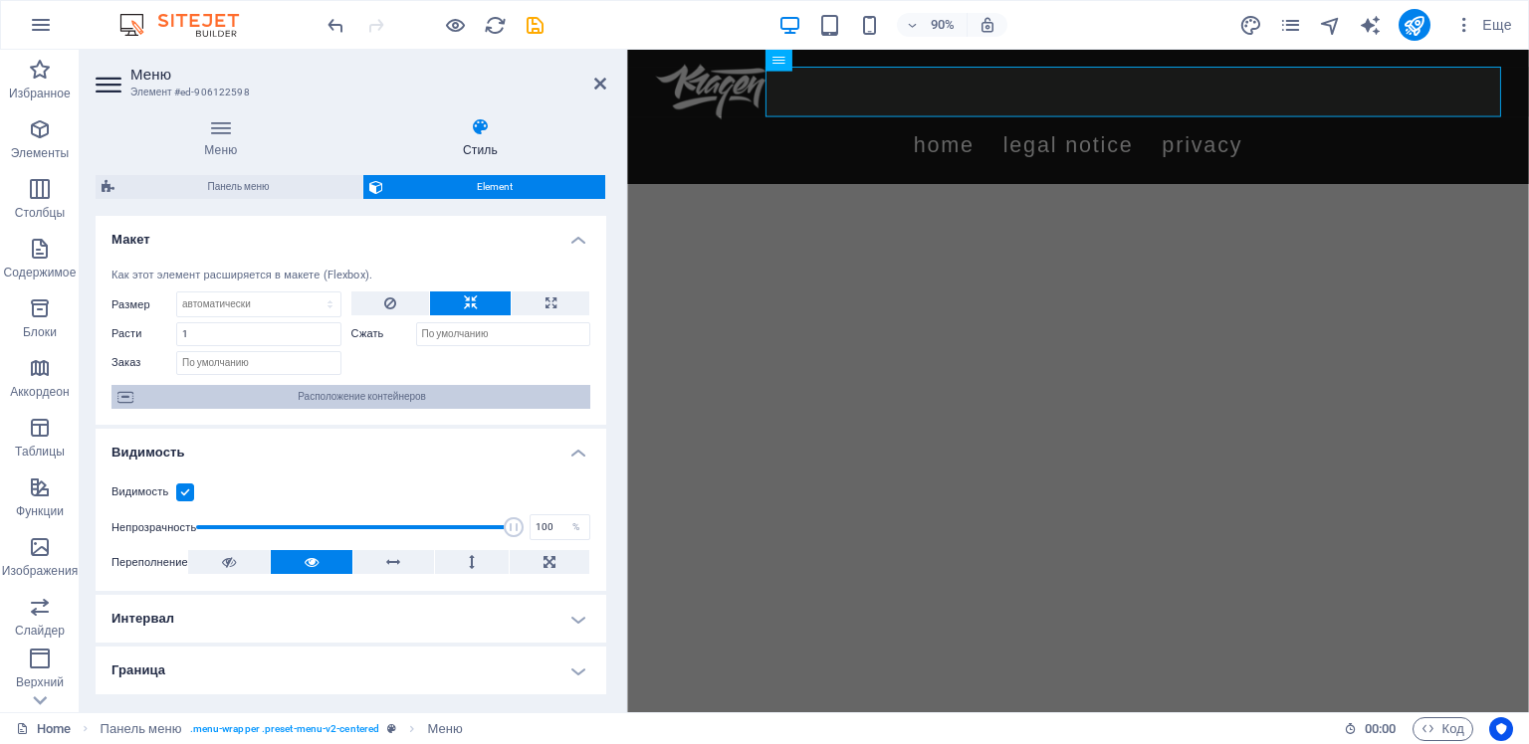
click at [338, 398] on span "Расположение контейнеров" at bounding box center [361, 397] width 445 height 24
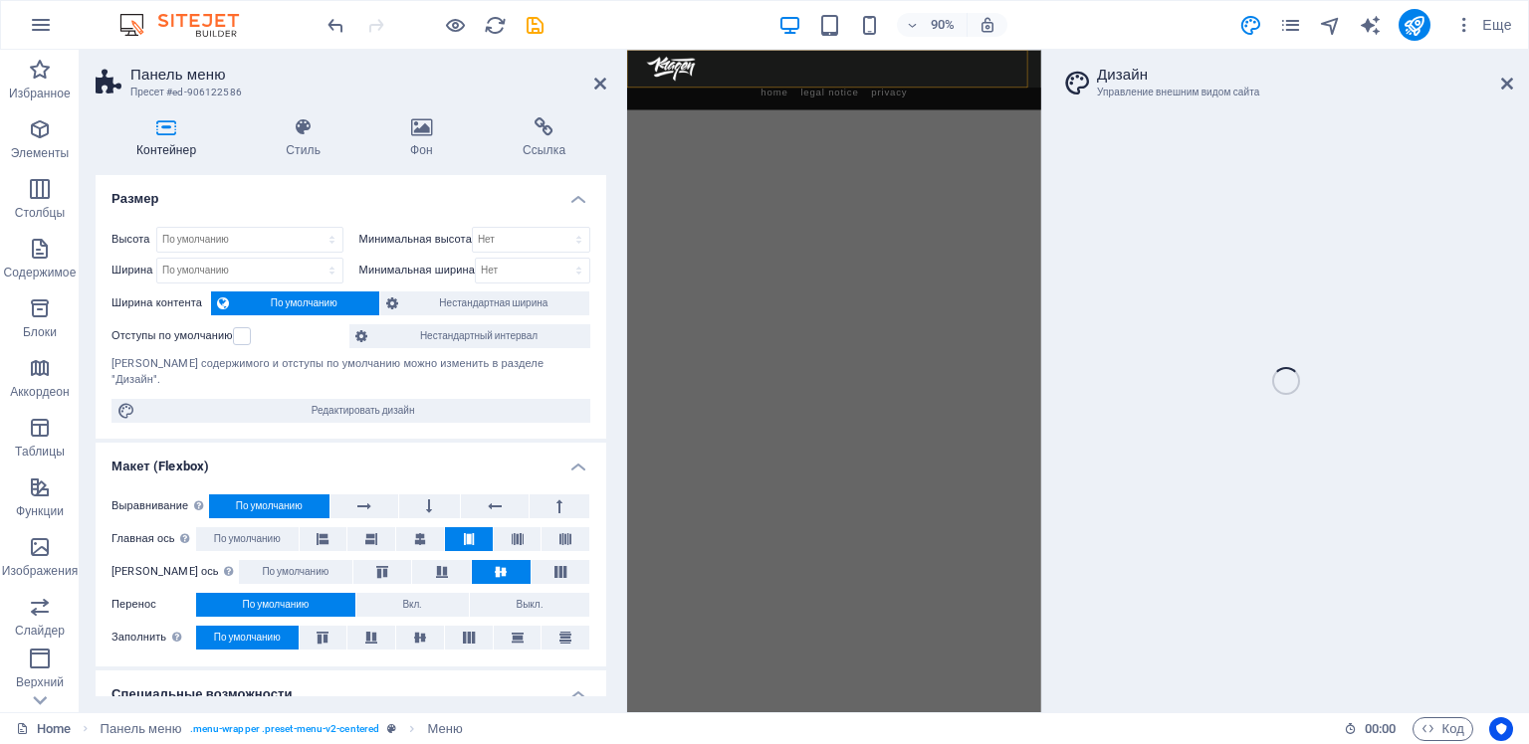
select select "px"
select select "400"
select select "px"
select select "rem"
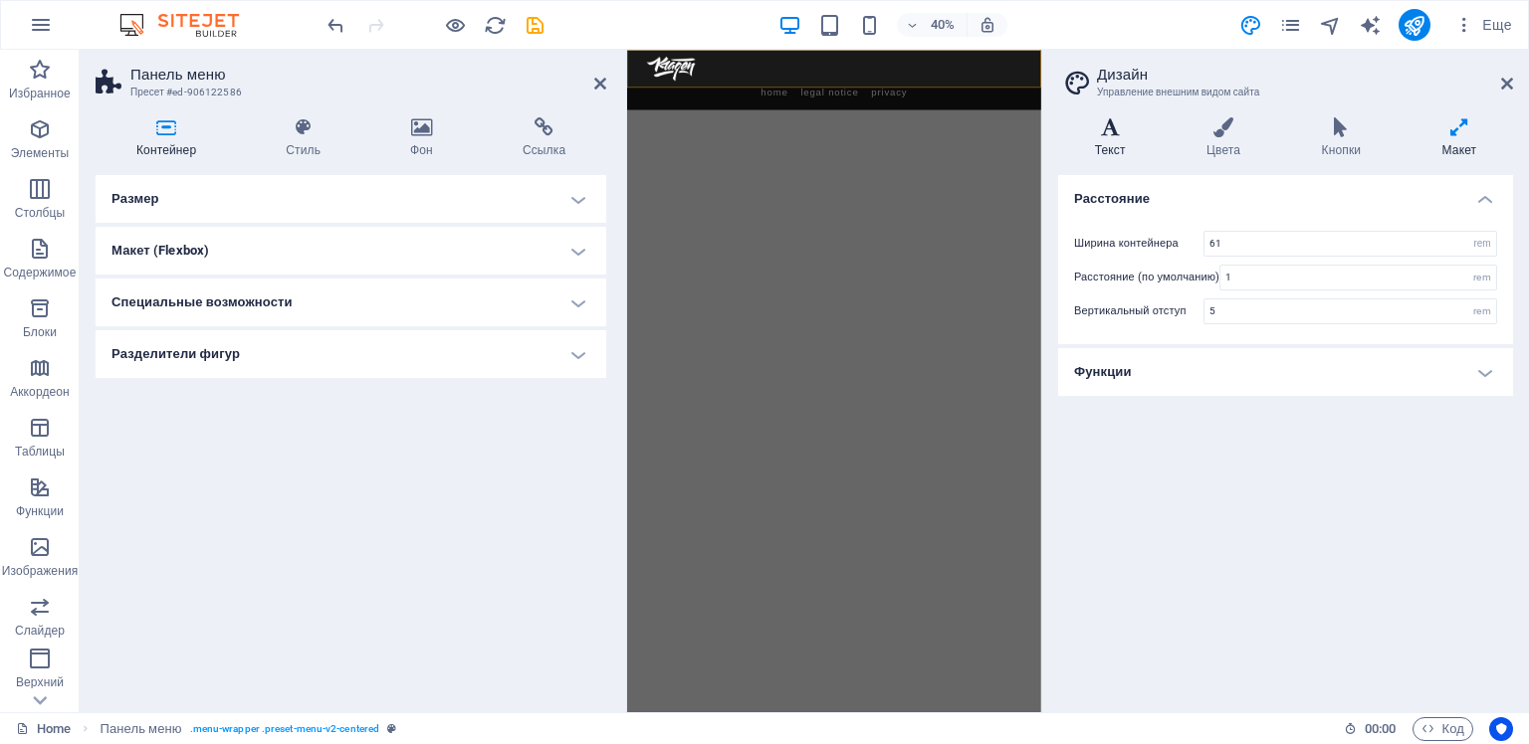
click at [1113, 134] on icon at bounding box center [1110, 127] width 104 height 20
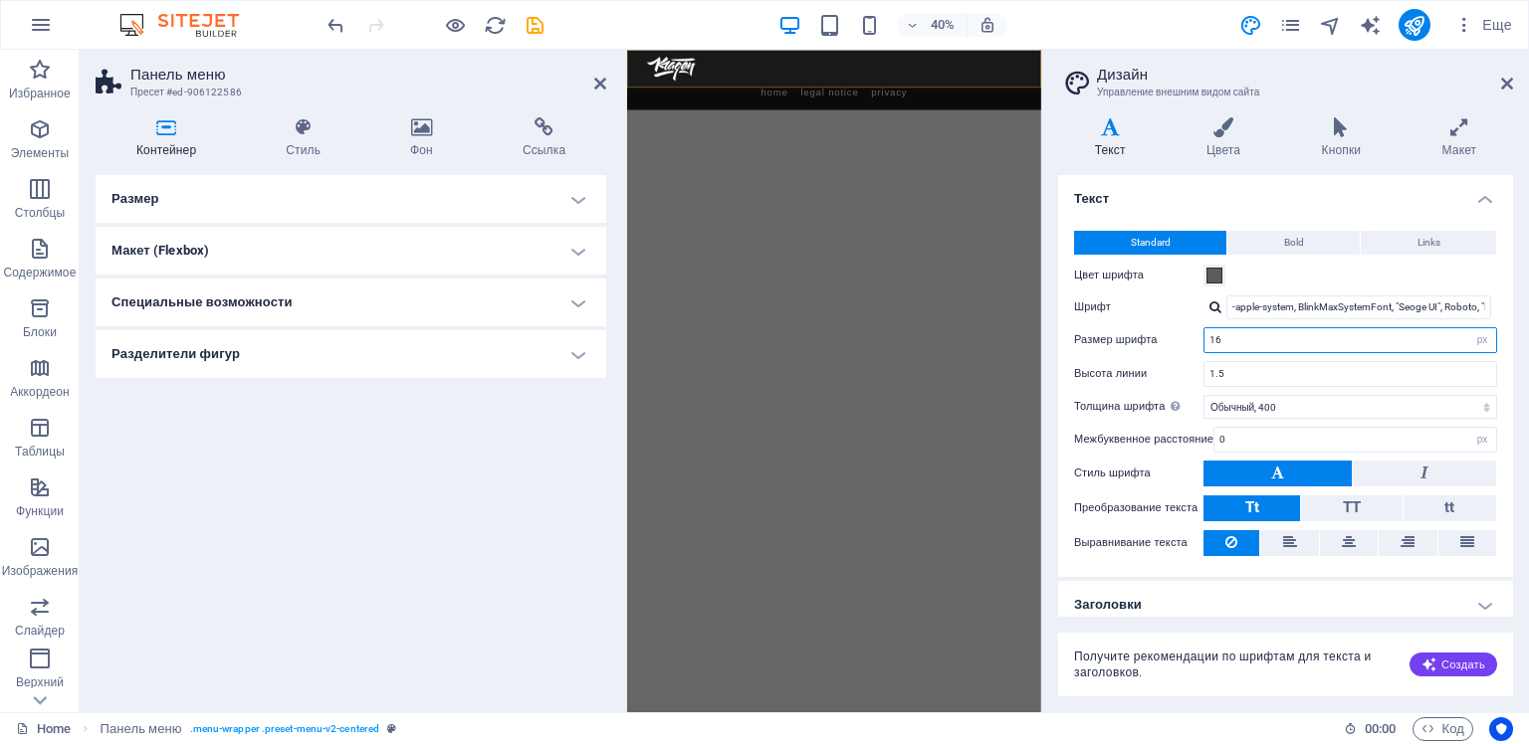
drag, startPoint x: 1224, startPoint y: 338, endPoint x: 1214, endPoint y: 340, distance: 10.1
click at [1214, 340] on input "16" at bounding box center [1350, 340] width 292 height 24
type input "14"
click at [1172, 311] on label "Шрифт" at bounding box center [1138, 308] width 129 height 24
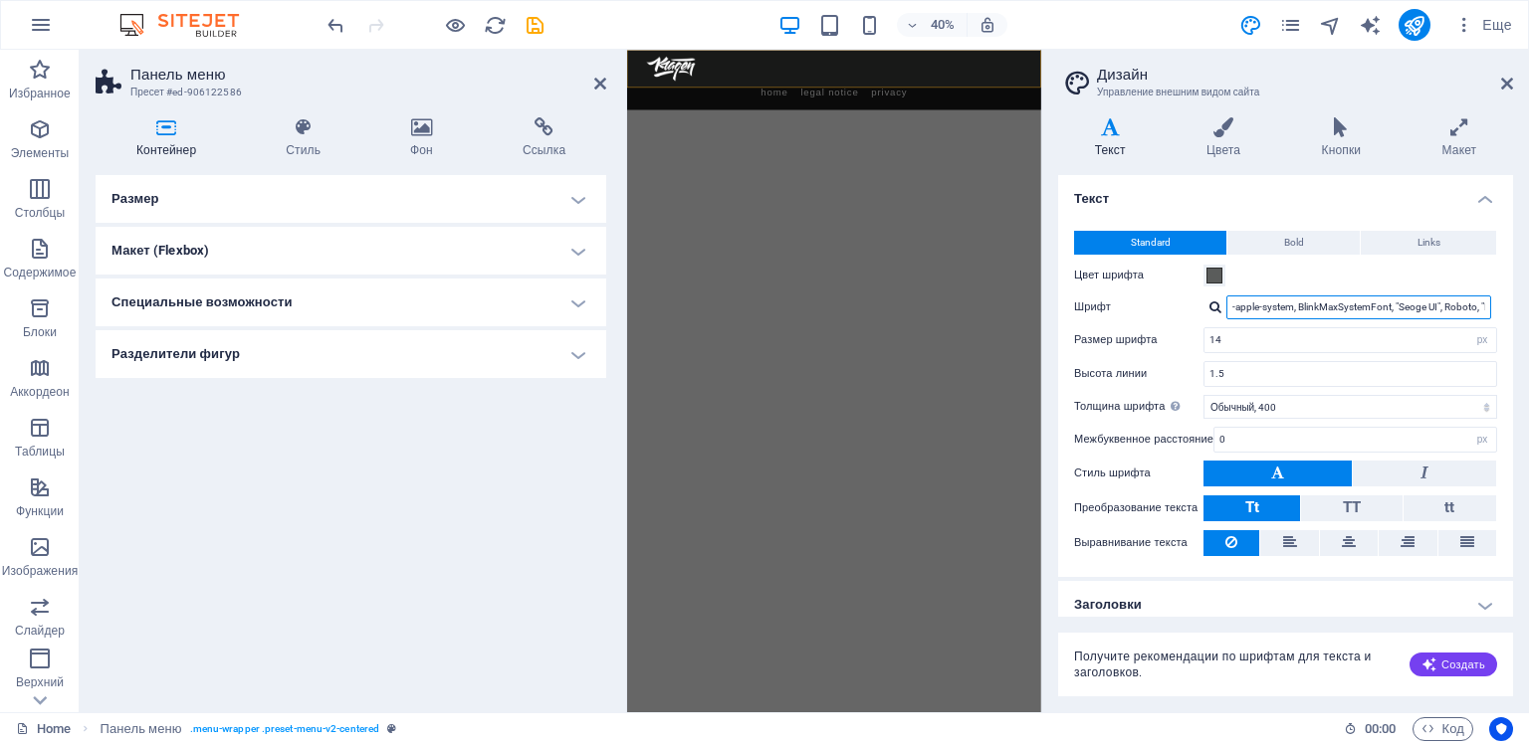
click at [1226, 311] on input "-apple-system, BlinkMaxSystemFont, "Seoge UI", Roboto, "Helvetica Neue", Arial,…" at bounding box center [1358, 308] width 265 height 24
click at [1213, 276] on span at bounding box center [1214, 276] width 16 height 16
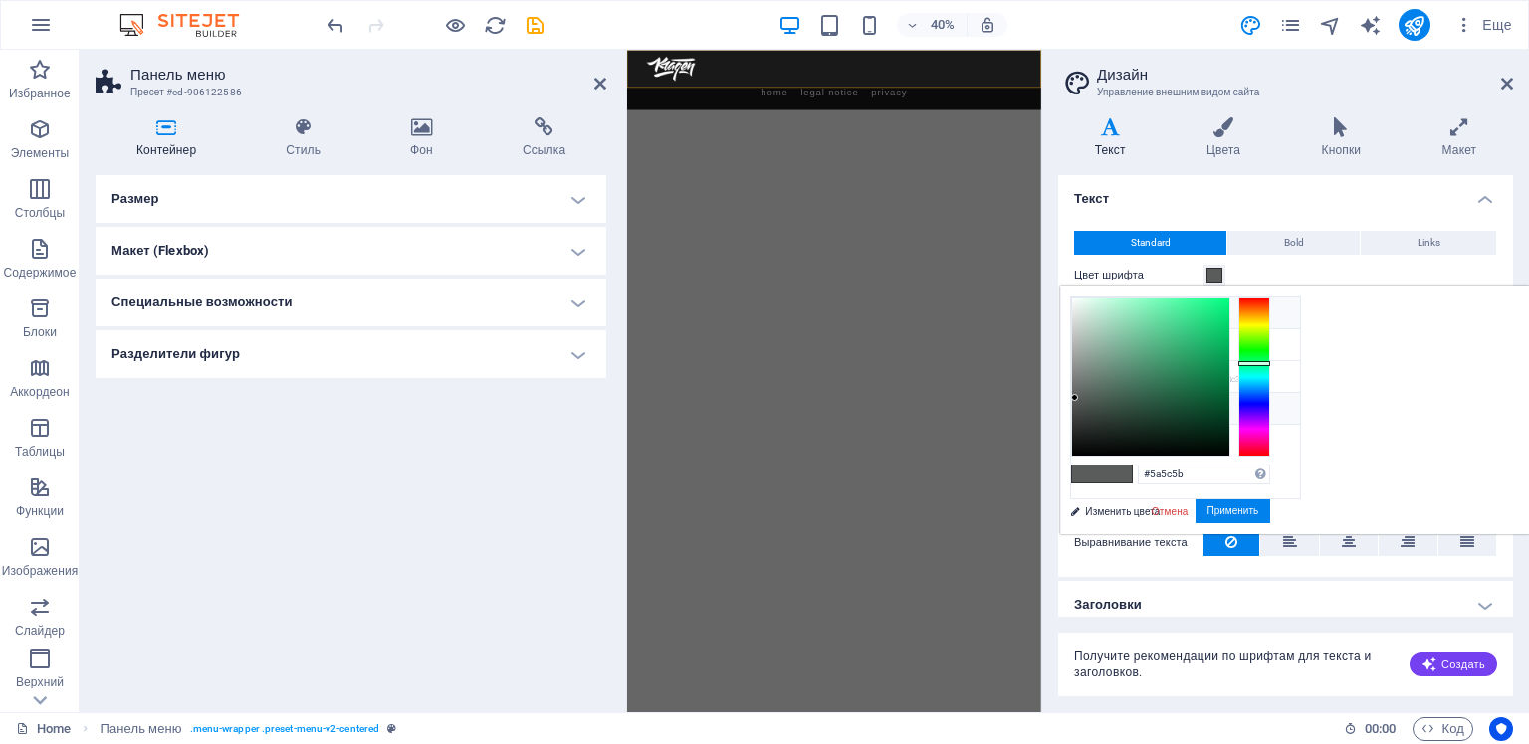
click at [1087, 313] on icon at bounding box center [1087, 313] width 14 height 14
type input "#ffffff"
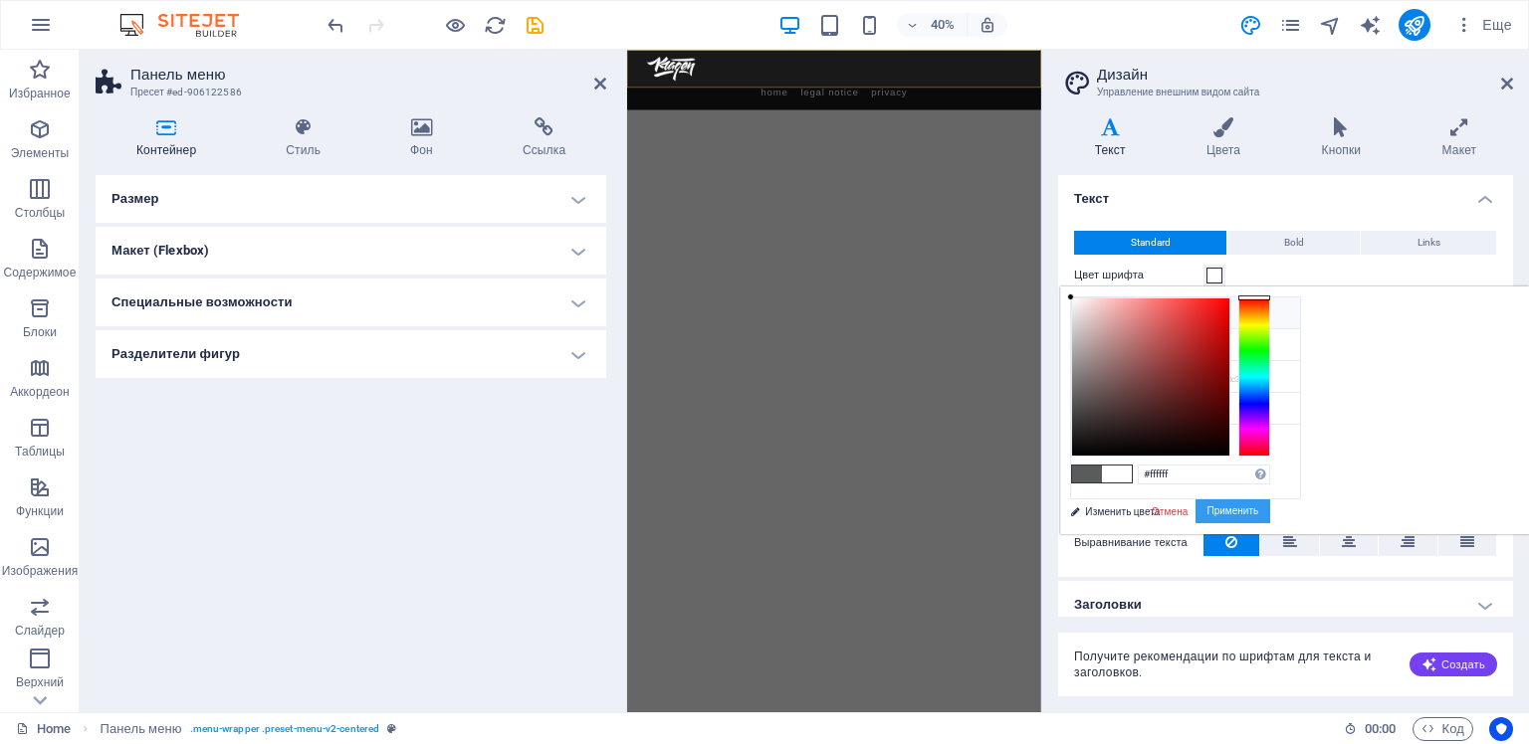
click at [1271, 506] on button "Применить" at bounding box center [1233, 512] width 76 height 24
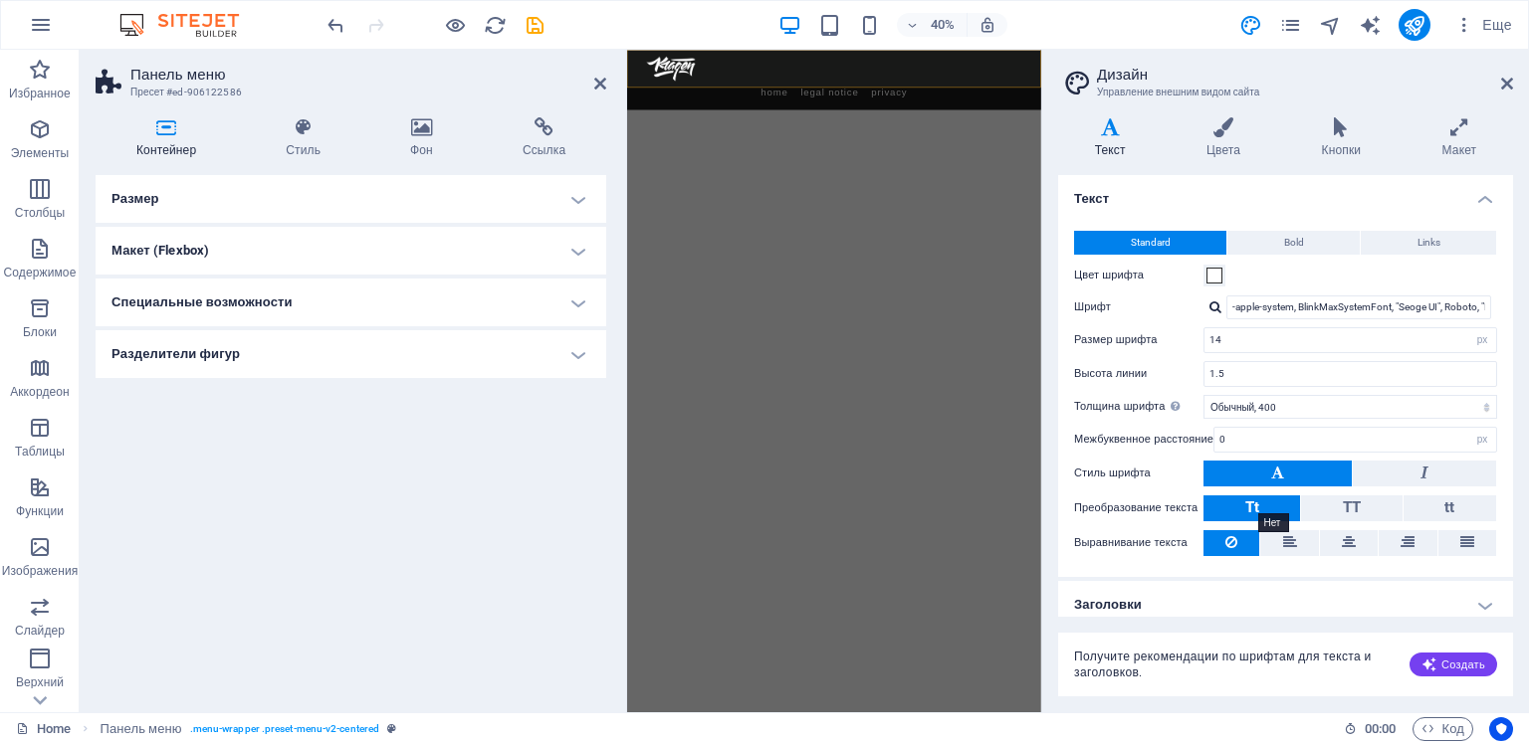
click at [1246, 510] on span "Tt" at bounding box center [1252, 508] width 14 height 18
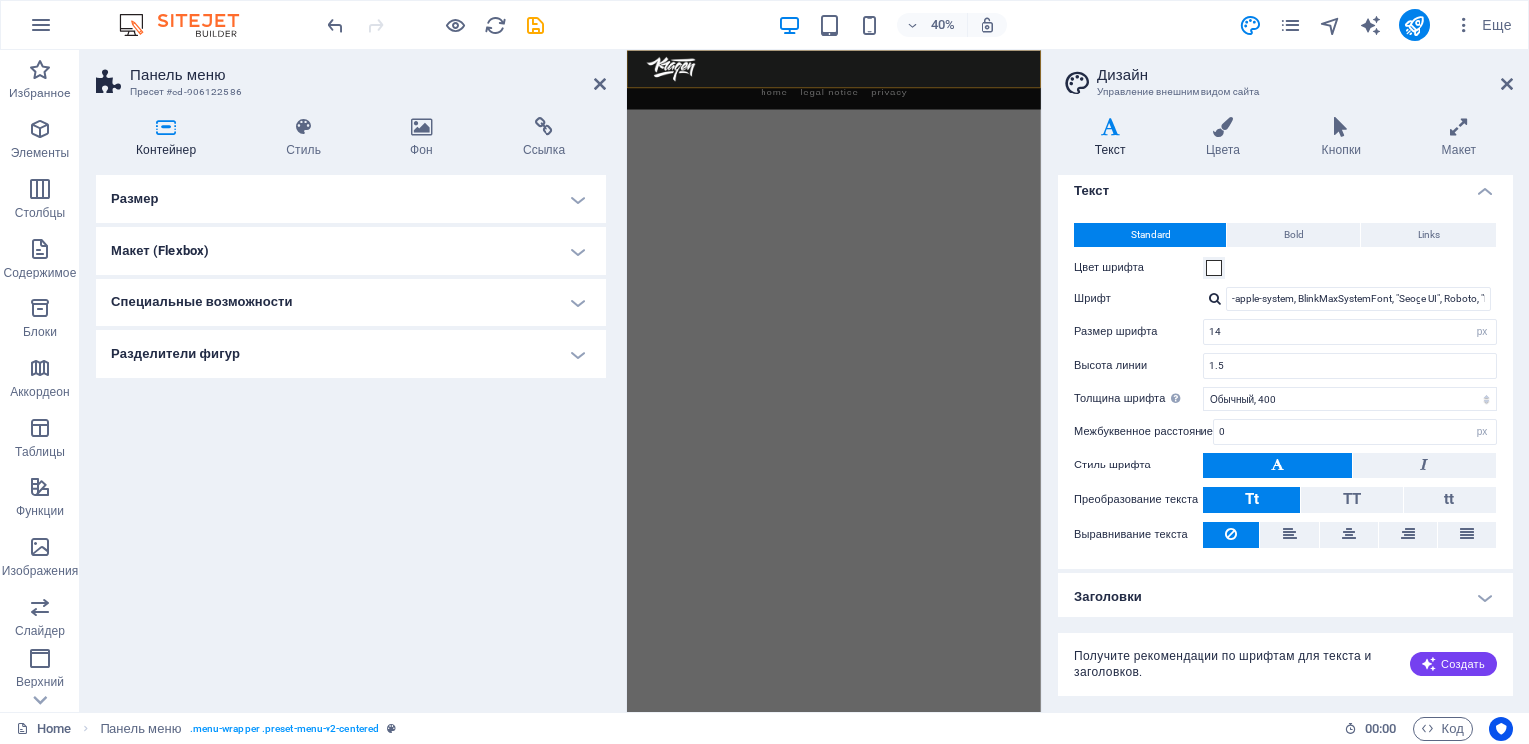
scroll to position [8, 0]
click at [1473, 589] on h4 "Заголовки" at bounding box center [1285, 597] width 455 height 48
click at [1224, 120] on icon at bounding box center [1222, 127] width 107 height 20
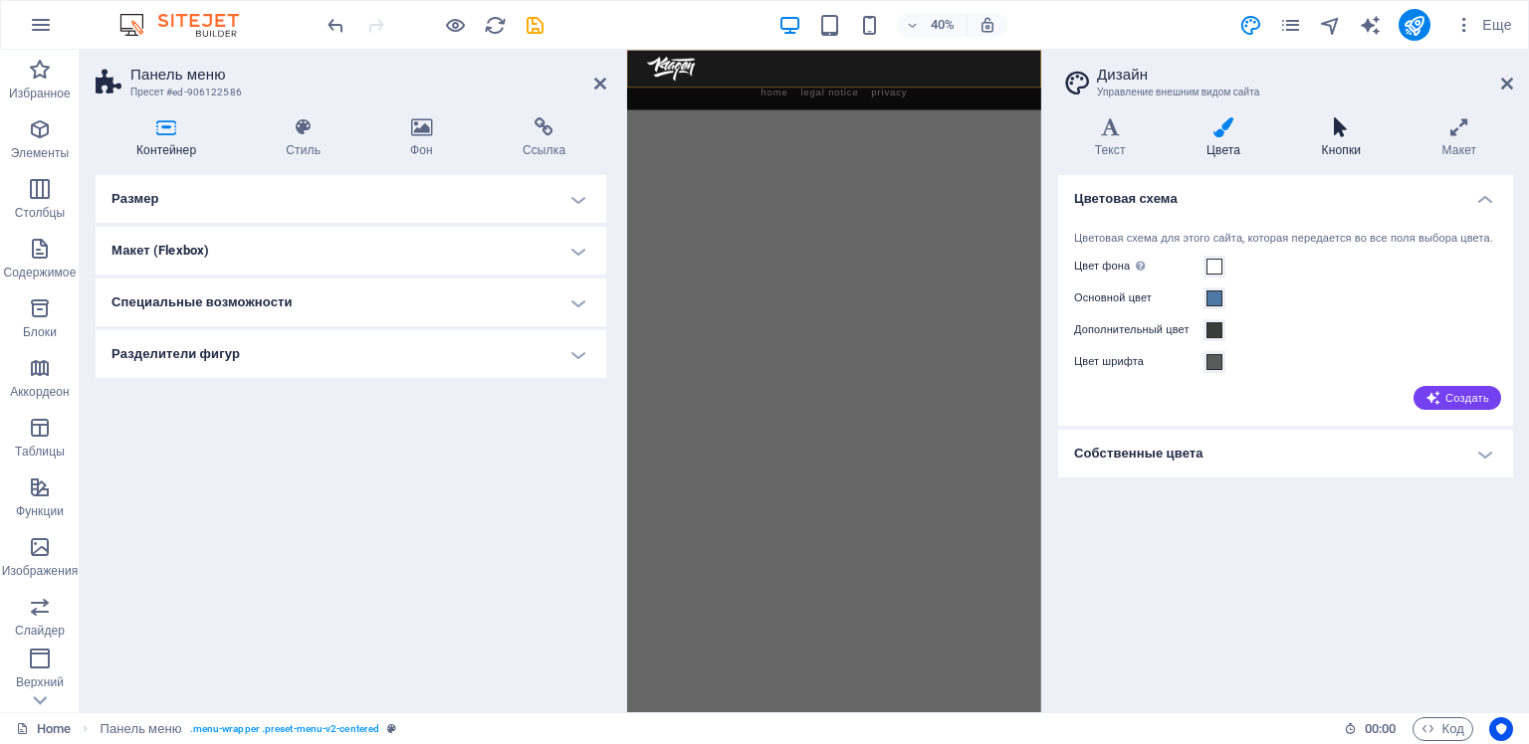
click at [1336, 131] on icon at bounding box center [1341, 127] width 112 height 20
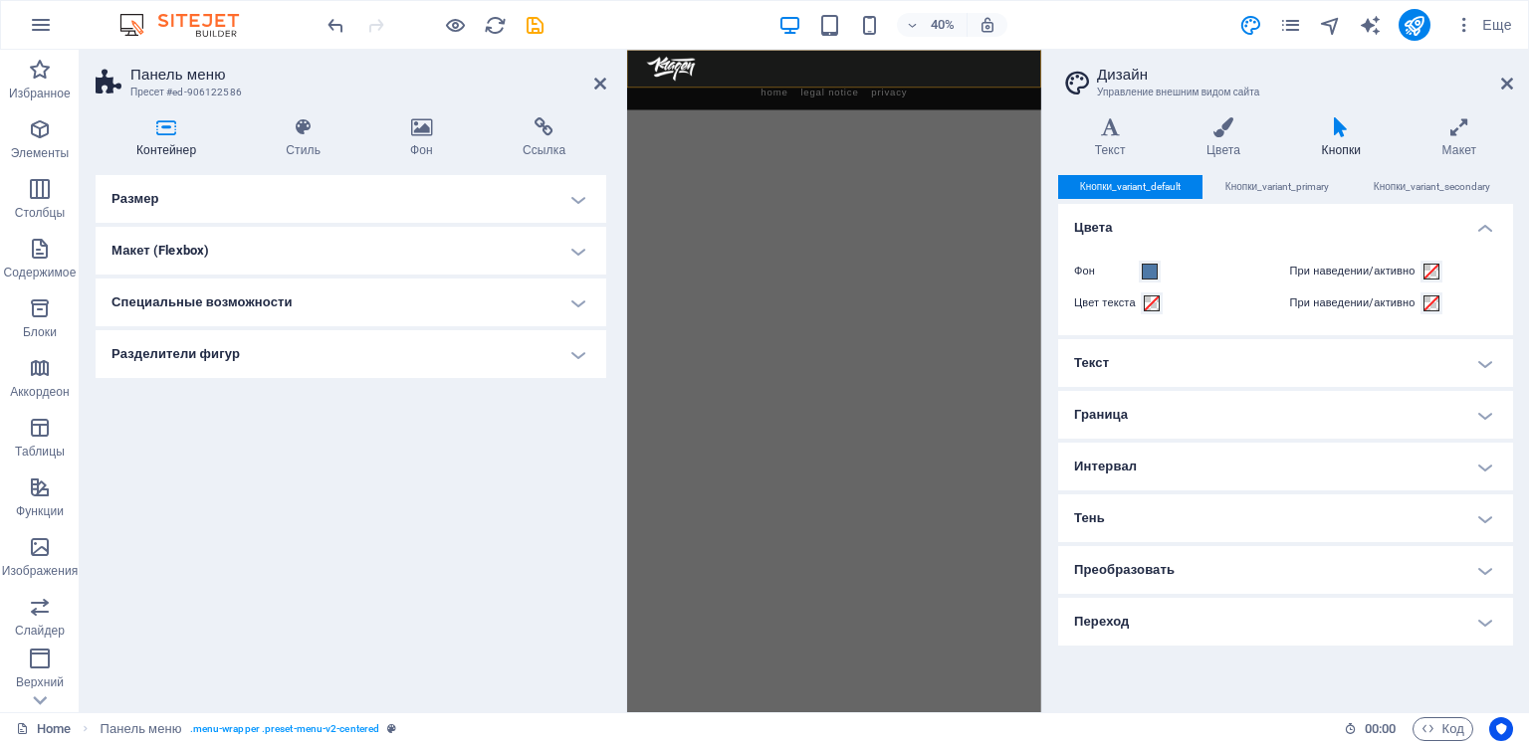
click at [1461, 364] on h4 "Текст" at bounding box center [1285, 363] width 455 height 48
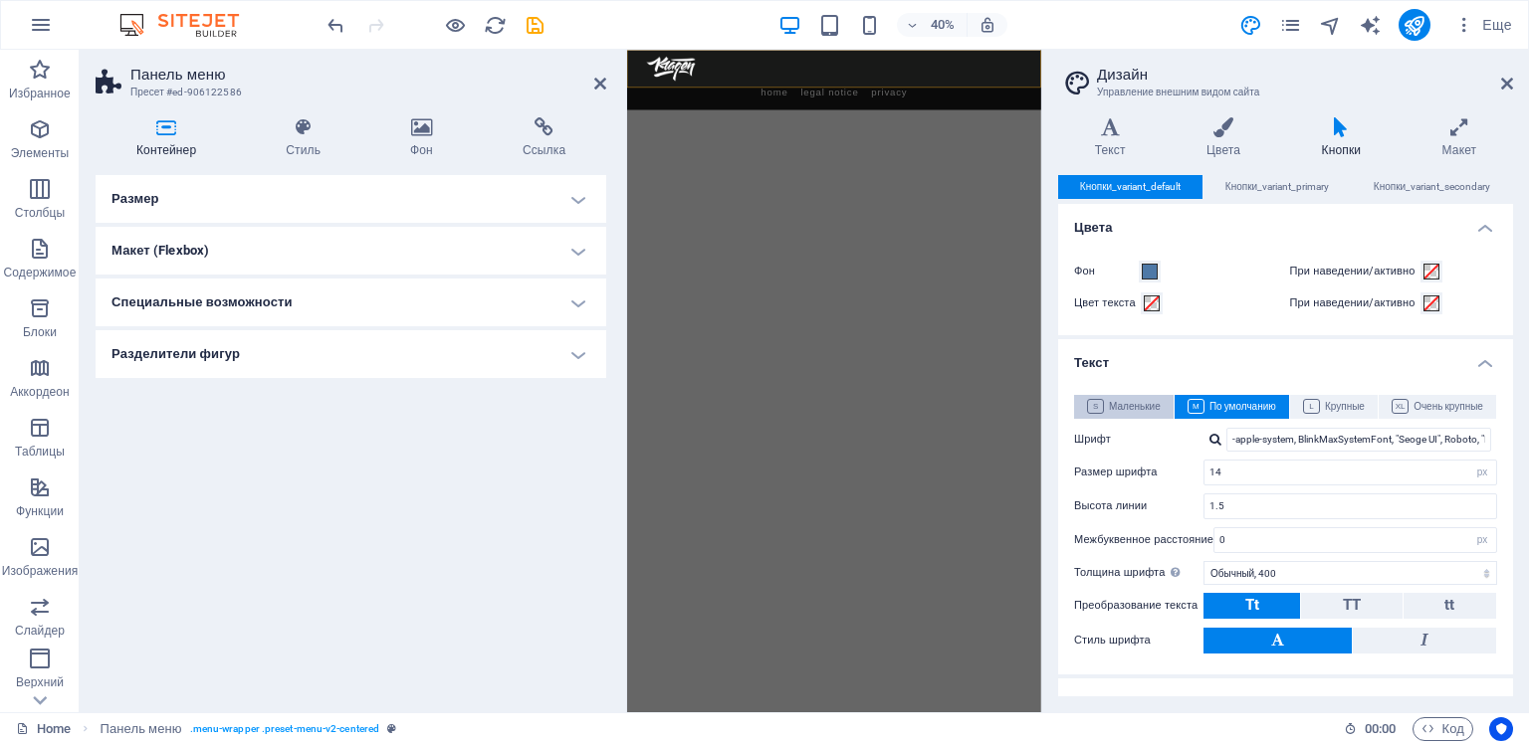
click at [1131, 402] on span "Маленькие" at bounding box center [1124, 407] width 74 height 24
click at [1223, 406] on span "По умолчанию" at bounding box center [1231, 407] width 89 height 24
click at [1507, 78] on icon at bounding box center [1507, 84] width 12 height 16
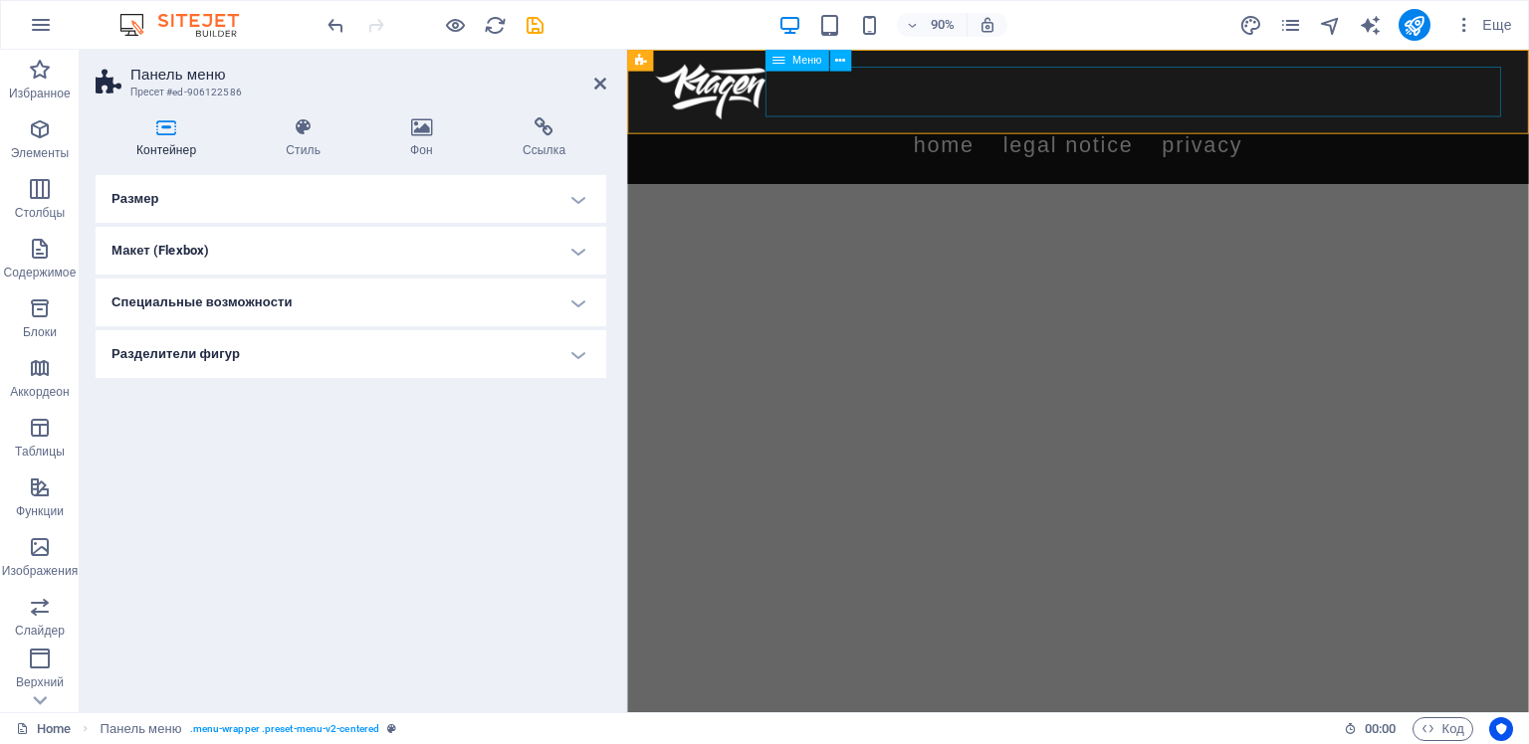
click at [1086, 127] on nav "Home Legal Notice Privacy" at bounding box center [1128, 155] width 940 height 56
click at [1057, 127] on nav "Home Legal Notice Privacy" at bounding box center [1128, 155] width 940 height 56
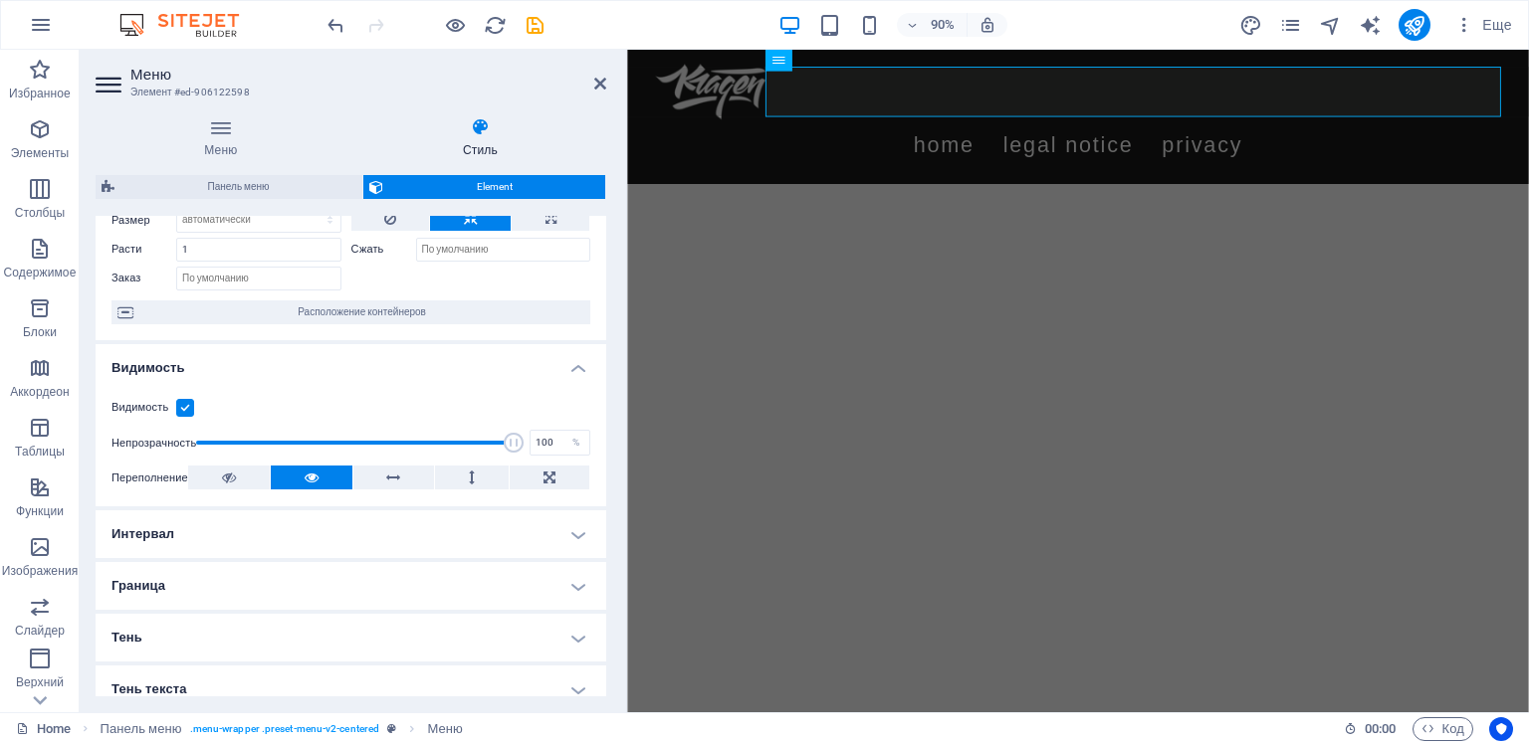
scroll to position [359, 0]
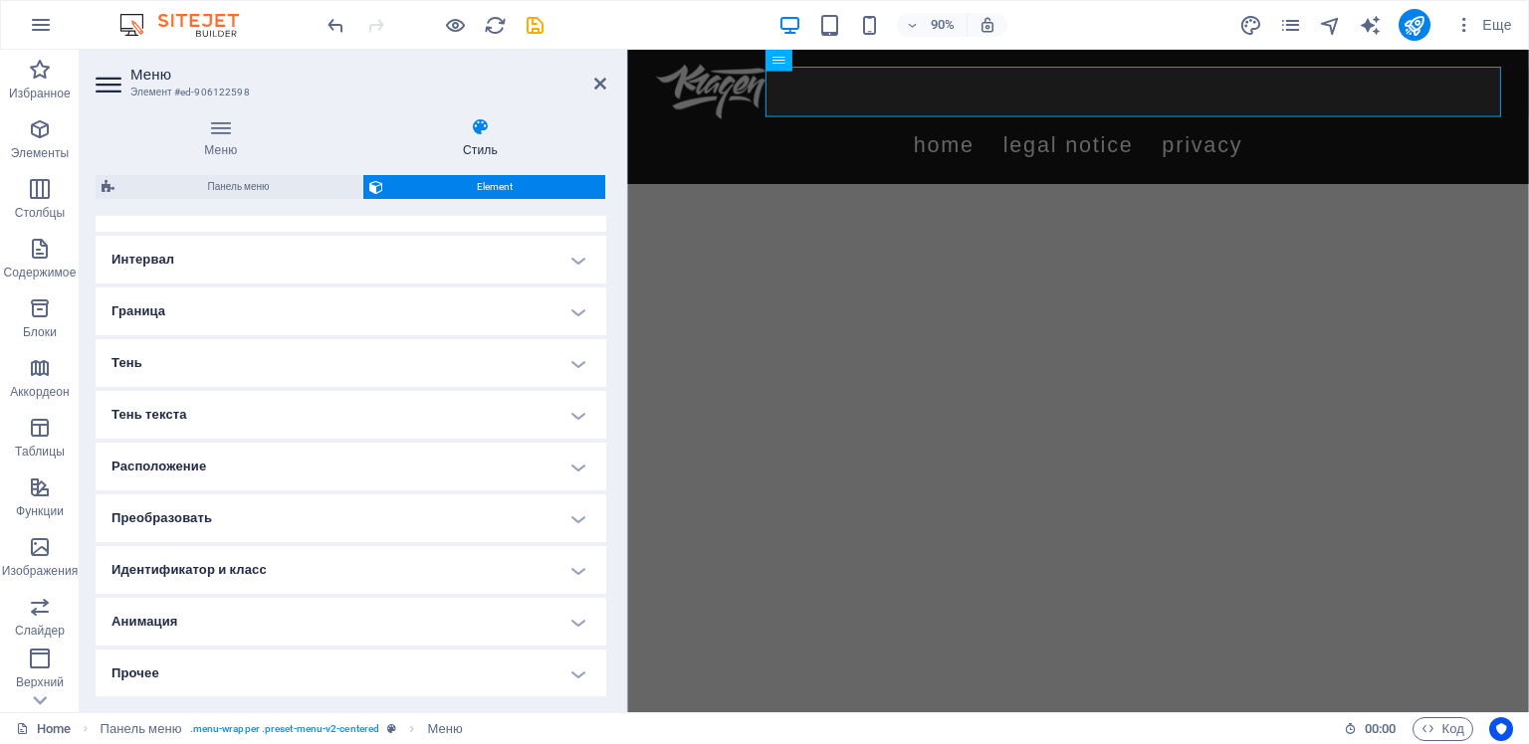
click at [535, 666] on h4 "Прочее" at bounding box center [351, 674] width 511 height 48
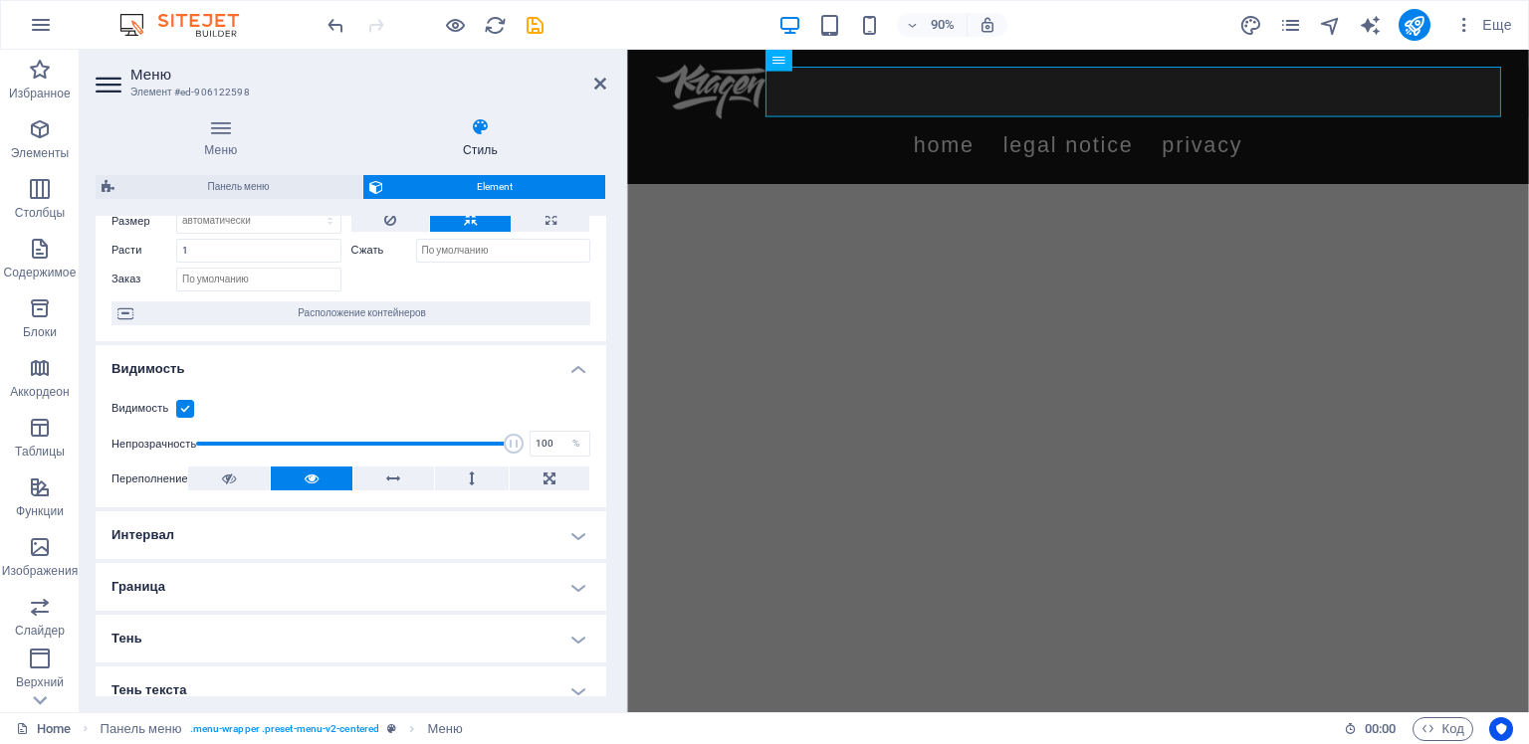
scroll to position [0, 0]
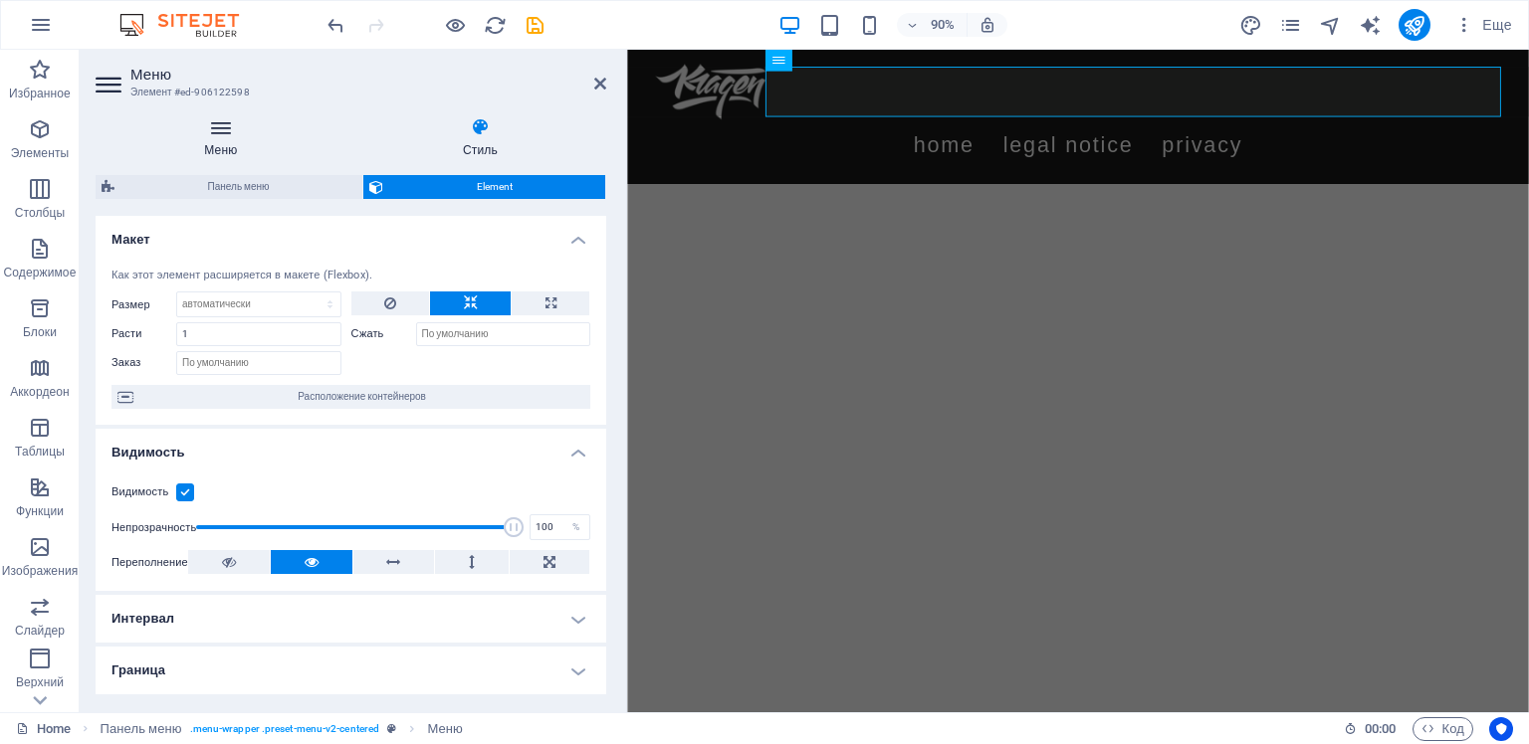
click at [223, 140] on h4 "Меню" at bounding box center [225, 138] width 259 height 42
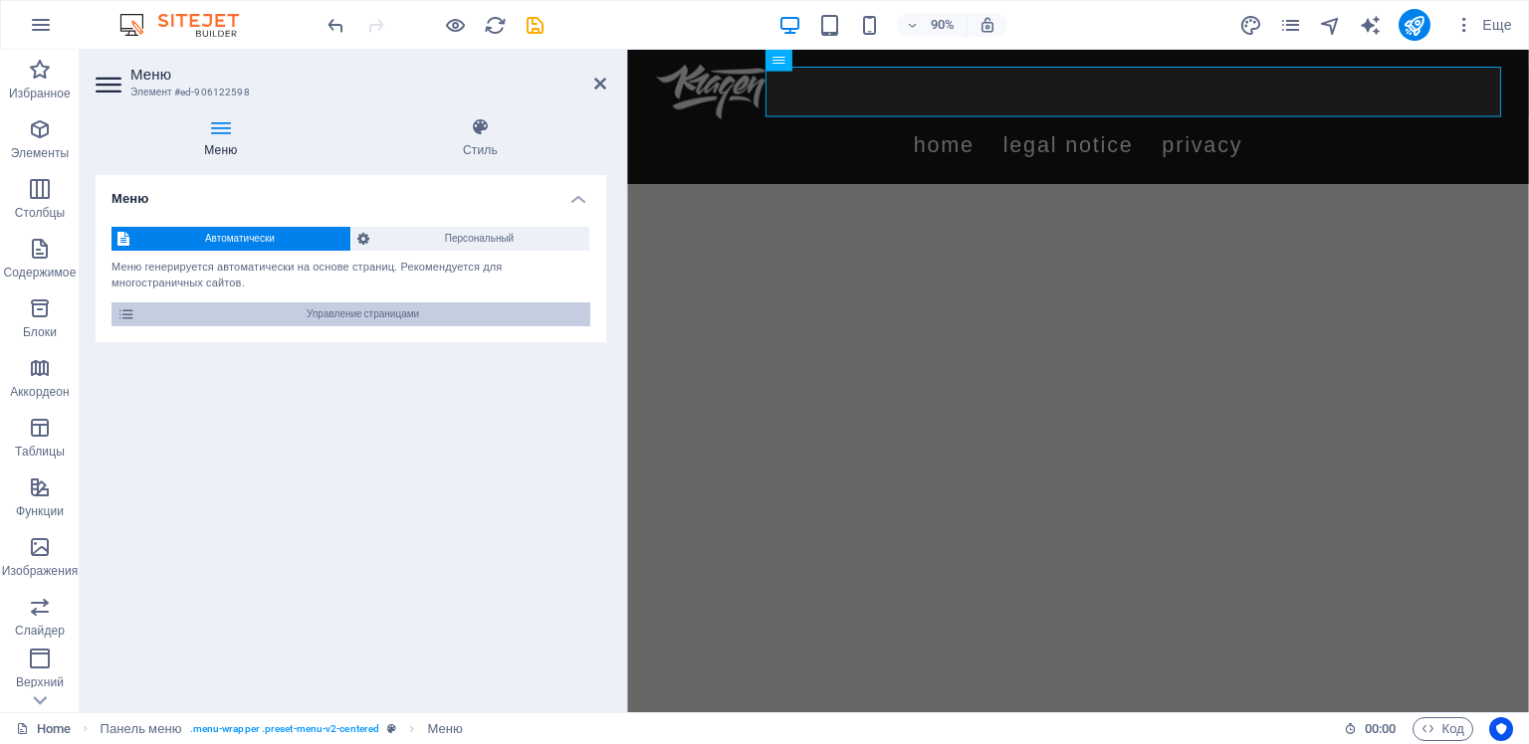
click at [298, 317] on span "Управление страницами" at bounding box center [362, 315] width 443 height 24
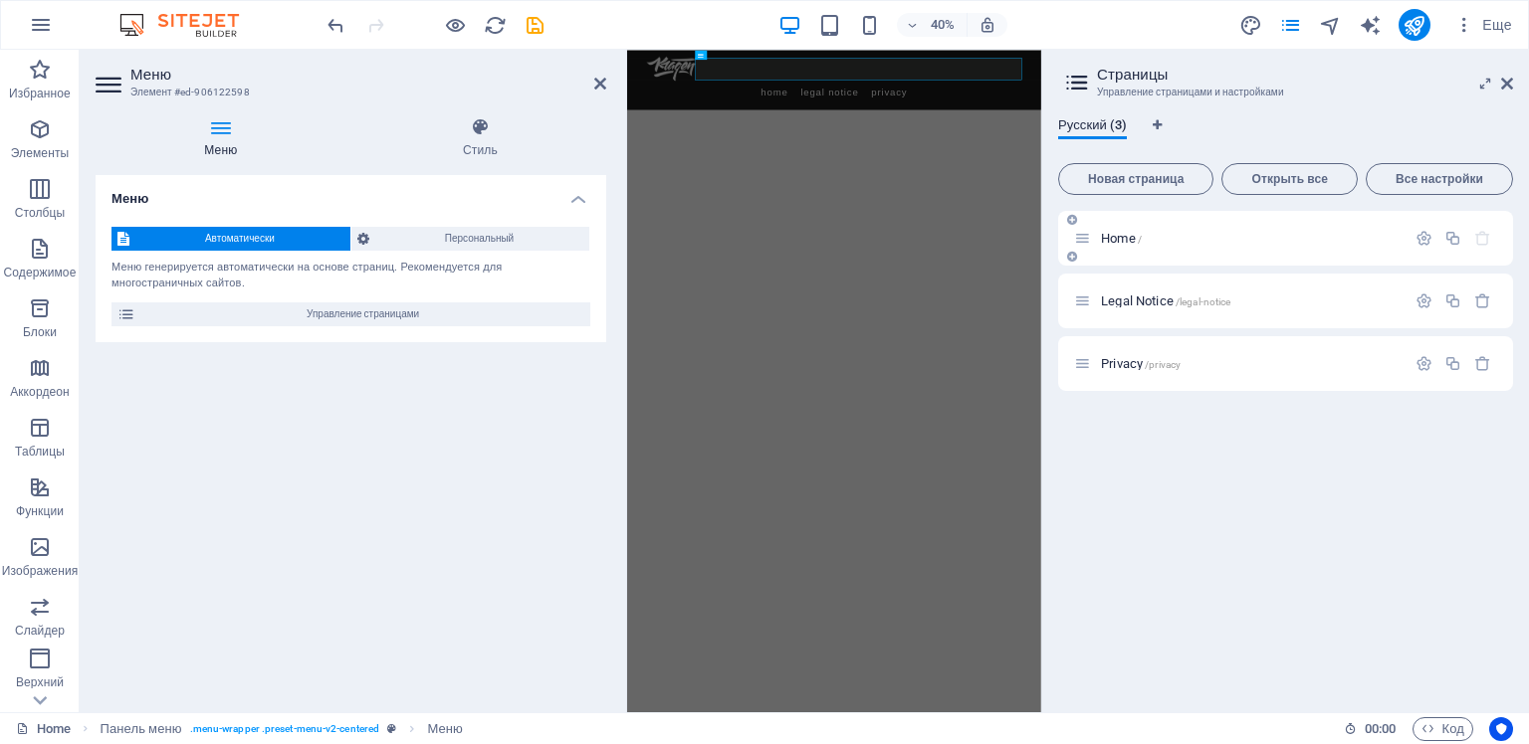
click at [1130, 238] on span "Home /" at bounding box center [1121, 238] width 41 height 15
click at [1417, 237] on icon "button" at bounding box center [1423, 238] width 17 height 17
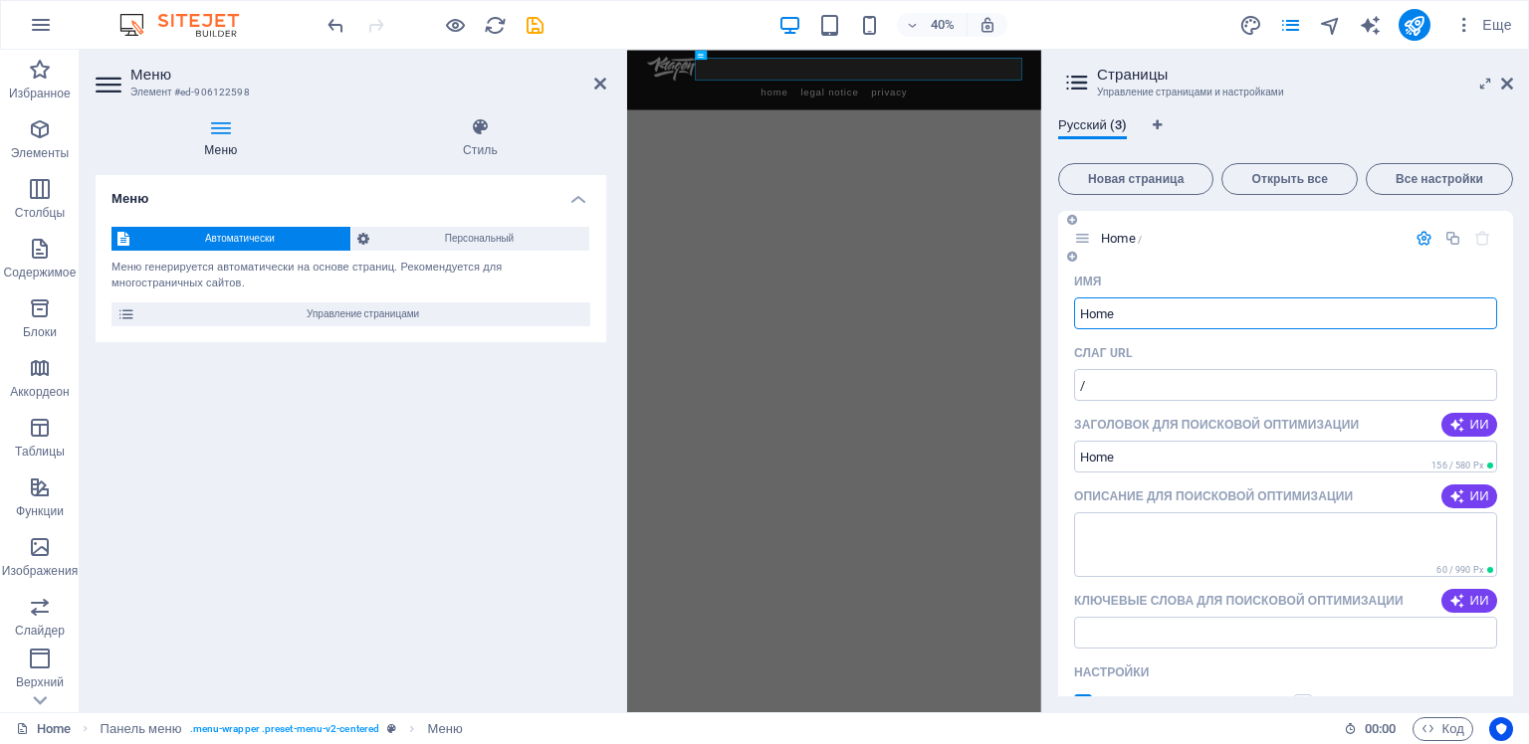
drag, startPoint x: 1131, startPoint y: 315, endPoint x: 1065, endPoint y: 316, distance: 65.7
click at [1066, 318] on div "Имя Home ​ Слаг URL / ​ Заголовок для поисковой оптимизации ИИ ​ 156 / 580 Px О…" at bounding box center [1285, 650] width 455 height 769
type input "Главная"
click at [1226, 266] on div "Имя" at bounding box center [1285, 282] width 423 height 32
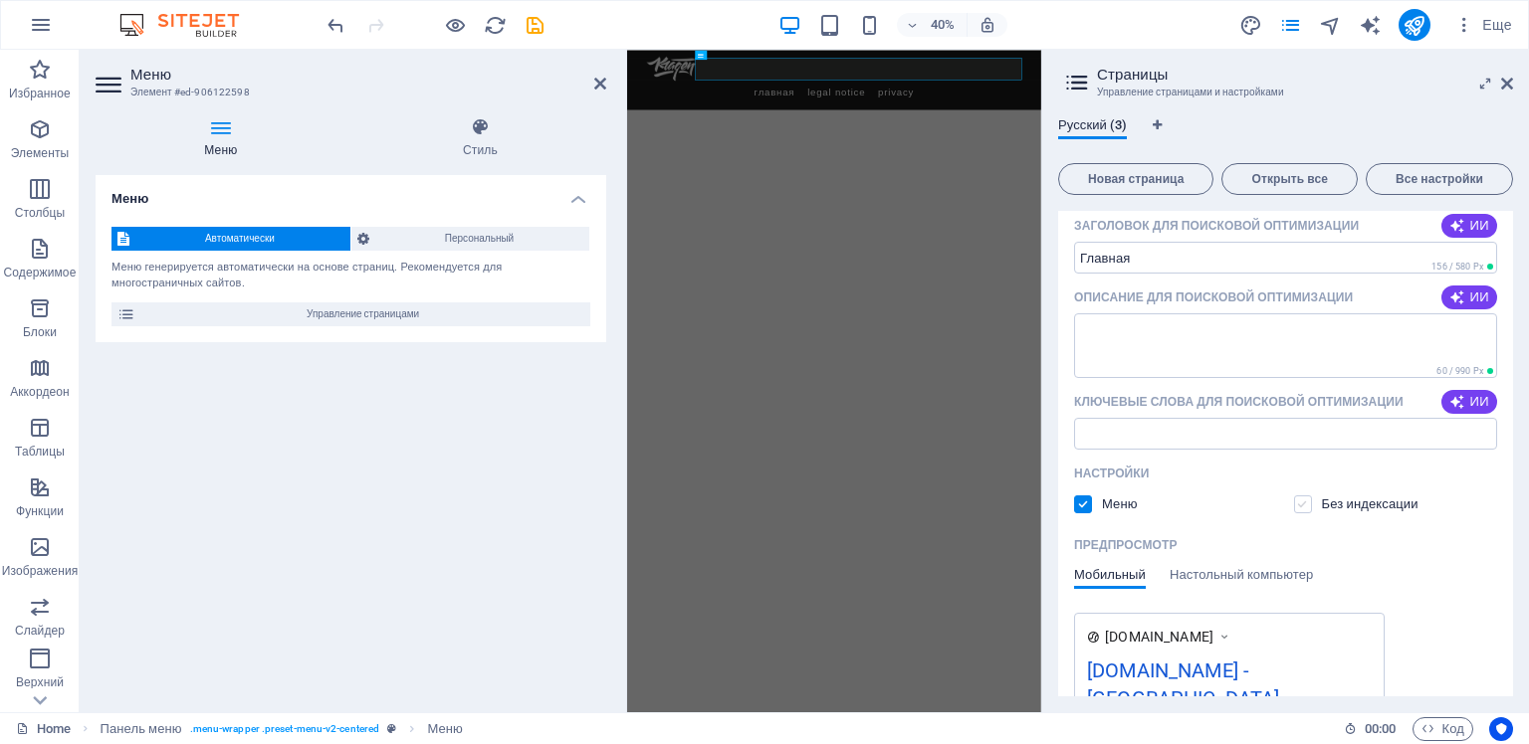
click at [1299, 507] on label at bounding box center [1303, 505] width 18 height 18
click at [0, 0] on input "checkbox" at bounding box center [0, 0] width 0 height 0
click at [1299, 507] on label at bounding box center [1303, 505] width 18 height 18
click at [0, 0] on input "checkbox" at bounding box center [0, 0] width 0 height 0
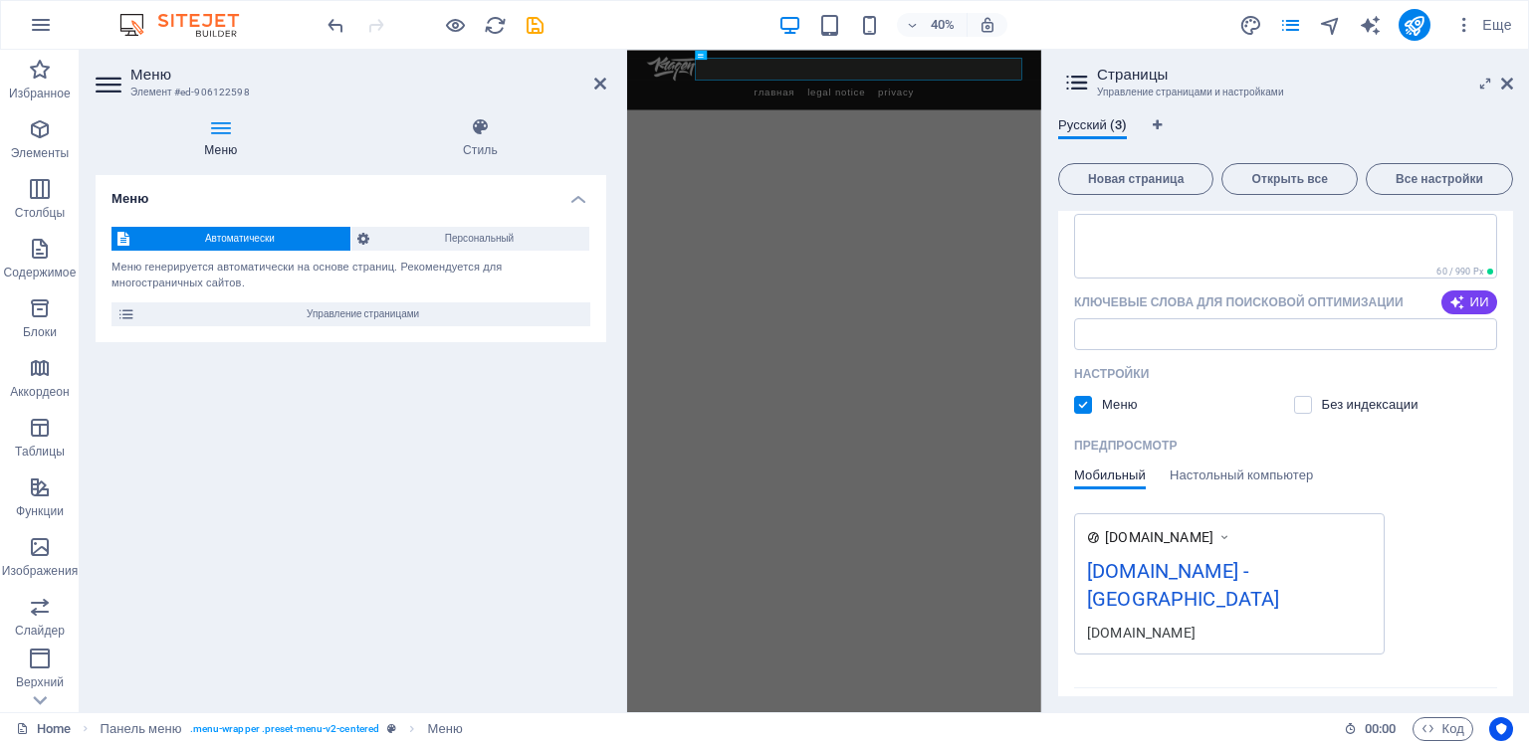
scroll to position [398, 0]
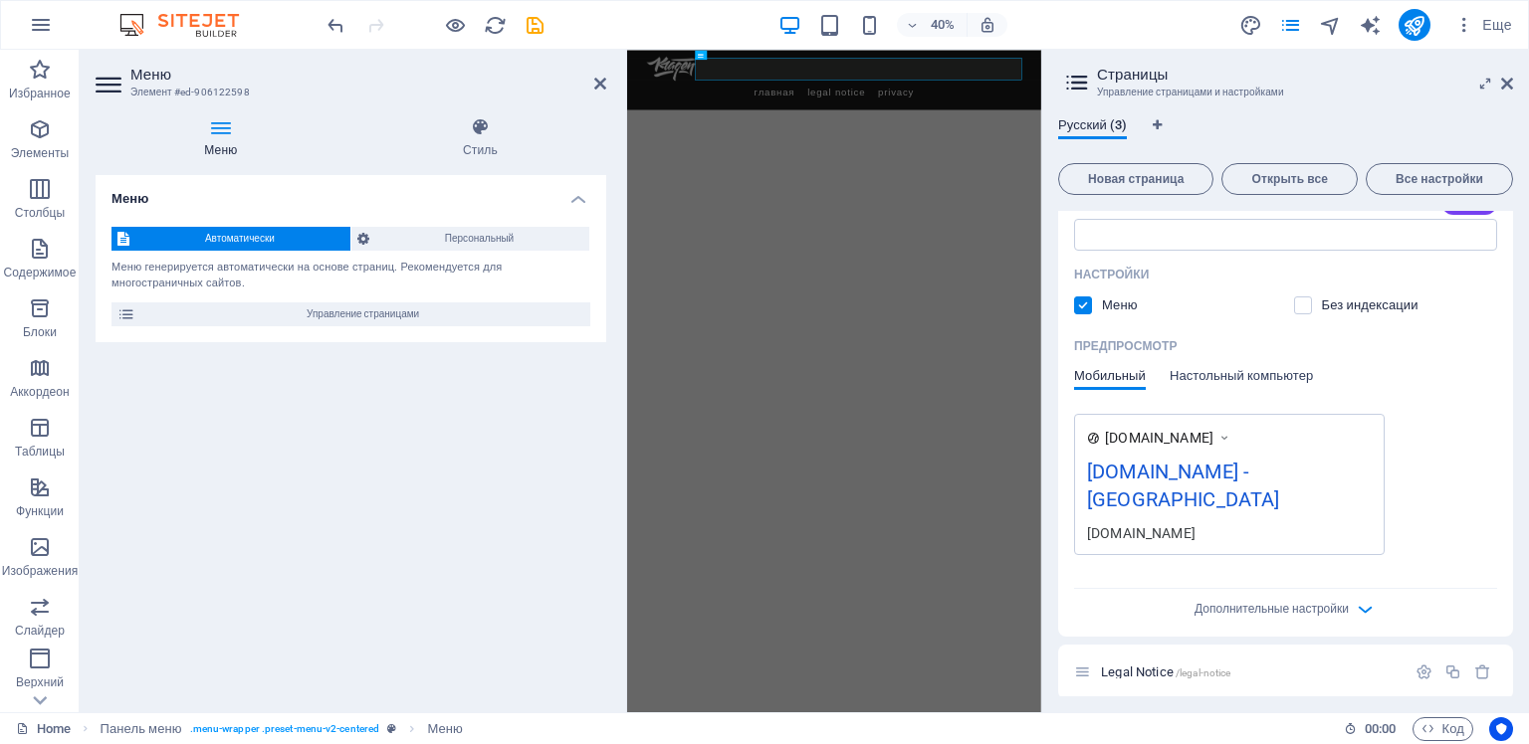
click at [1227, 378] on span "Настольный компьютер" at bounding box center [1240, 378] width 143 height 28
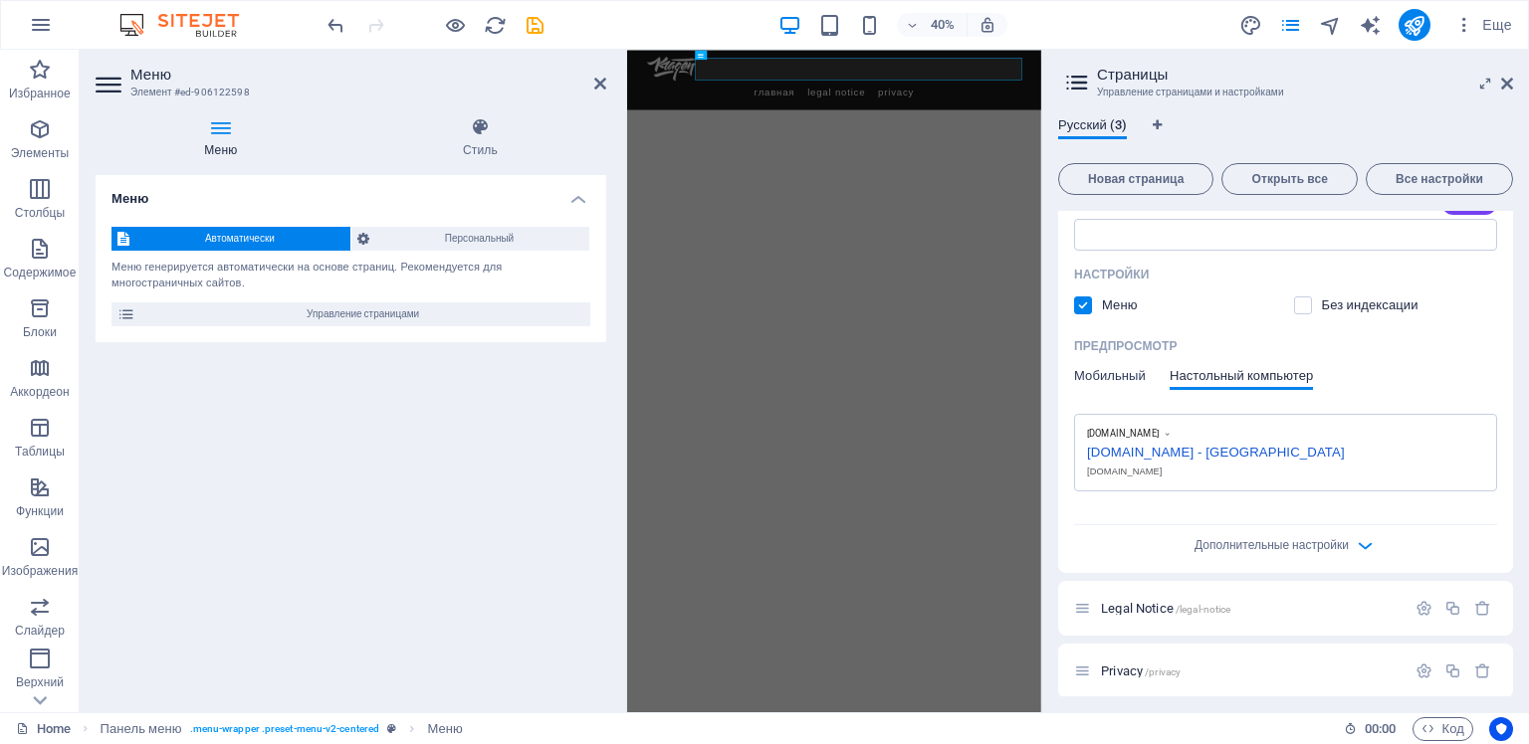
click at [1115, 376] on span "Мобильный" at bounding box center [1110, 378] width 72 height 28
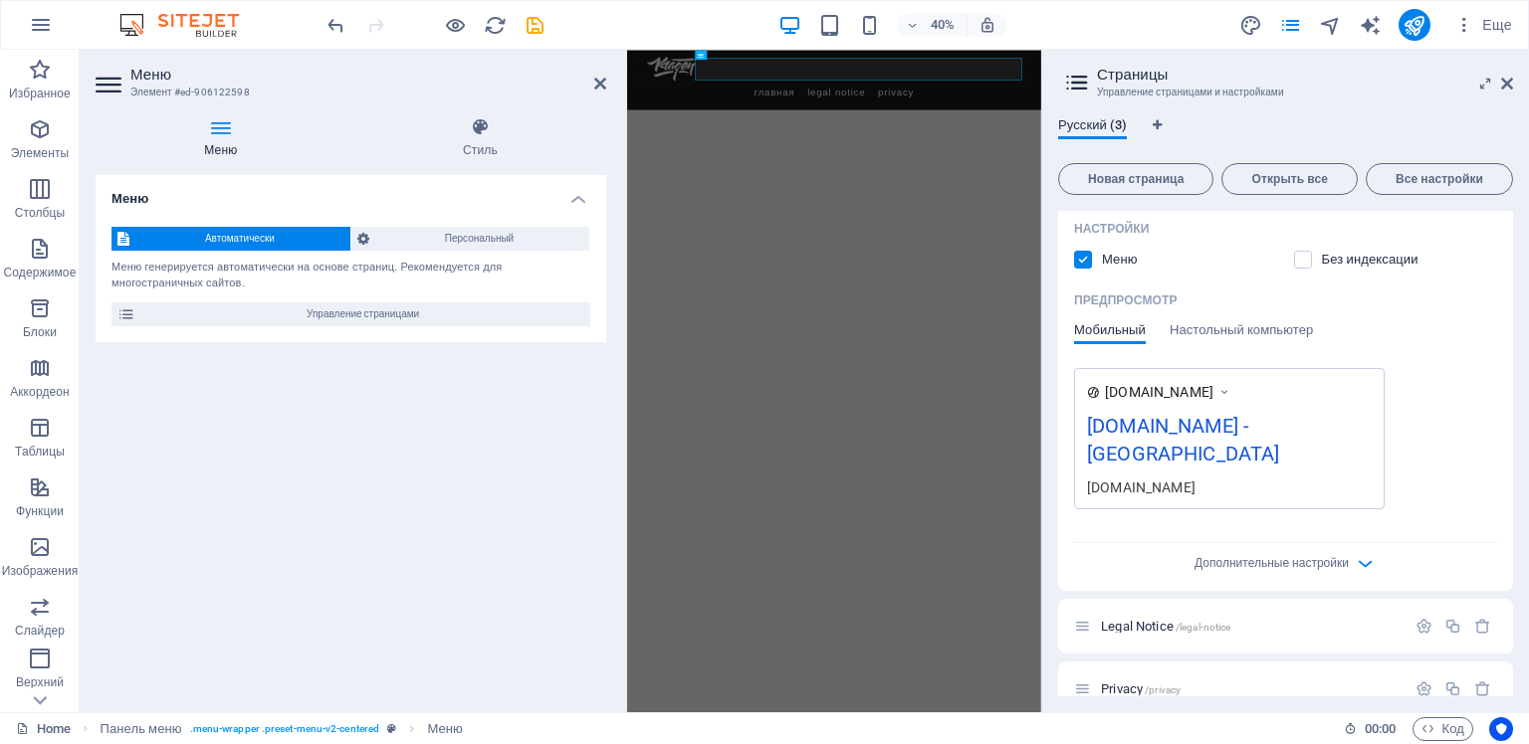
scroll to position [0, 0]
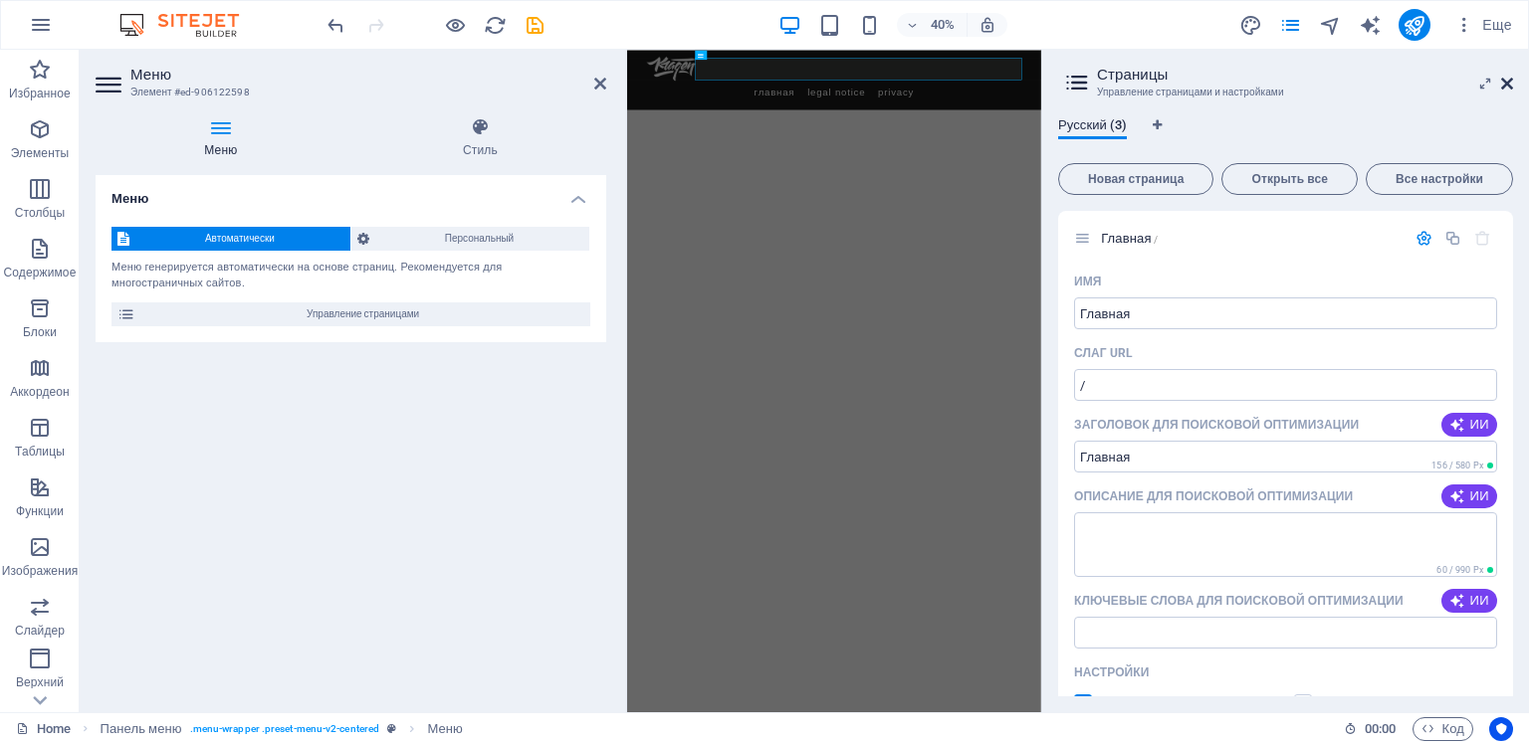
click at [1511, 81] on icon at bounding box center [1507, 84] width 12 height 16
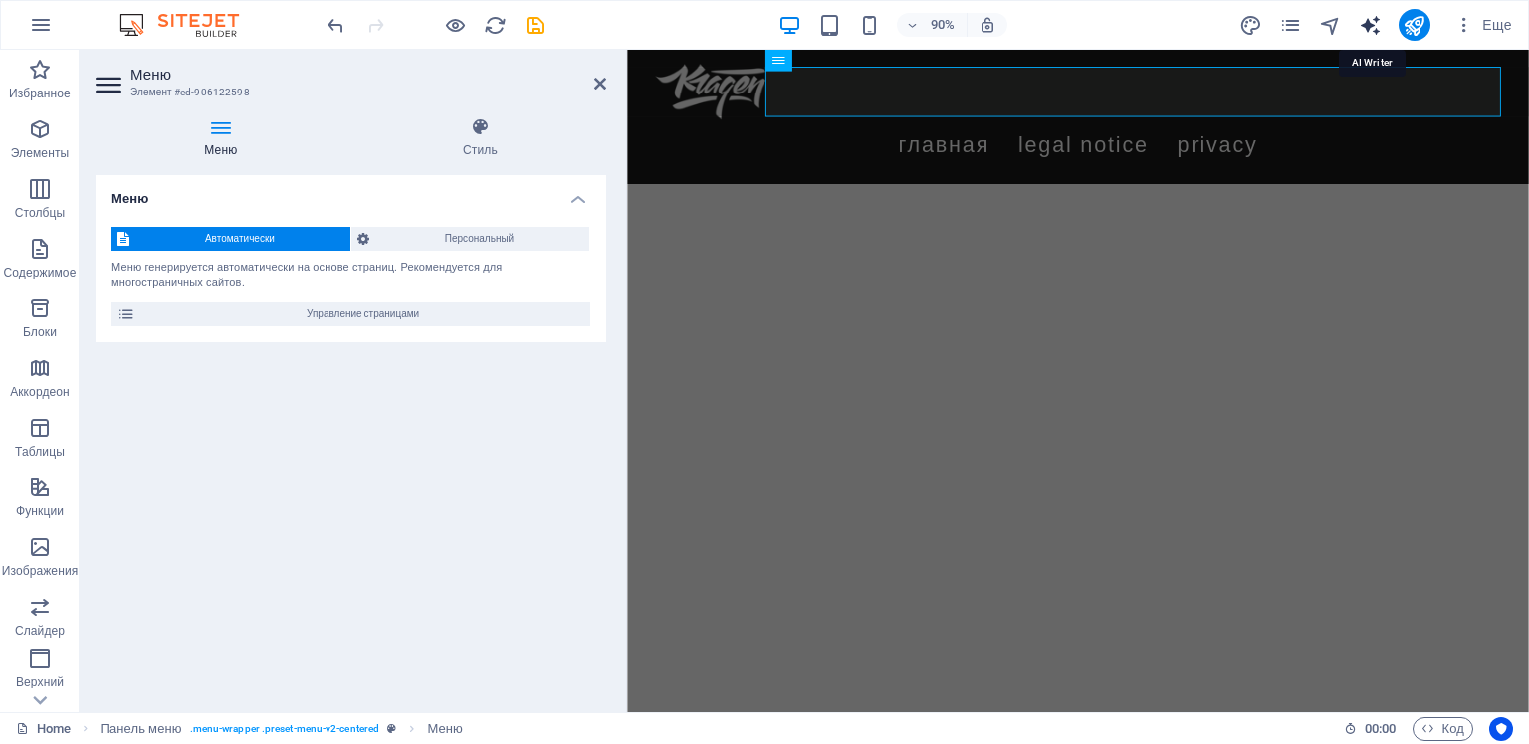
click at [1365, 24] on icon "text_generator" at bounding box center [1370, 25] width 23 height 23
select select "English"
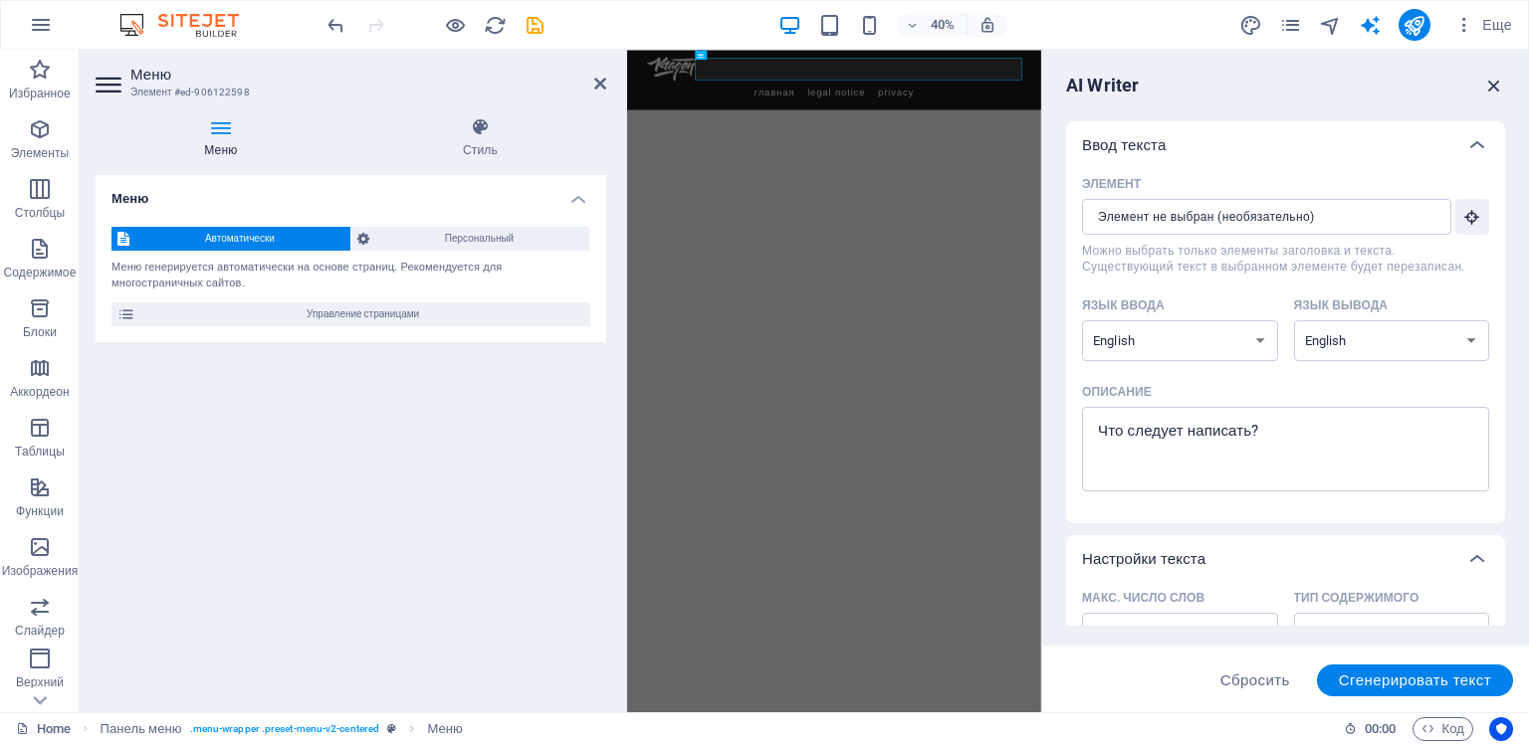
drag, startPoint x: 1490, startPoint y: 84, endPoint x: 917, endPoint y: 2, distance: 579.0
click at [1490, 84] on icon "button" at bounding box center [1494, 86] width 22 height 22
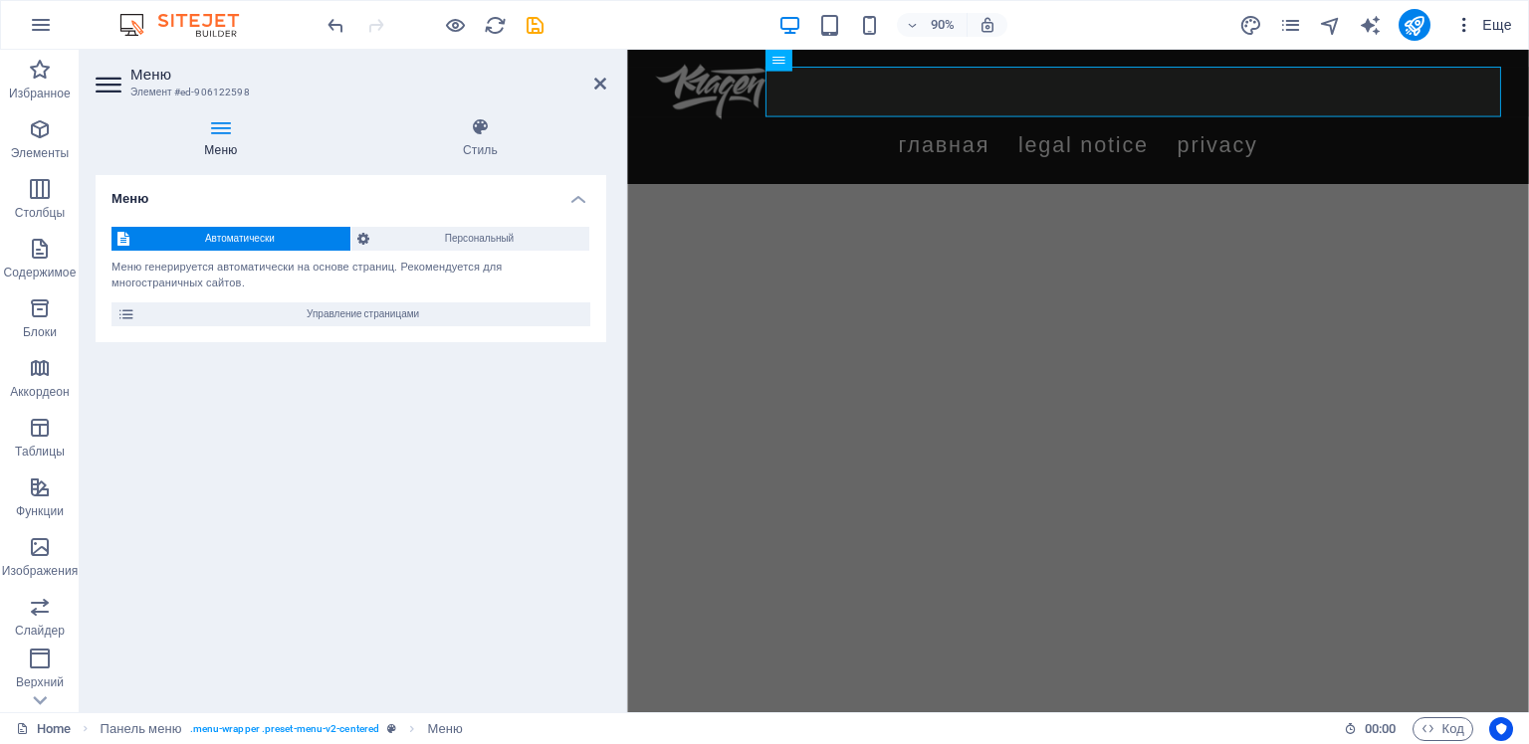
click at [1463, 21] on icon "button" at bounding box center [1464, 25] width 20 height 20
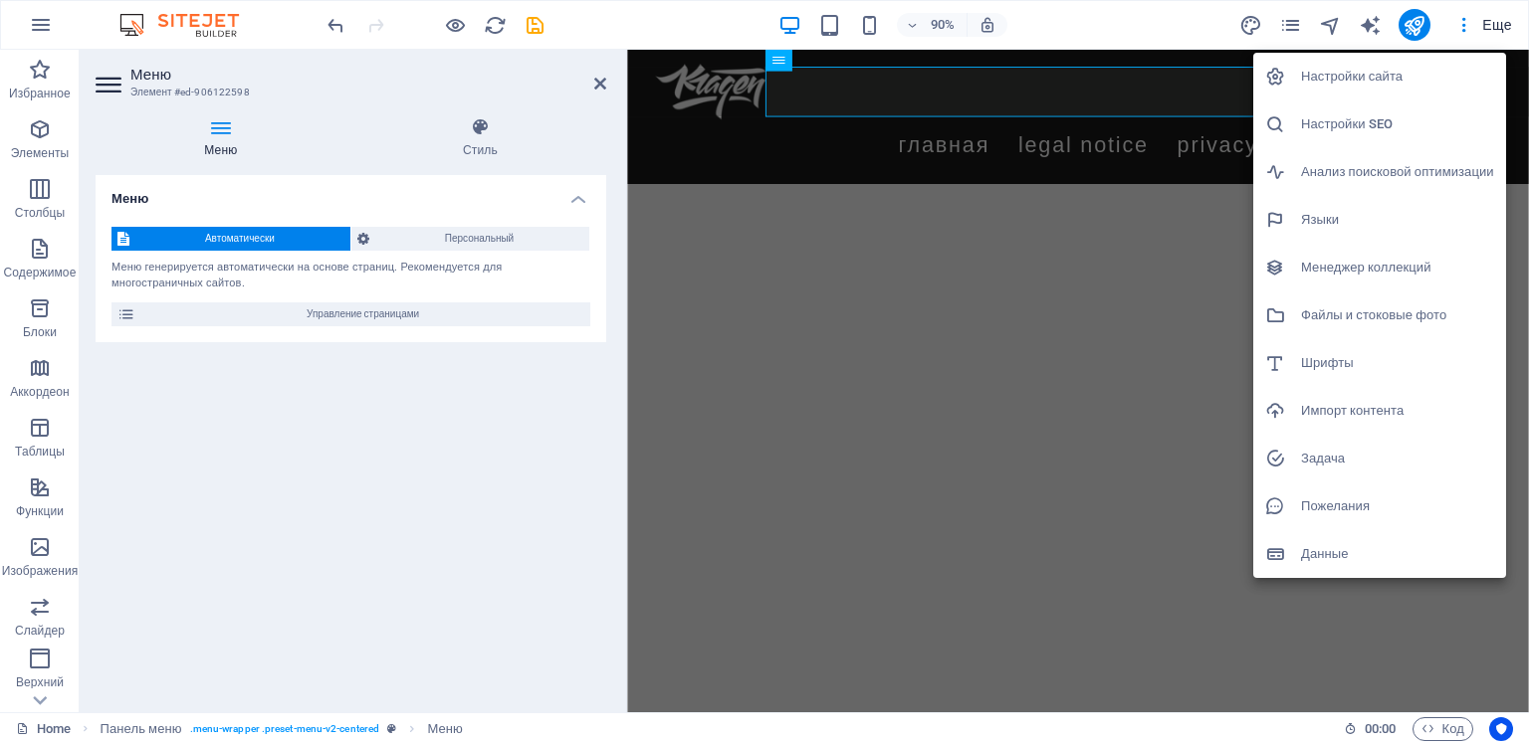
click at [1335, 362] on h6 "Шрифты" at bounding box center [1397, 363] width 193 height 24
select select "popularity"
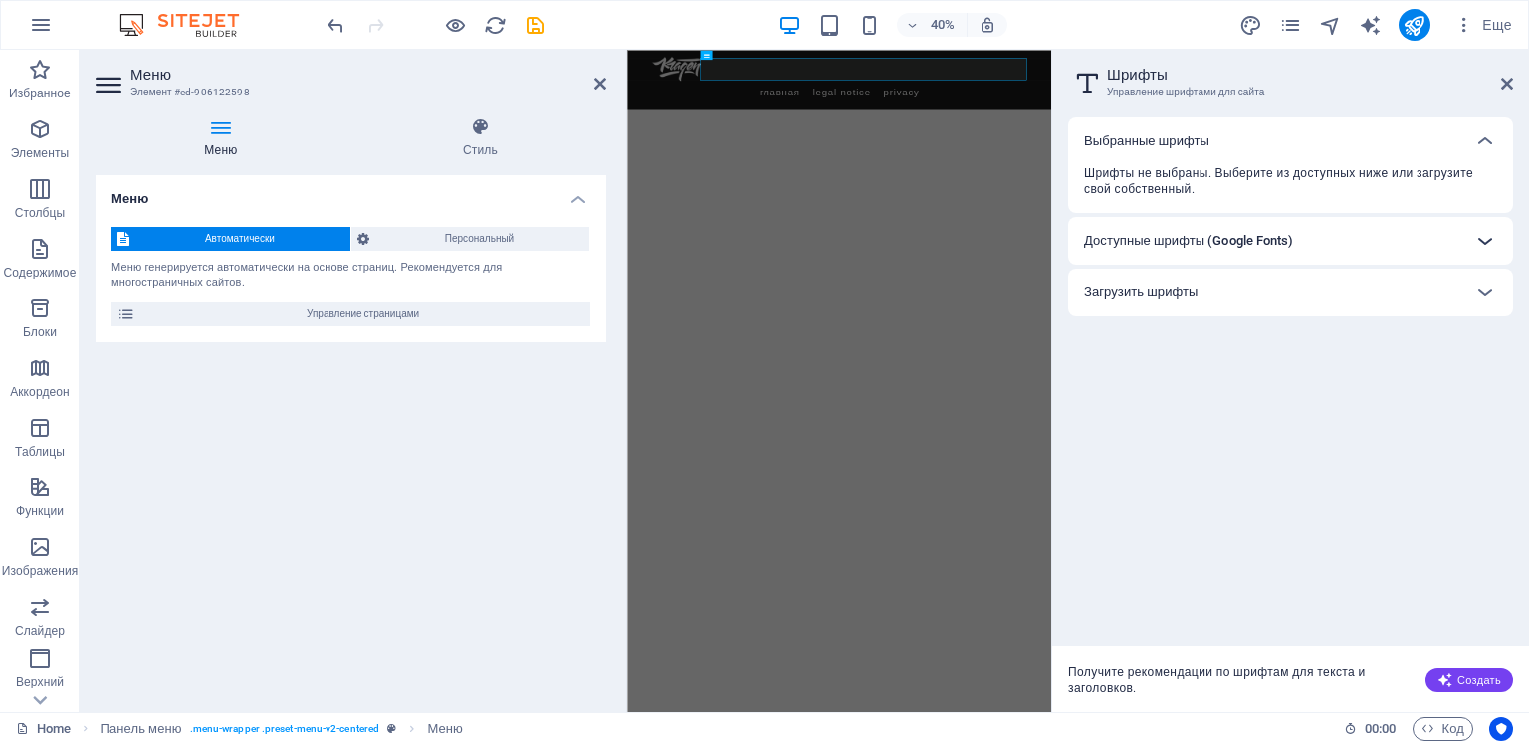
click at [1485, 243] on icon at bounding box center [1485, 241] width 24 height 24
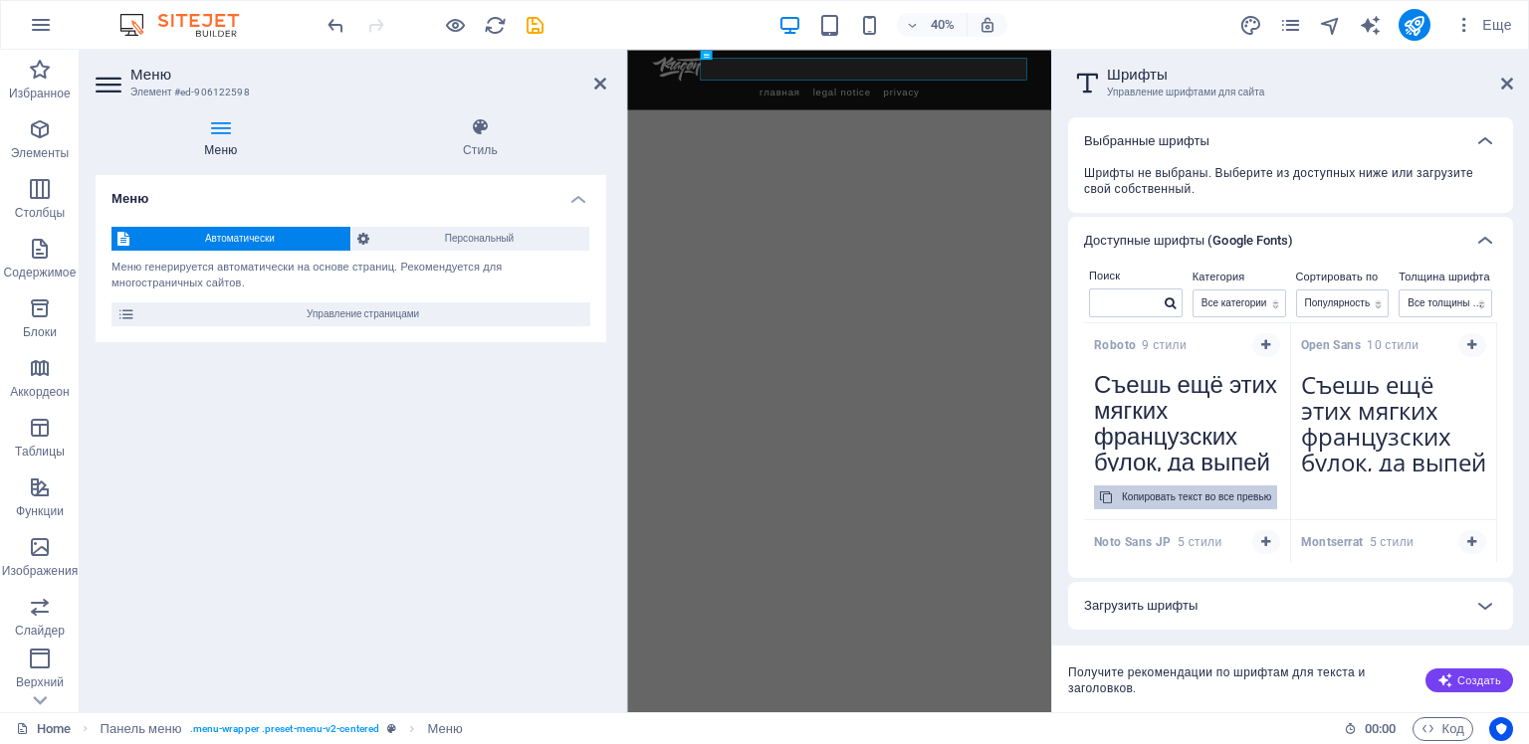
click at [1152, 498] on div "Копировать текст во все превью" at bounding box center [1196, 498] width 149 height 24
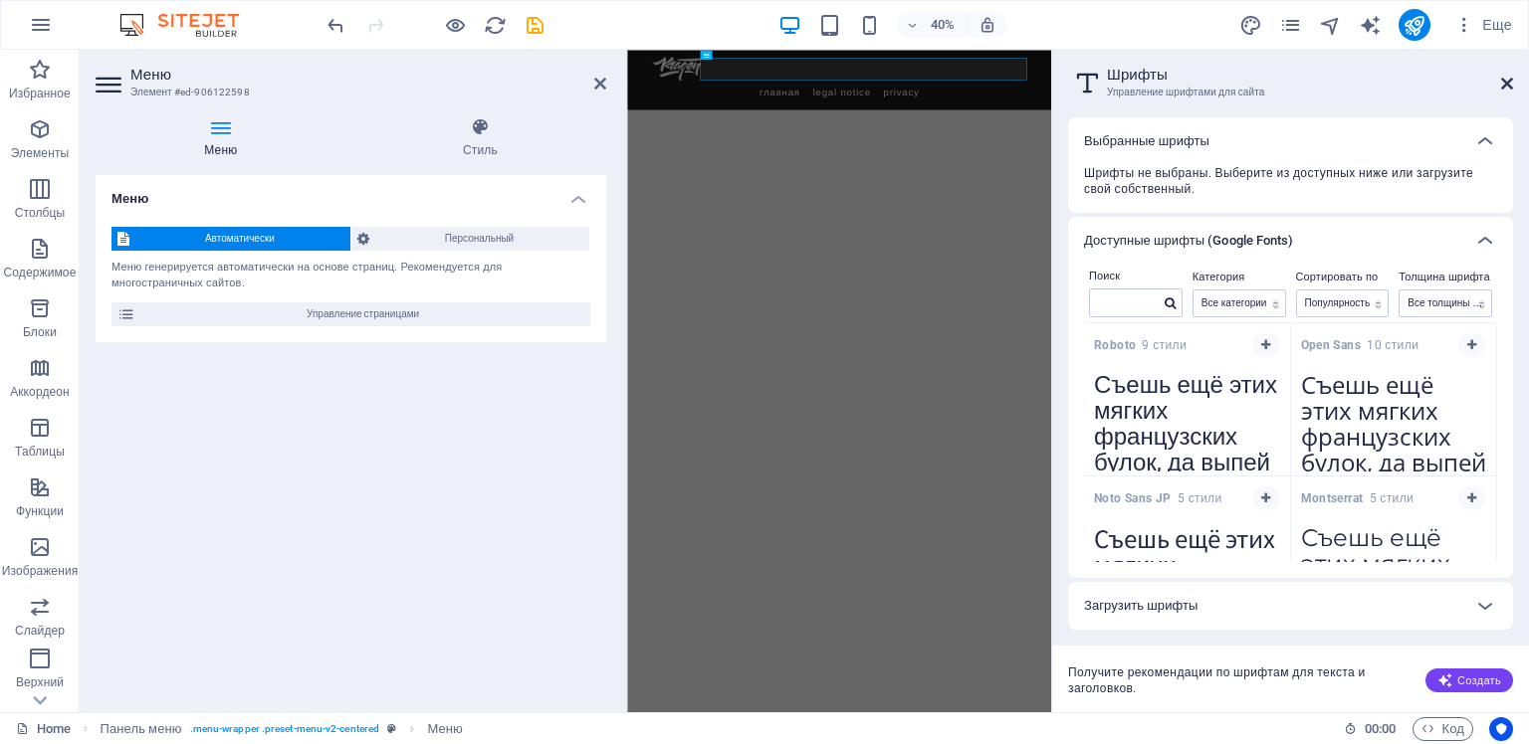
click at [1507, 87] on icon at bounding box center [1507, 84] width 12 height 16
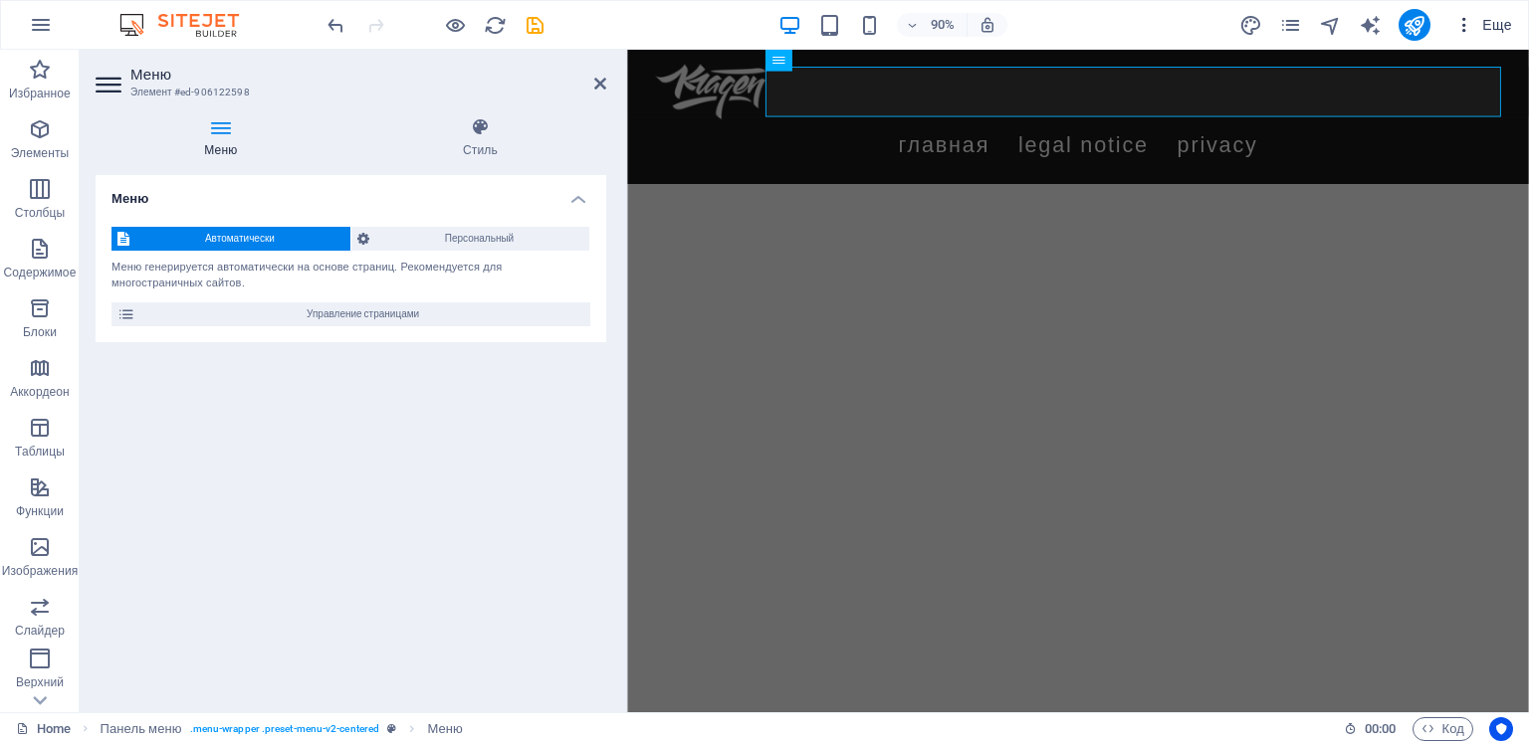
click at [1492, 30] on span "Еще" at bounding box center [1483, 25] width 58 height 20
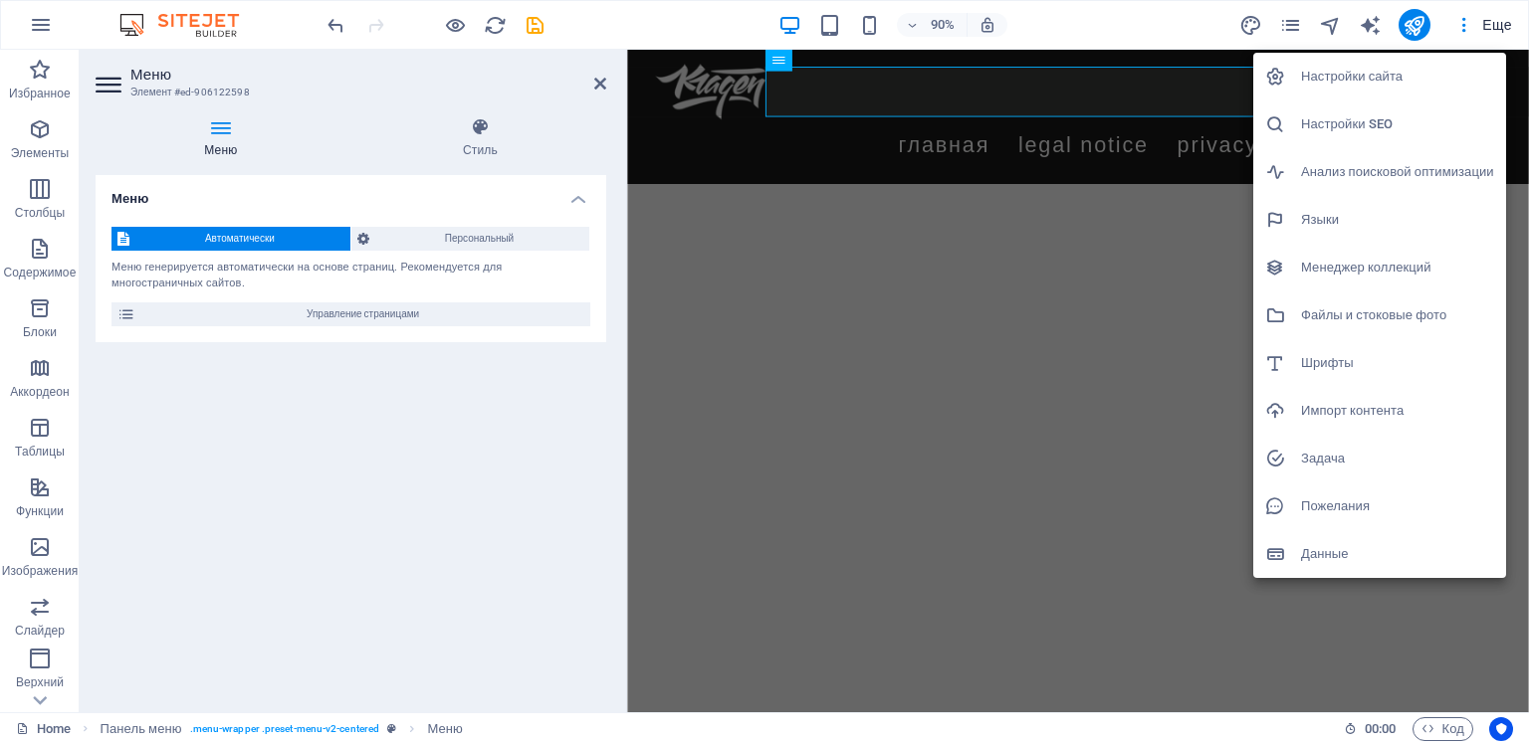
click at [1317, 219] on h6 "Языки" at bounding box center [1397, 220] width 193 height 24
select select "29"
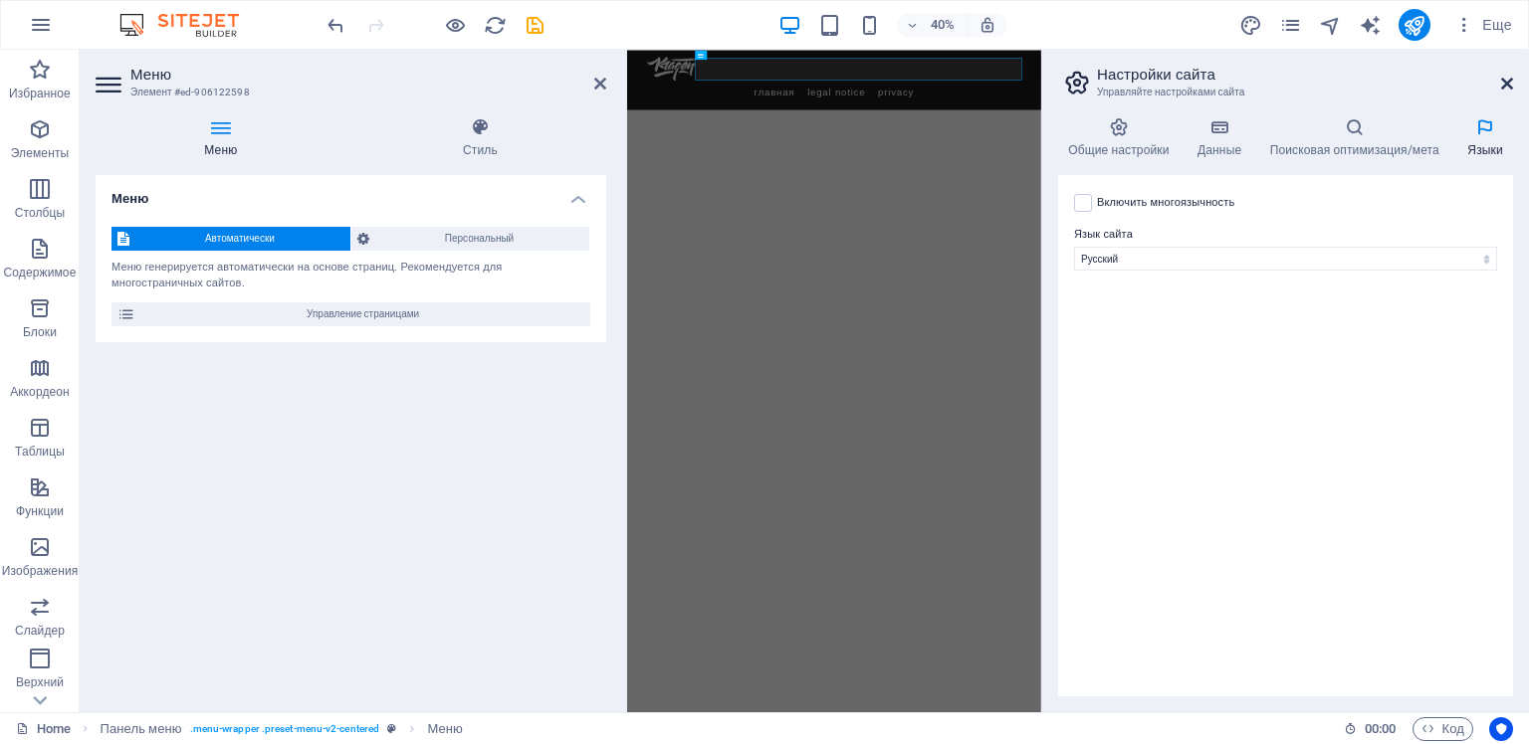
click at [1511, 78] on icon at bounding box center [1507, 84] width 12 height 16
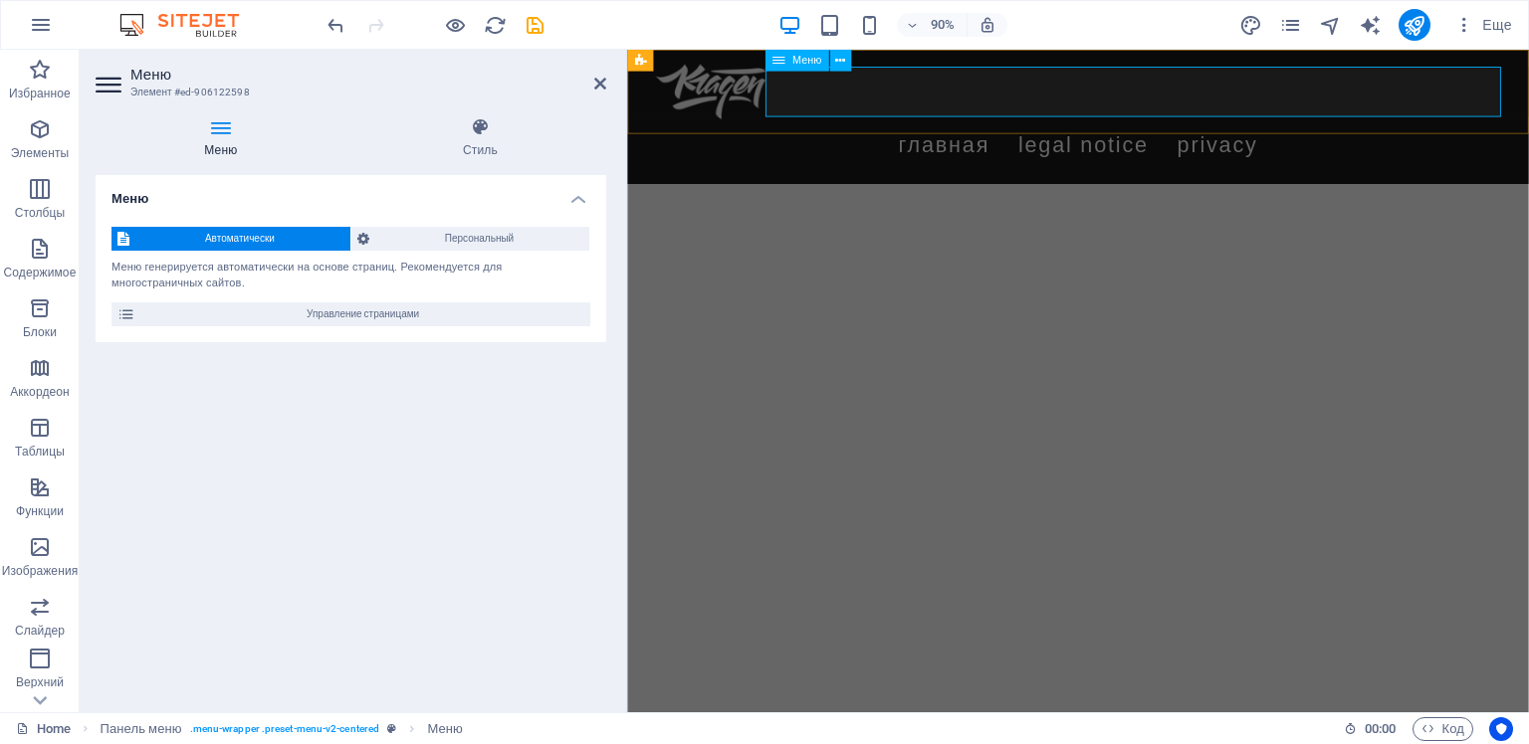
click at [1037, 127] on nav "Главная Legal Notice Privacy" at bounding box center [1128, 155] width 940 height 56
click at [473, 136] on icon at bounding box center [480, 127] width 253 height 20
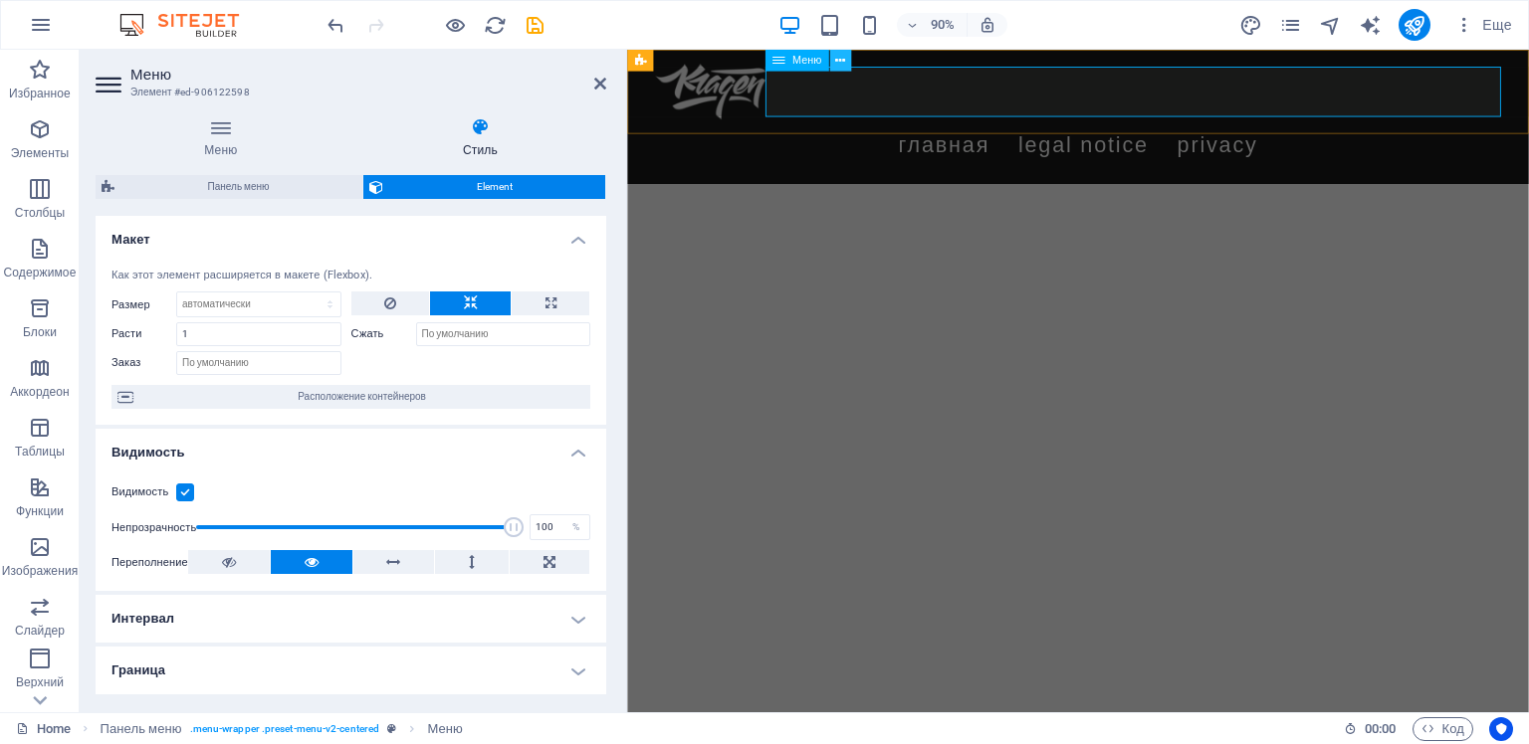
click at [839, 62] on icon at bounding box center [840, 60] width 10 height 19
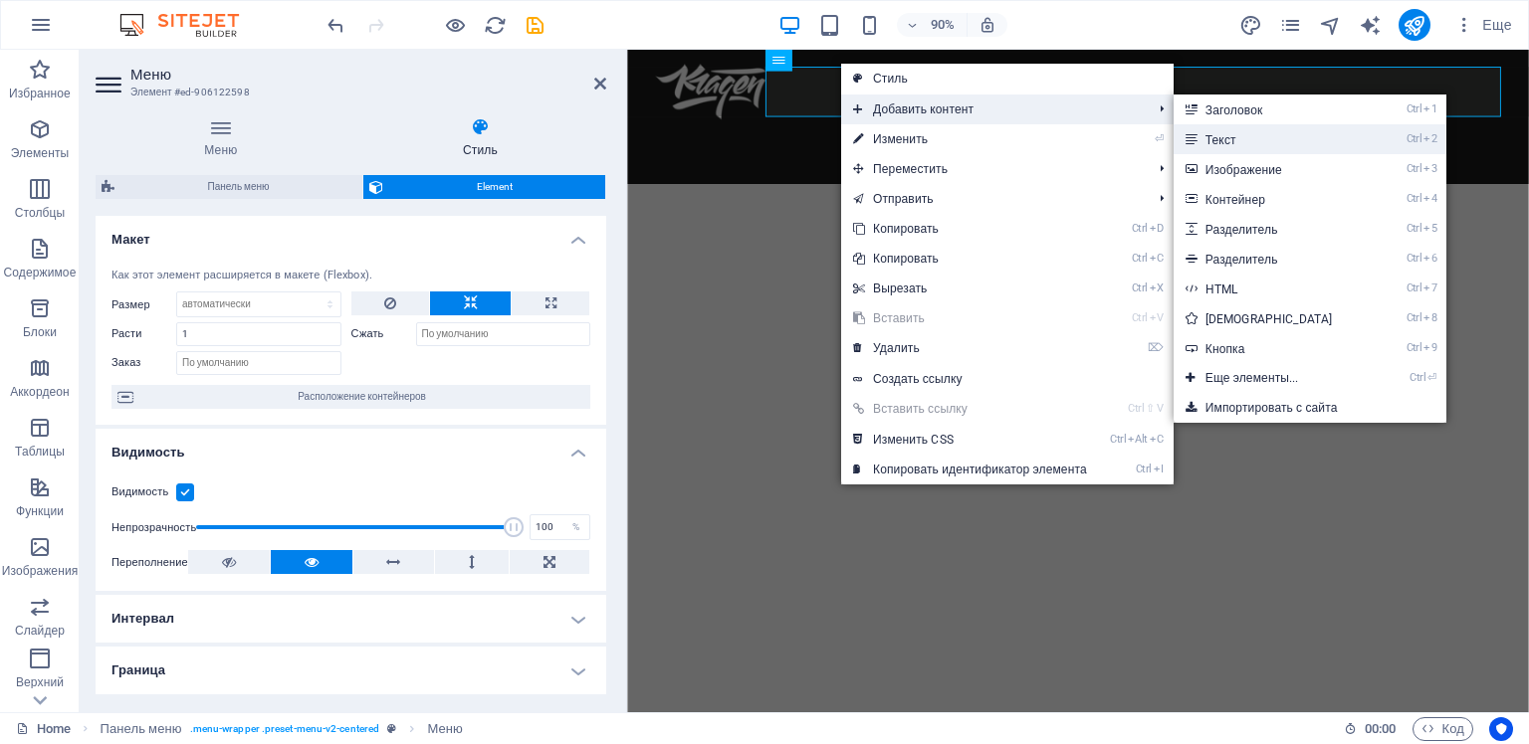
click at [1246, 139] on link "Ctrl 2 Текст" at bounding box center [1272, 139] width 199 height 30
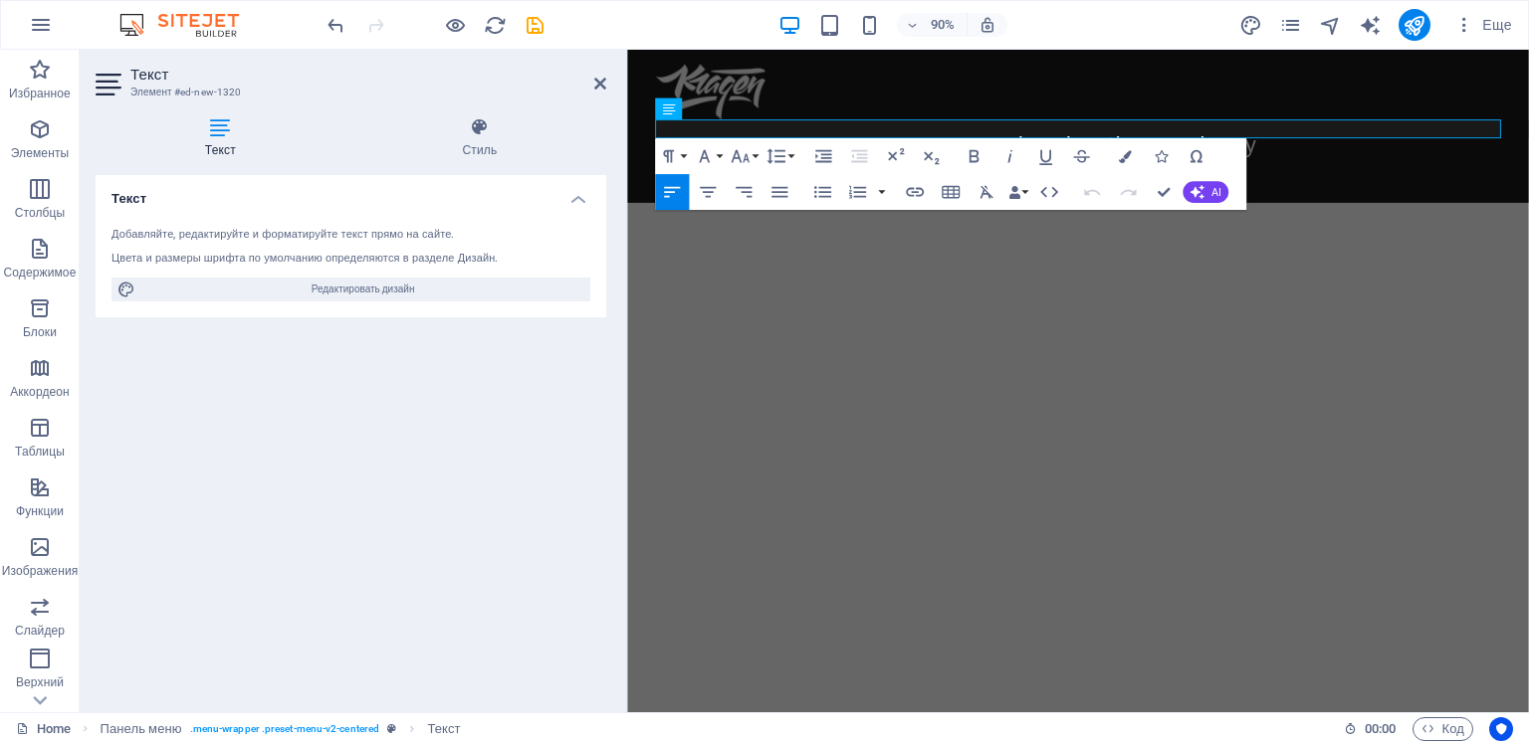
click at [1361, 220] on html "Skip to main content Menu Главная Legal Notice Privacy Новый текстовый элемент" at bounding box center [1127, 135] width 1001 height 170
click at [726, 108] on icon at bounding box center [728, 109] width 10 height 19
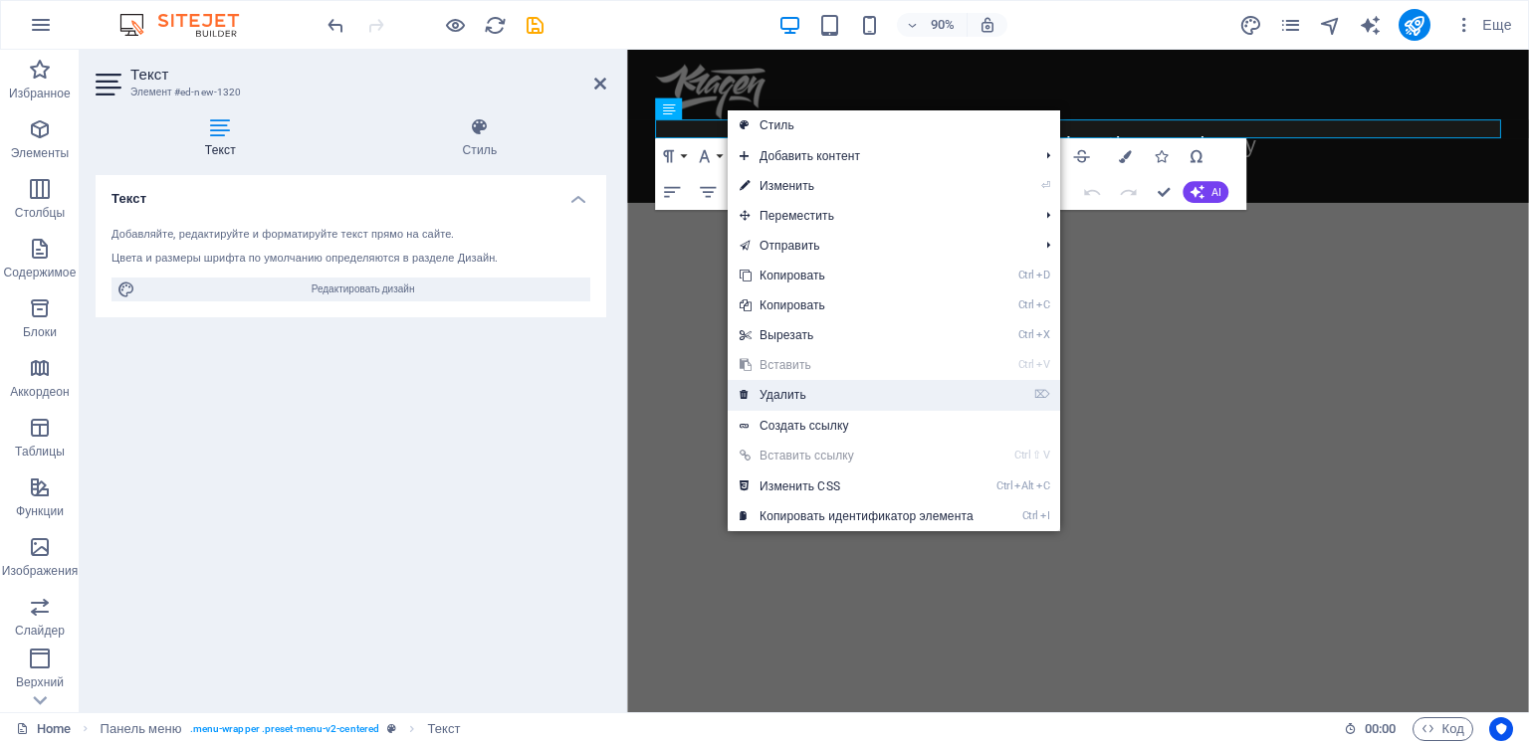
click at [788, 393] on link "⌦ Удалить" at bounding box center [857, 395] width 258 height 30
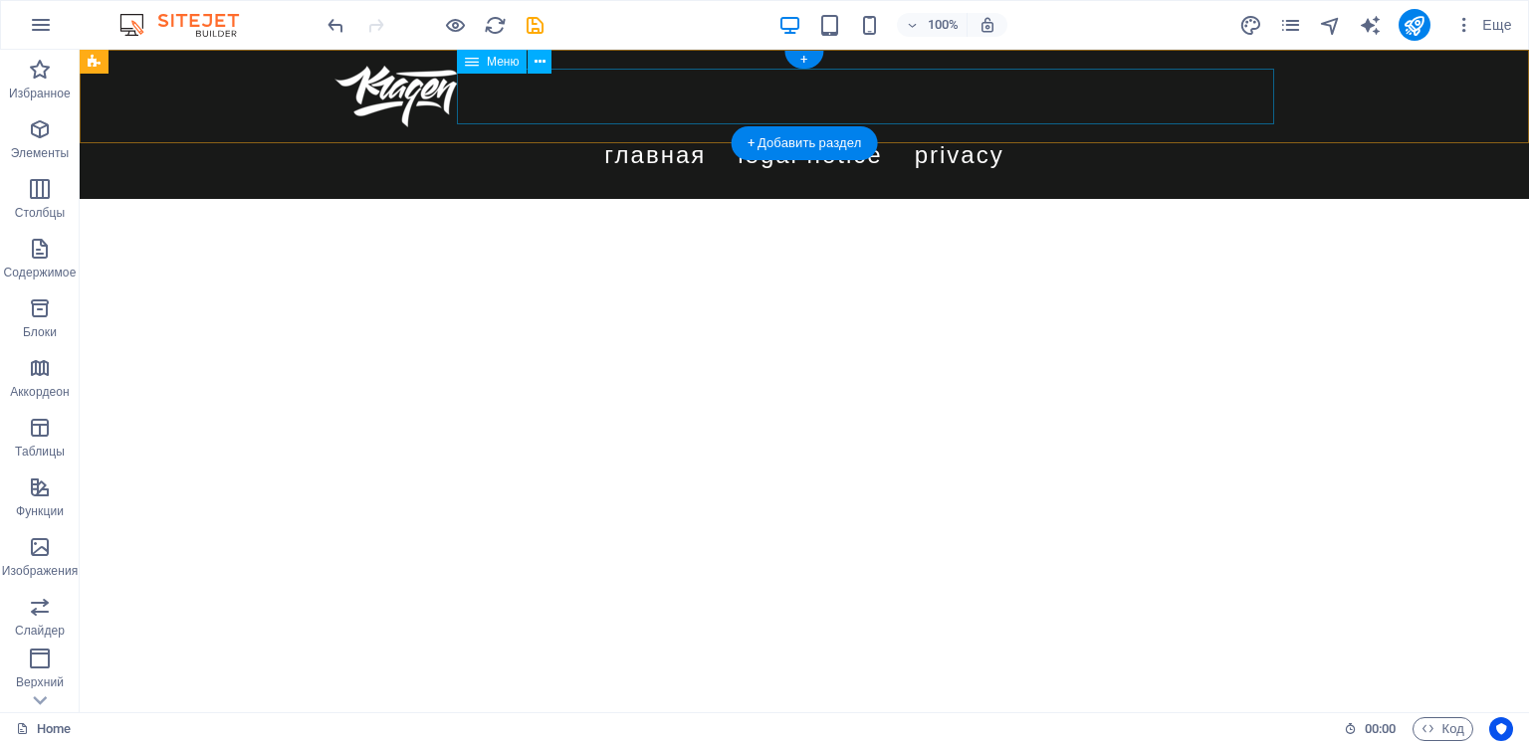
click at [1104, 127] on nav "Главная Legal Notice Privacy" at bounding box center [804, 155] width 940 height 56
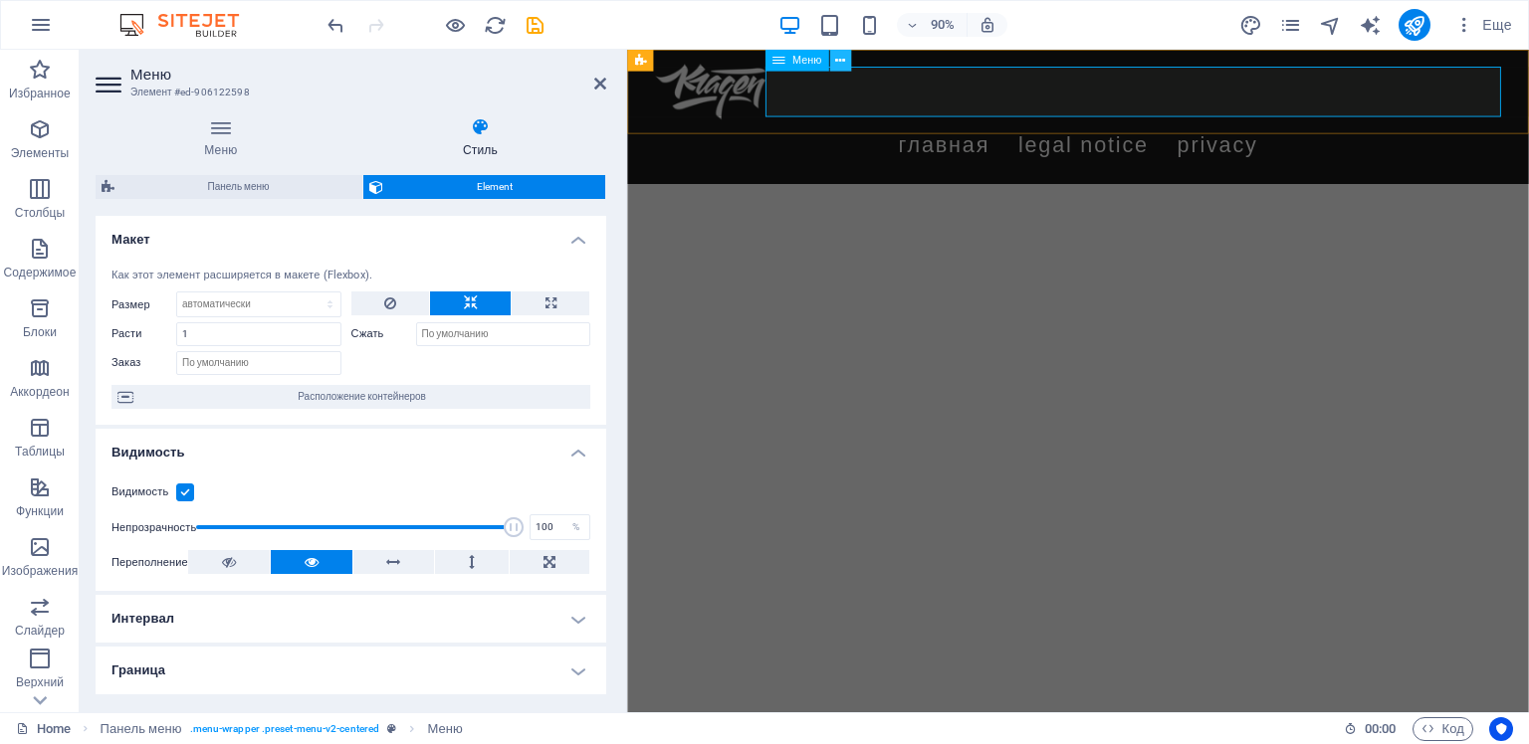
click at [840, 61] on icon at bounding box center [840, 60] width 10 height 19
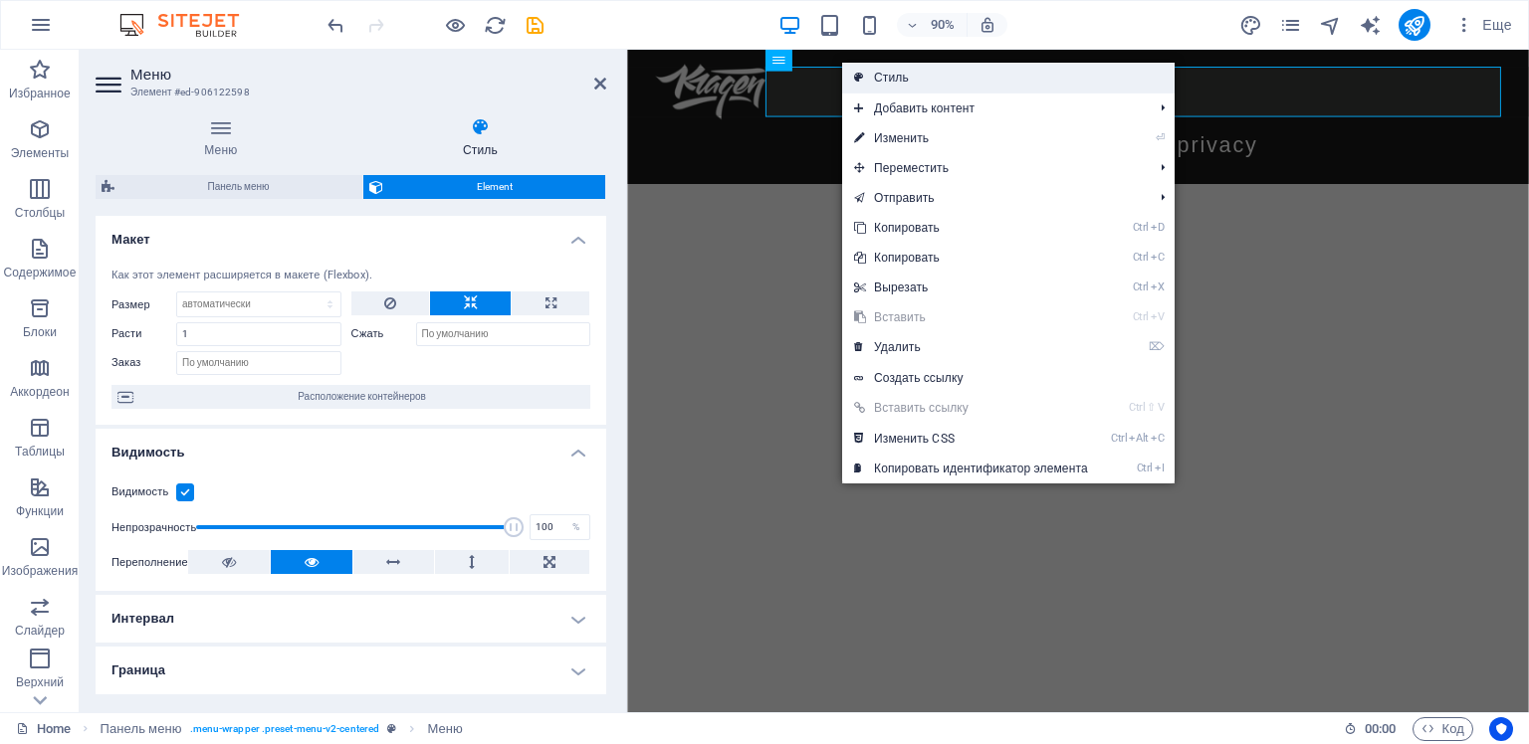
click at [991, 79] on link "Стиль" at bounding box center [1008, 78] width 332 height 30
select select "rem"
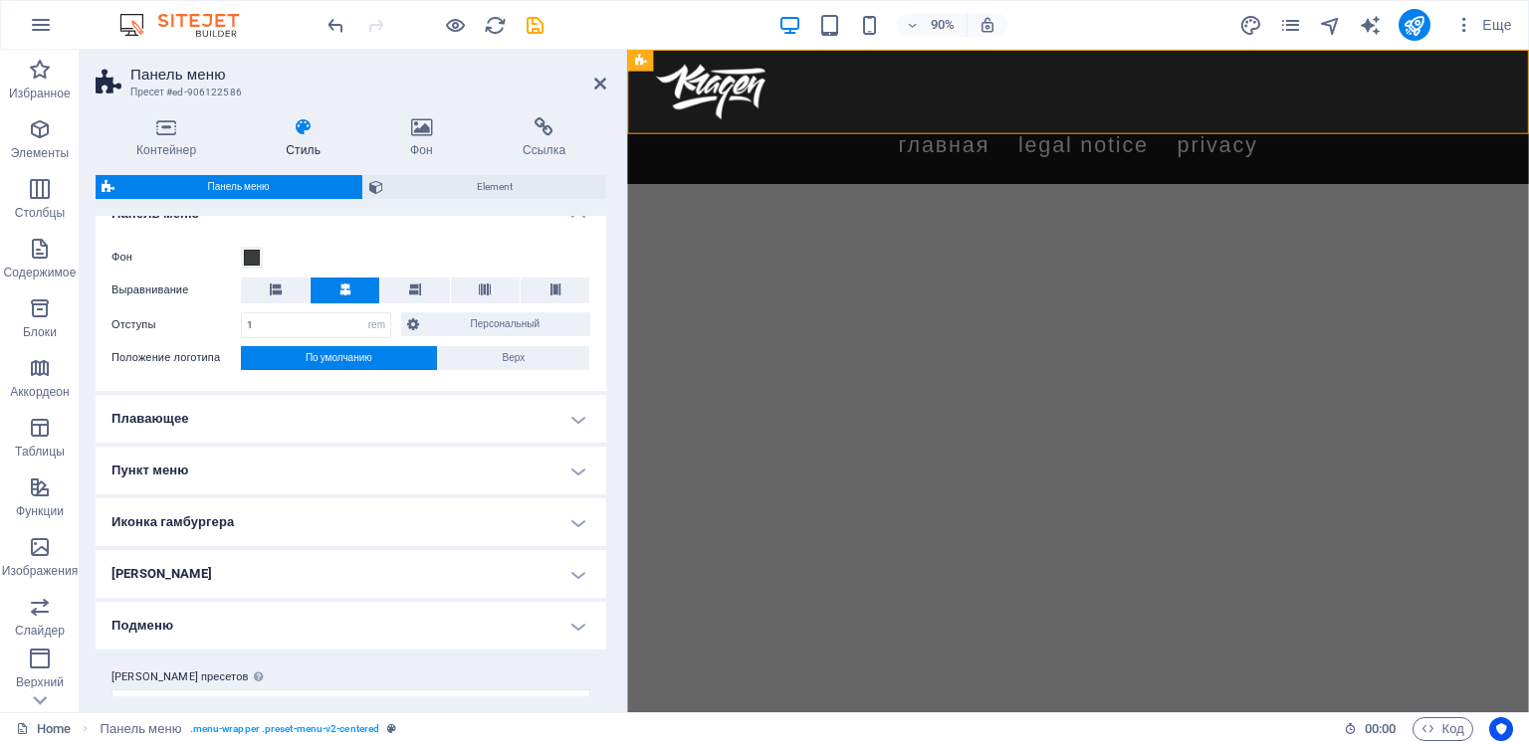
scroll to position [395, 0]
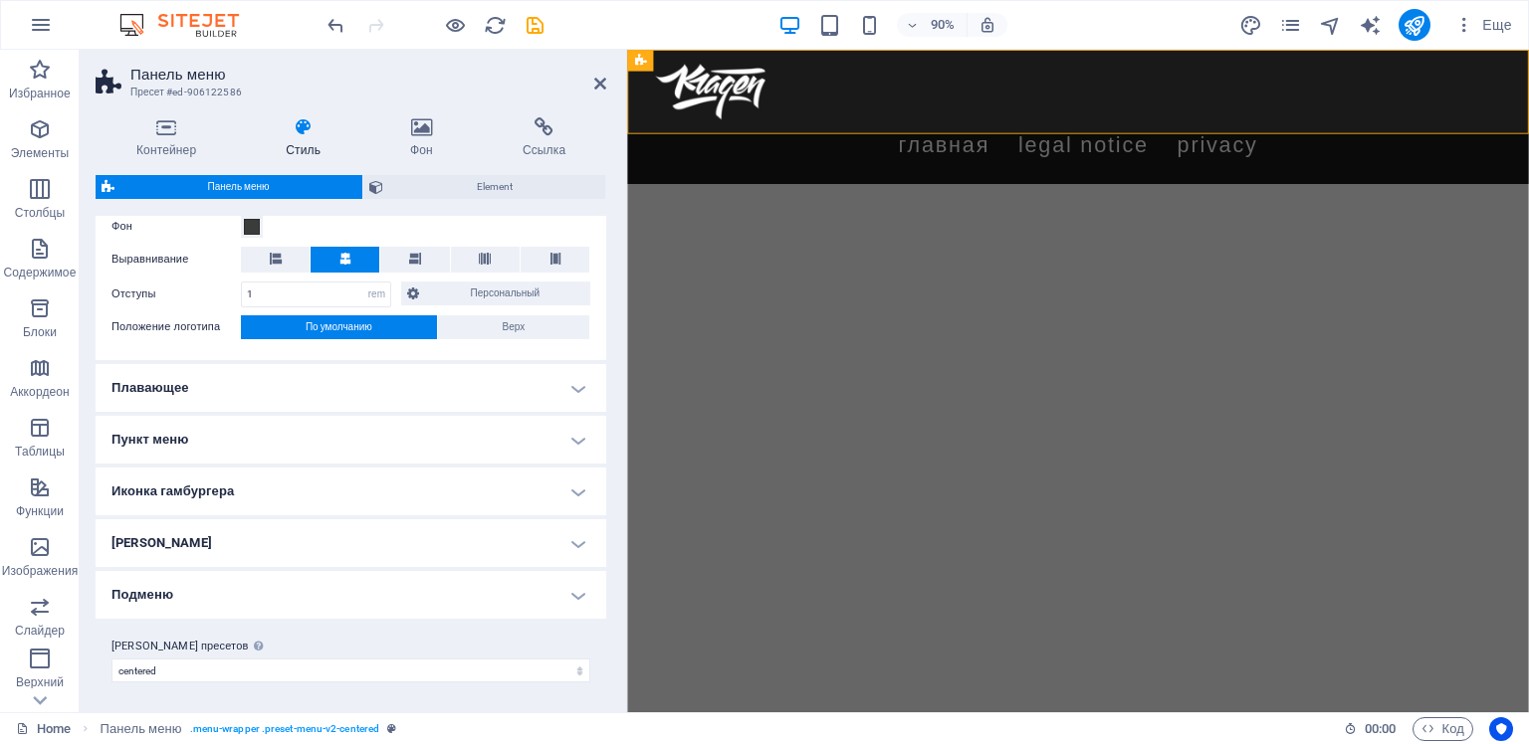
click at [573, 437] on h4 "Пункт меню" at bounding box center [351, 440] width 511 height 48
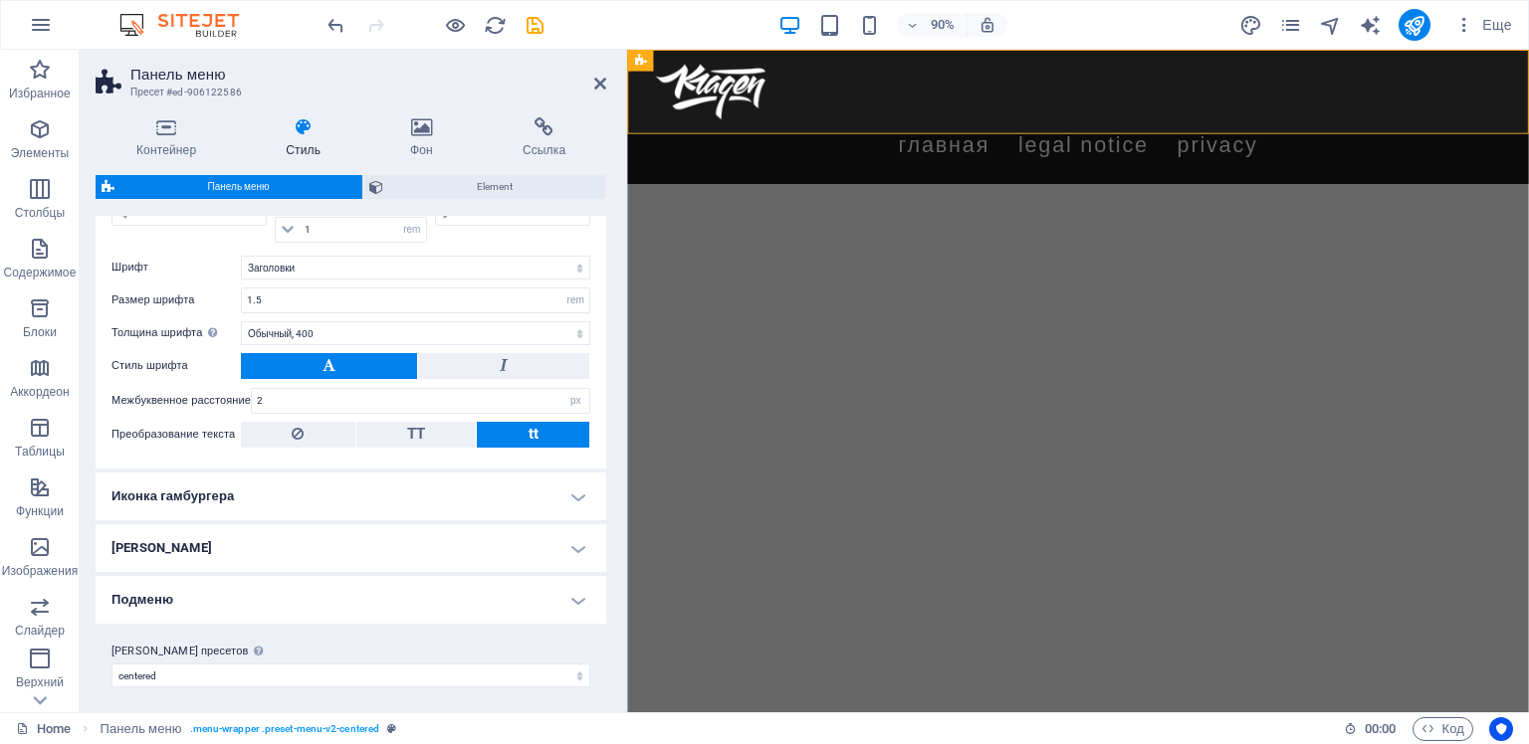
scroll to position [980, 0]
click at [419, 426] on span "TT" at bounding box center [416, 433] width 18 height 18
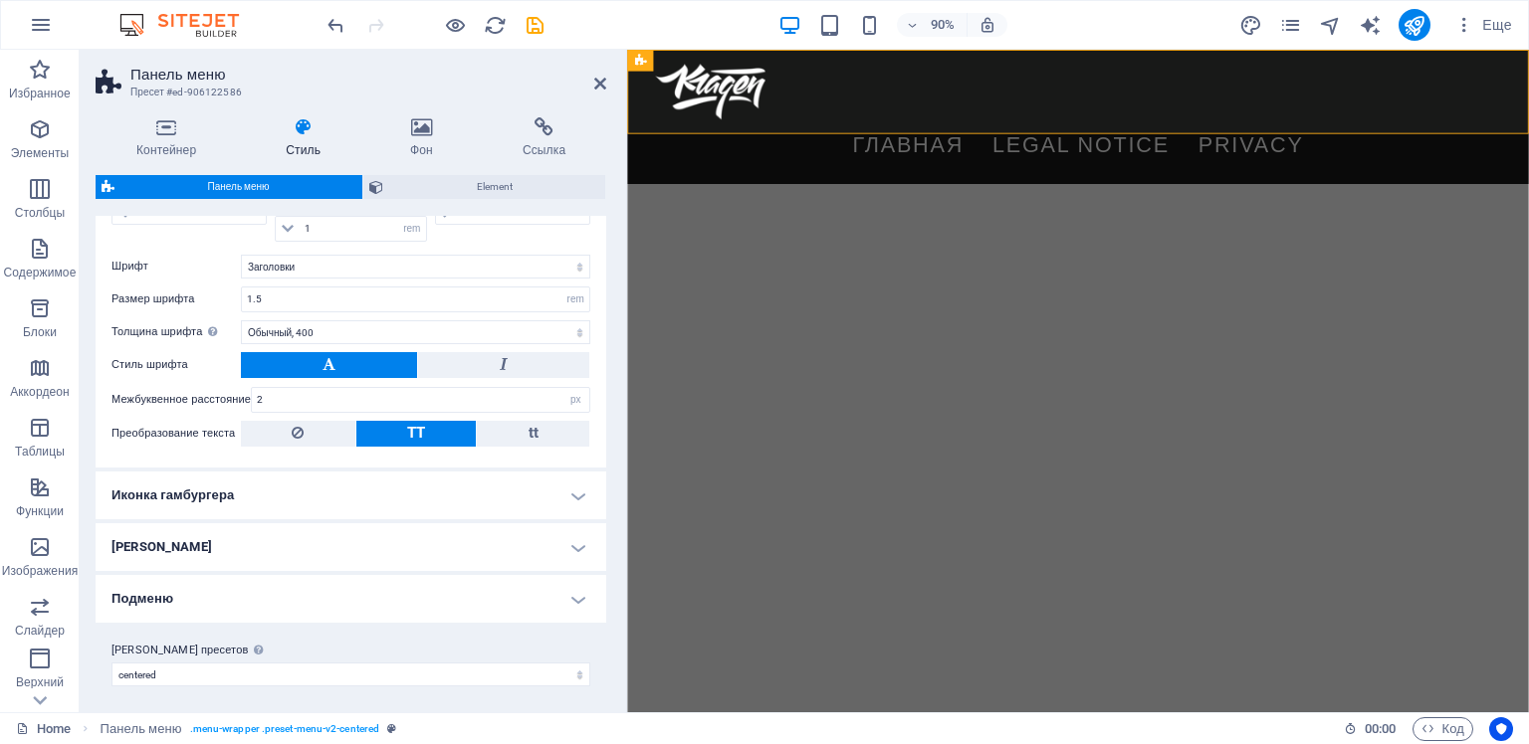
click at [336, 361] on button at bounding box center [329, 365] width 176 height 26
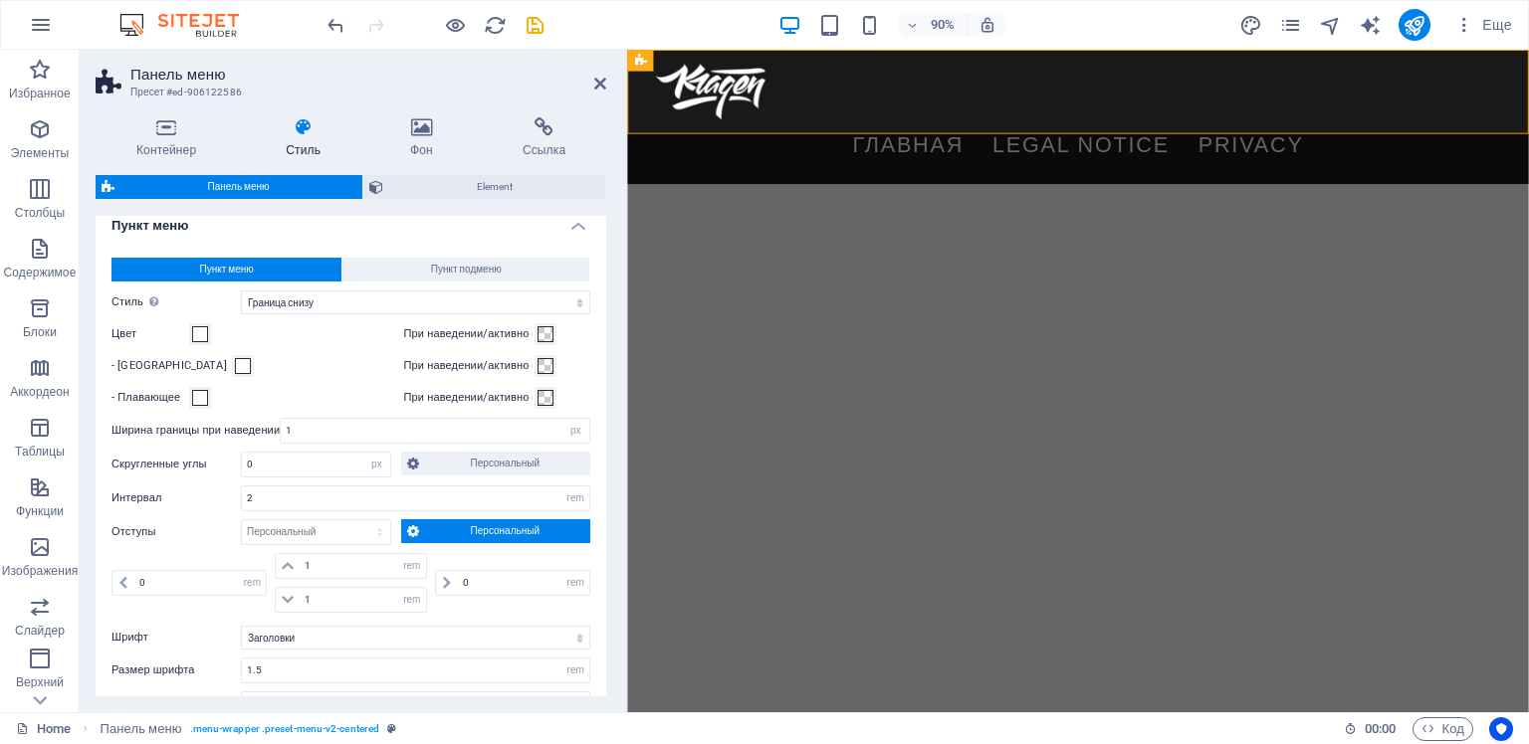
scroll to position [582, 0]
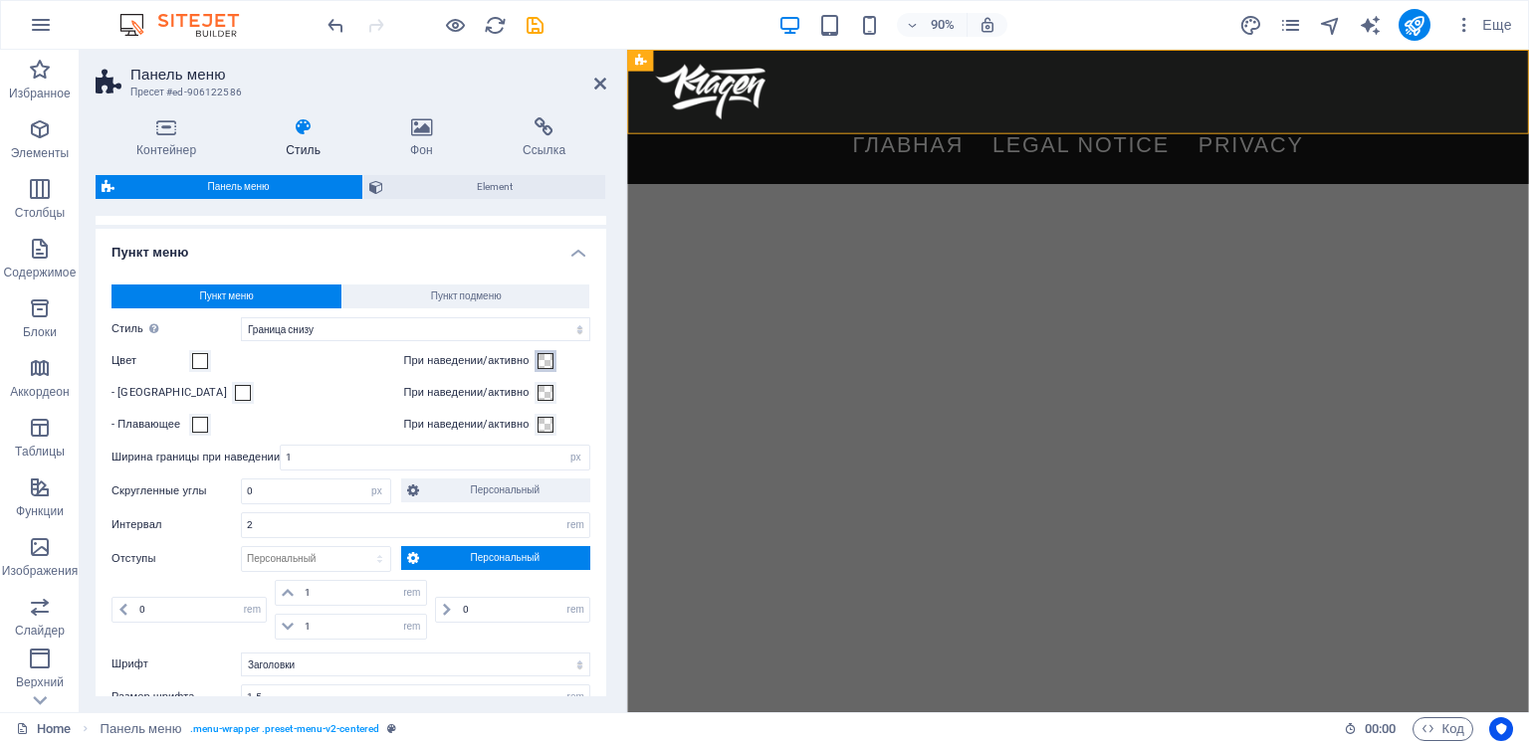
click at [547, 362] on span at bounding box center [545, 361] width 16 height 16
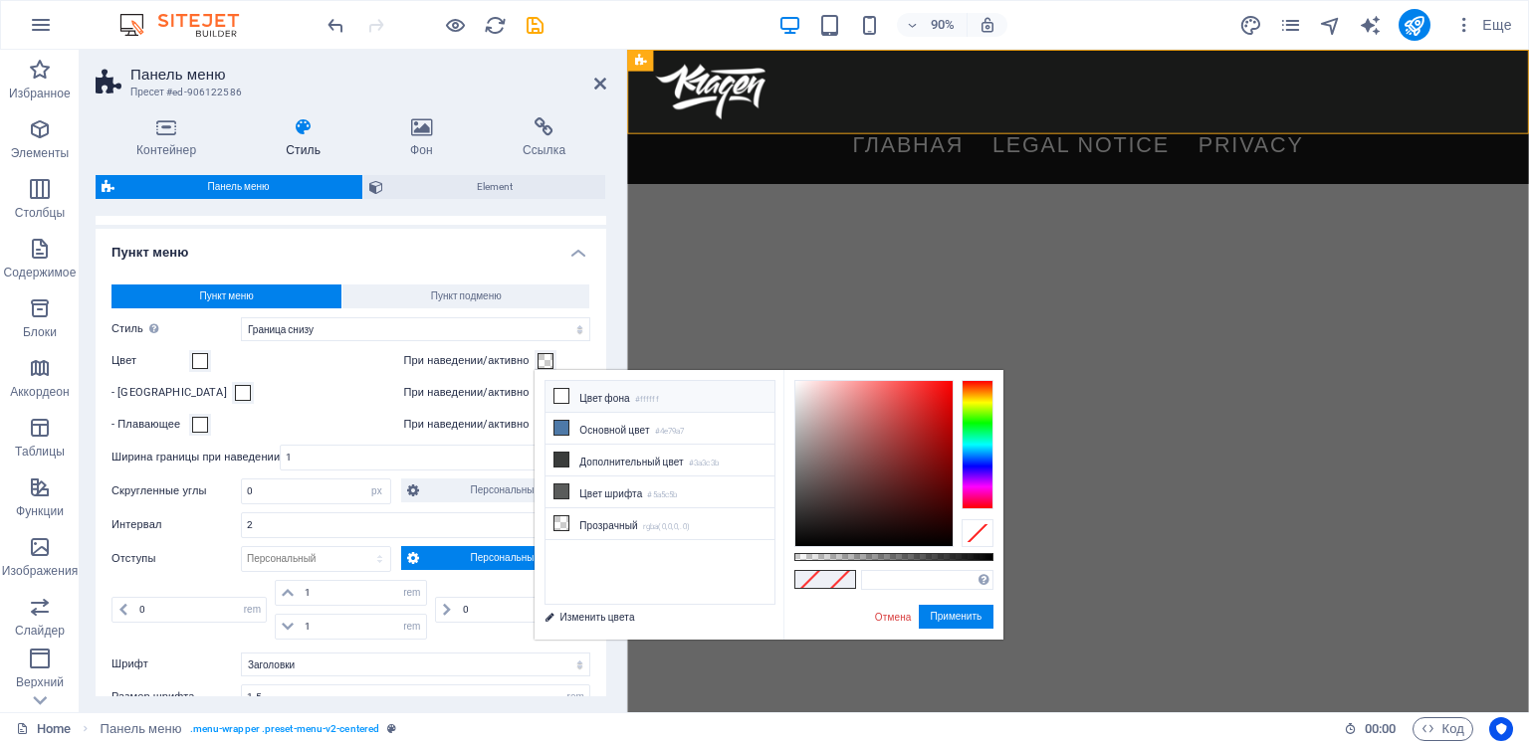
click at [564, 394] on icon at bounding box center [561, 396] width 14 height 14
drag, startPoint x: 797, startPoint y: 390, endPoint x: 796, endPoint y: 400, distance: 10.0
click at [796, 400] on div at bounding box center [873, 463] width 157 height 165
type input "#e1dede"
click at [892, 616] on link "Отмена" at bounding box center [893, 617] width 41 height 15
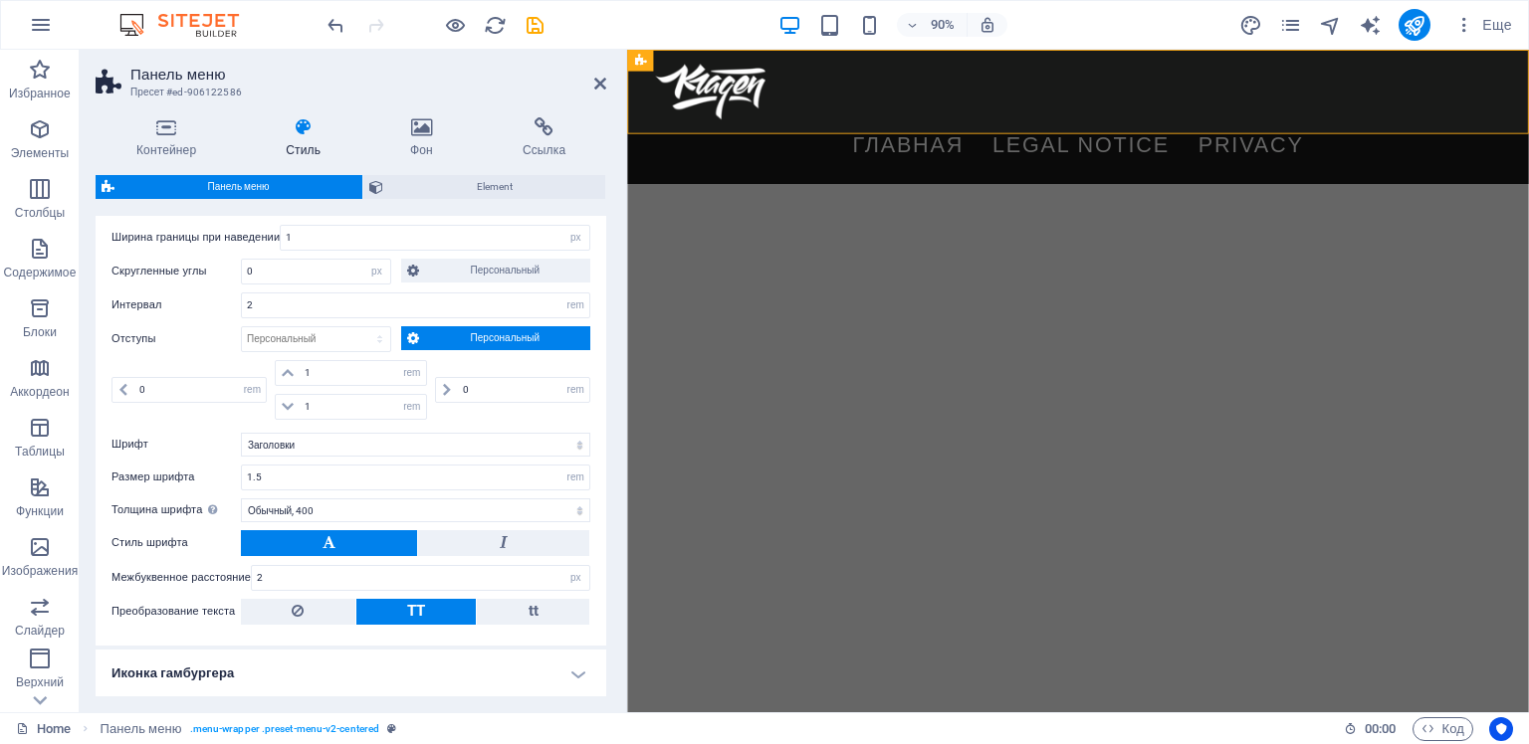
scroll to position [881, 0]
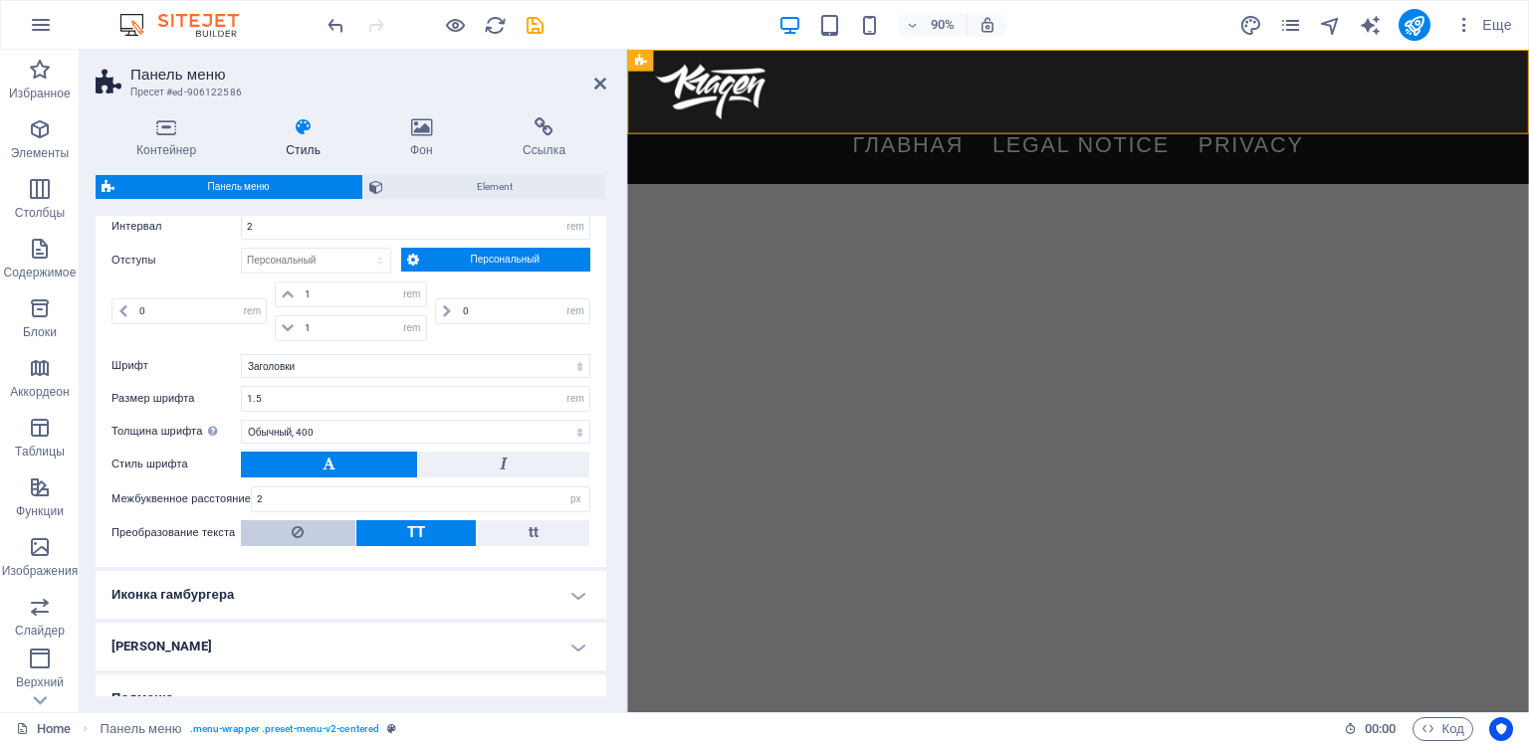
click at [301, 528] on icon at bounding box center [298, 533] width 12 height 24
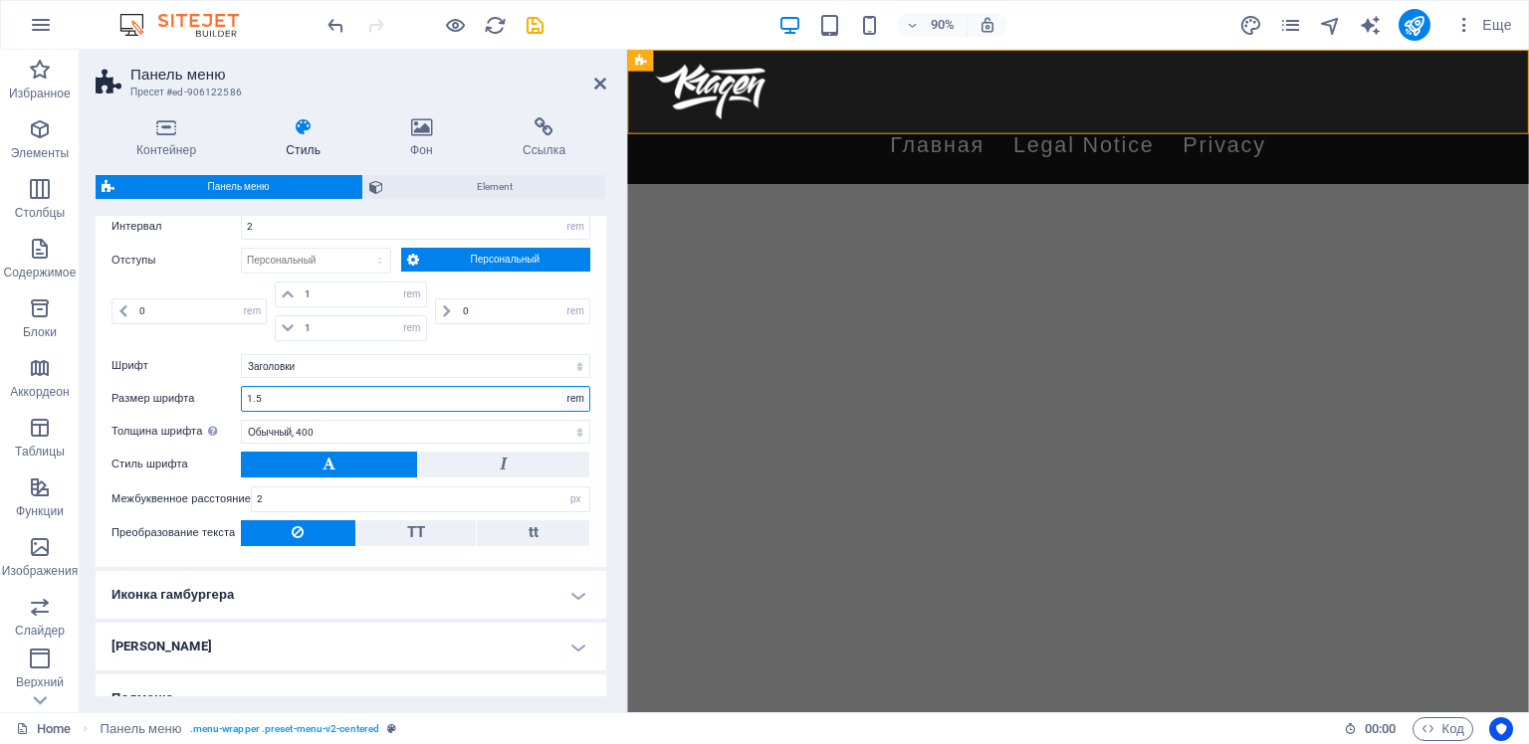
click at [571, 393] on select "px rem % vh vw" at bounding box center [575, 399] width 28 height 24
select select "px"
click at [561, 387] on select "px rem % vh vw" at bounding box center [575, 399] width 28 height 24
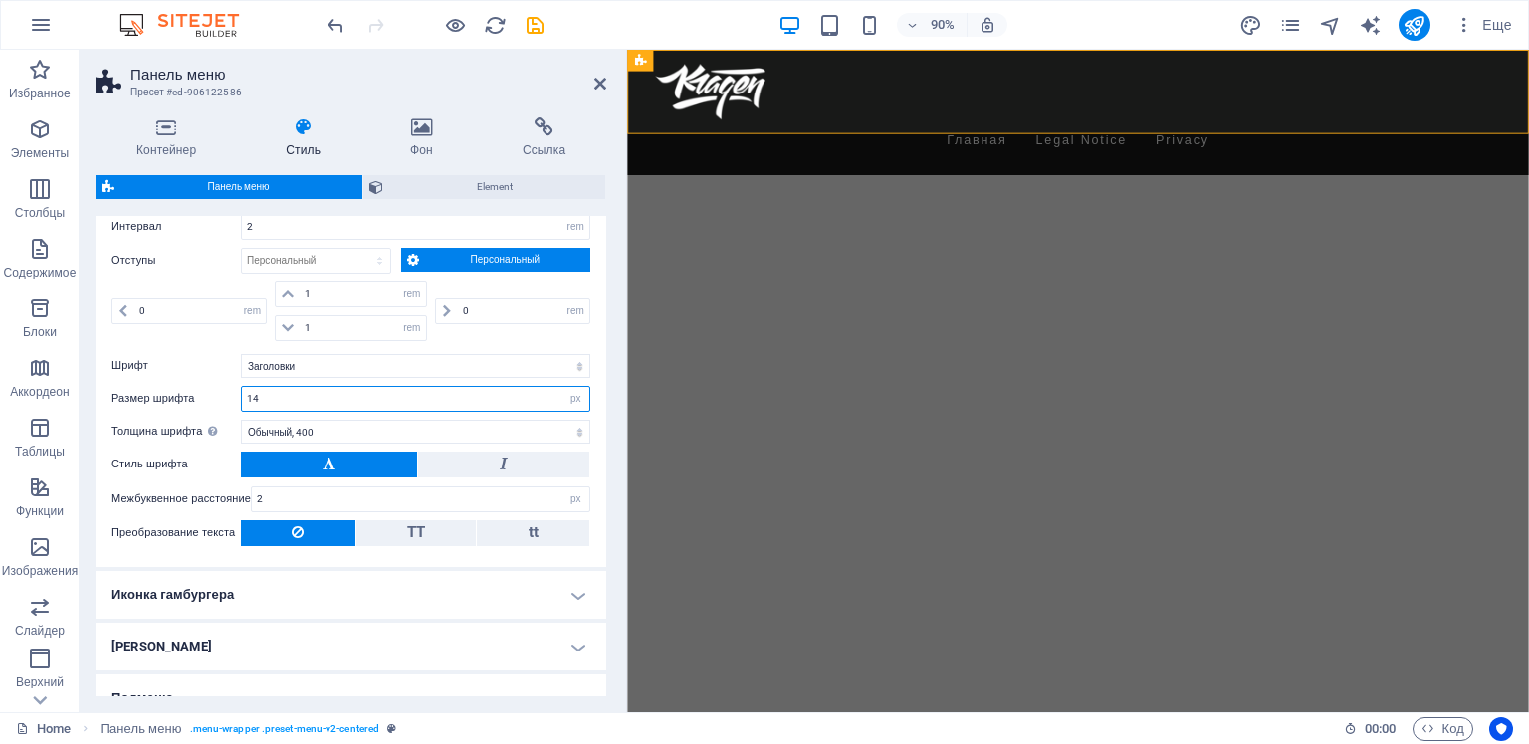
drag, startPoint x: 283, startPoint y: 394, endPoint x: 242, endPoint y: 397, distance: 40.9
click at [242, 397] on input "14" at bounding box center [415, 399] width 347 height 24
click at [252, 393] on input "16" at bounding box center [415, 399] width 347 height 24
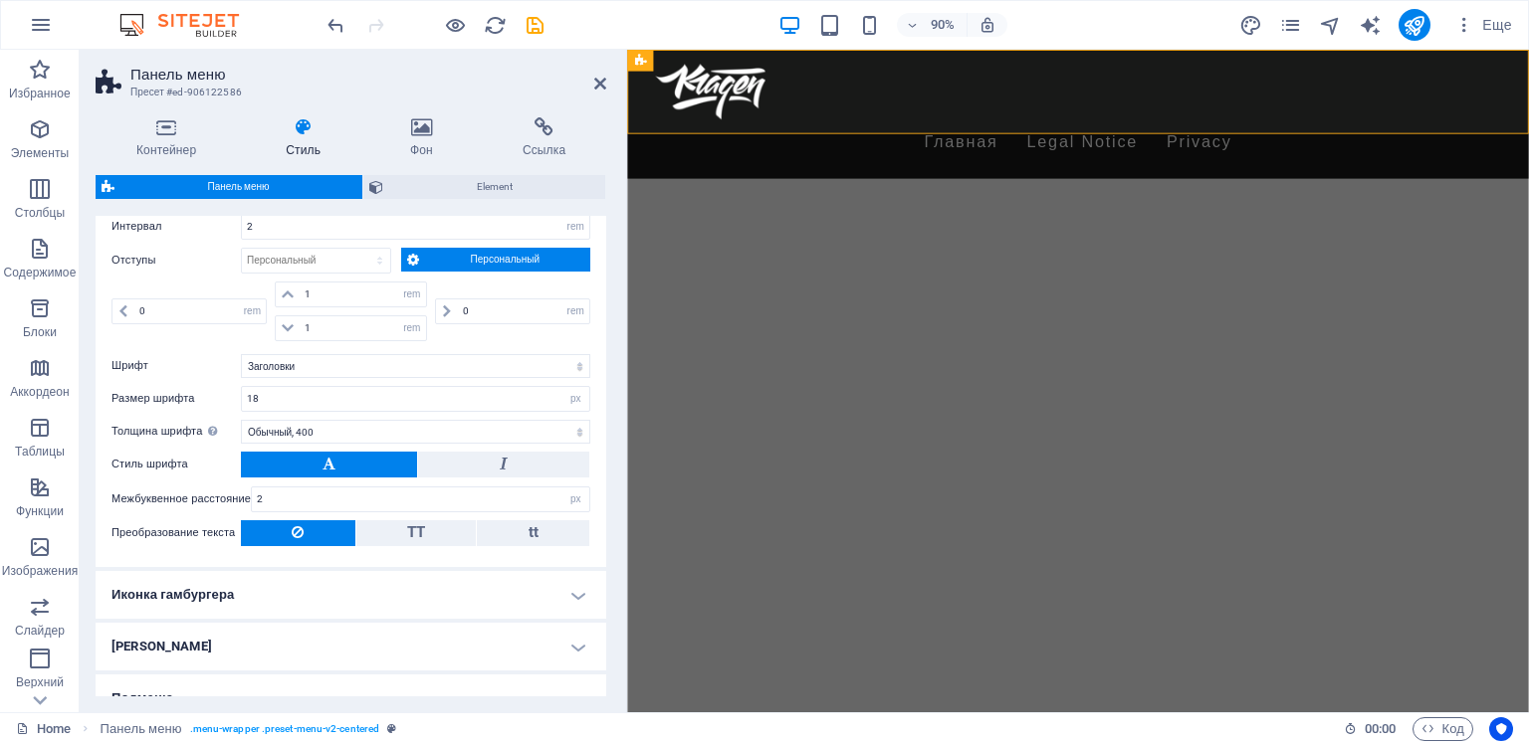
click at [304, 377] on div "Пункт меню Пункт подменю Стиль Переключитесь в режим предварительного просмотра…" at bounding box center [351, 266] width 519 height 601
drag, startPoint x: 258, startPoint y: 393, endPoint x: 271, endPoint y: 388, distance: 13.9
click at [261, 388] on input "18" at bounding box center [415, 399] width 347 height 24
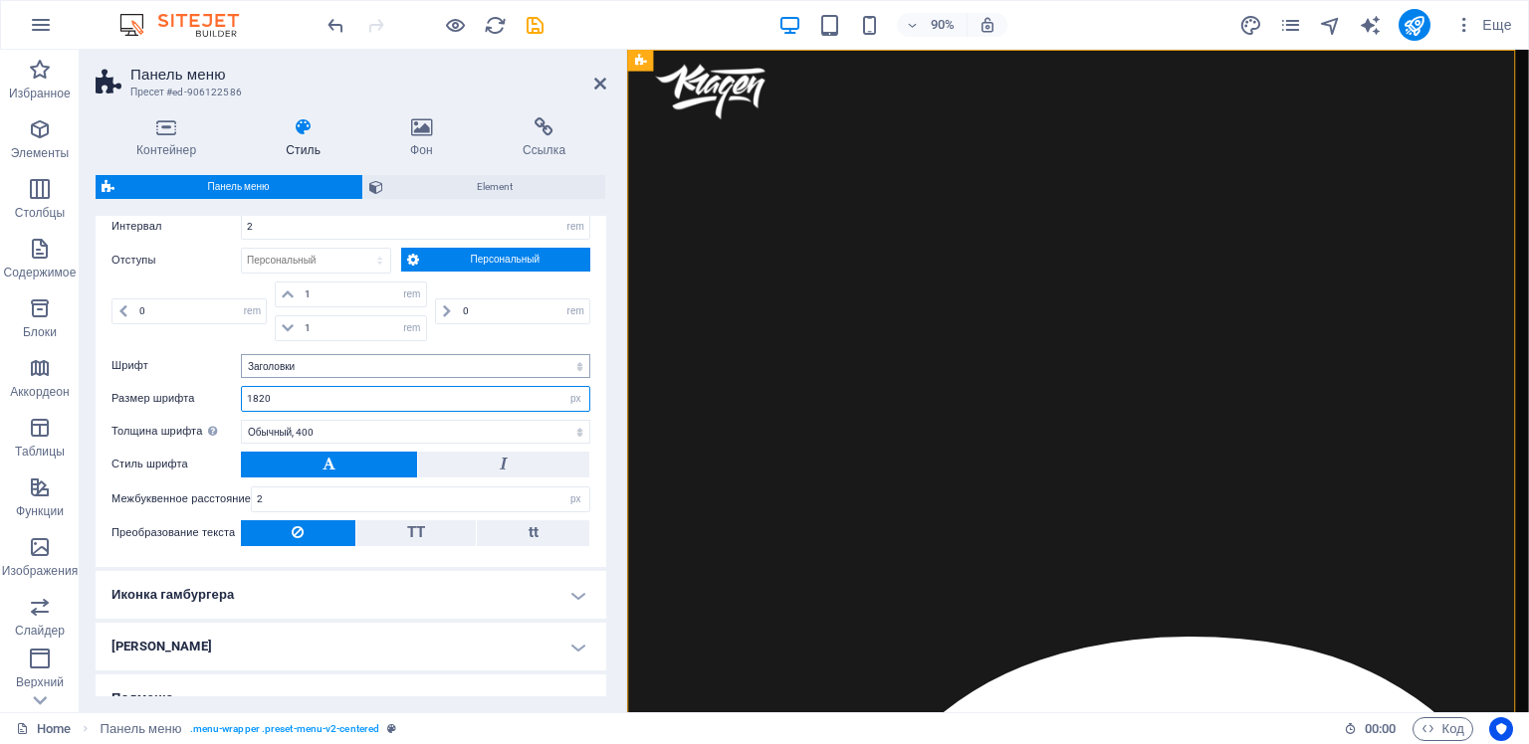
drag, startPoint x: 257, startPoint y: 393, endPoint x: 294, endPoint y: 364, distance: 46.8
click at [263, 379] on div "Пункт меню Пункт подменю Стиль Переключитесь в режим предварительного просмотра…" at bounding box center [351, 266] width 519 height 601
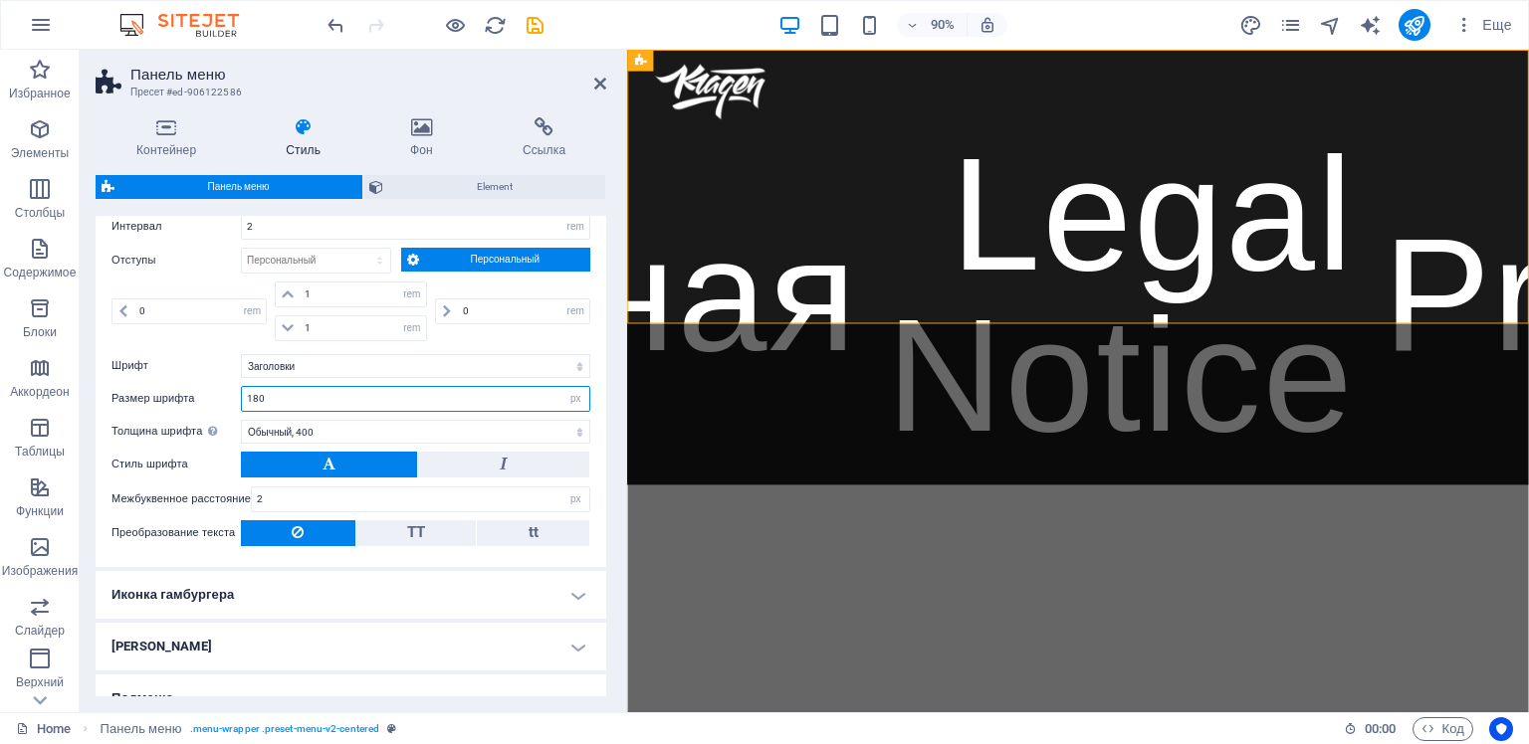
drag, startPoint x: 275, startPoint y: 394, endPoint x: 251, endPoint y: 379, distance: 28.2
click at [242, 387] on input "180" at bounding box center [415, 399] width 347 height 24
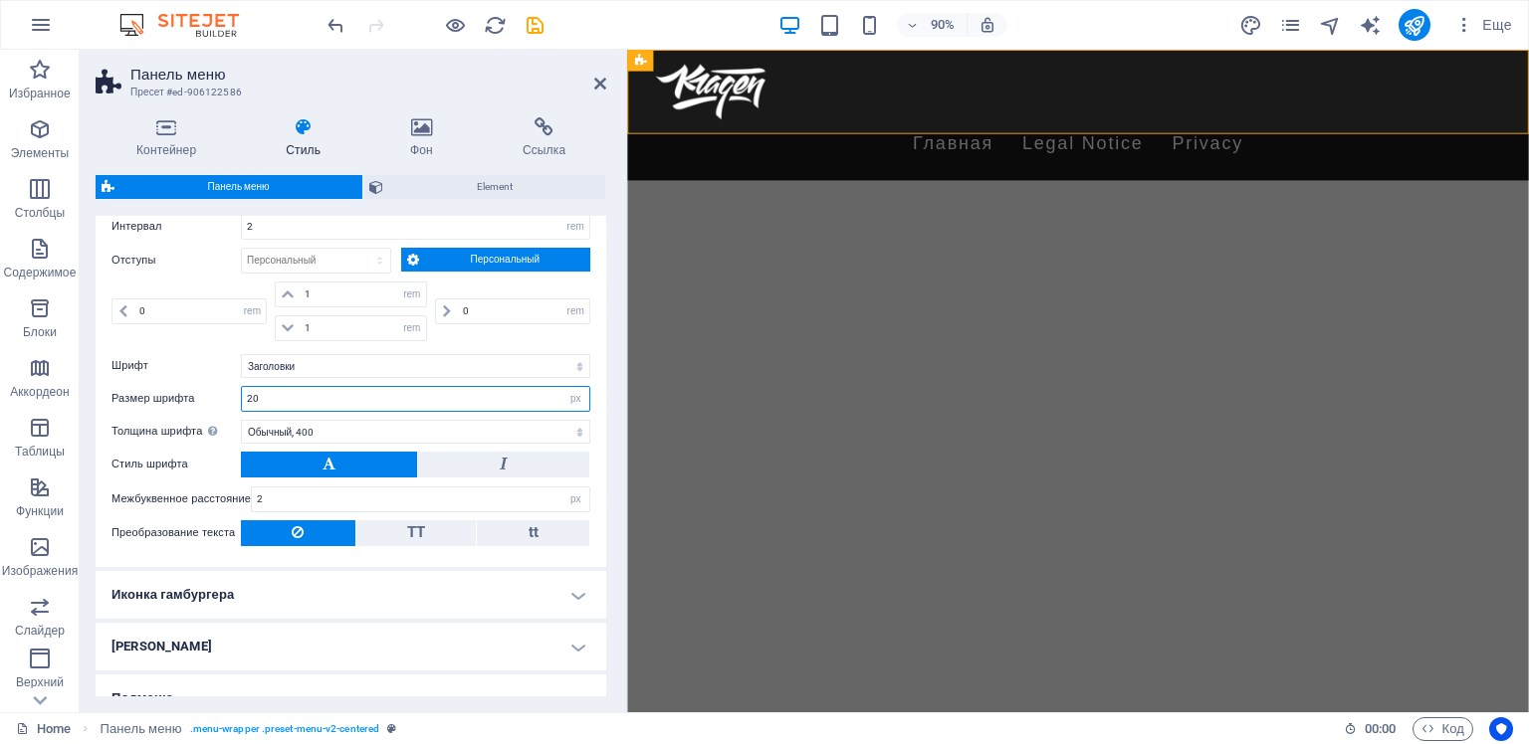
drag, startPoint x: 265, startPoint y: 396, endPoint x: 250, endPoint y: 391, distance: 15.7
click at [247, 391] on input "20" at bounding box center [415, 399] width 347 height 24
drag, startPoint x: 262, startPoint y: 395, endPoint x: 241, endPoint y: 392, distance: 21.1
click at [242, 392] on input "15" at bounding box center [415, 399] width 347 height 24
type input "16"
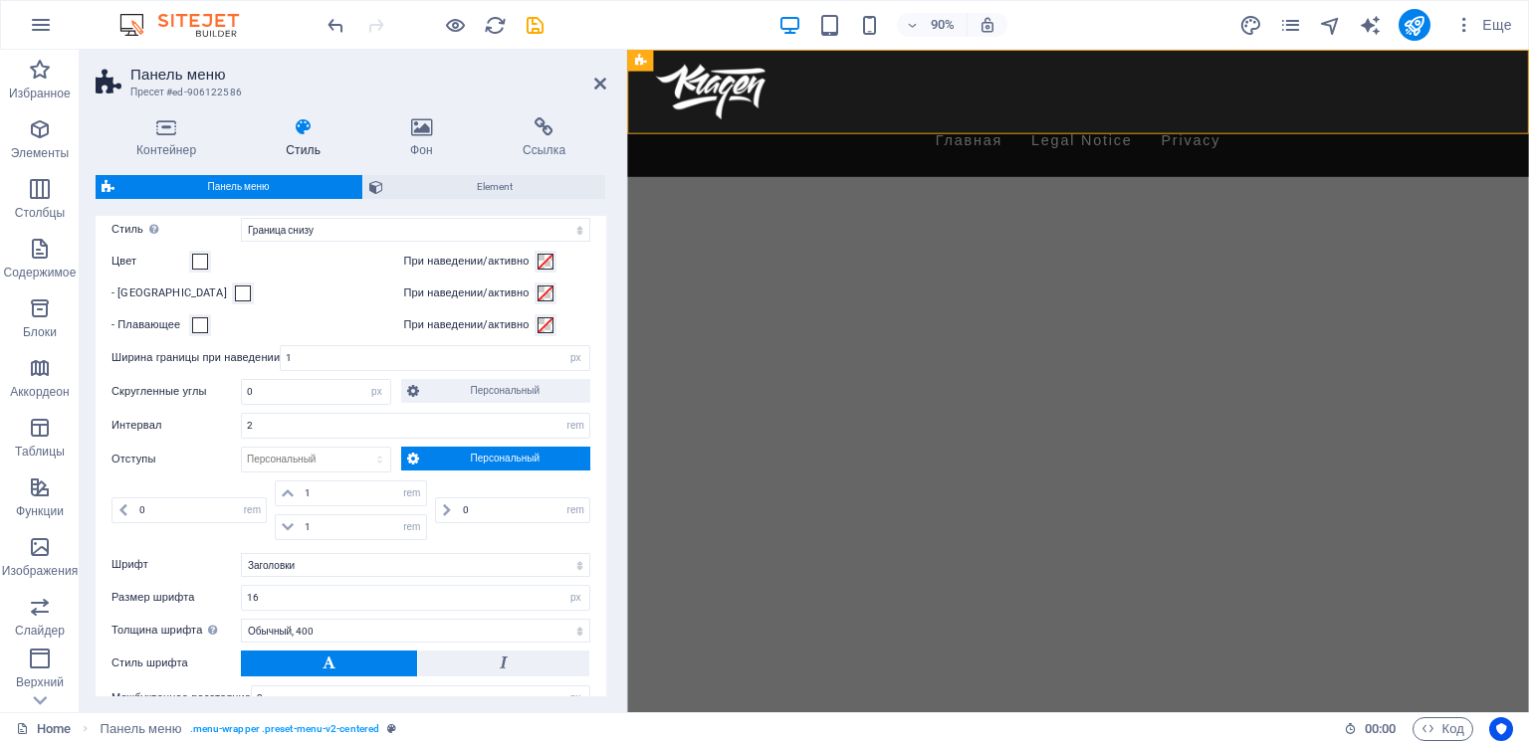
scroll to position [582, 0]
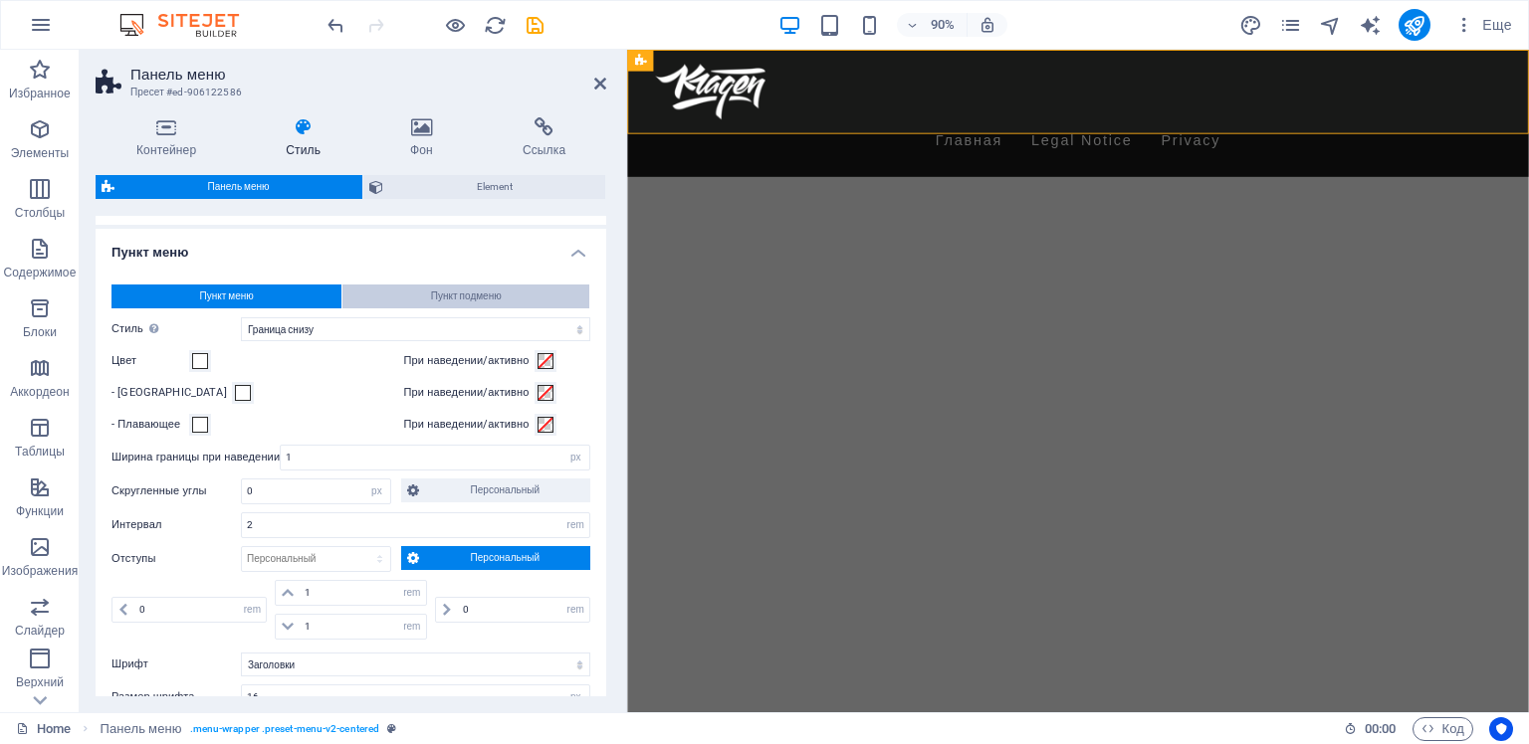
click at [462, 291] on span "Пункт подменю" at bounding box center [466, 297] width 71 height 24
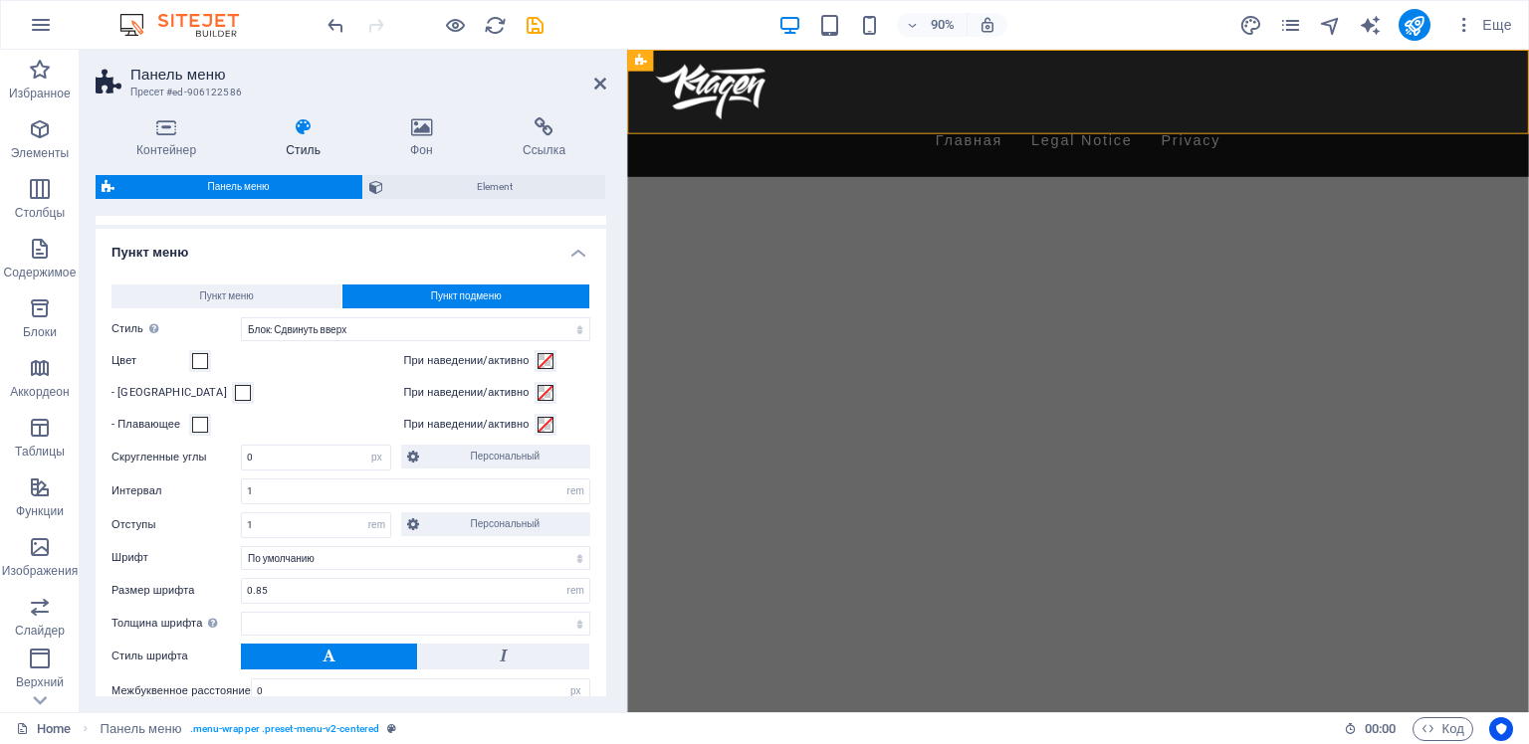
select select
click at [256, 294] on button "Пункт меню" at bounding box center [226, 297] width 230 height 24
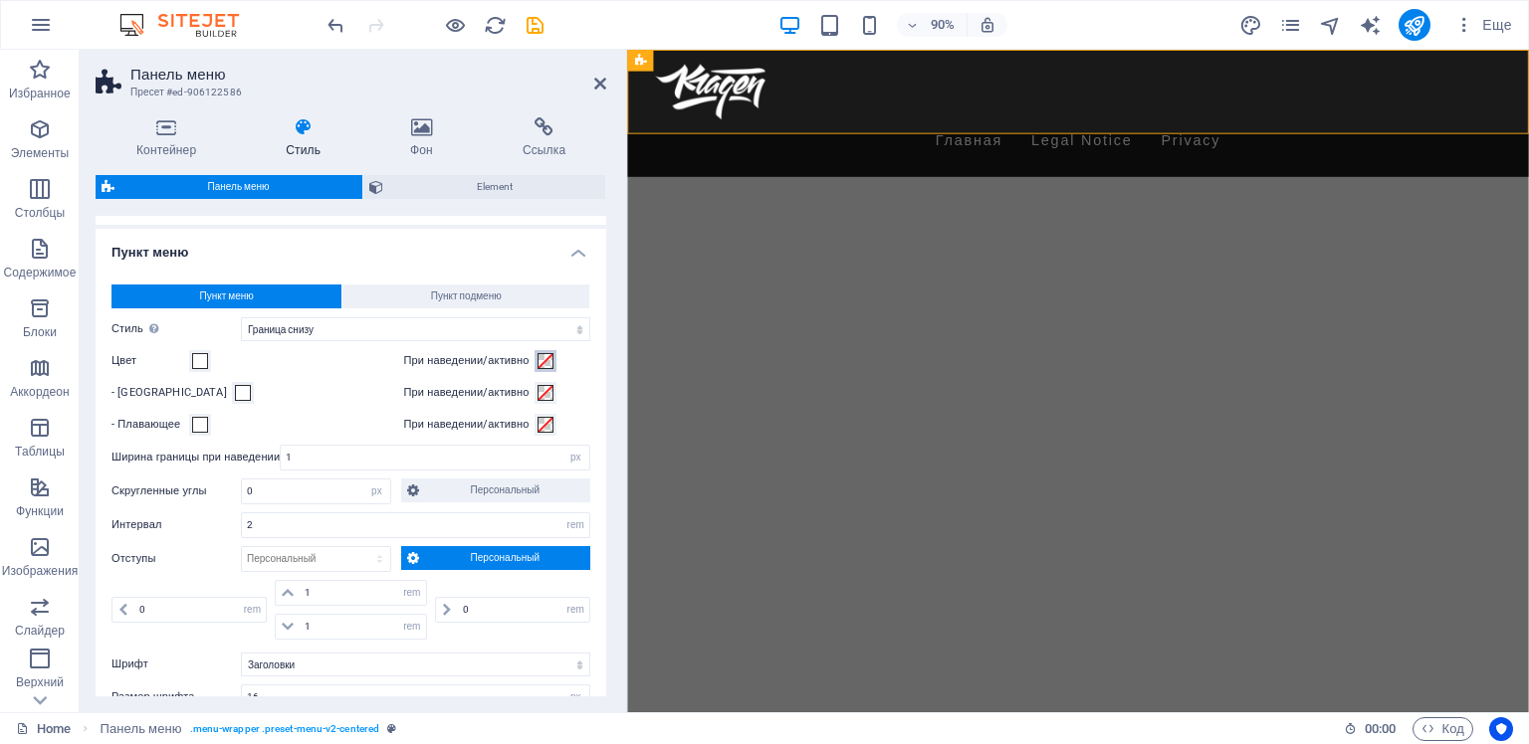
click at [540, 358] on span at bounding box center [545, 361] width 16 height 16
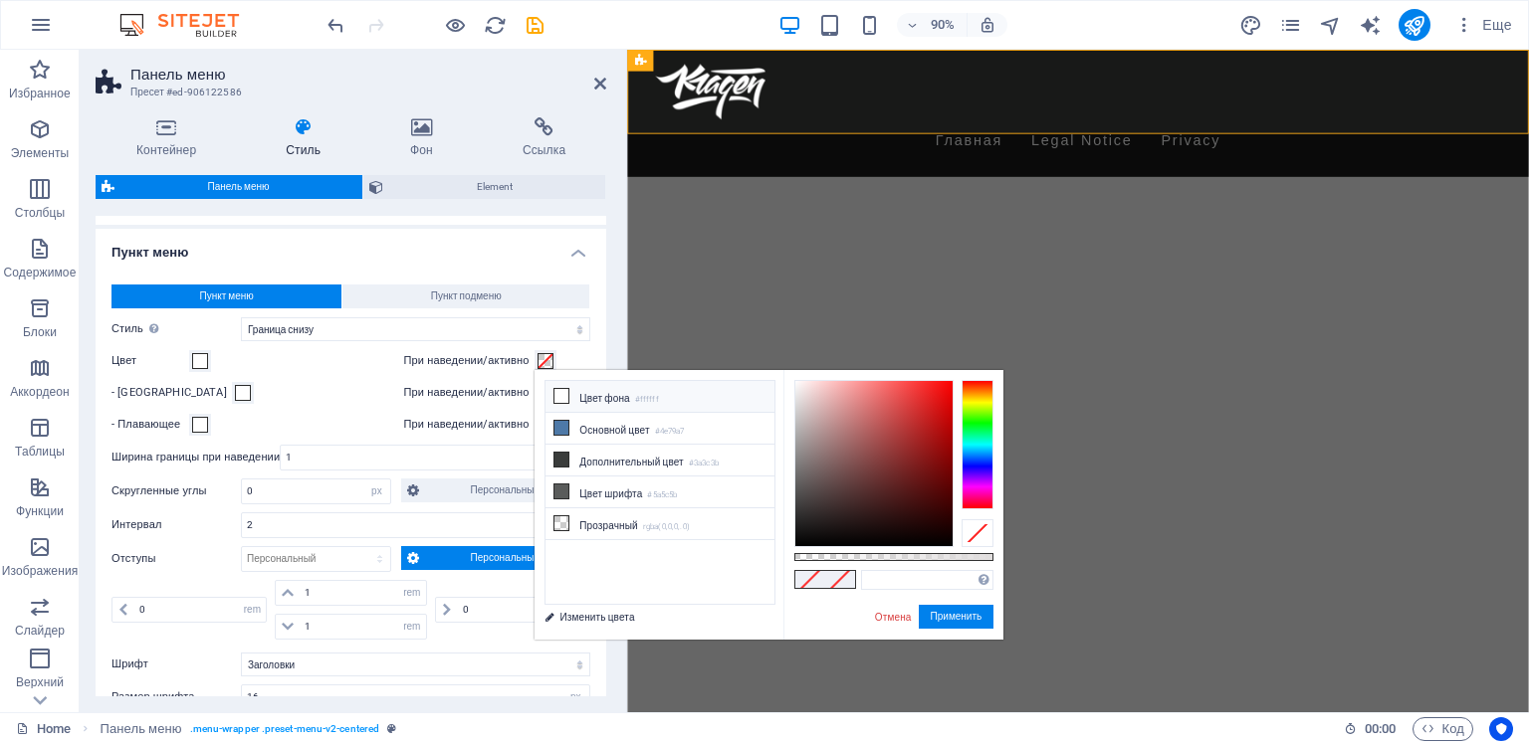
click at [562, 394] on icon at bounding box center [561, 396] width 14 height 14
type input "#ffffff"
drag, startPoint x: 796, startPoint y: 390, endPoint x: 791, endPoint y: 374, distance: 16.7
click at [791, 374] on div "#ffffff Поддерживаемые форматы #0852ed rgb(8, 82, 237) rgba(8, 82, 237, 90%) hs…" at bounding box center [893, 649] width 220 height 558
click at [885, 617] on link "Отмена" at bounding box center [893, 617] width 41 height 15
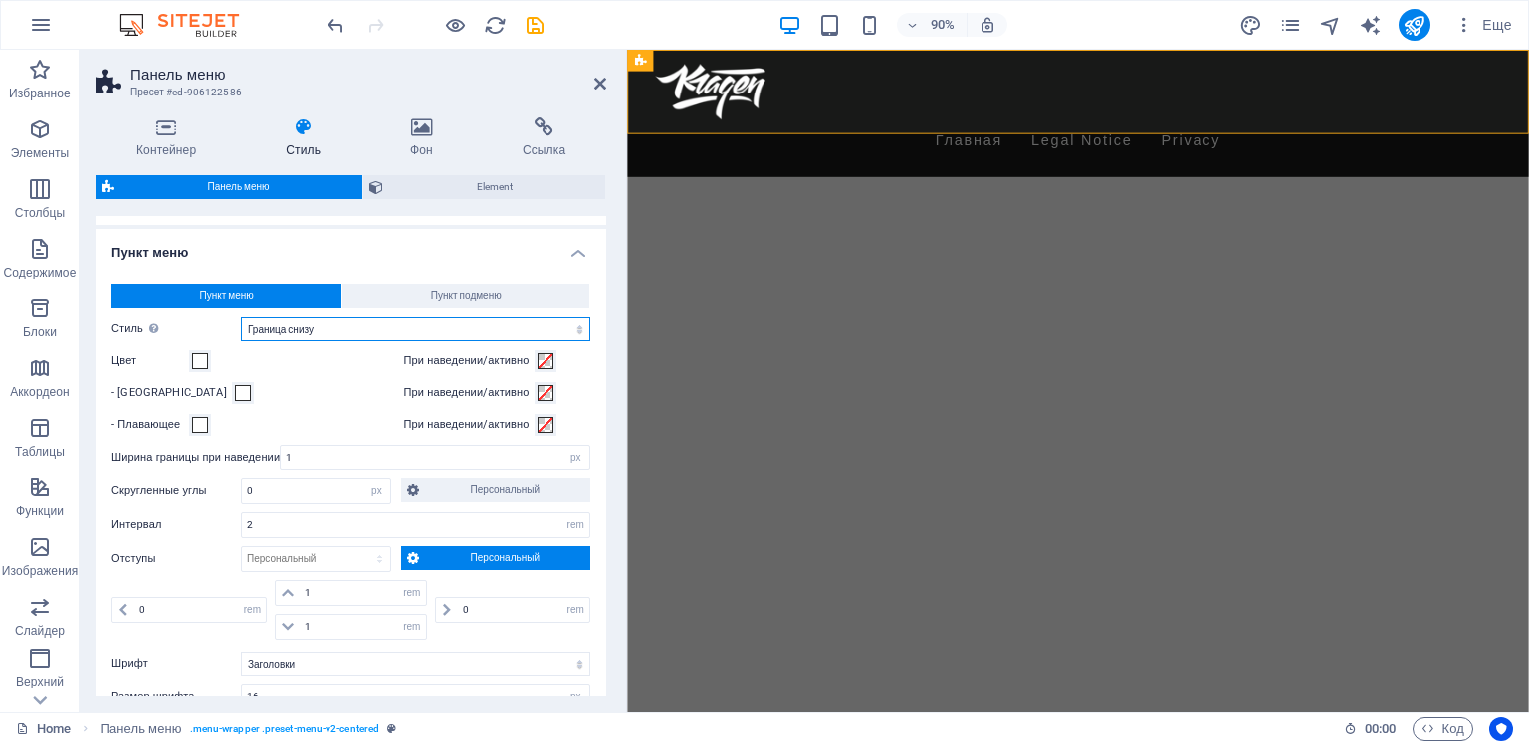
click at [372, 332] on select "Простой Цвет текста Блок: Наплыв Блок: Перевернуть вертикально Блок: Перевернут…" at bounding box center [415, 329] width 349 height 24
select select "hover_text_color"
click at [241, 317] on select "Простой Цвет текста Блок: Наплыв Блок: Перевернуть вертикально Блок: Перевернут…" at bounding box center [415, 329] width 349 height 24
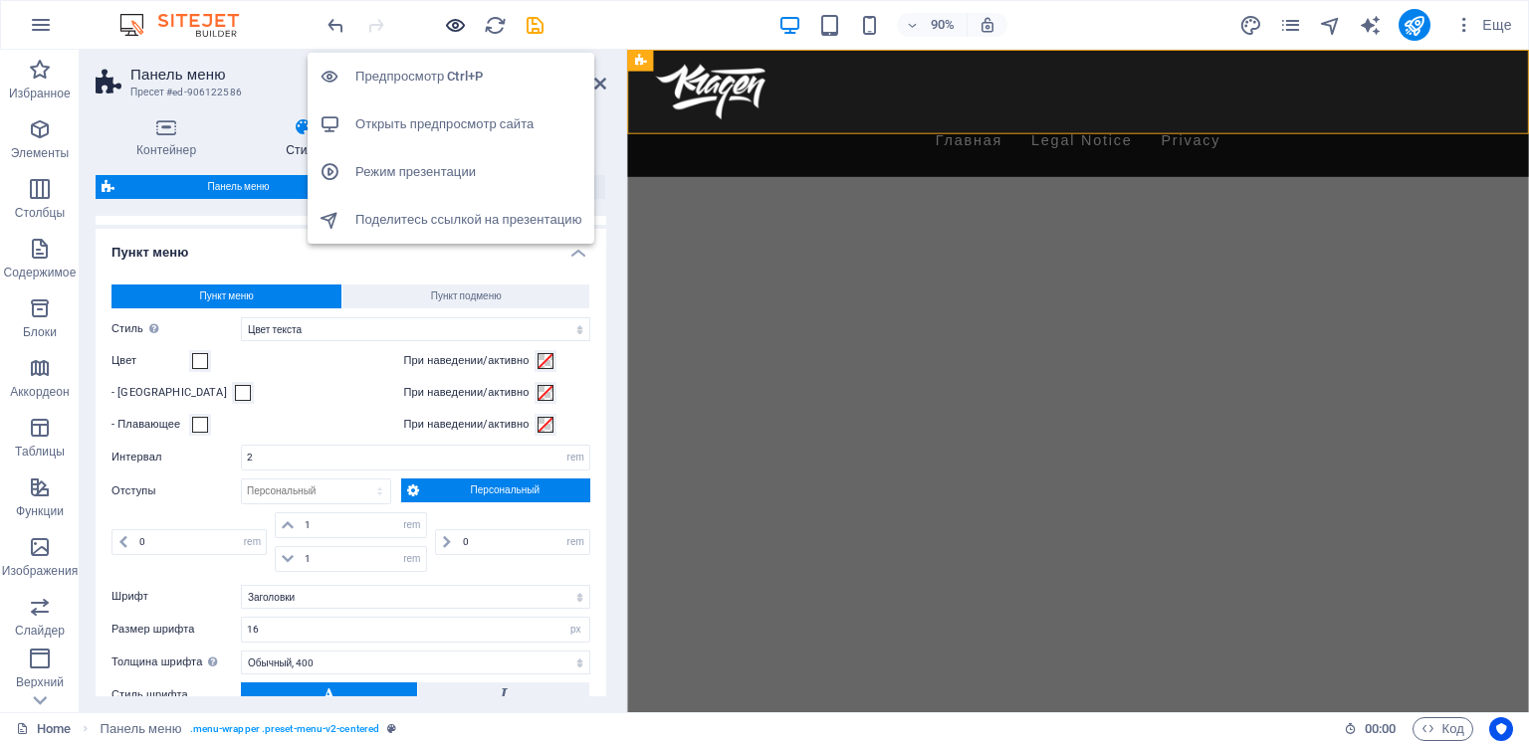
click at [452, 24] on icon "button" at bounding box center [455, 25] width 23 height 23
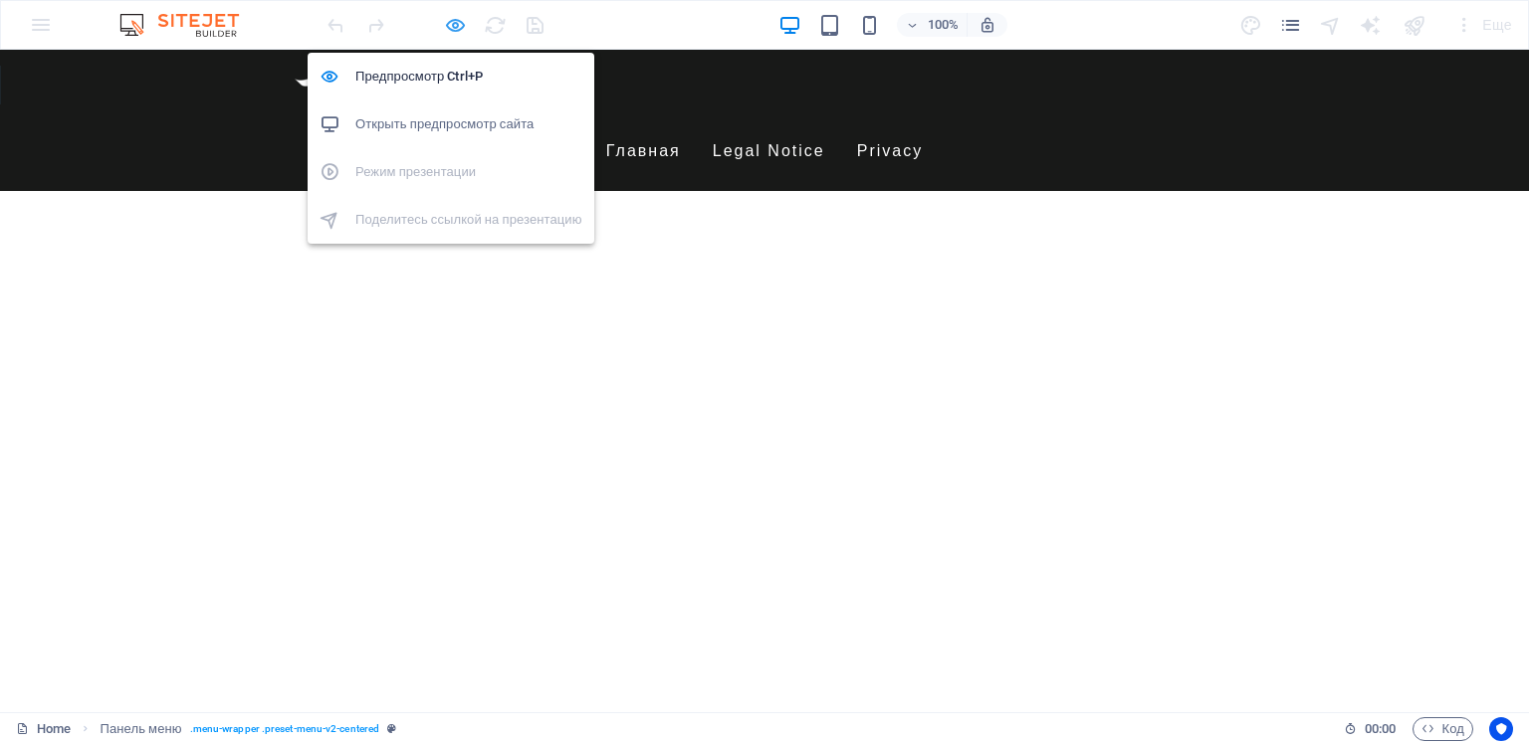
click at [453, 24] on icon "button" at bounding box center [455, 25] width 23 height 23
select select "rem"
select select "hover_text_color"
select select "rem"
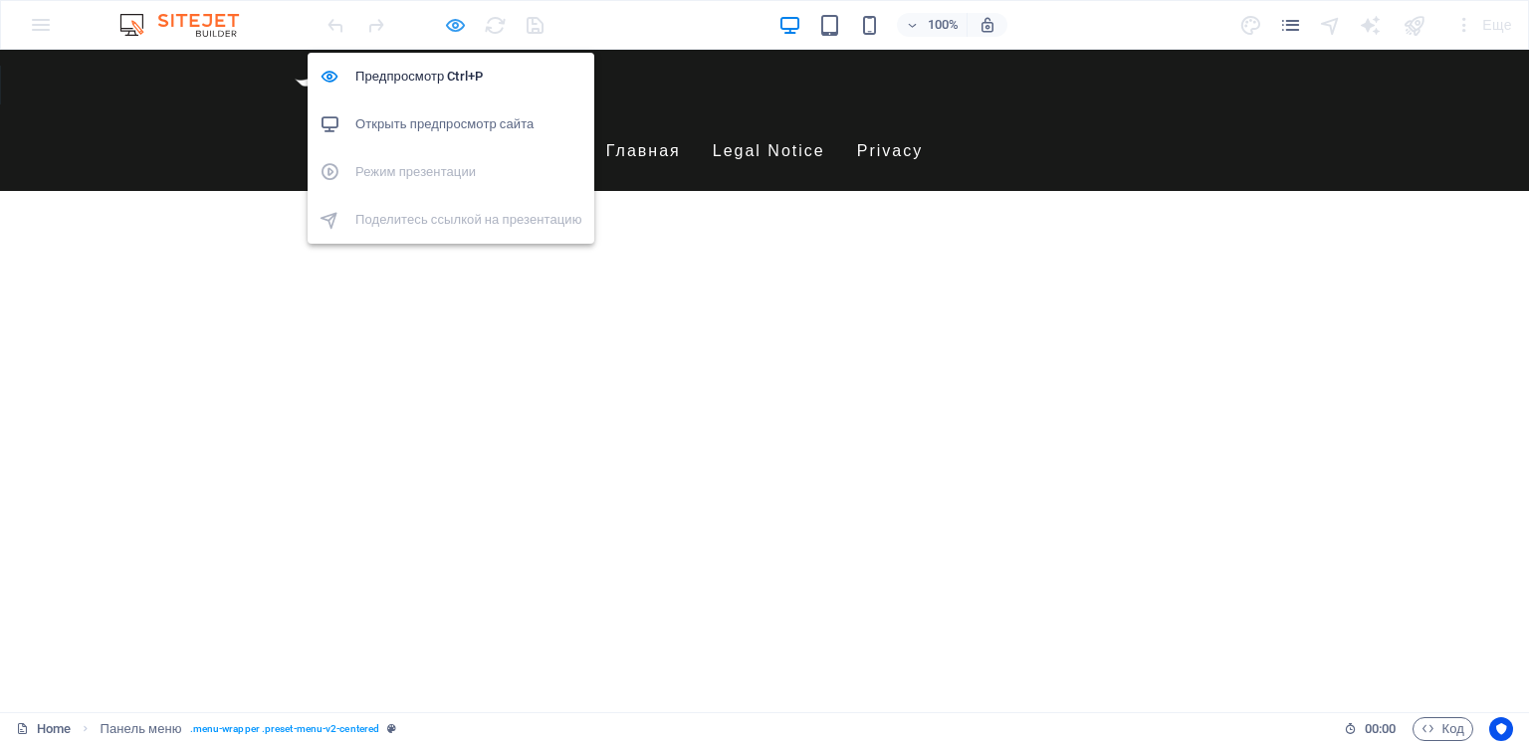
select select "rem"
select select "link-special-font"
select select "px"
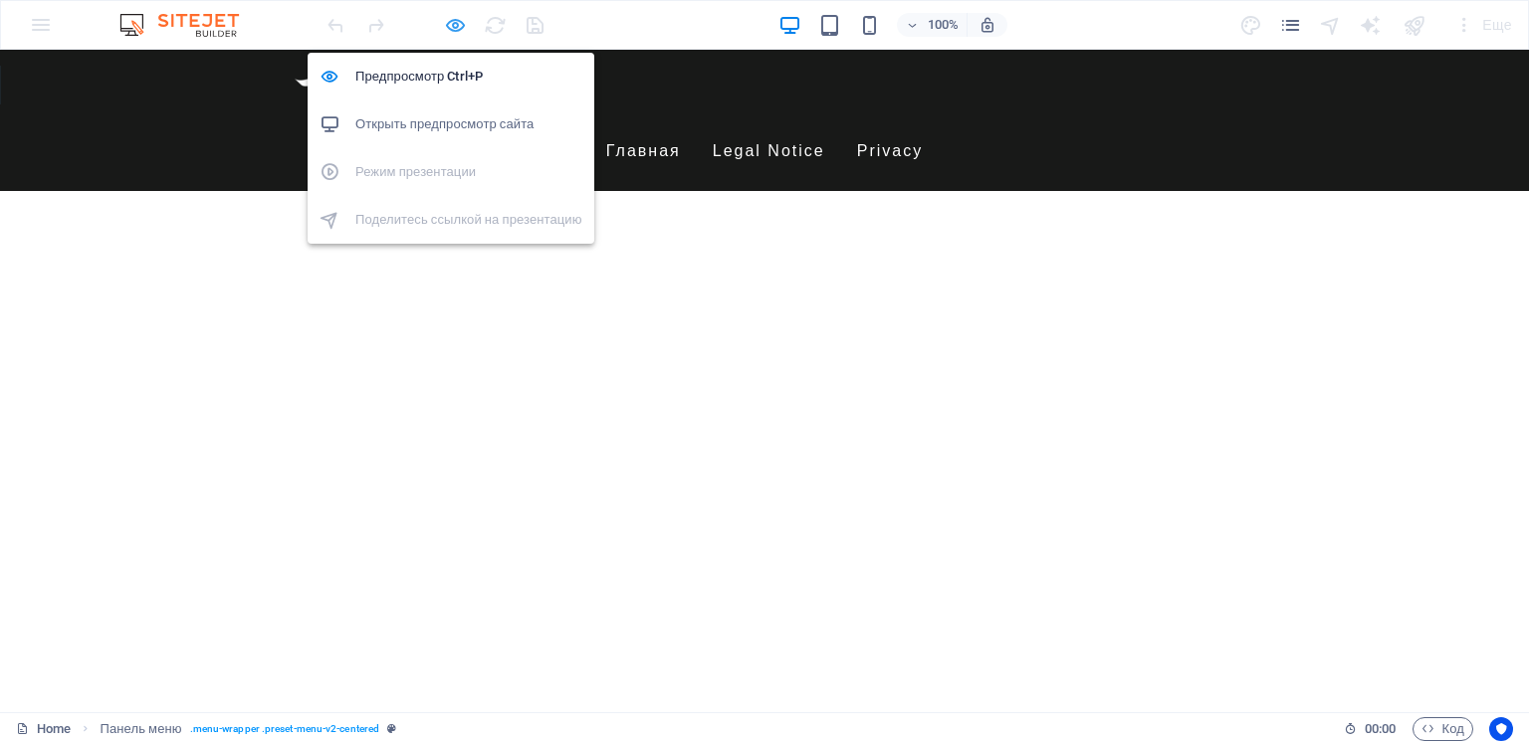
select select "400"
select select "px"
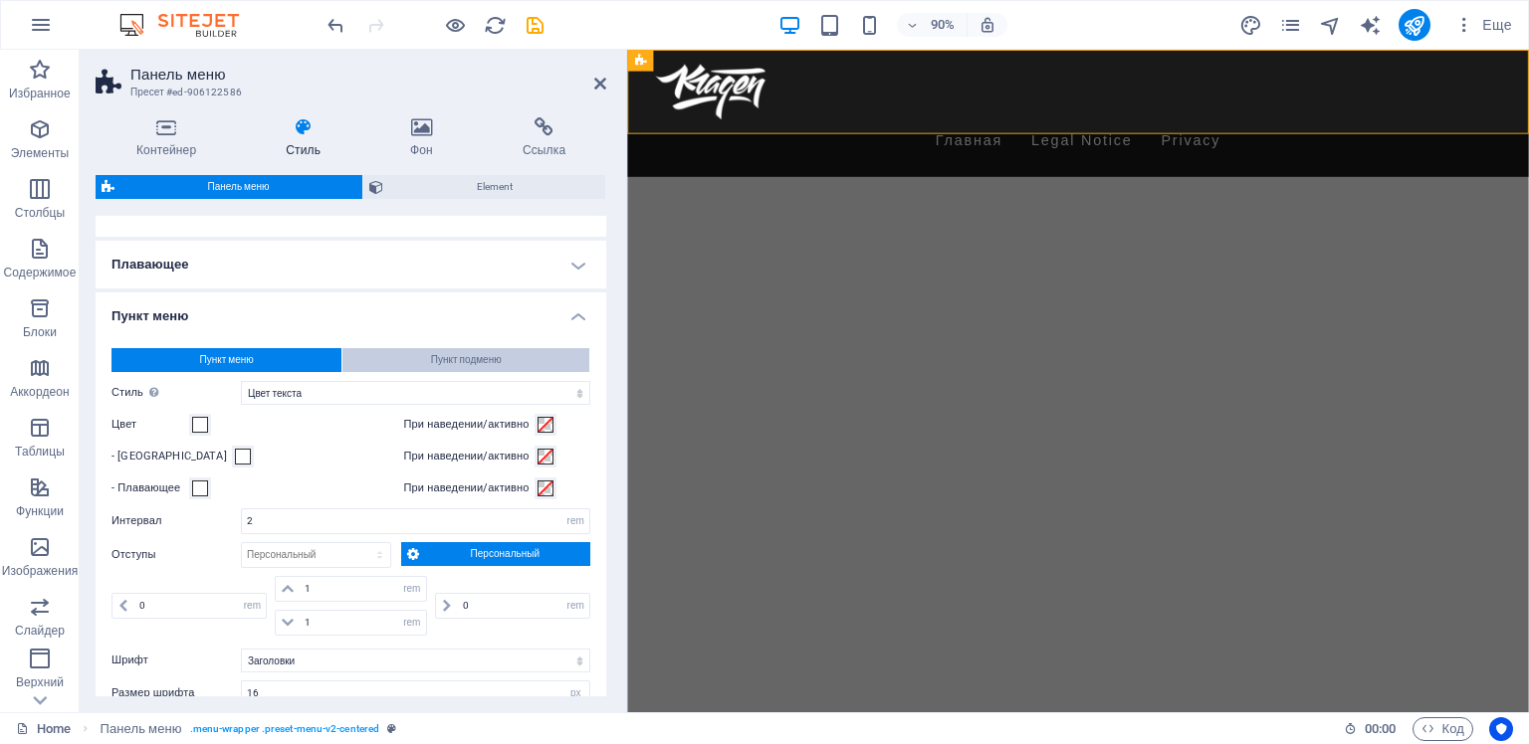
scroll to position [498, 0]
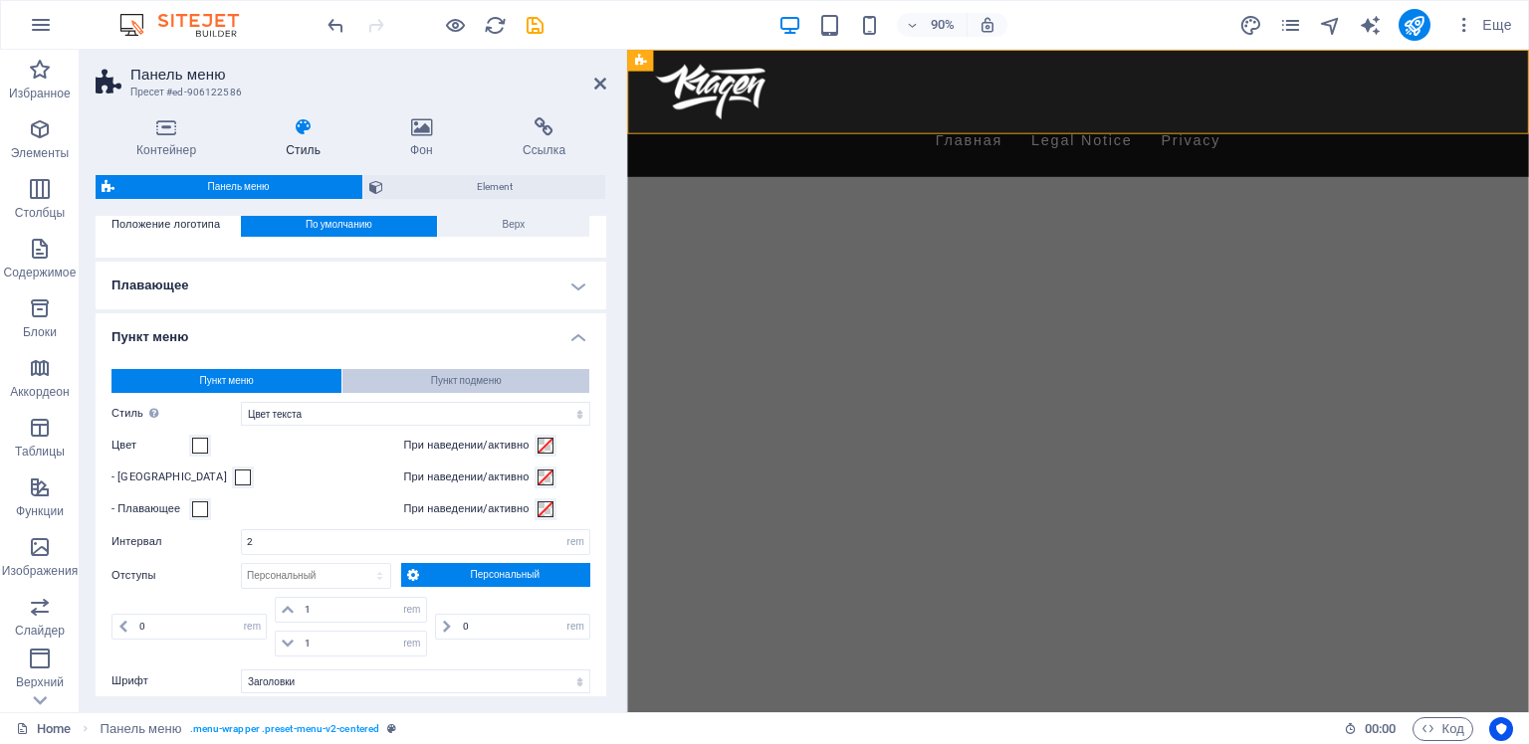
click at [462, 382] on span "Пункт подменю" at bounding box center [466, 381] width 71 height 24
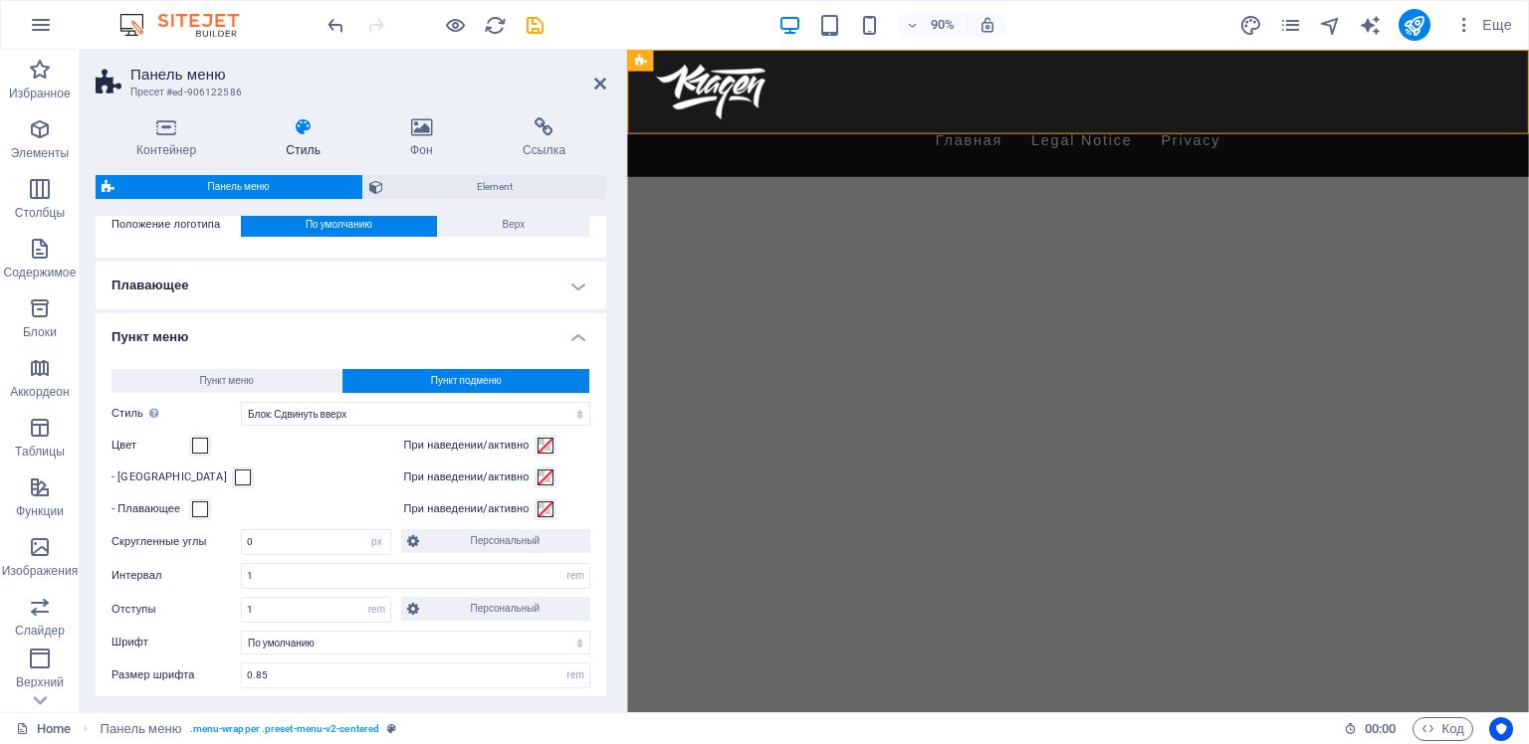
select select
click at [195, 446] on span at bounding box center [200, 446] width 16 height 16
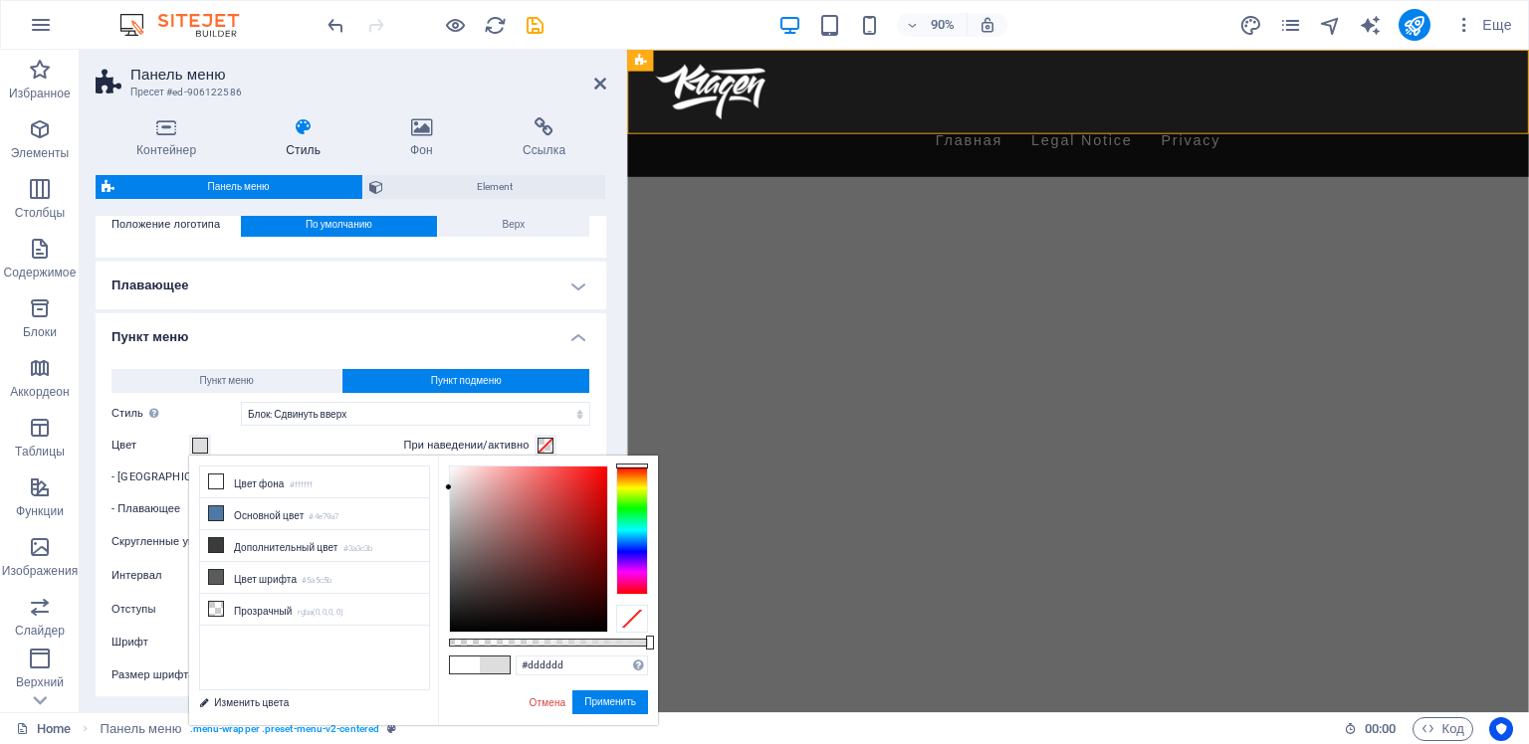
type input "#dddbdb"
select select
type input "#dddddd"
click at [450, 488] on div at bounding box center [528, 549] width 157 height 165
click at [595, 702] on button "Применить" at bounding box center [610, 703] width 76 height 24
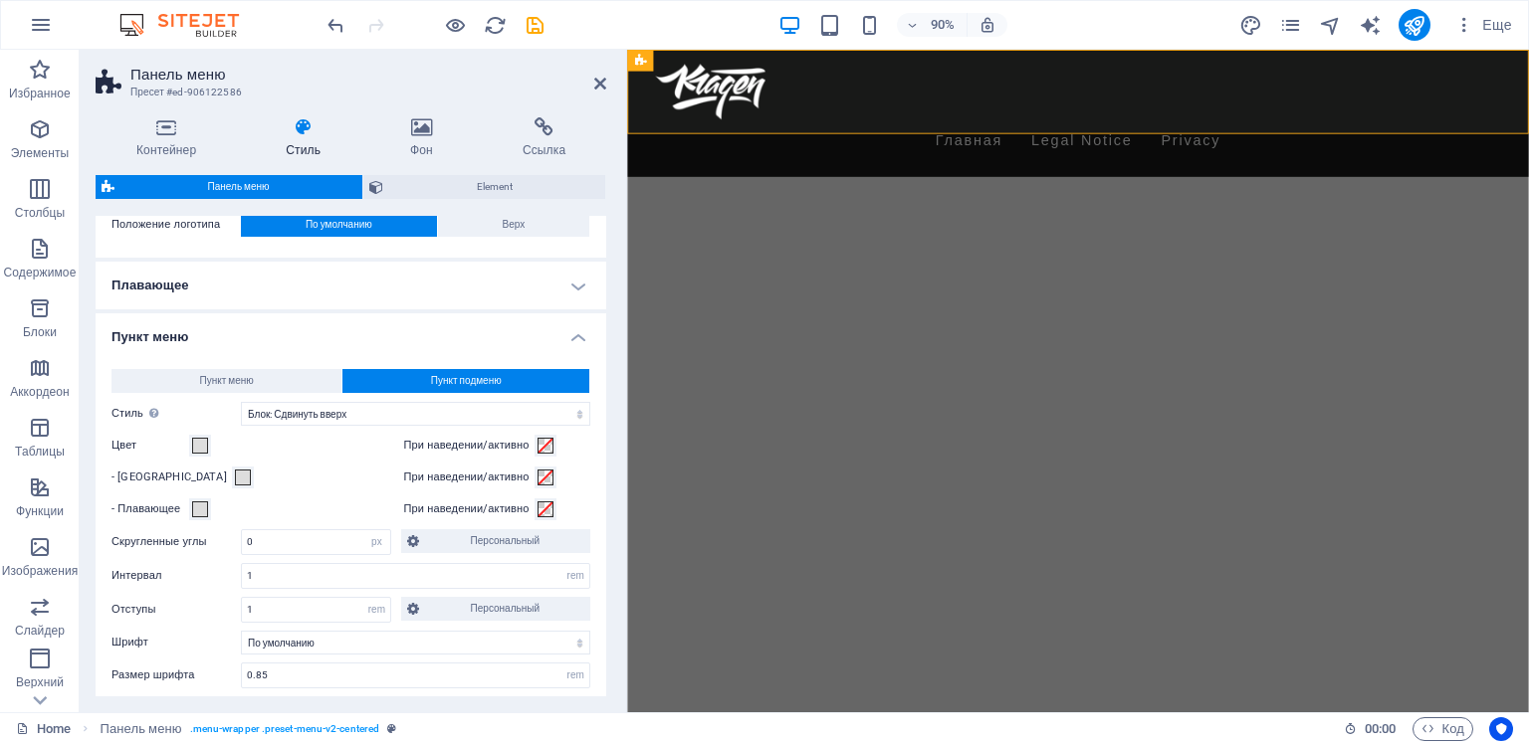
select select
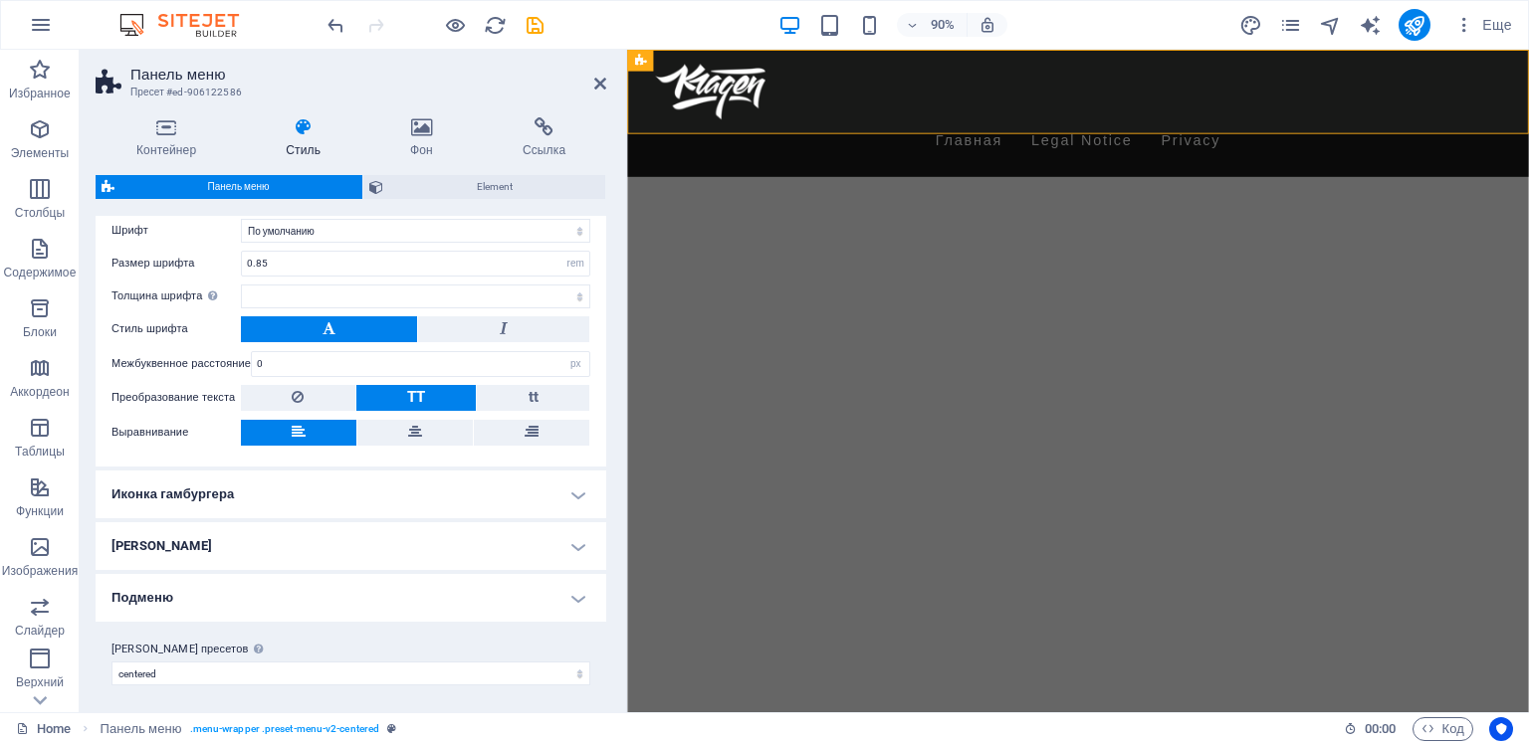
scroll to position [313, 0]
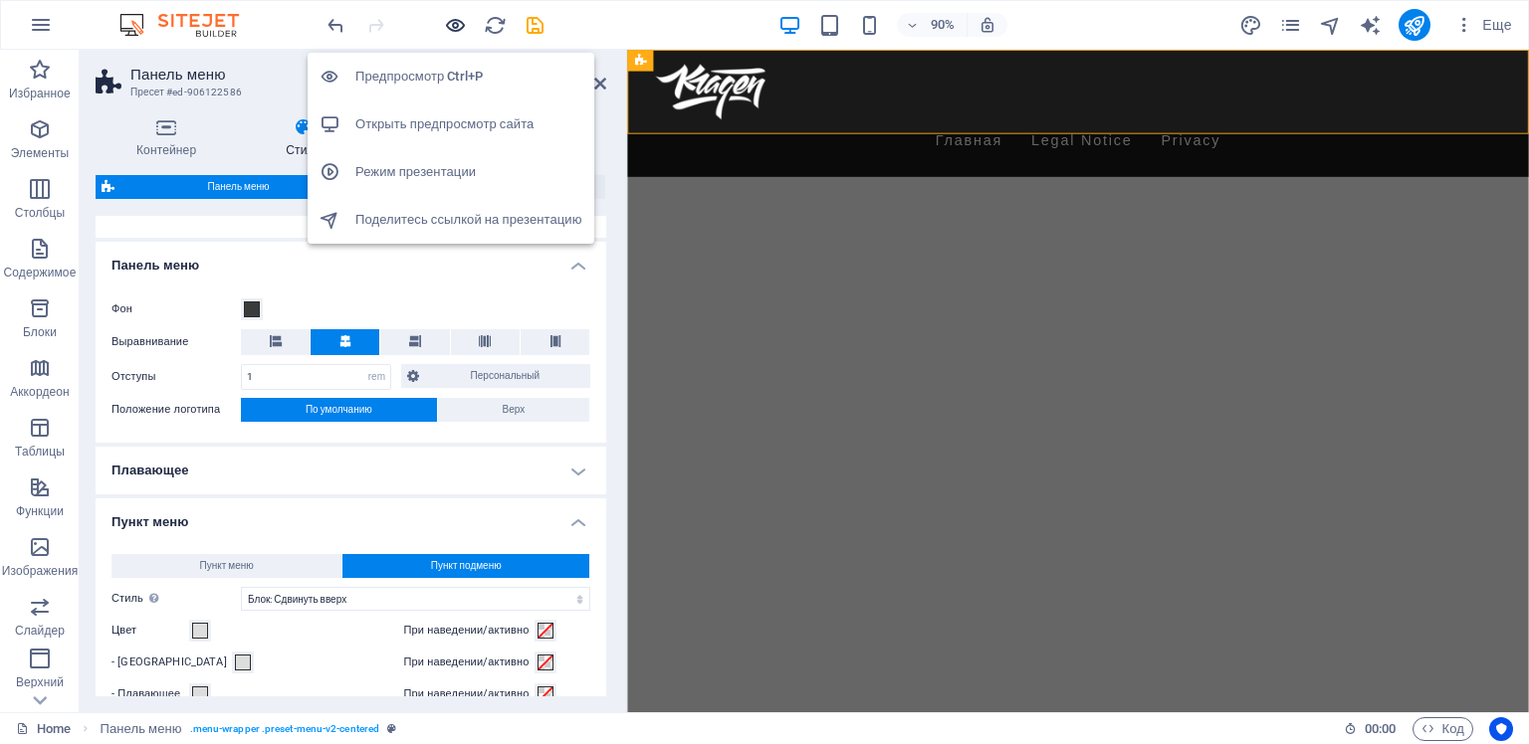
click at [456, 24] on icon "button" at bounding box center [455, 25] width 23 height 23
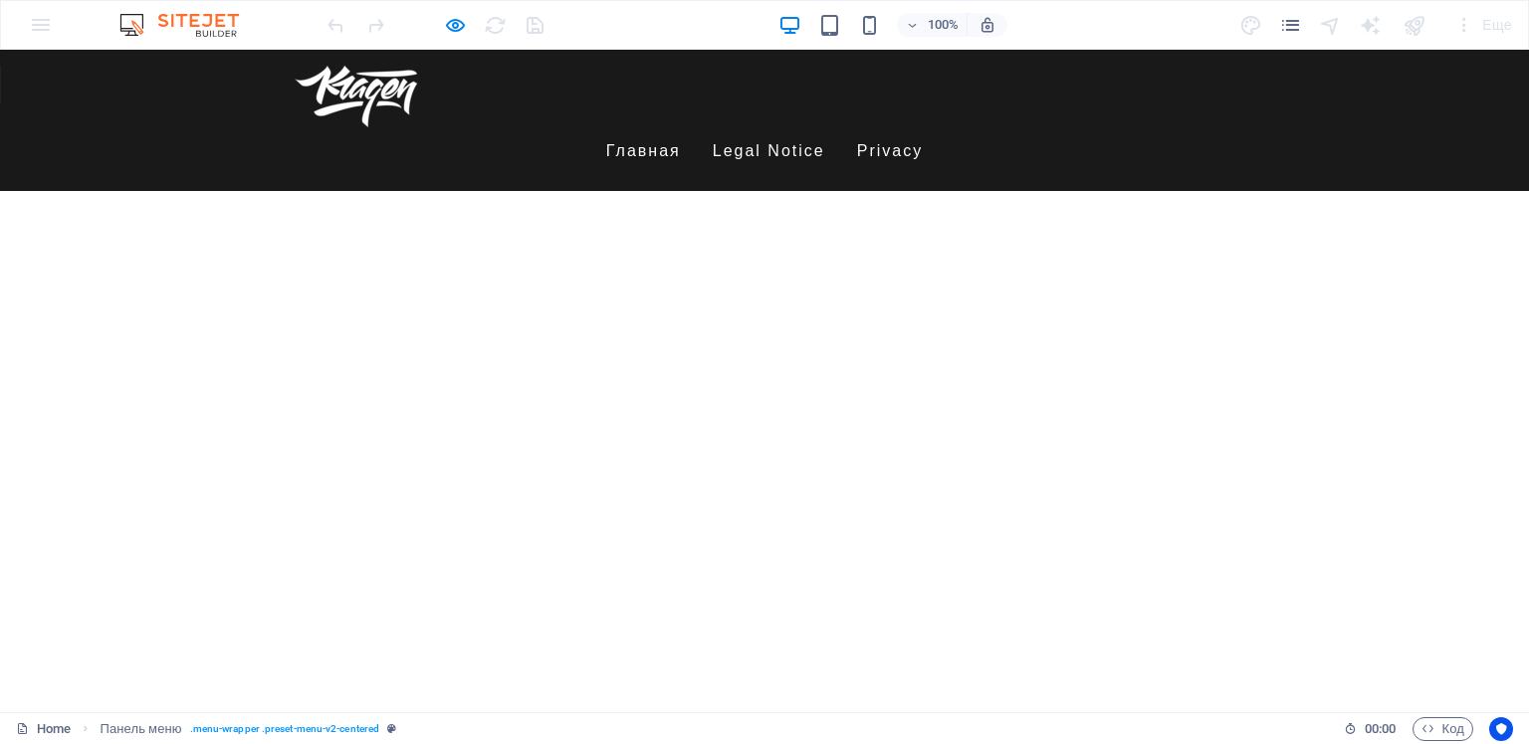
click at [681, 127] on link "Главная" at bounding box center [643, 151] width 75 height 48
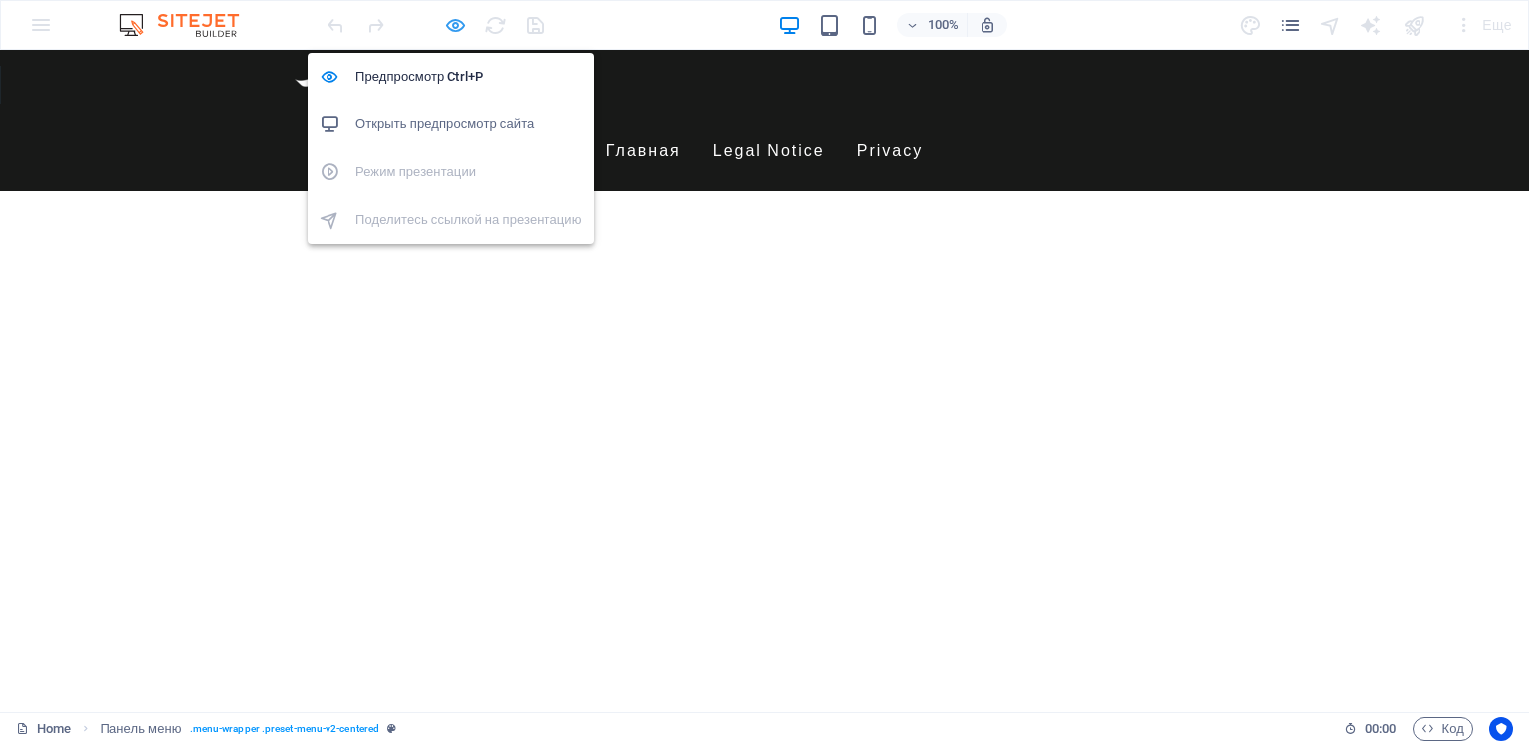
click at [448, 25] on icon "button" at bounding box center [455, 25] width 23 height 23
select select "rem"
select select "hover_box_bottom"
select select "px"
select select "rem"
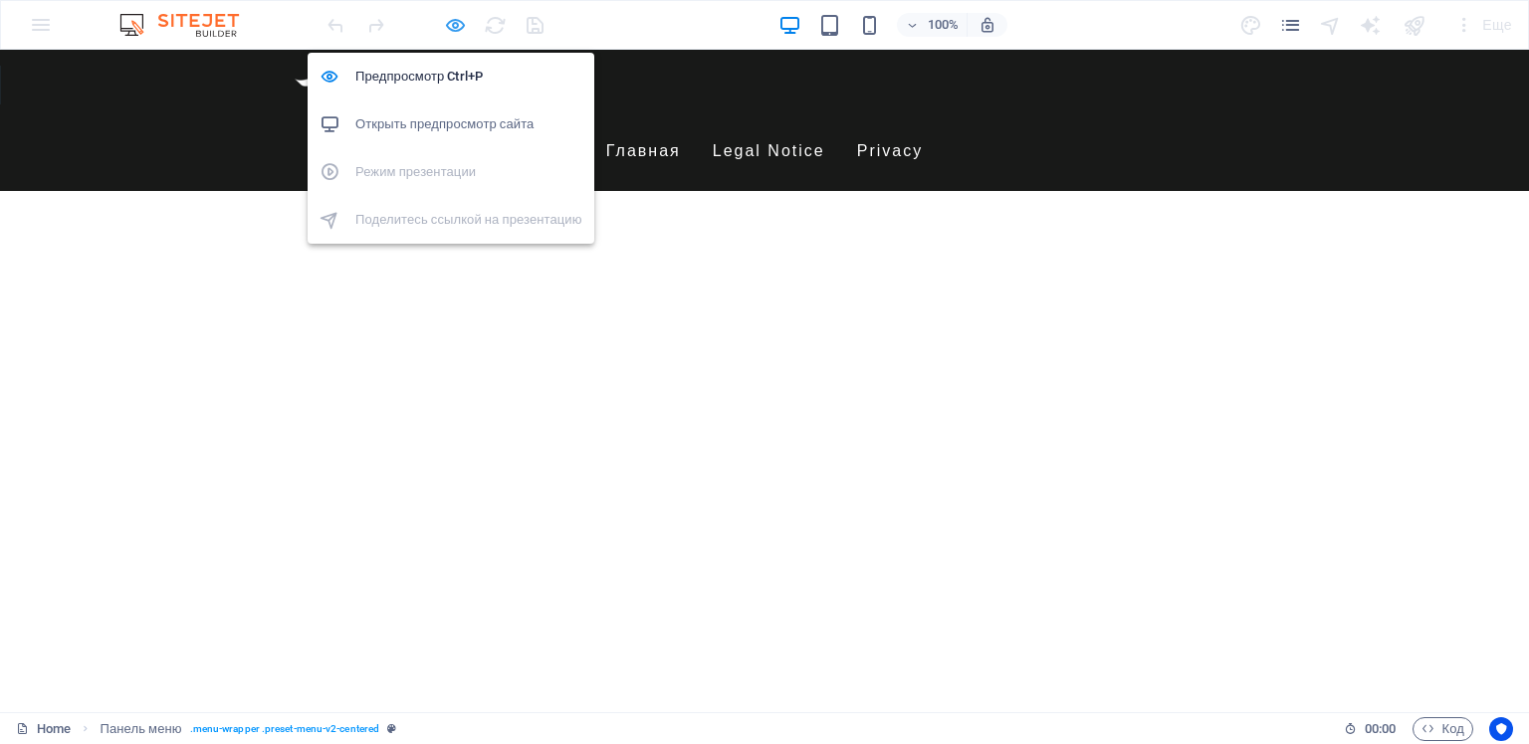
select select "rem"
select select
select select "px"
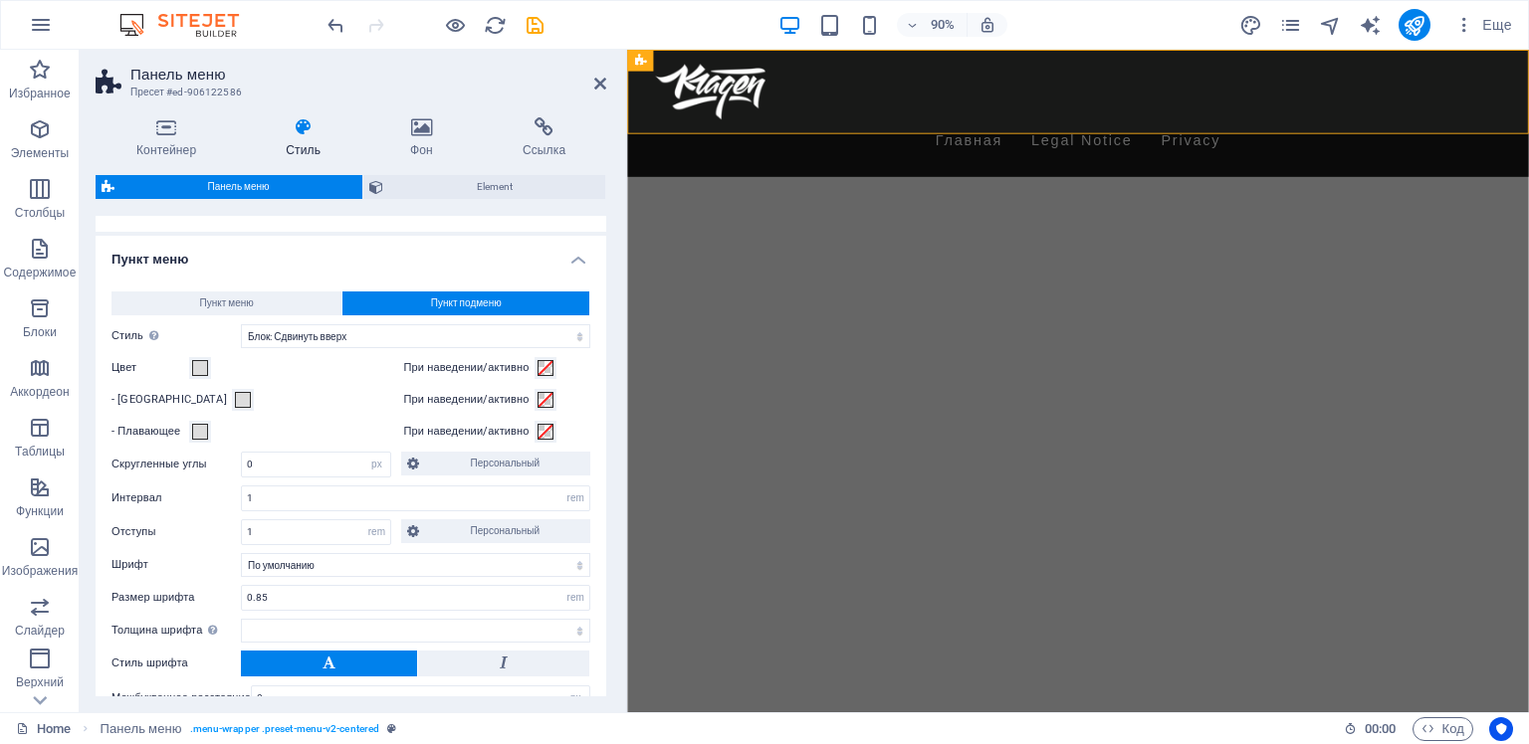
scroll to position [597, 0]
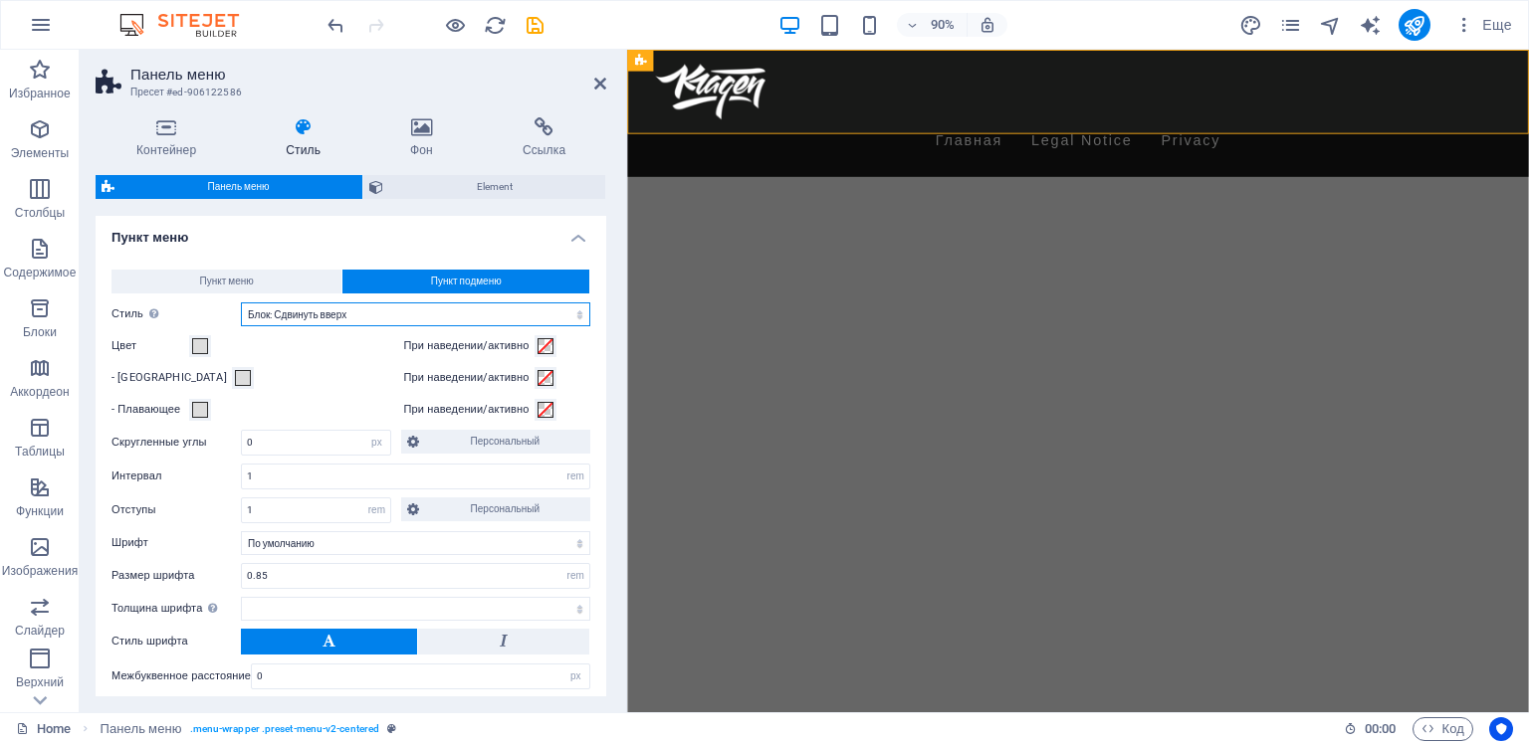
click at [381, 316] on select "Простой Цвет текста Блок: Наплыв Блок: Перевернуть вертикально Блок: Перевернут…" at bounding box center [415, 315] width 349 height 24
select select "hover_text_color"
click at [241, 303] on select "Простой Цвет текста Блок: Наплыв Блок: Перевернуть вертикально Блок: Перевернут…" at bounding box center [415, 315] width 349 height 24
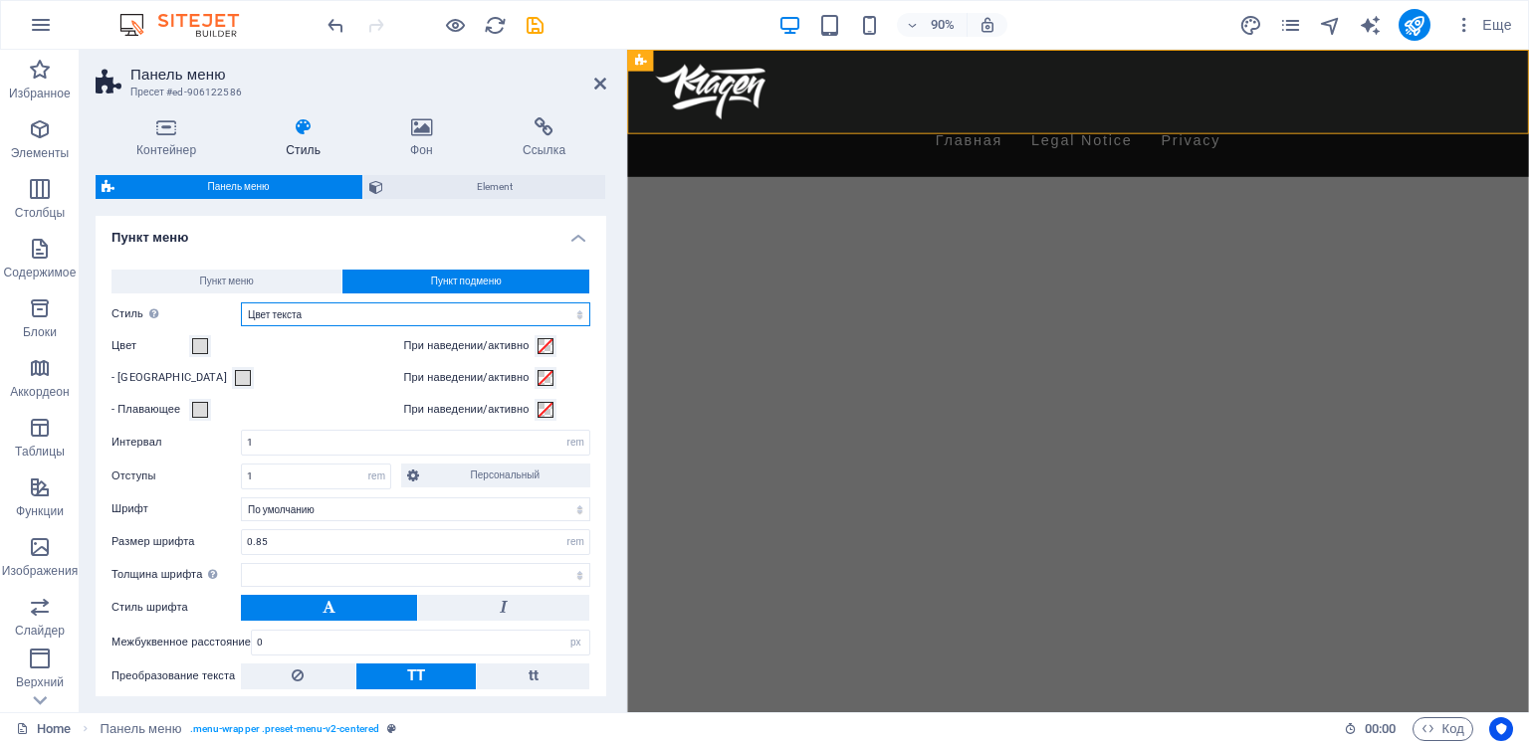
select select
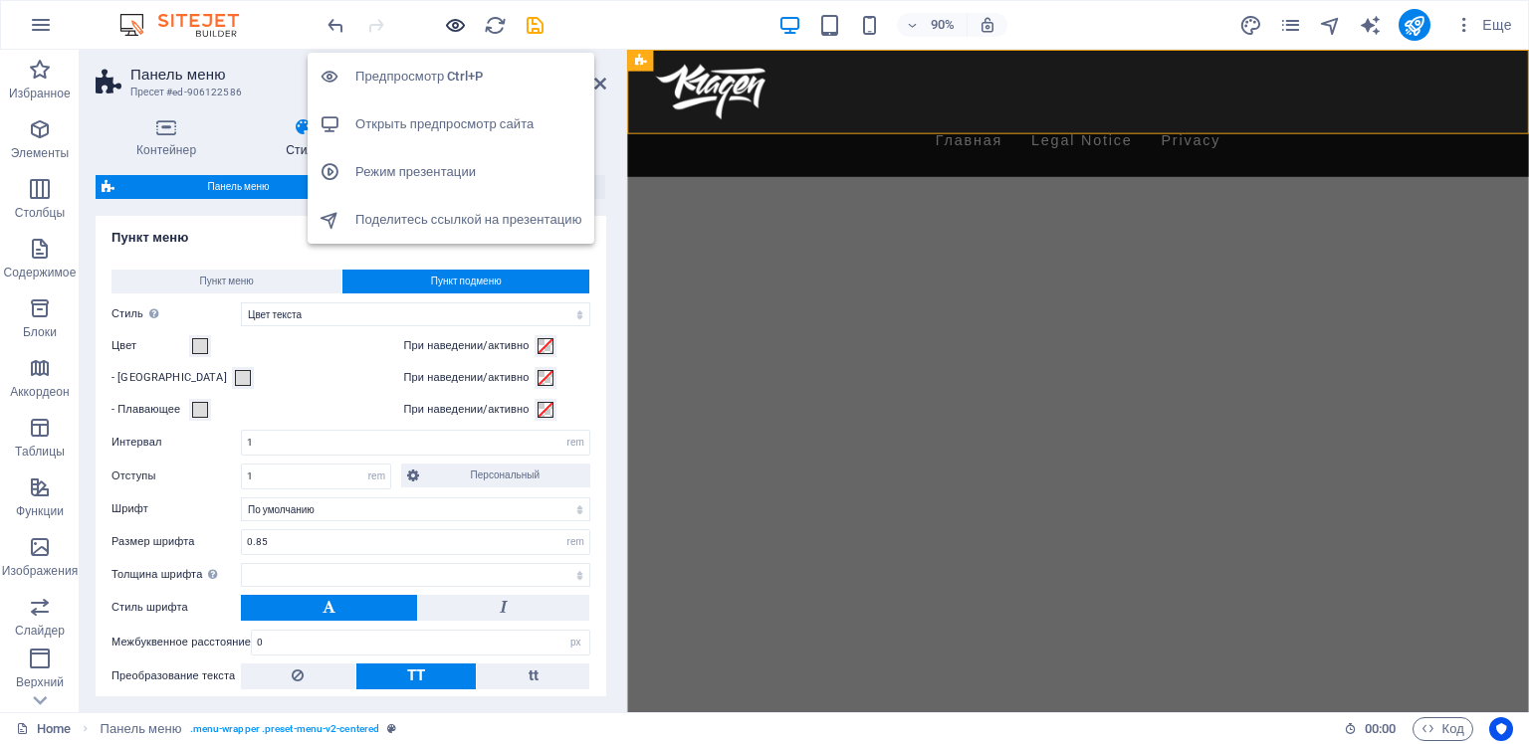
click at [454, 25] on icon "button" at bounding box center [455, 25] width 23 height 23
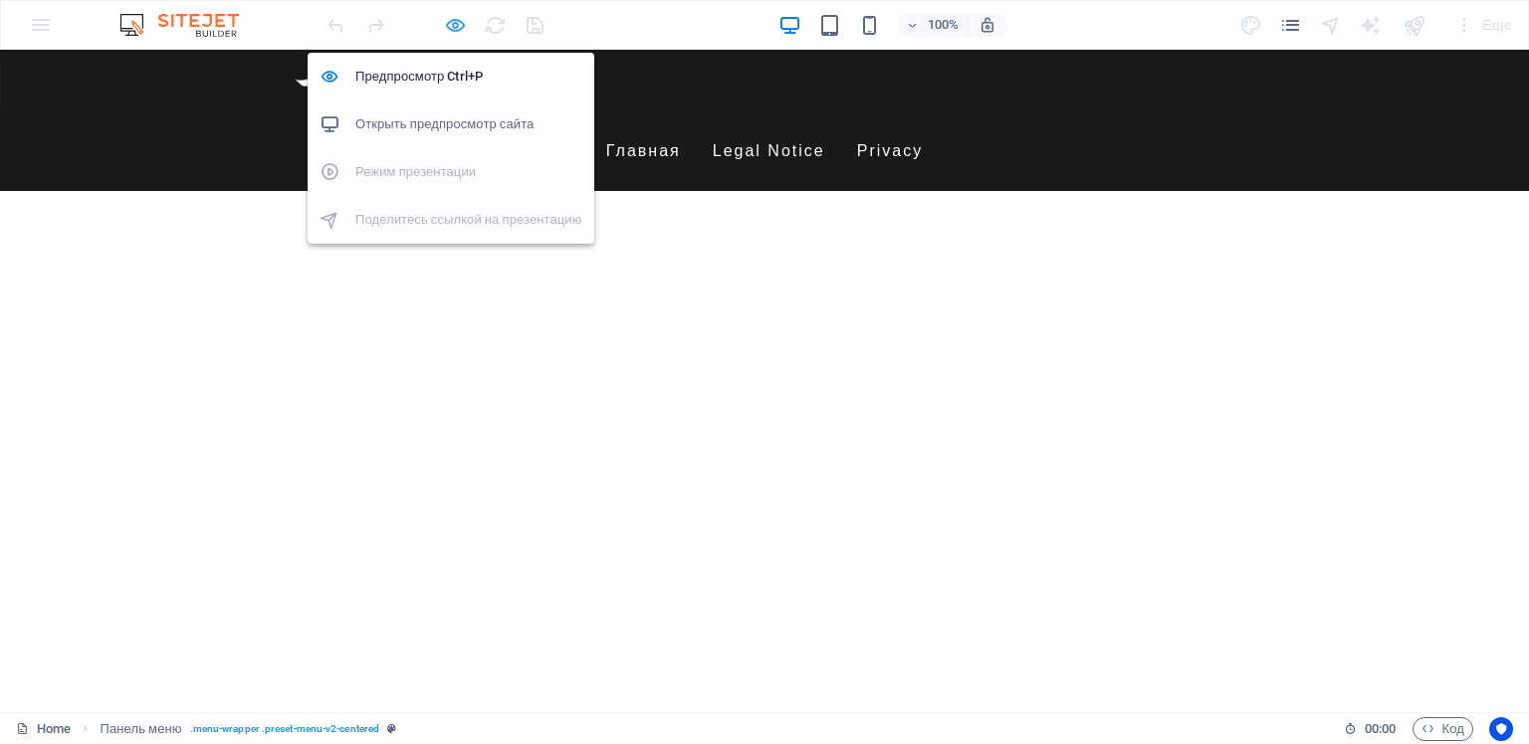
click at [455, 24] on icon "button" at bounding box center [455, 25] width 23 height 23
select select "rem"
select select "hover_text_color"
select select "rem"
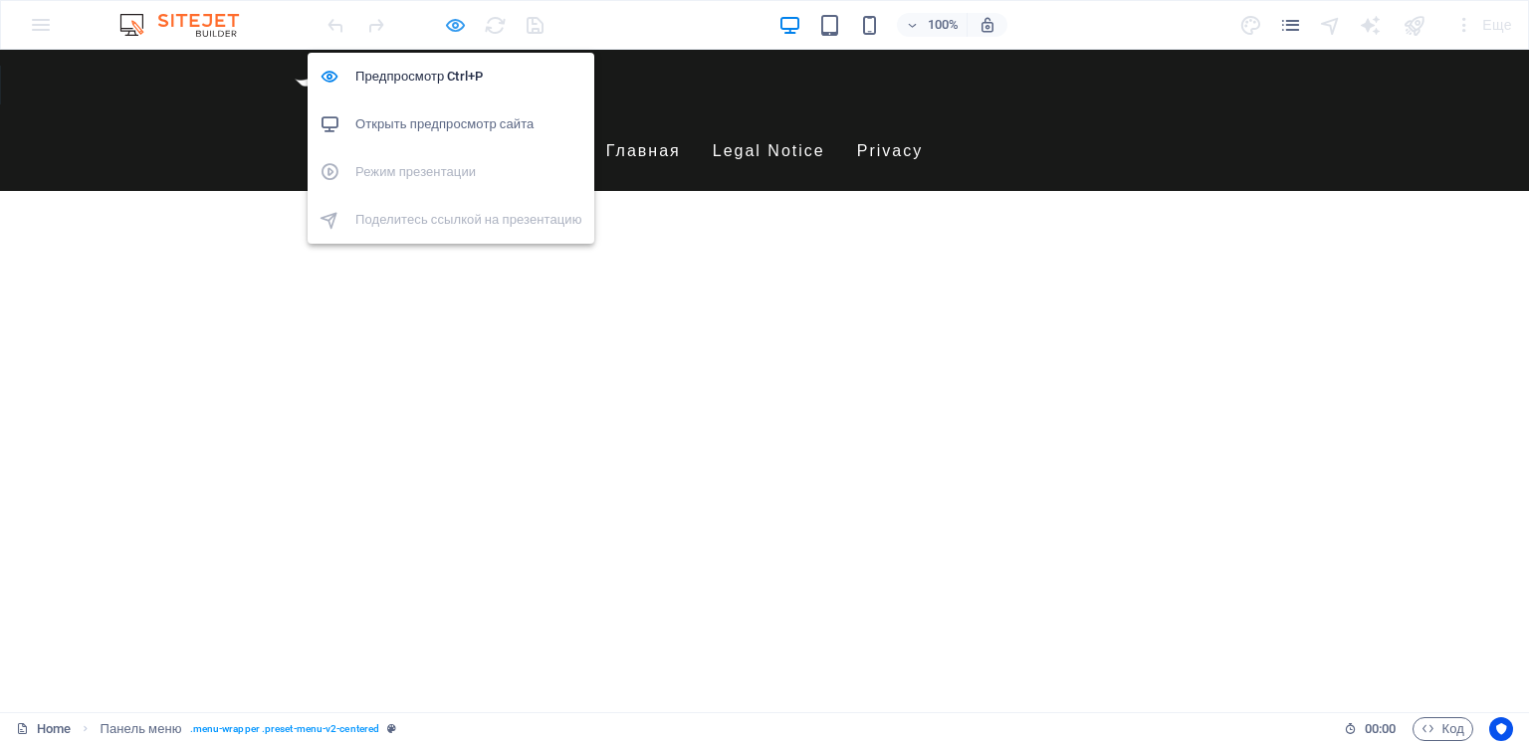
select select "rem"
select select
select select "px"
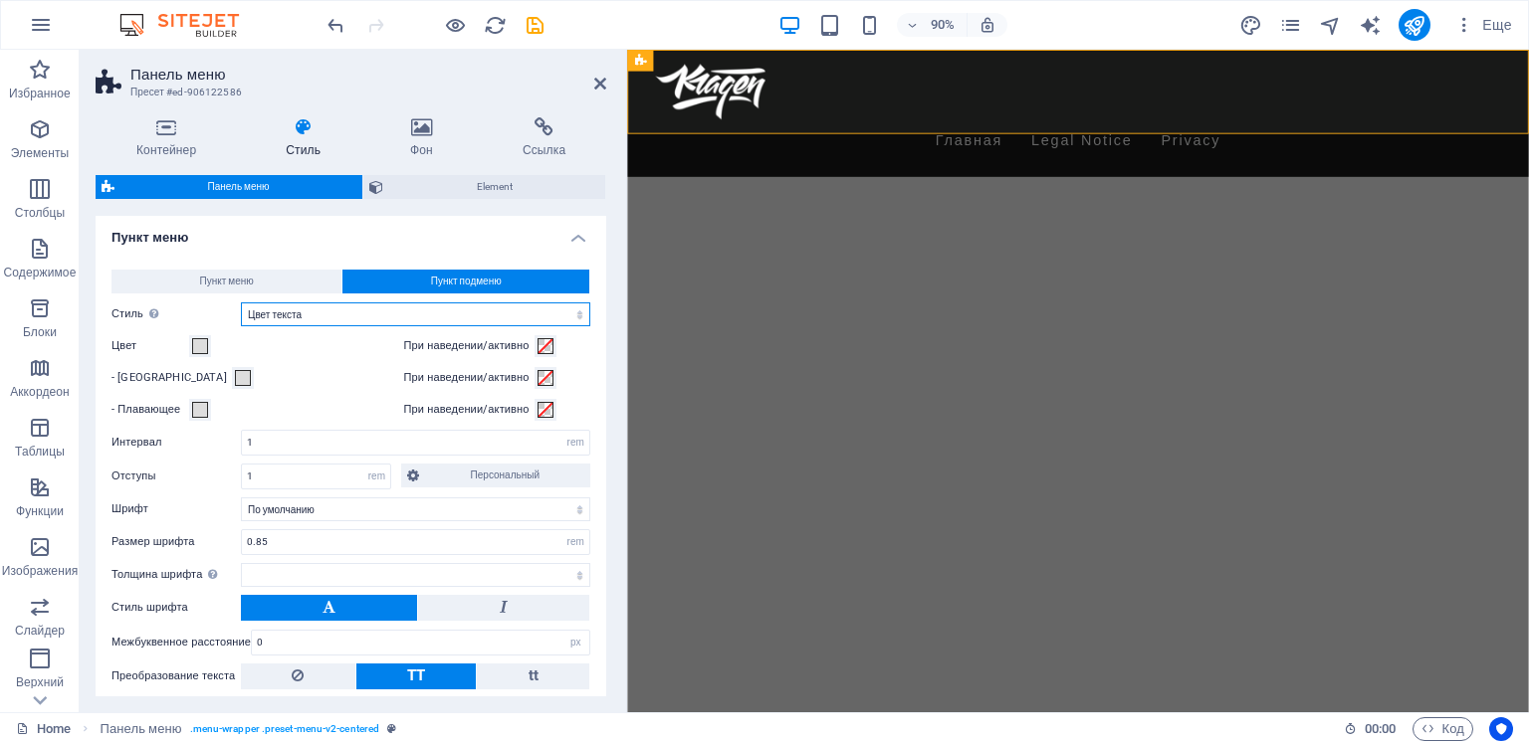
click at [476, 315] on select "Простой Цвет текста Блок: Наплыв Блок: Перевернуть вертикально Блок: Перевернут…" at bounding box center [415, 315] width 349 height 24
select select "hover_none"
click at [241, 303] on select "Простой Цвет текста Блок: Наплыв Блок: Перевернуть вертикально Блок: Перевернут…" at bounding box center [415, 315] width 349 height 24
select select
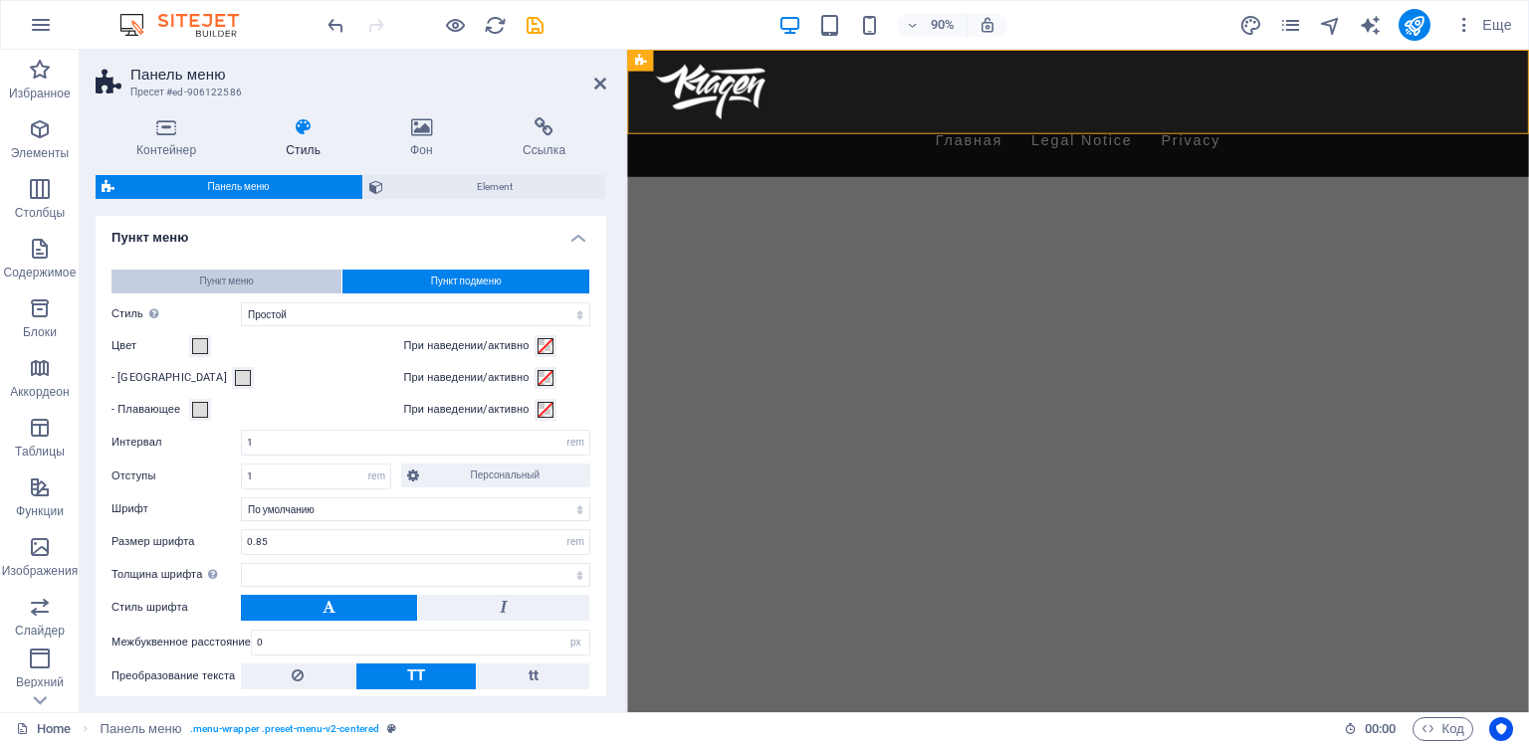
click at [229, 278] on span "Пункт меню" at bounding box center [227, 282] width 54 height 24
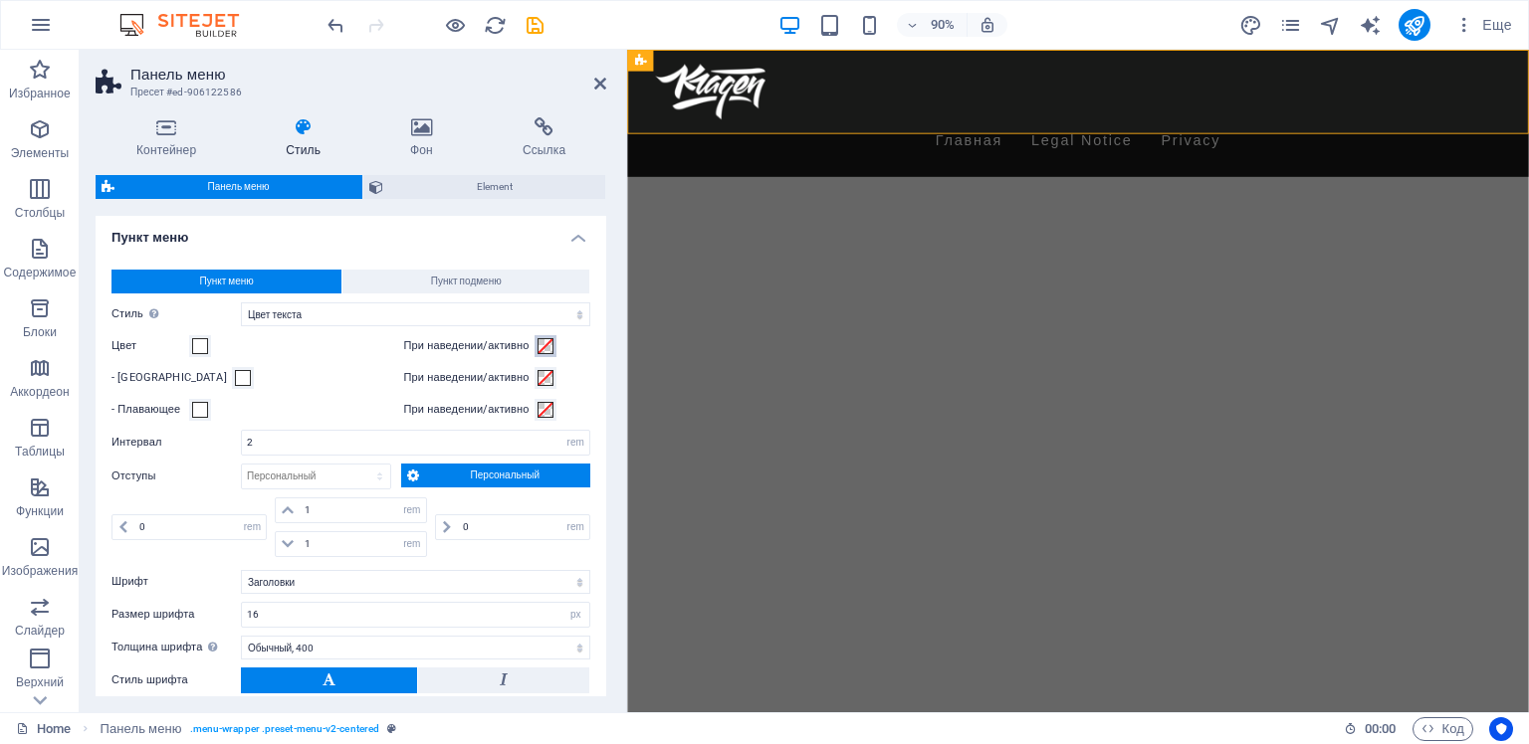
click at [545, 346] on span at bounding box center [545, 346] width 16 height 16
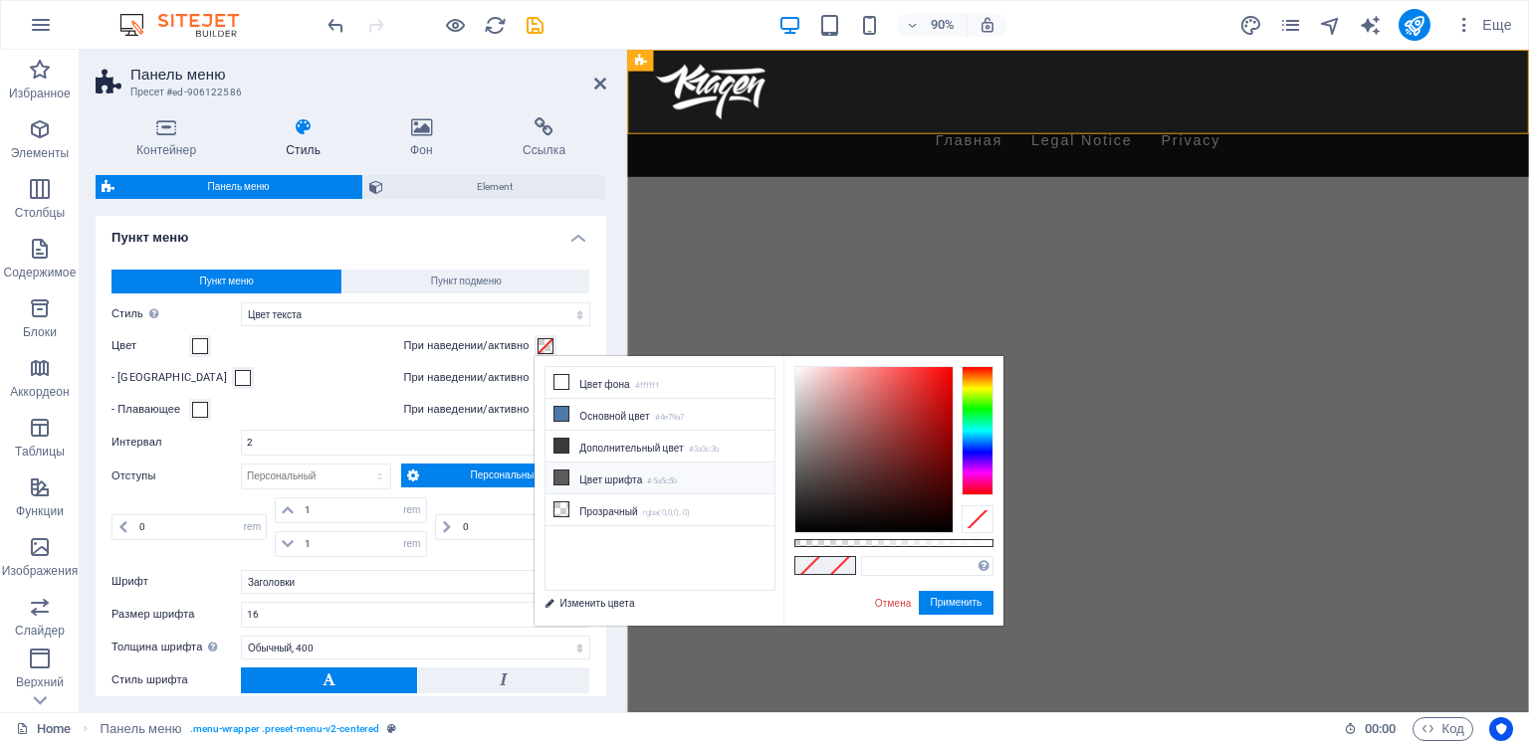
click at [591, 472] on li "Цвет шрифта #5a5c5b" at bounding box center [659, 479] width 229 height 32
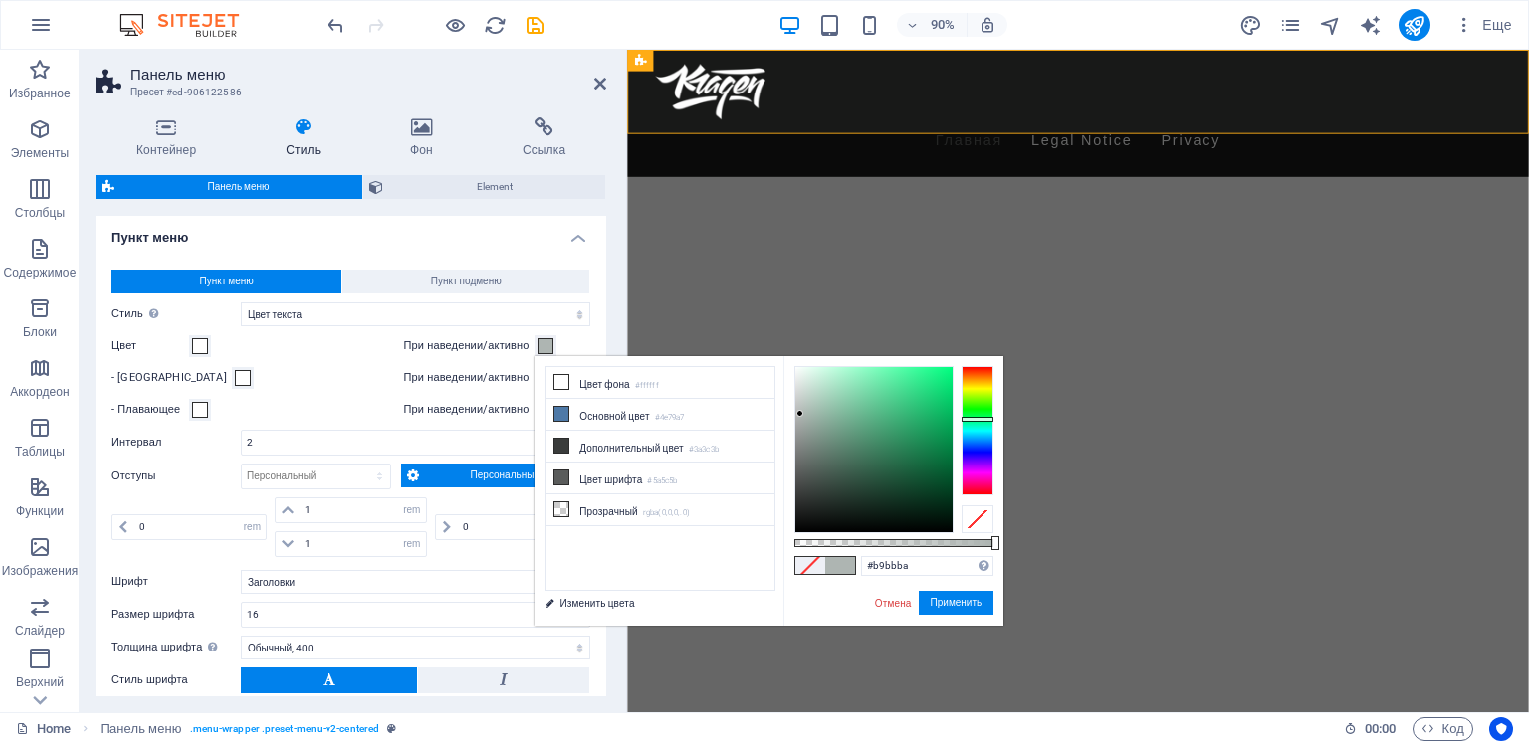
type input "#babbbb"
drag, startPoint x: 797, startPoint y: 470, endPoint x: 795, endPoint y: 410, distance: 59.7
click at [795, 410] on div at bounding box center [794, 409] width 7 height 7
click at [947, 603] on button "Применить" at bounding box center [957, 603] width 76 height 24
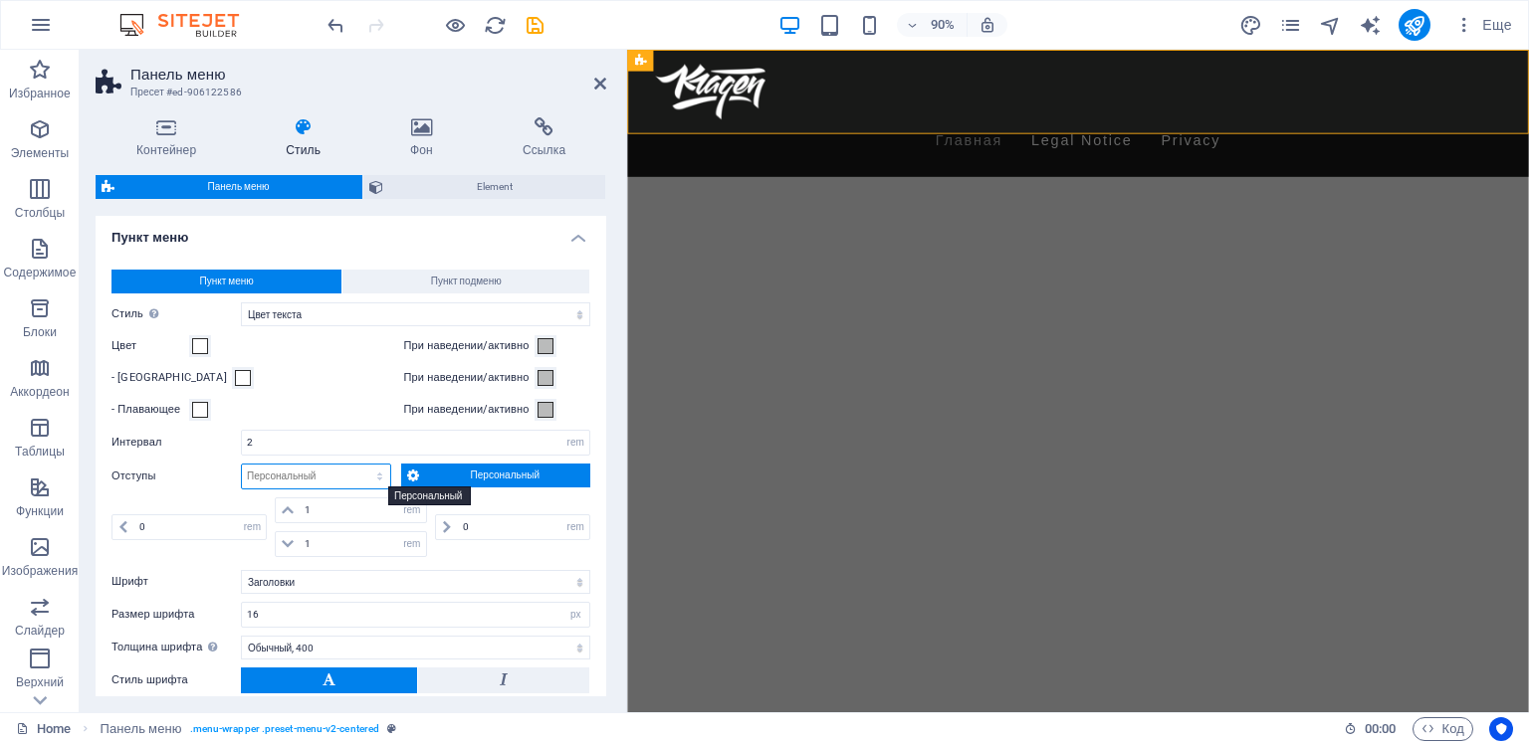
click at [307, 475] on select "px rem % vh vw Персональный" at bounding box center [316, 477] width 148 height 24
click at [450, 474] on span "Персональный" at bounding box center [504, 476] width 159 height 24
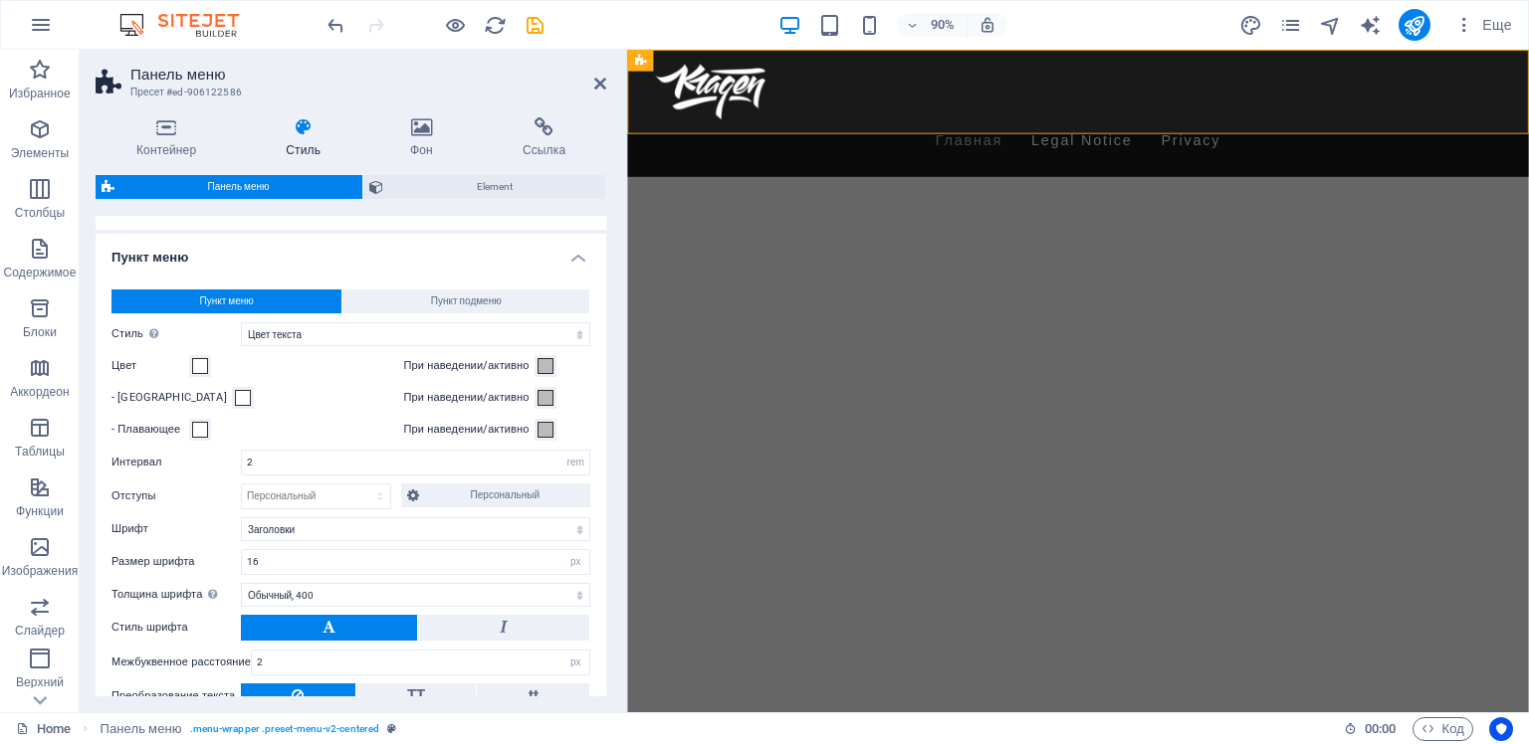
scroll to position [697, 0]
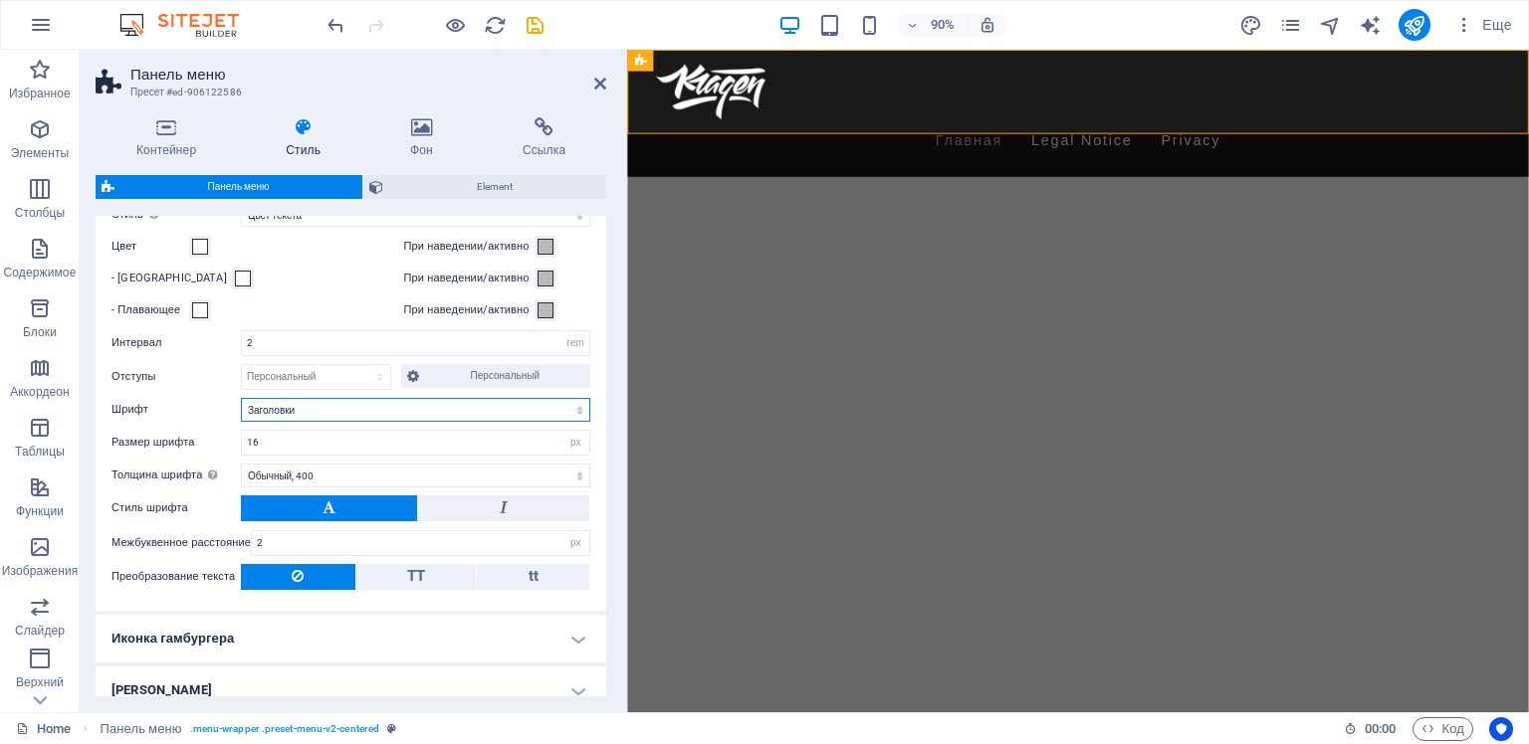
click at [330, 401] on select "По умолчанию Заголовки" at bounding box center [415, 410] width 349 height 24
select select "link-default-font"
click at [241, 398] on select "По умолчанию Заголовки" at bounding box center [415, 410] width 349 height 24
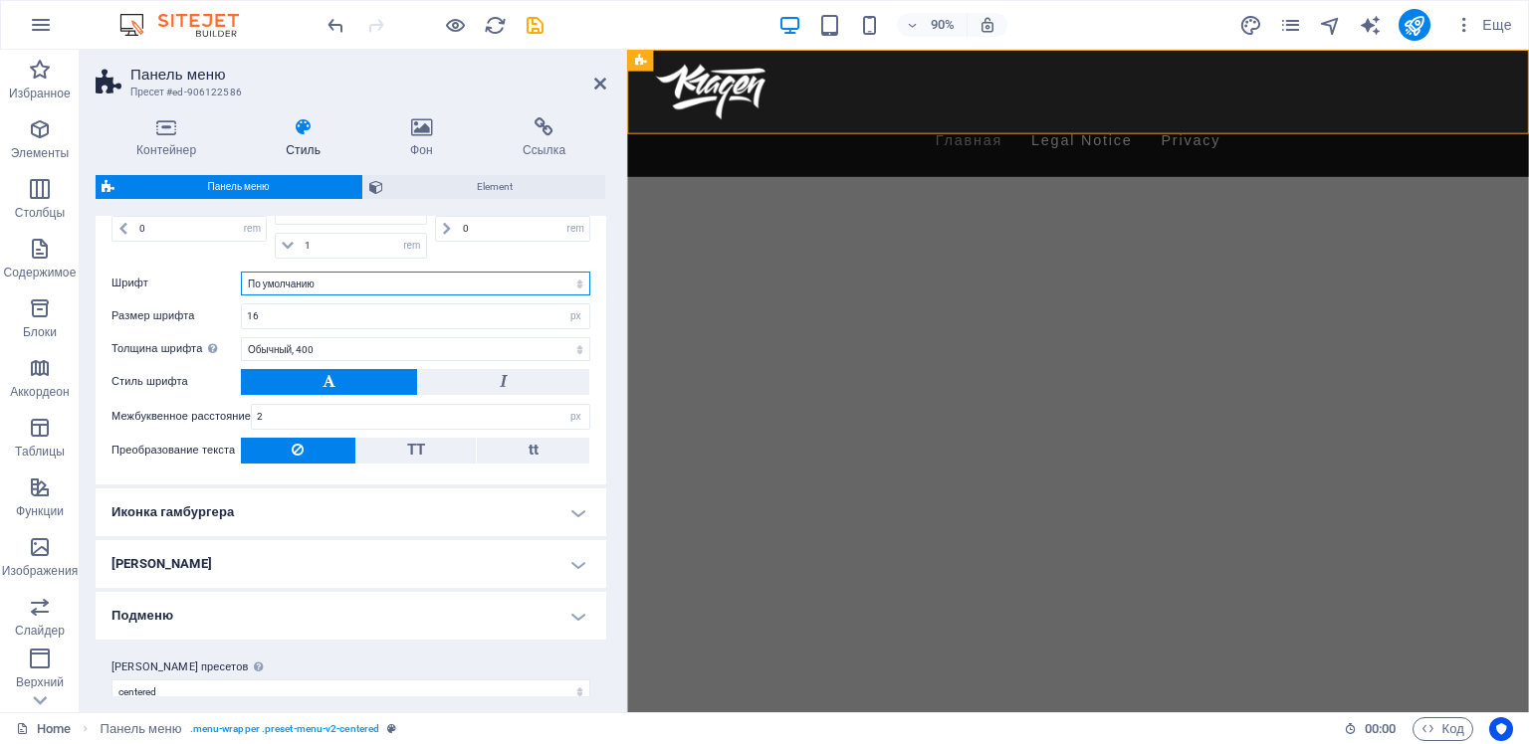
scroll to position [914, 0]
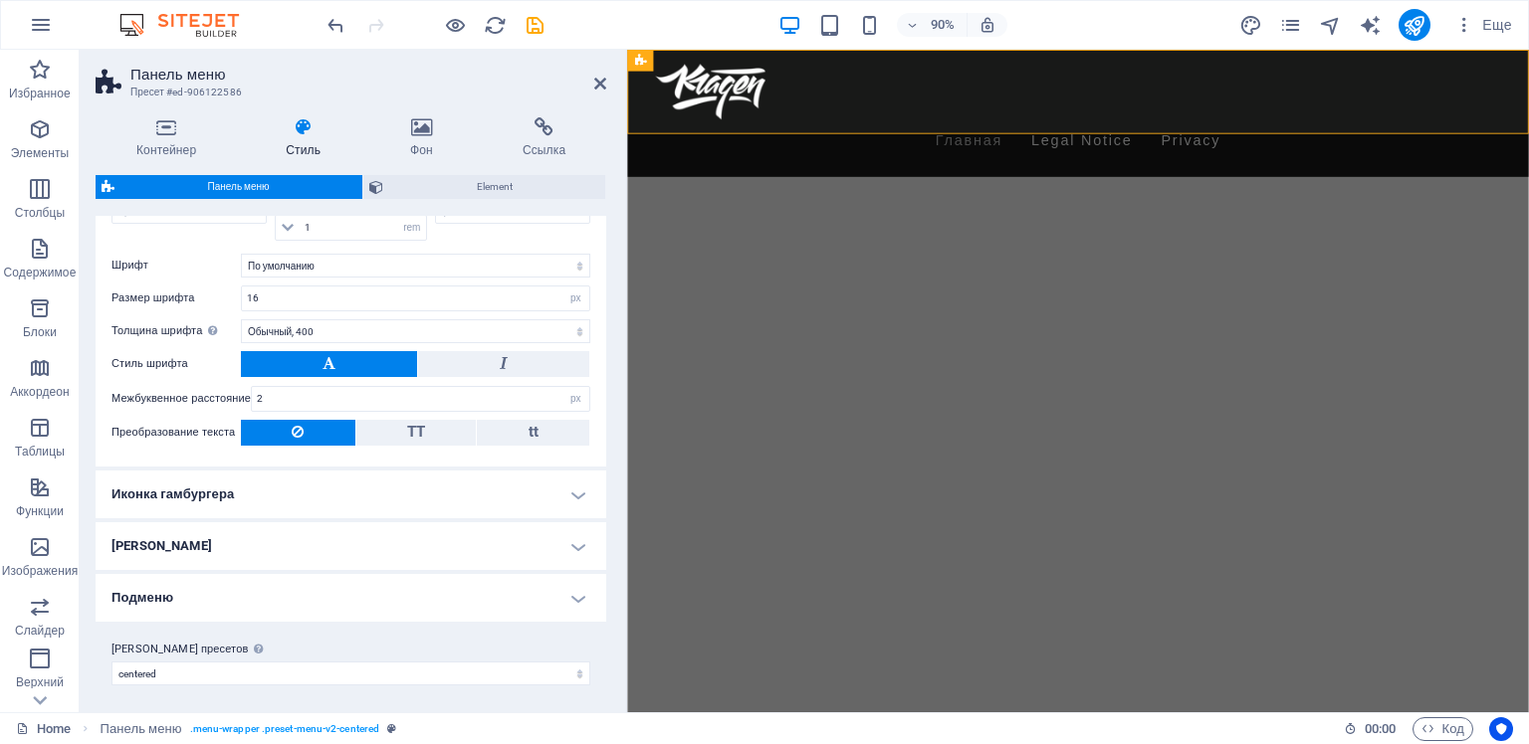
click at [248, 488] on h4 "Иконка гамбургера" at bounding box center [351, 495] width 511 height 48
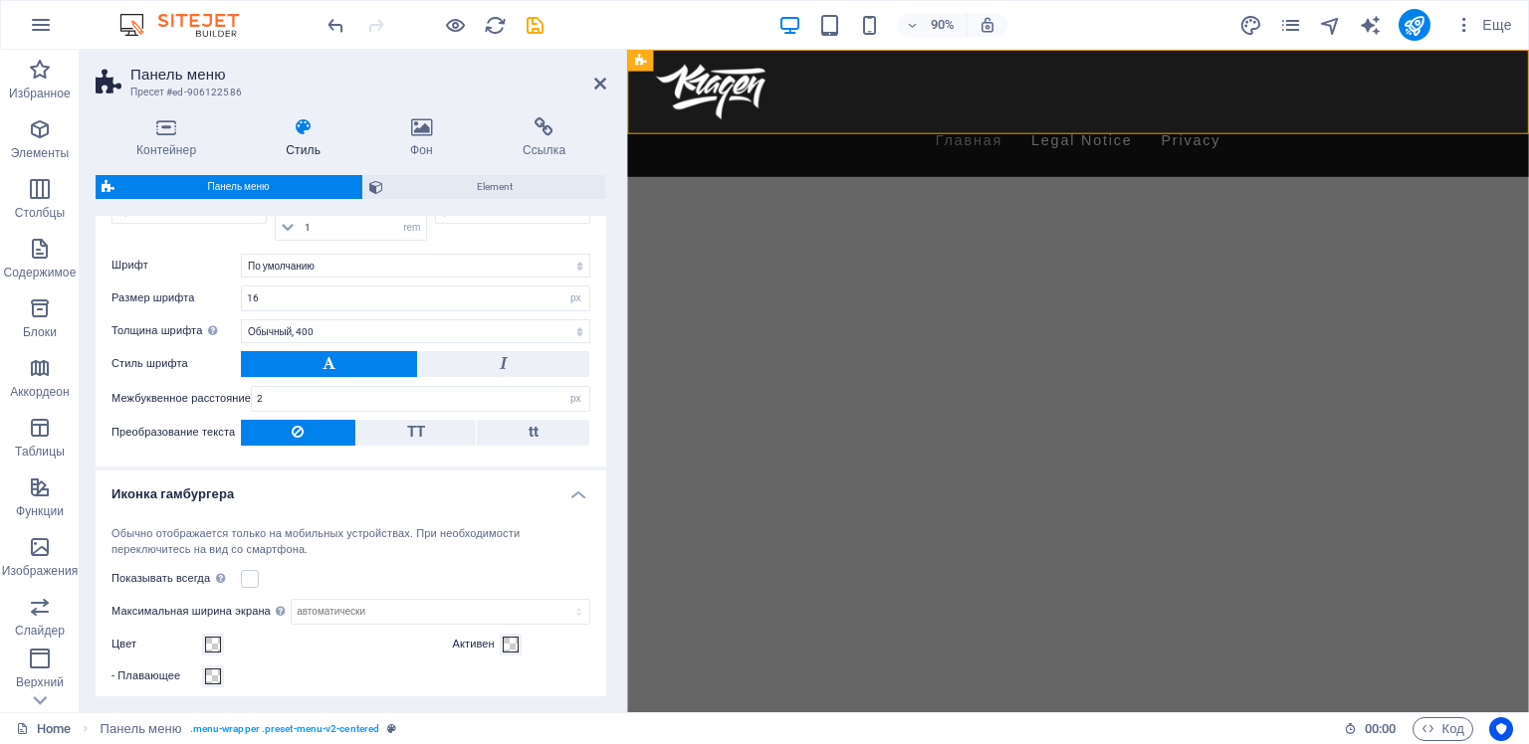
click at [248, 488] on h4 "Иконка гамбургера" at bounding box center [351, 489] width 511 height 36
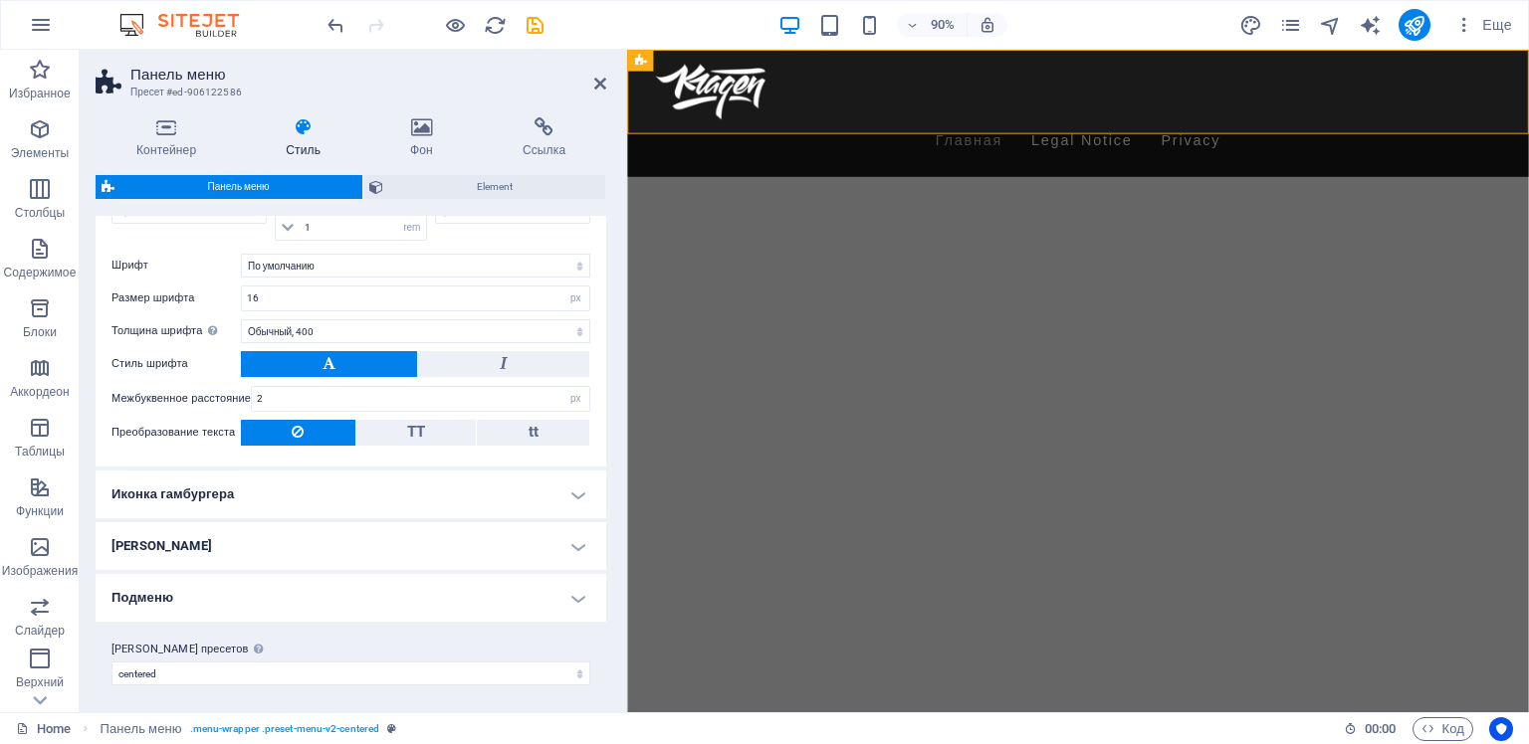
click at [253, 537] on h4 "[PERSON_NAME]" at bounding box center [351, 547] width 511 height 48
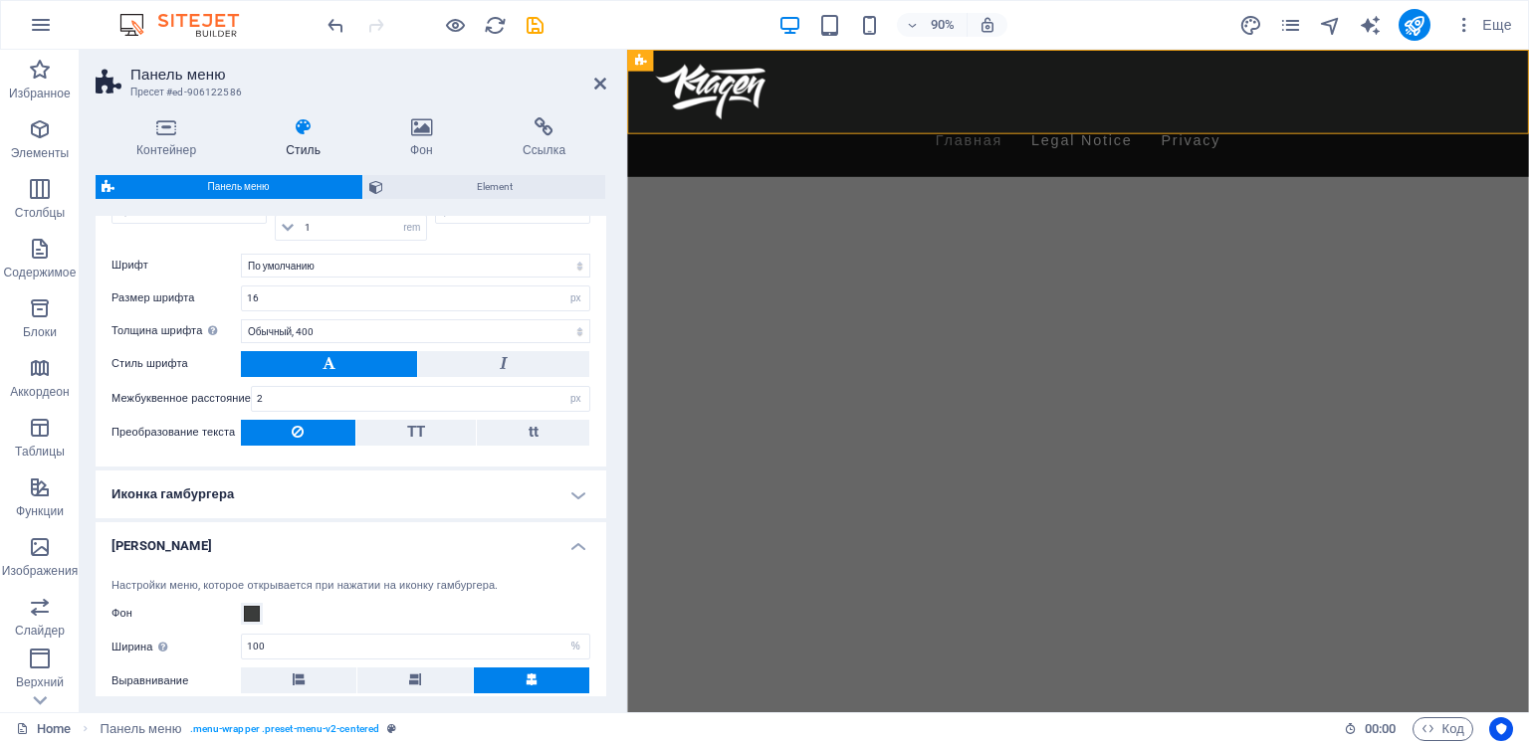
click at [253, 537] on h4 "[PERSON_NAME]" at bounding box center [351, 541] width 511 height 36
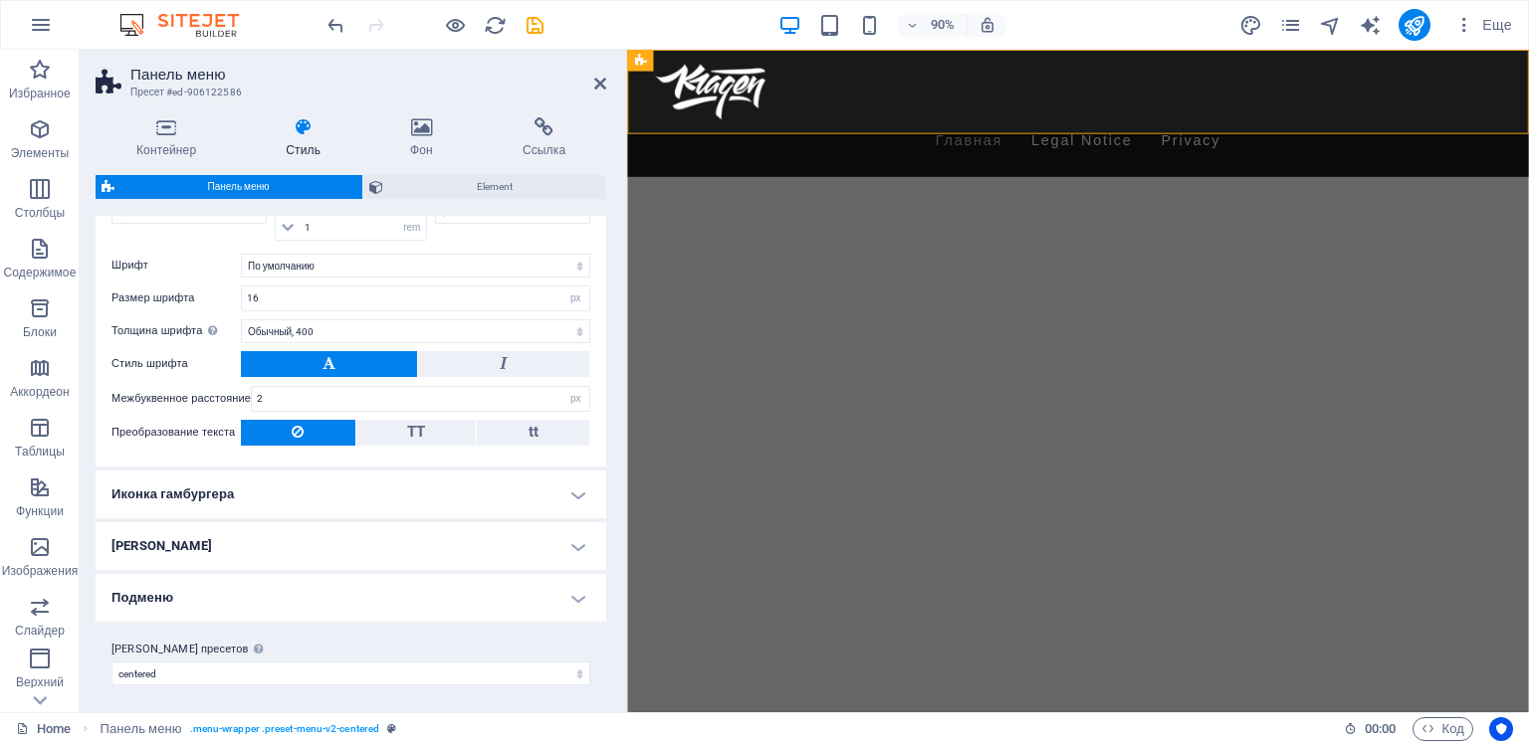
click at [208, 596] on h4 "Подменю" at bounding box center [351, 598] width 511 height 48
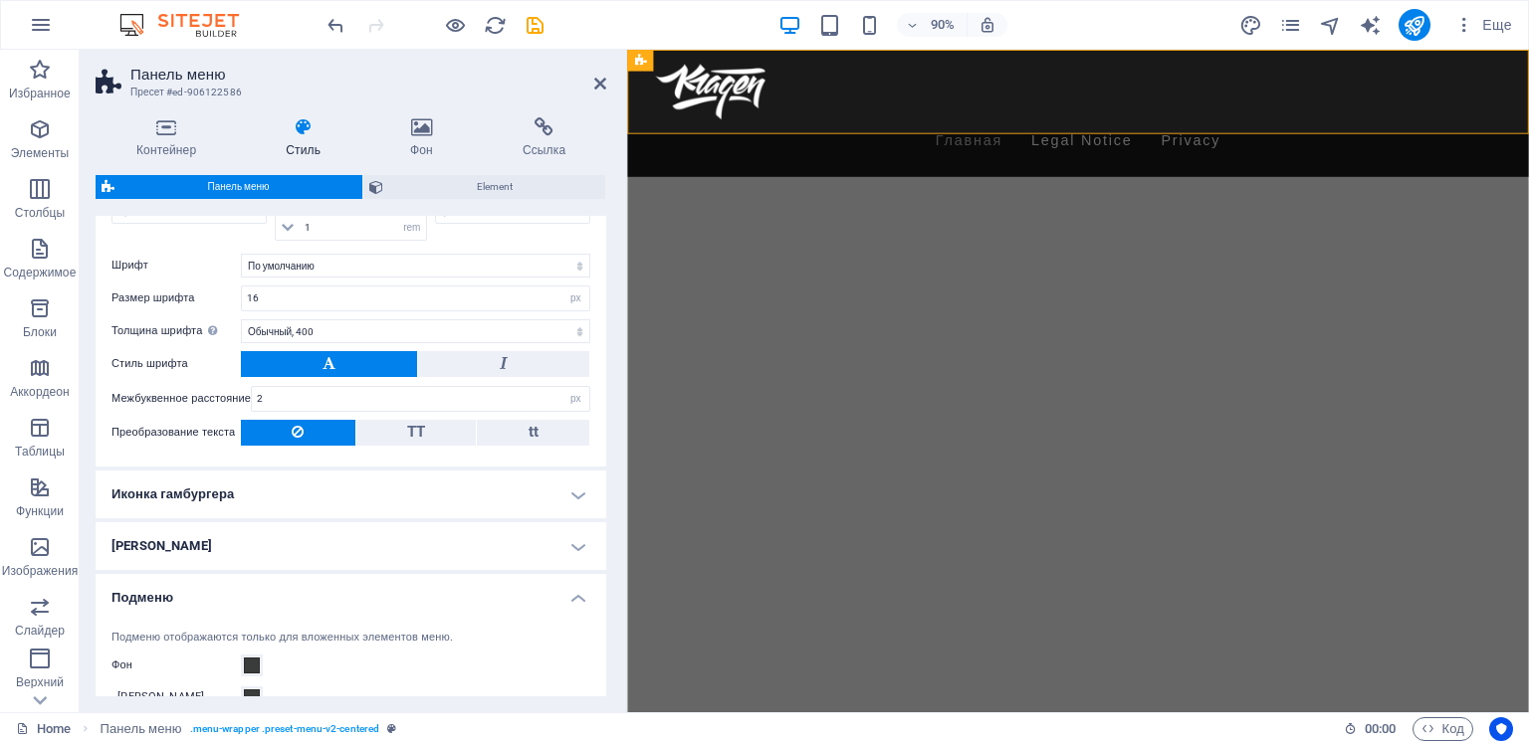
click at [211, 595] on h4 "Подменю" at bounding box center [351, 592] width 511 height 36
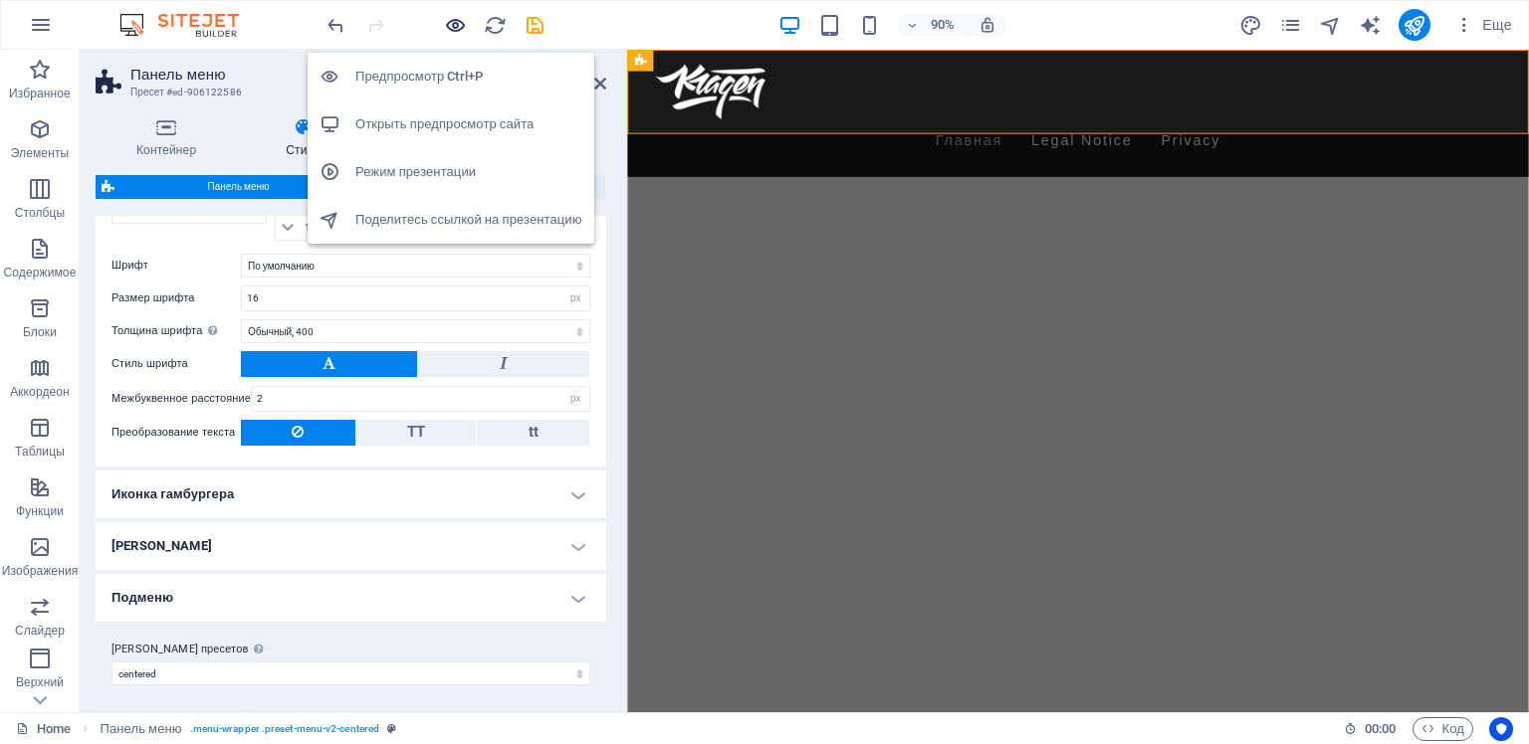
click at [454, 22] on icon "button" at bounding box center [455, 25] width 23 height 23
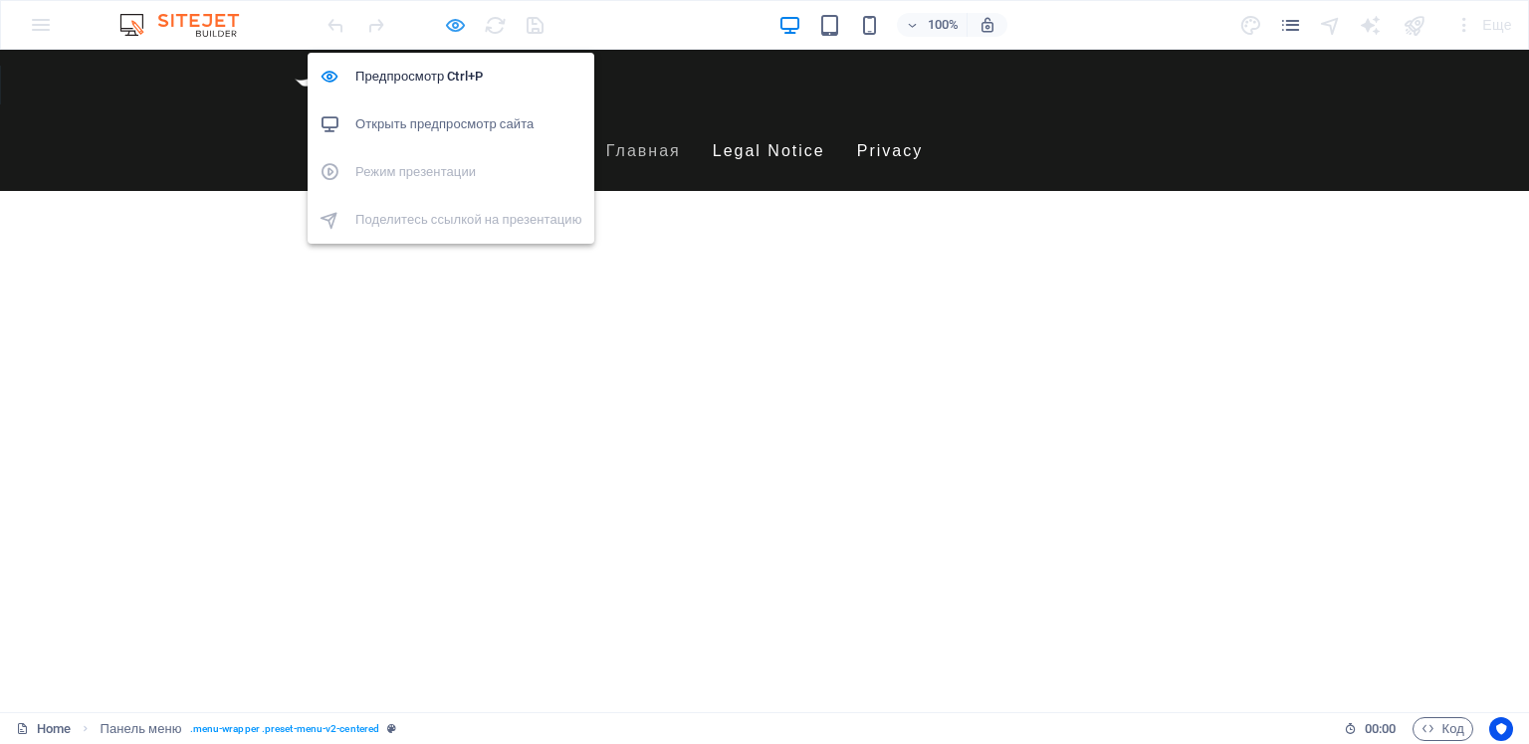
click at [457, 24] on icon "button" at bounding box center [455, 25] width 23 height 23
select select "rem"
select select "hover_text_color"
select select "rem"
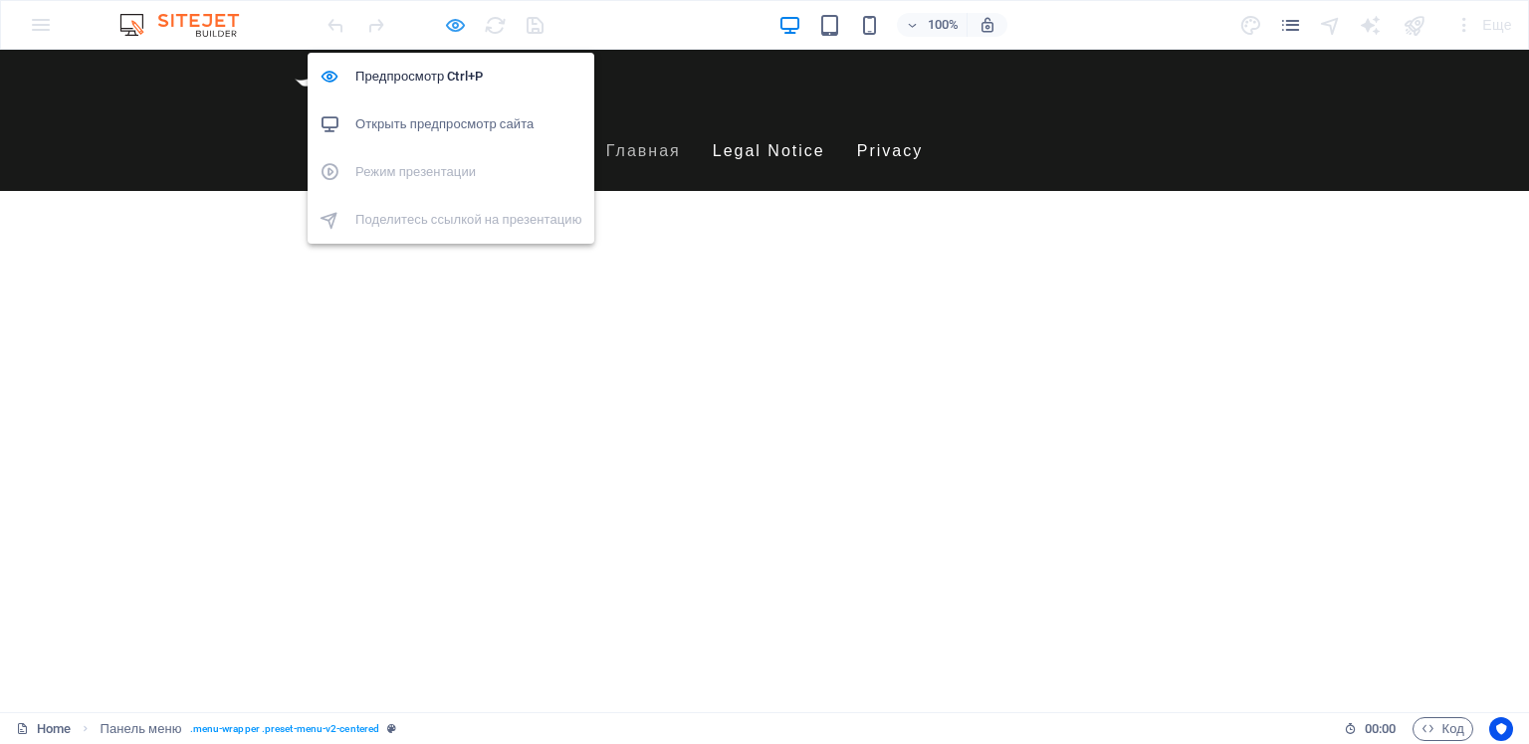
select select "rem"
select select "px"
select select "400"
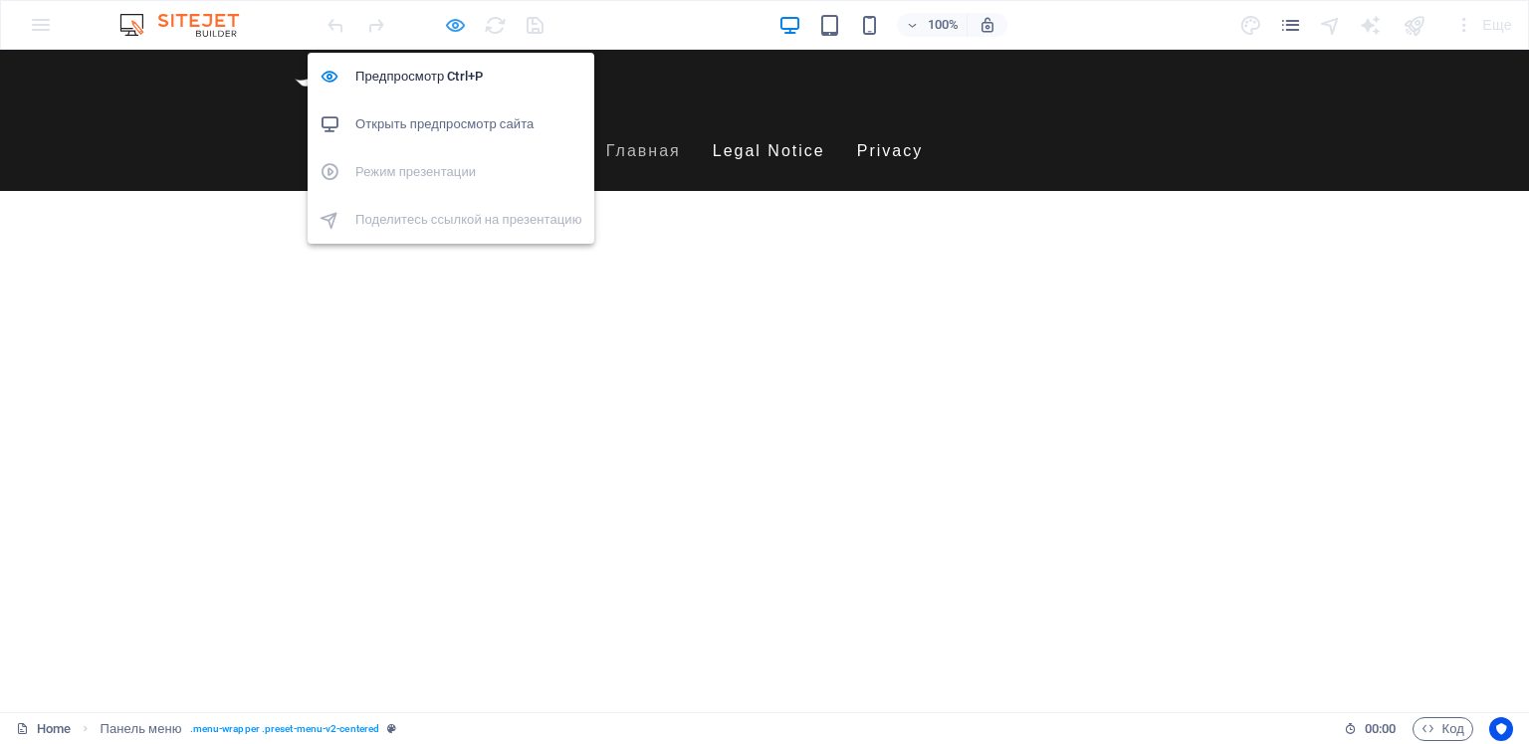
select select "px"
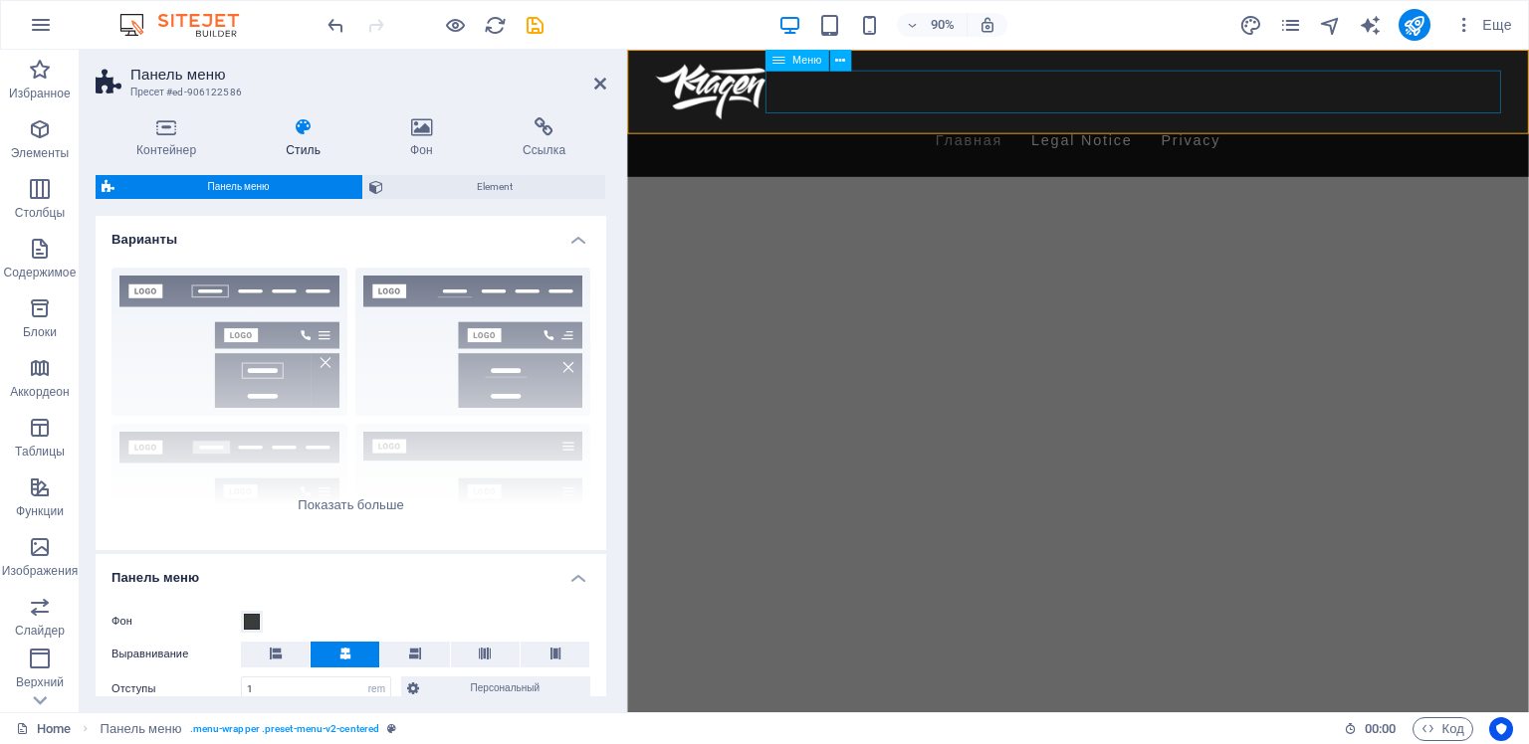
click at [1400, 127] on nav "Главная Legal Notice Privacy" at bounding box center [1128, 151] width 940 height 48
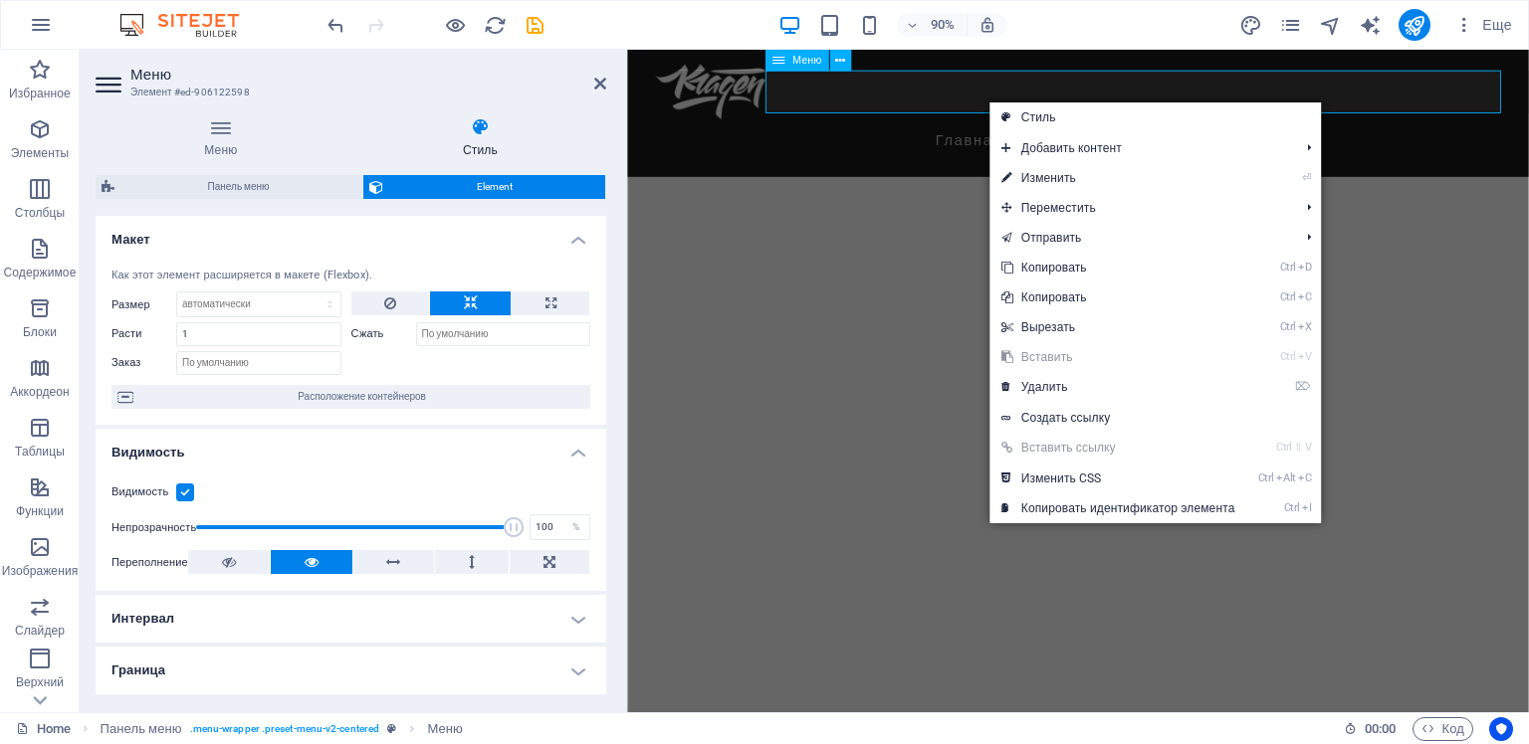
click at [1458, 127] on nav "Главная Legal Notice Privacy" at bounding box center [1128, 151] width 940 height 48
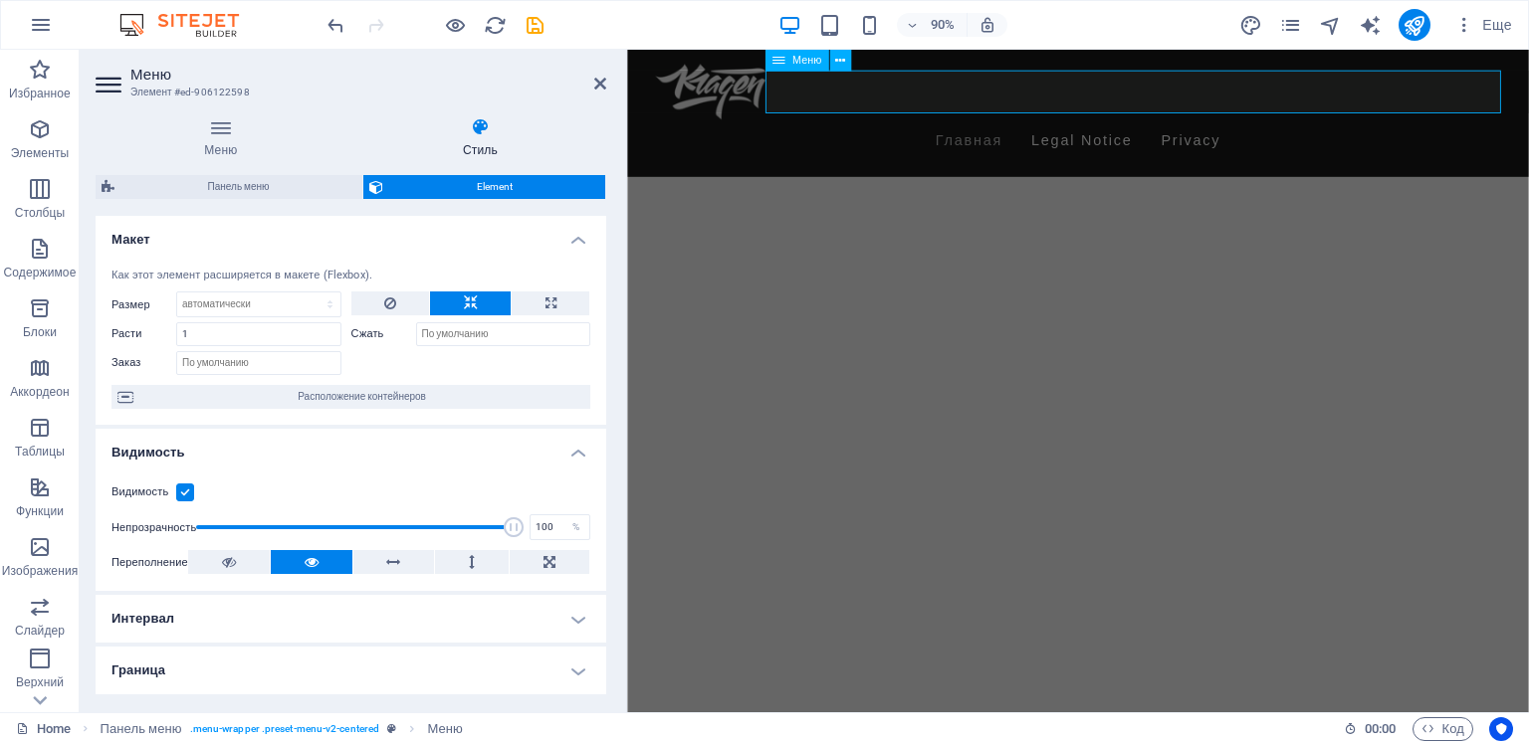
click at [1458, 127] on nav "Главная Legal Notice Privacy" at bounding box center [1128, 151] width 940 height 48
click at [801, 61] on span "Меню" at bounding box center [806, 60] width 29 height 11
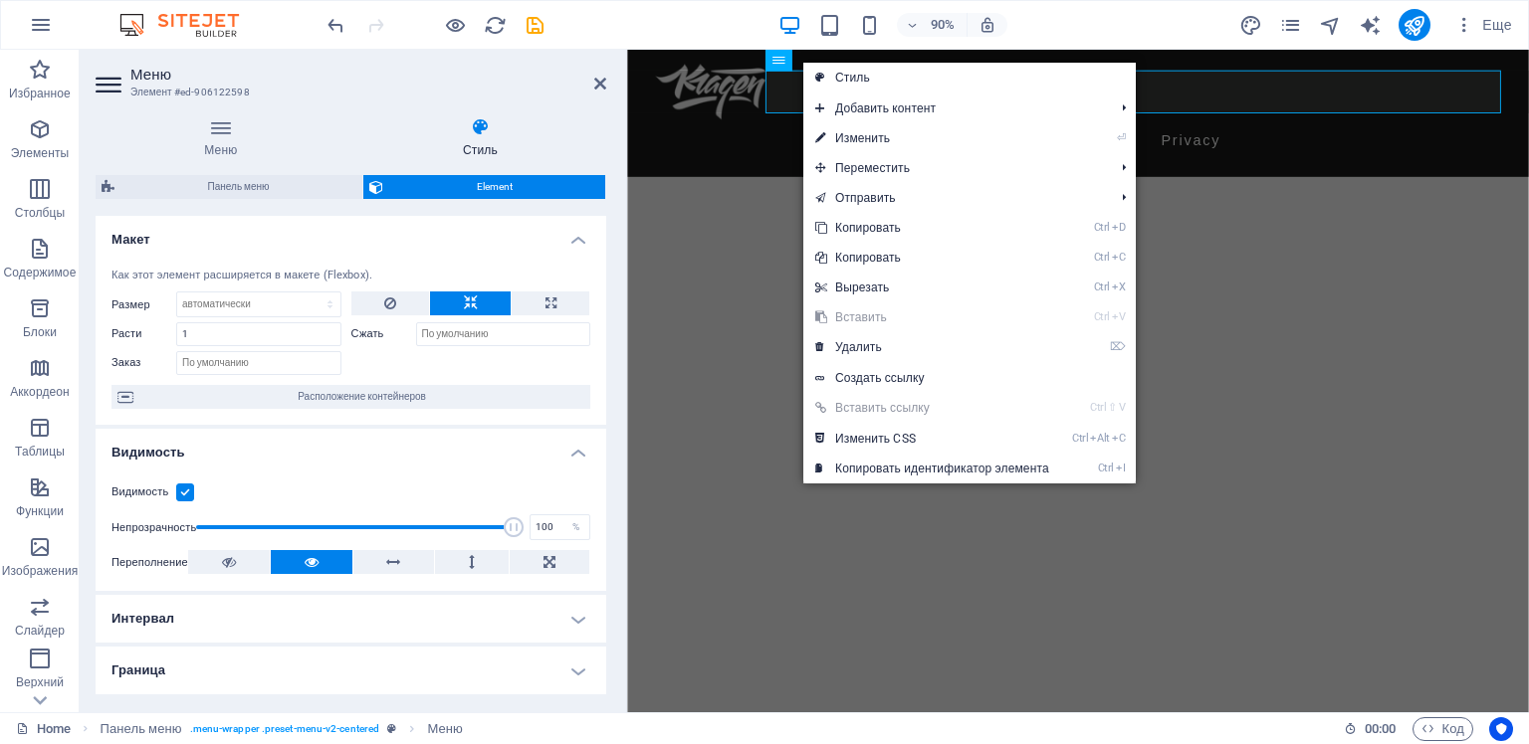
click at [777, 191] on html "Skip to main content Menu Главная Legal Notice Privacy" at bounding box center [1127, 120] width 1001 height 141
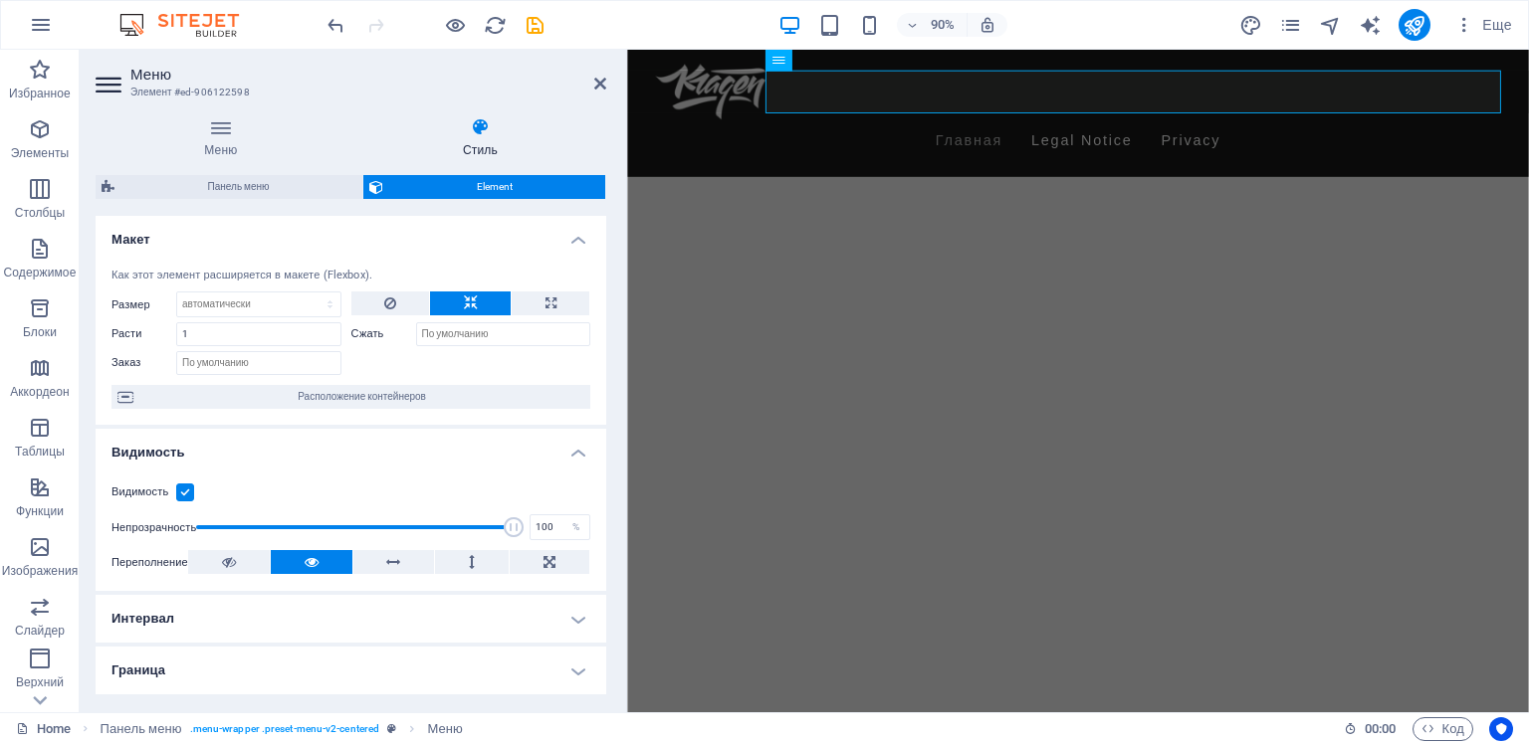
click at [777, 191] on html "Skip to main content Menu Главная Legal Notice Privacy" at bounding box center [1127, 120] width 1001 height 141
click at [734, 135] on div "Menu Главная Legal Notice Privacy" at bounding box center [1127, 120] width 1001 height 141
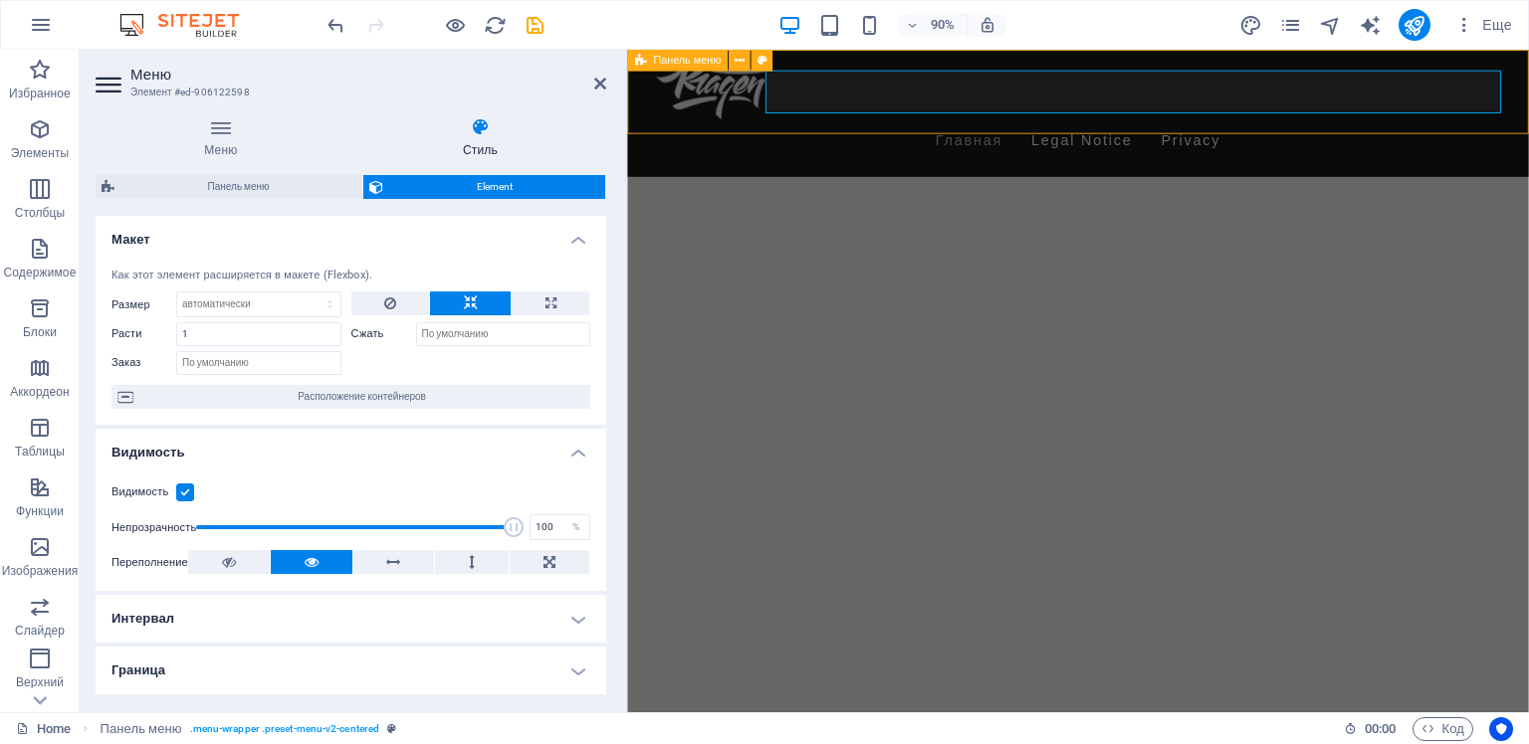
click at [734, 135] on div "Menu Главная Legal Notice Privacy" at bounding box center [1127, 120] width 1001 height 141
select select "rem"
select select "hover_text_color"
select select "rem"
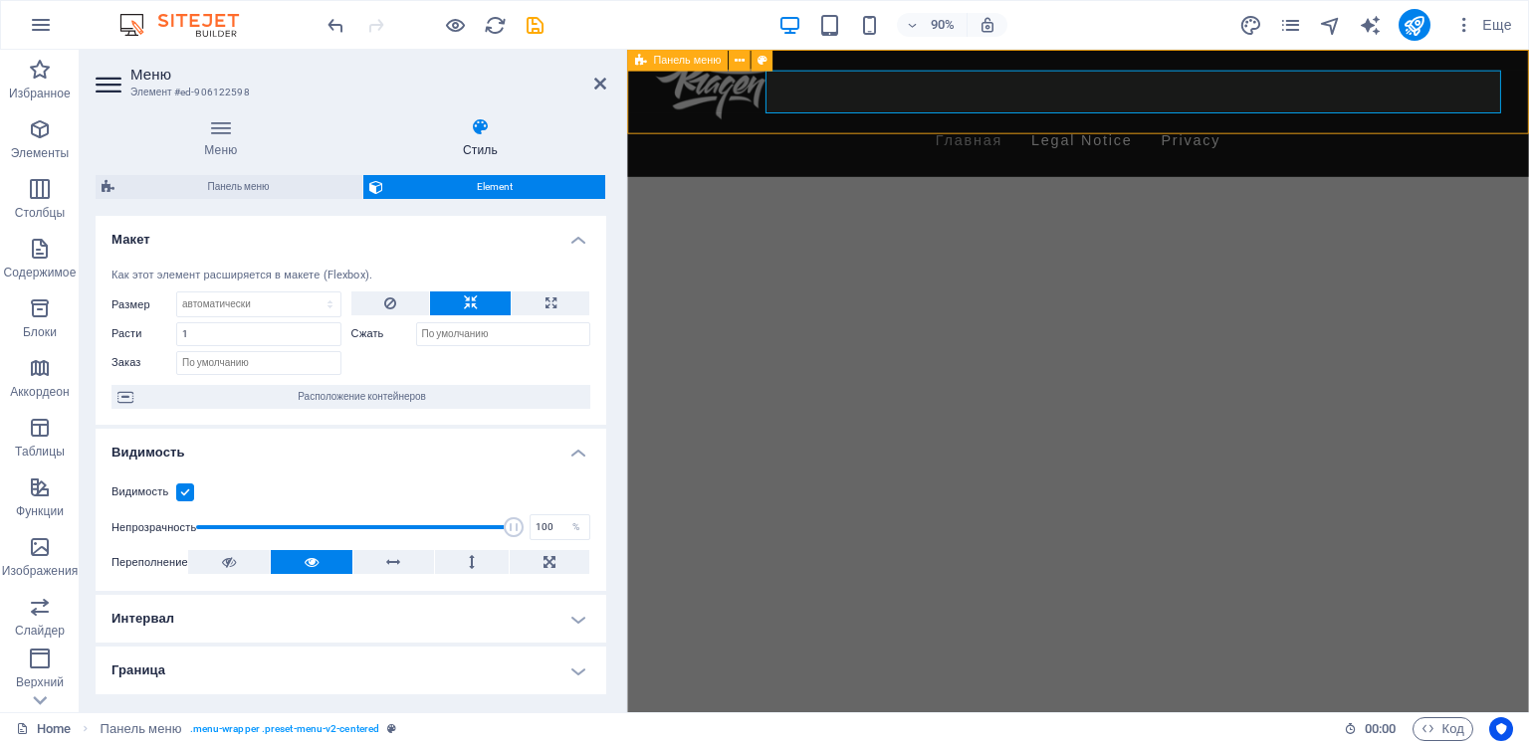
select select "rem"
select select "px"
select select "400"
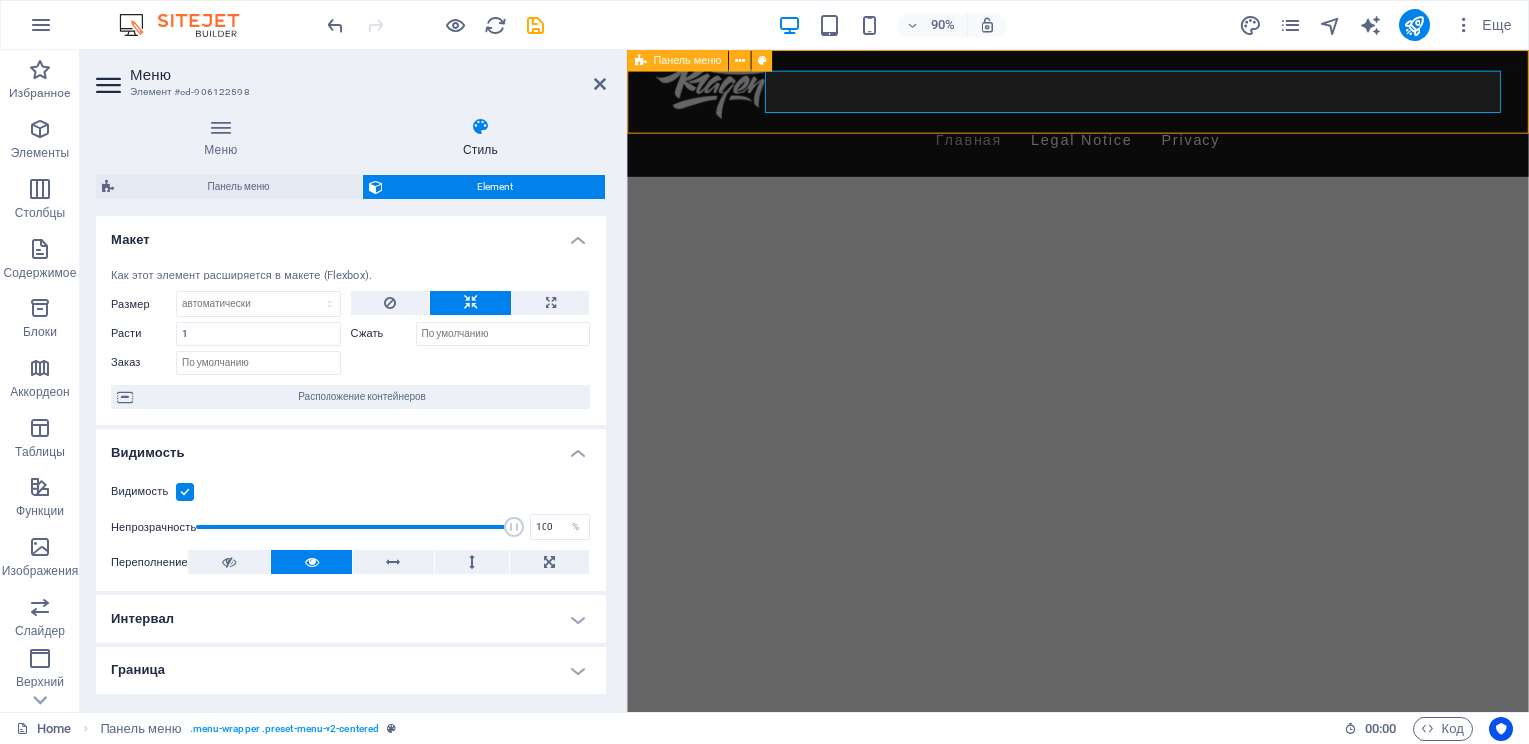
select select "px"
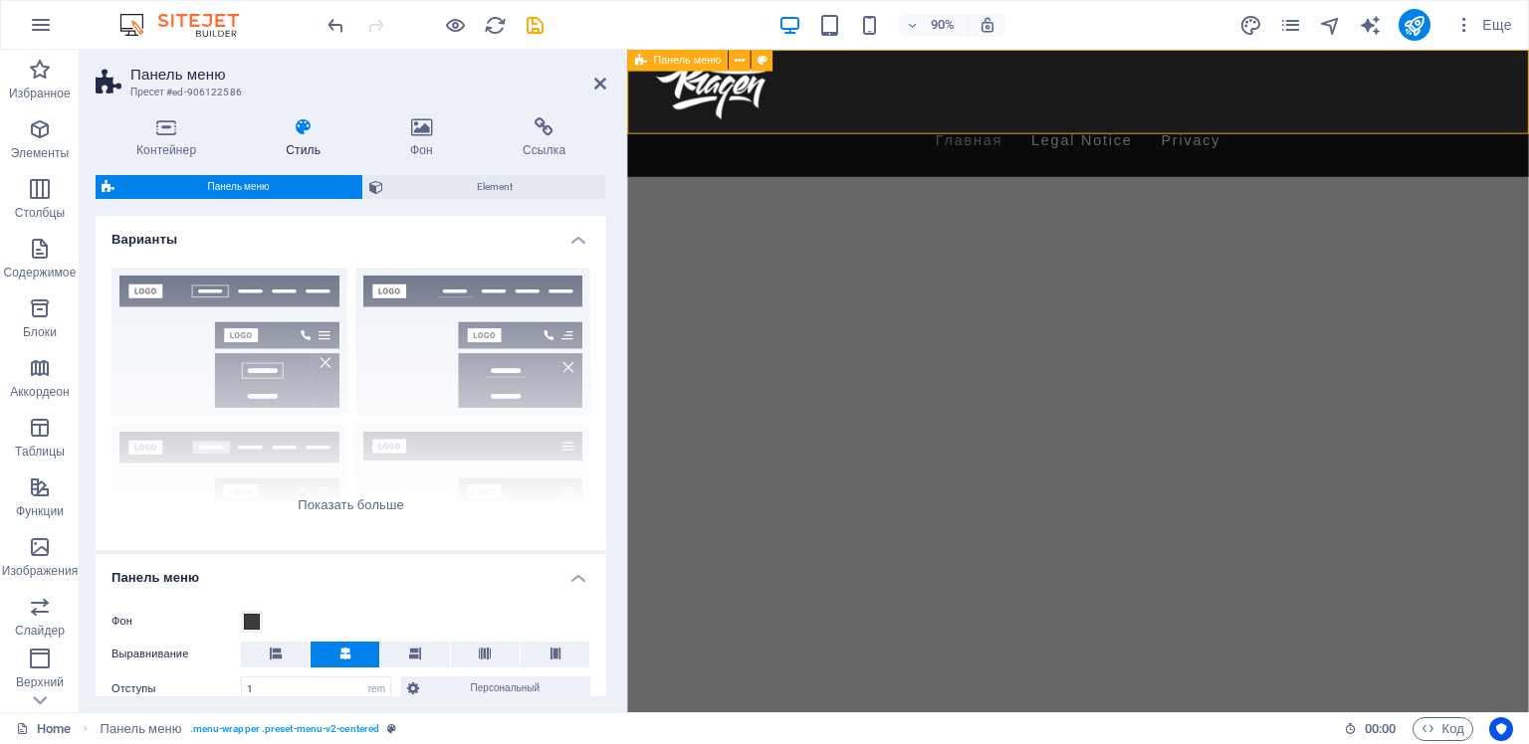
click at [801, 133] on div "Menu Главная Legal Notice Privacy" at bounding box center [1127, 120] width 1001 height 141
click at [1155, 127] on nav "Главная Legal Notice Privacy" at bounding box center [1128, 151] width 940 height 48
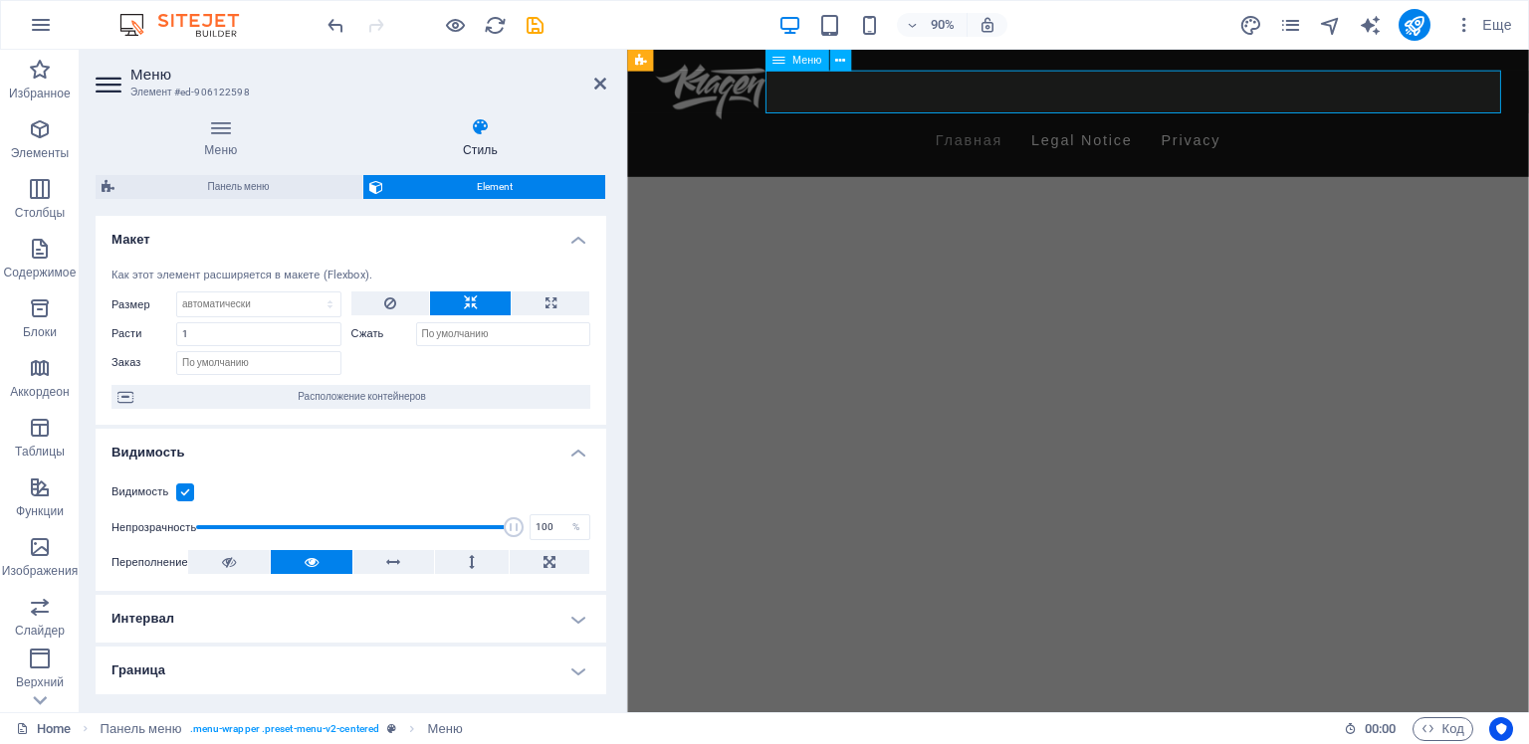
click at [1415, 127] on nav "Главная Legal Notice Privacy" at bounding box center [1128, 151] width 940 height 48
click at [1463, 25] on icon "button" at bounding box center [1464, 25] width 20 height 20
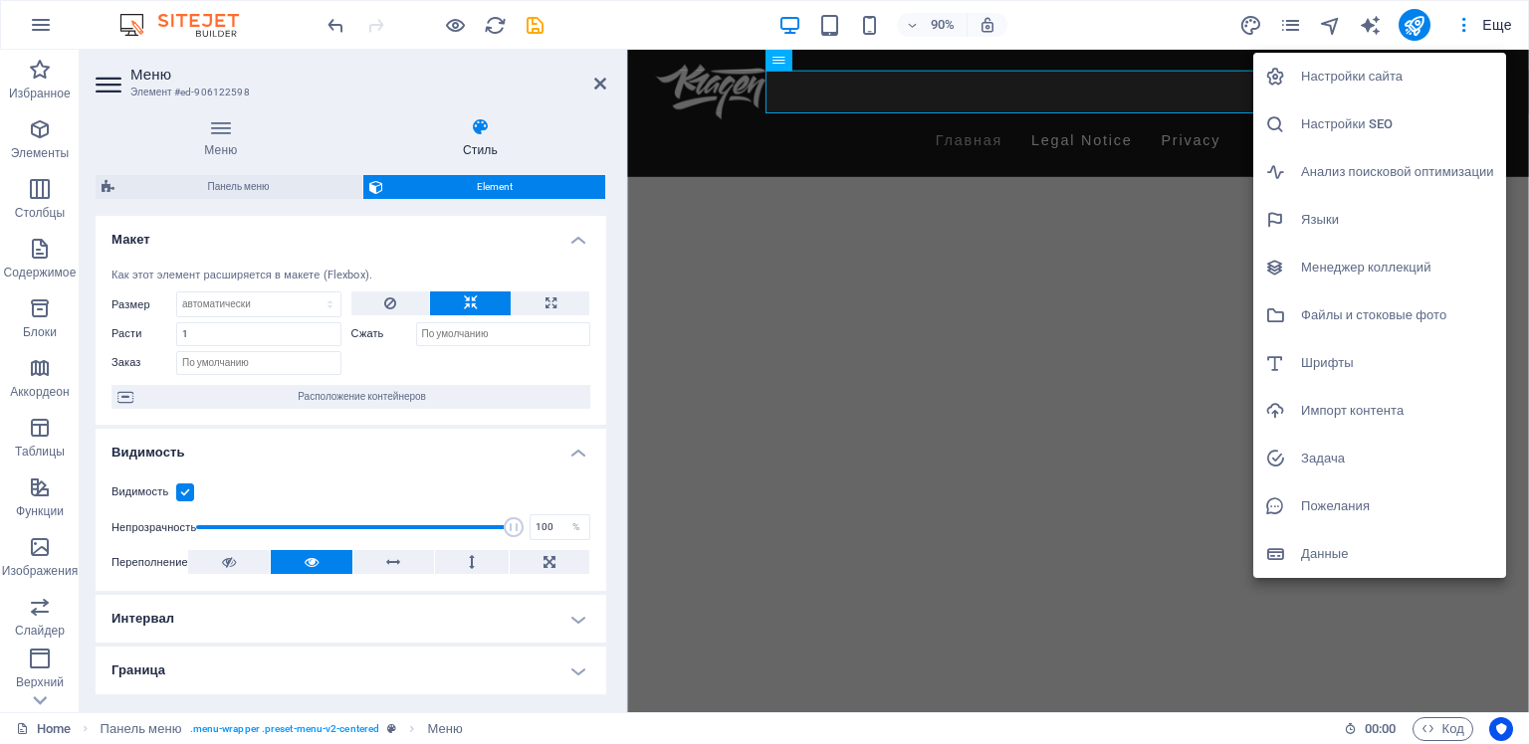
click at [1334, 364] on h6 "Шрифты" at bounding box center [1397, 363] width 193 height 24
select select "popularity"
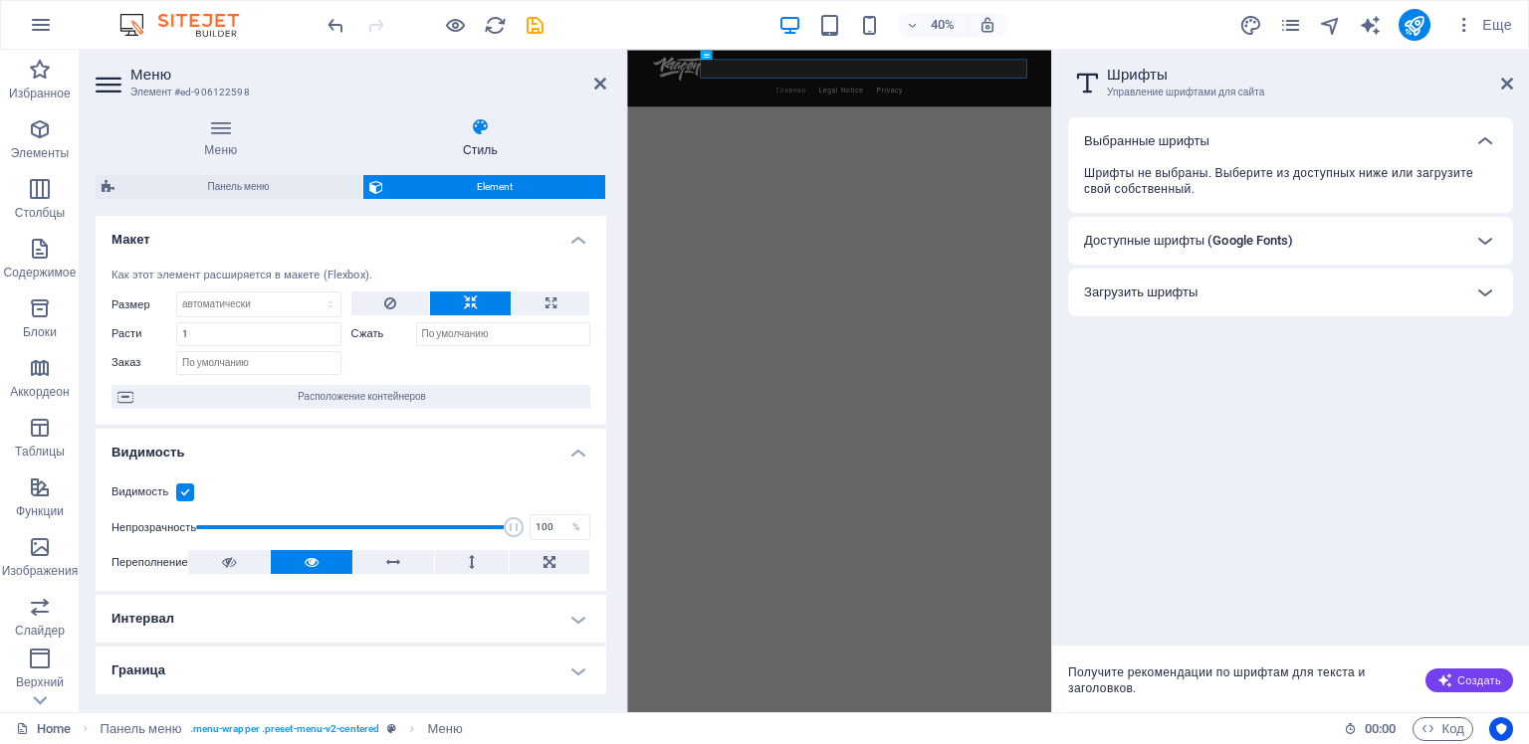
click at [1298, 168] on span "Шрифты не выбраны. Выберите из доступных ниже или загрузите свой собственный." at bounding box center [1290, 181] width 413 height 32
click at [1483, 139] on icon at bounding box center [1485, 141] width 24 height 24
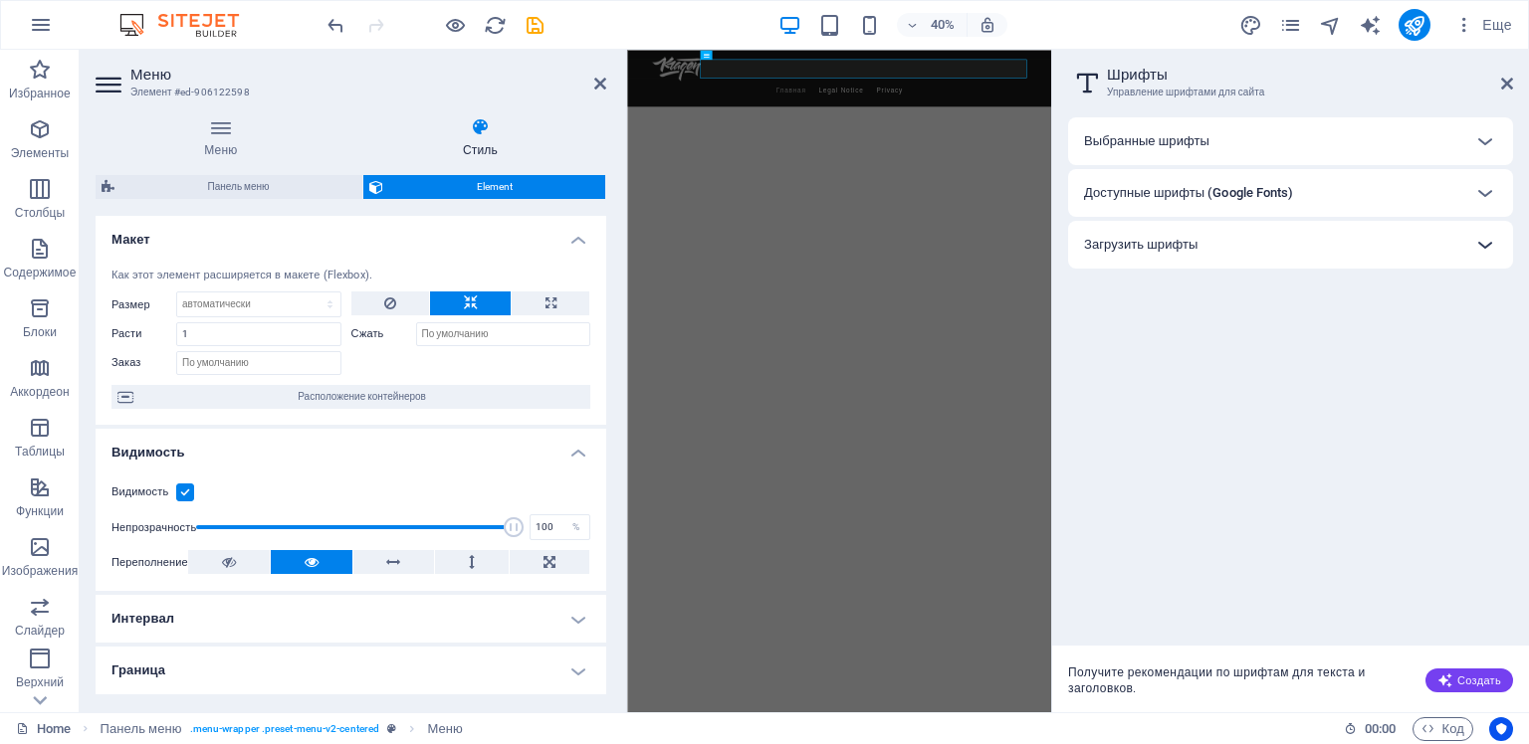
click at [1485, 247] on icon at bounding box center [1485, 245] width 24 height 24
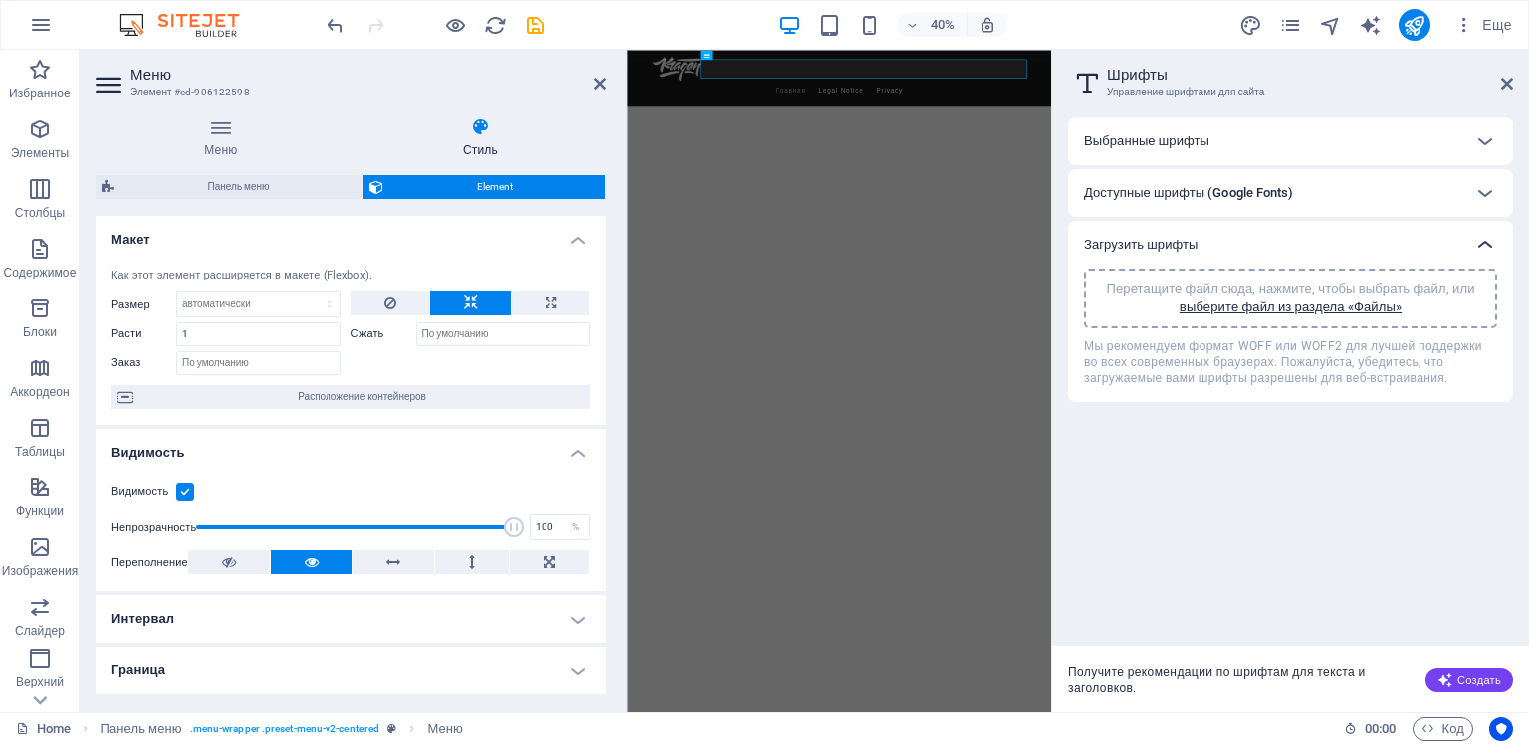
click at [1481, 245] on icon at bounding box center [1485, 245] width 24 height 24
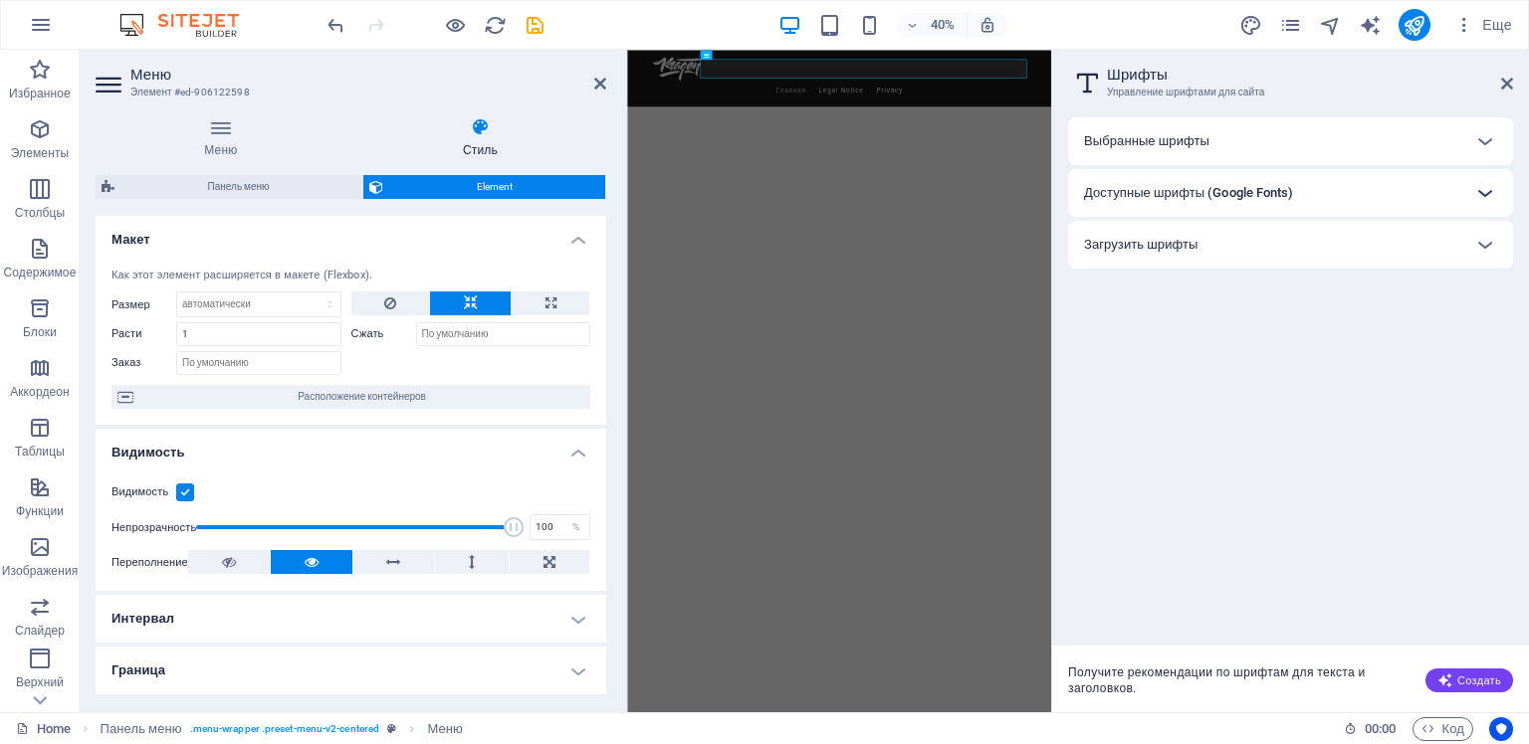
click at [1484, 192] on icon at bounding box center [1485, 193] width 24 height 24
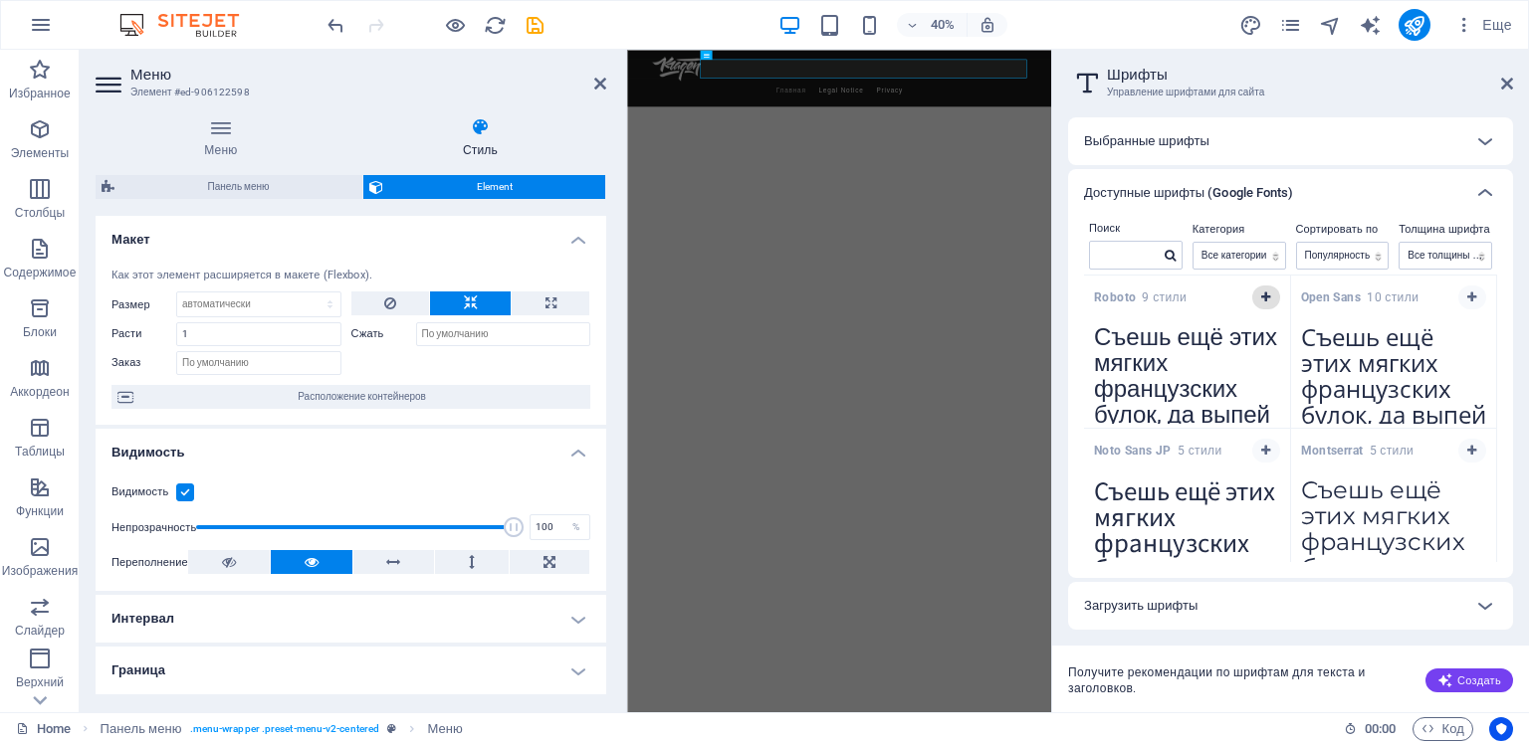
click at [1266, 297] on icon "button" at bounding box center [1265, 298] width 9 height 12
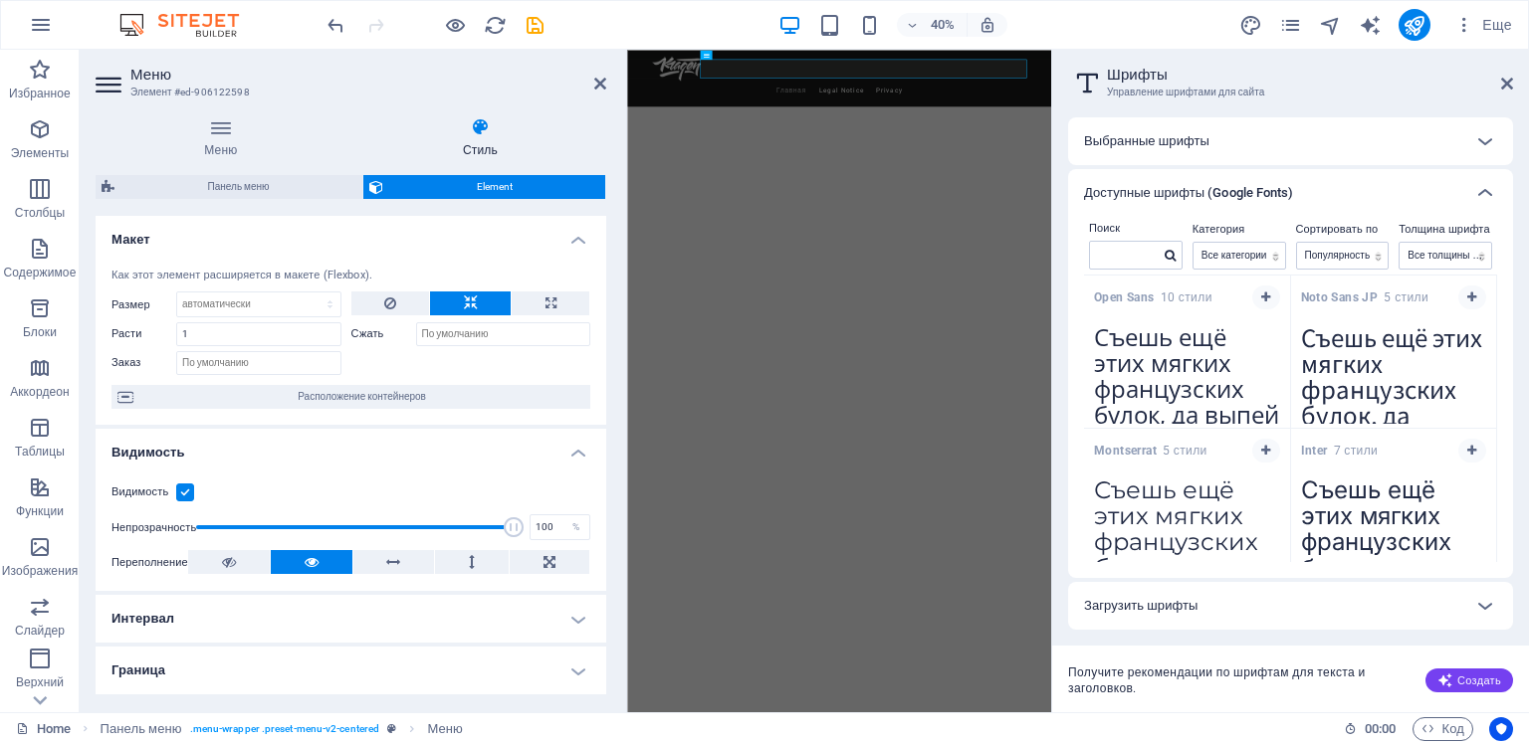
click at [1252, 146] on div "Выбранные шрифты" at bounding box center [1272, 141] width 377 height 24
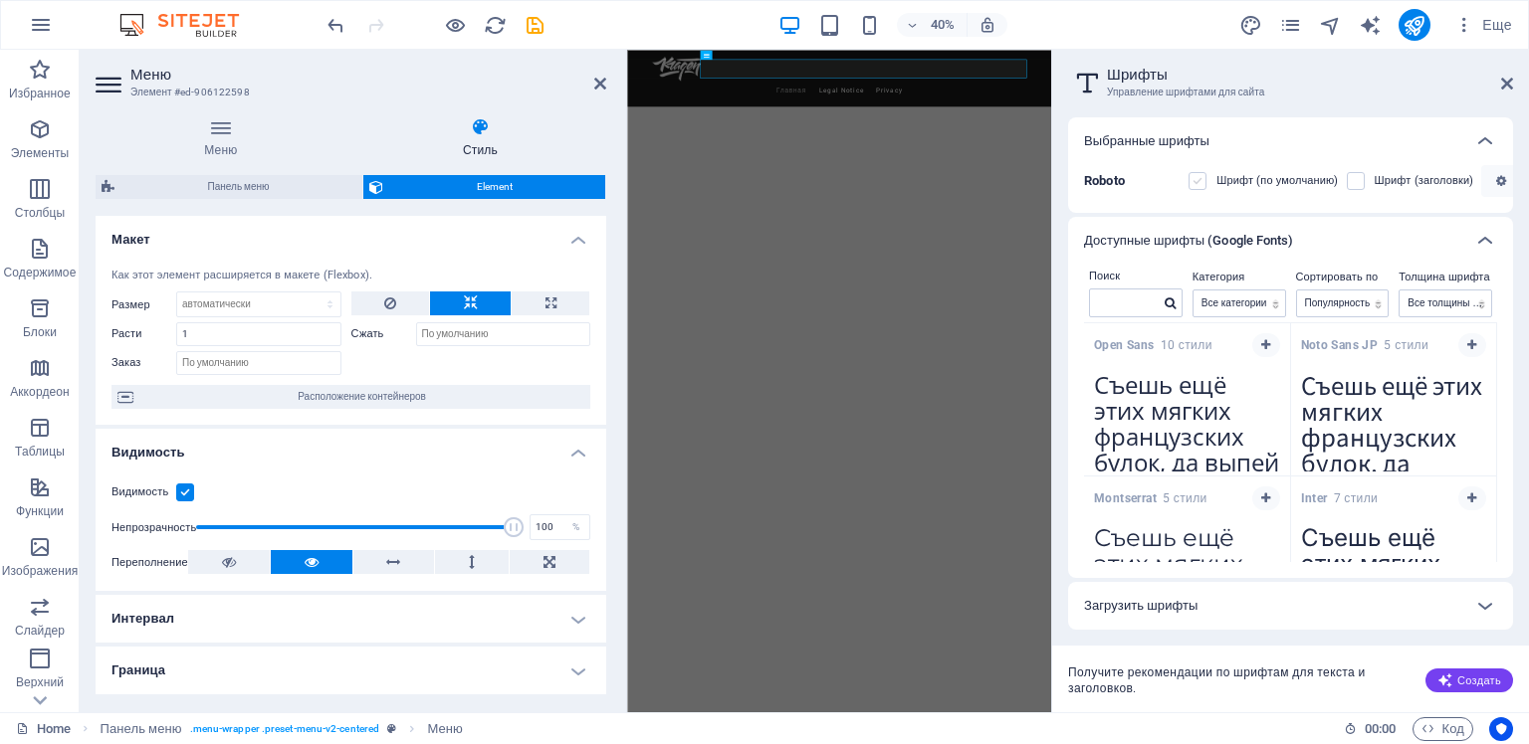
click at [1198, 183] on label at bounding box center [1197, 181] width 18 height 18
click at [0, 0] on input "checkbox" at bounding box center [0, 0] width 0 height 0
click at [1356, 181] on label at bounding box center [1356, 181] width 18 height 18
click at [0, 0] on input "checkbox" at bounding box center [0, 0] width 0 height 0
click at [1262, 346] on icon "button" at bounding box center [1265, 345] width 9 height 12
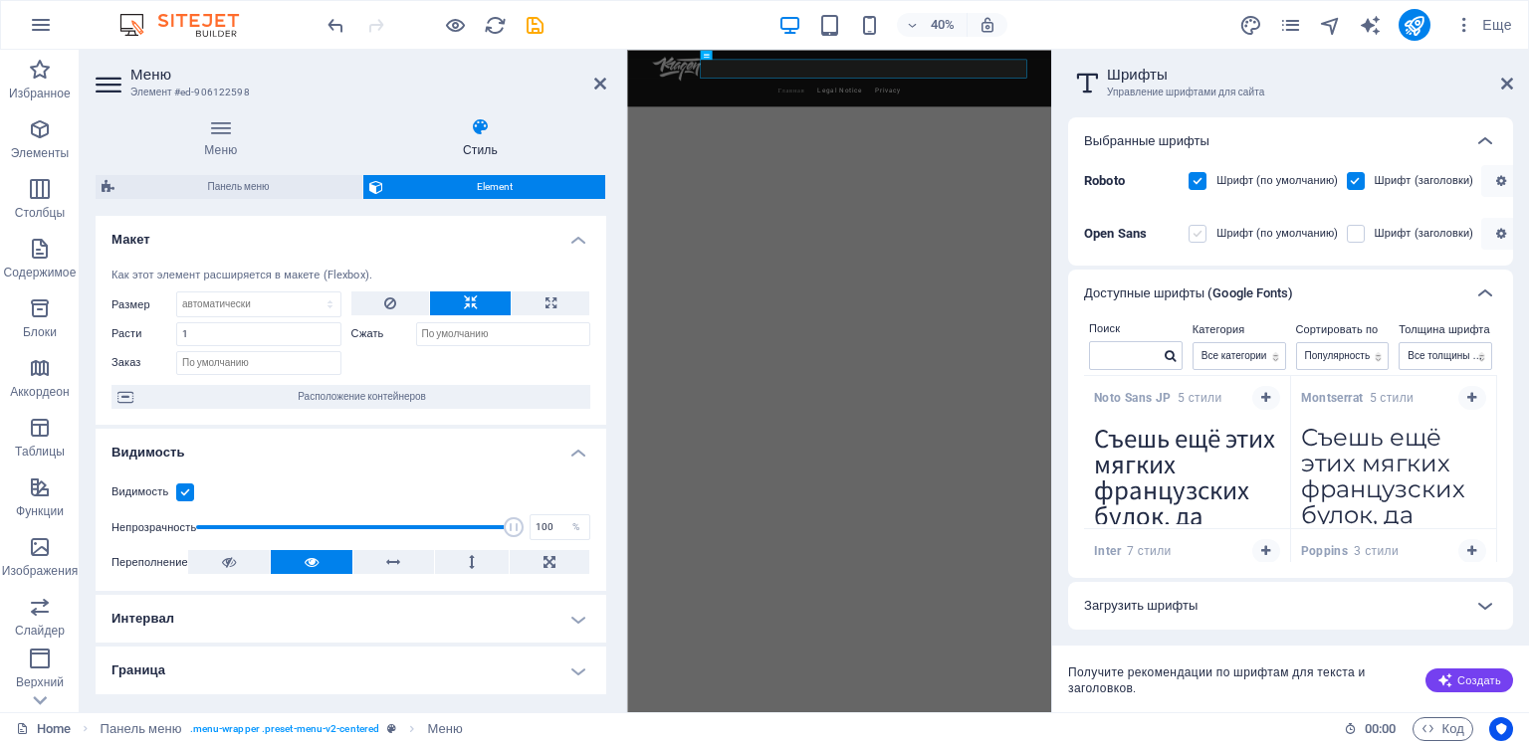
click at [1198, 235] on label at bounding box center [1197, 234] width 18 height 18
click at [0, 0] on Sans "checkbox" at bounding box center [0, 0] width 0 height 0
click at [1354, 231] on label at bounding box center [1356, 234] width 18 height 18
click at [0, 0] on Sans "checkbox" at bounding box center [0, 0] width 0 height 0
click at [1507, 80] on icon at bounding box center [1507, 84] width 12 height 16
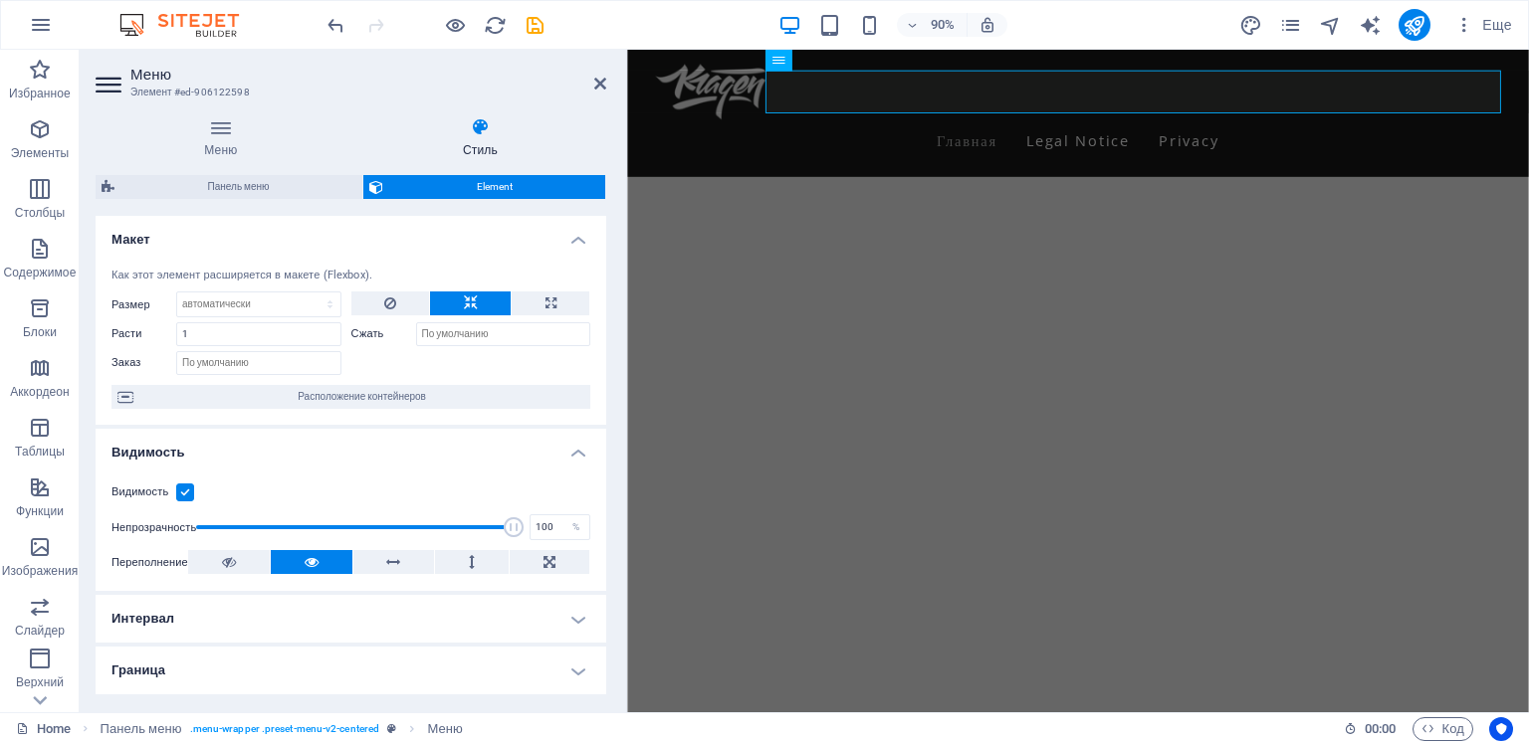
click at [1086, 191] on html "Skip to main content Menu Главная Legal Notice Privacy" at bounding box center [1127, 120] width 1001 height 141
click at [881, 191] on html "Skip to main content Menu Главная Legal Notice Privacy" at bounding box center [1127, 120] width 1001 height 141
click at [718, 92] on div at bounding box center [1128, 97] width 940 height 62
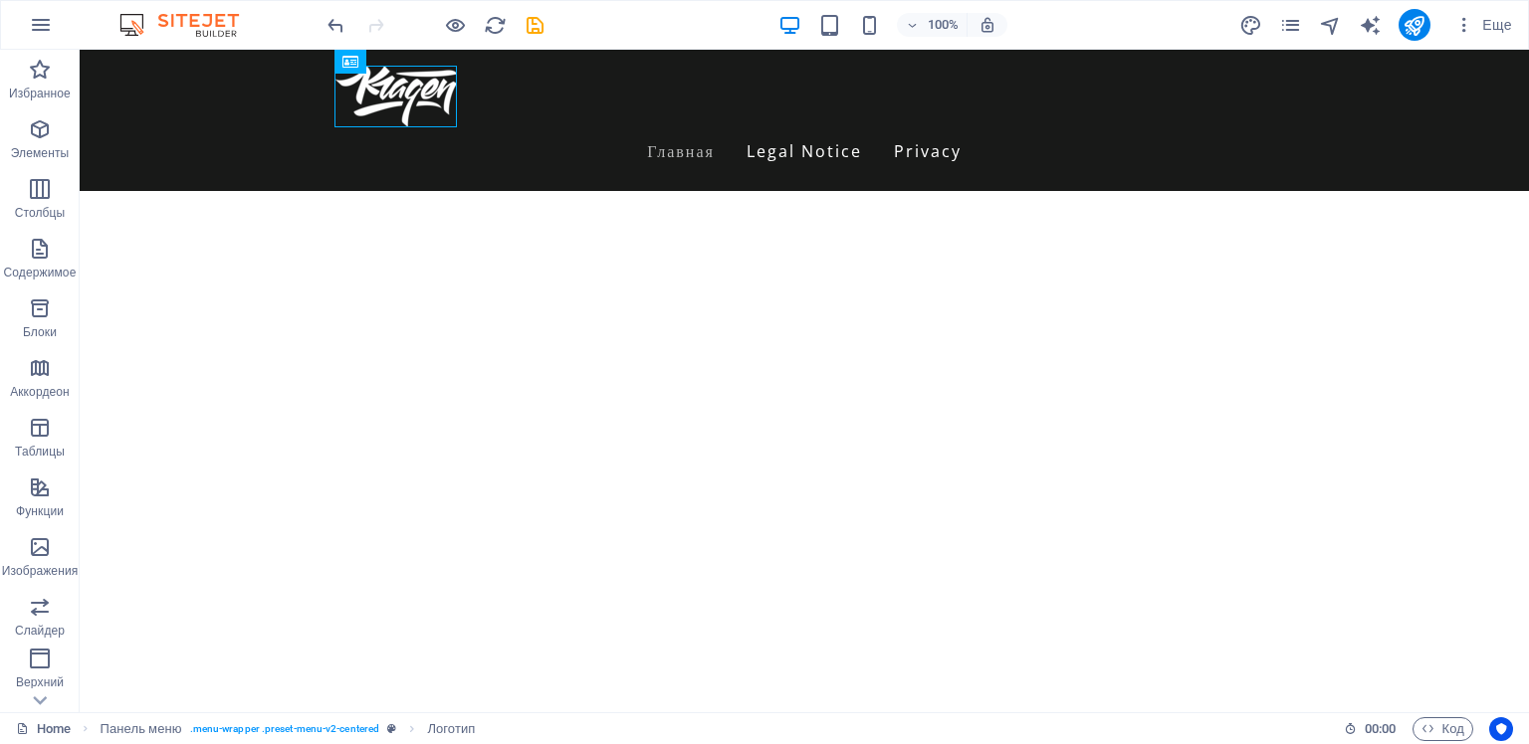
click at [820, 191] on html "Skip to main content Menu Главная Legal Notice Privacy" at bounding box center [804, 120] width 1449 height 141
click at [918, 191] on html "Skip to main content Menu Главная Legal Notice Privacy" at bounding box center [804, 120] width 1449 height 141
click at [721, 191] on html "Skip to main content Menu Главная Legal Notice Privacy" at bounding box center [804, 120] width 1449 height 141
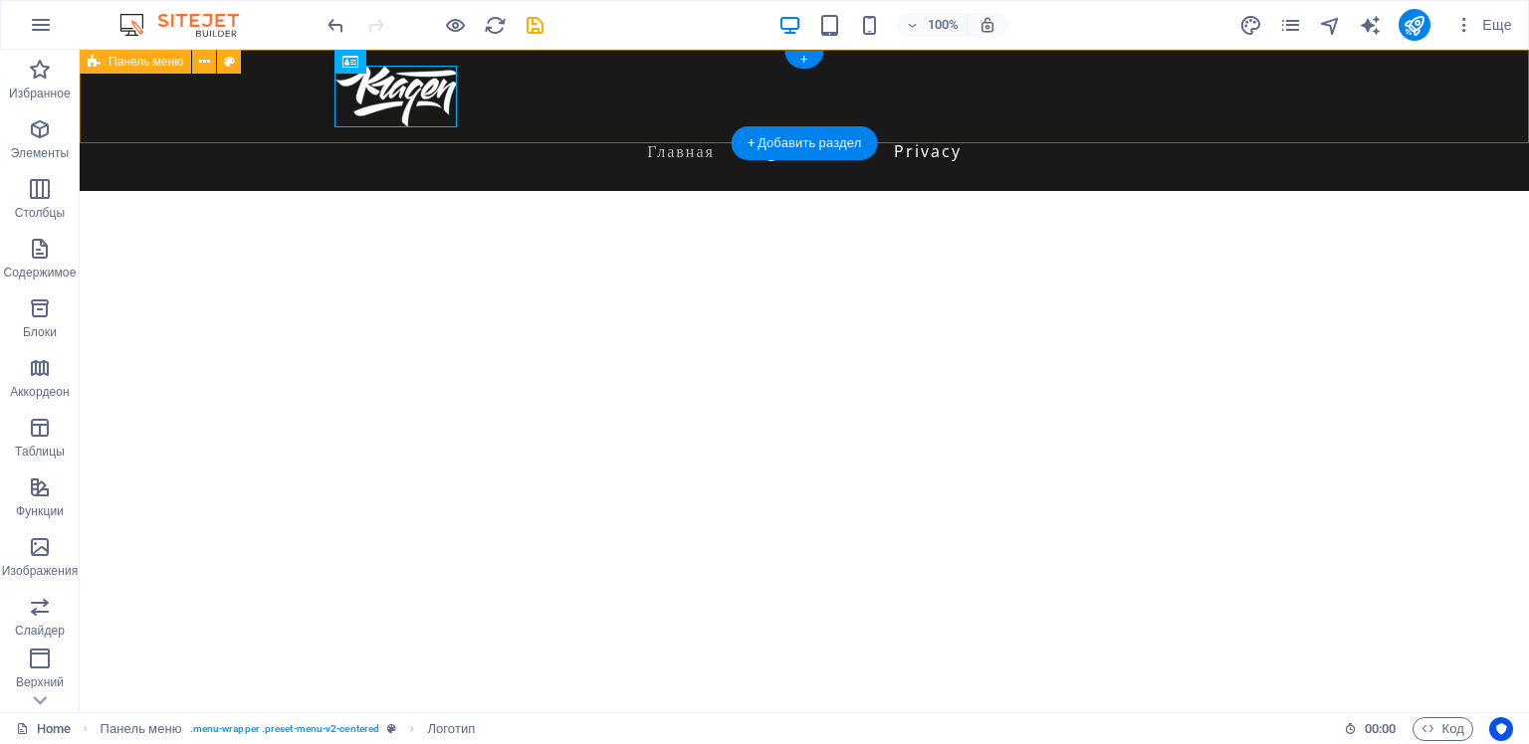
click at [964, 123] on div "Menu Главная Legal Notice Privacy" at bounding box center [804, 120] width 1449 height 141
click at [804, 143] on div "+ Добавить раздел" at bounding box center [805, 143] width 146 height 34
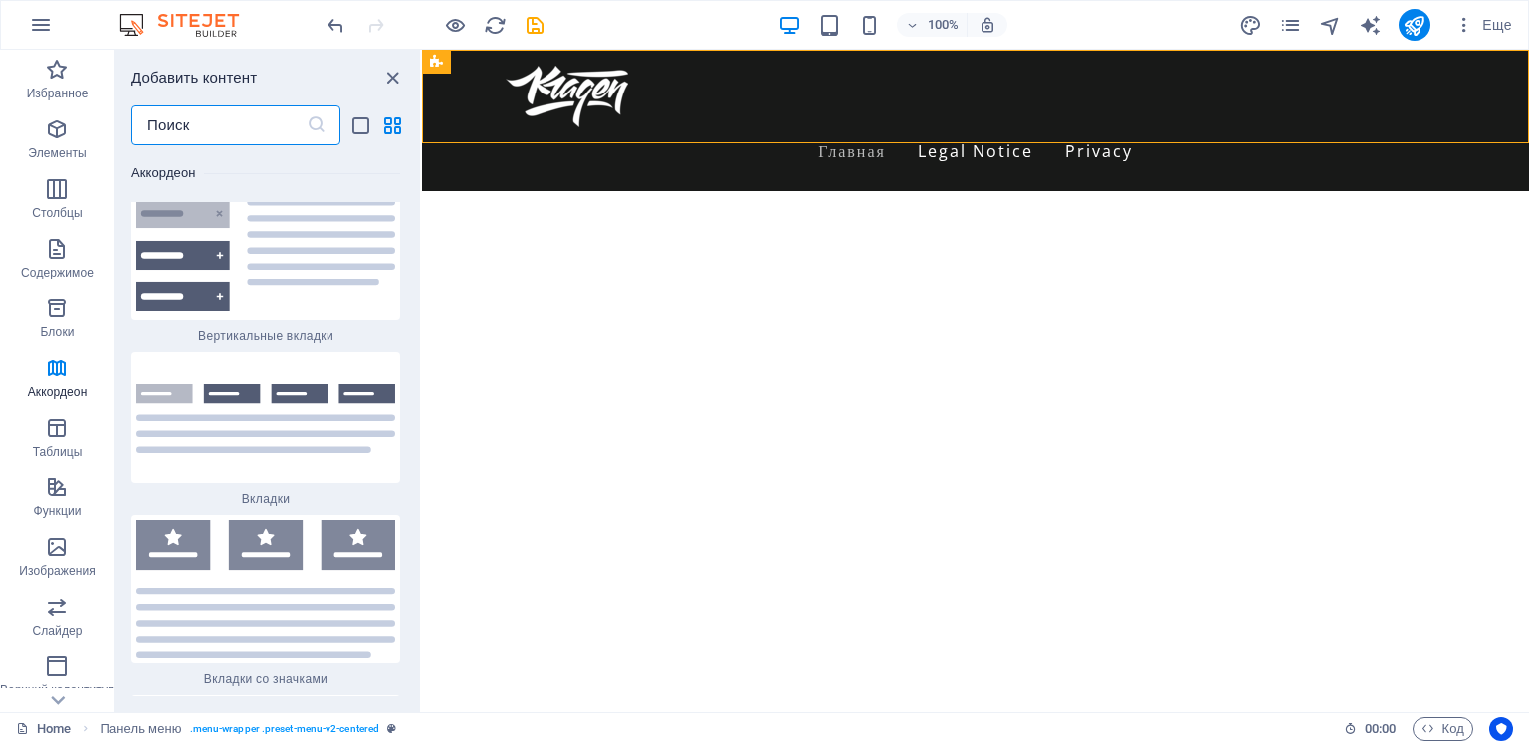
scroll to position [12612, 0]
click at [56, 140] on icon "button" at bounding box center [57, 129] width 24 height 24
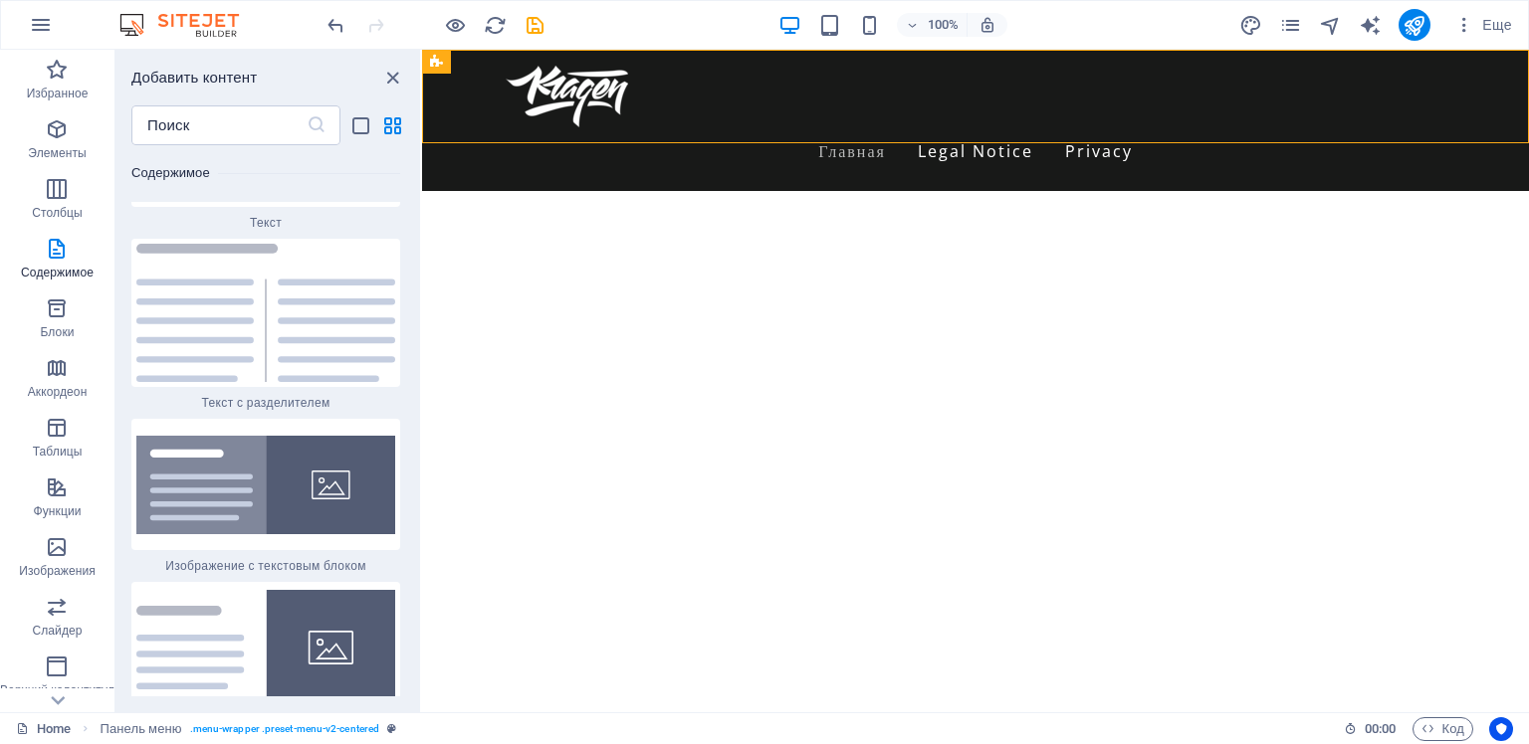
scroll to position [7042, 0]
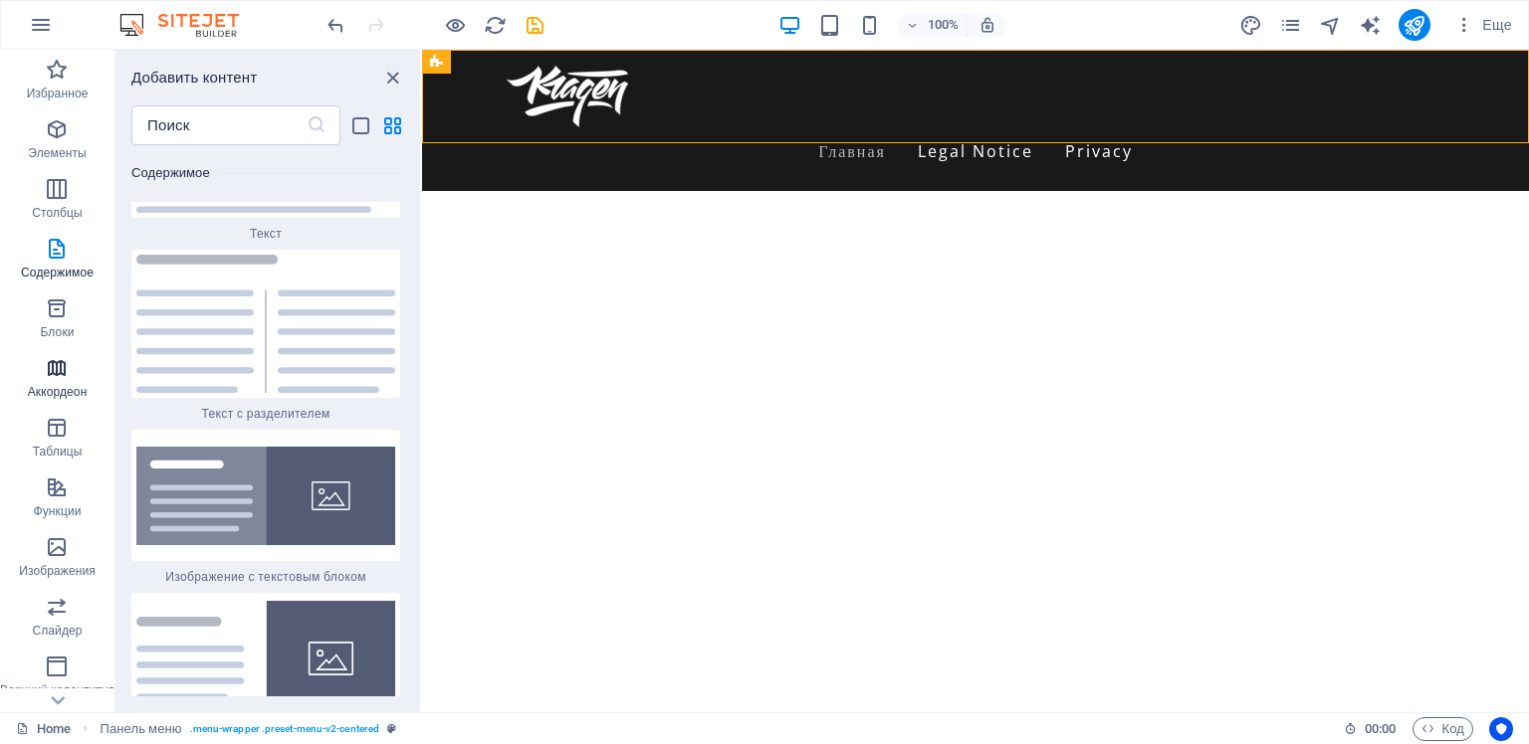
click at [62, 375] on icon "button" at bounding box center [57, 368] width 24 height 24
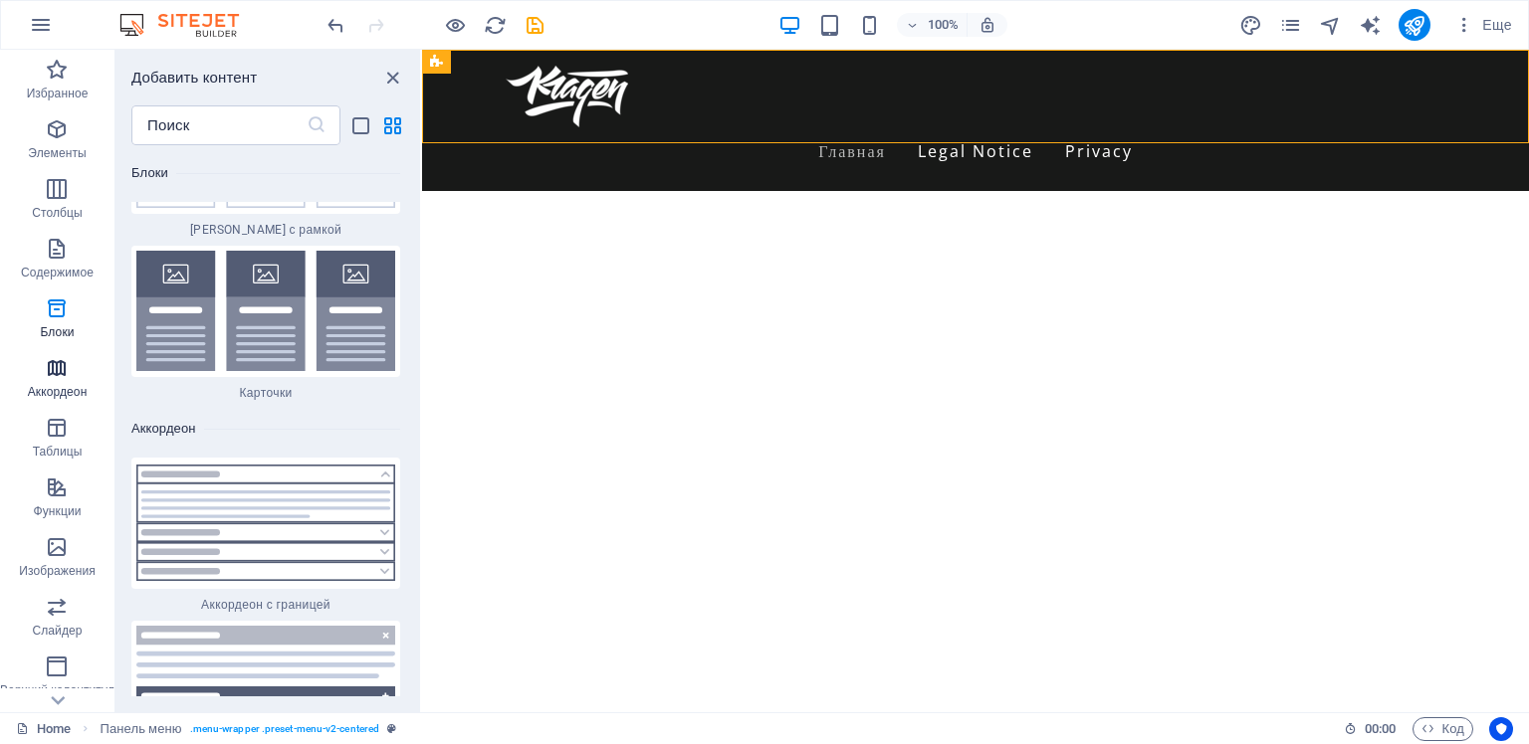
scroll to position [12207, 0]
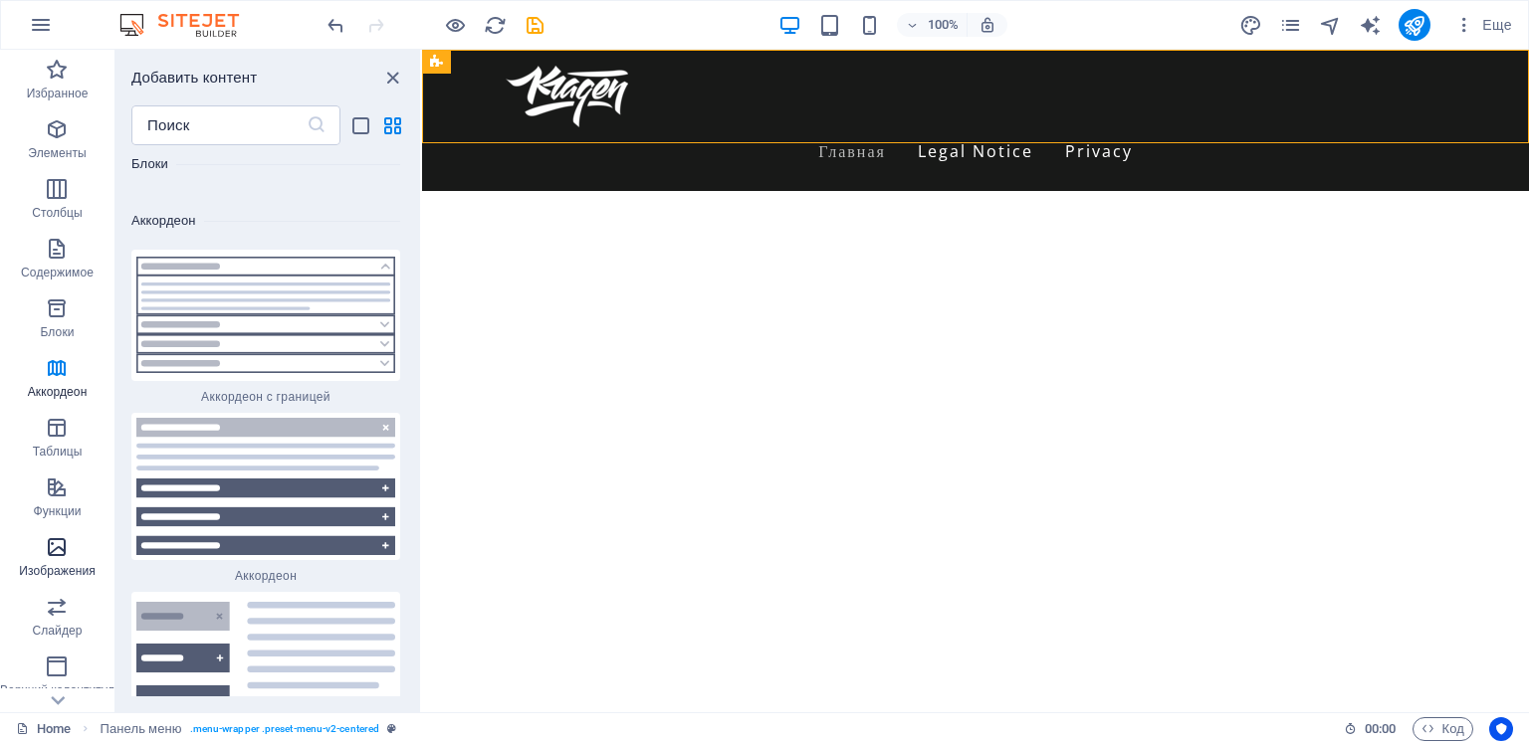
click at [62, 550] on icon "button" at bounding box center [57, 547] width 24 height 24
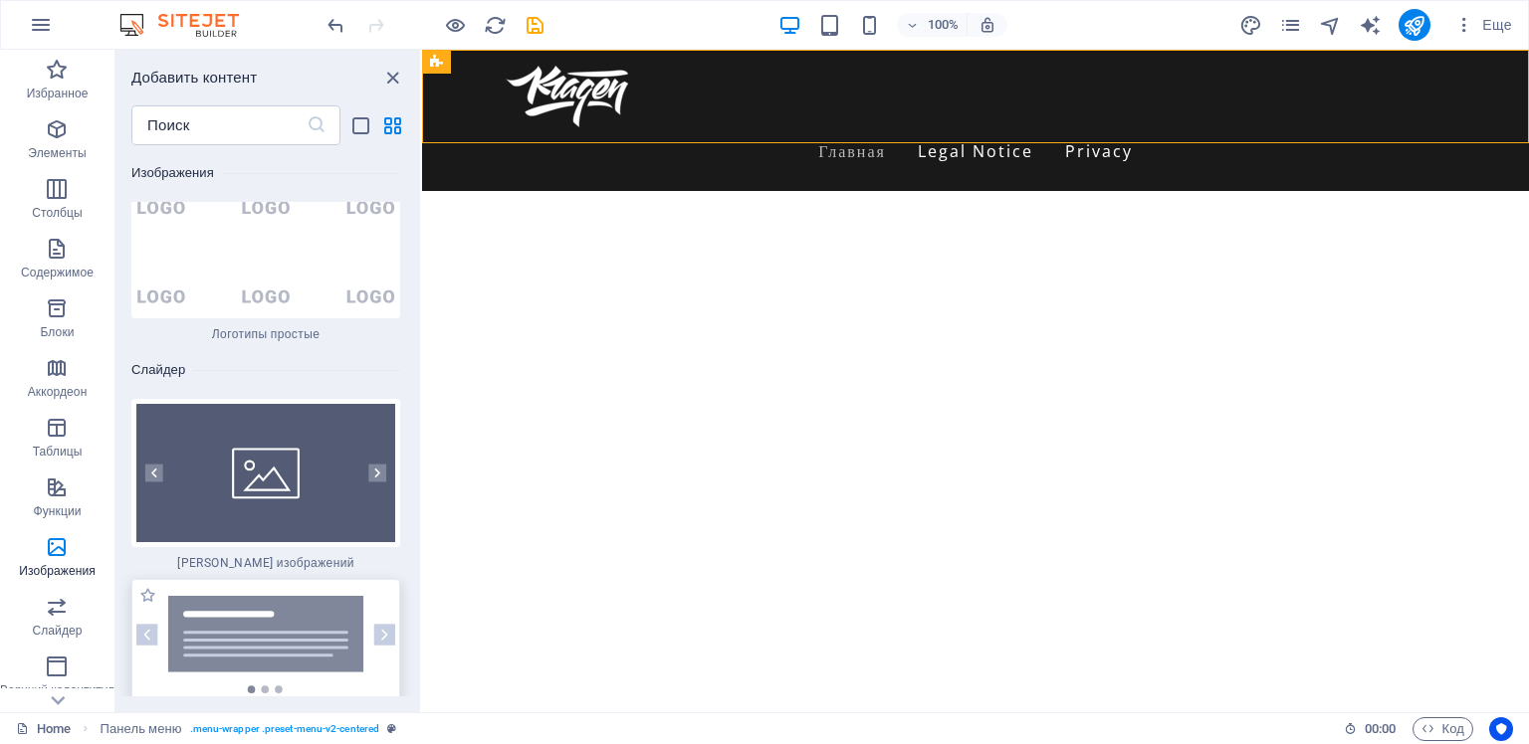
scroll to position [22166, 0]
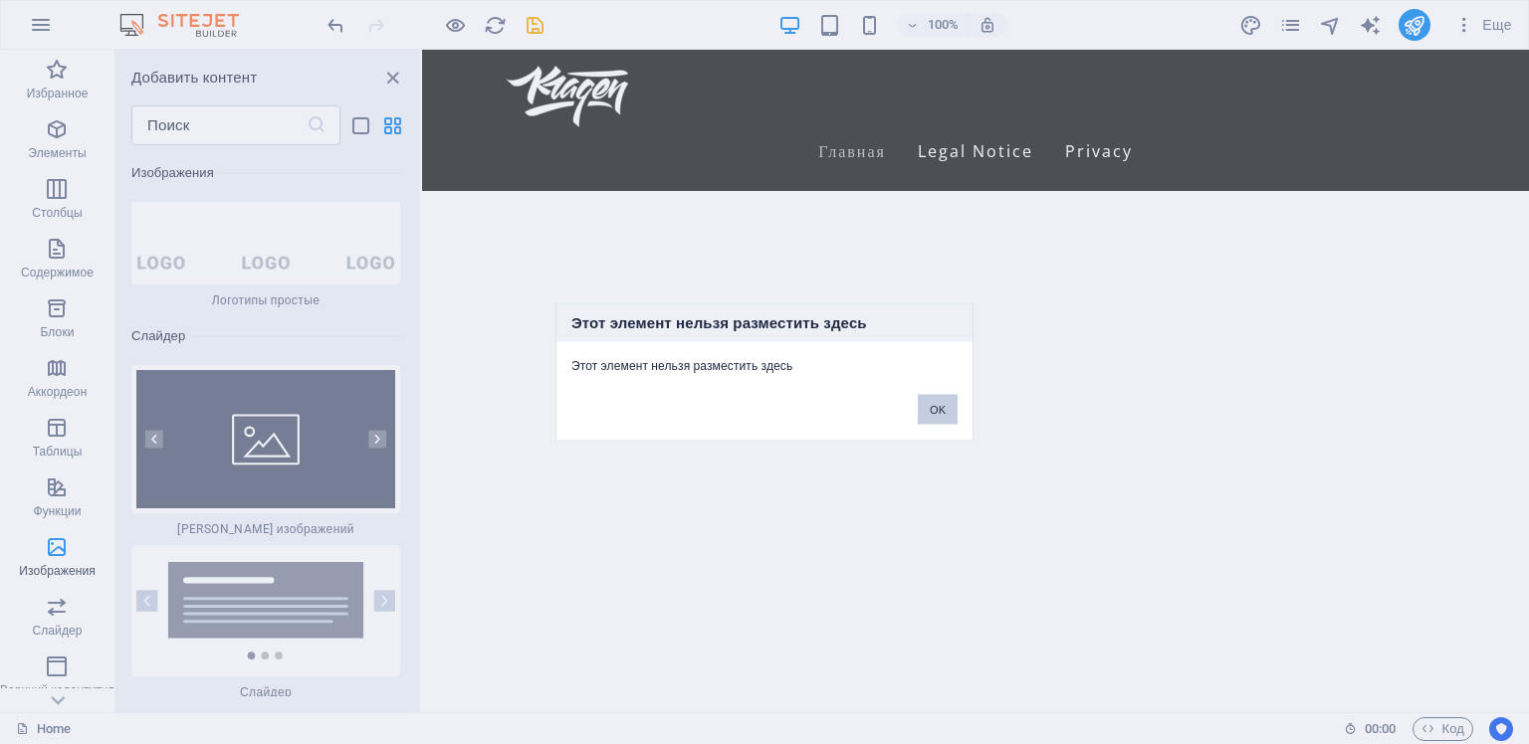
click at [932, 414] on button "OK" at bounding box center [938, 410] width 40 height 30
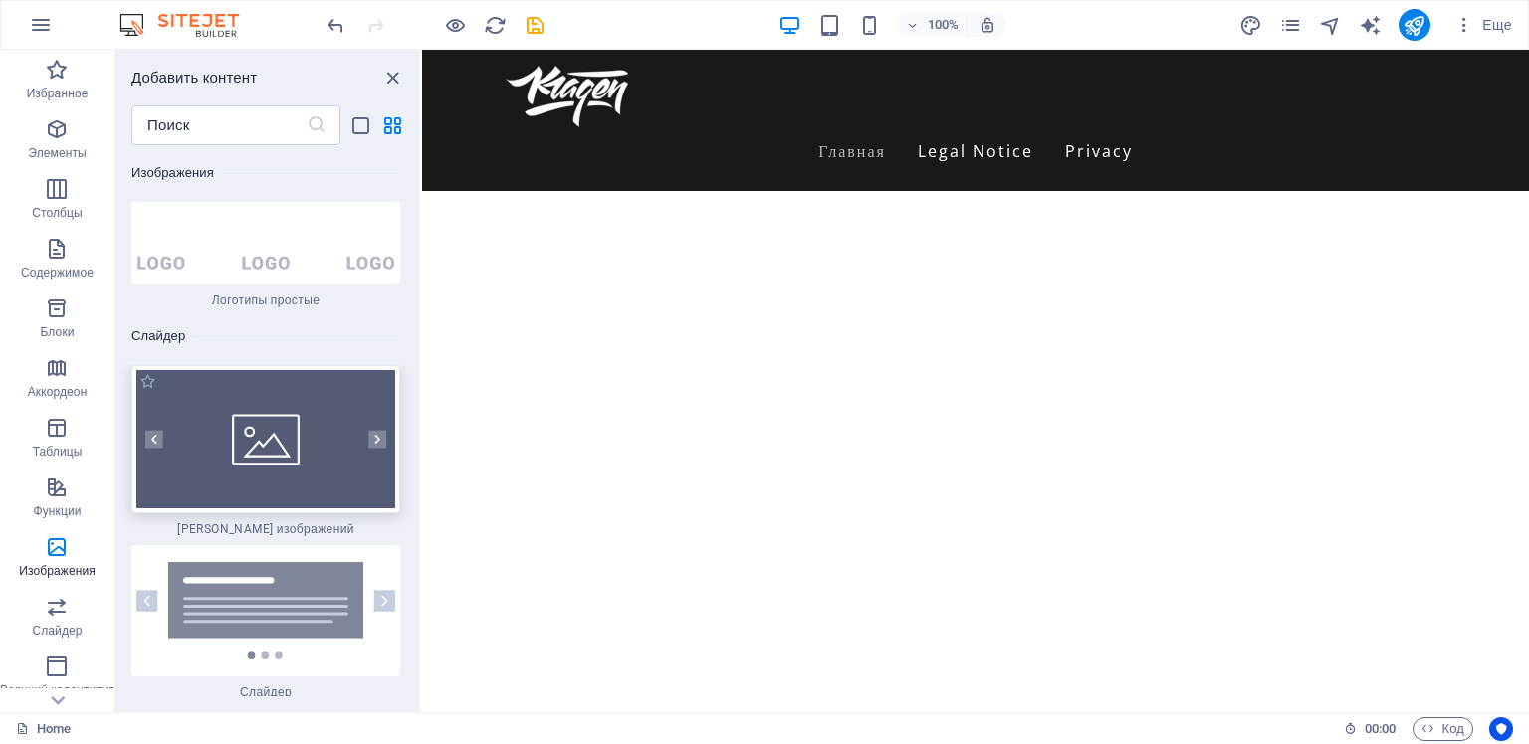
click at [266, 370] on img at bounding box center [265, 439] width 259 height 138
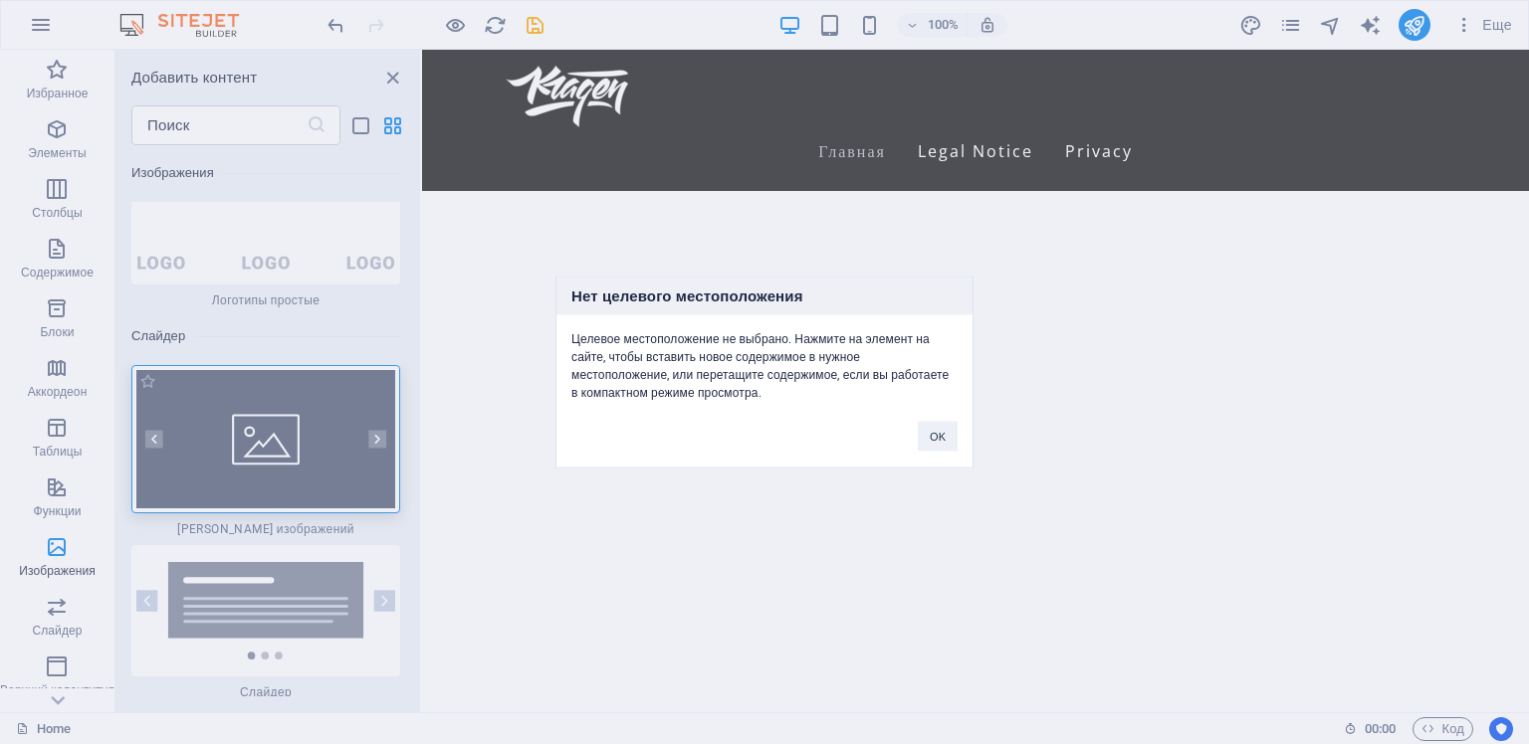
click at [257, 358] on div "Нет целевого местоположения Целевое местоположение не выбрано. Нажмите на элеме…" at bounding box center [764, 372] width 1529 height 744
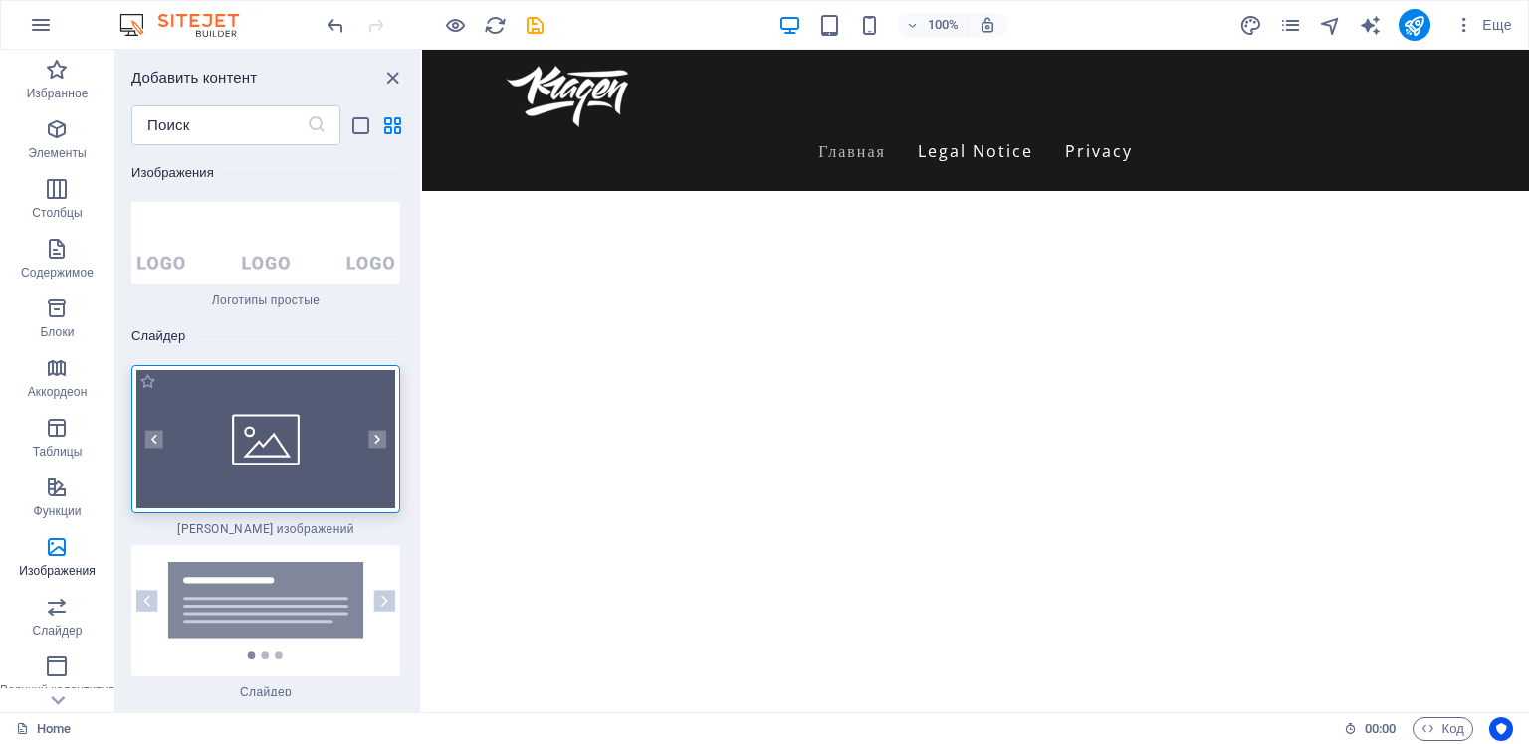
click at [257, 370] on img at bounding box center [265, 439] width 259 height 138
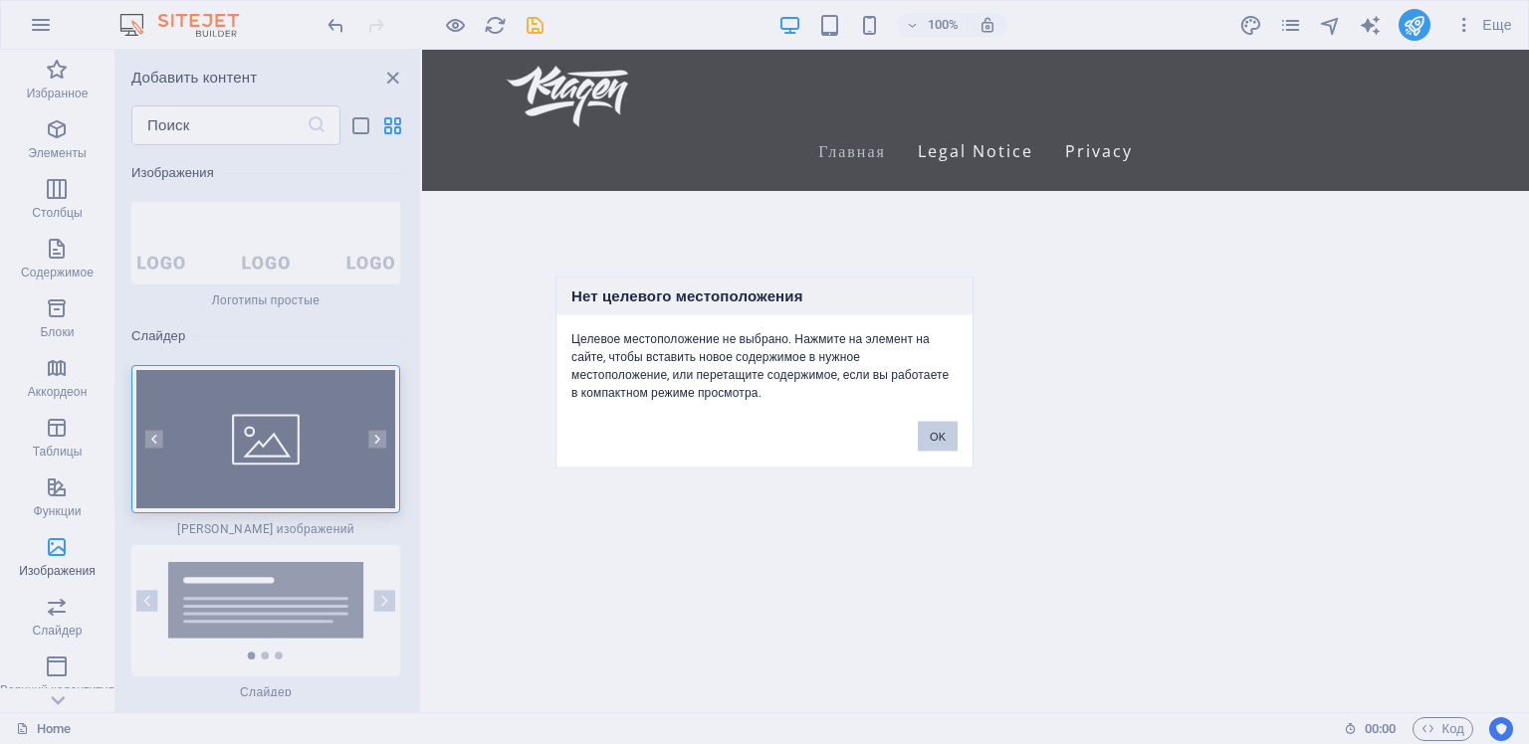
click at [942, 438] on button "OK" at bounding box center [938, 437] width 40 height 30
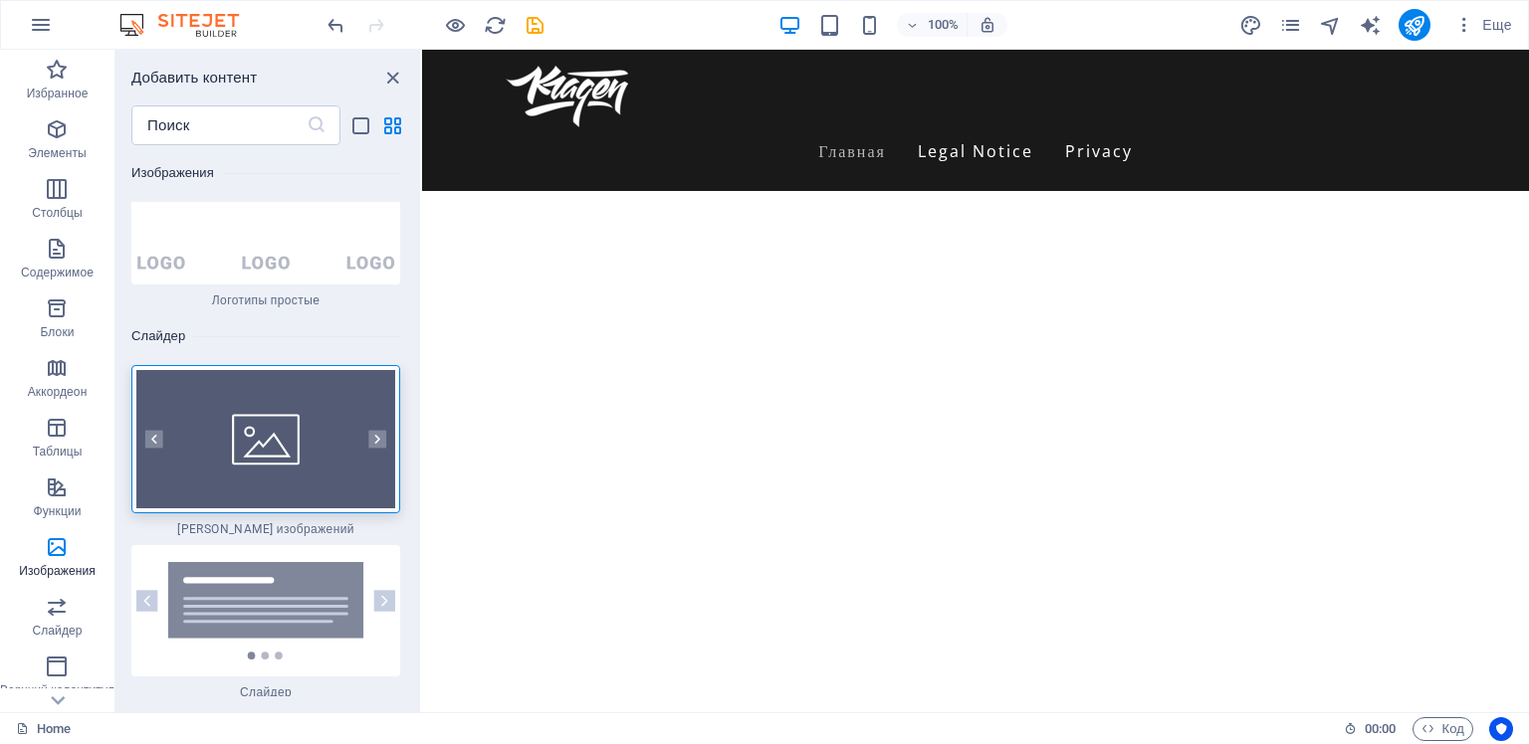
click at [947, 191] on html "Skip to main content Menu Главная Legal Notice Privacy" at bounding box center [975, 120] width 1107 height 141
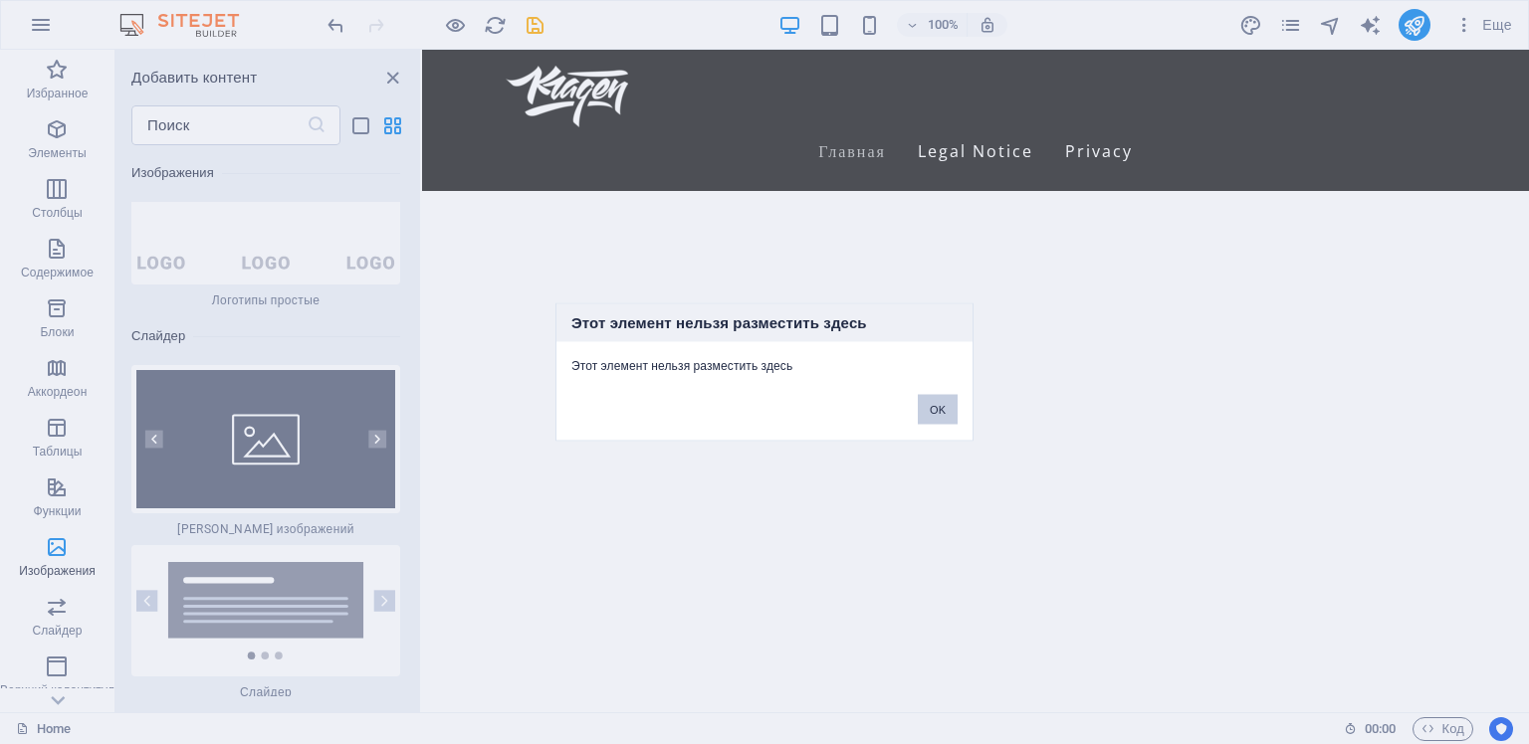
click at [940, 410] on button "OK" at bounding box center [938, 410] width 40 height 30
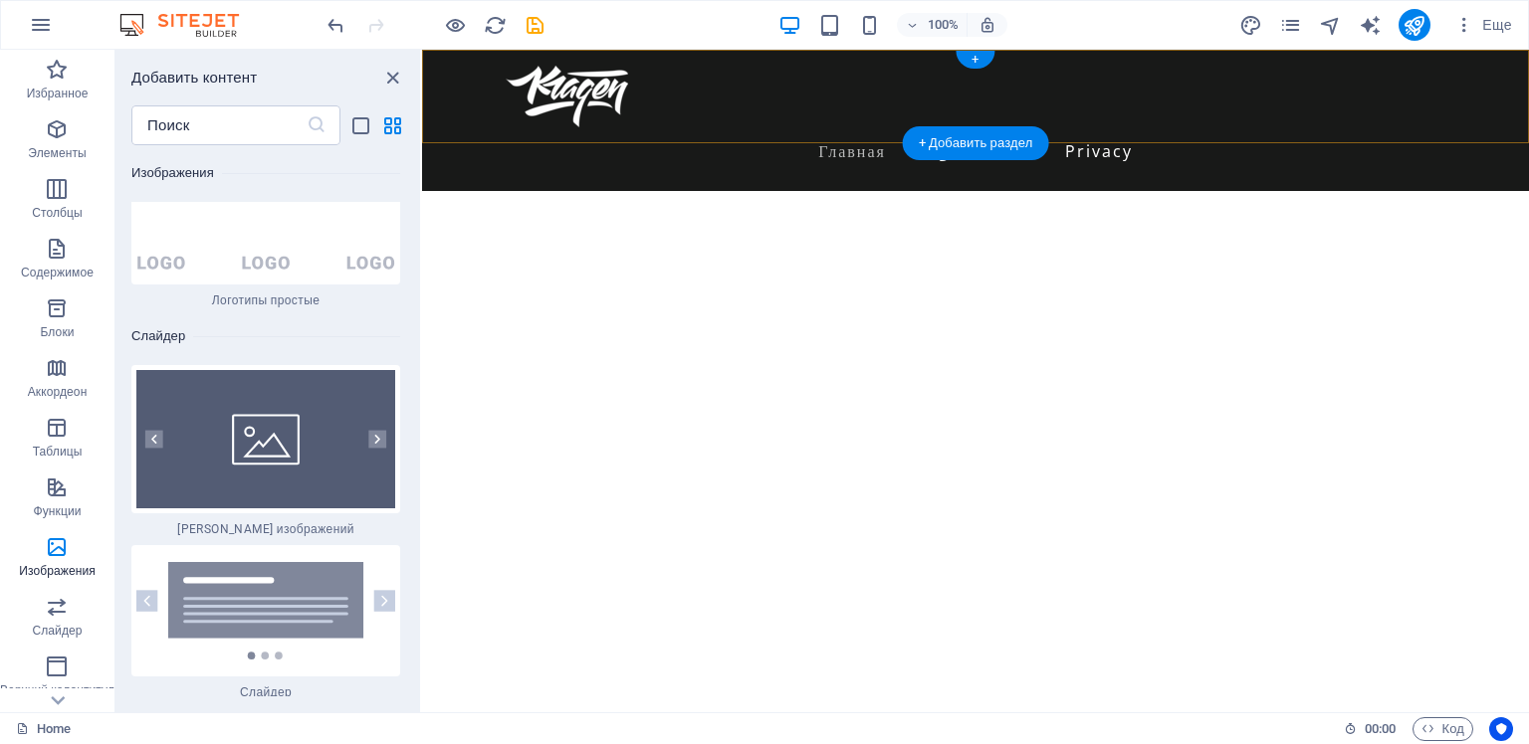
click at [987, 147] on div "+ Добавить раздел" at bounding box center [976, 143] width 146 height 34
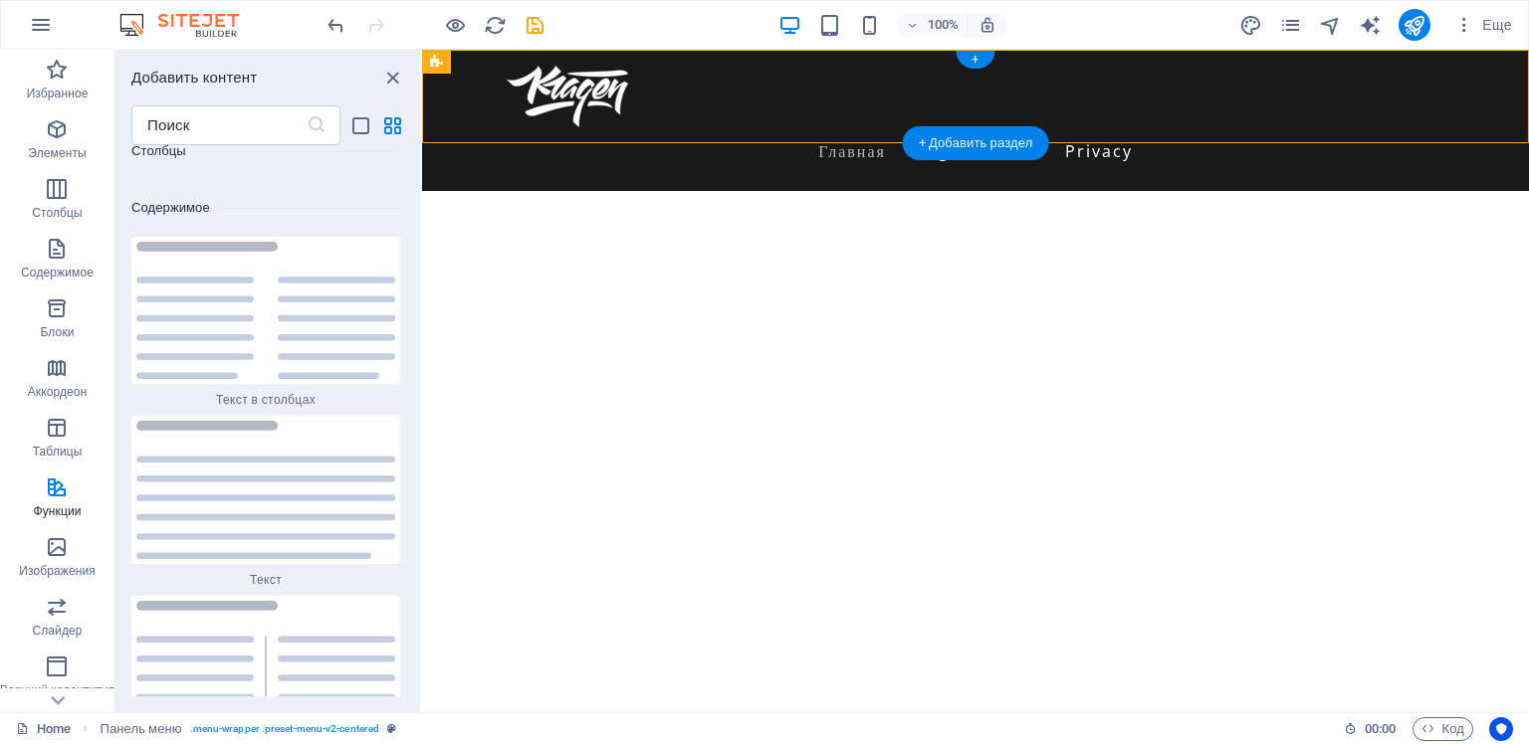
scroll to position [6696, 0]
click at [961, 143] on div "+ Добавить раздел" at bounding box center [976, 143] width 146 height 34
click at [52, 566] on p "Изображения" at bounding box center [57, 571] width 77 height 16
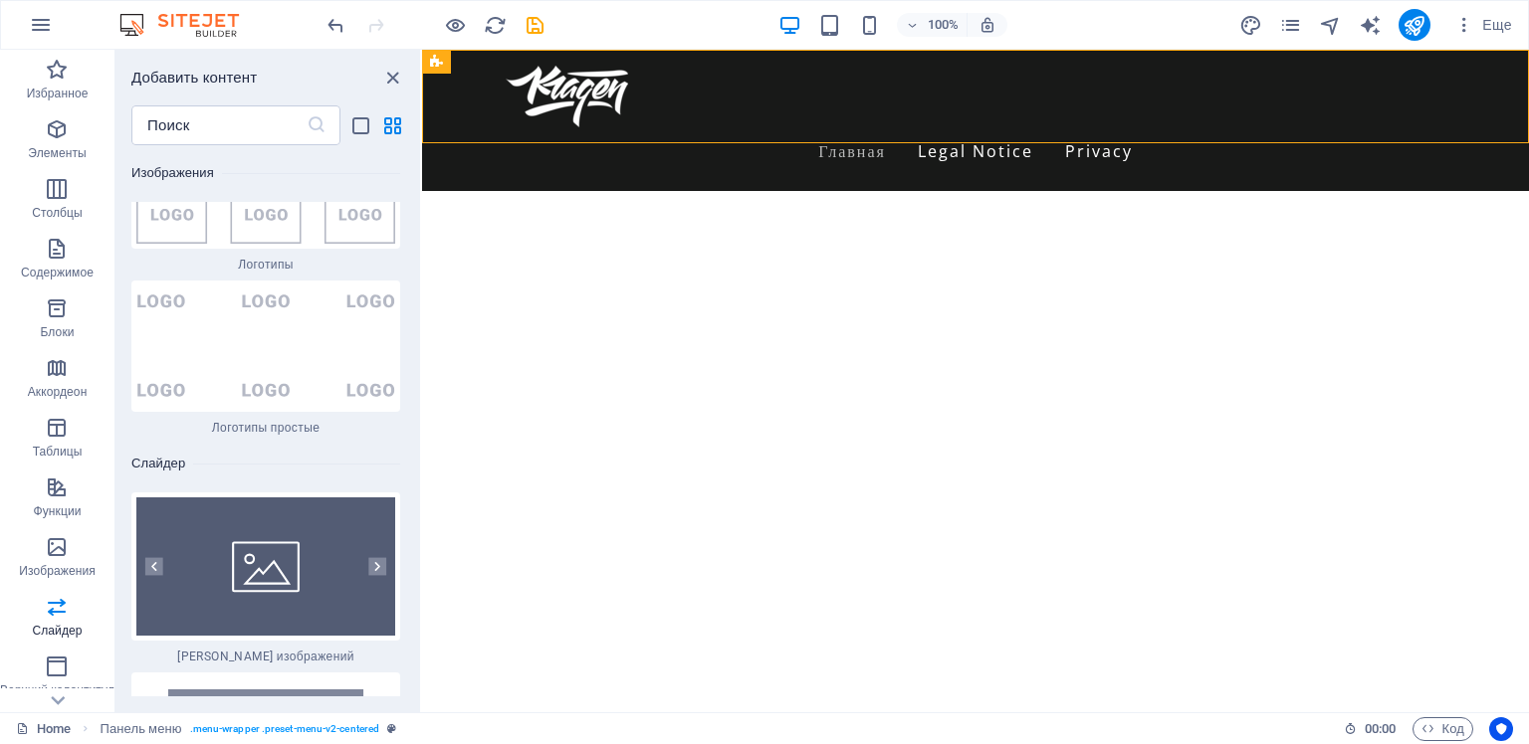
scroll to position [22266, 0]
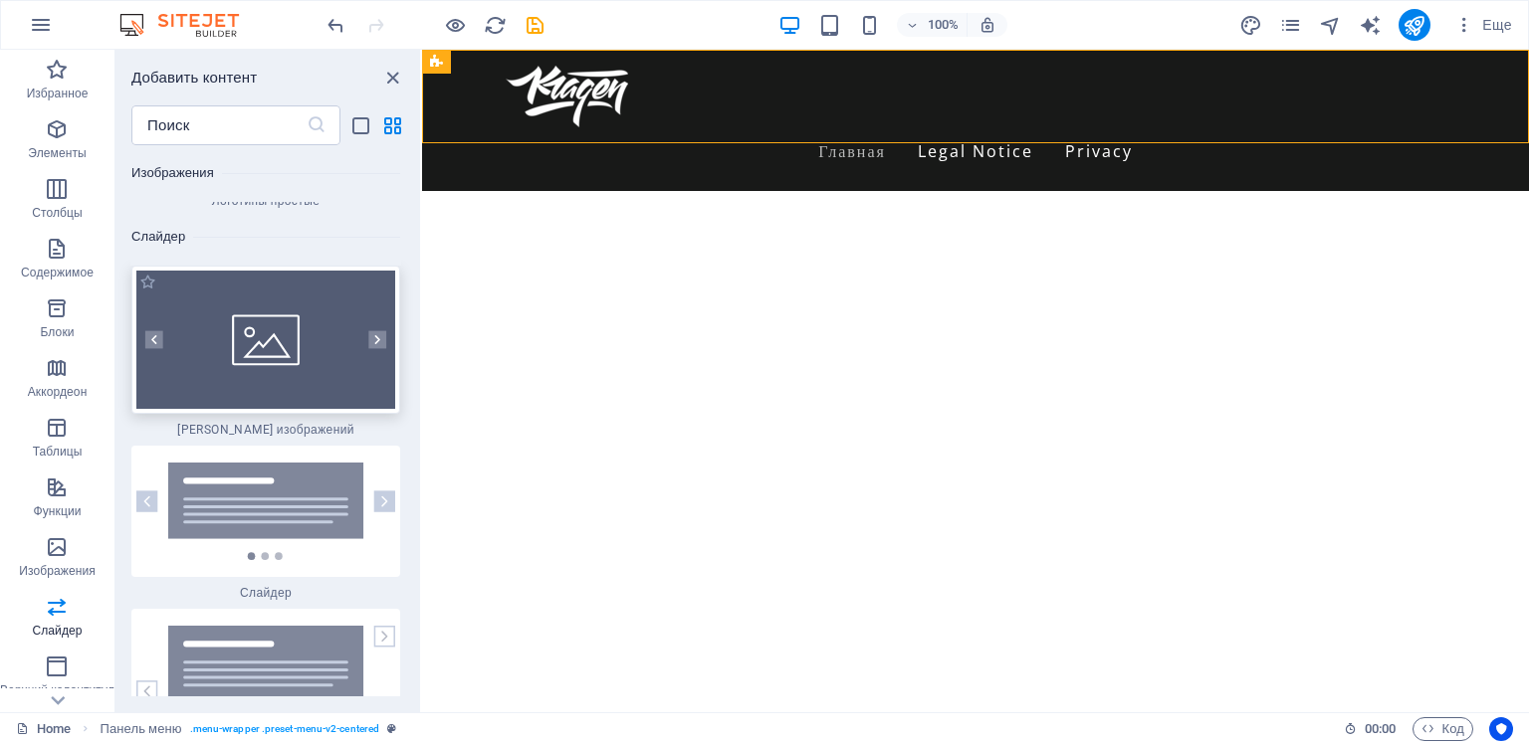
click at [279, 278] on img at bounding box center [265, 340] width 259 height 138
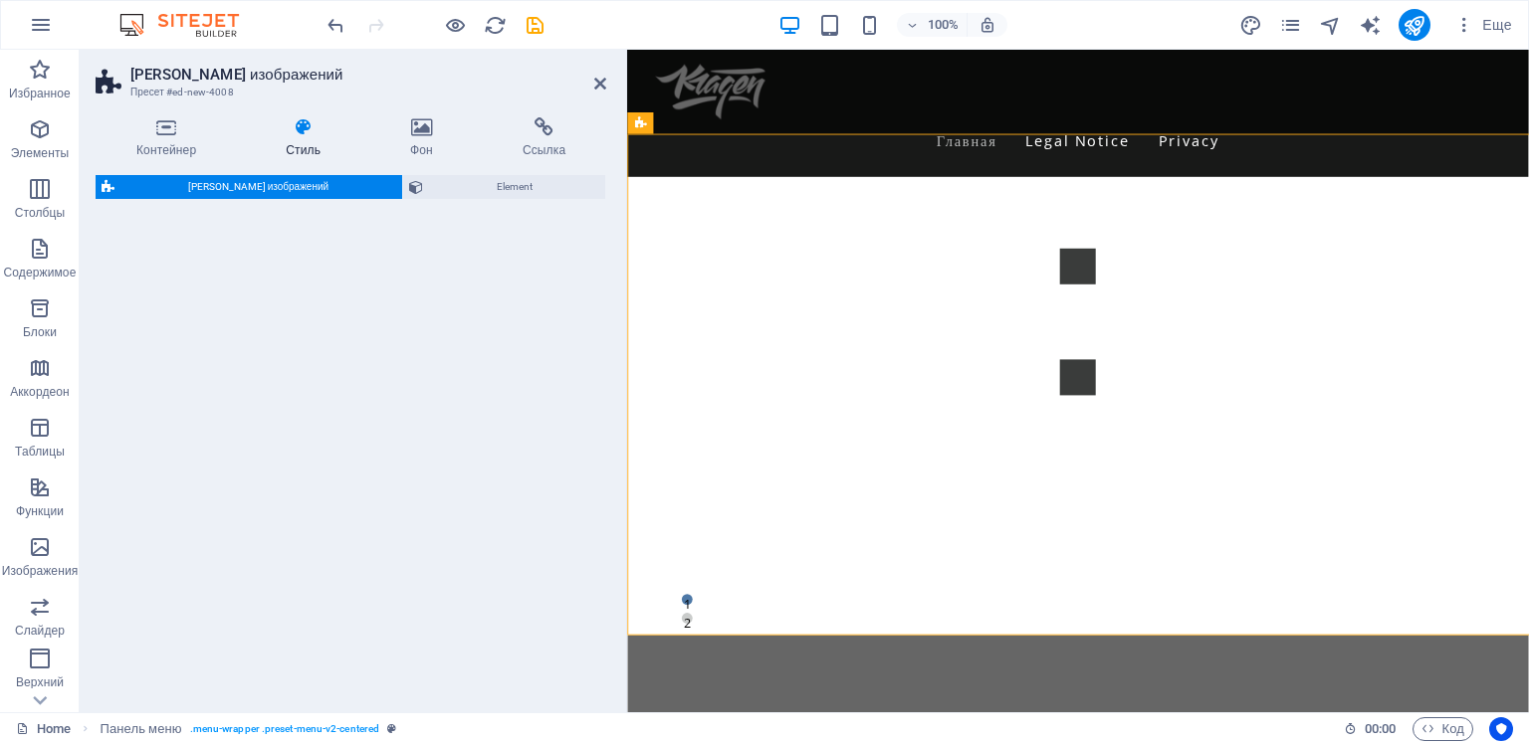
select select "rem"
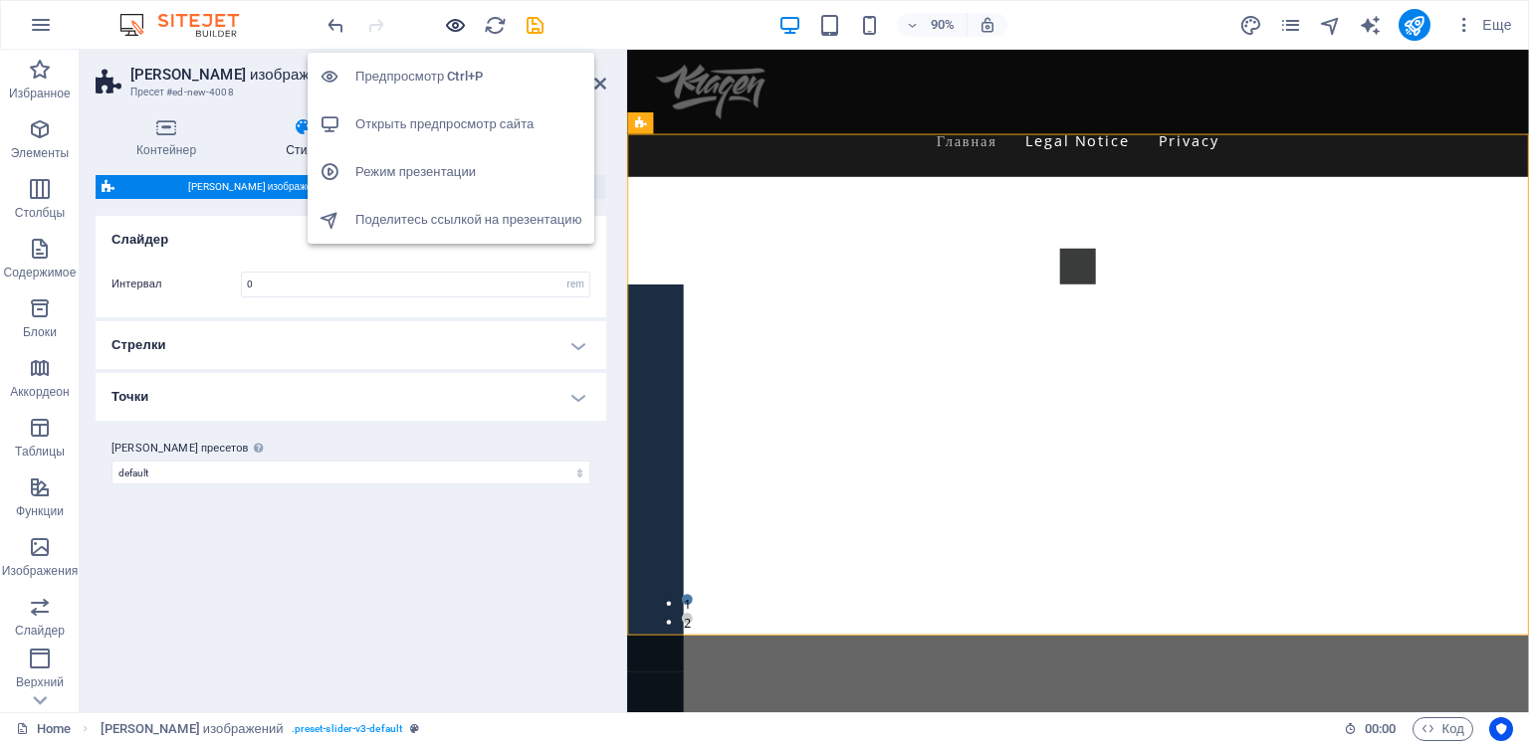
click at [450, 27] on icon "button" at bounding box center [455, 25] width 23 height 23
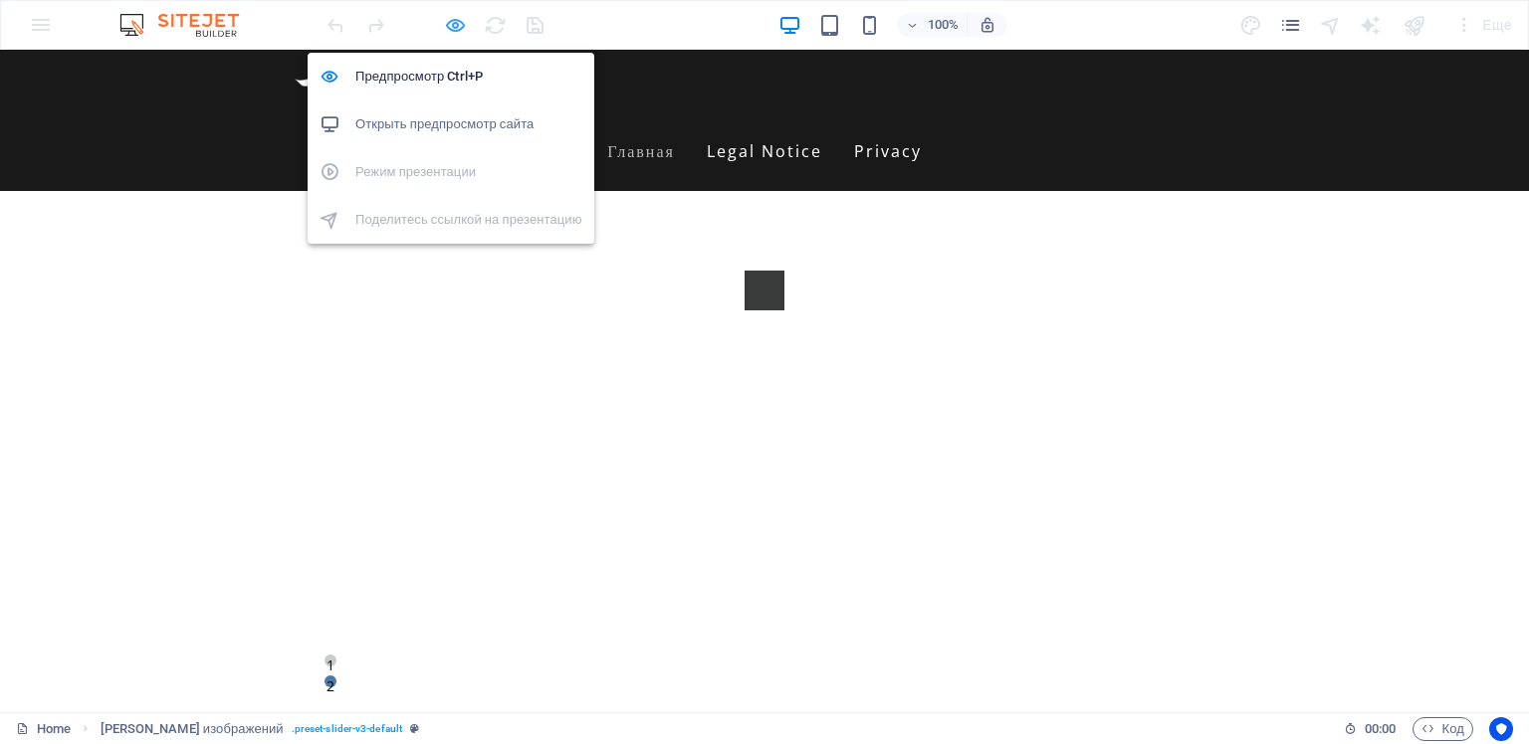
click at [449, 28] on icon "button" at bounding box center [455, 25] width 23 height 23
select select "rem"
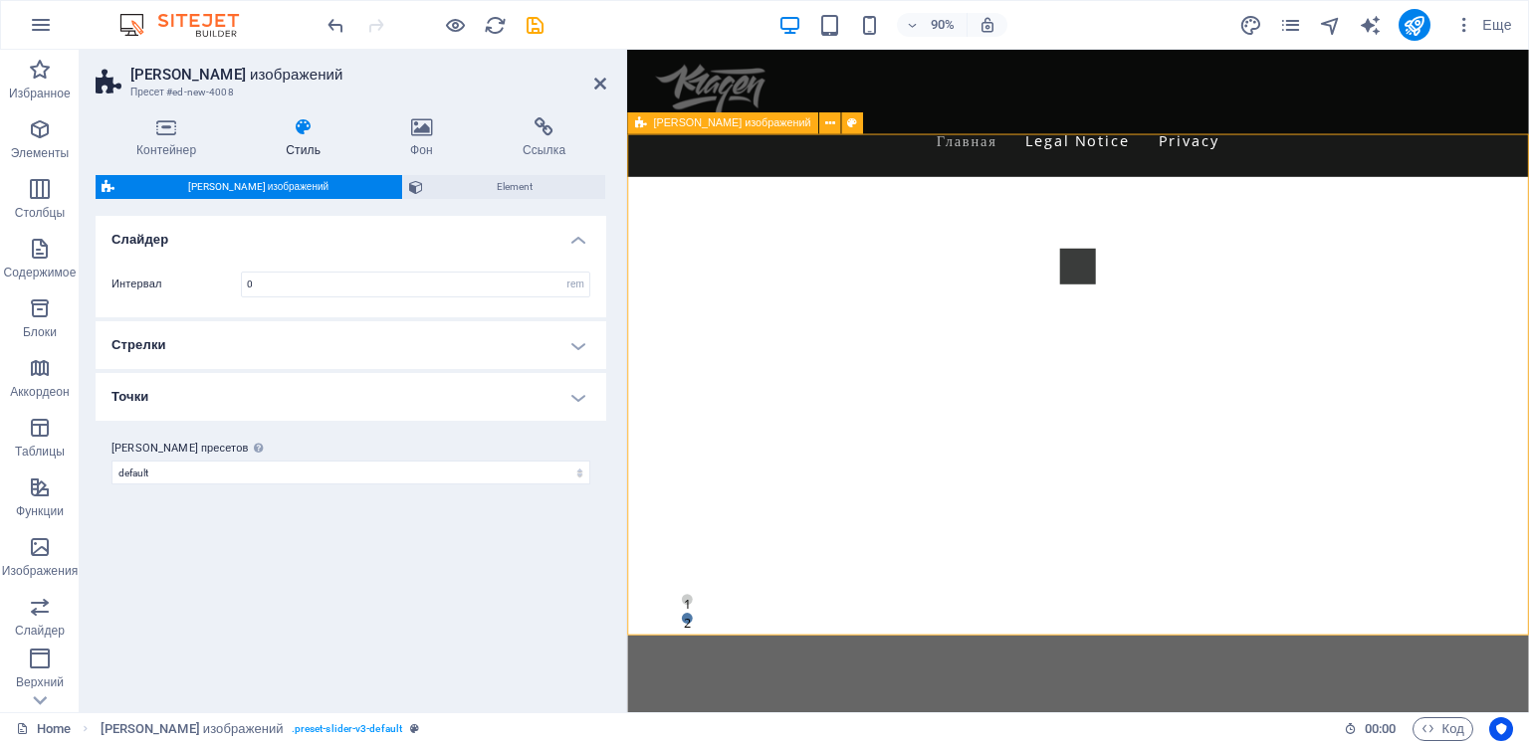
click at [995, 191] on div "1 2" at bounding box center [1127, 469] width 1001 height 557
click at [163, 127] on icon at bounding box center [166, 127] width 141 height 20
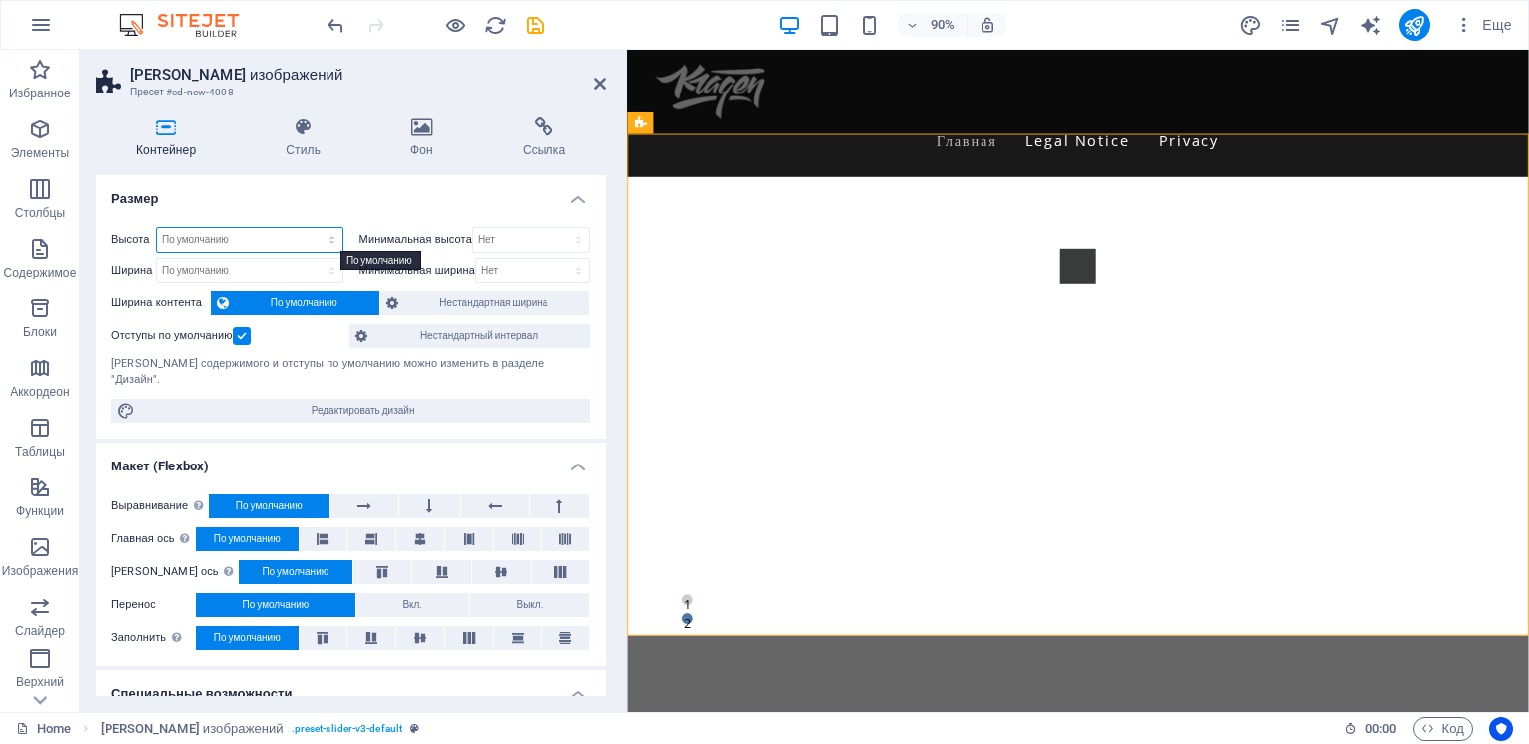
click at [330, 236] on select "По умолчанию px rem % vh vw" at bounding box center [249, 240] width 185 height 24
click at [326, 235] on select "По умолчанию px rem % vh vw" at bounding box center [249, 240] width 185 height 24
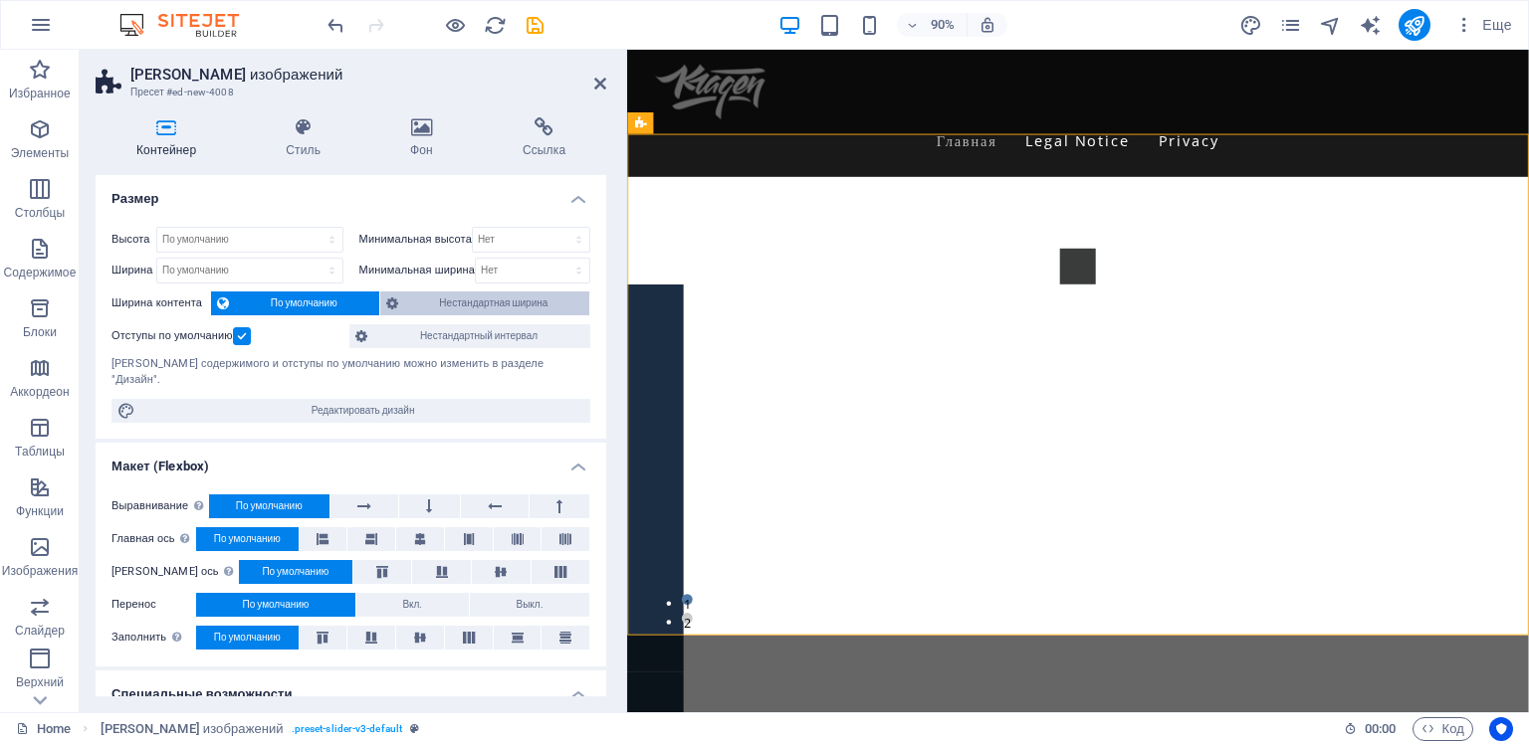
click at [448, 304] on span "Нестандартная ширина" at bounding box center [494, 304] width 180 height 24
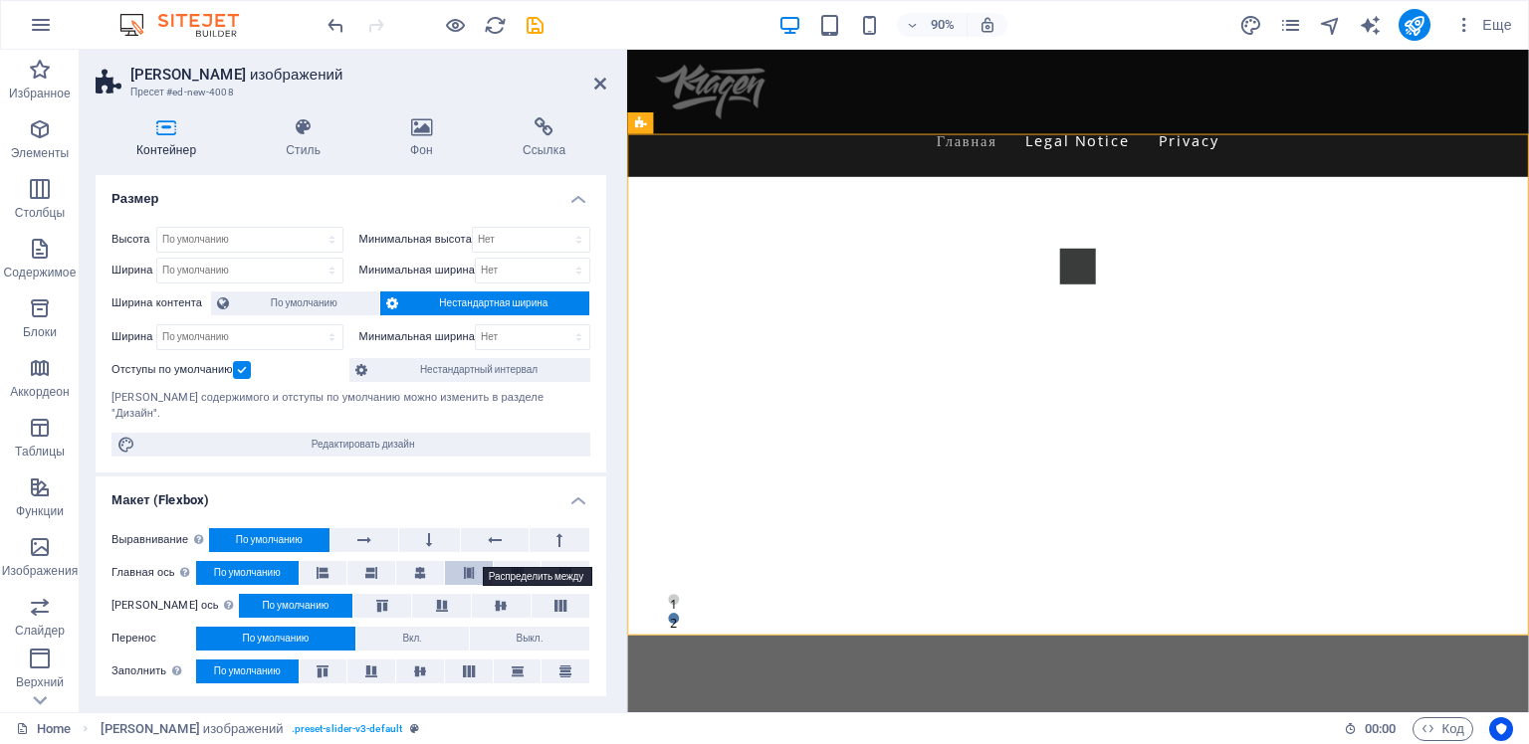
click at [471, 561] on icon at bounding box center [469, 573] width 12 height 24
click at [423, 561] on icon at bounding box center [420, 573] width 12 height 24
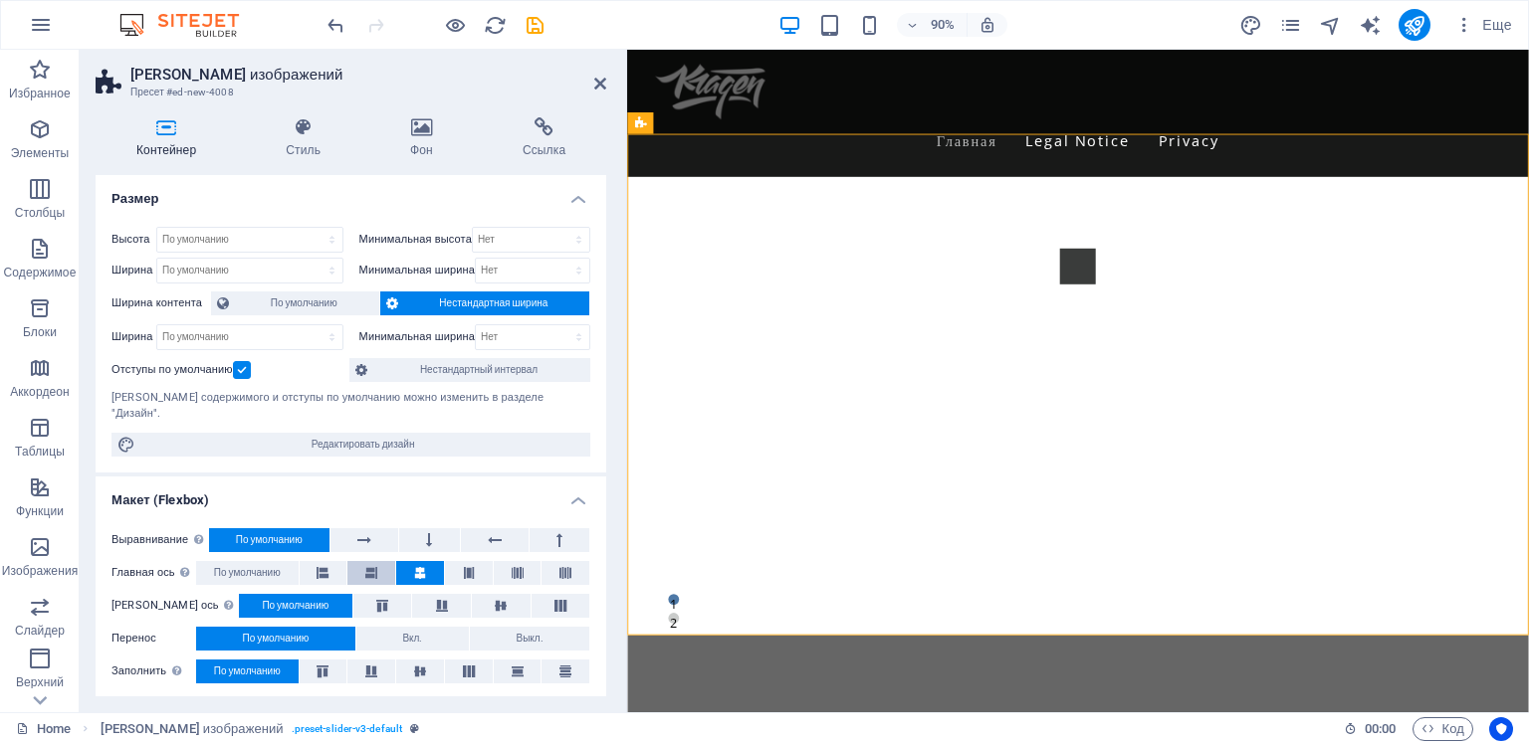
click at [367, 561] on icon at bounding box center [371, 573] width 12 height 24
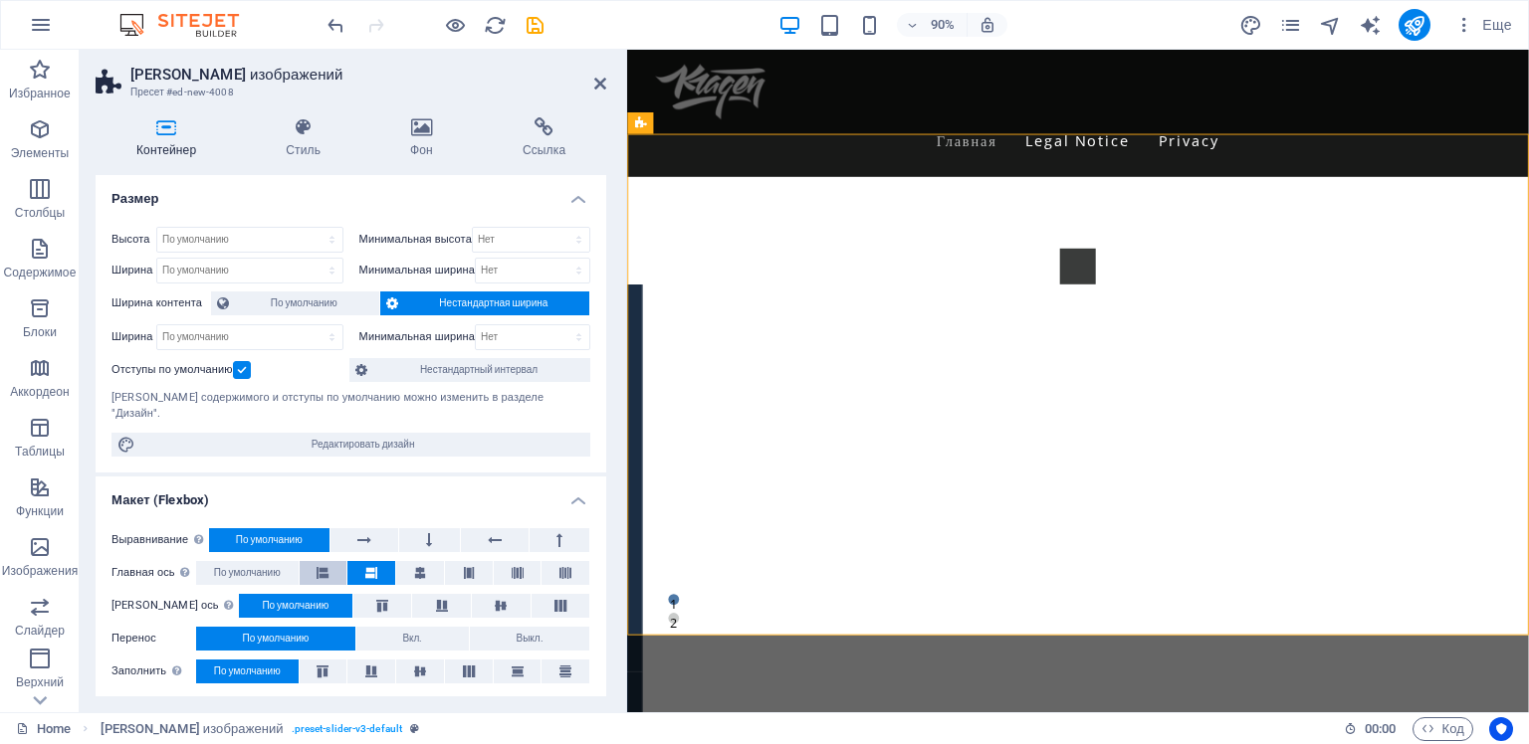
click at [322, 561] on icon at bounding box center [322, 573] width 12 height 24
click at [264, 561] on span "По умолчанию" at bounding box center [247, 573] width 67 height 24
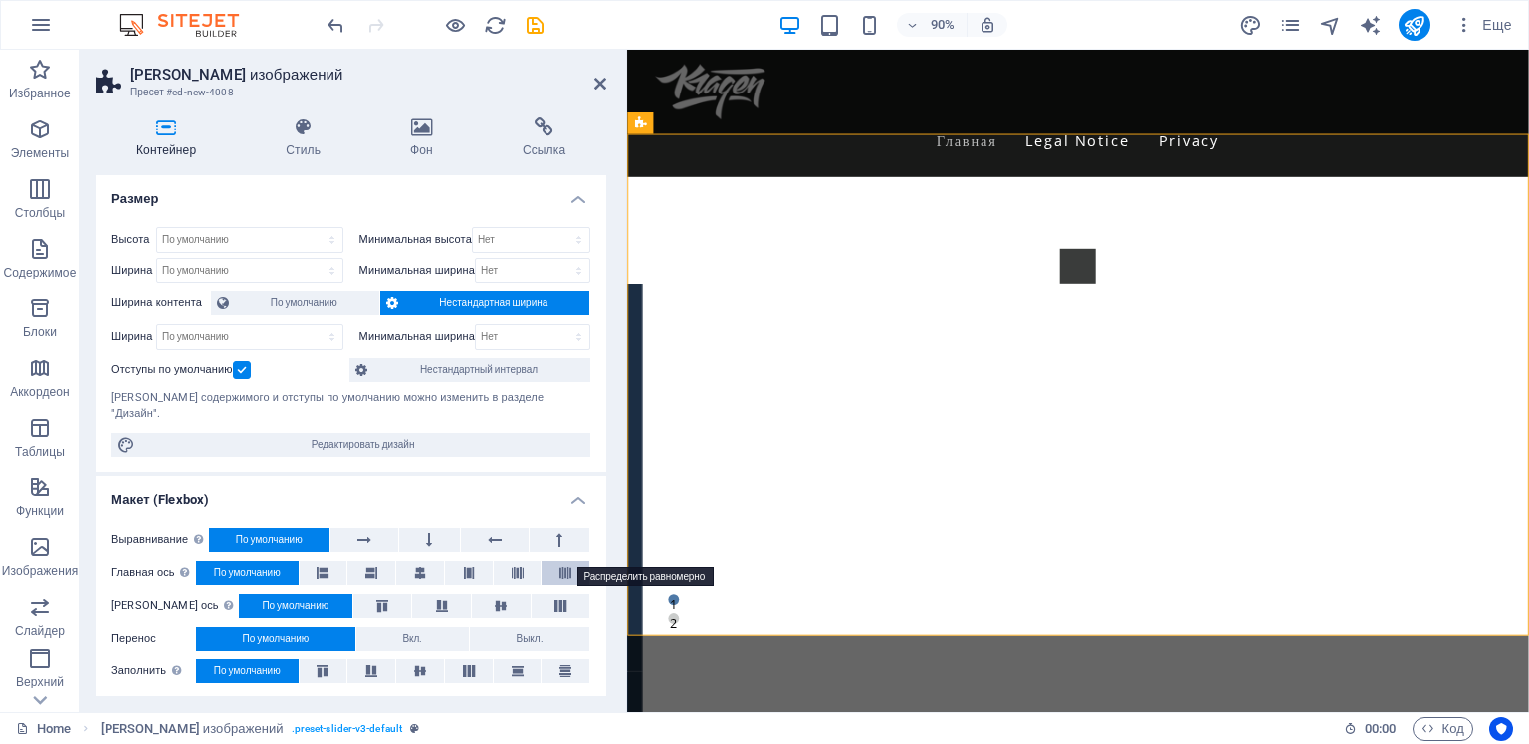
click at [559, 561] on icon at bounding box center [565, 573] width 12 height 24
click at [502, 561] on button at bounding box center [518, 573] width 48 height 24
click at [267, 561] on span "По умолчанию" at bounding box center [247, 573] width 67 height 24
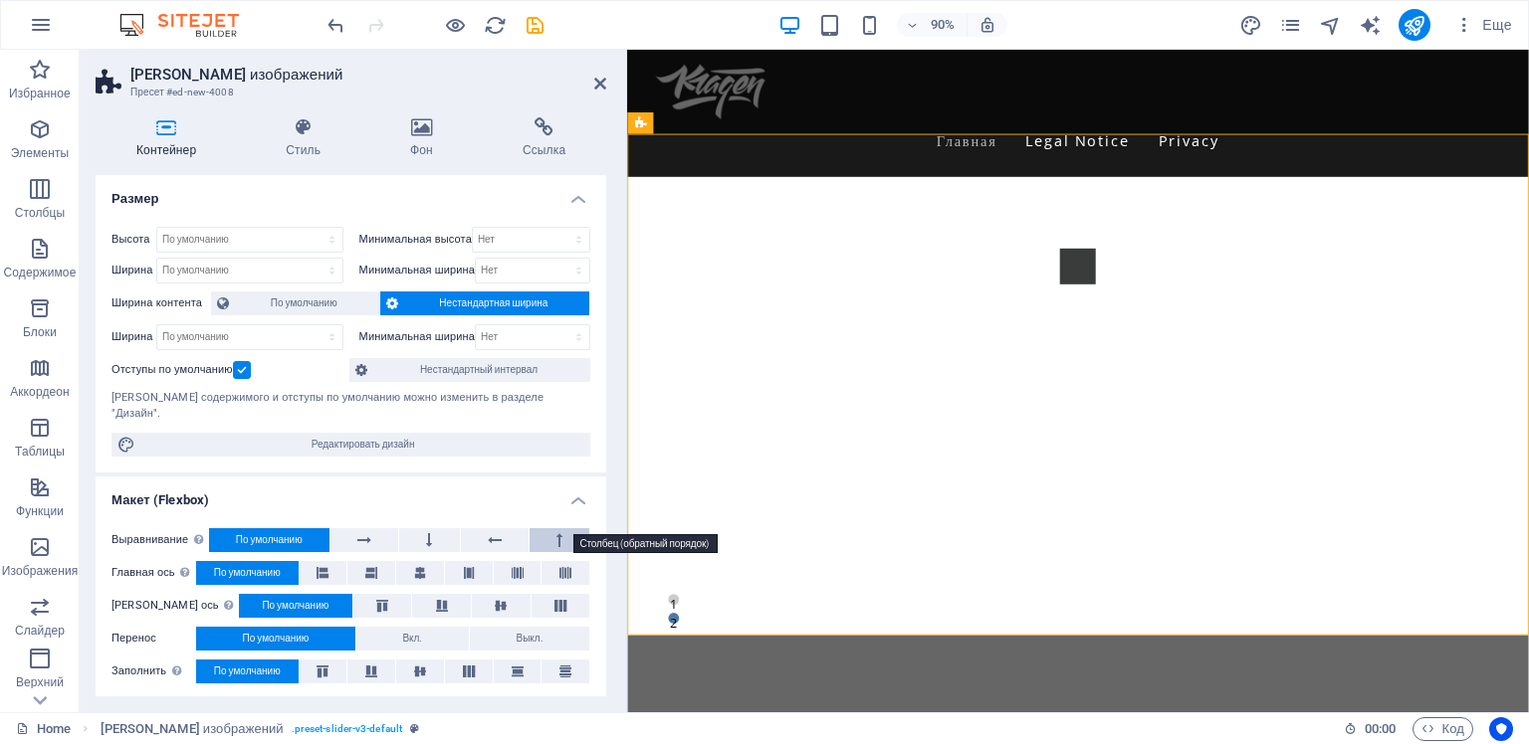
click at [551, 528] on button at bounding box center [559, 540] width 60 height 24
click at [491, 528] on icon at bounding box center [495, 540] width 14 height 24
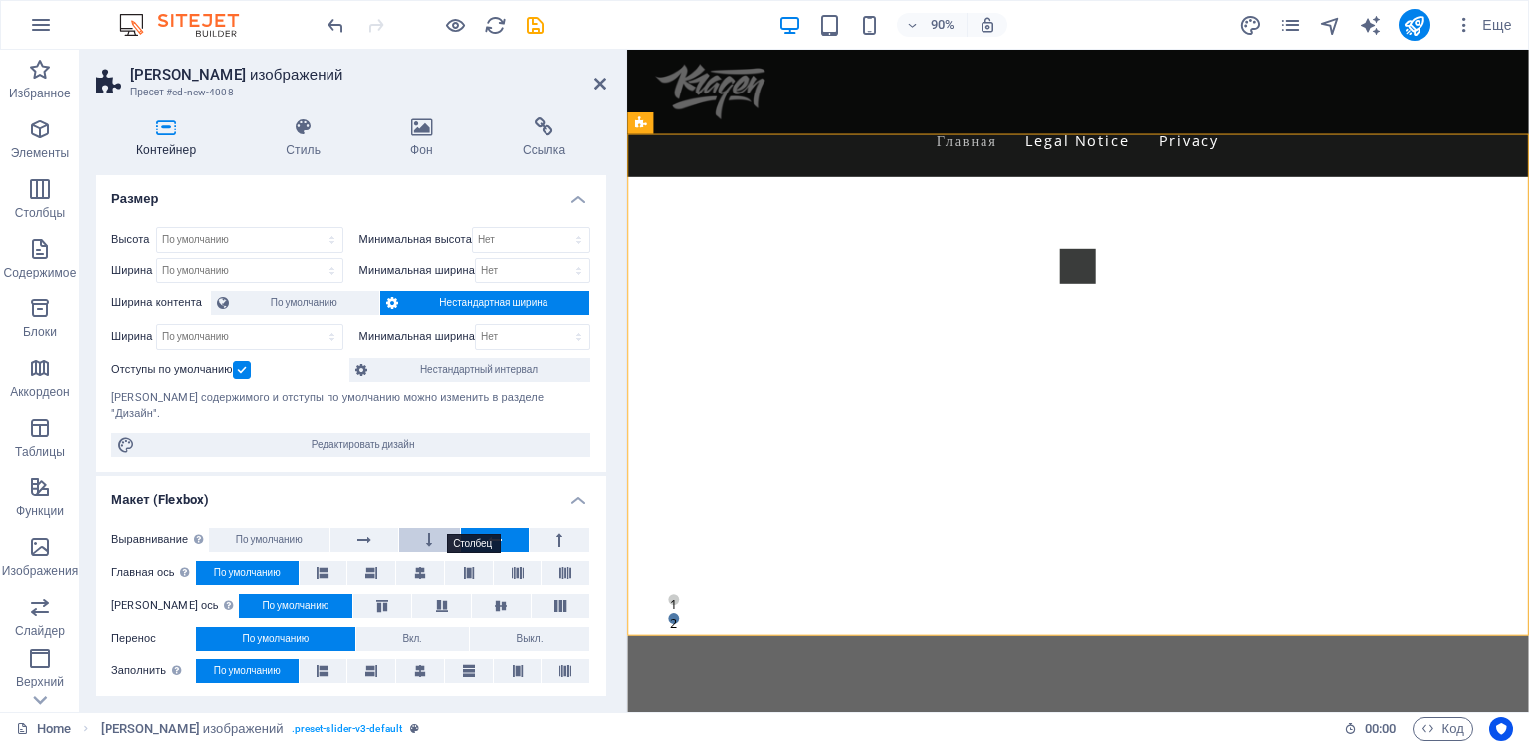
click at [422, 528] on button at bounding box center [429, 540] width 60 height 24
click at [363, 528] on icon at bounding box center [364, 540] width 14 height 24
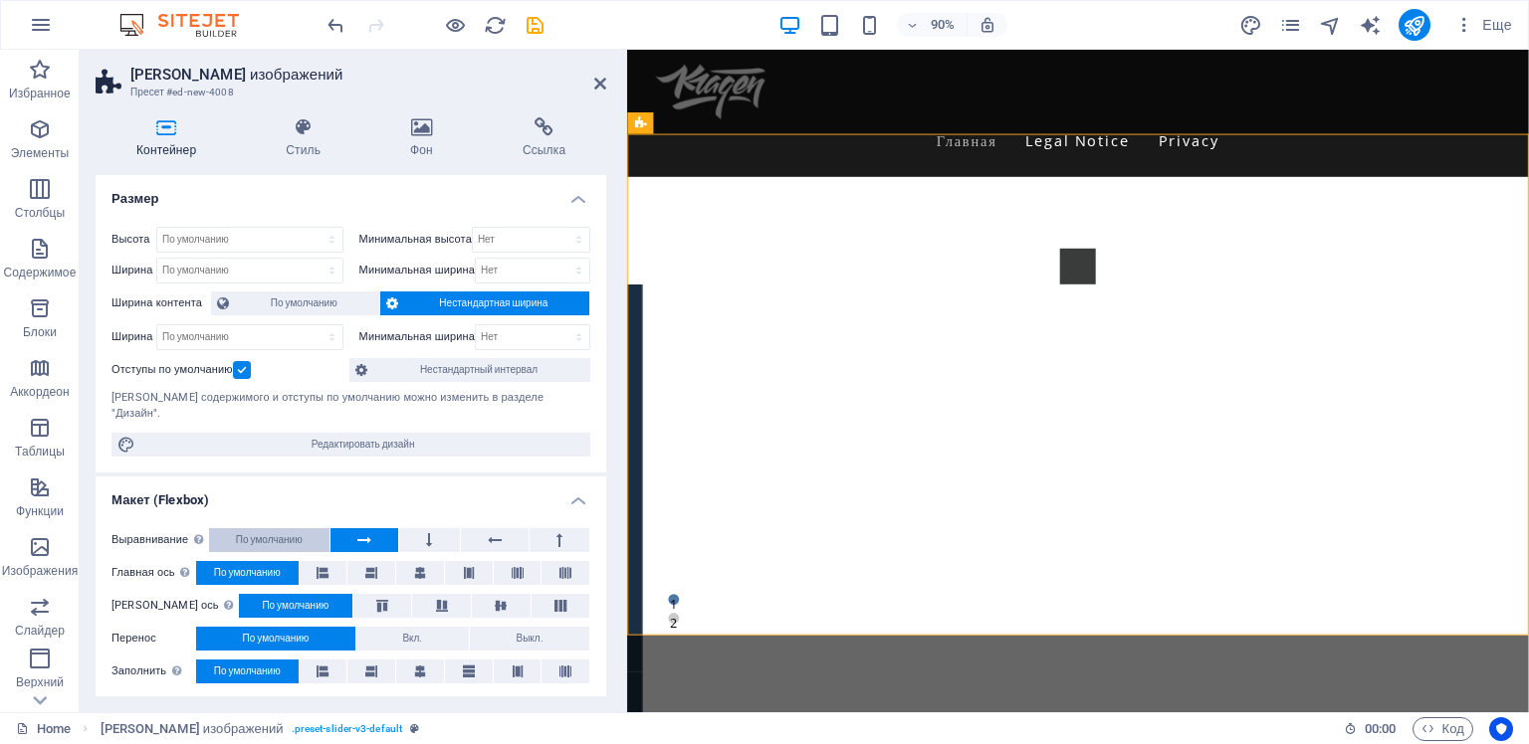
click at [264, 528] on span "По умолчанию" at bounding box center [269, 540] width 67 height 24
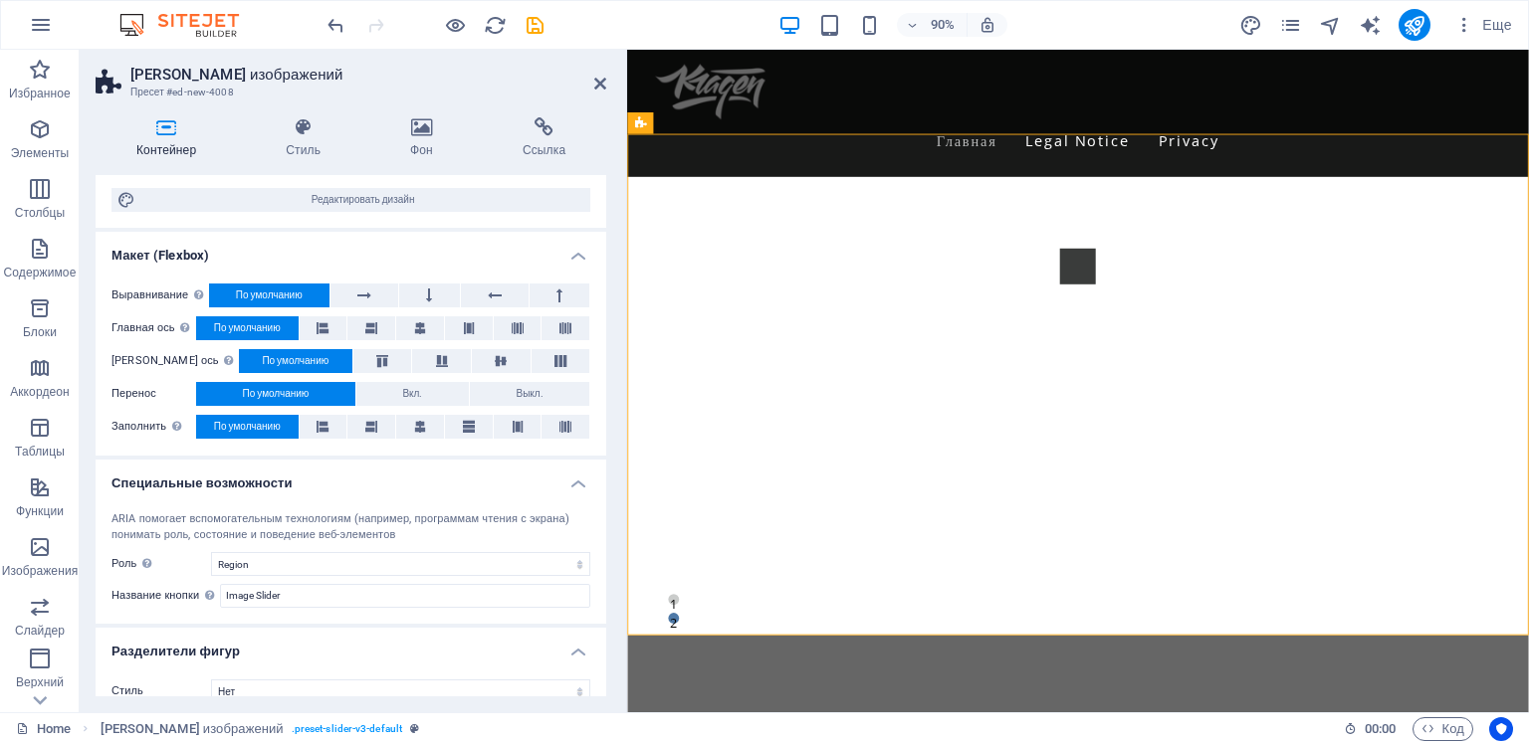
scroll to position [249, 0]
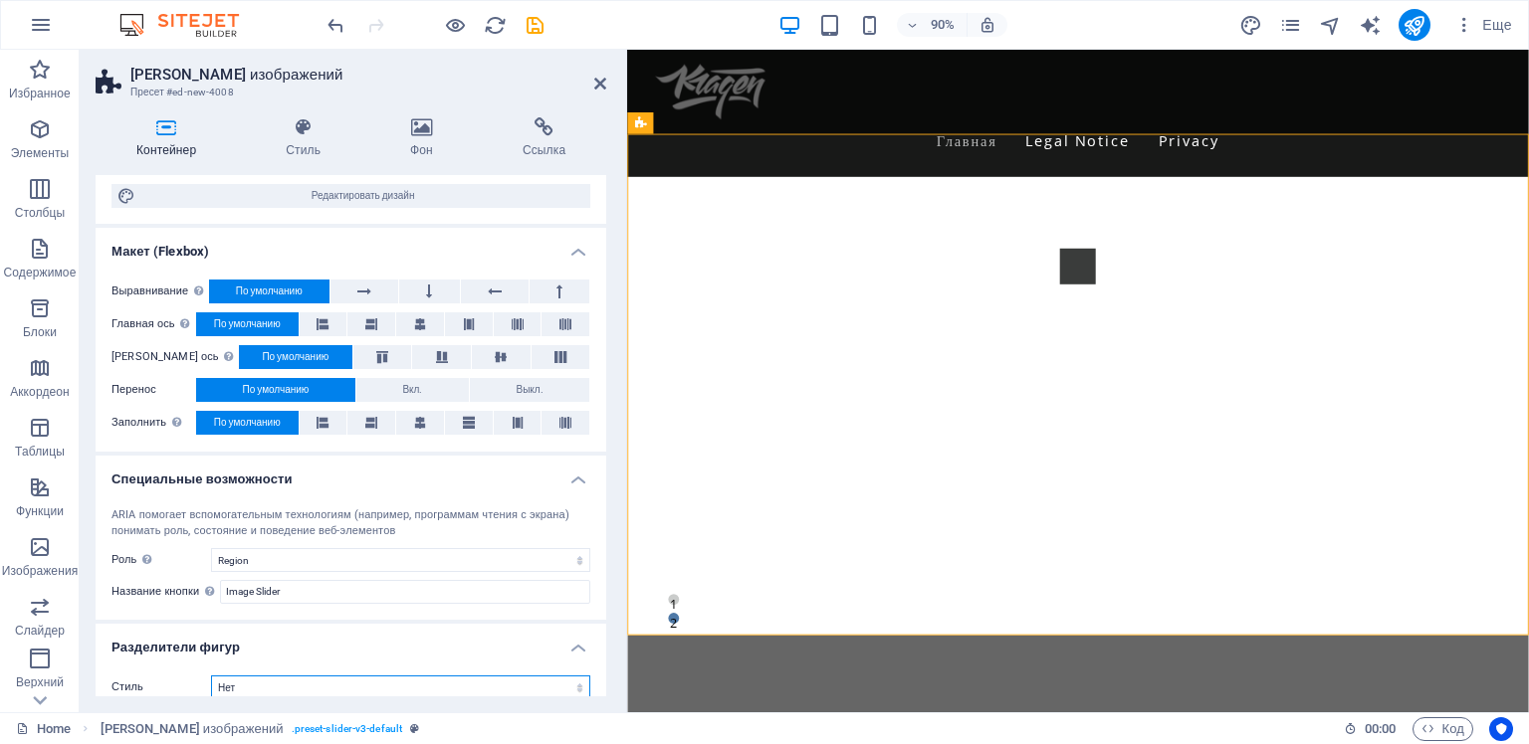
click at [334, 676] on select "Нет Треугольник Квадрат Диагонально Многоугольник 1 Многоугольник 2 Зигзаг Неск…" at bounding box center [400, 688] width 379 height 24
click at [211, 676] on select "Нет Треугольник Квадрат Диагонально Многоугольник 1 Многоугольник 2 Зигзаг Неск…" at bounding box center [400, 688] width 379 height 24
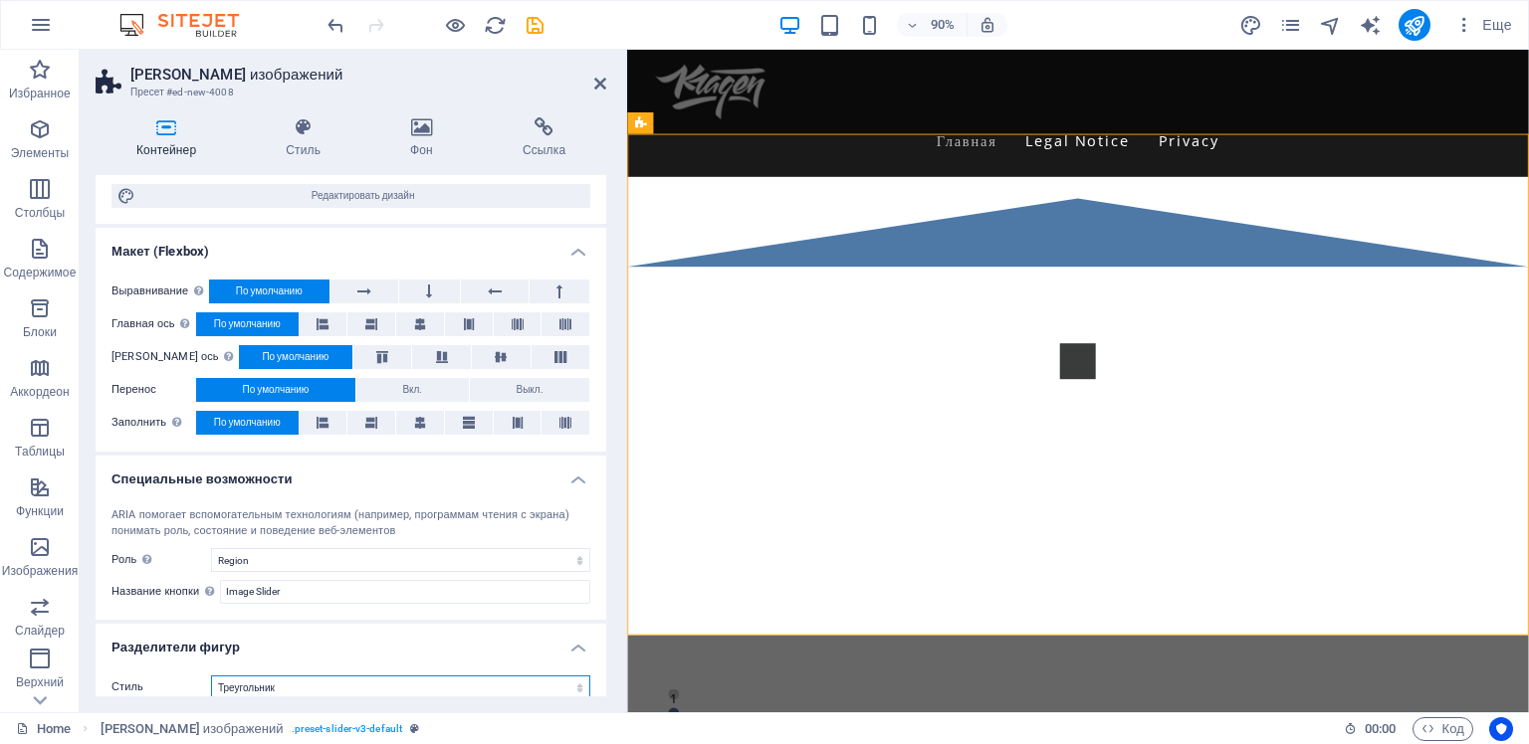
click at [324, 676] on select "Нет Треугольник Квадрат Диагонально Многоугольник 1 Многоугольник 2 Зигзаг Неск…" at bounding box center [400, 688] width 379 height 24
click at [211, 676] on select "Нет Треугольник Квадрат Диагонально Многоугольник 1 Многоугольник 2 Зигзаг Неск…" at bounding box center [400, 688] width 379 height 24
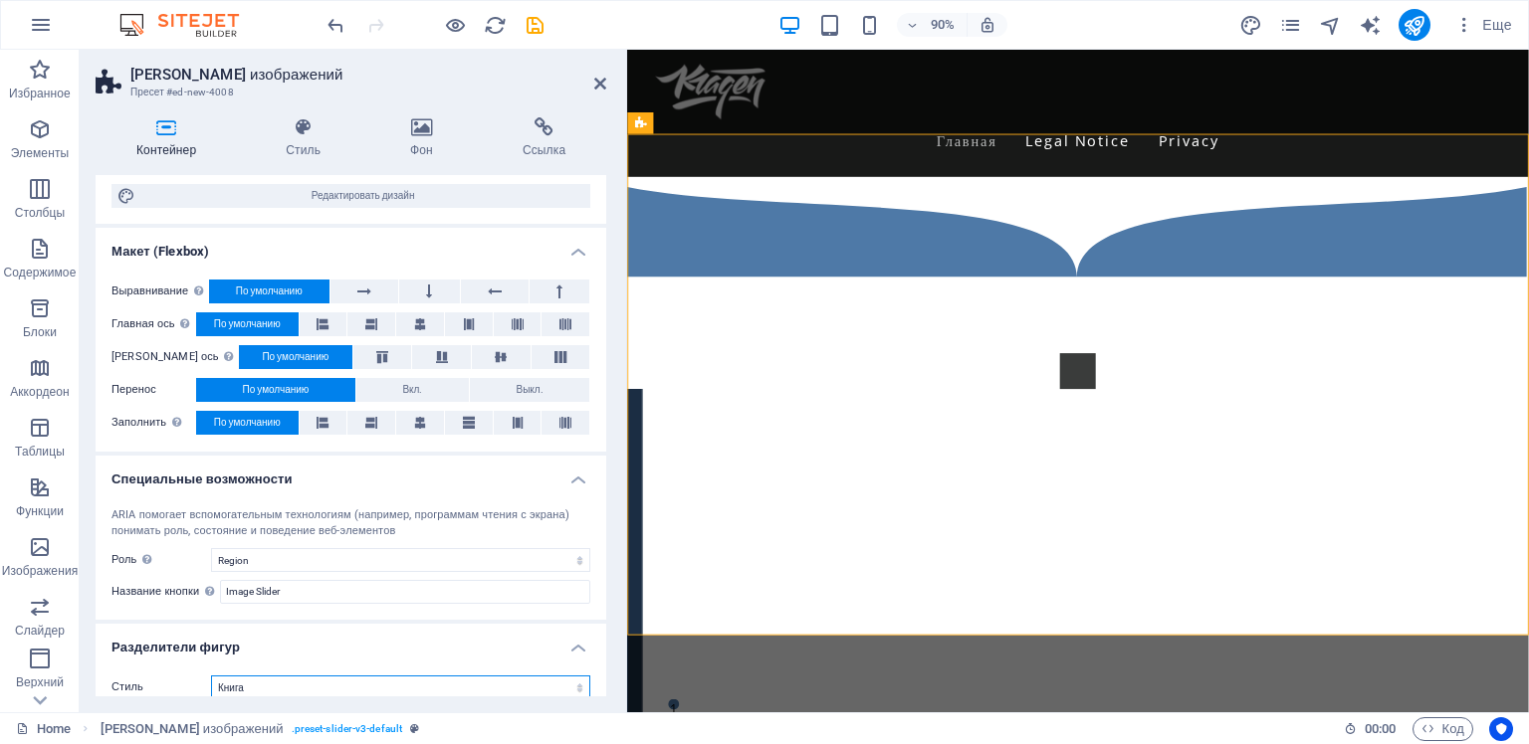
click at [253, 676] on select "Нет Треугольник Квадрат Диагонально Многоугольник 1 Многоугольник 2 Зигзаг Неск…" at bounding box center [400, 688] width 379 height 24
select select "none"
click at [211, 676] on select "Нет Треугольник Квадрат Диагонально Многоугольник 1 Многоугольник 2 Зигзаг Неск…" at bounding box center [400, 688] width 379 height 24
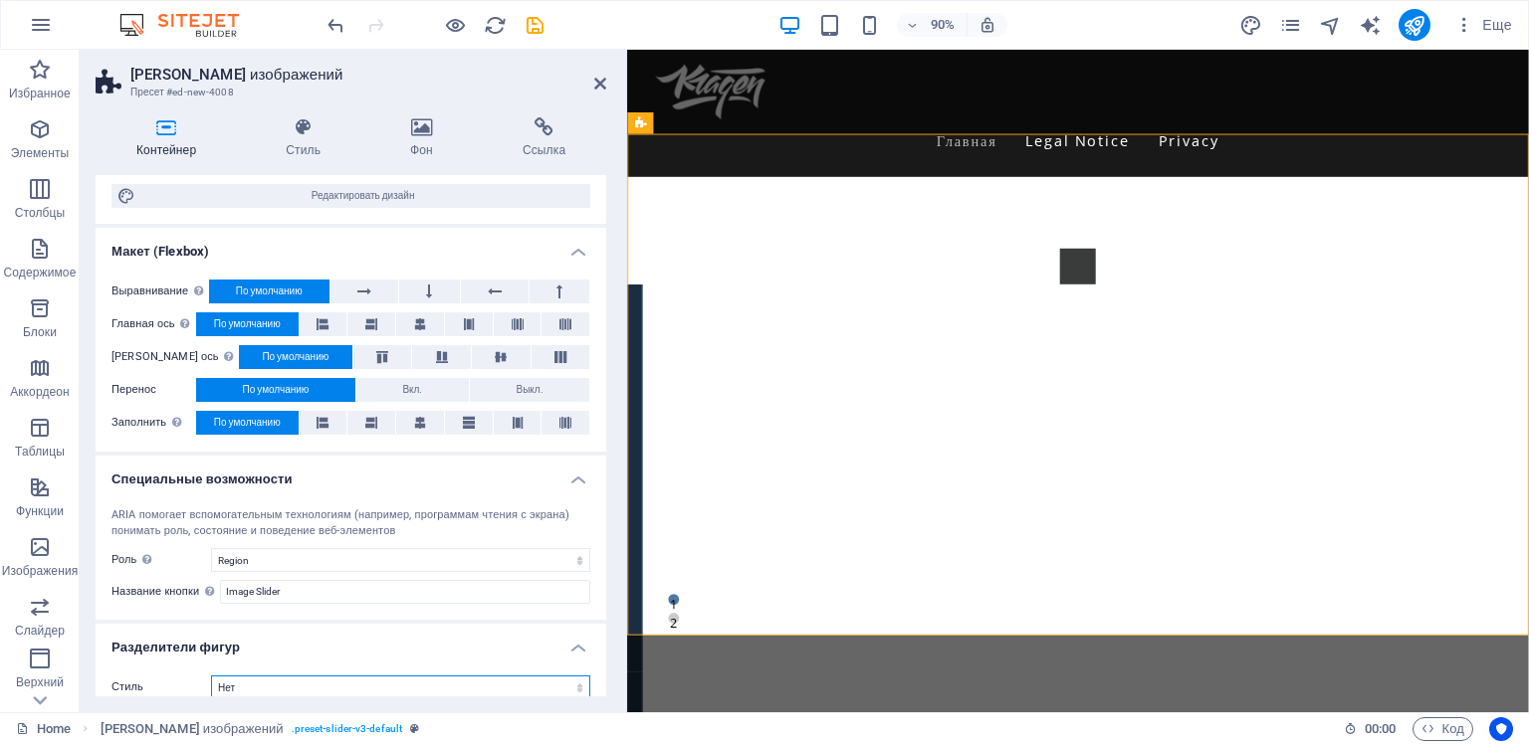
scroll to position [0, 0]
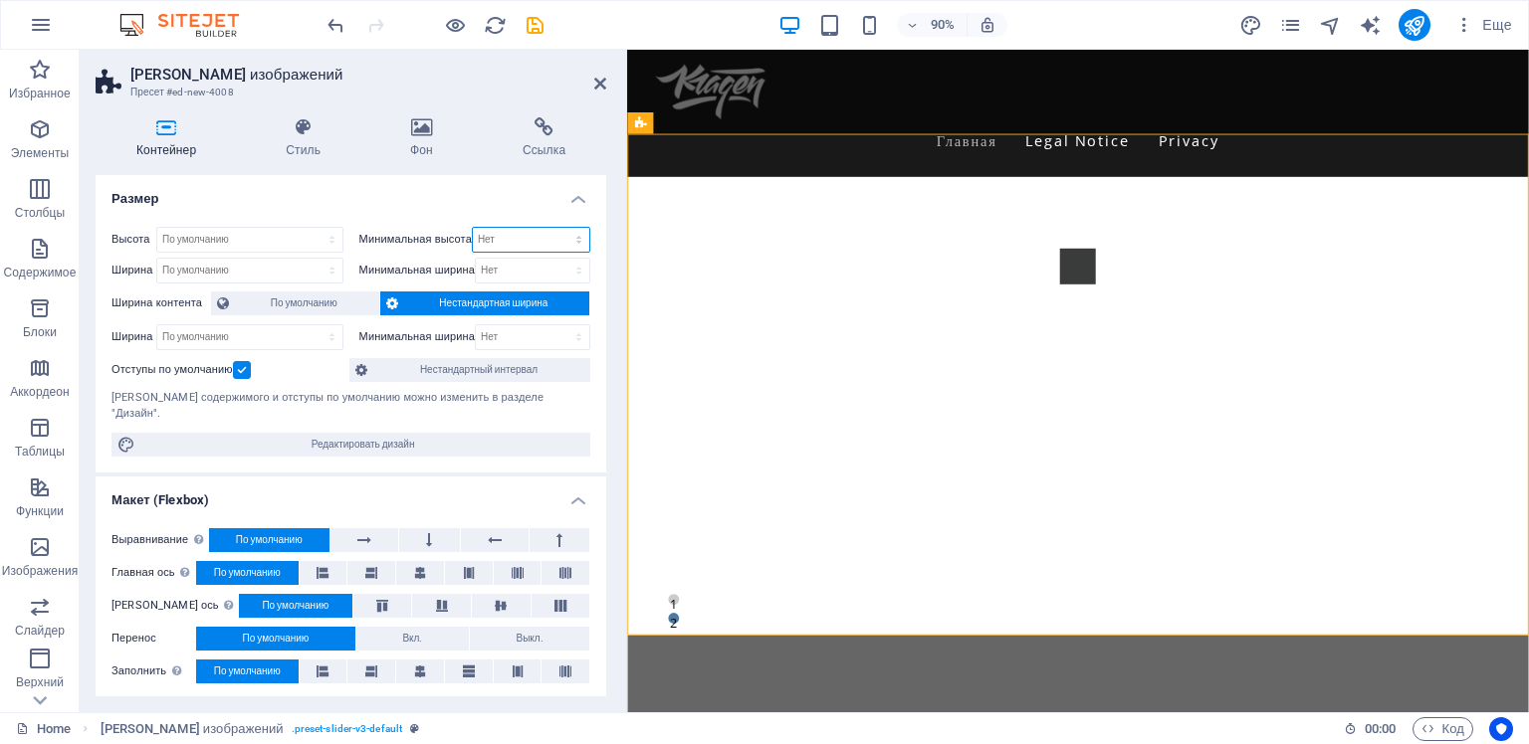
click at [541, 231] on select "Нет px rem % vh vw" at bounding box center [531, 240] width 116 height 24
select select "px"
click at [557, 228] on select "Нет px rem % vh vw" at bounding box center [531, 240] width 116 height 24
type input "0"
click at [574, 247] on select "Нет px rem % vh vw" at bounding box center [575, 240] width 28 height 24
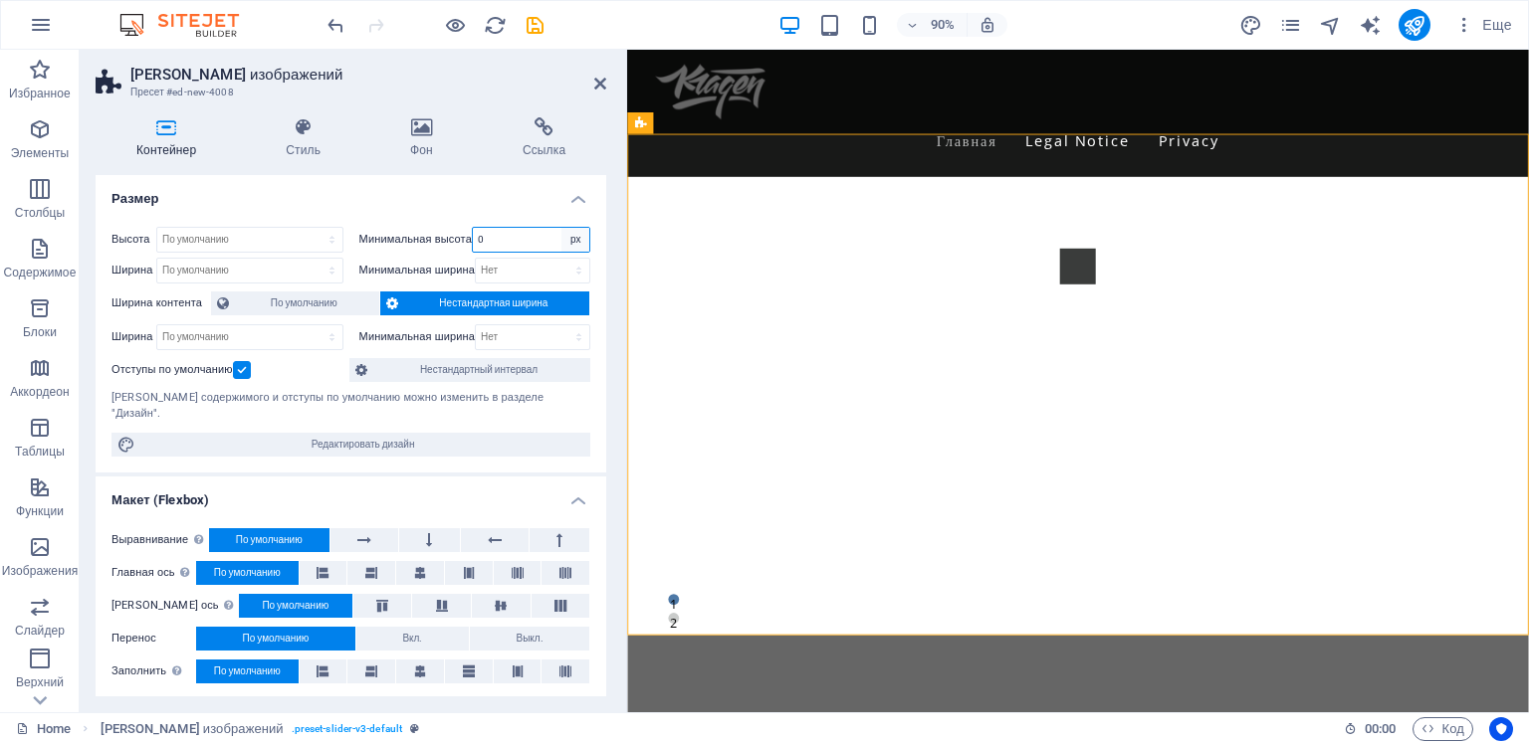
select select "adml72quf4k"
click at [561, 228] on select "Нет px rem % vh vw" at bounding box center [575, 240] width 28 height 24
select select "DISABLED_OPTION_VALUE"
click at [295, 300] on span "По умолчанию" at bounding box center [304, 304] width 138 height 24
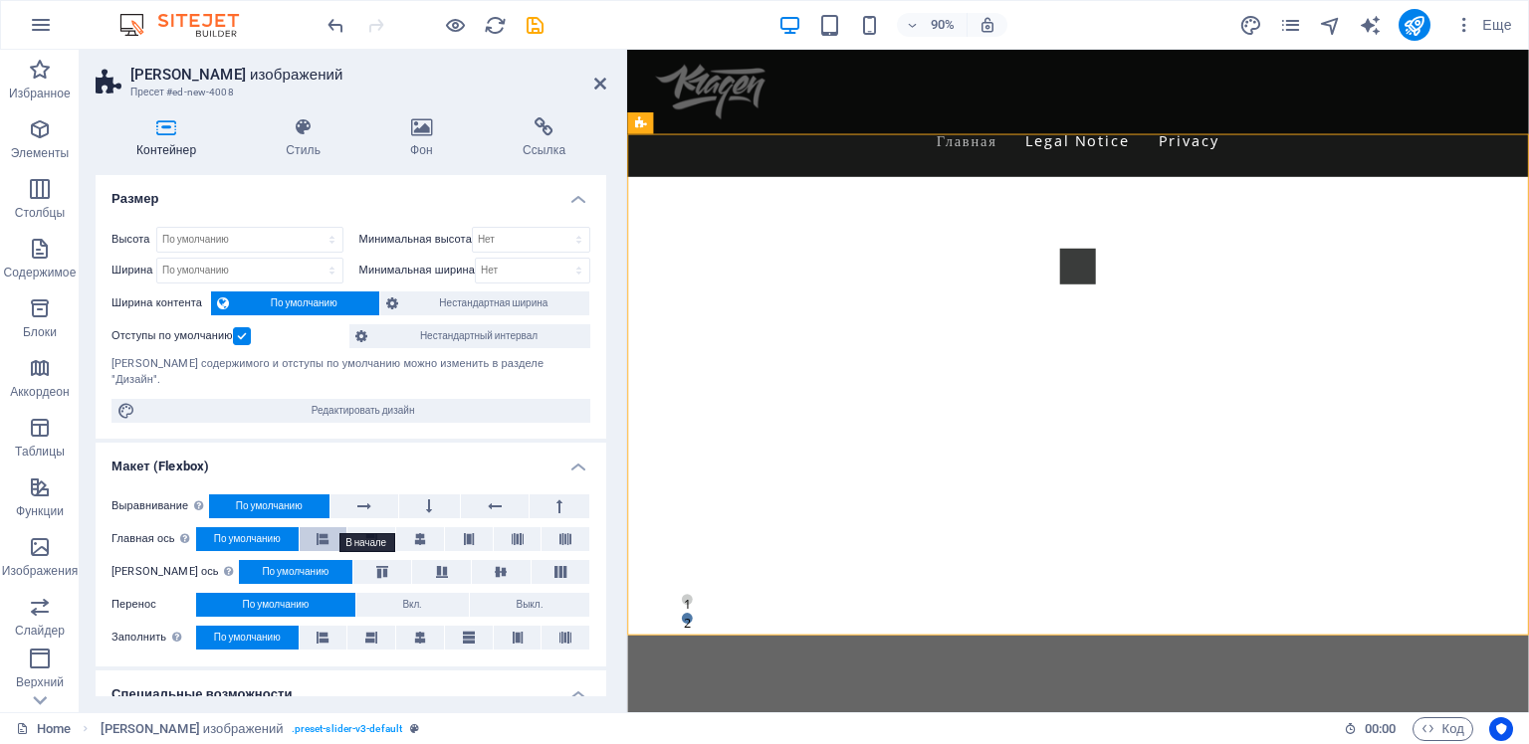
click at [327, 527] on icon at bounding box center [322, 539] width 12 height 24
click at [354, 527] on button at bounding box center [371, 539] width 48 height 24
click at [427, 527] on button at bounding box center [420, 539] width 48 height 24
click at [460, 527] on button at bounding box center [469, 539] width 48 height 24
click at [270, 527] on span "По умолчанию" at bounding box center [247, 539] width 67 height 24
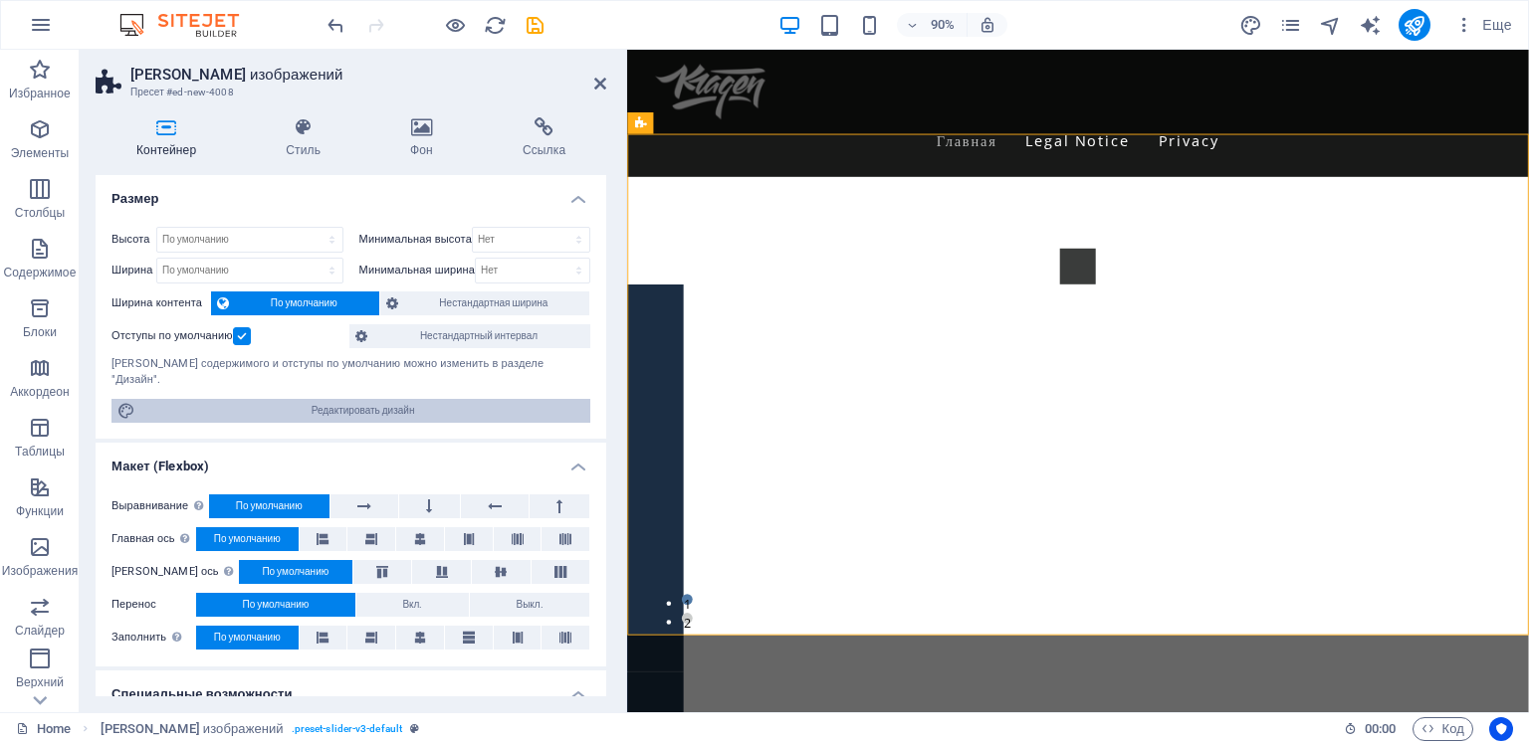
click at [338, 399] on span "Редактировать дизайн" at bounding box center [362, 411] width 443 height 24
select select "rem"
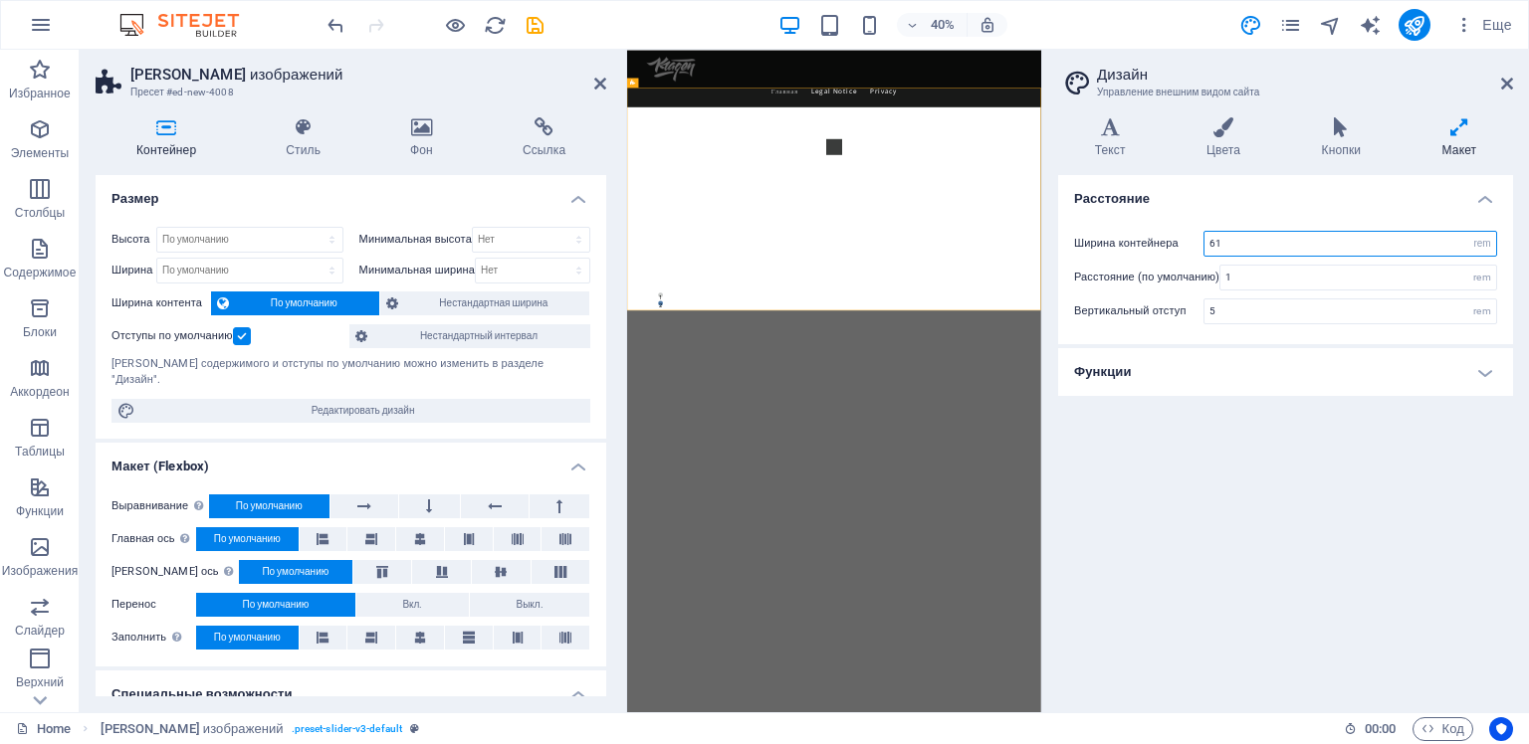
click at [1208, 244] on input "61" at bounding box center [1350, 244] width 292 height 24
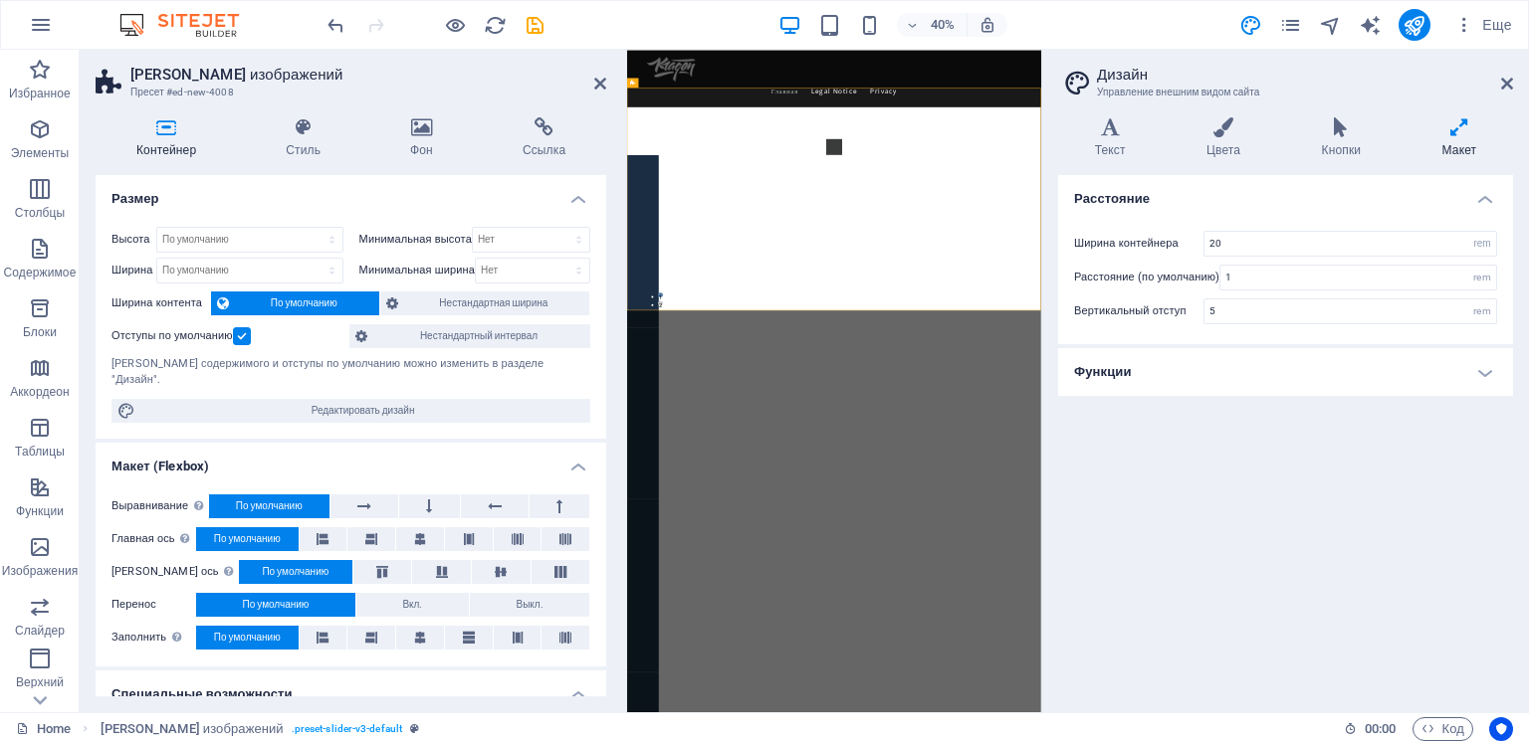
click at [1275, 421] on div "Расстояние Ширина контейнера 20 [PERSON_NAME] (по умолчанию) 1 rem Вертикальный…" at bounding box center [1285, 436] width 455 height 522
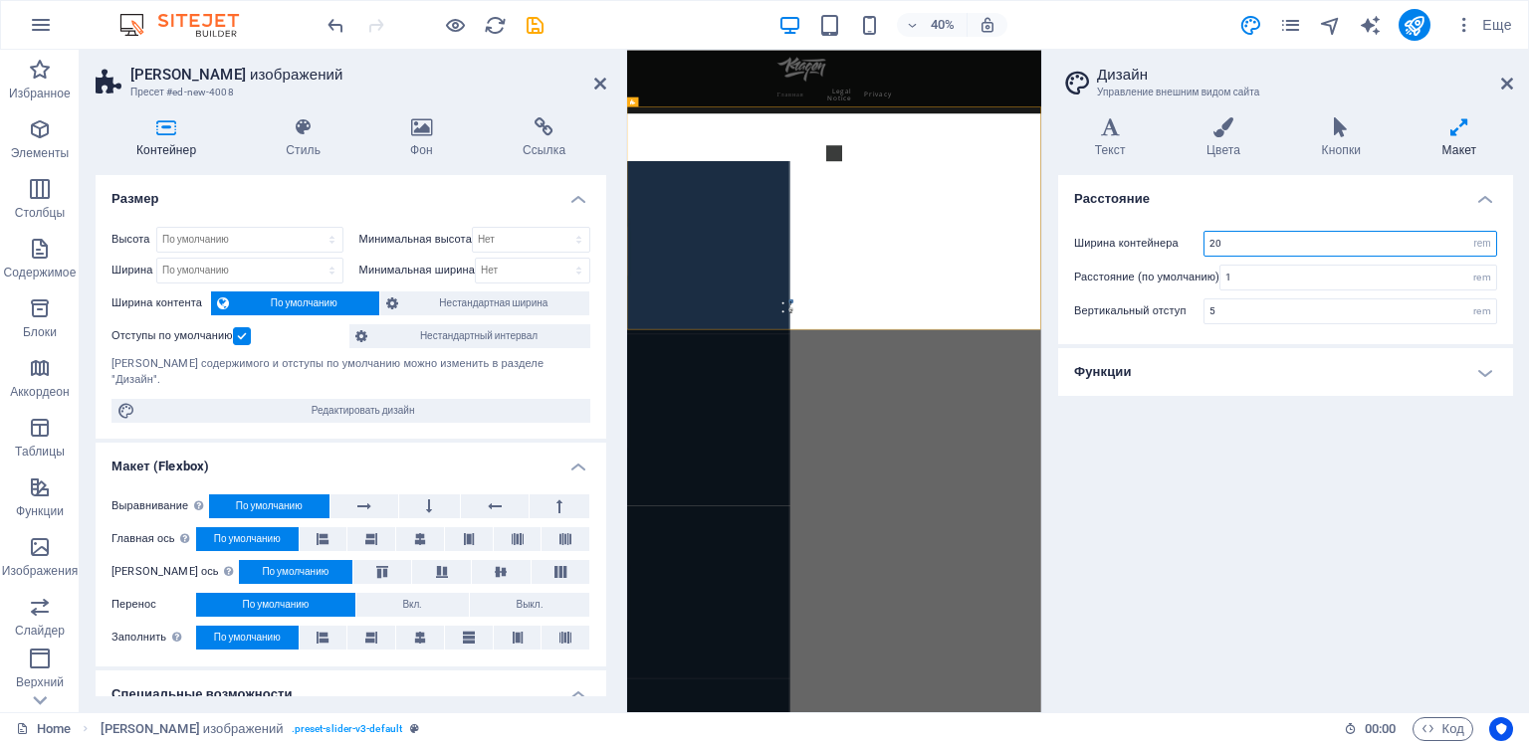
drag, startPoint x: 1234, startPoint y: 247, endPoint x: 1204, endPoint y: 232, distance: 33.4
click at [1196, 241] on div "Ширина контейнера 20 rem px" at bounding box center [1285, 244] width 423 height 26
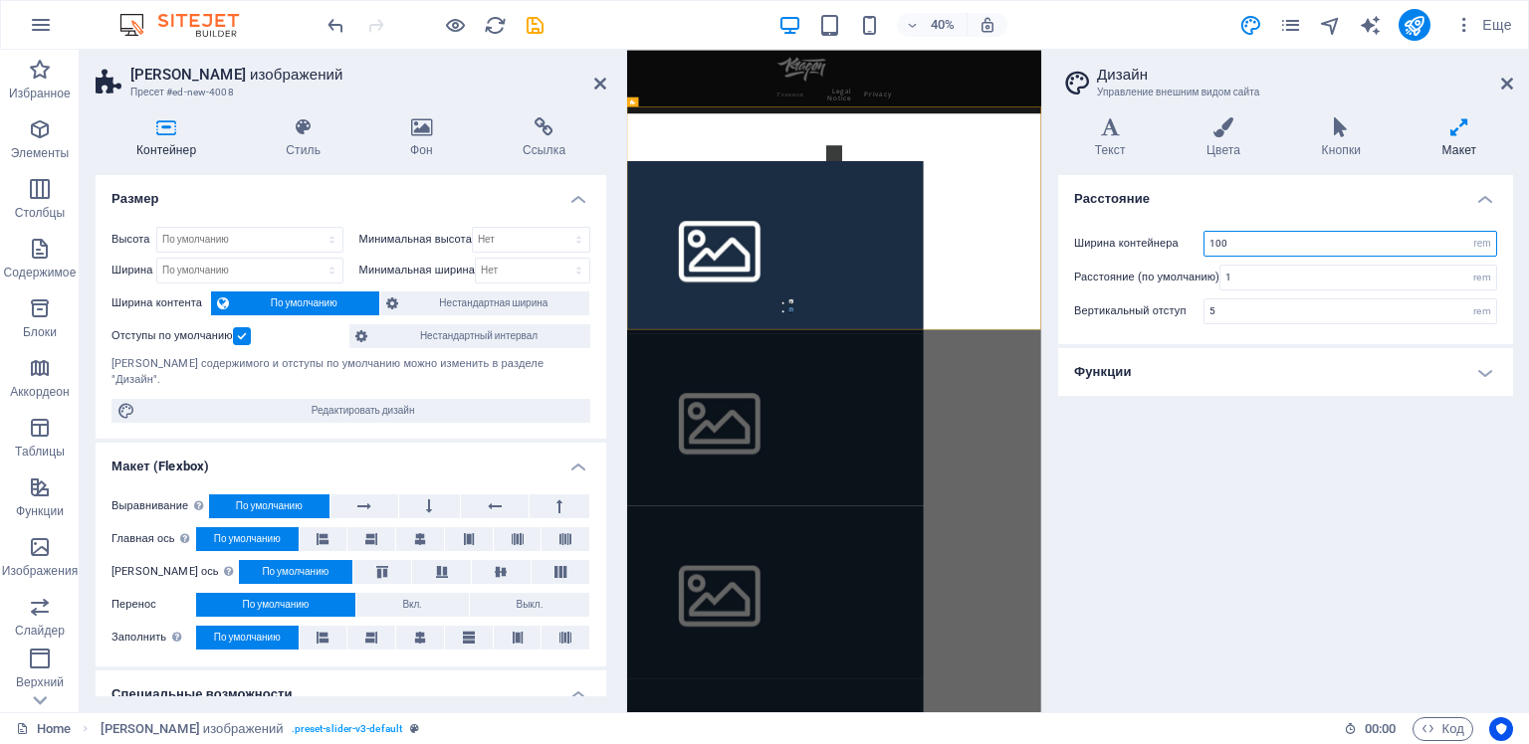
type input "100"
click at [1210, 426] on div "Расстояние Ширина контейнера 100 [PERSON_NAME] (по умолчанию) 1 rem Вертикальны…" at bounding box center [1285, 436] width 455 height 522
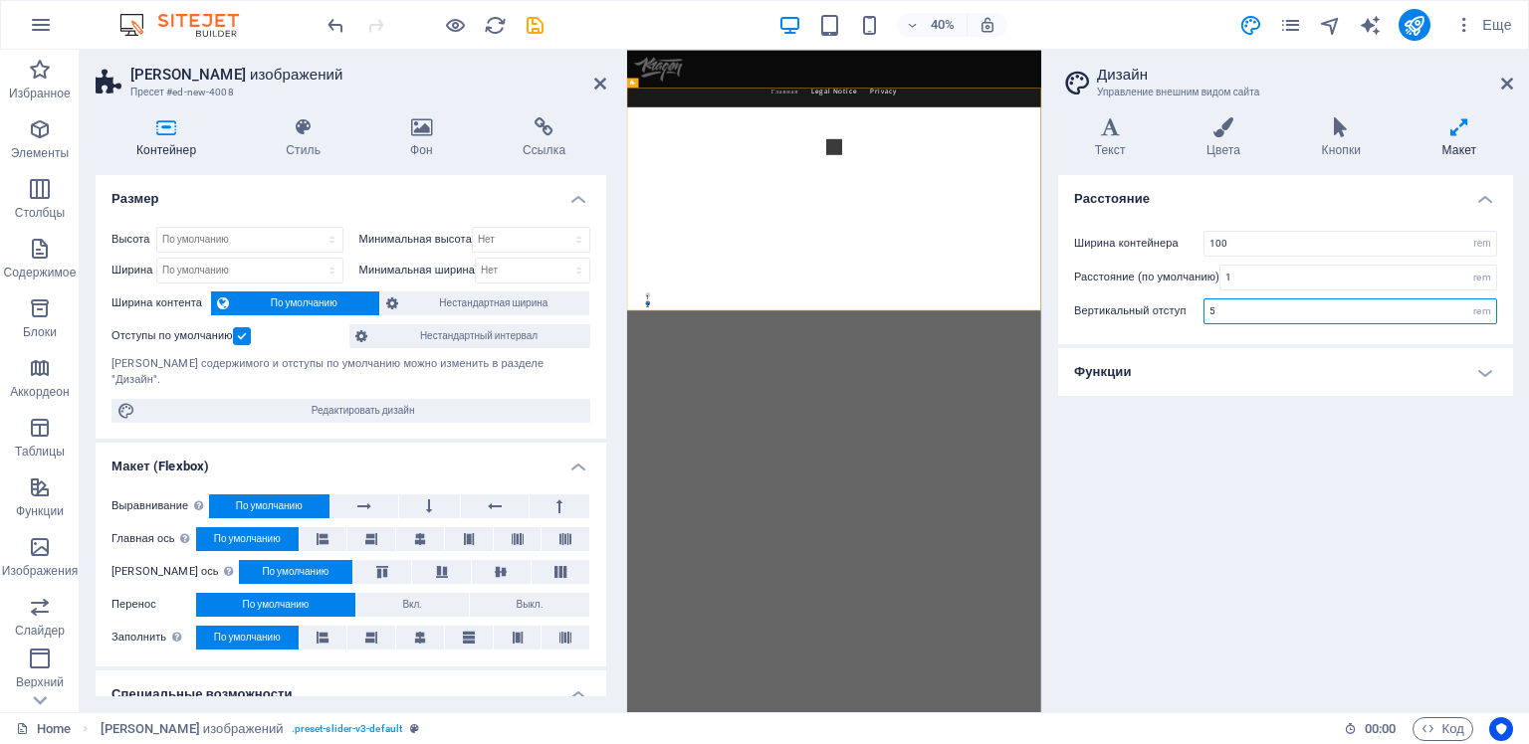
drag, startPoint x: 1226, startPoint y: 311, endPoint x: 1208, endPoint y: 311, distance: 17.9
click at [1208, 311] on input "5" at bounding box center [1350, 312] width 292 height 24
click at [1188, 463] on div "Расстояние Ширина контейнера 100 [PERSON_NAME] (по умолчанию) 1 rem Вертикальны…" at bounding box center [1285, 436] width 455 height 522
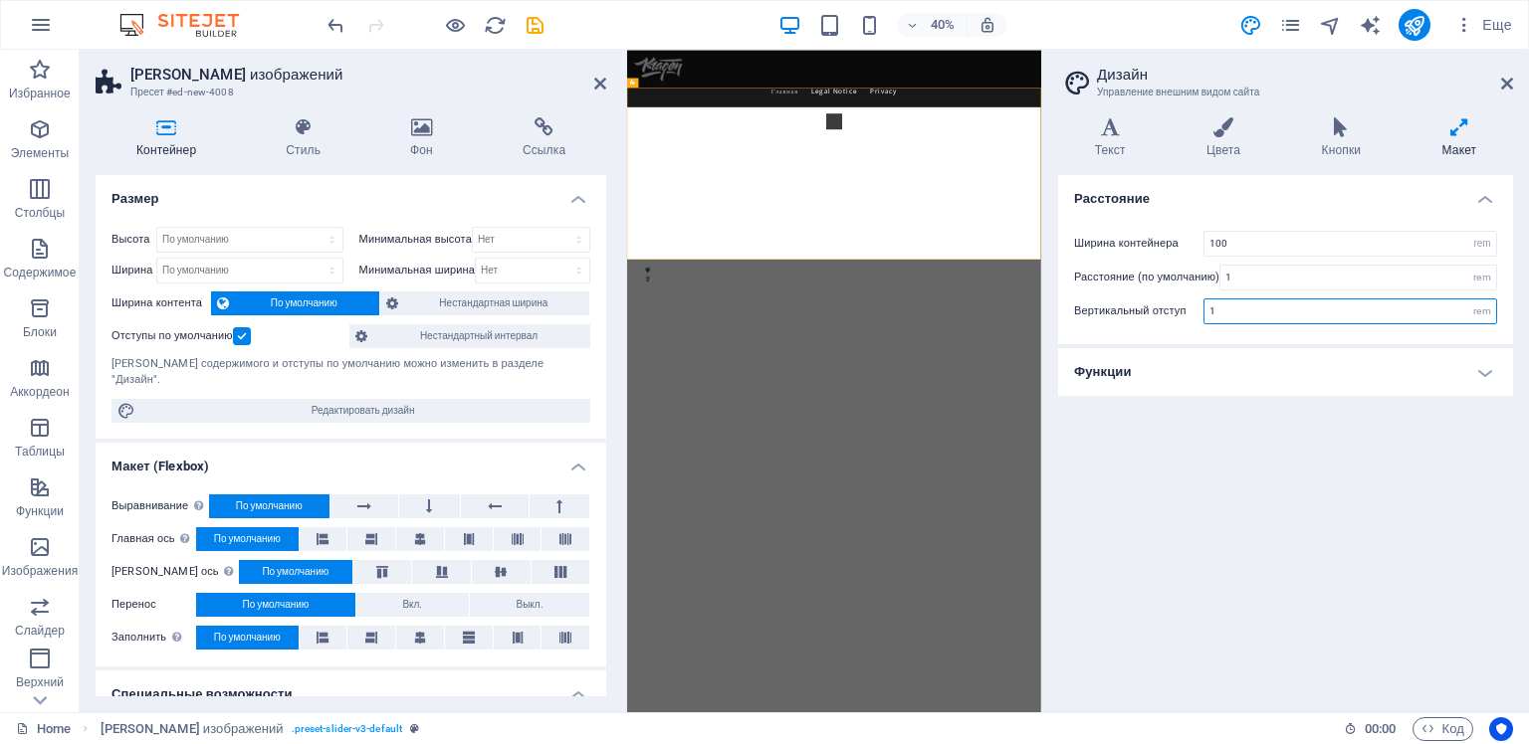
drag, startPoint x: 1221, startPoint y: 313, endPoint x: 1195, endPoint y: 304, distance: 27.4
click at [1196, 311] on div "Вертикальный отступ 1 rem" at bounding box center [1285, 312] width 423 height 26
type input "0"
click at [1211, 455] on div "Расстояние Ширина контейнера 100 [PERSON_NAME] (по умолчанию) 1 rem Вертикальны…" at bounding box center [1285, 436] width 455 height 522
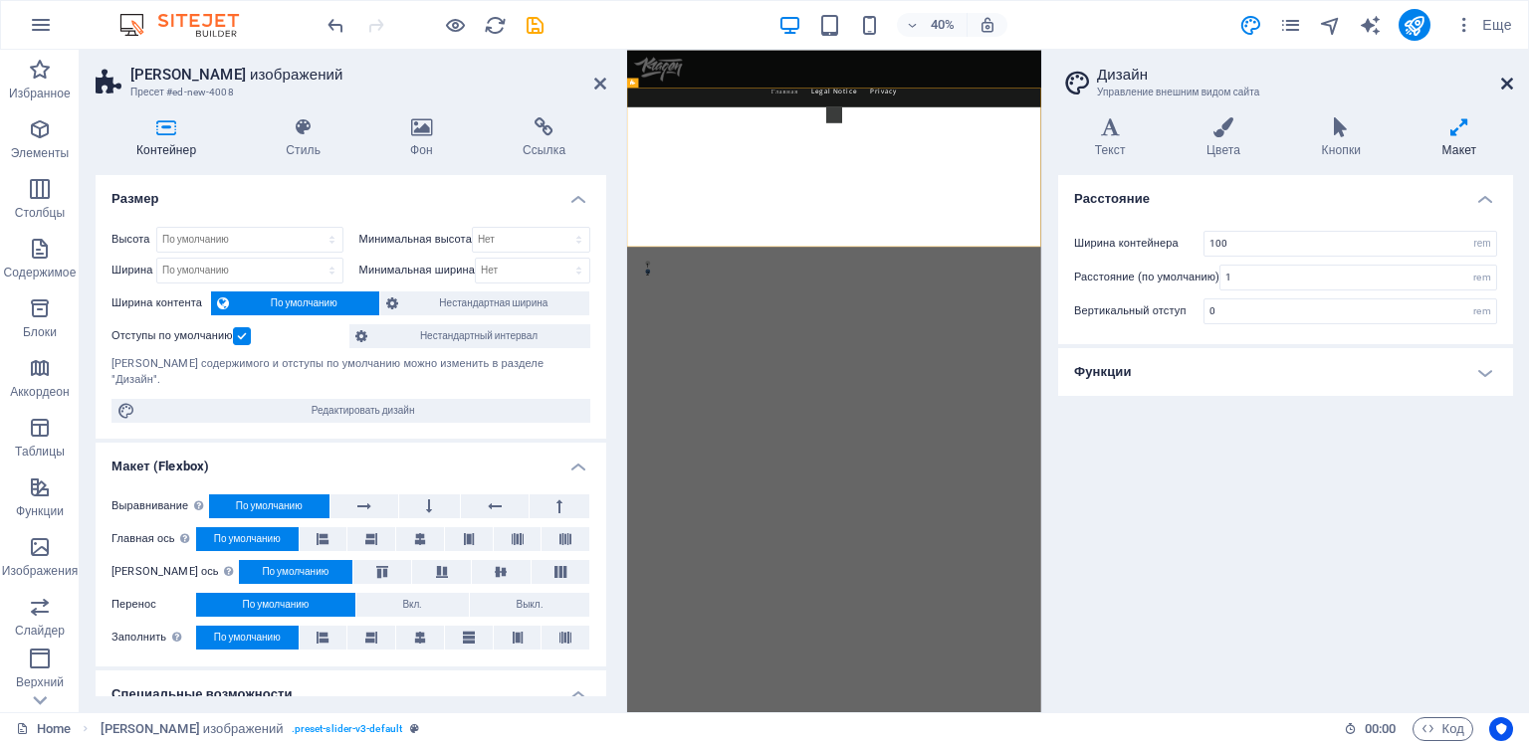
click at [1507, 84] on icon at bounding box center [1507, 84] width 12 height 16
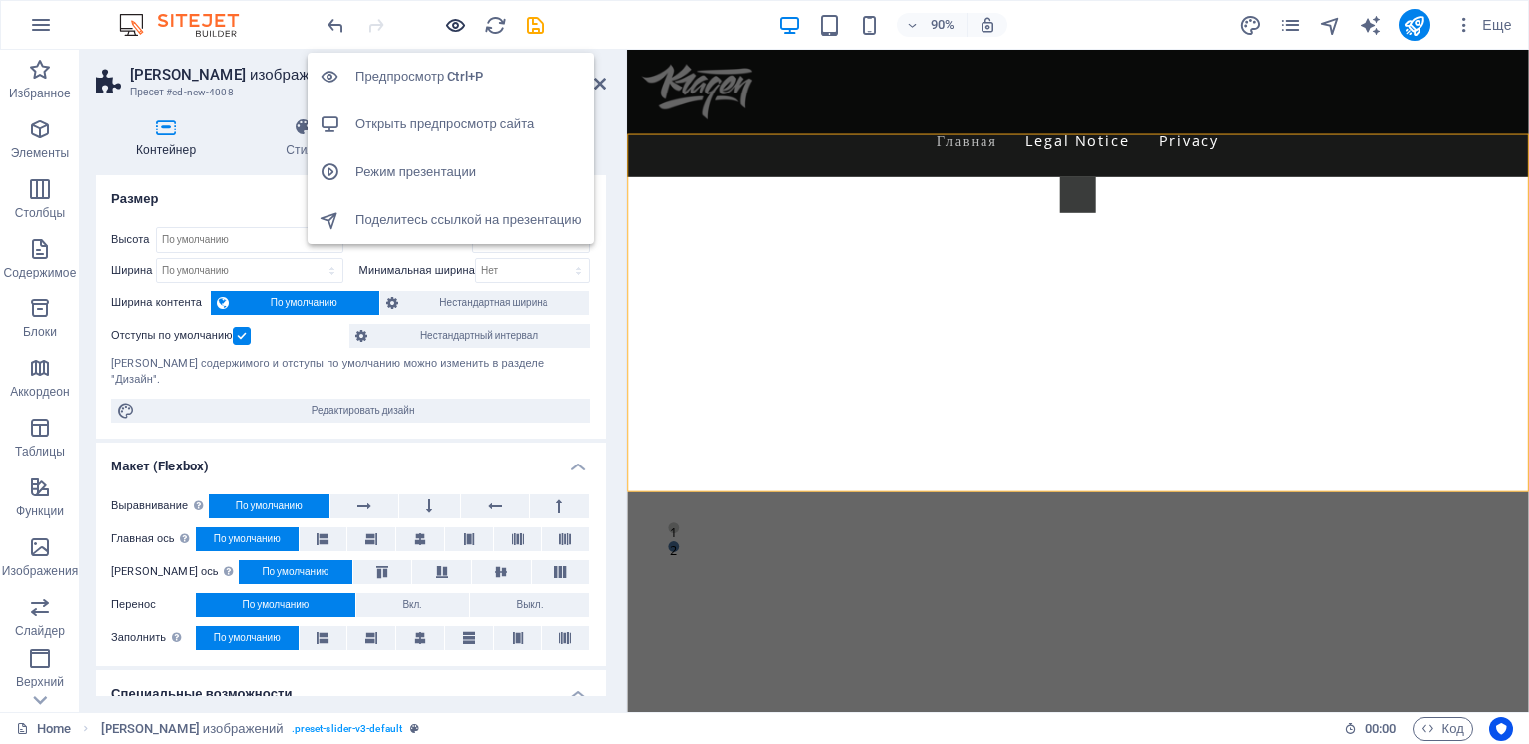
click at [453, 25] on icon "button" at bounding box center [455, 25] width 23 height 23
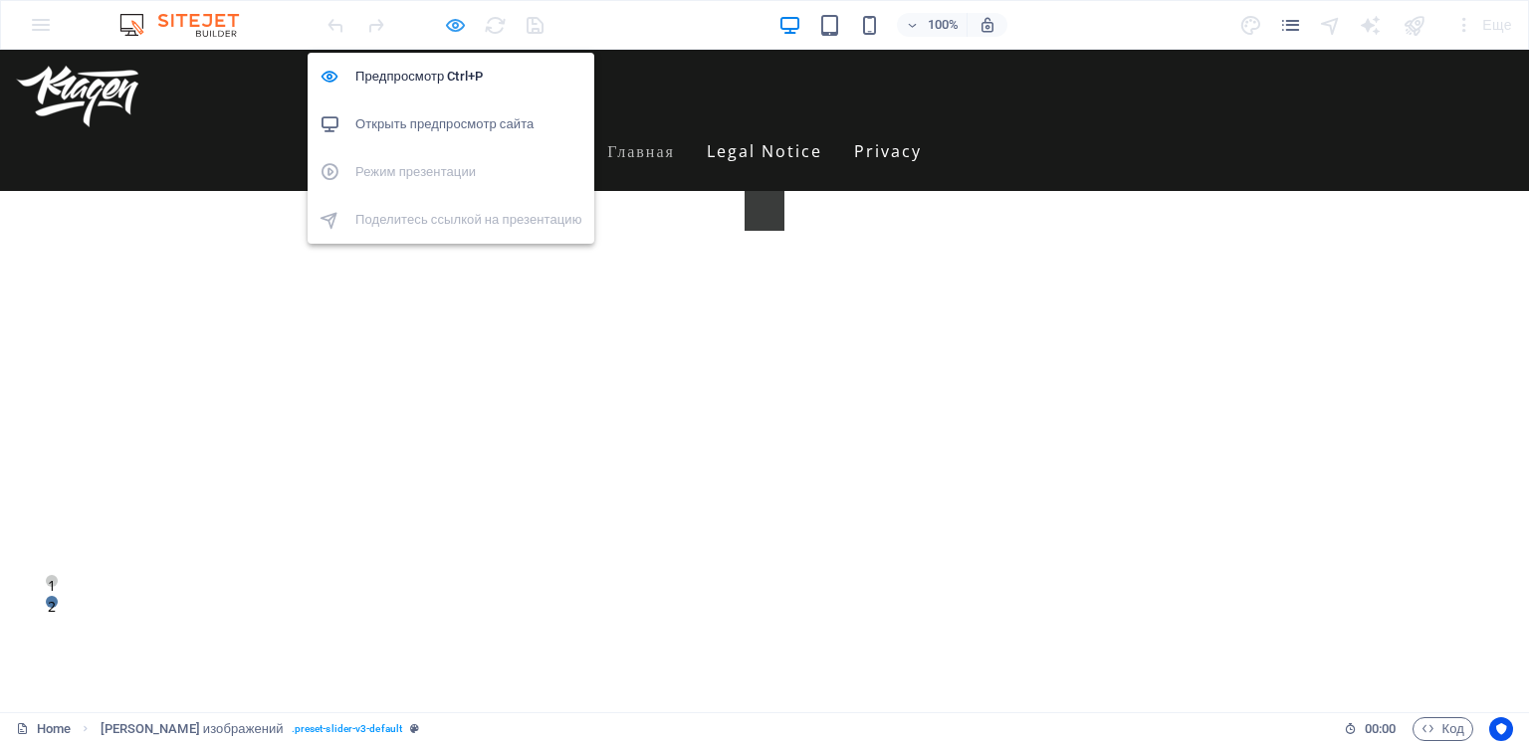
click at [451, 23] on icon "button" at bounding box center [455, 25] width 23 height 23
select select "region"
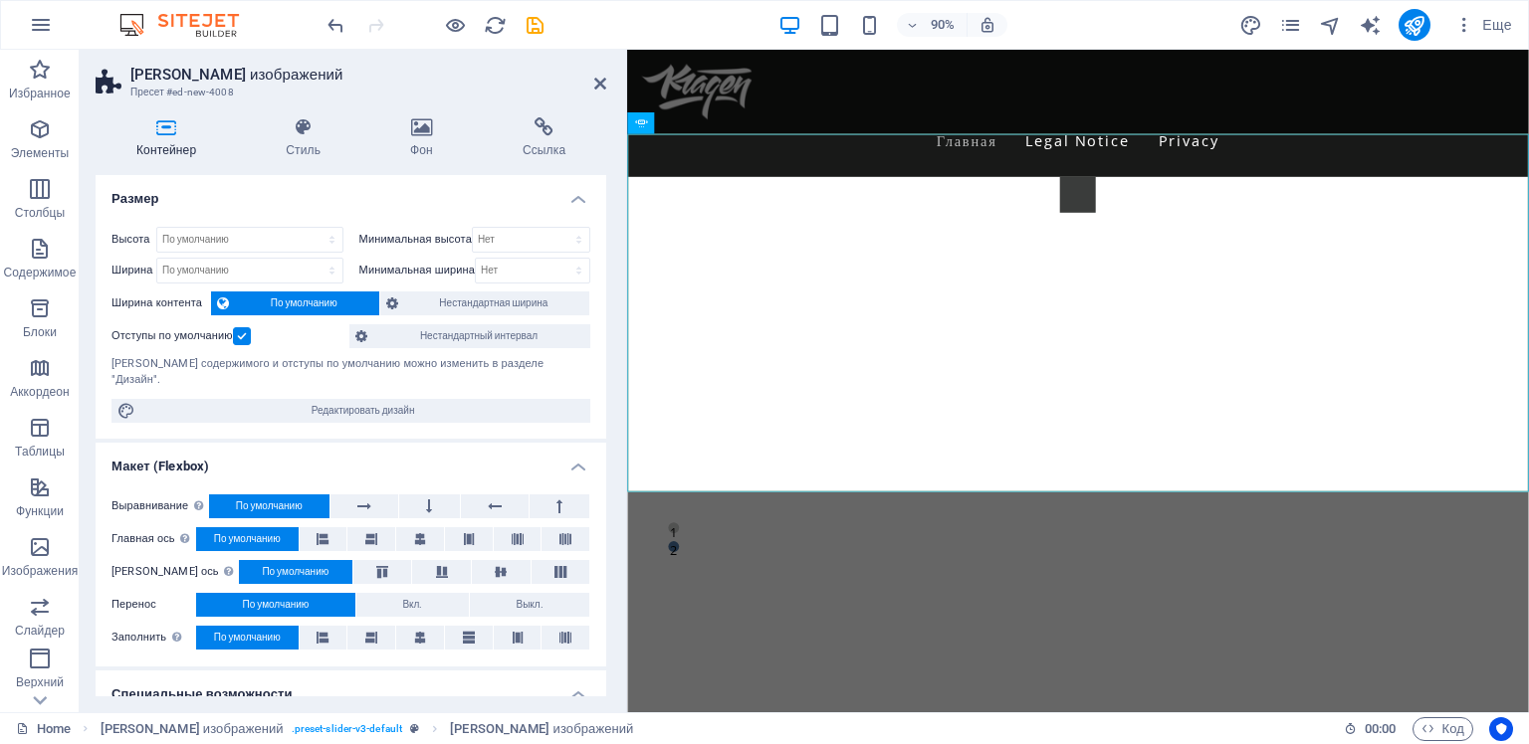
click at [272, 302] on span "По умолчанию" at bounding box center [304, 304] width 138 height 24
click at [291, 399] on span "Редактировать дизайн" at bounding box center [362, 411] width 443 height 24
select select "rem"
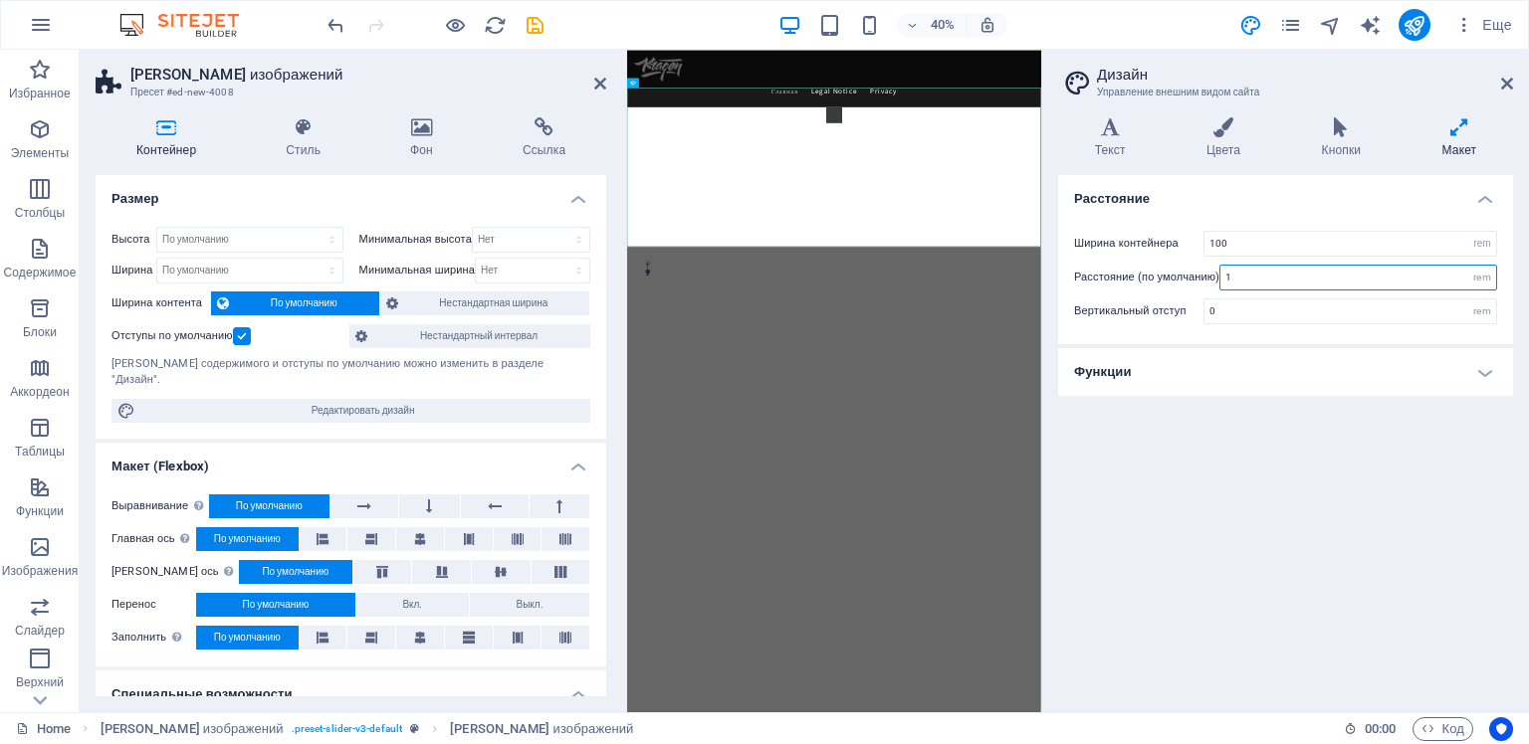
click at [1226, 276] on input "1" at bounding box center [1358, 278] width 276 height 24
type input "0"
click at [1200, 427] on div "Расстояние Ширина контейнера 100 [PERSON_NAME] (по умолчанию) 0 rem Вертикальны…" at bounding box center [1285, 436] width 455 height 522
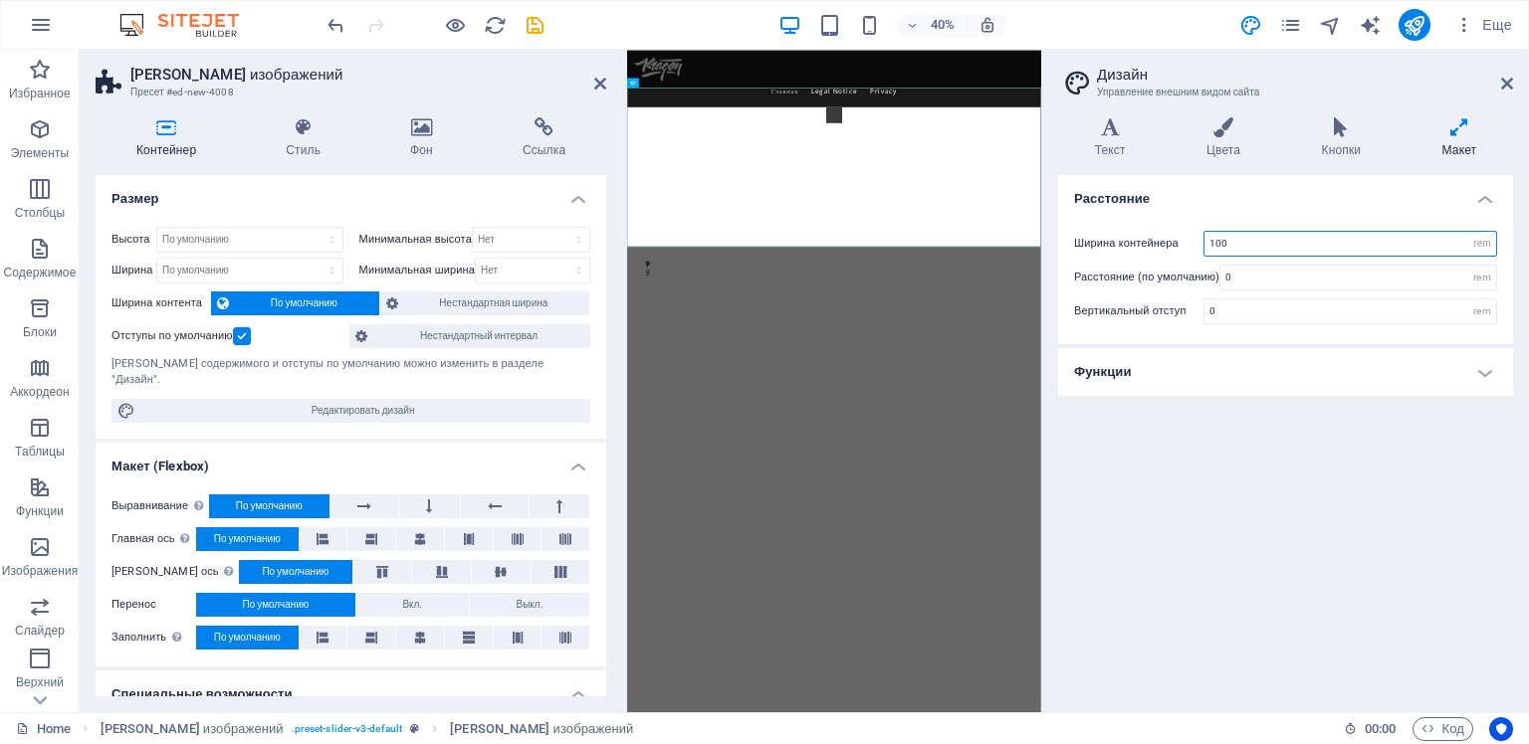
drag, startPoint x: 1229, startPoint y: 246, endPoint x: 1208, endPoint y: 245, distance: 20.9
click at [1208, 245] on input "100" at bounding box center [1350, 244] width 292 height 24
type input "60"
click at [1216, 471] on div "Расстояние Ширина контейнера 60 [PERSON_NAME] (по умолчанию) 0 rem Вертикальный…" at bounding box center [1285, 436] width 455 height 522
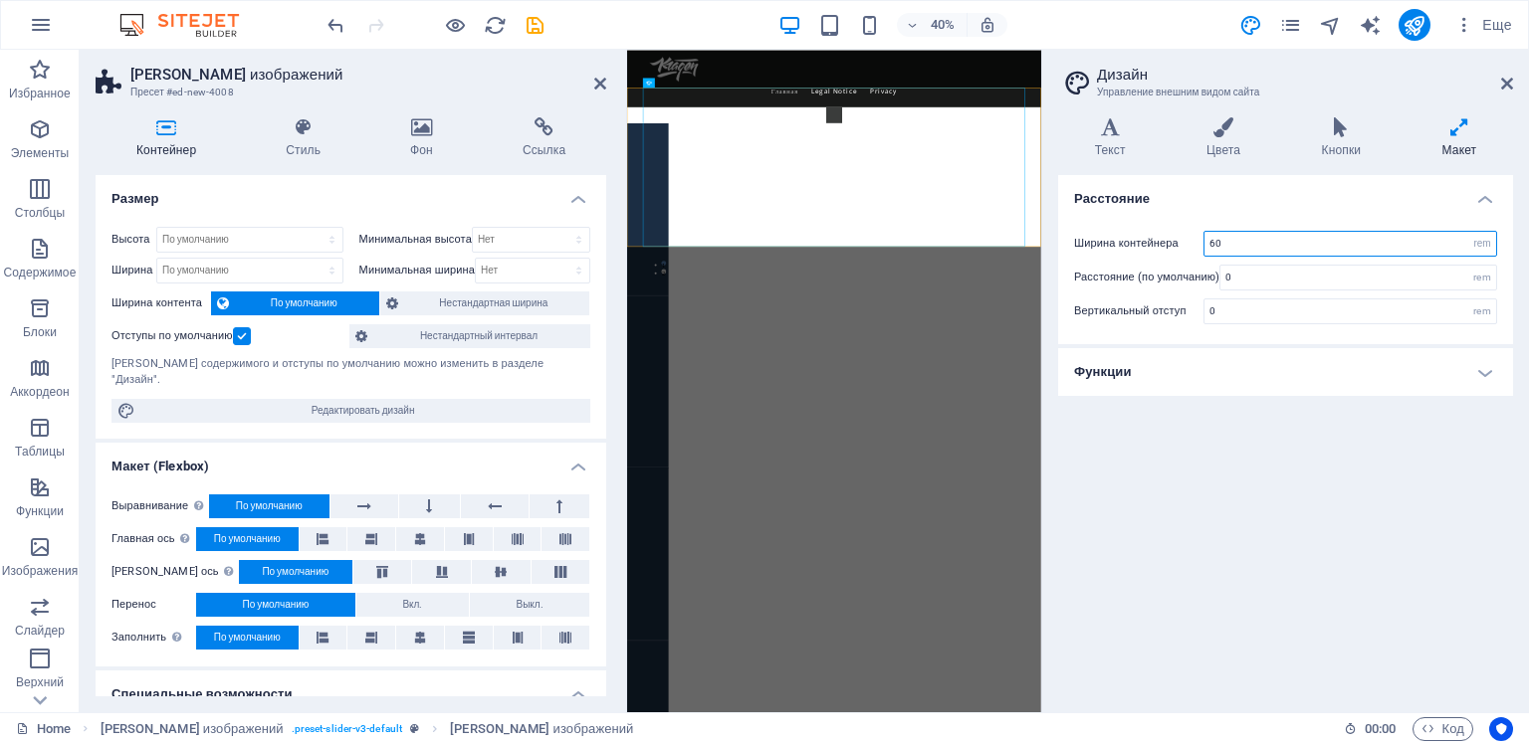
drag, startPoint x: 1225, startPoint y: 241, endPoint x: 1202, endPoint y: 241, distance: 22.9
click at [1202, 241] on div "Ширина контейнера 60 rem px" at bounding box center [1285, 244] width 423 height 26
click at [1485, 245] on select "rem px" at bounding box center [1482, 244] width 28 height 24
select select "px"
click at [1468, 232] on select "rem px" at bounding box center [1482, 244] width 28 height 24
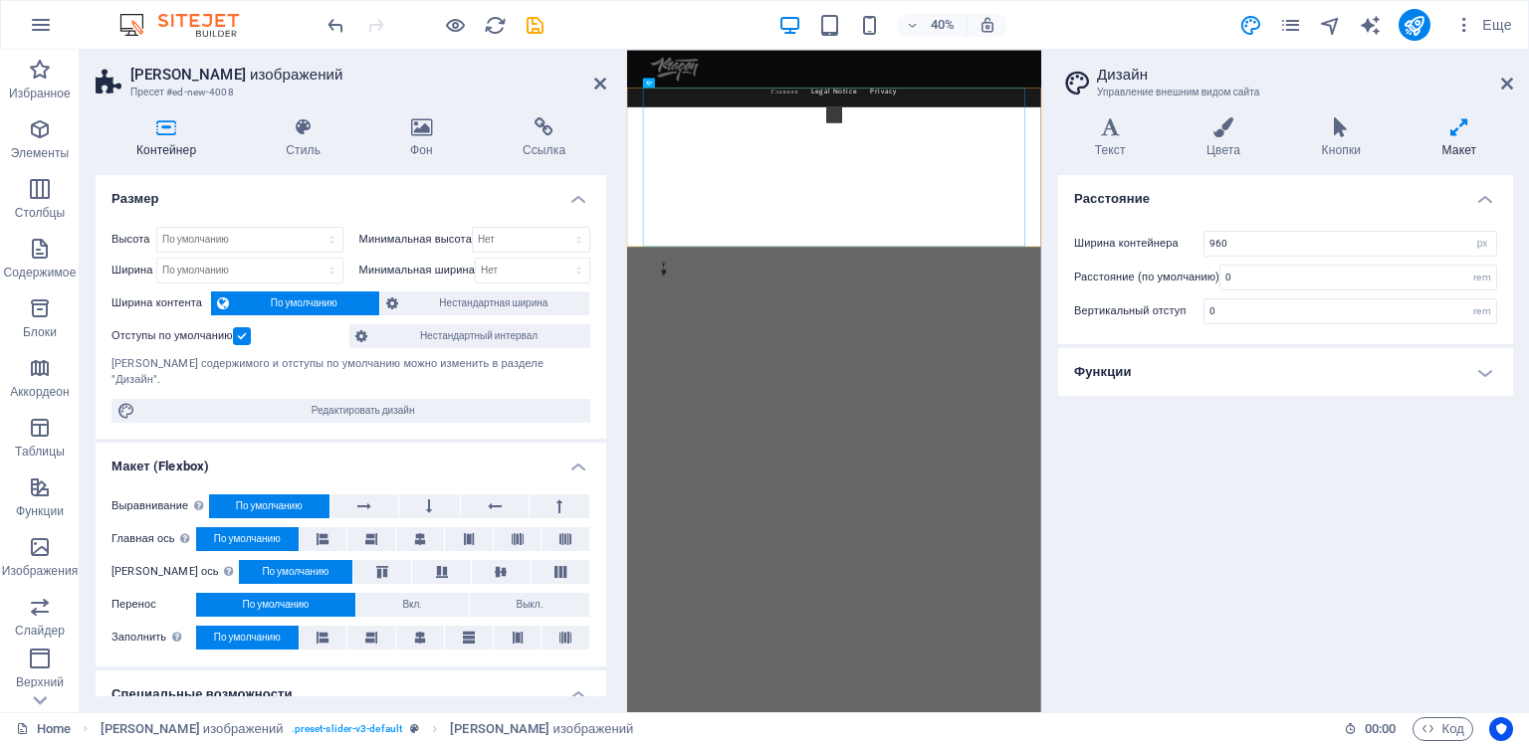
click at [1275, 469] on div "Расстояние Ширина контейнера 960 [PERSON_NAME] (по умолчанию) 0 rem Вертикальны…" at bounding box center [1285, 436] width 455 height 522
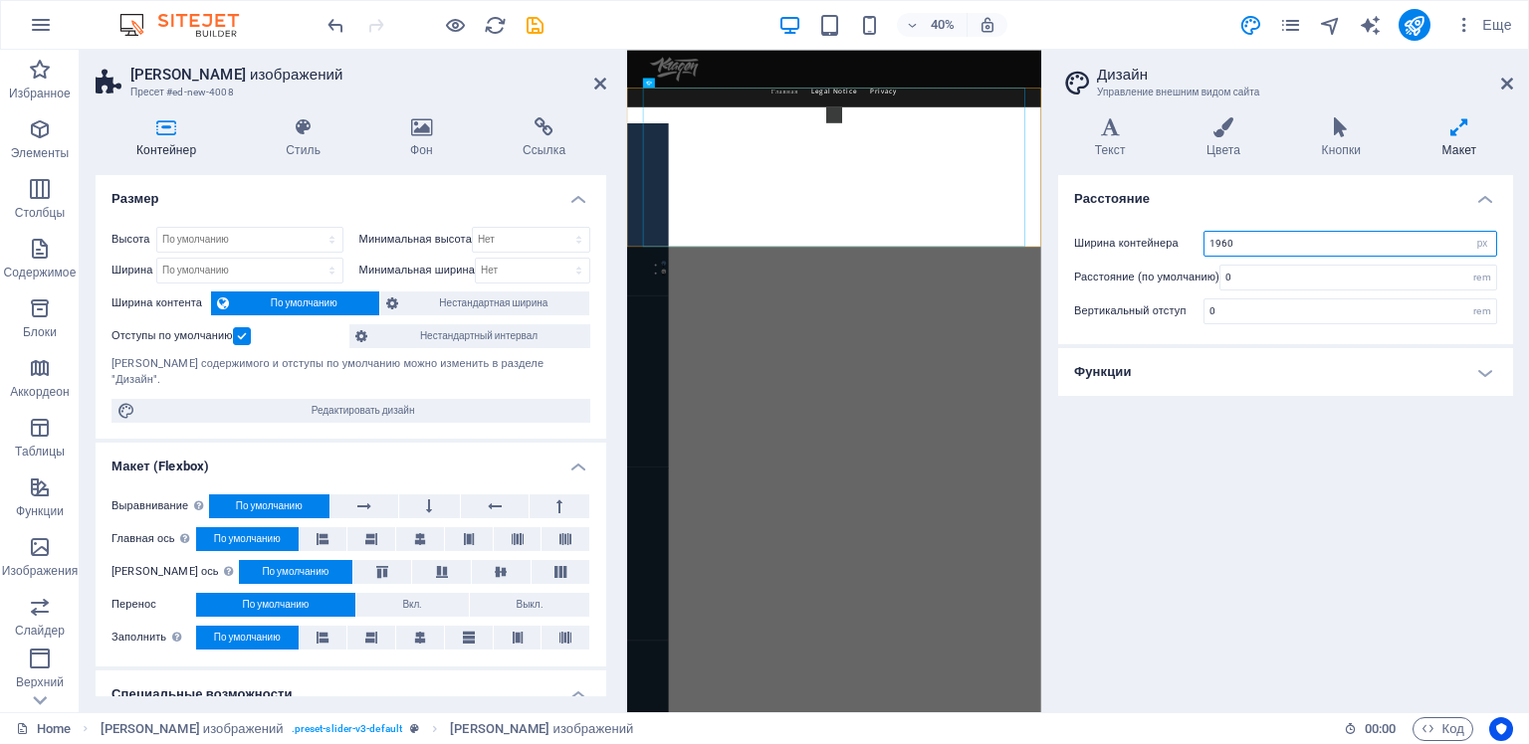
type input "1960"
click at [1240, 508] on div "Расстояние Ширина контейнера 1960 [PERSON_NAME] (по умолчанию) 0 rem Вертикальн…" at bounding box center [1285, 436] width 455 height 522
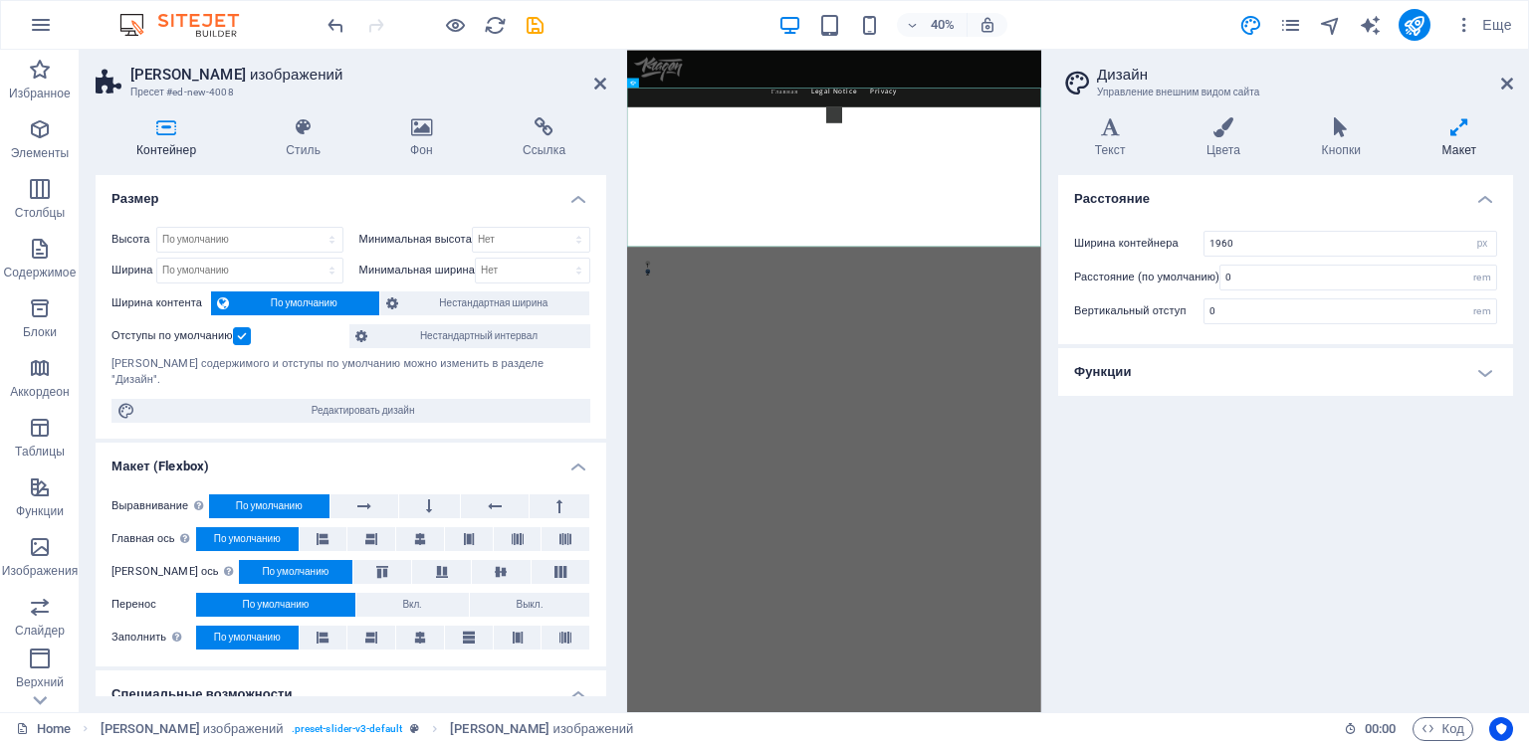
click at [1162, 377] on h4 "Функции" at bounding box center [1285, 372] width 455 height 48
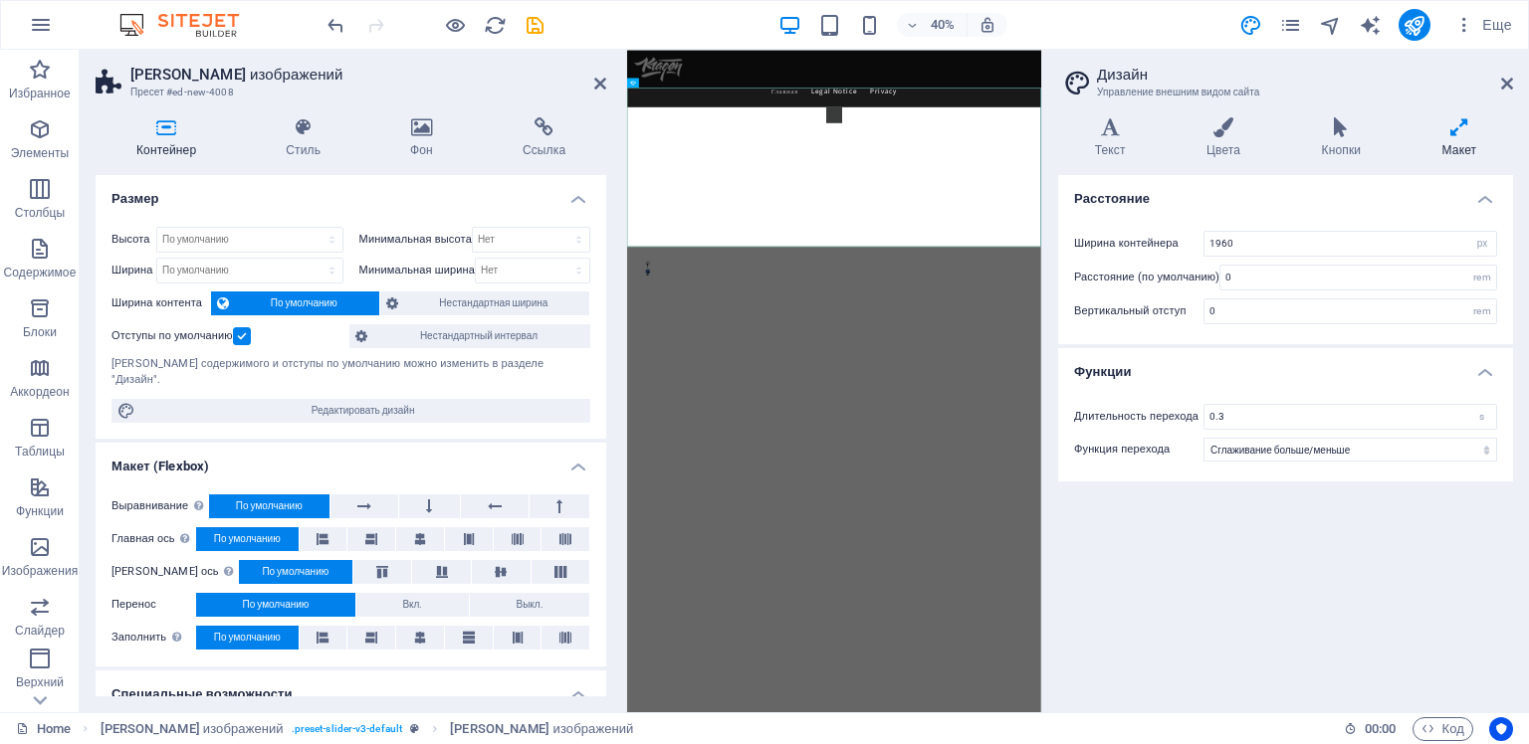
click at [1162, 377] on h4 "Функции" at bounding box center [1285, 366] width 455 height 36
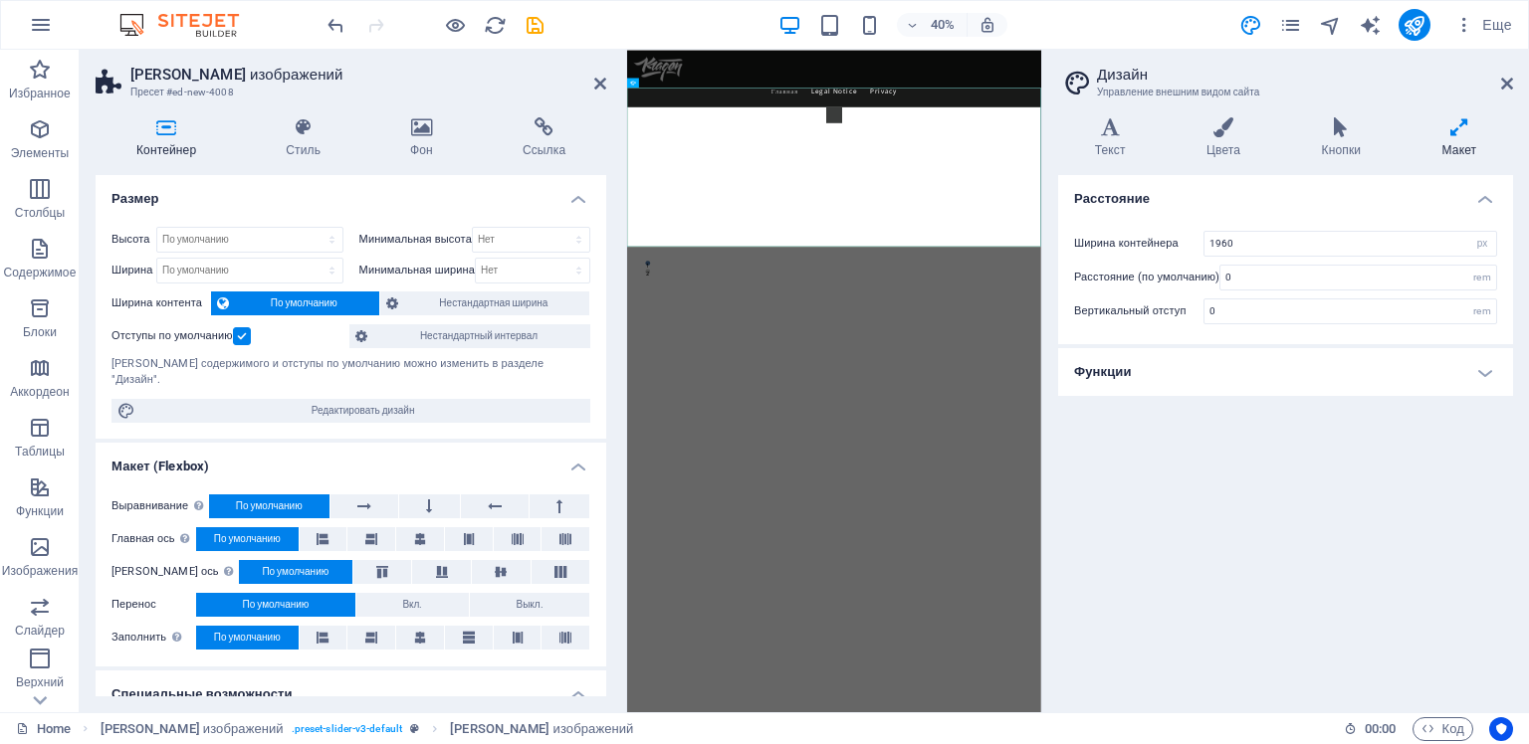
click at [1458, 129] on icon at bounding box center [1458, 127] width 107 height 20
click at [1332, 131] on icon at bounding box center [1341, 127] width 112 height 20
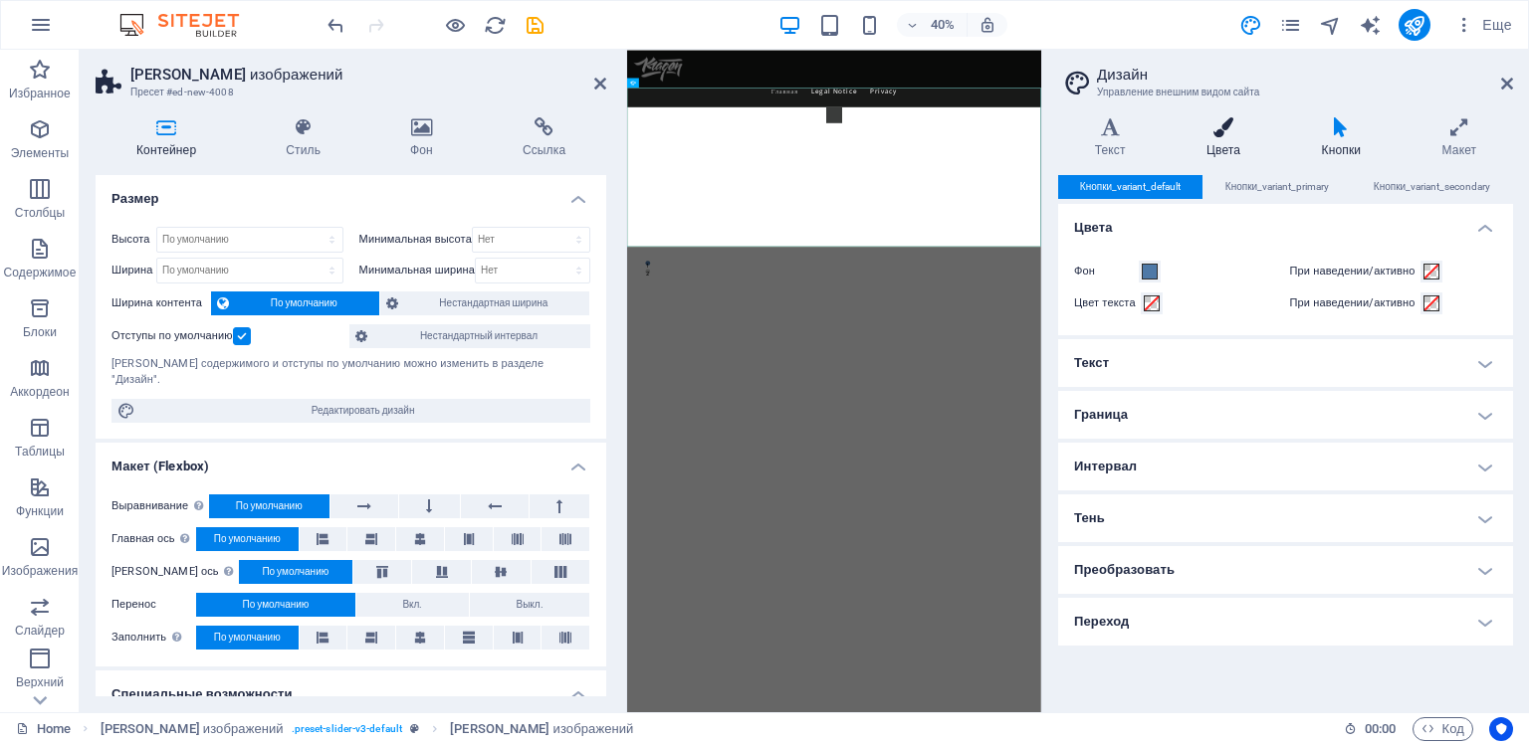
click at [1226, 134] on icon at bounding box center [1222, 127] width 107 height 20
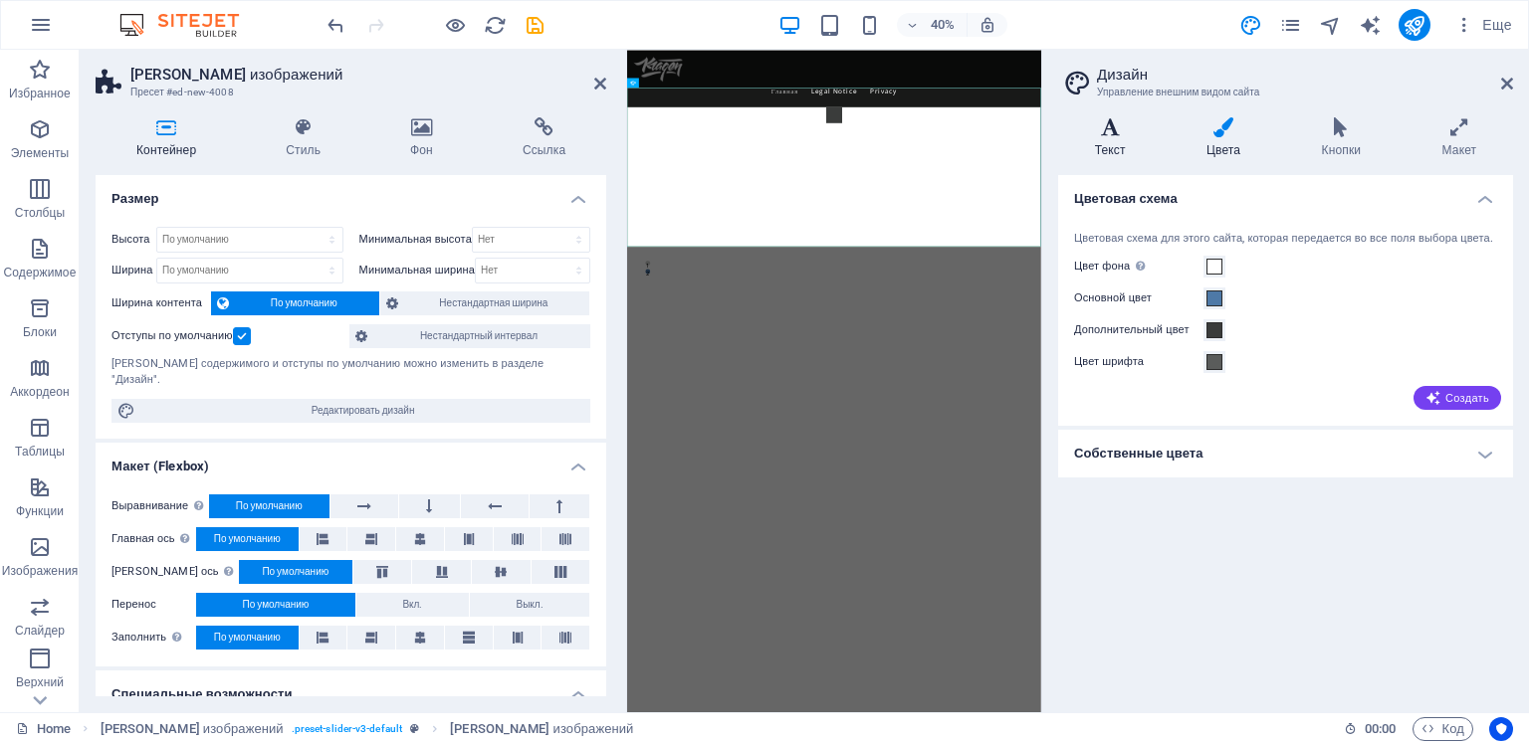
click at [1106, 134] on icon at bounding box center [1110, 127] width 104 height 20
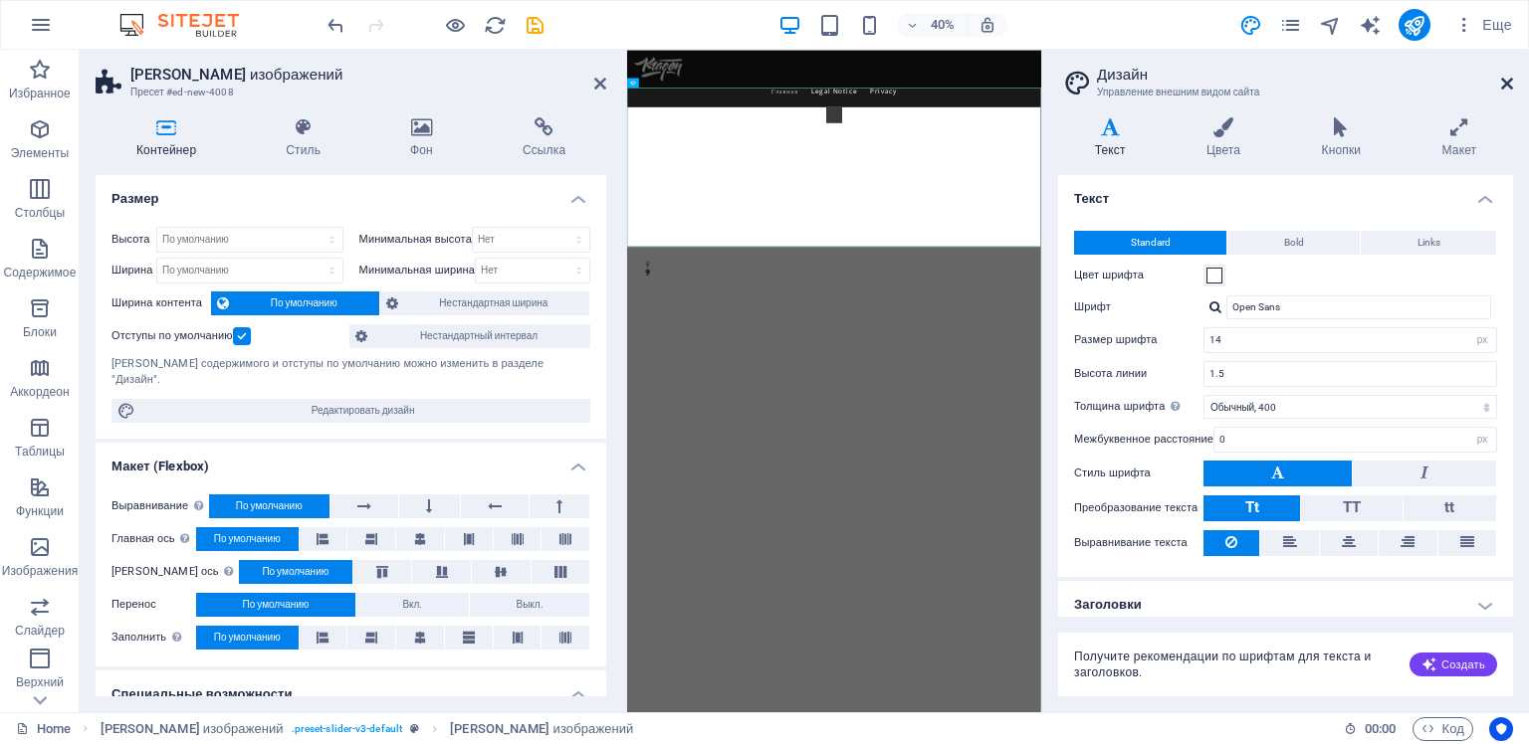
click at [1501, 83] on icon at bounding box center [1507, 84] width 12 height 16
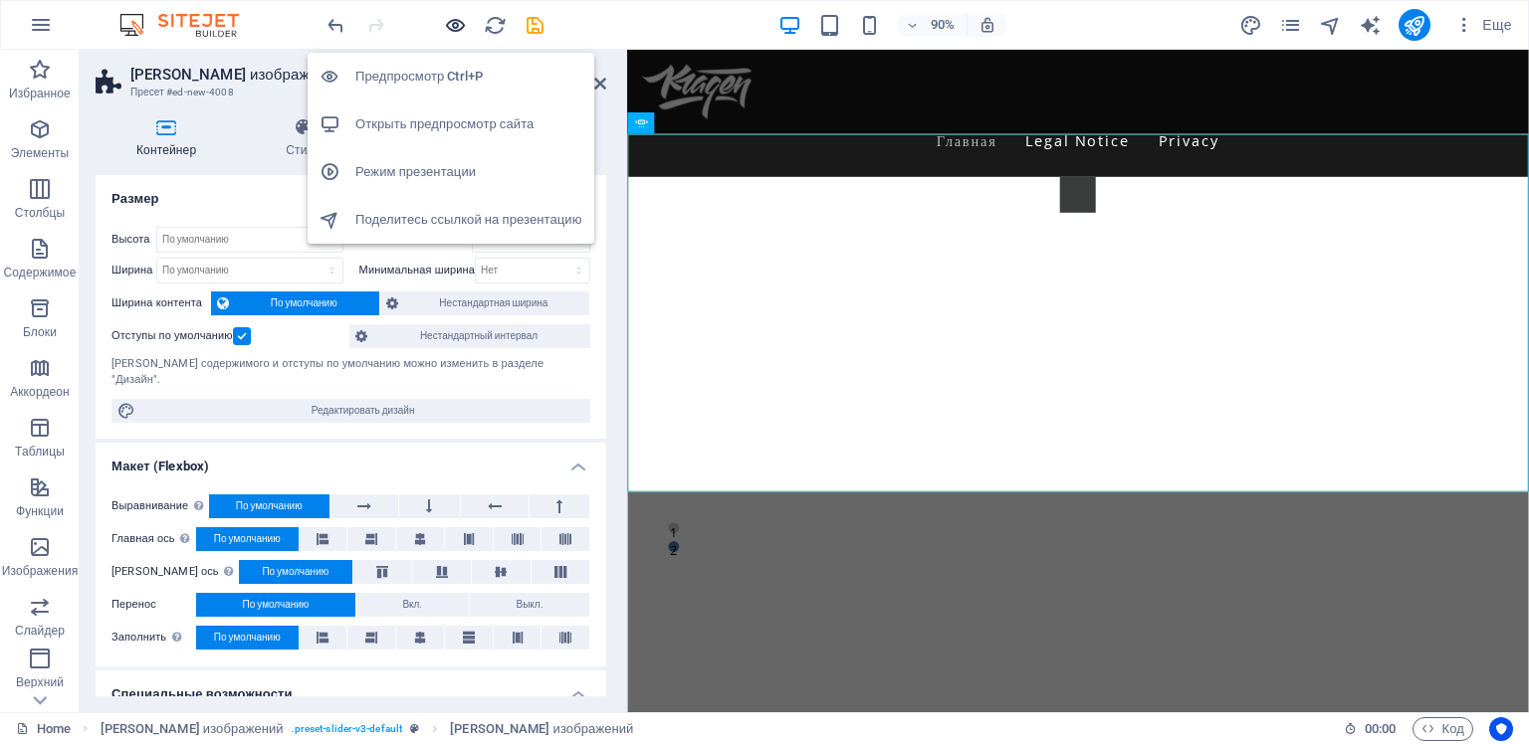
click at [453, 26] on icon "button" at bounding box center [455, 25] width 23 height 23
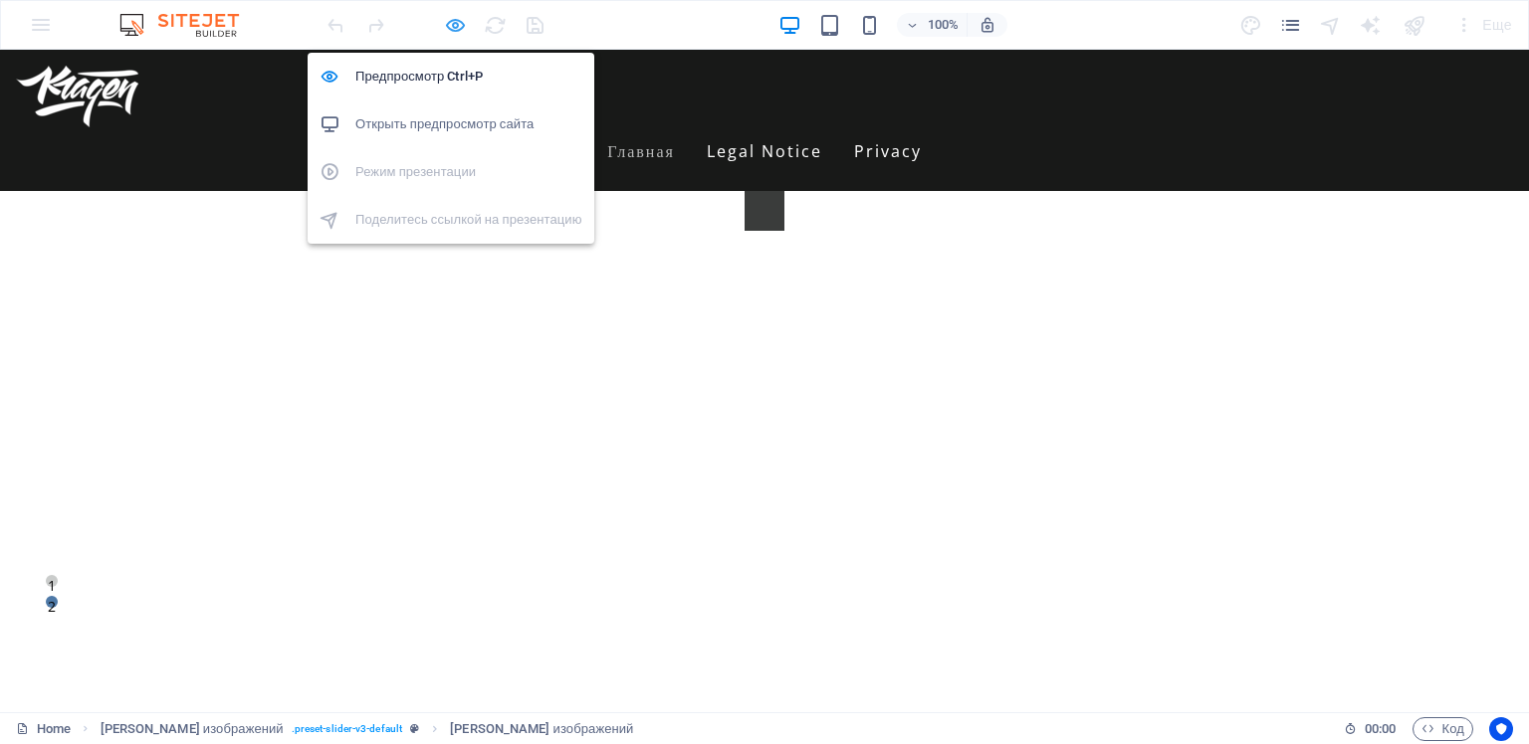
click at [450, 24] on icon "button" at bounding box center [455, 25] width 23 height 23
select select "region"
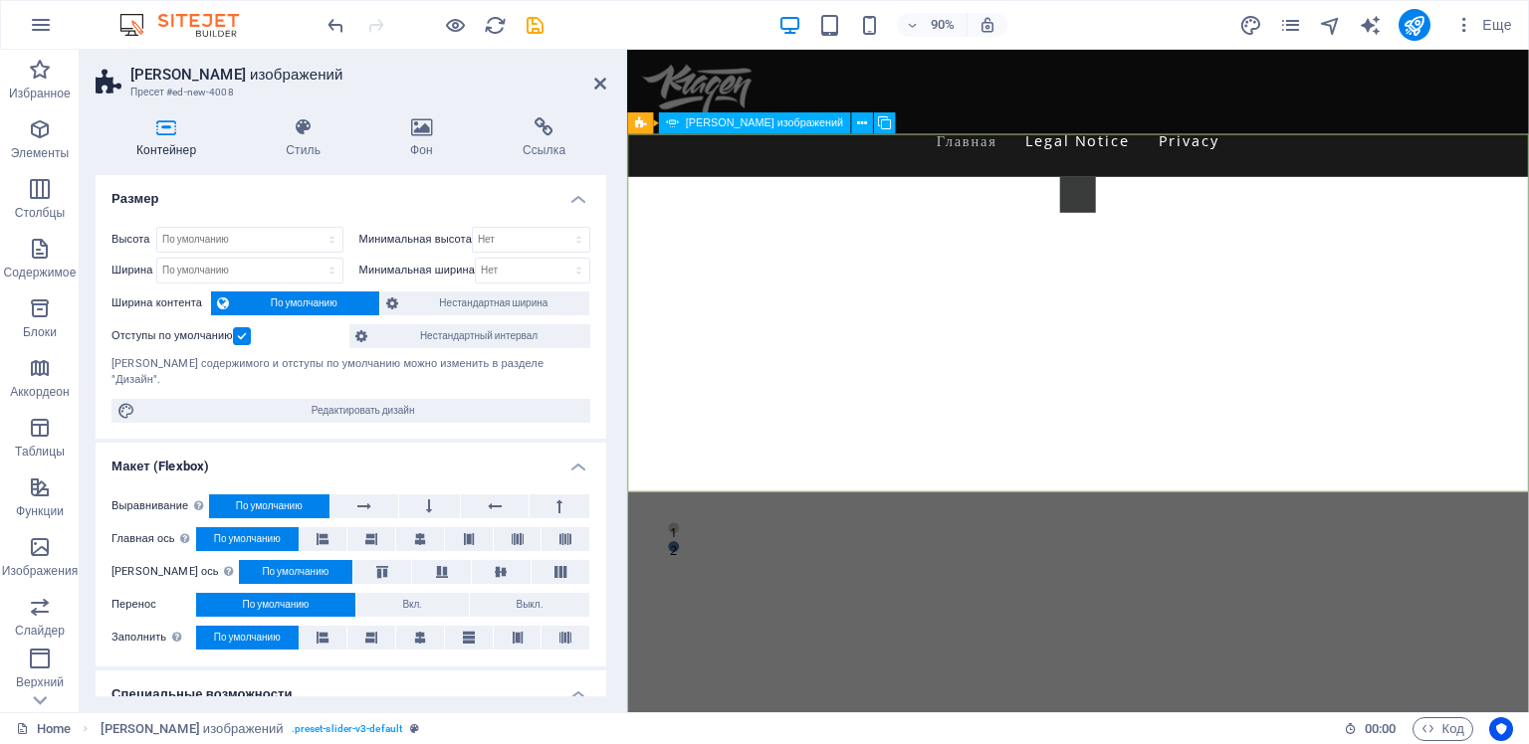
select select "px"
select select "ms"
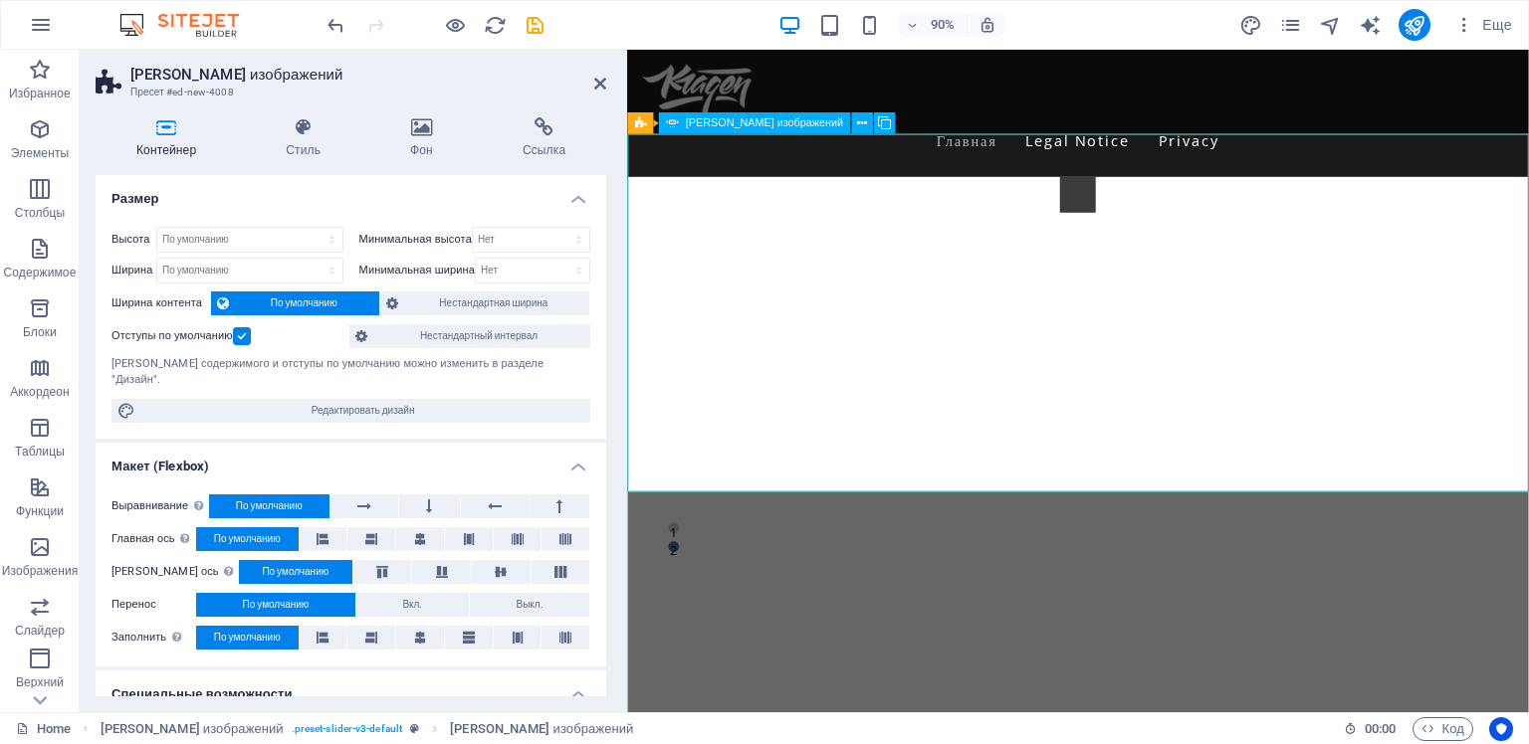
select select "s"
select select "progressive"
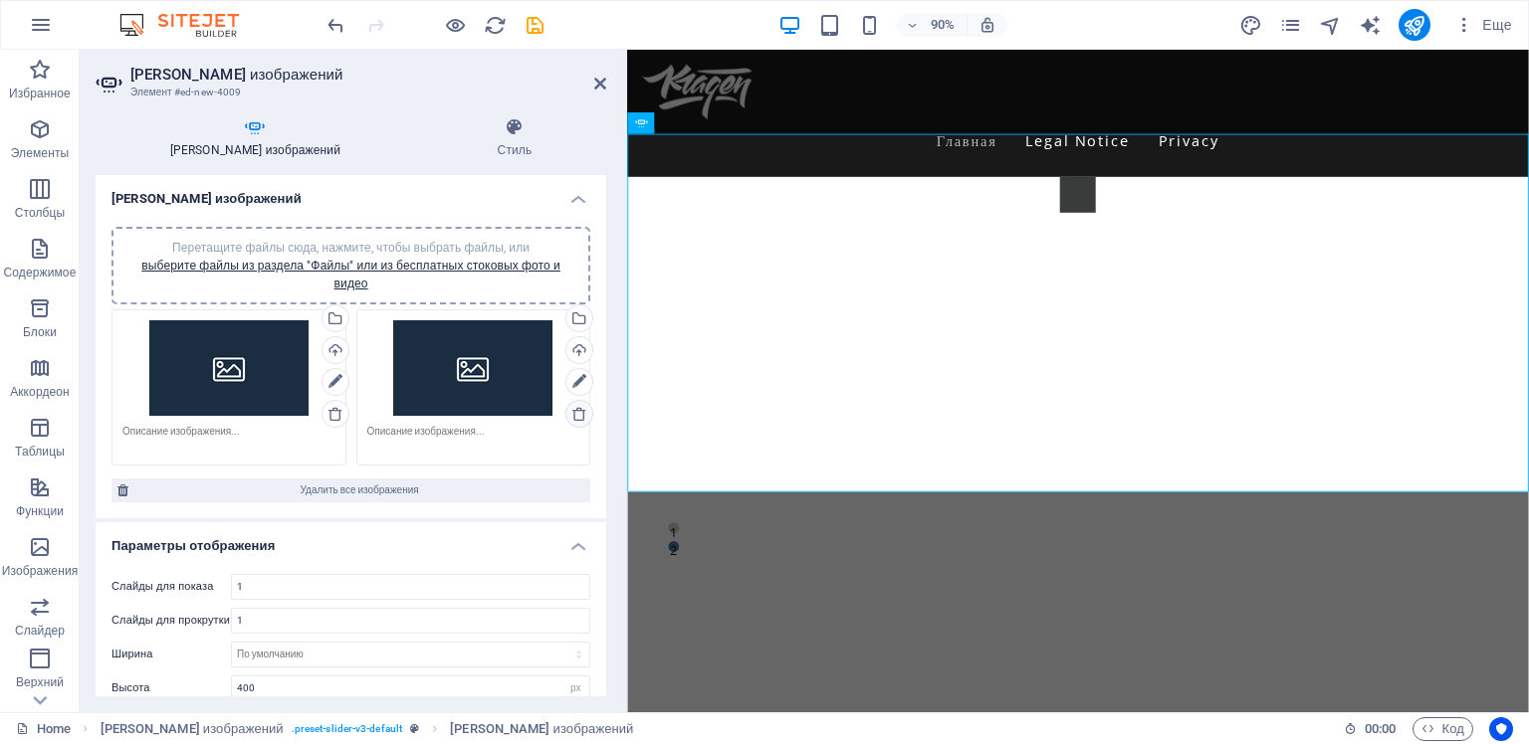
click at [573, 411] on icon at bounding box center [579, 414] width 16 height 16
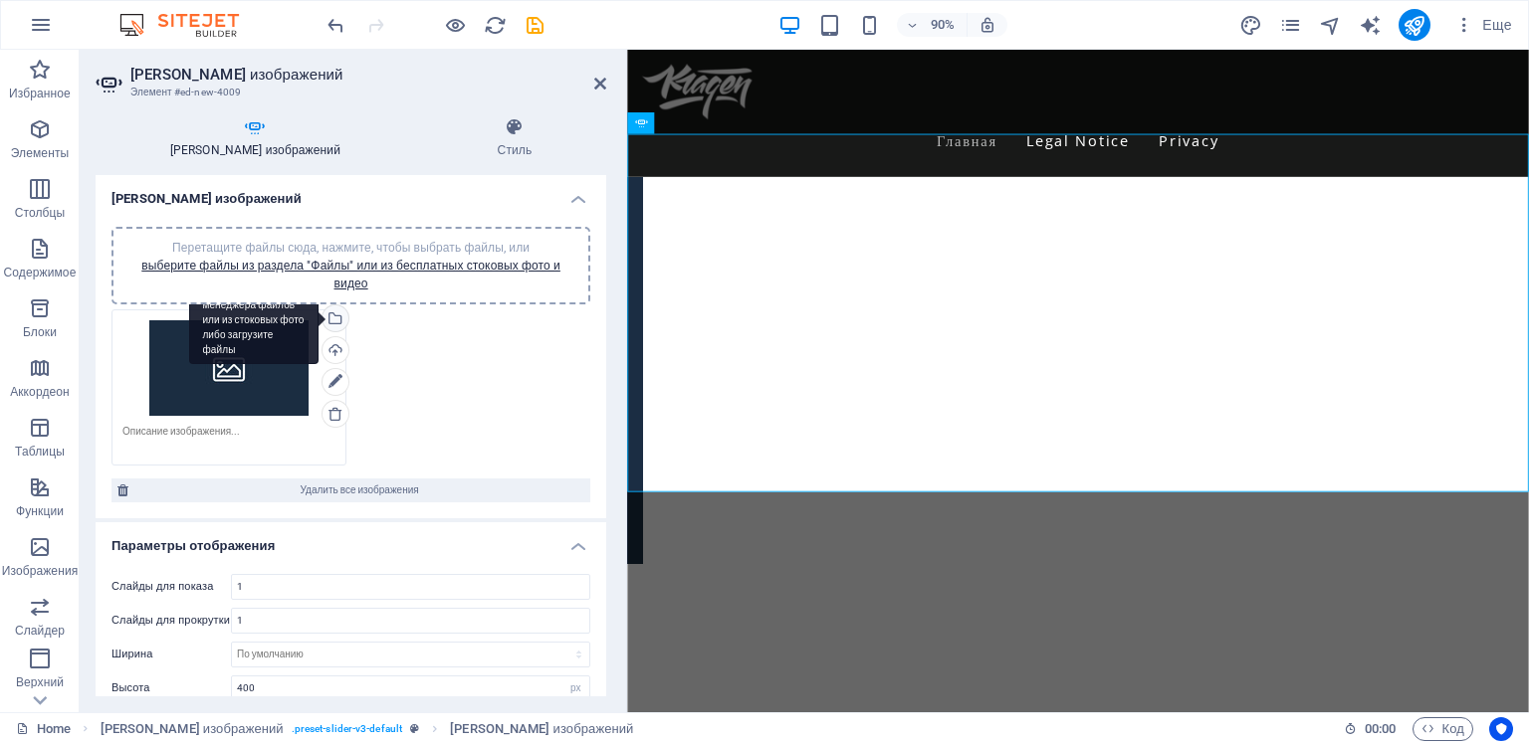
click at [331, 318] on div "Выберите файлы из менеджера файлов или из стоковых фото либо загрузите файлы" at bounding box center [333, 321] width 30 height 30
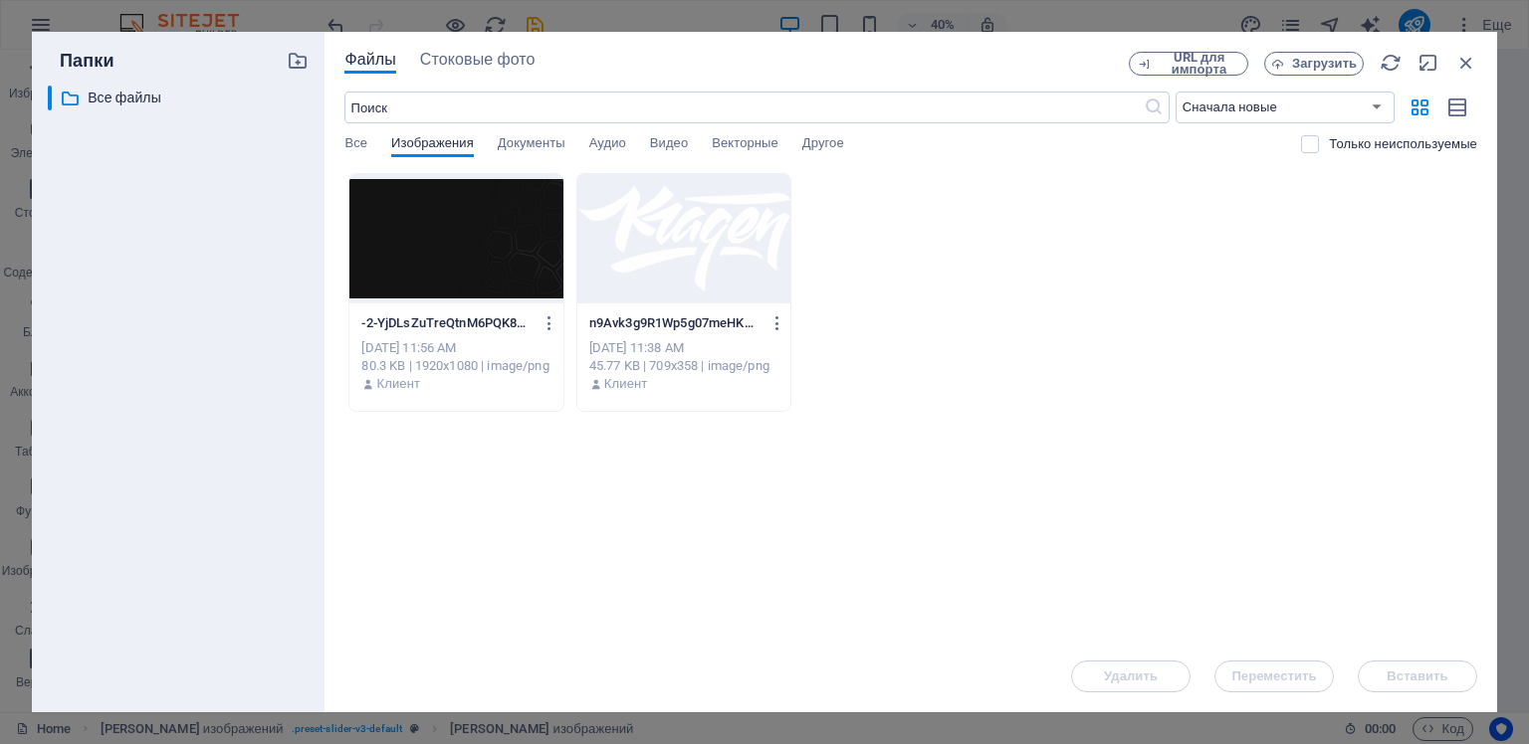
click at [479, 241] on div at bounding box center [455, 238] width 213 height 129
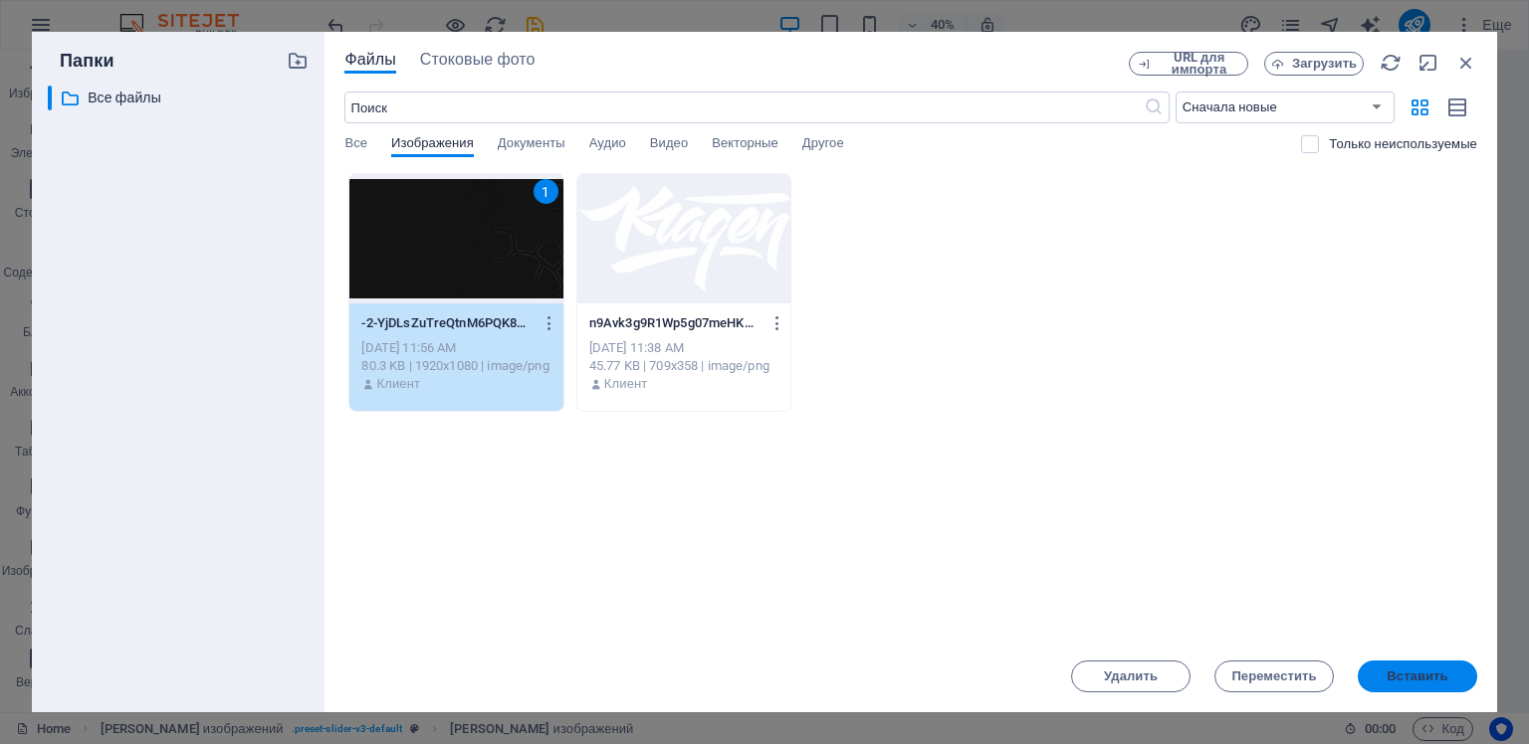
click at [1427, 682] on span "Вставить" at bounding box center [1416, 677] width 61 height 12
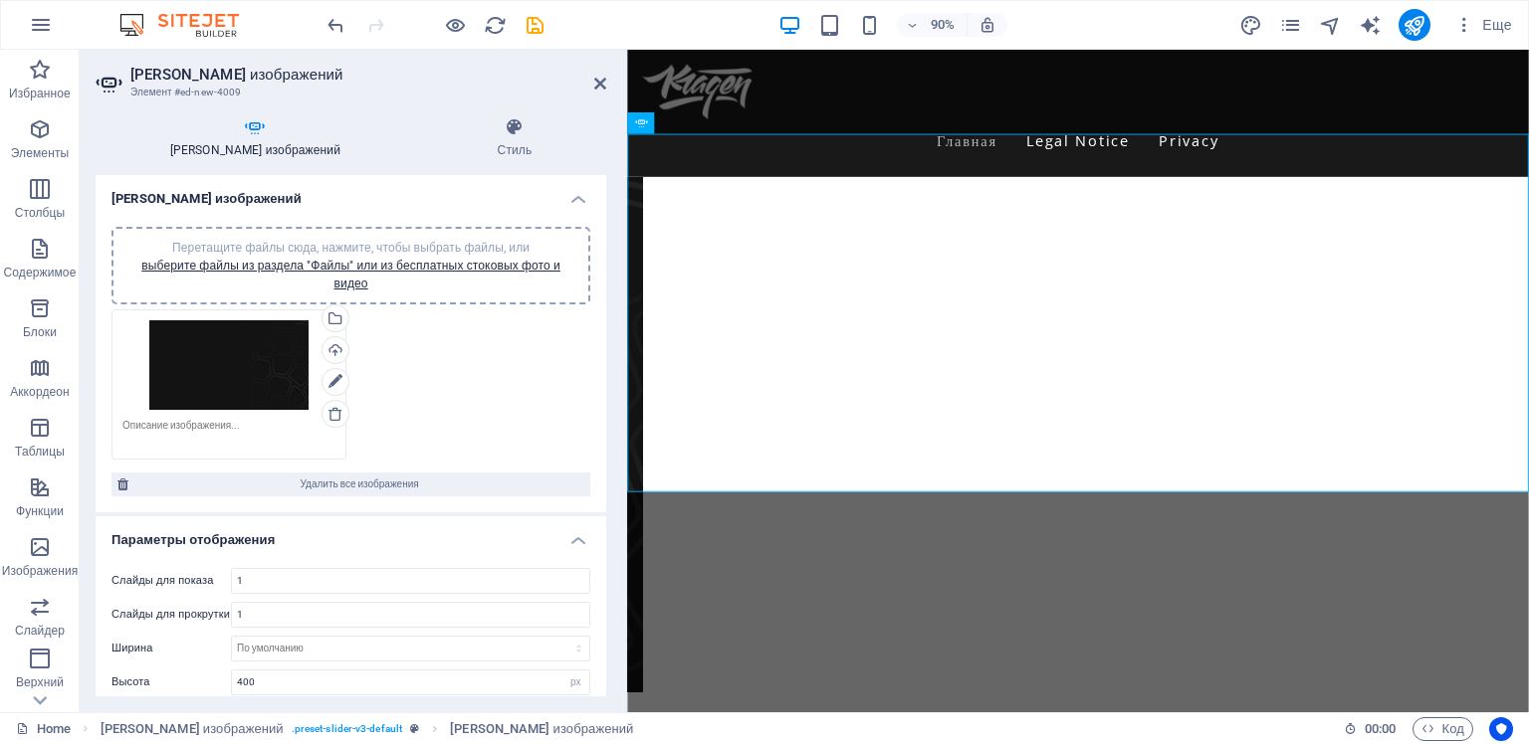
click at [527, 418] on div "Перетащите файлы сюда, нажмите, чтобы выбрать файлы, или выберите файлы из разд…" at bounding box center [350, 385] width 489 height 160
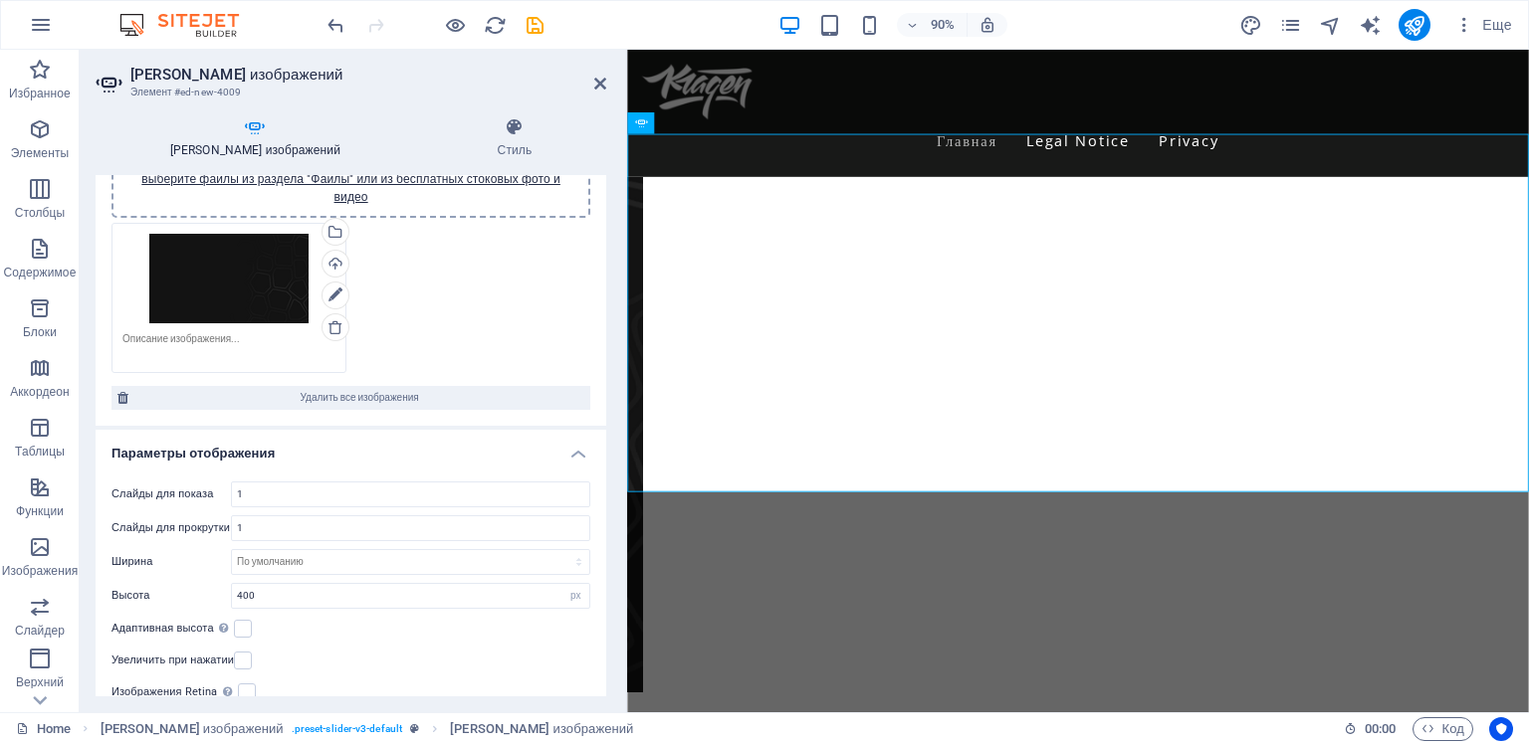
scroll to position [199, 0]
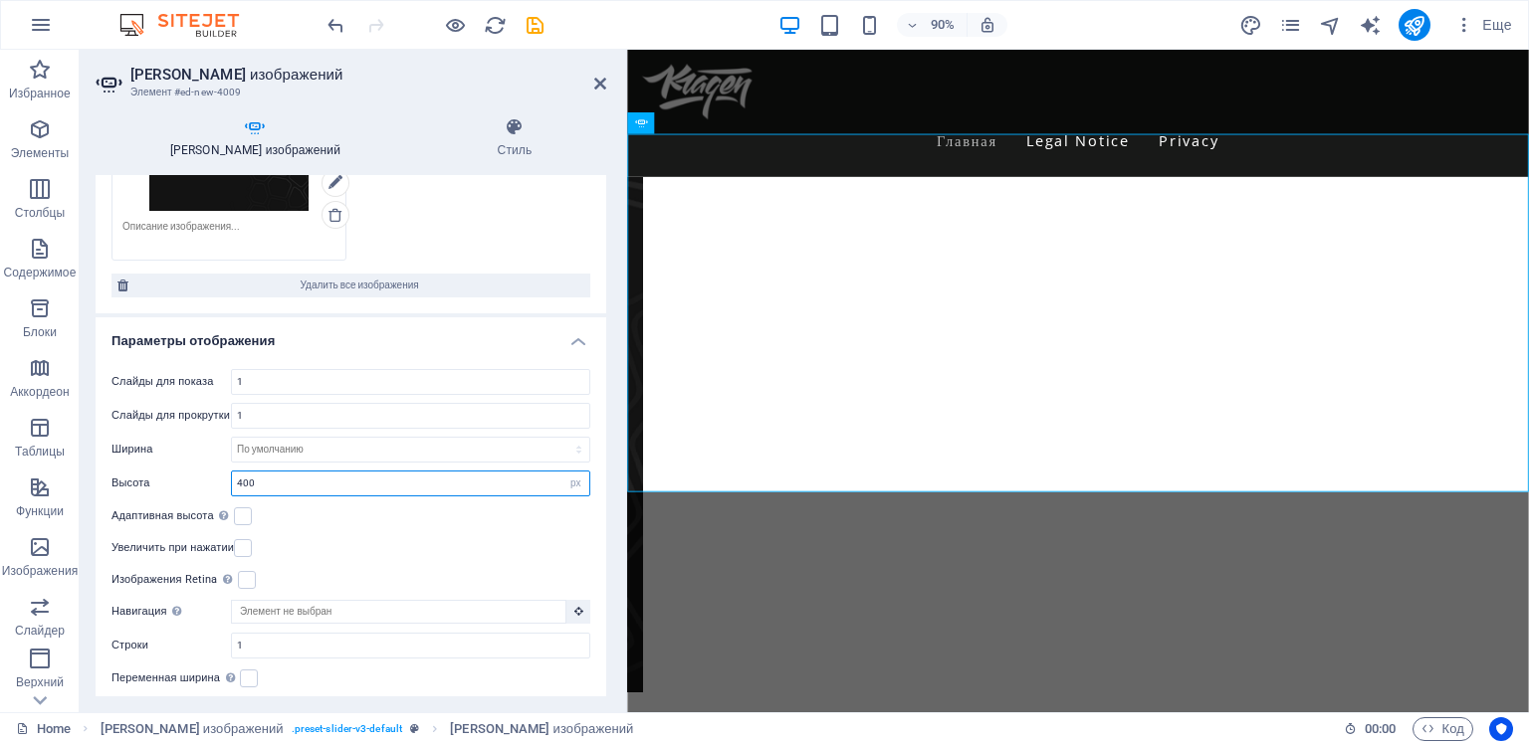
drag, startPoint x: 259, startPoint y: 480, endPoint x: 231, endPoint y: 480, distance: 27.9
click at [232, 480] on input "400" at bounding box center [410, 484] width 357 height 24
type input "960"
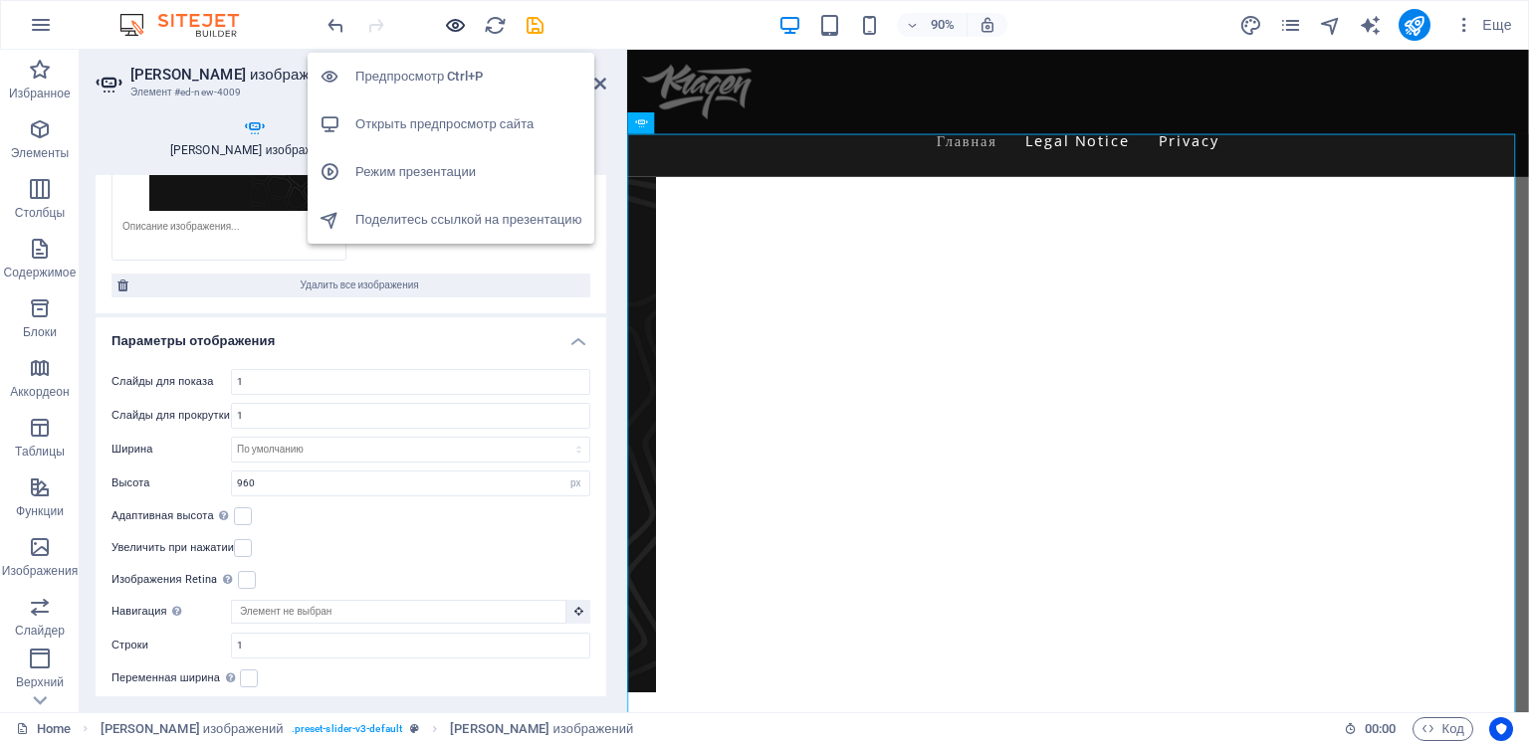
click at [456, 25] on icon "button" at bounding box center [455, 25] width 23 height 23
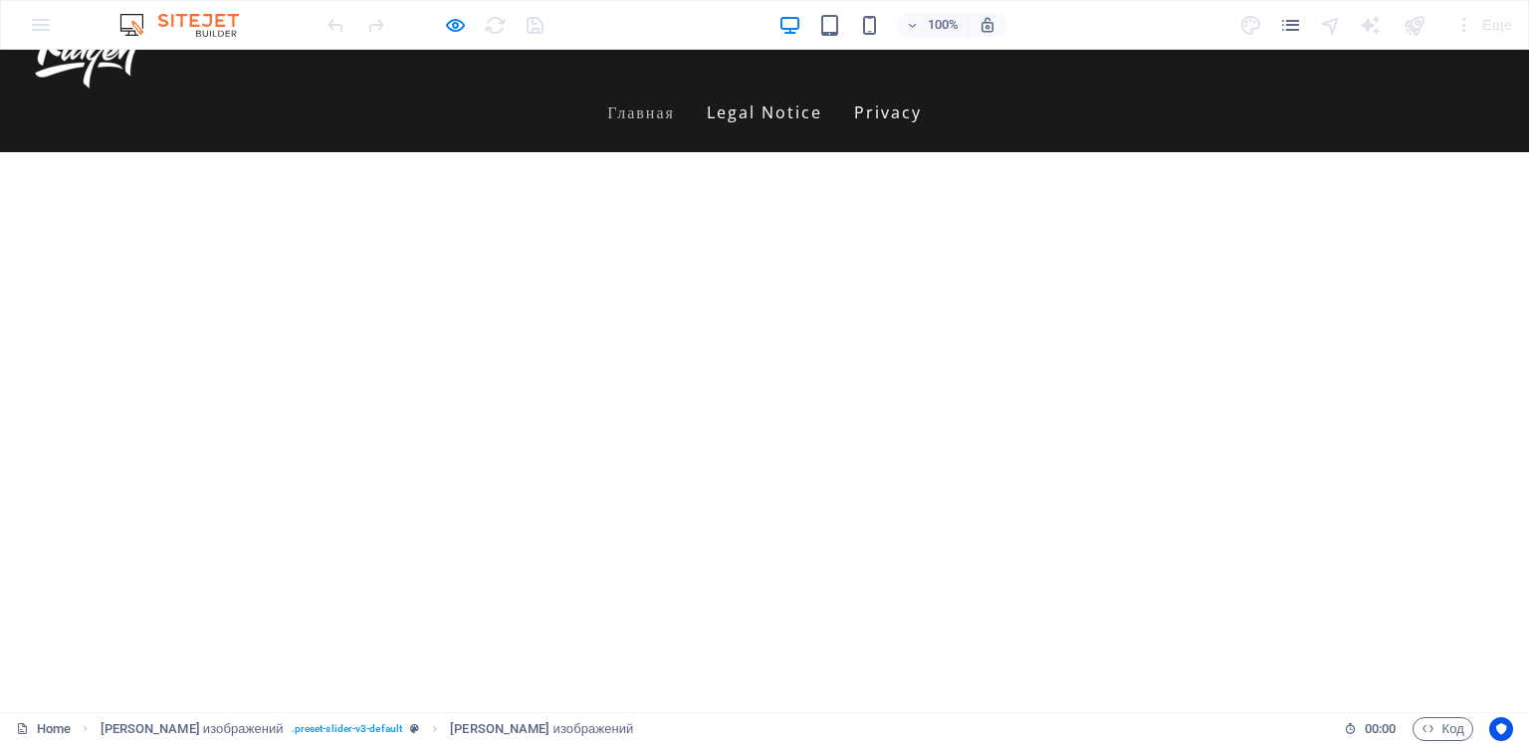
scroll to position [0, 0]
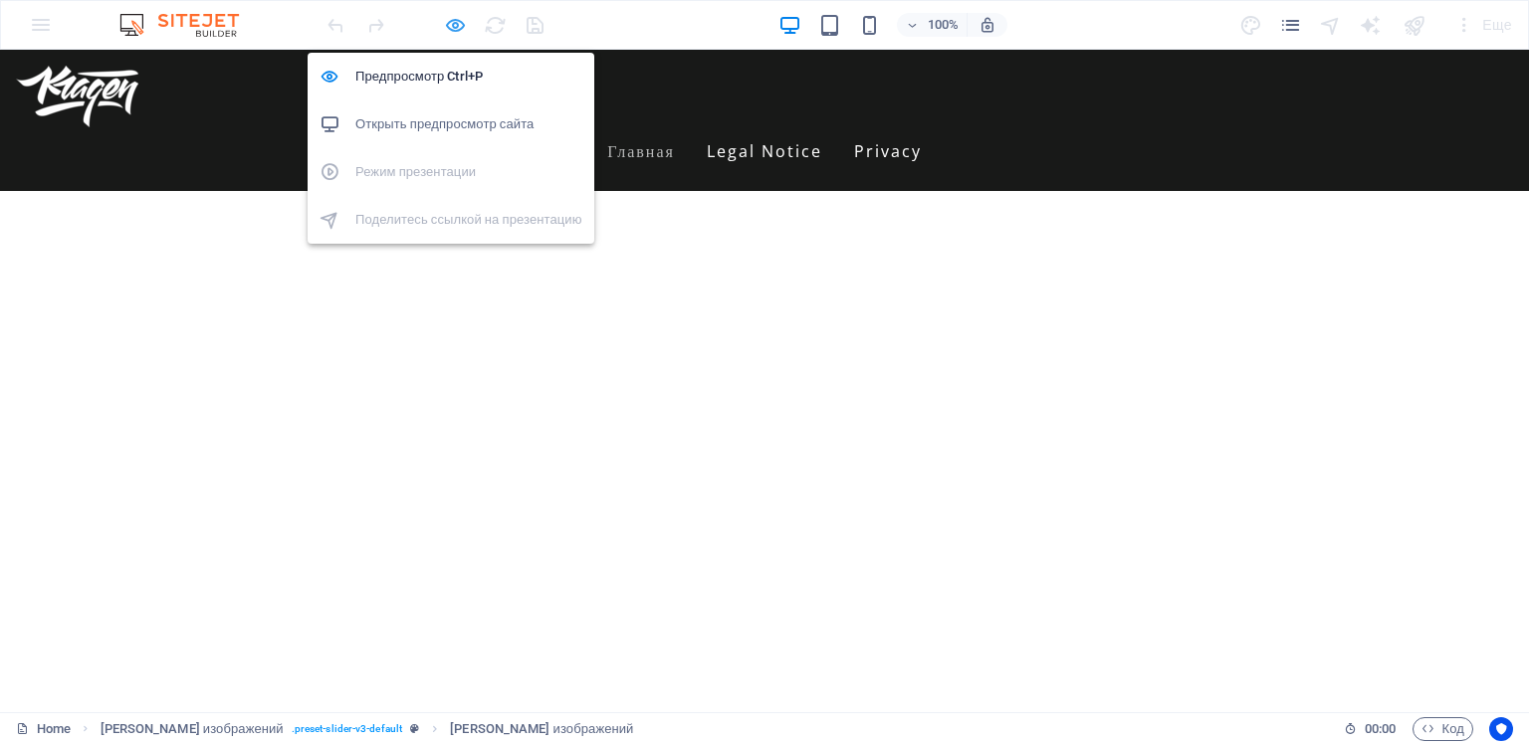
click at [453, 24] on icon "button" at bounding box center [455, 25] width 23 height 23
select select "px"
select select "ms"
select select "s"
select select "progressive"
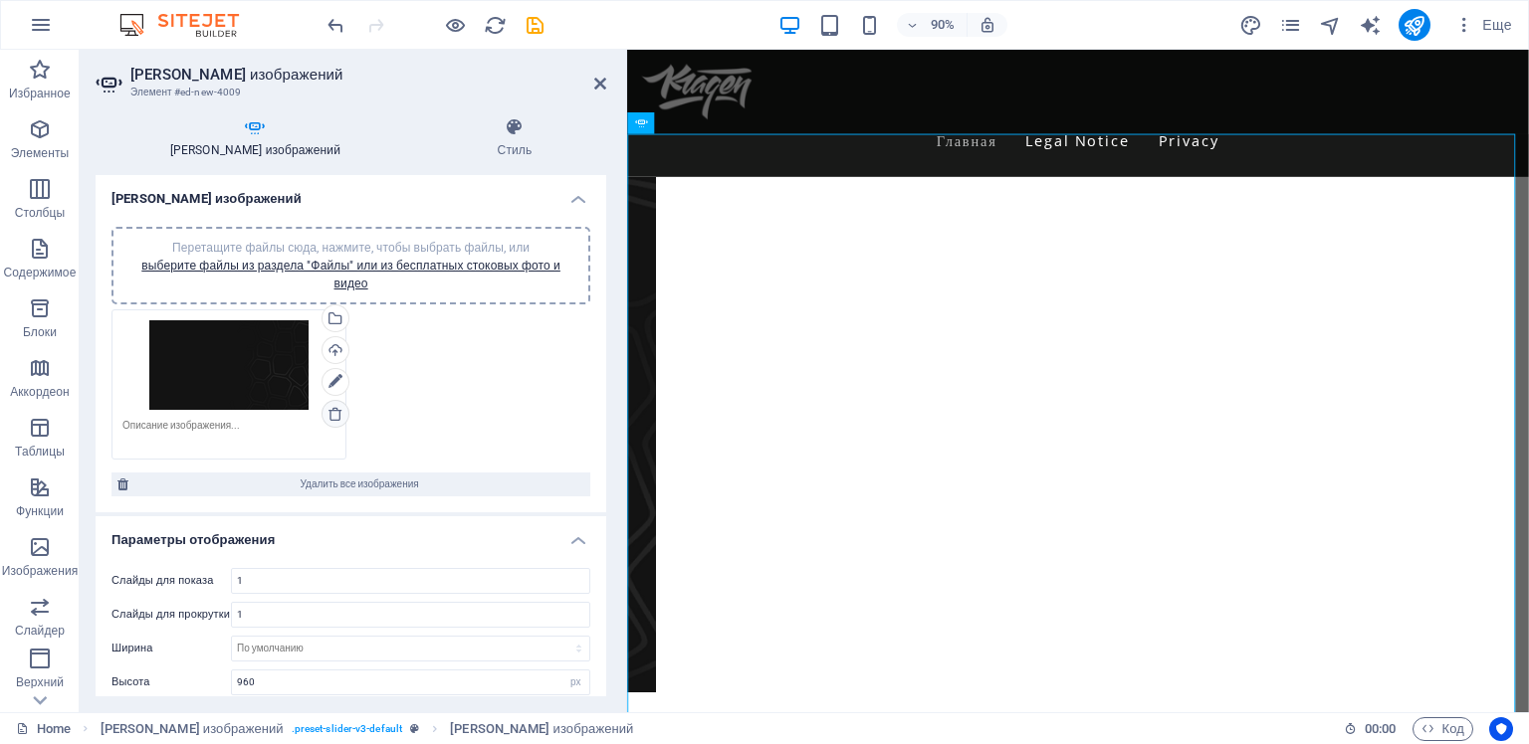
click at [336, 412] on icon at bounding box center [335, 414] width 16 height 16
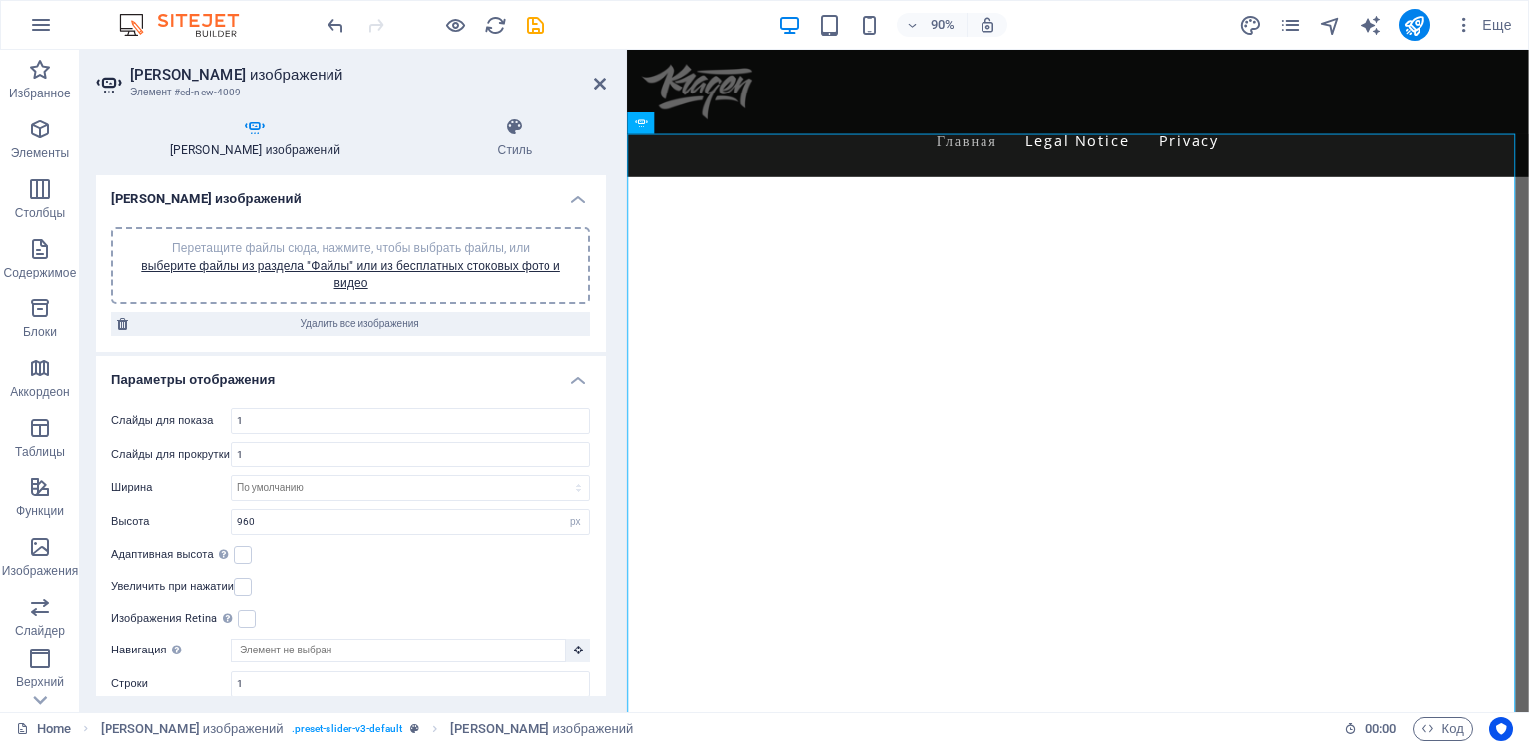
click at [394, 374] on h4 "Параметры отображения" at bounding box center [351, 374] width 511 height 36
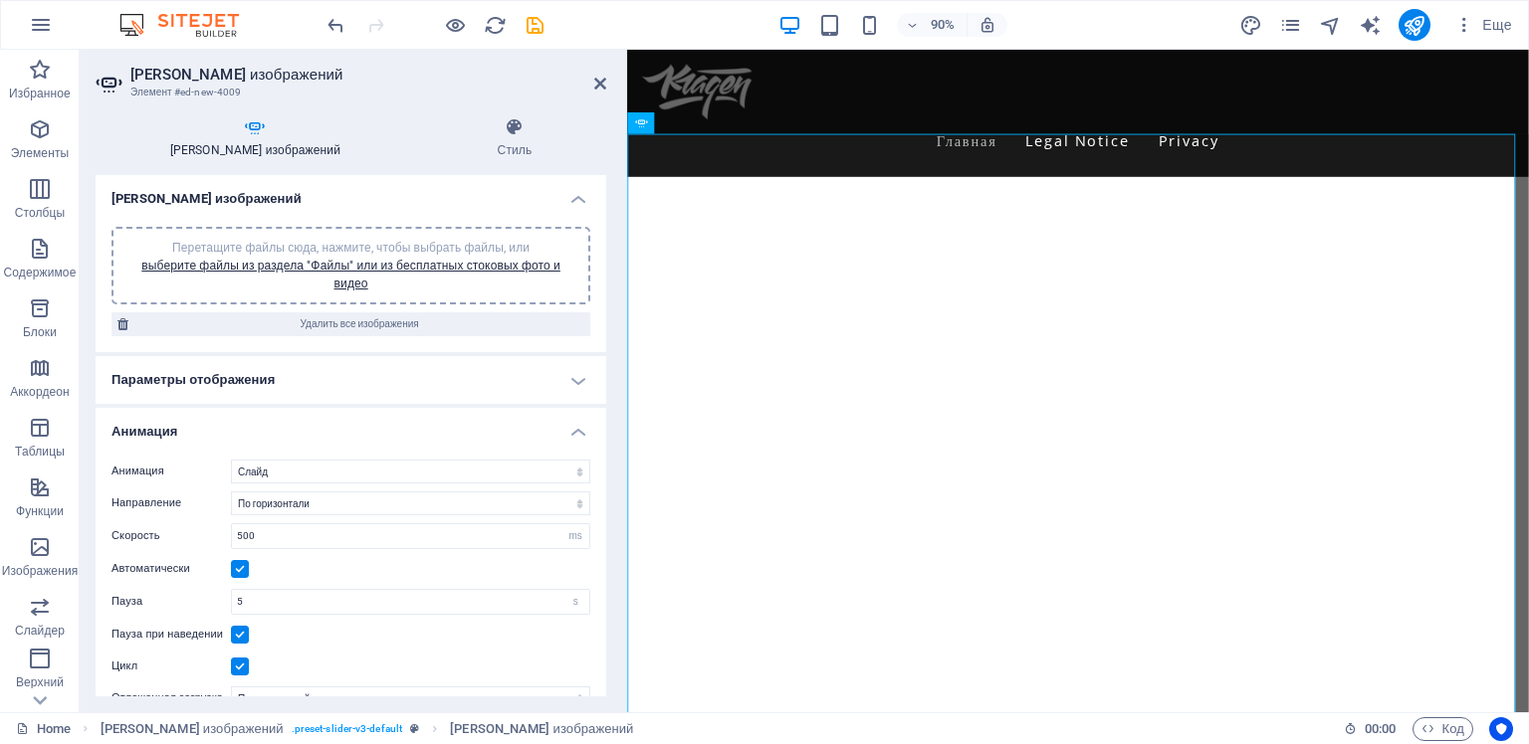
click at [247, 129] on icon at bounding box center [255, 127] width 319 height 20
click at [317, 259] on link "выберите файлы из раздела "Файлы" или из бесплатных стоковых фото и видео" at bounding box center [350, 275] width 419 height 32
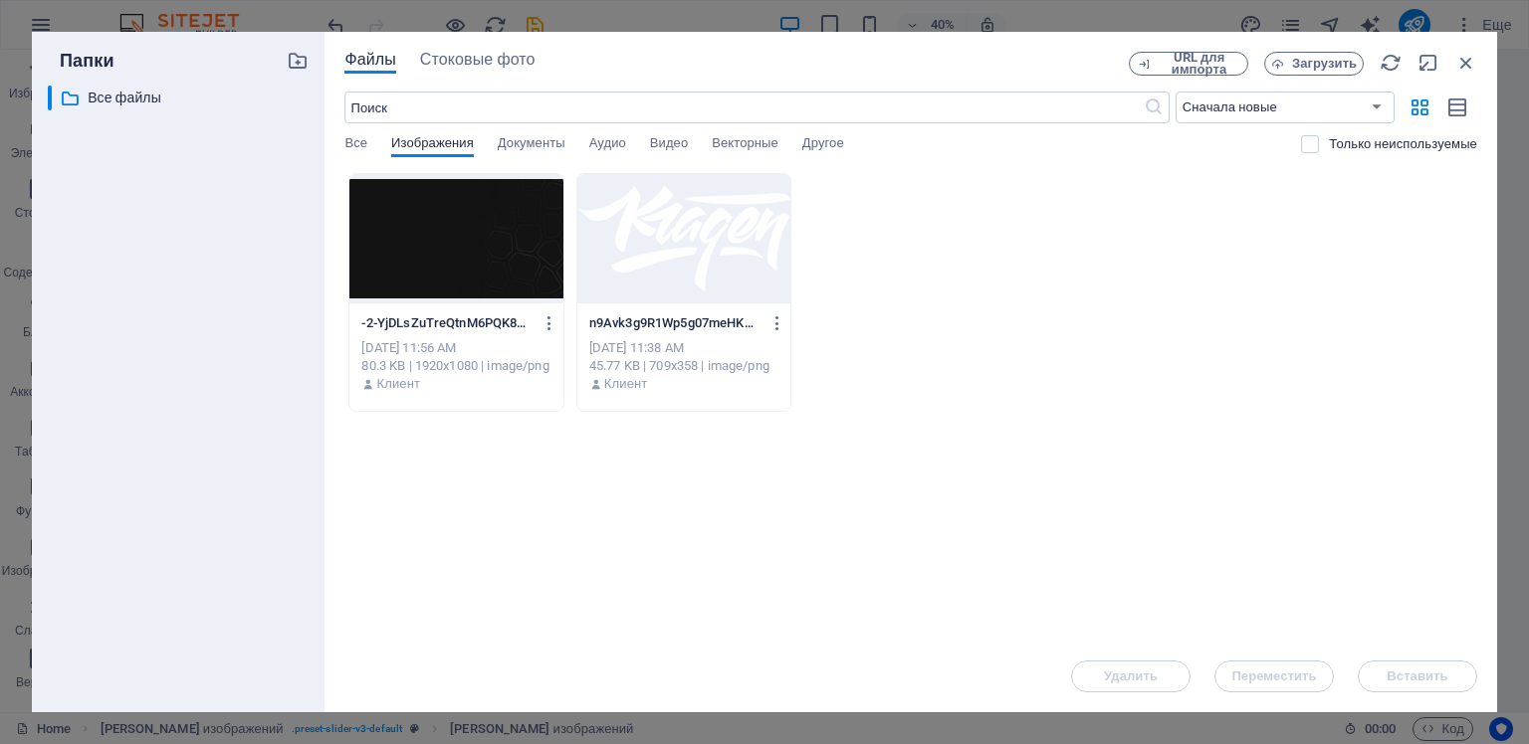
click at [518, 255] on div at bounding box center [455, 238] width 213 height 129
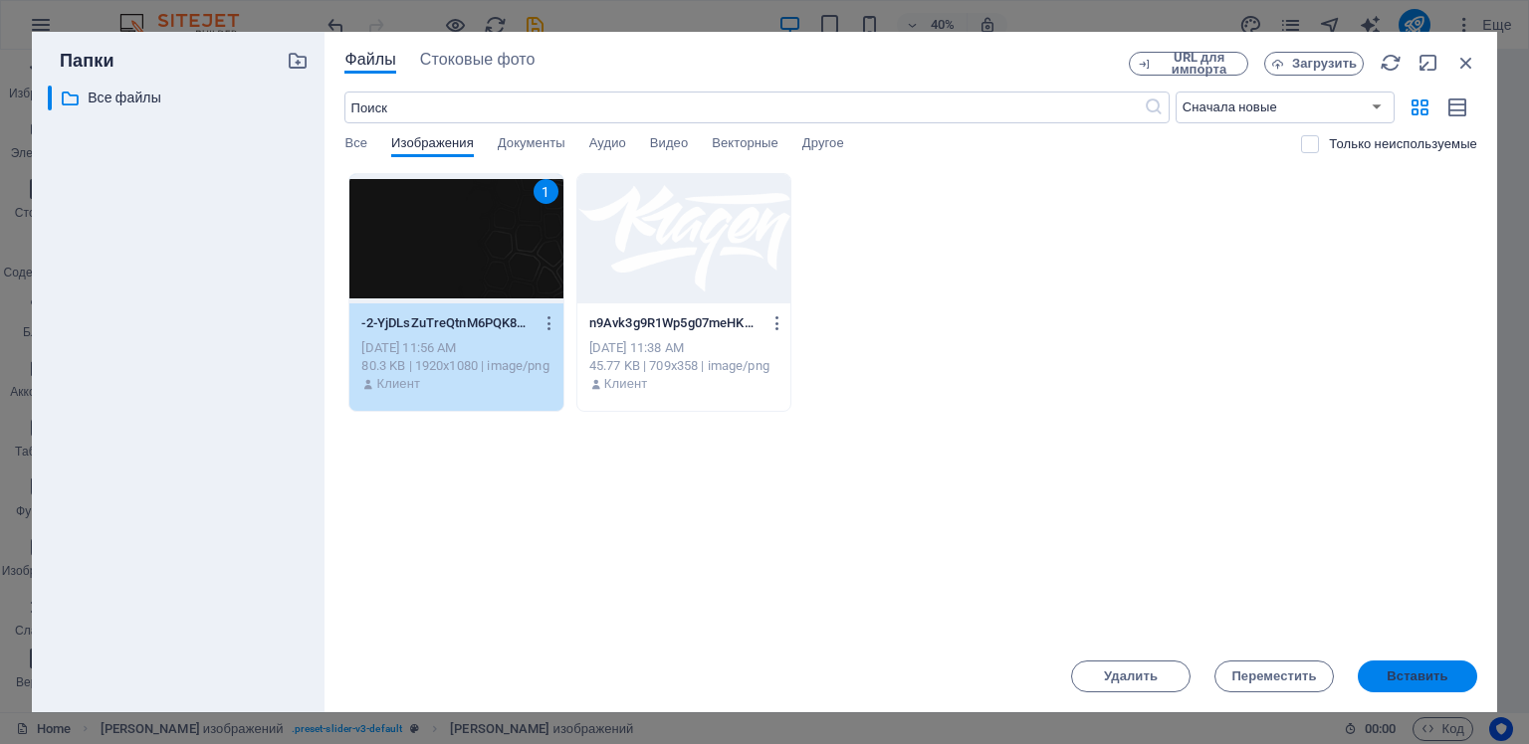
drag, startPoint x: 1407, startPoint y: 677, endPoint x: 856, endPoint y: 692, distance: 551.6
click at [1407, 677] on span "Вставить" at bounding box center [1416, 677] width 61 height 12
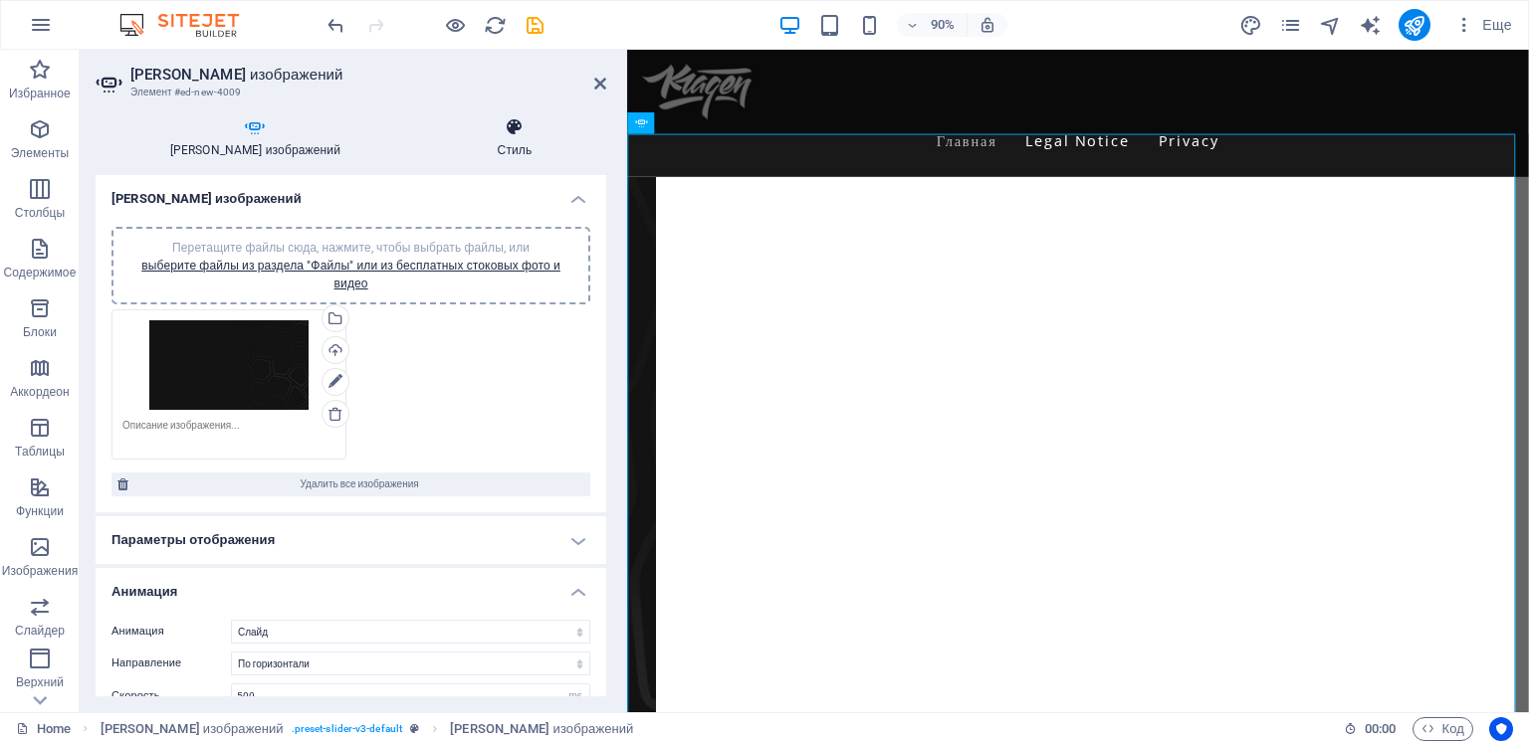
click at [502, 130] on icon at bounding box center [514, 127] width 183 height 20
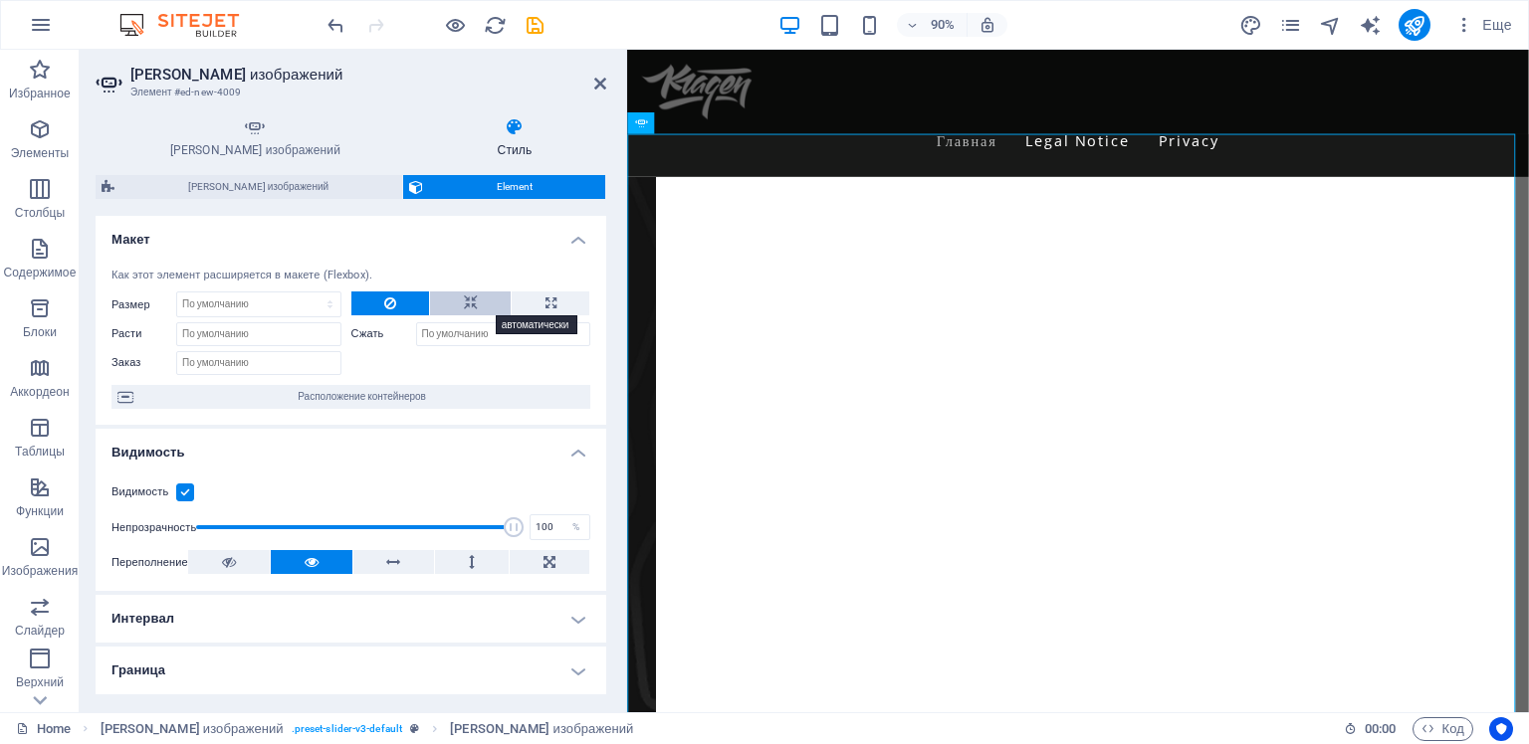
click at [465, 302] on icon at bounding box center [471, 304] width 14 height 24
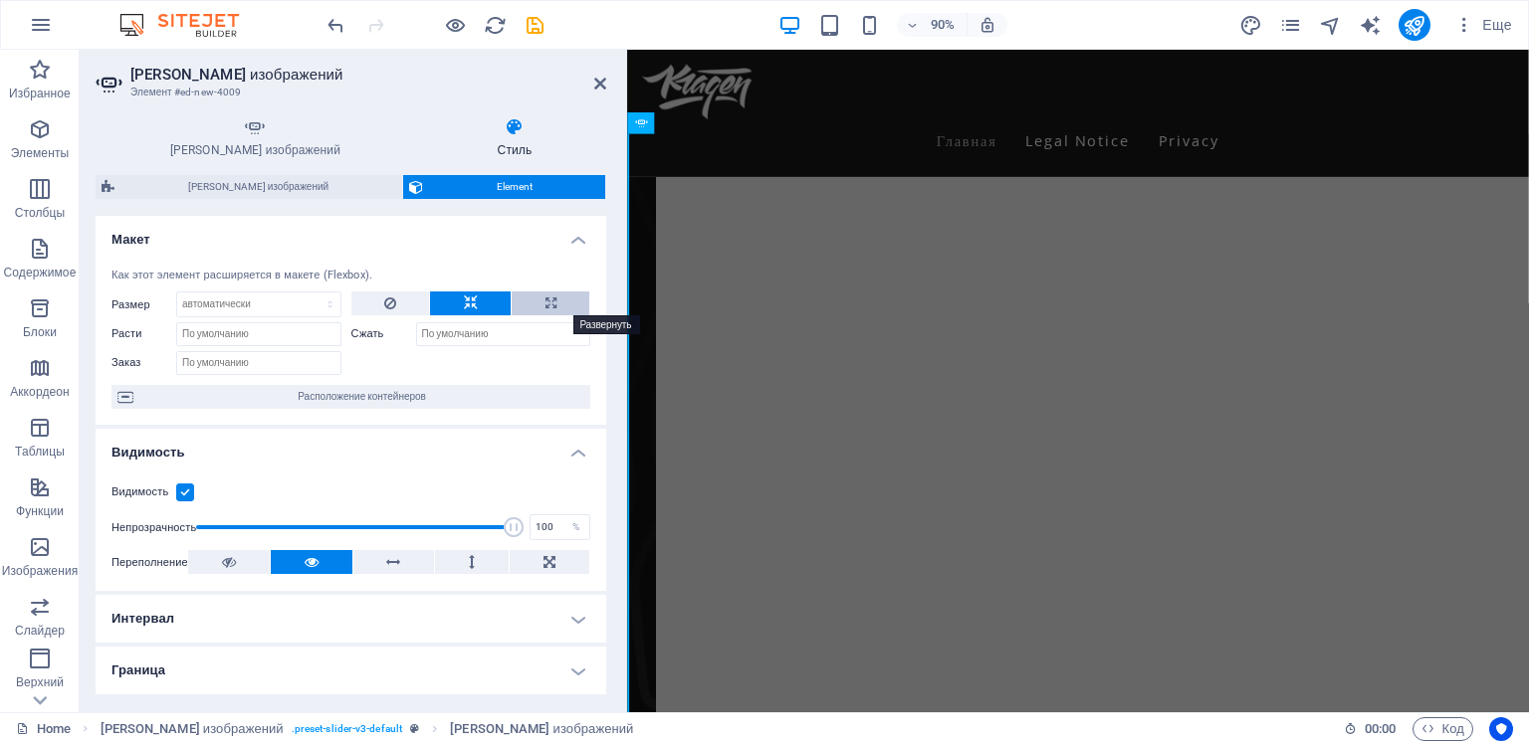
click at [545, 303] on icon at bounding box center [550, 304] width 11 height 24
type input "100"
select select "%"
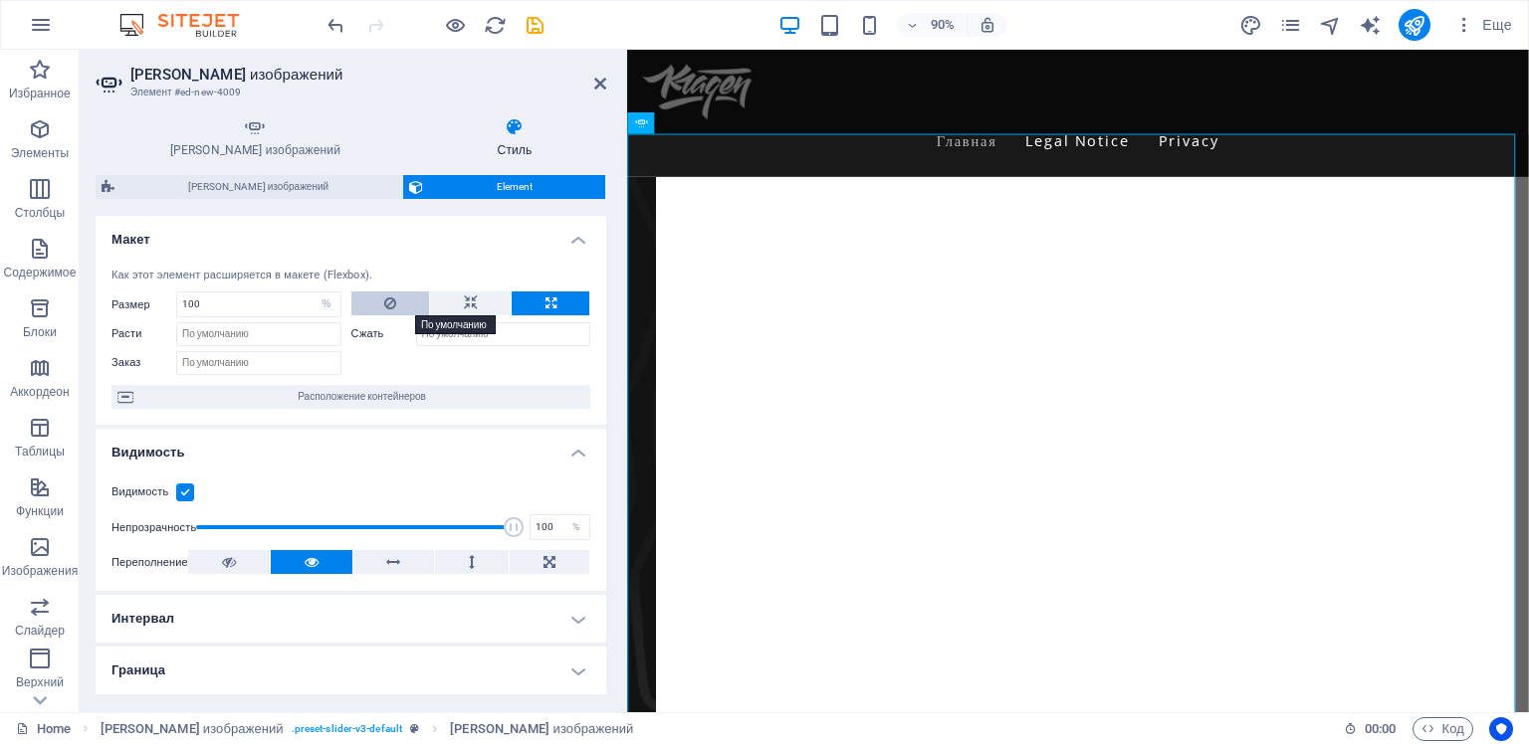
click at [384, 307] on icon at bounding box center [390, 304] width 12 height 24
select select "DISABLED_OPTION_VALUE"
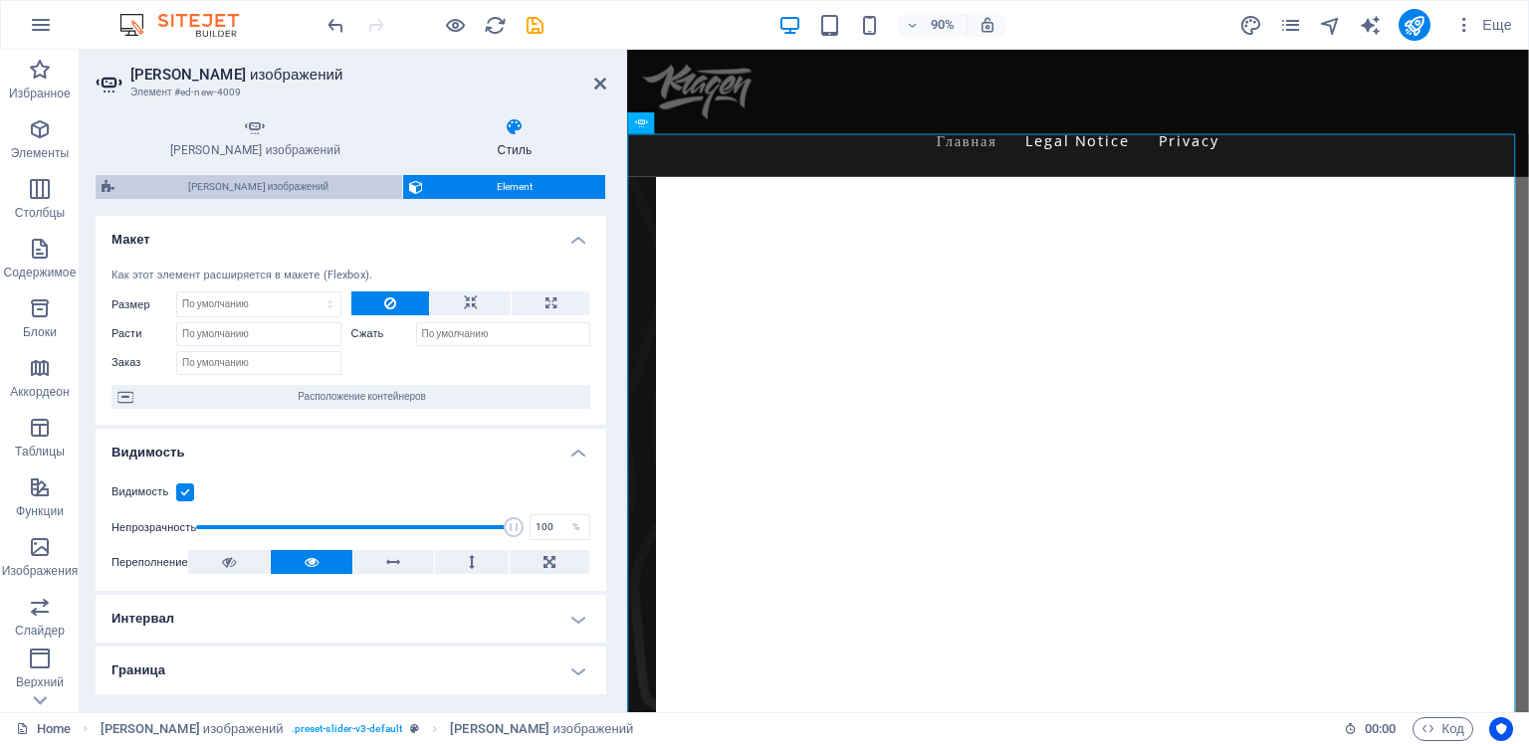
click at [247, 183] on span "[PERSON_NAME] изображений" at bounding box center [258, 187] width 276 height 24
select select "rem"
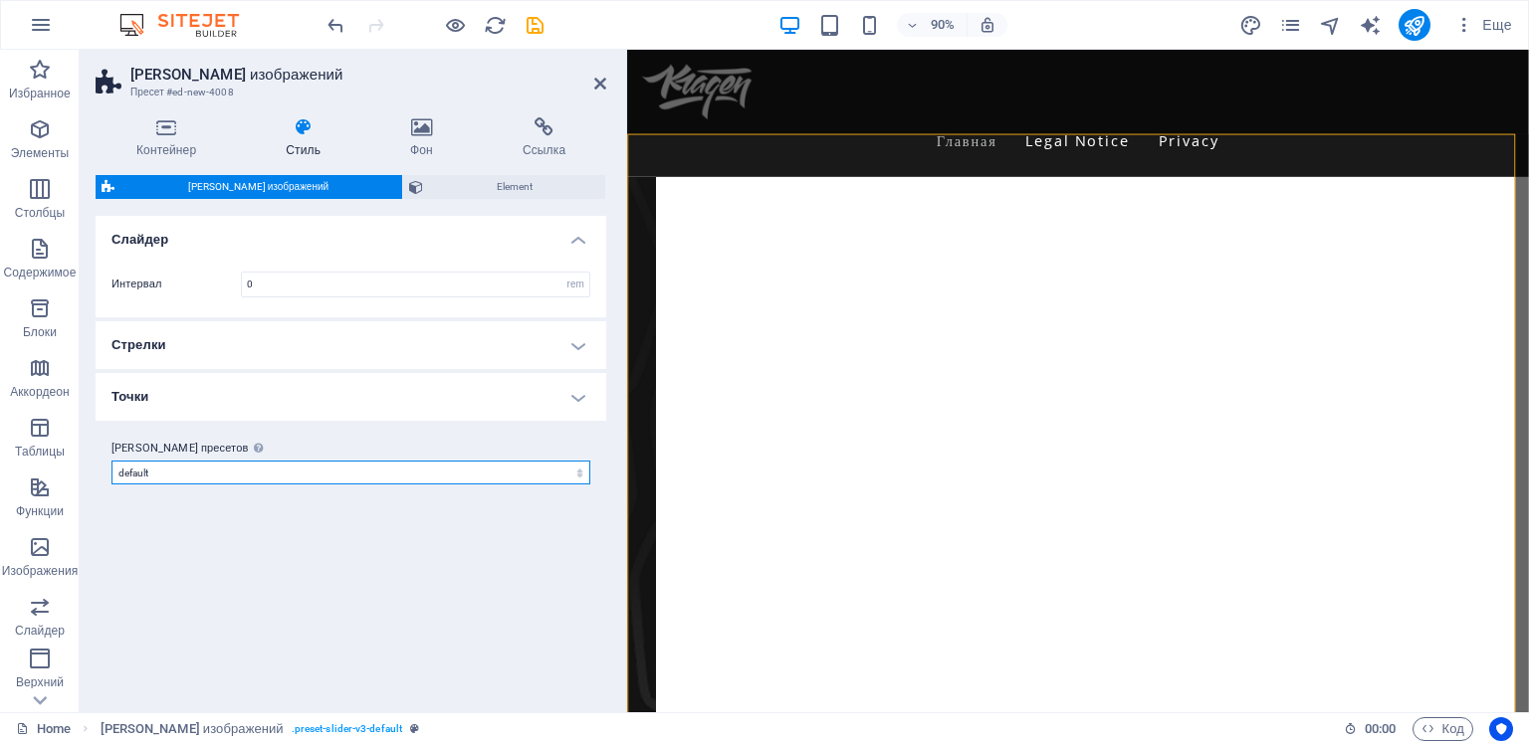
click at [322, 466] on select "default Добавить класс пресетов" at bounding box center [350, 473] width 479 height 24
click at [153, 130] on icon at bounding box center [166, 127] width 141 height 20
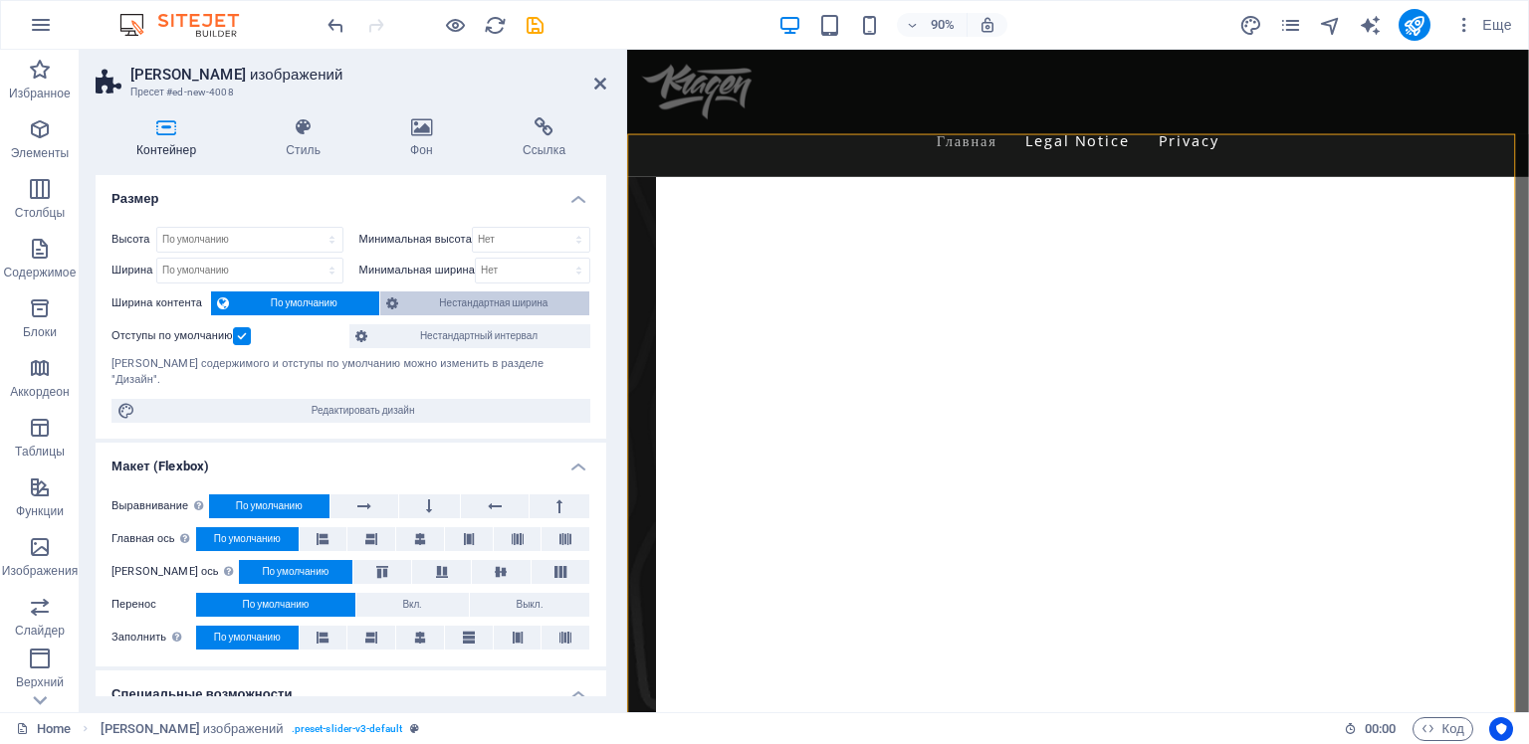
click at [428, 303] on span "Нестандартная ширина" at bounding box center [494, 304] width 180 height 24
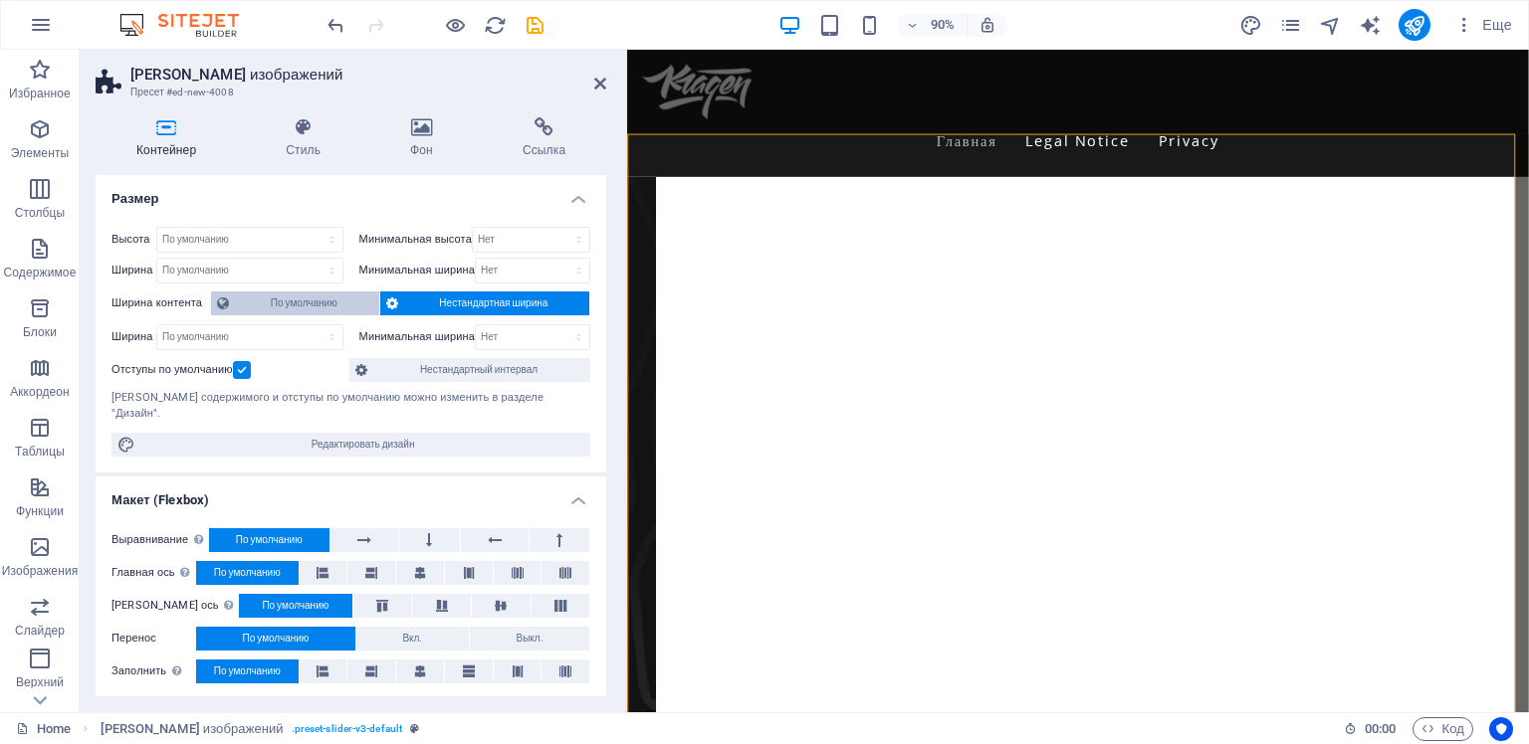
click at [290, 303] on span "По умолчанию" at bounding box center [304, 304] width 138 height 24
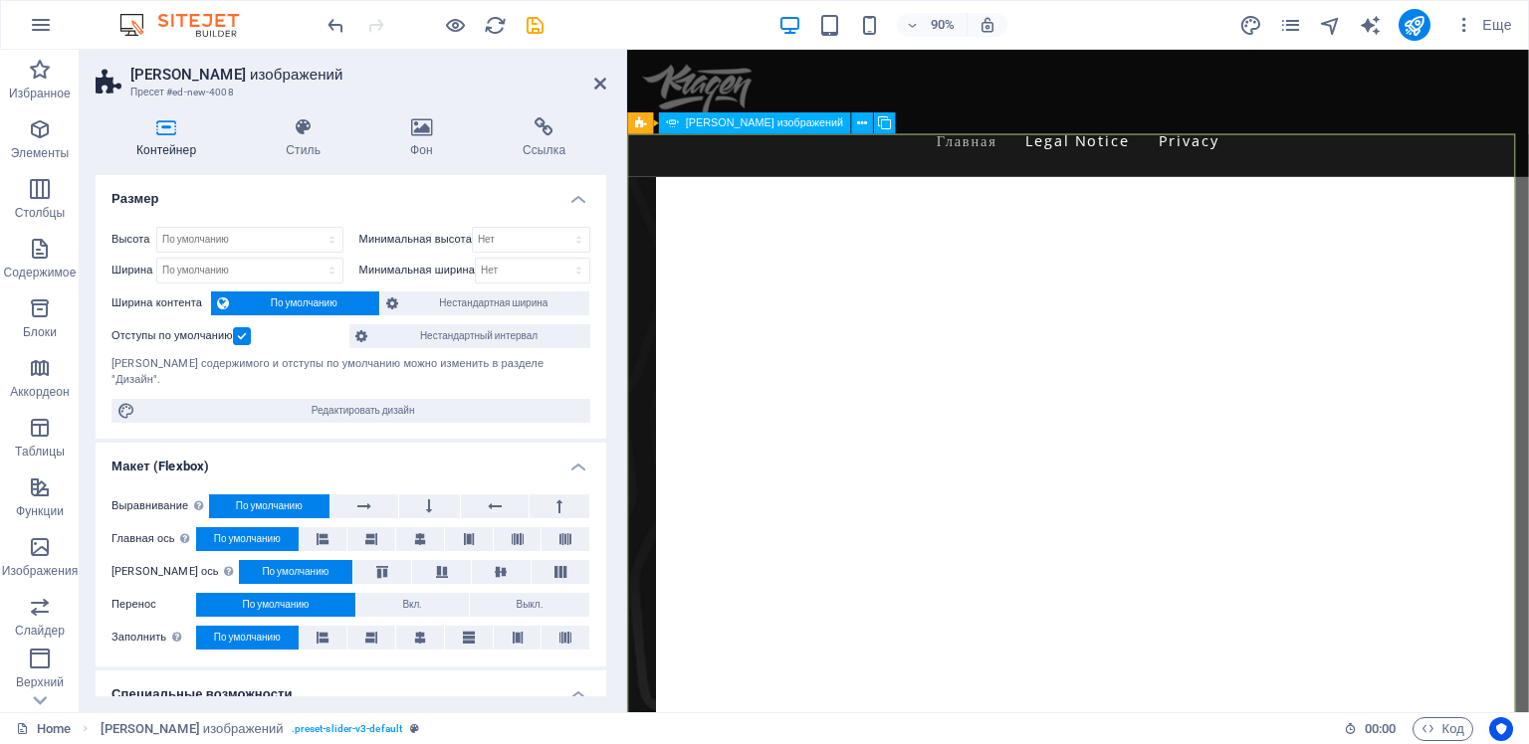
click at [917, 363] on div "Image Slider" at bounding box center [1127, 668] width 1001 height 955
click at [857, 122] on icon at bounding box center [862, 122] width 10 height 19
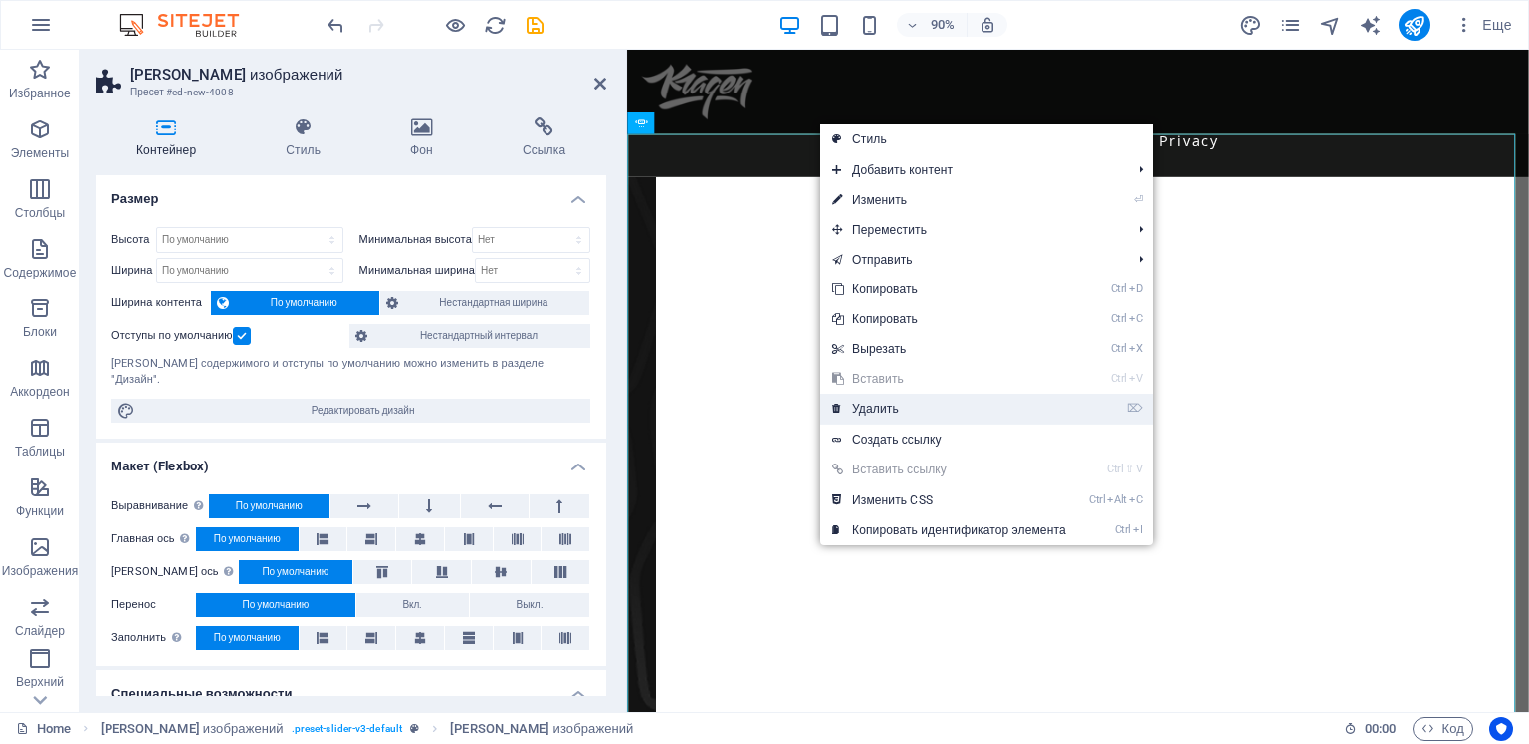
drag, startPoint x: 868, startPoint y: 403, endPoint x: 268, endPoint y: 394, distance: 600.2
click at [868, 404] on link "⌦ Удалить" at bounding box center [949, 409] width 258 height 30
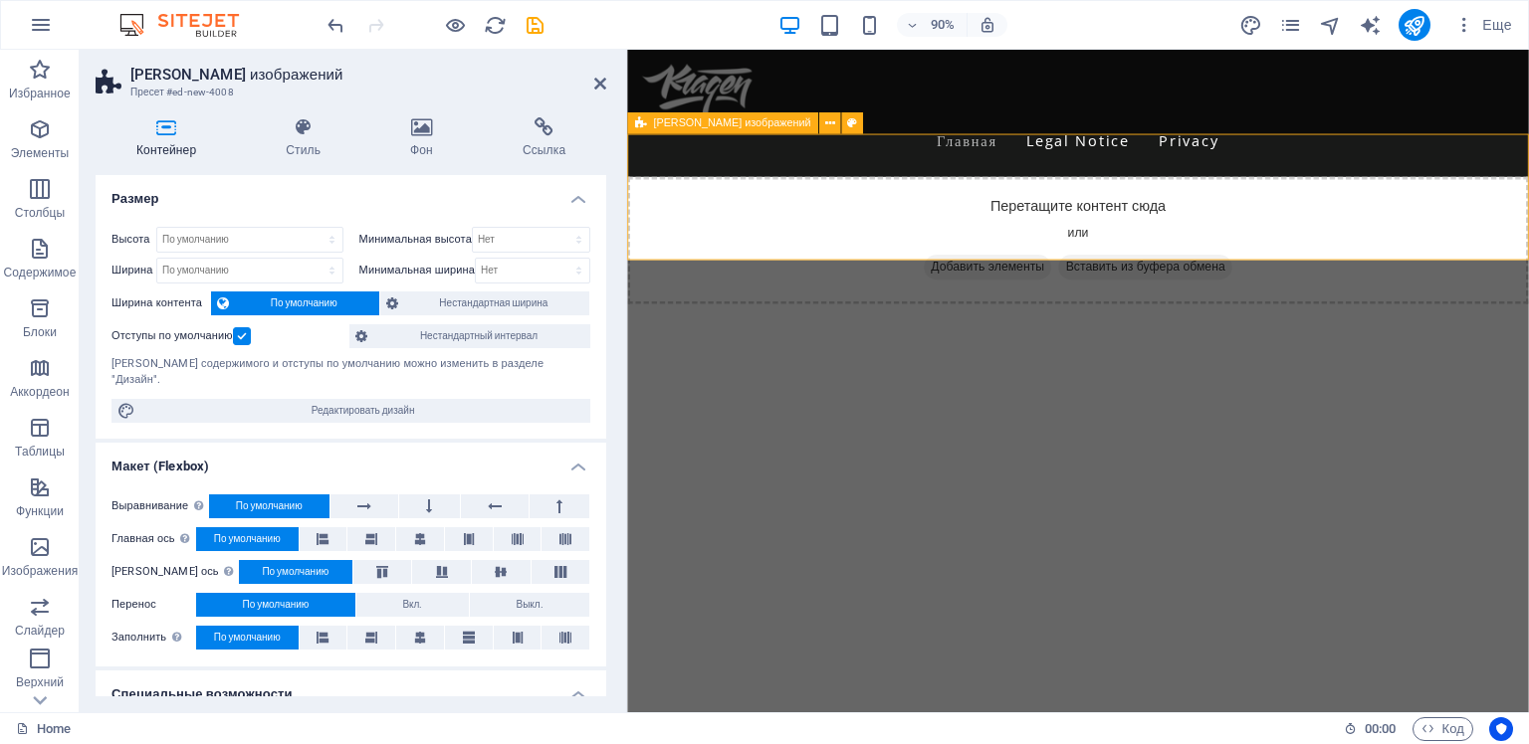
click at [1034, 278] on span "Добавить элементы" at bounding box center [1026, 292] width 141 height 28
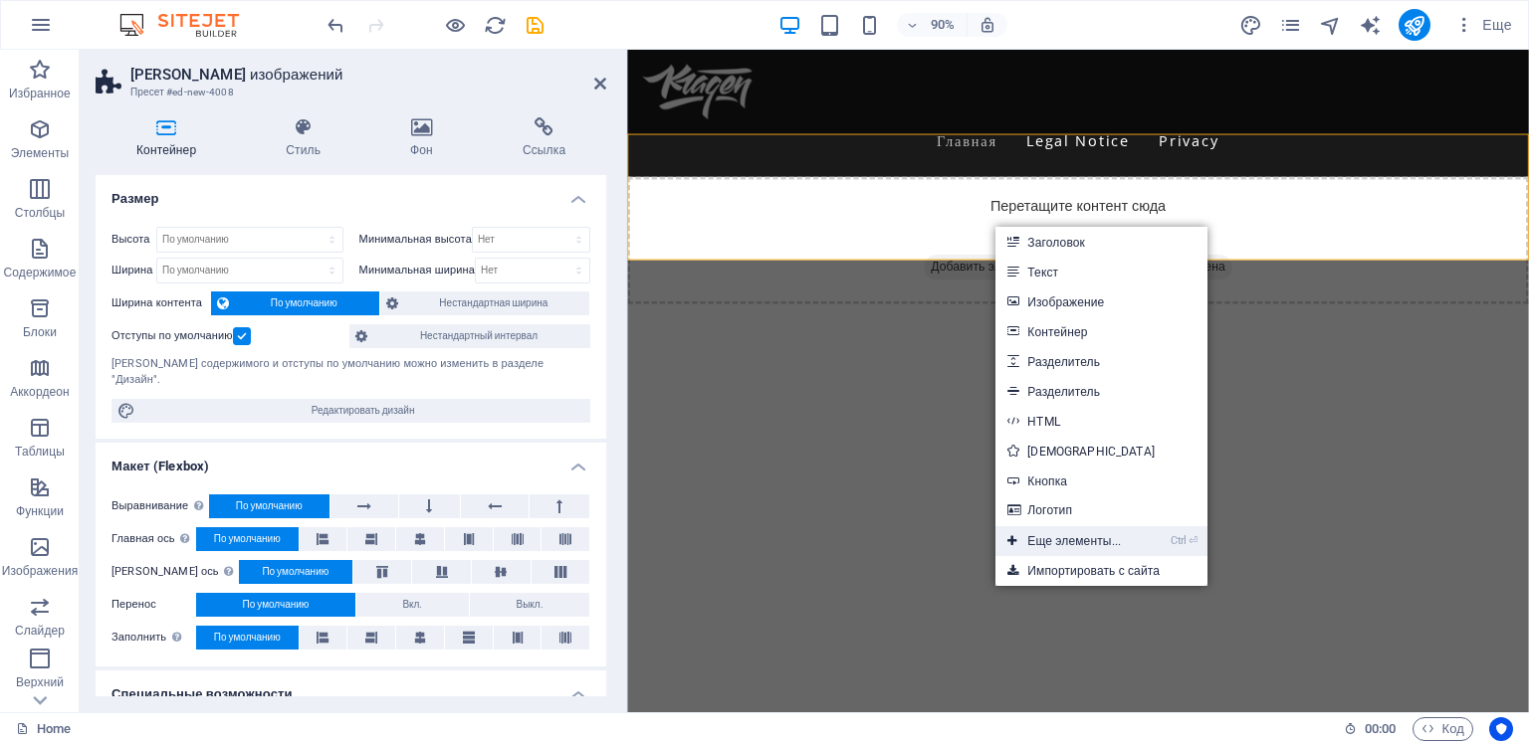
drag, startPoint x: 1038, startPoint y: 543, endPoint x: 616, endPoint y: 493, distance: 425.0
click at [1038, 543] on link "Ctrl ⏎ Еще элементы..." at bounding box center [1063, 541] width 137 height 30
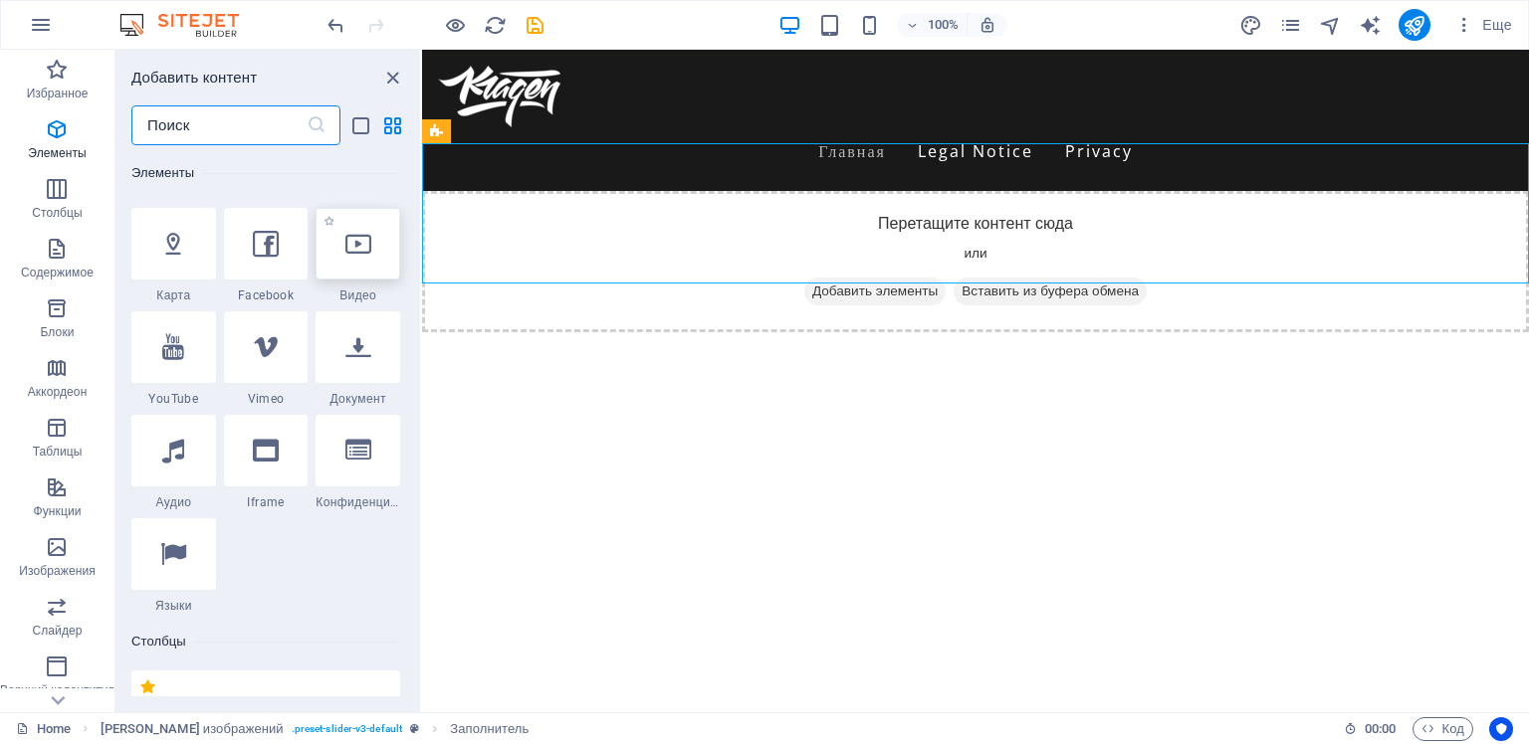
scroll to position [772, 0]
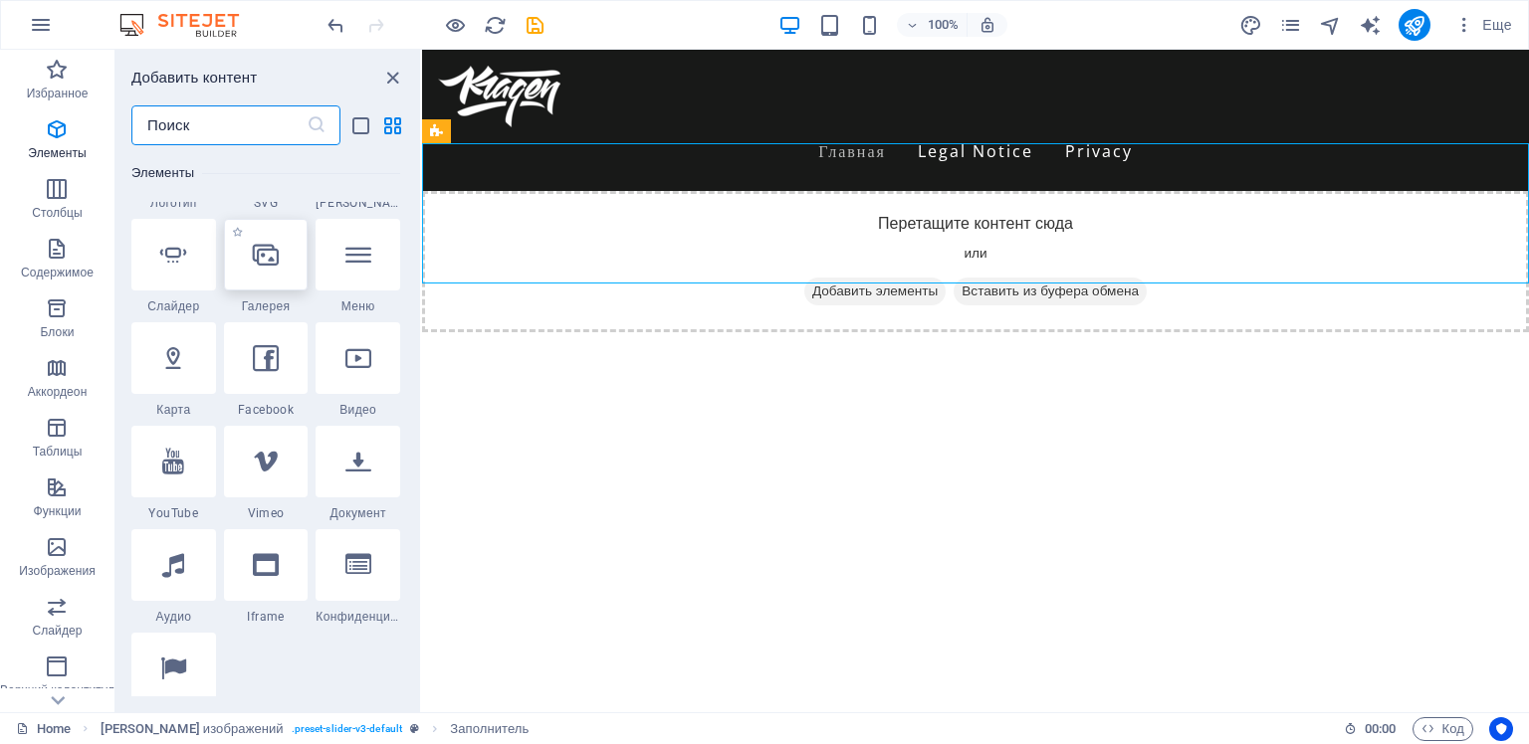
click at [270, 260] on icon at bounding box center [266, 255] width 26 height 26
select select "4"
select select "%"
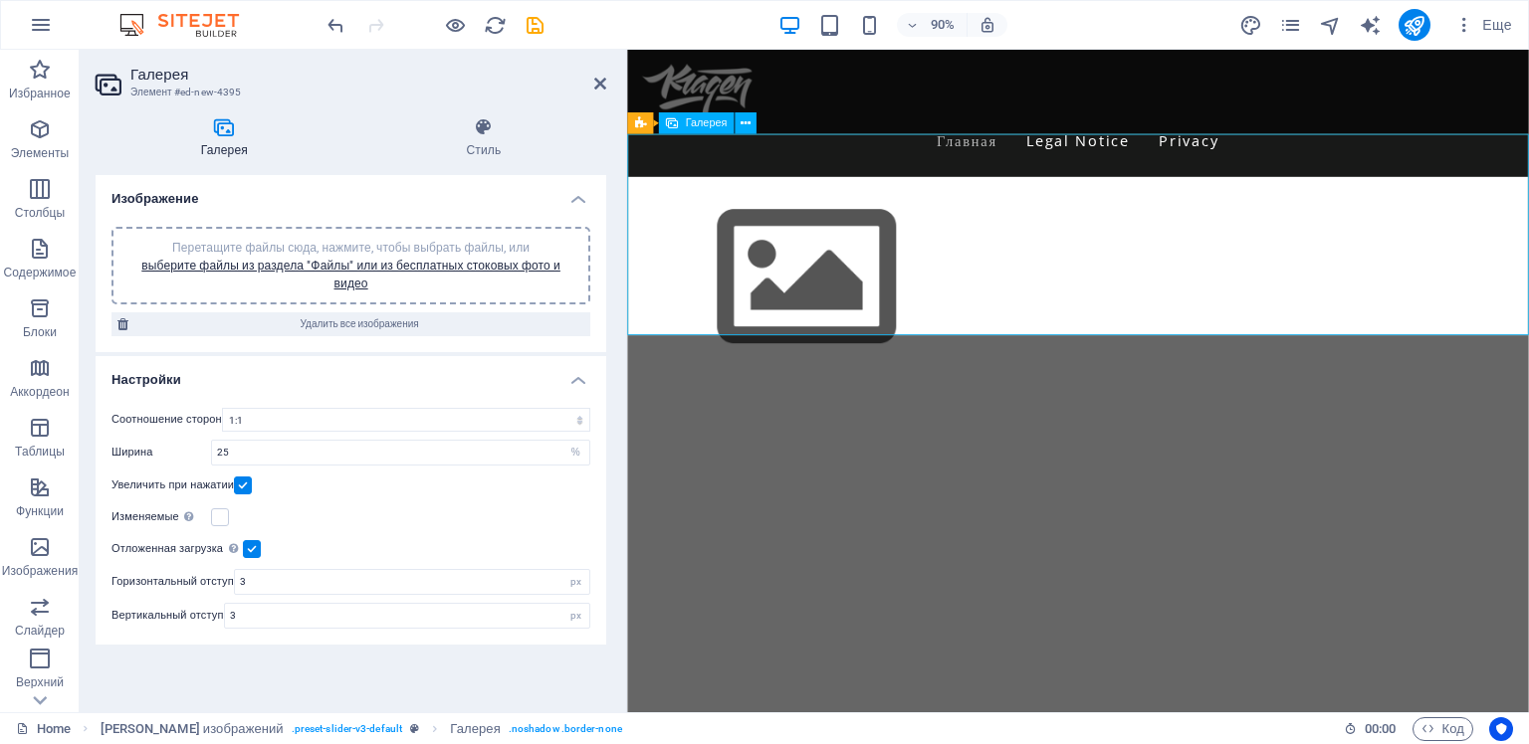
click at [1082, 311] on div "Image Slider" at bounding box center [1127, 303] width 1001 height 224
drag, startPoint x: 255, startPoint y: 613, endPoint x: 228, endPoint y: 615, distance: 26.9
click at [228, 615] on input "3" at bounding box center [407, 616] width 365 height 24
drag, startPoint x: 311, startPoint y: 551, endPoint x: 265, endPoint y: 574, distance: 51.2
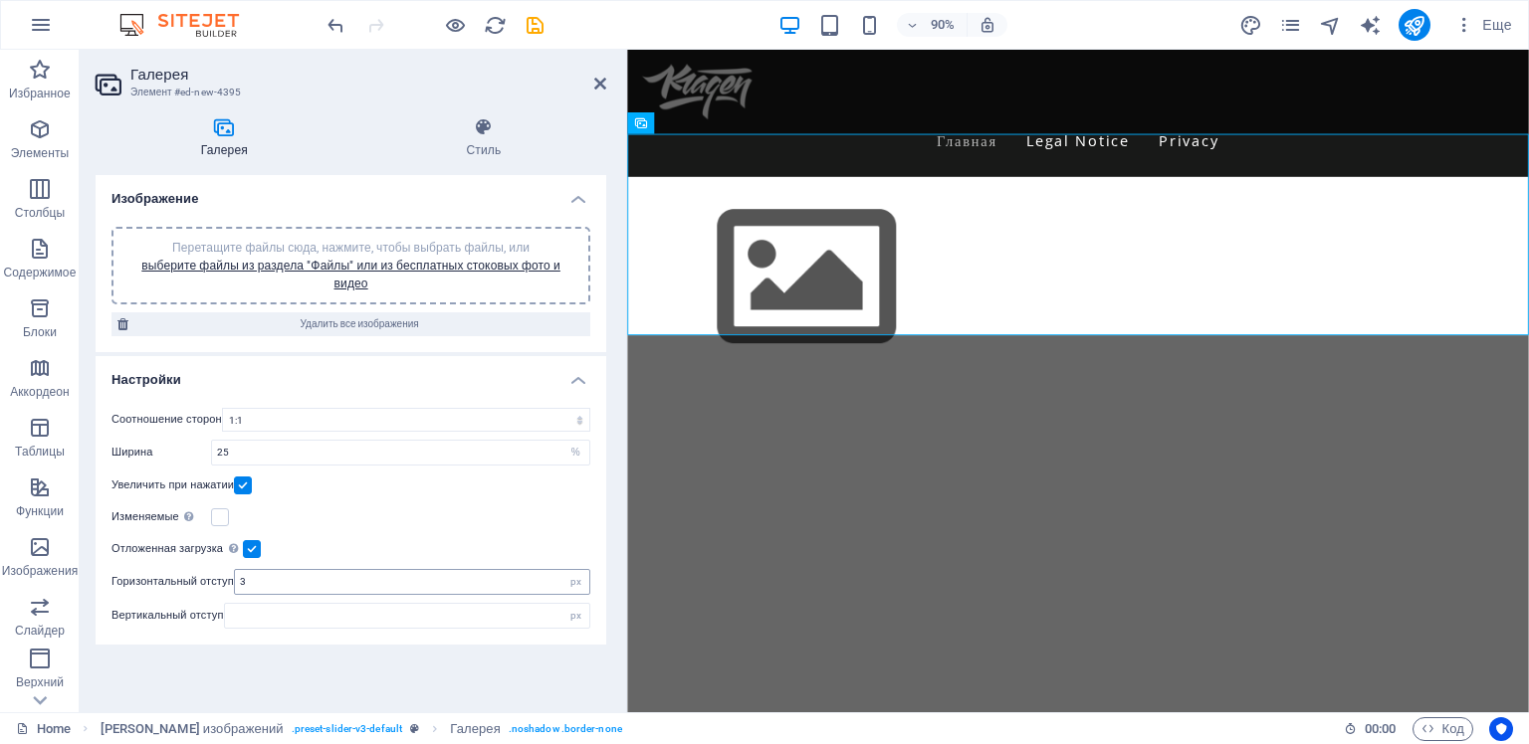
click at [309, 553] on div "Отложенная загрузка Загрузка изображений после загрузки страницы повышает скоро…" at bounding box center [350, 549] width 479 height 24
drag, startPoint x: 263, startPoint y: 577, endPoint x: 234, endPoint y: 577, distance: 28.9
click at [234, 577] on div "Горизонтальный отступ 3 px" at bounding box center [350, 582] width 479 height 26
click at [282, 560] on div "Соотношение сторон Нефиксированное соотношение сторон 16:9 16:10 4:3 1:1 1:2 2:…" at bounding box center [351, 518] width 511 height 253
click at [246, 485] on label at bounding box center [243, 486] width 18 height 18
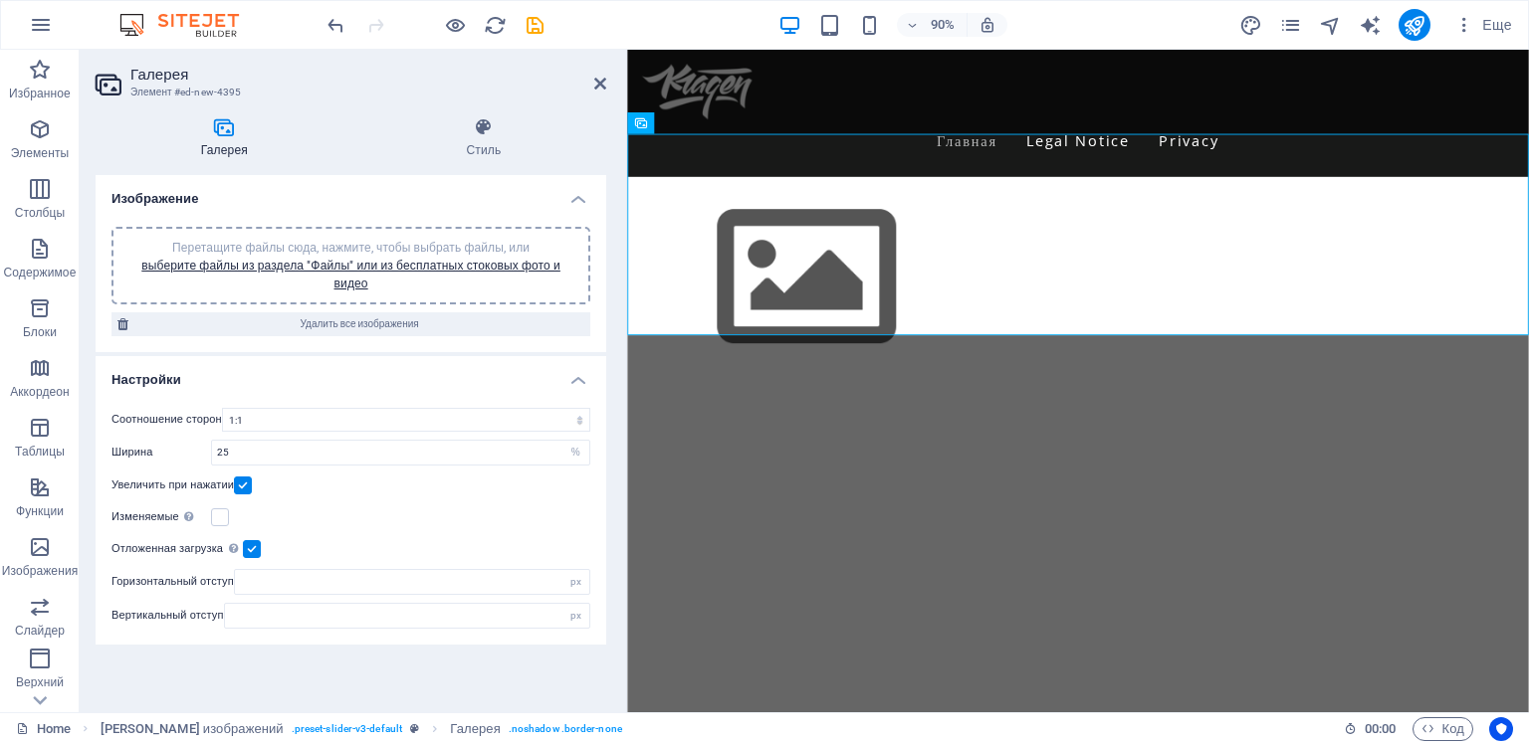
click at [0, 0] on input "Увеличить при нажатии" at bounding box center [0, 0] width 0 height 0
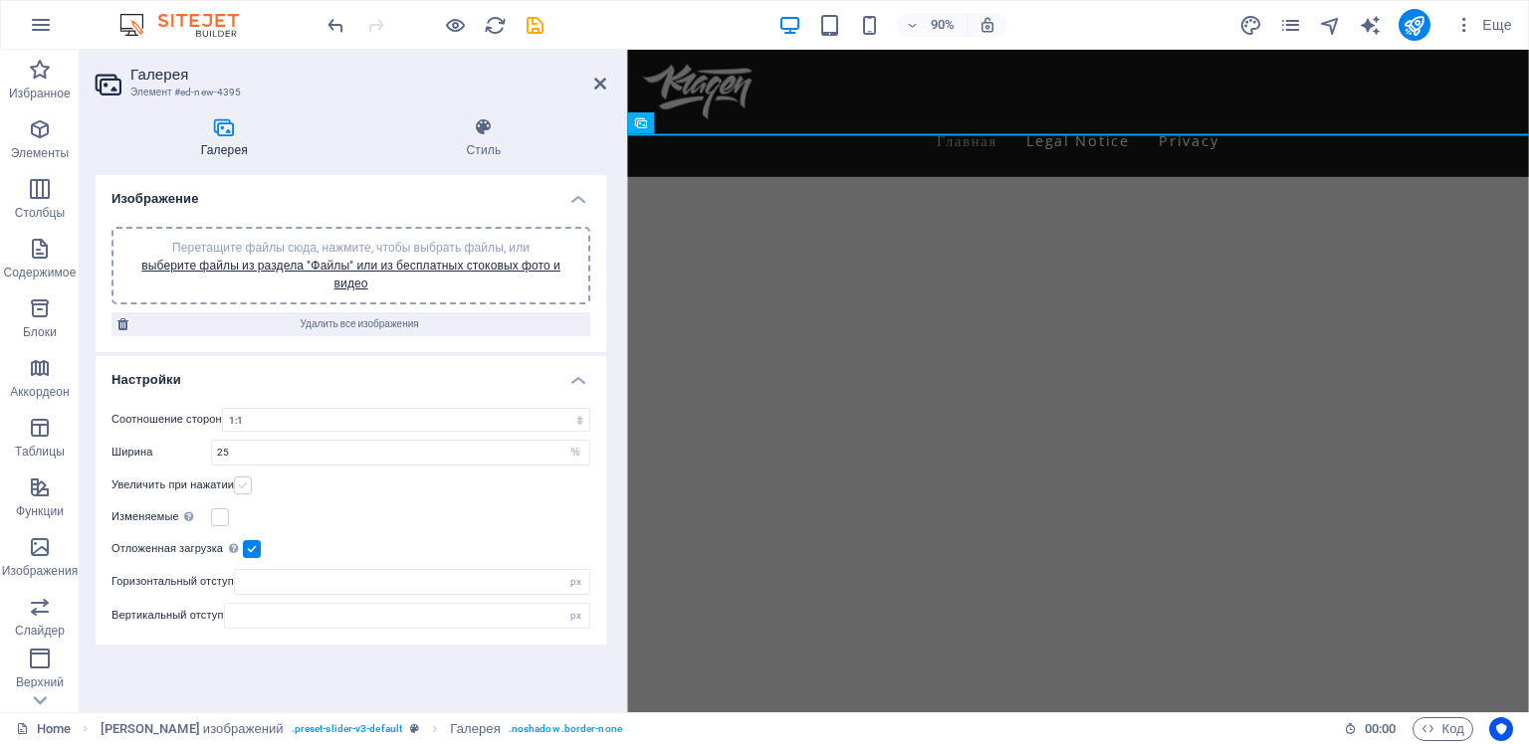
click at [247, 479] on label at bounding box center [243, 486] width 18 height 18
click at [0, 0] on input "Увеличить при нажатии" at bounding box center [0, 0] width 0 height 0
click at [247, 482] on label at bounding box center [243, 486] width 18 height 18
click at [0, 0] on input "Увеличить при нажатии" at bounding box center [0, 0] width 0 height 0
click at [401, 510] on div "Изменяемые Автоматически загружать изображения Retina и изображения, оптимизиро…" at bounding box center [350, 518] width 479 height 24
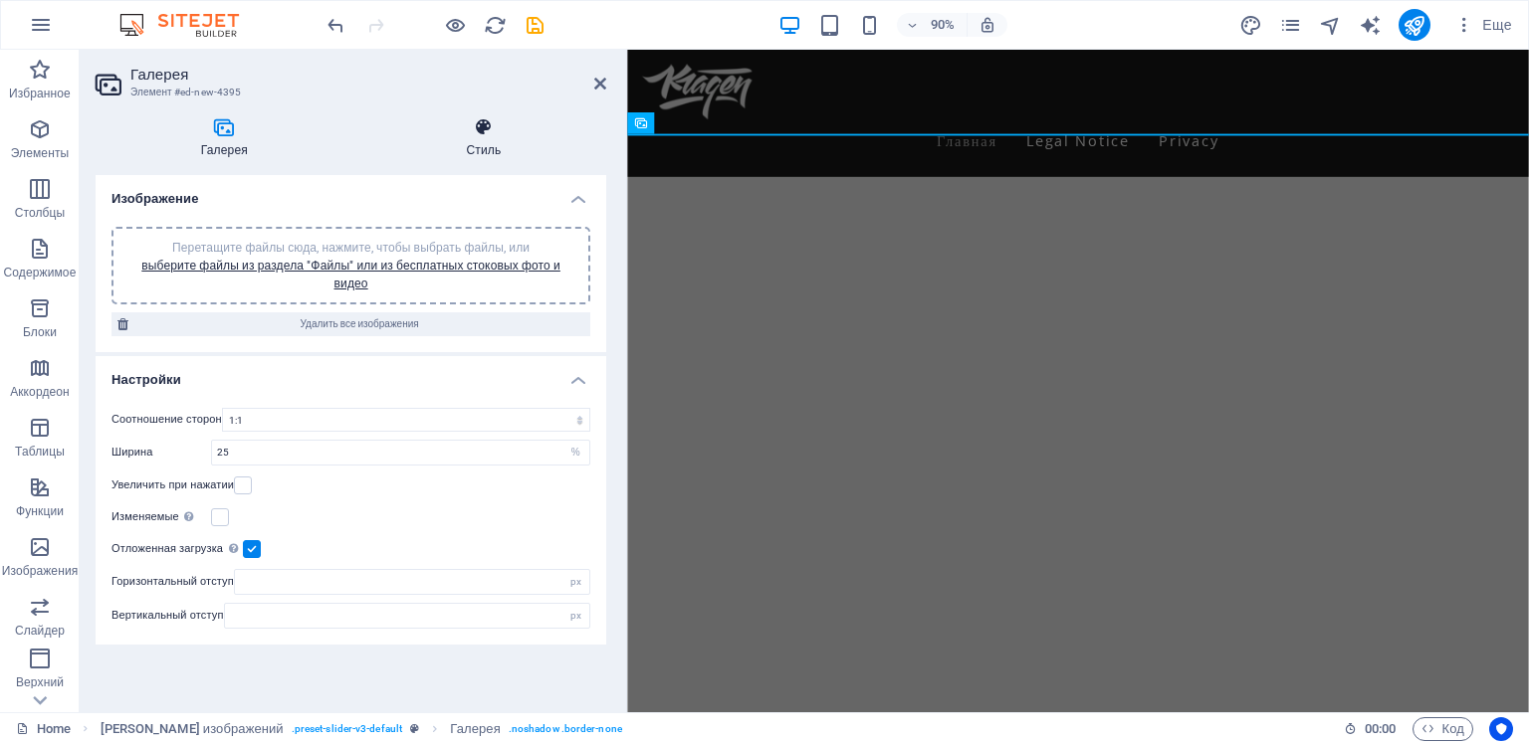
click at [475, 130] on icon at bounding box center [484, 127] width 246 height 20
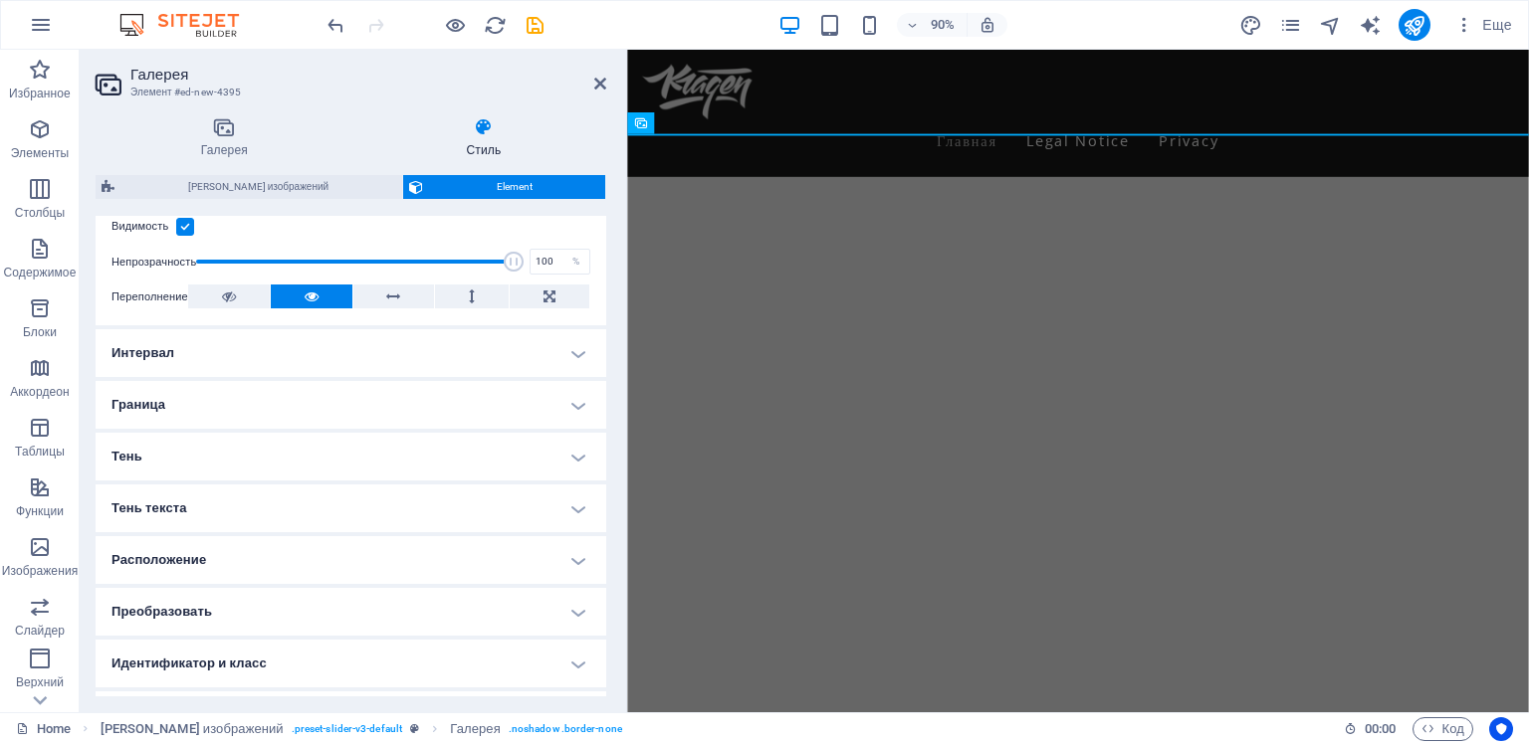
scroll to position [299, 0]
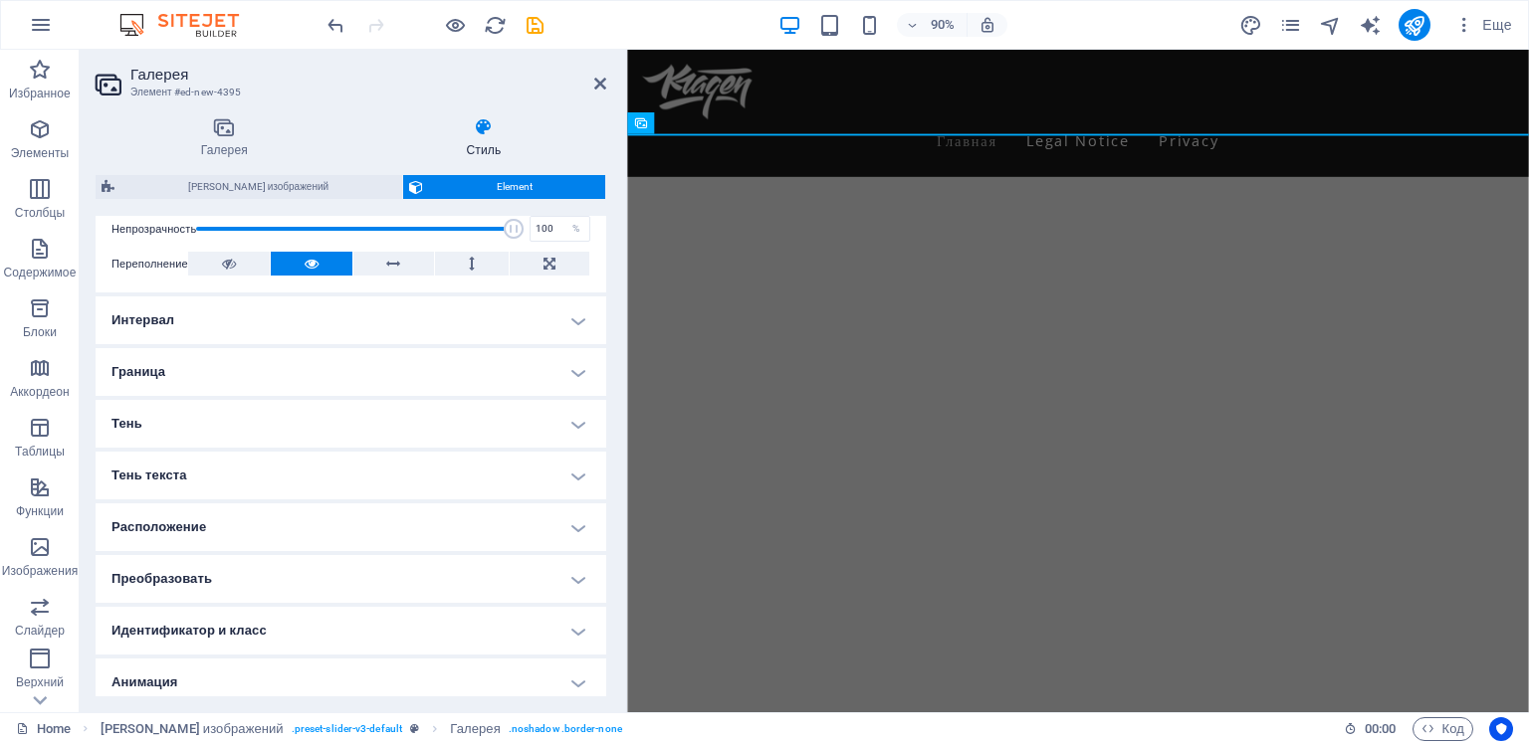
click at [358, 368] on h4 "Граница" at bounding box center [351, 372] width 511 height 48
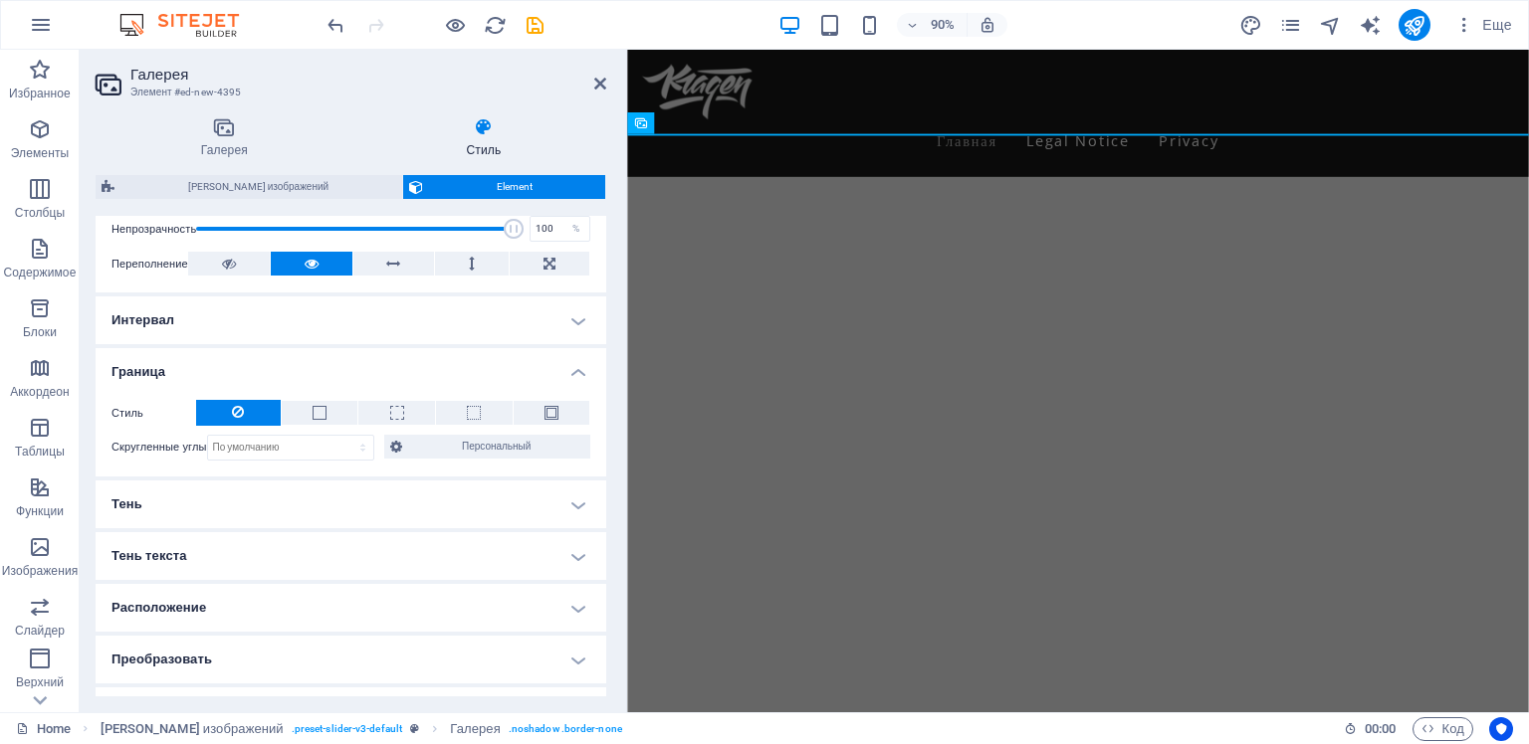
click at [330, 318] on h4 "Интервал" at bounding box center [351, 321] width 511 height 48
